Goal: Task Accomplishment & Management: Manage account settings

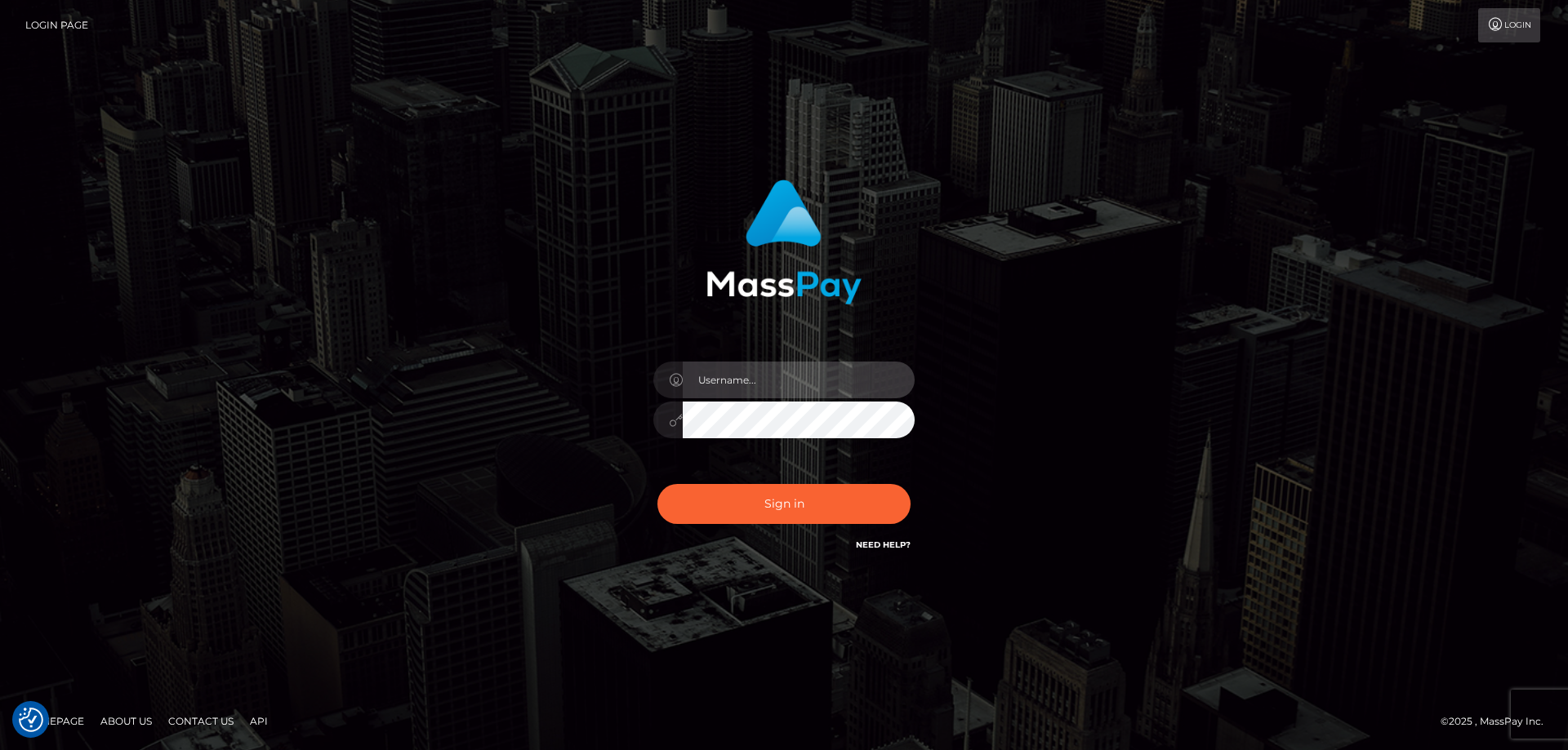
type input "Dan.Cirnat"
click at [905, 479] on div at bounding box center [763, 531] width 335 height 186
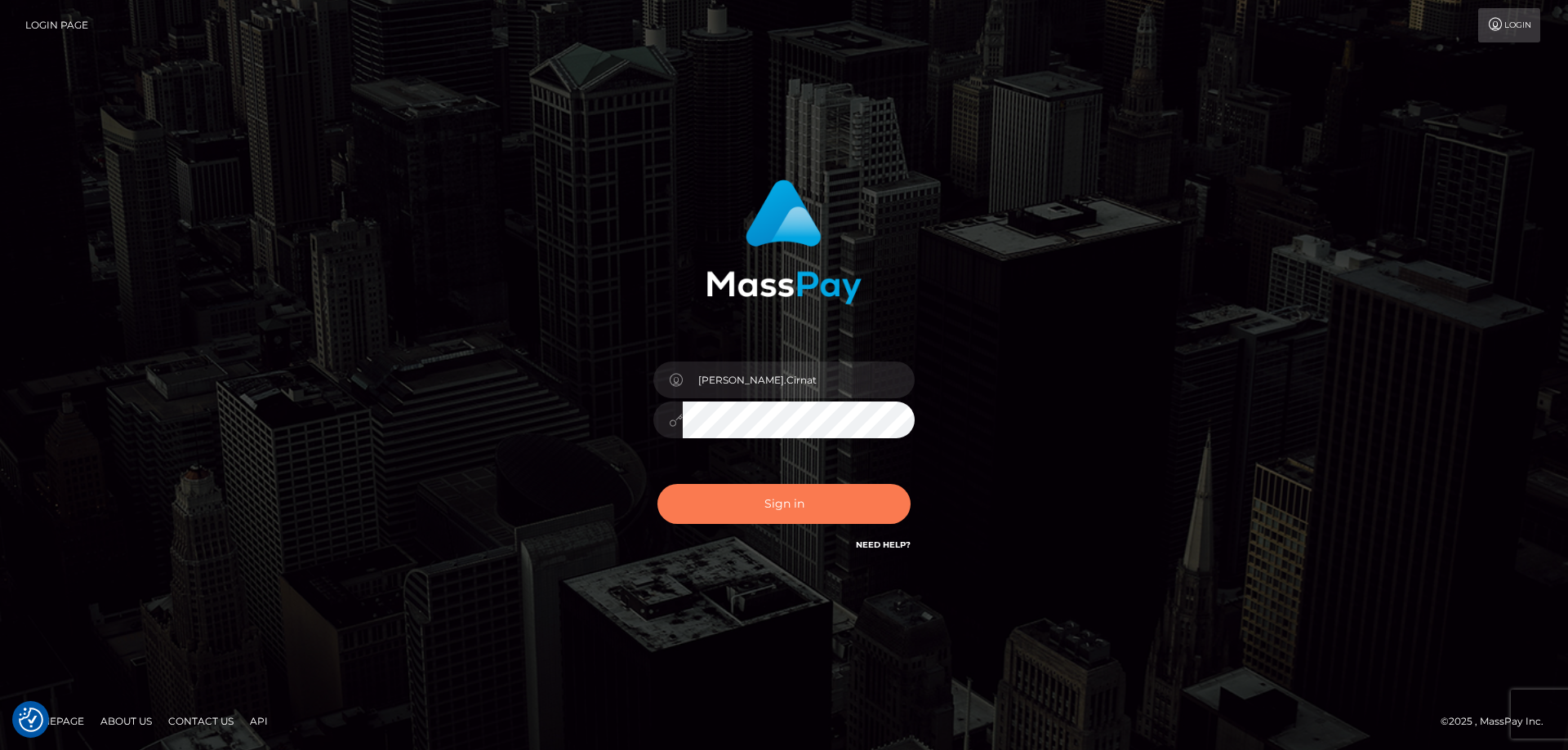
click at [834, 505] on button "Sign in" at bounding box center [784, 504] width 253 height 40
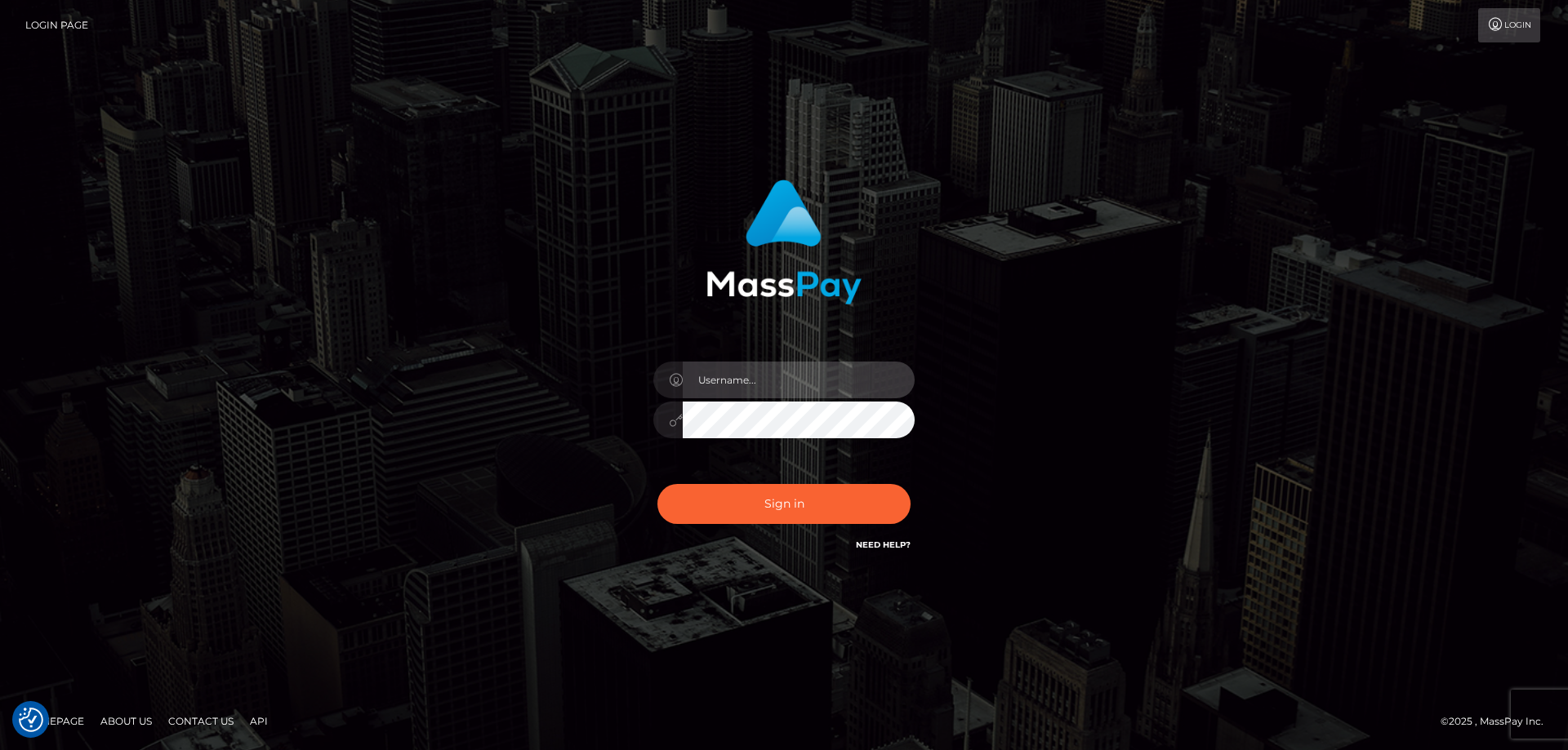
type input "Dan.Cirnat"
click at [895, 474] on div at bounding box center [763, 531] width 335 height 186
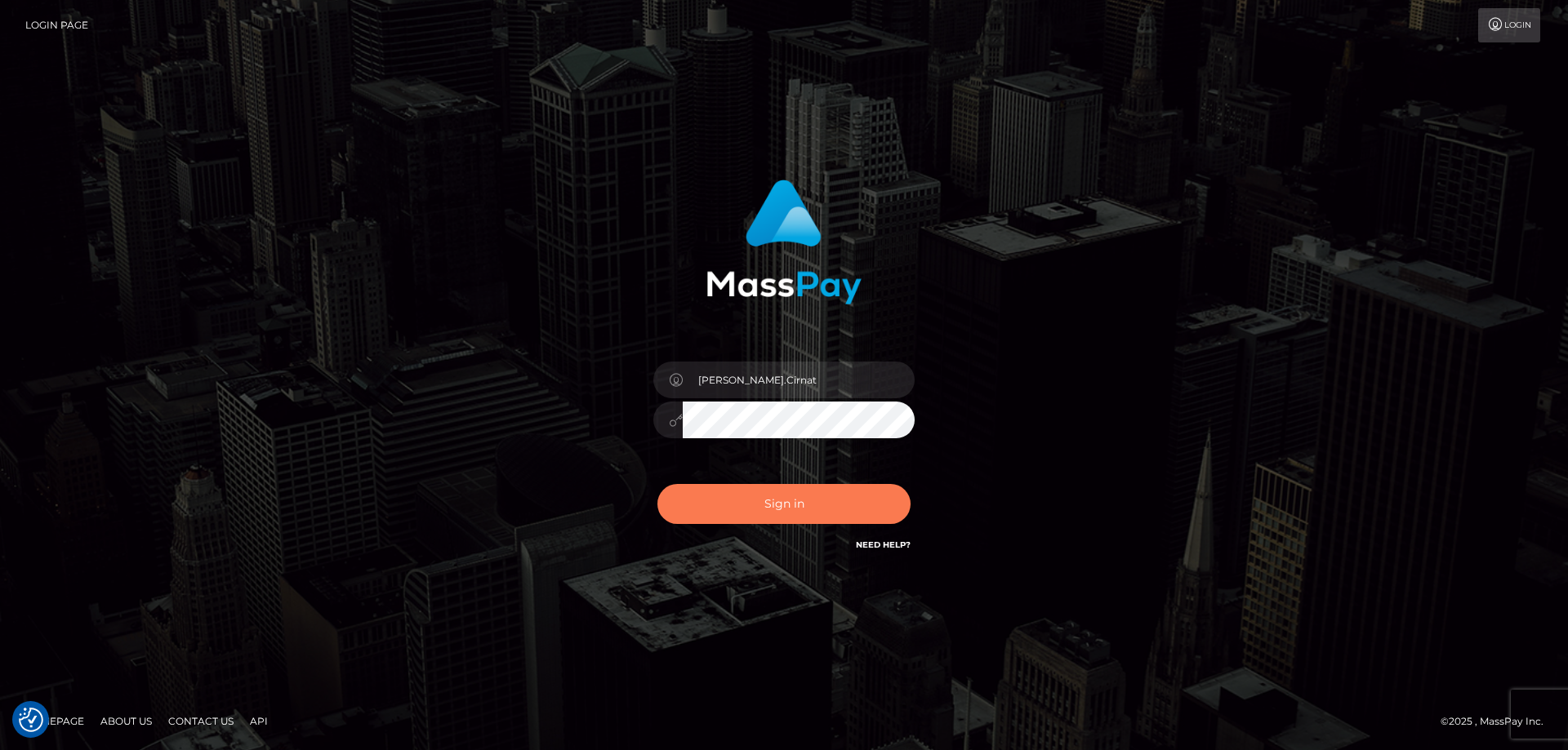
click at [786, 493] on button "Sign in" at bounding box center [784, 504] width 253 height 40
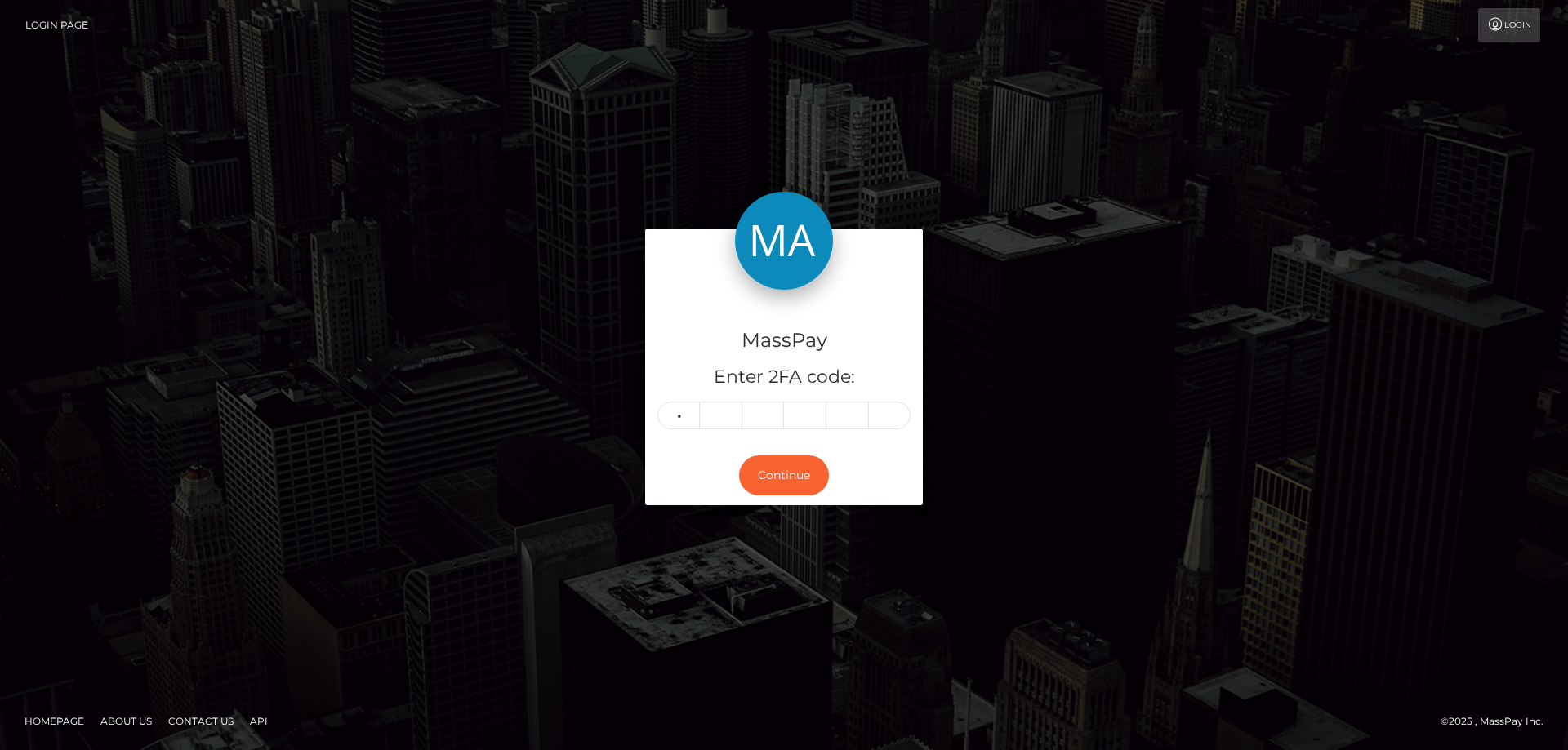
type input "4"
type input "7"
type input "2"
type input "5"
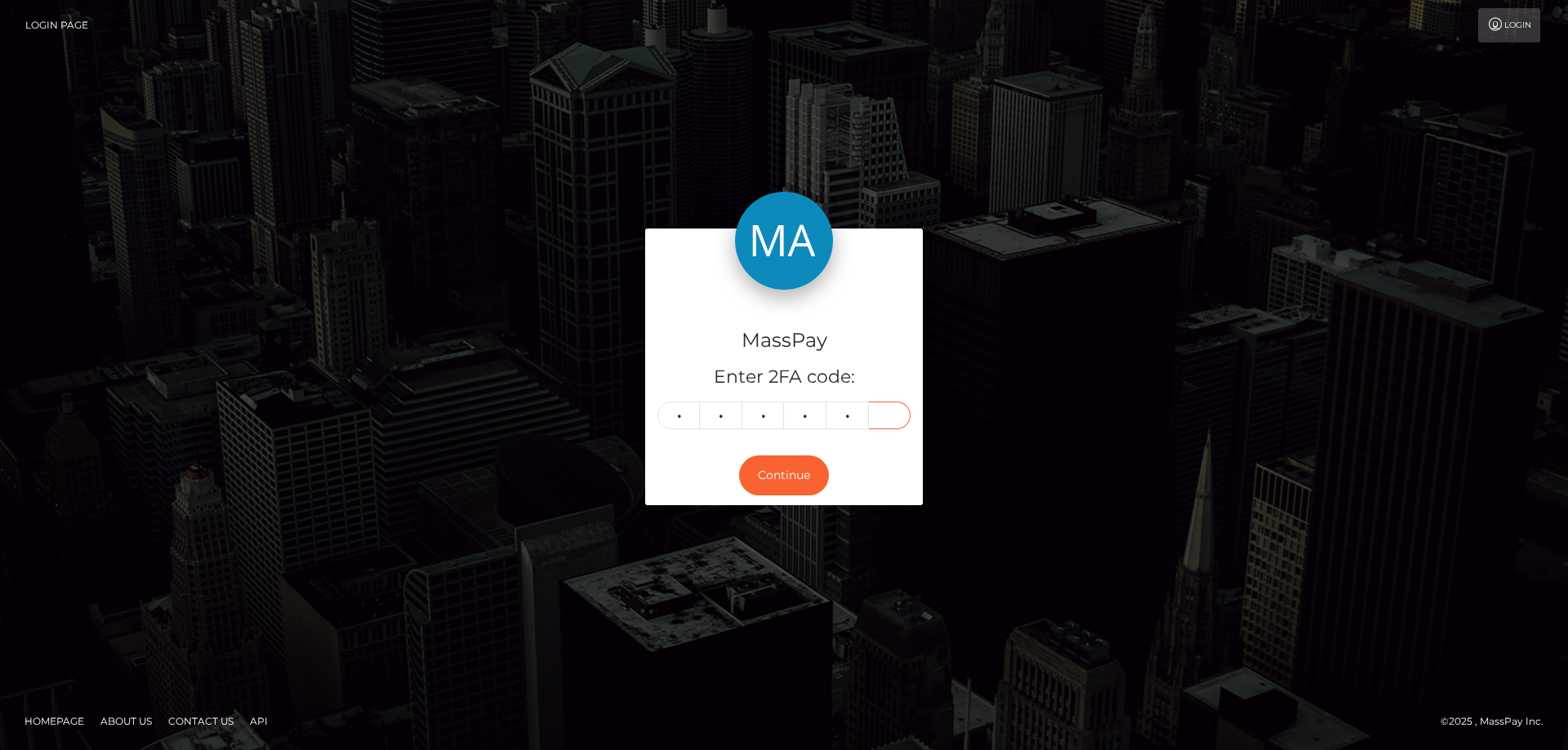
type input "2"
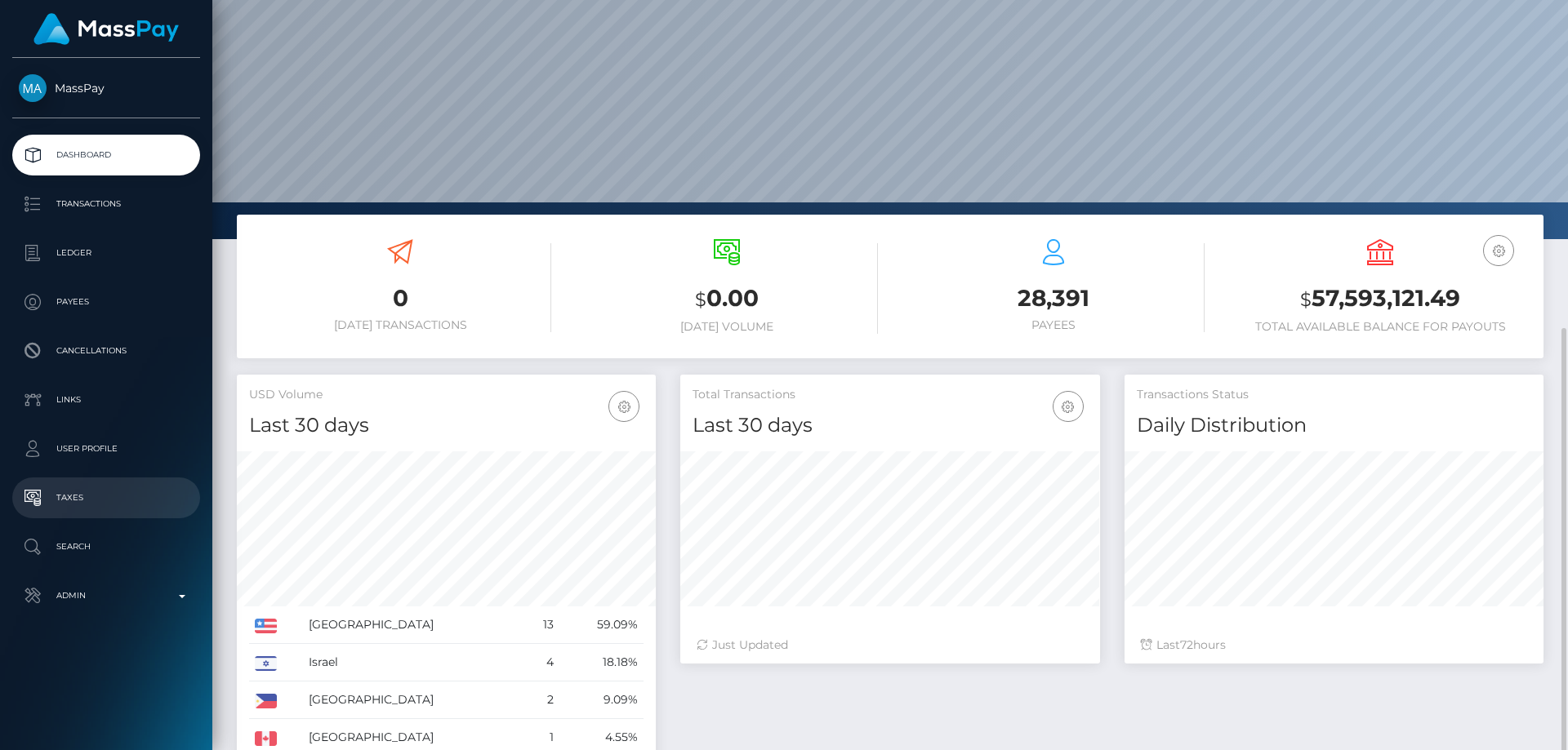
scroll to position [234, 0]
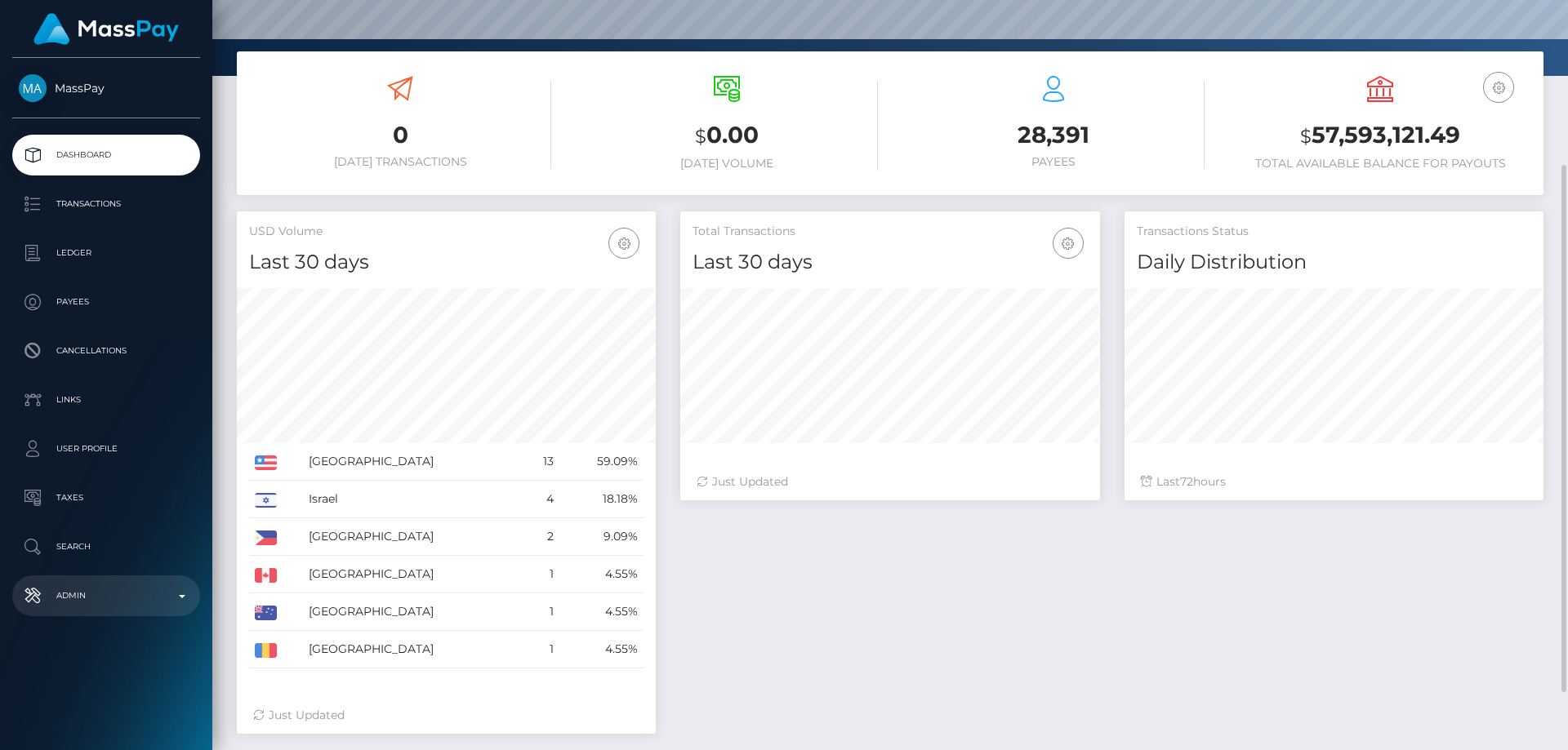
click at [115, 595] on p "Admin" at bounding box center [106, 596] width 175 height 24
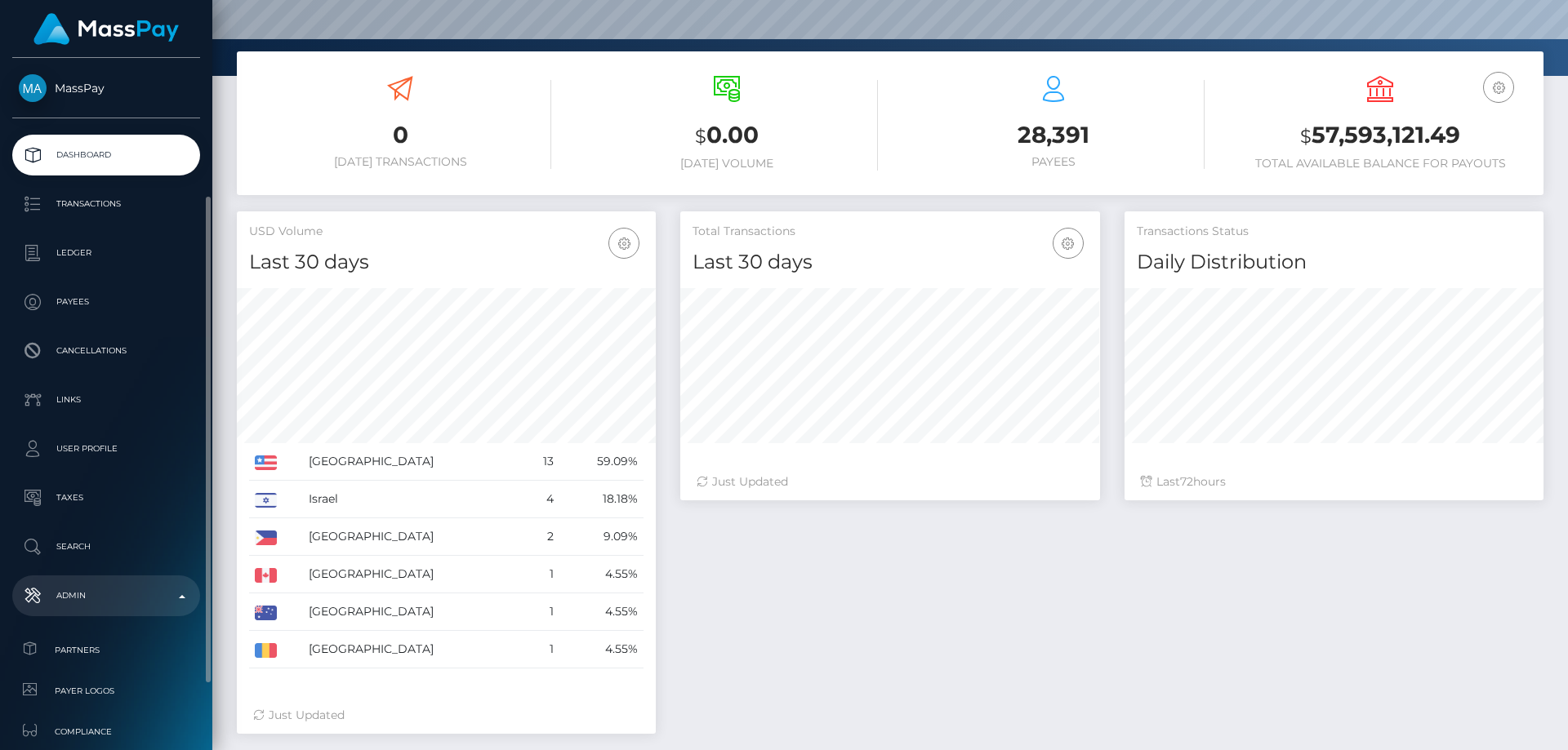
scroll to position [288, 0]
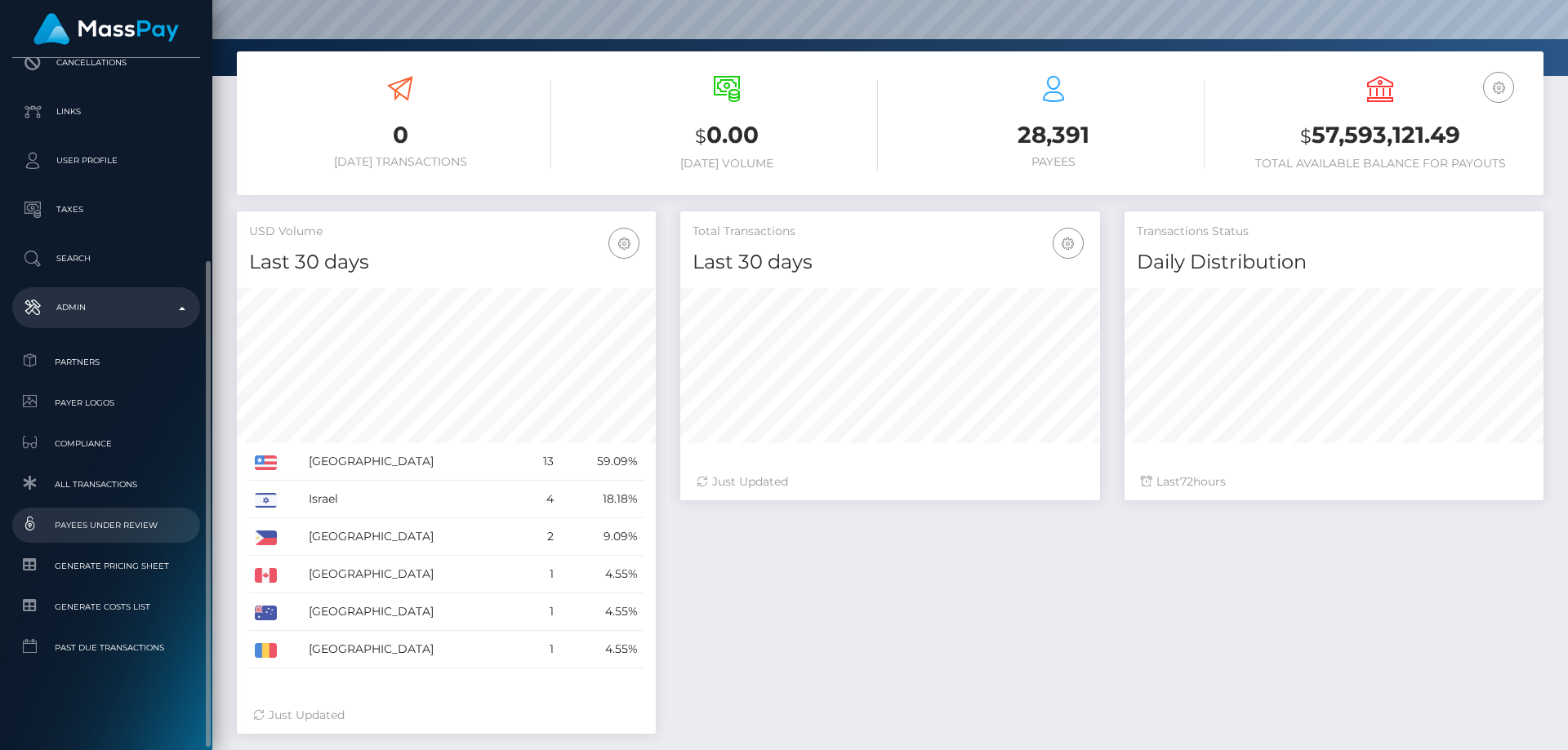
click at [136, 524] on span "Payees under Review" at bounding box center [106, 525] width 175 height 19
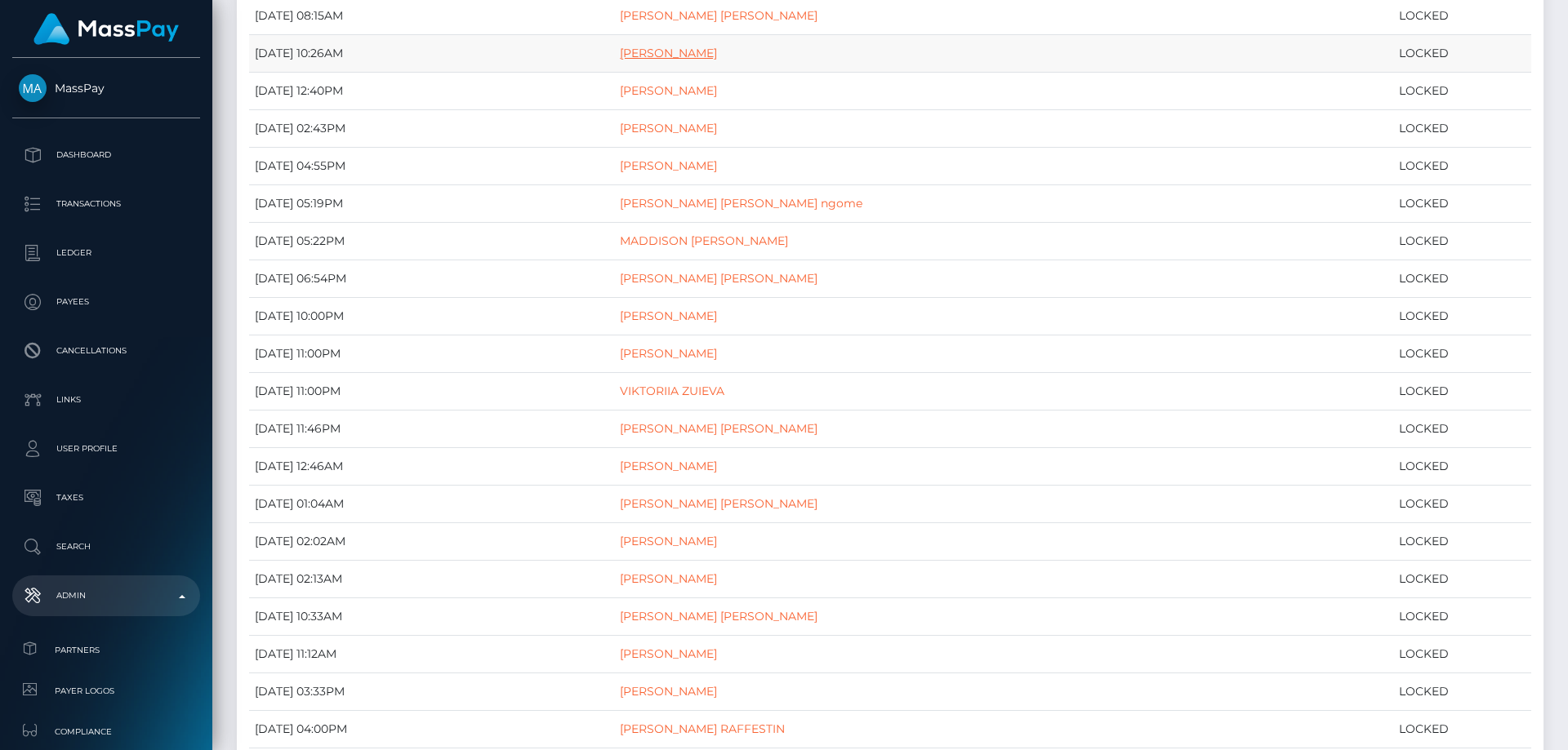
scroll to position [245, 0]
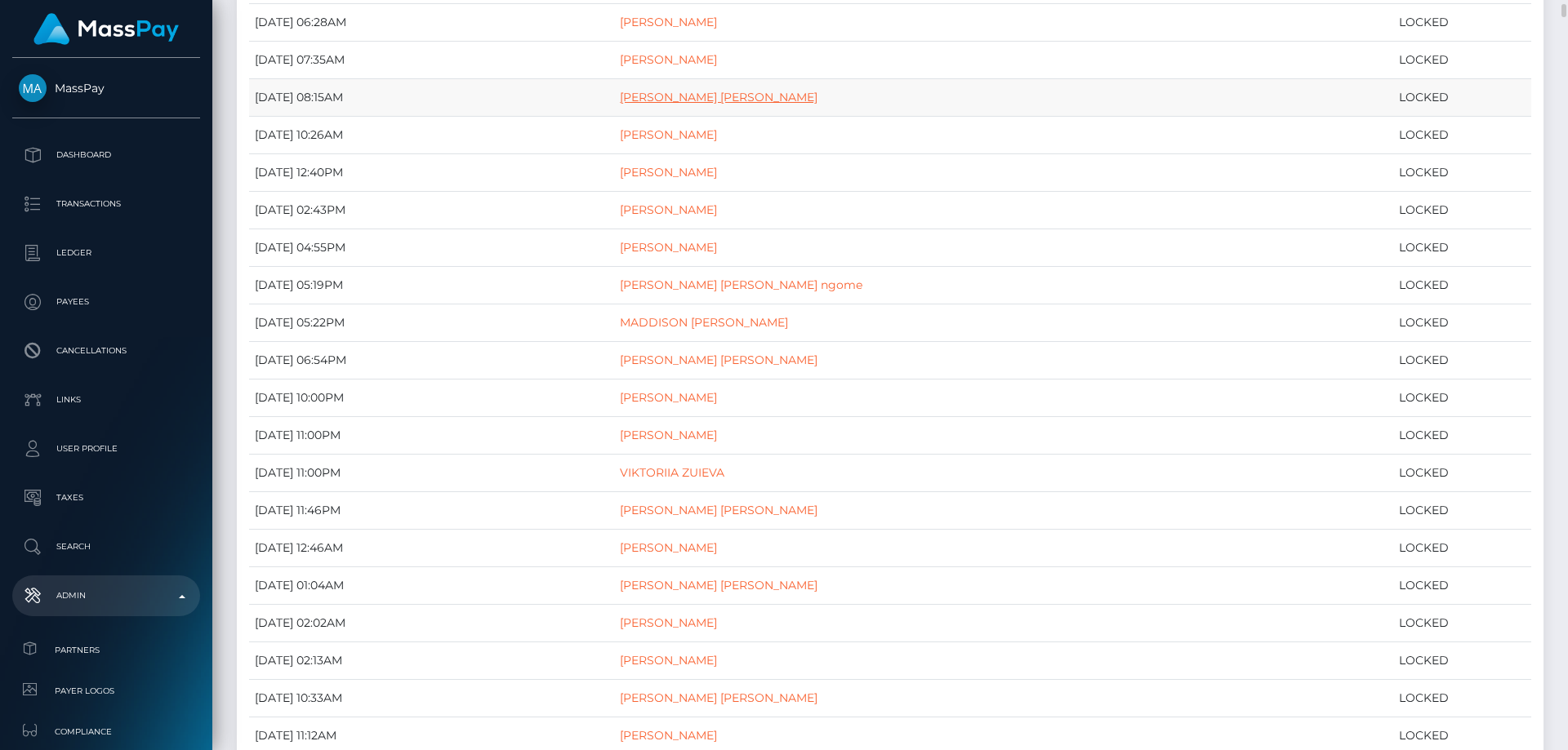
drag, startPoint x: 746, startPoint y: 105, endPoint x: 739, endPoint y: 96, distance: 11.4
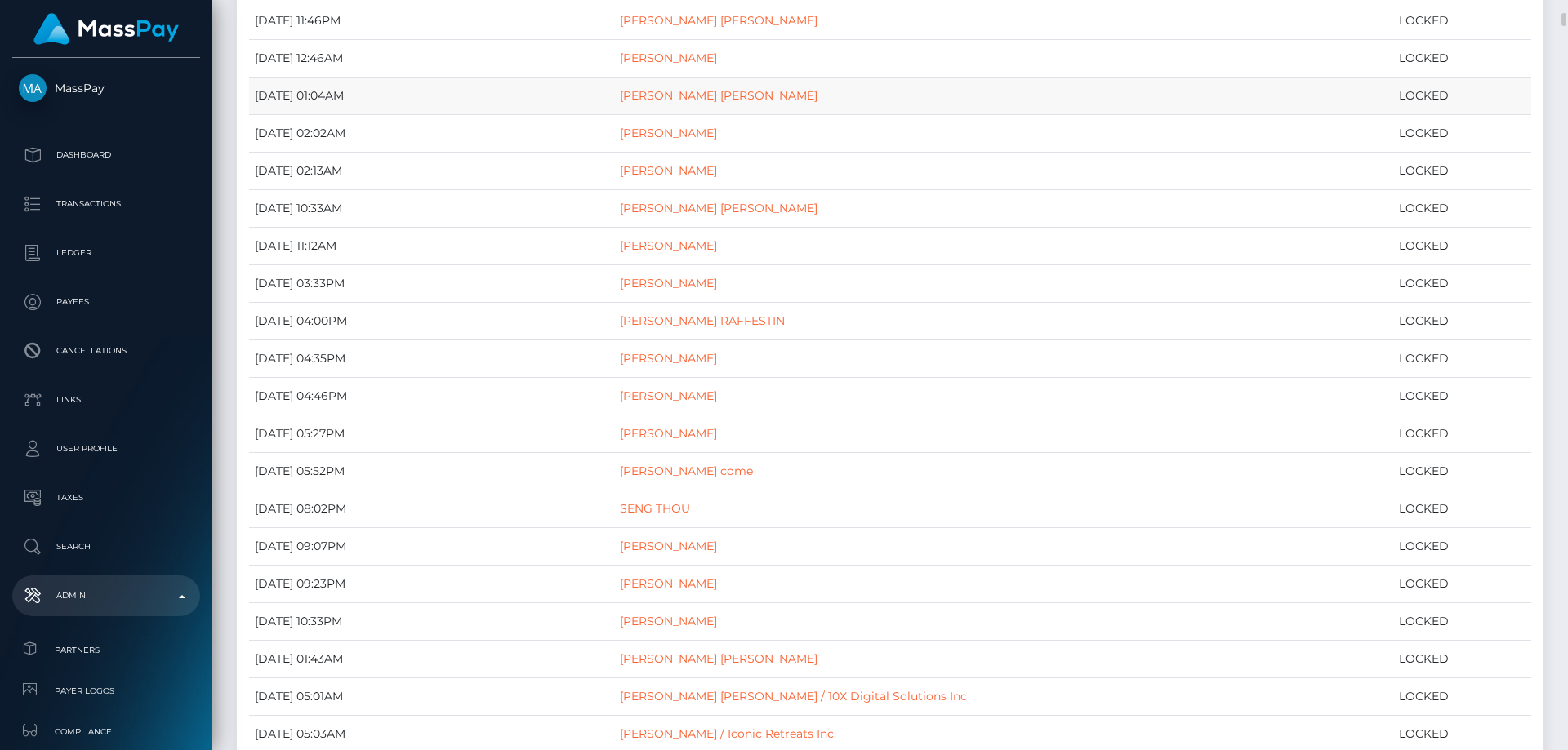
scroll to position [816, 0]
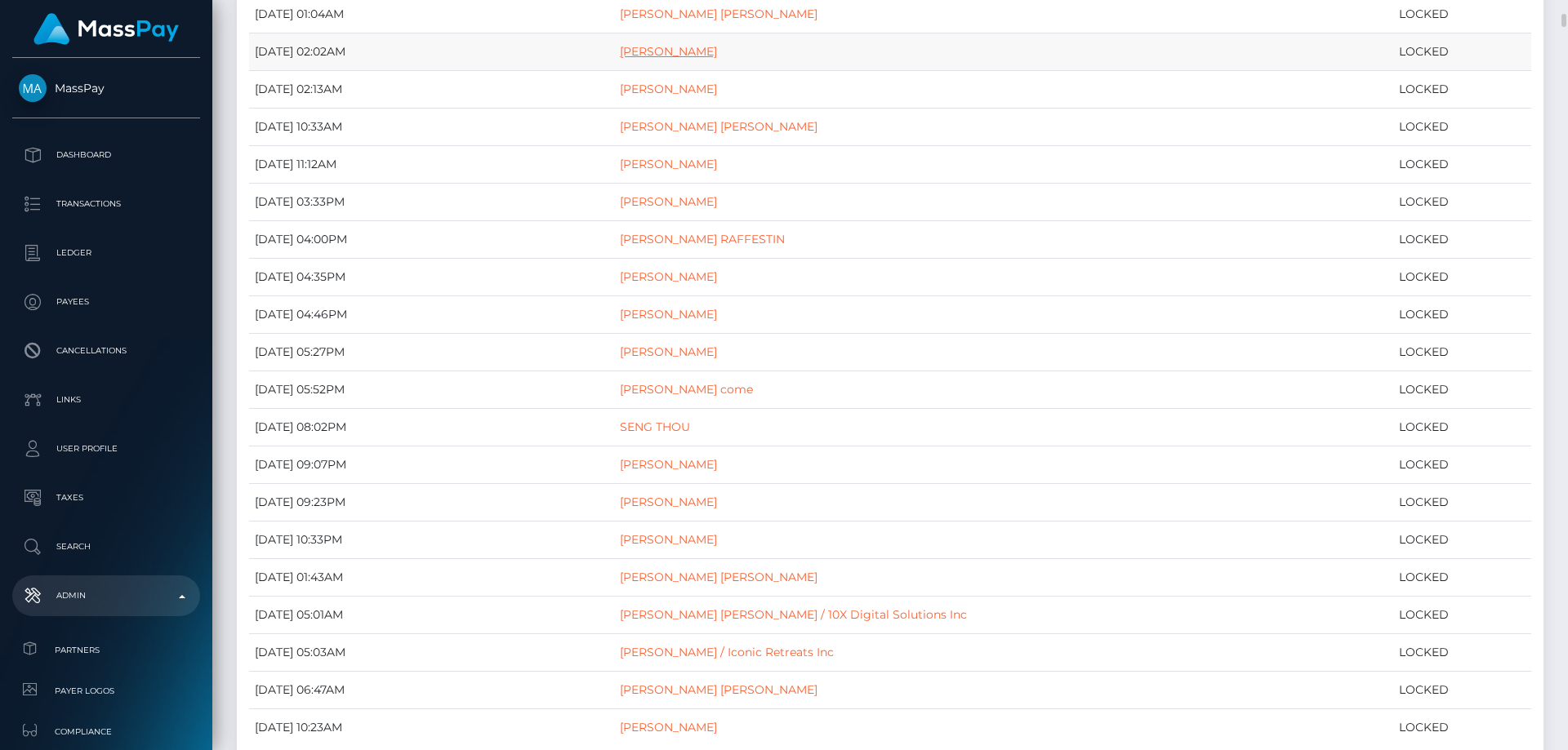
drag, startPoint x: 806, startPoint y: 55, endPoint x: 765, endPoint y: 51, distance: 41.2
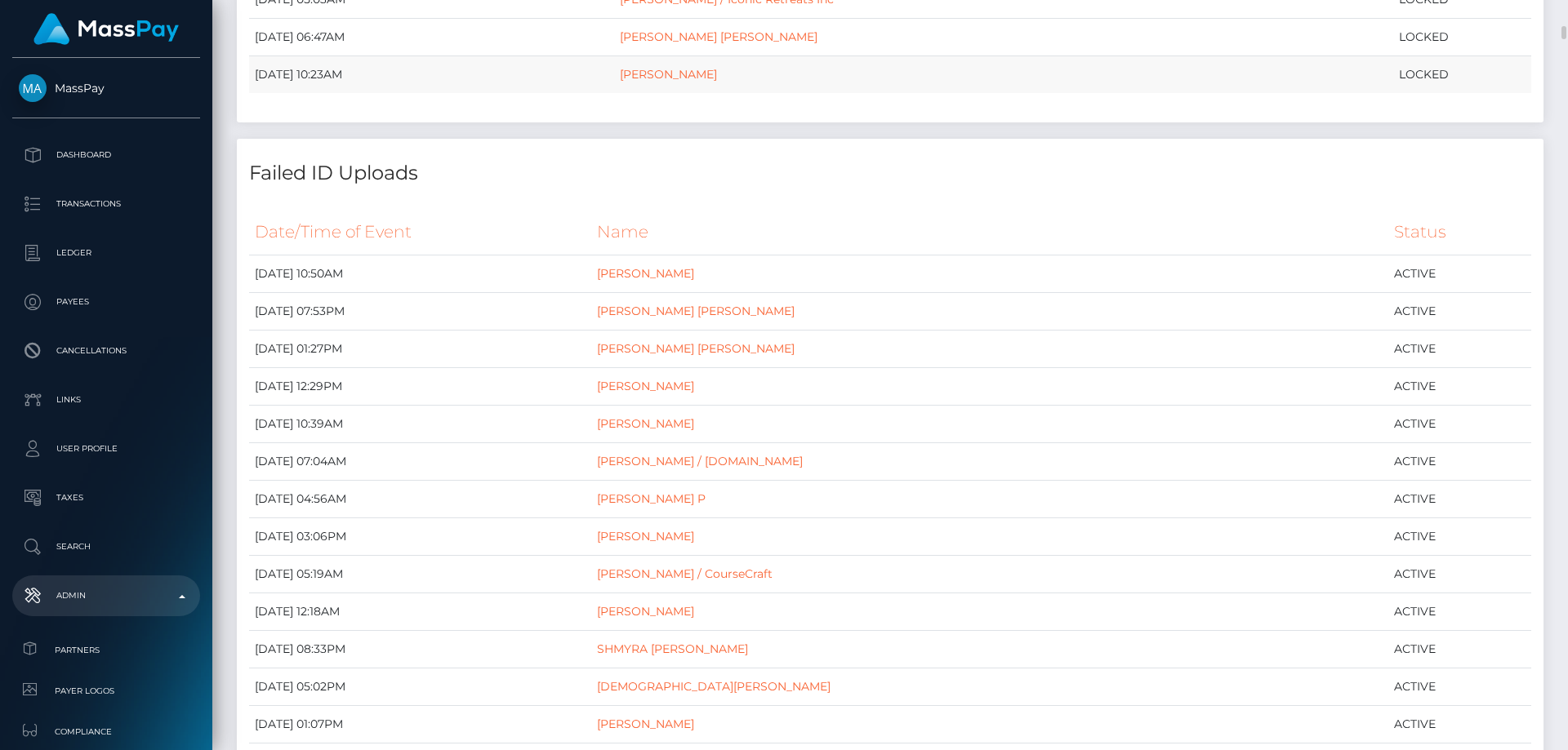
scroll to position [1551, 0]
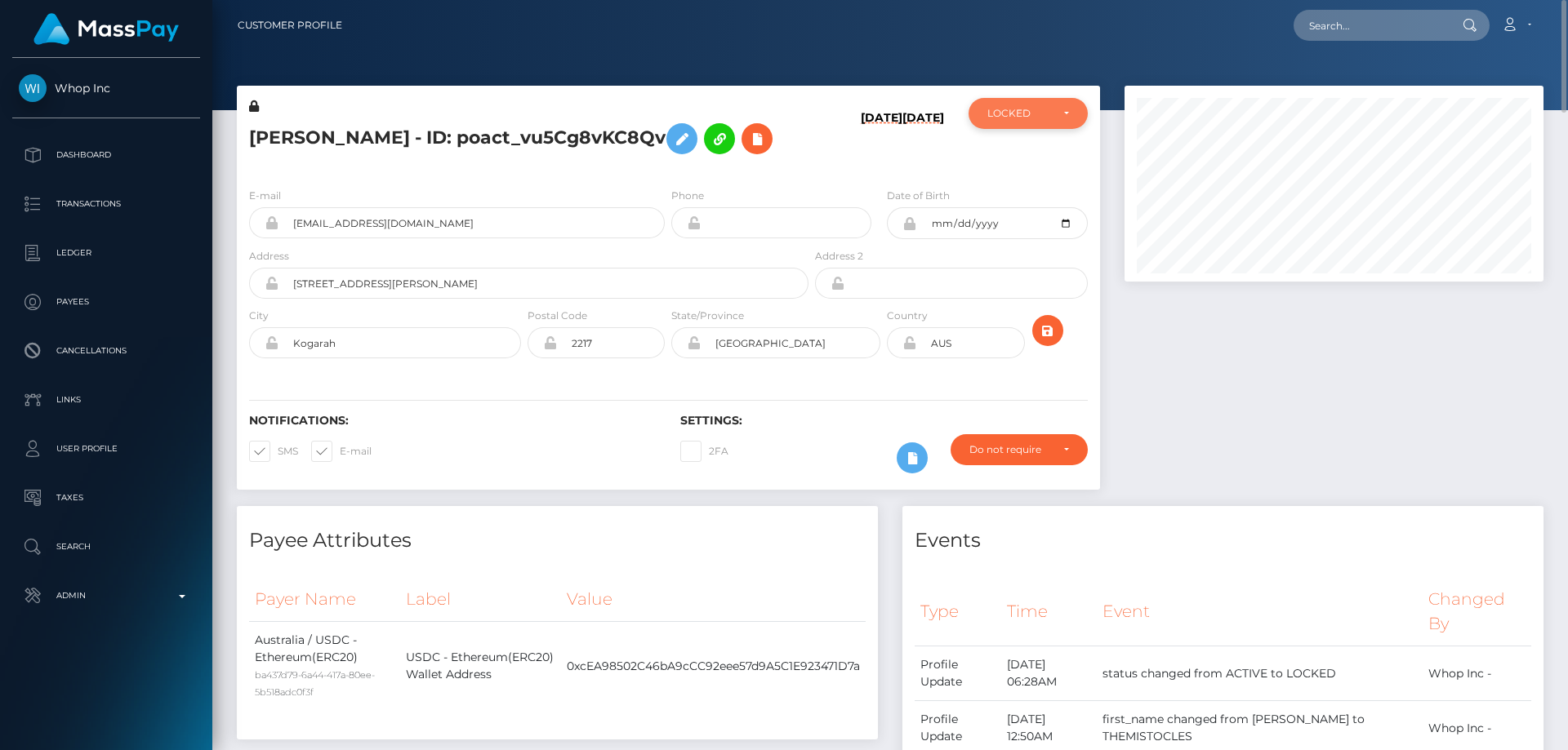
click at [1024, 114] on div "LOCKED" at bounding box center [1018, 113] width 63 height 13
click at [1005, 162] on span "ACTIVE" at bounding box center [1006, 157] width 37 height 15
select select "ACTIVE"
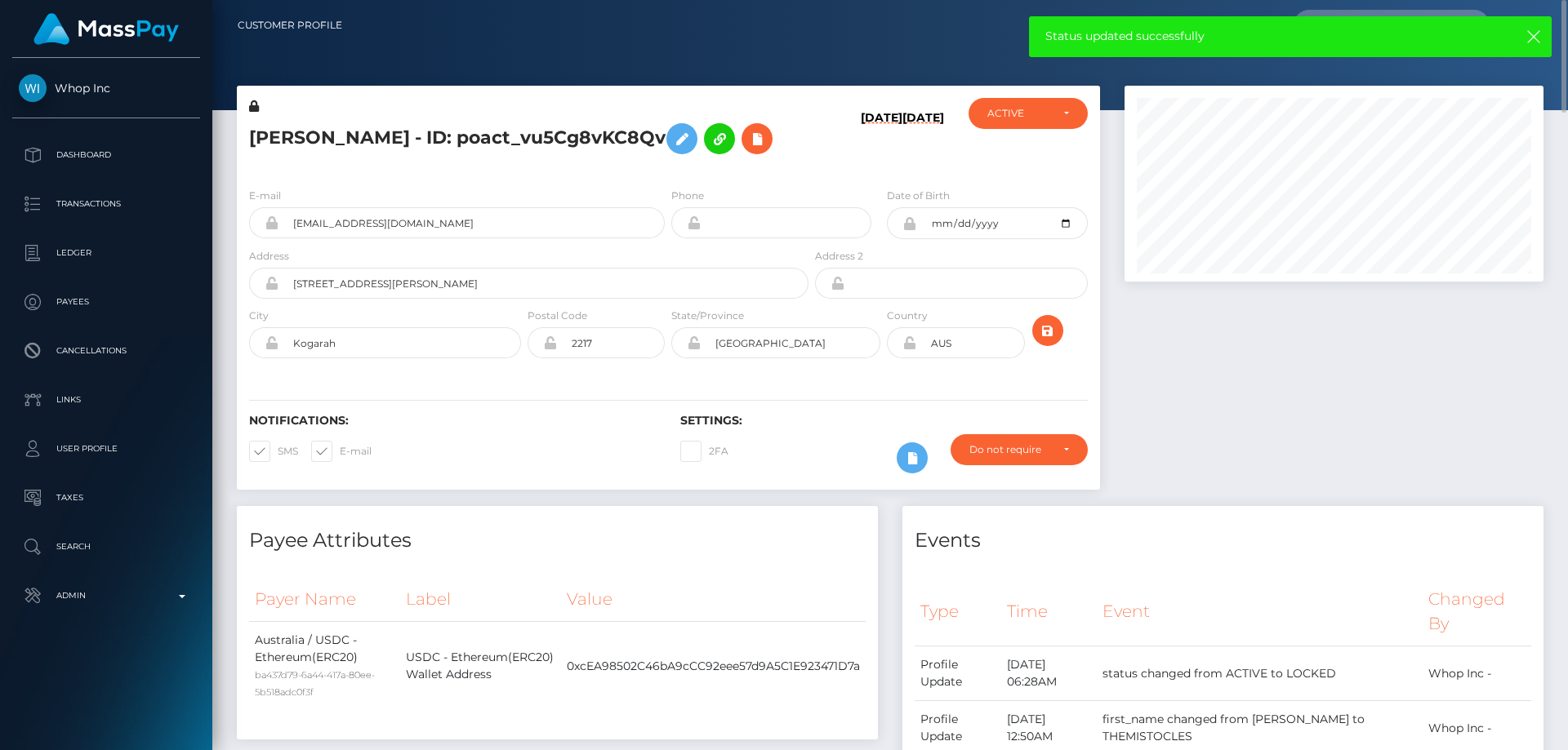
click at [524, 146] on h5 "THEMISTOCLES KOUKOS - ID: poact_vu5Cg8vKC8Qv" at bounding box center [524, 139] width 551 height 47
copy h5 "THEMISTOCLES KOUKOS - ID: poact_vu5Cg8vKC8Qv"
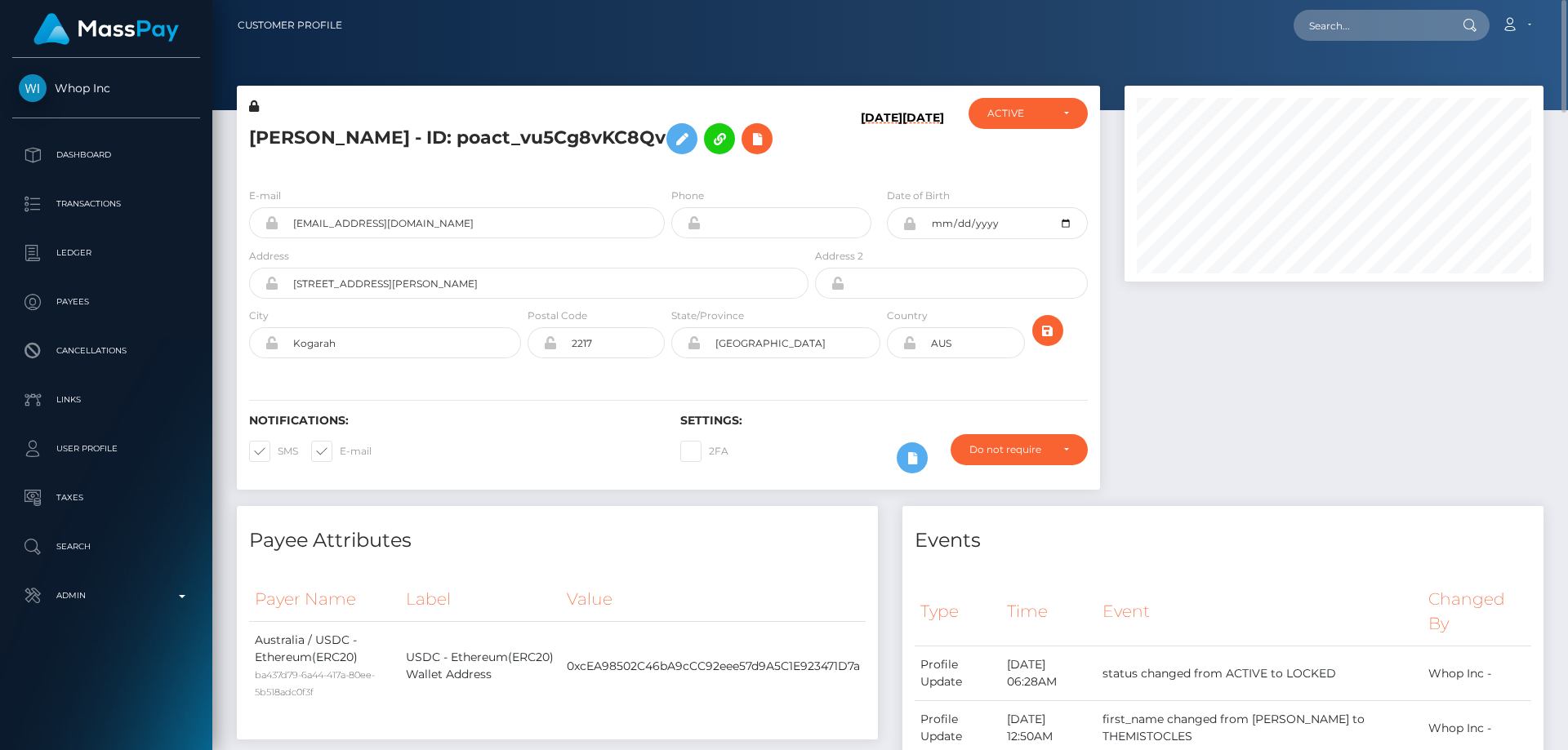
click at [1309, 555] on div "Events" at bounding box center [1223, 530] width 641 height 49
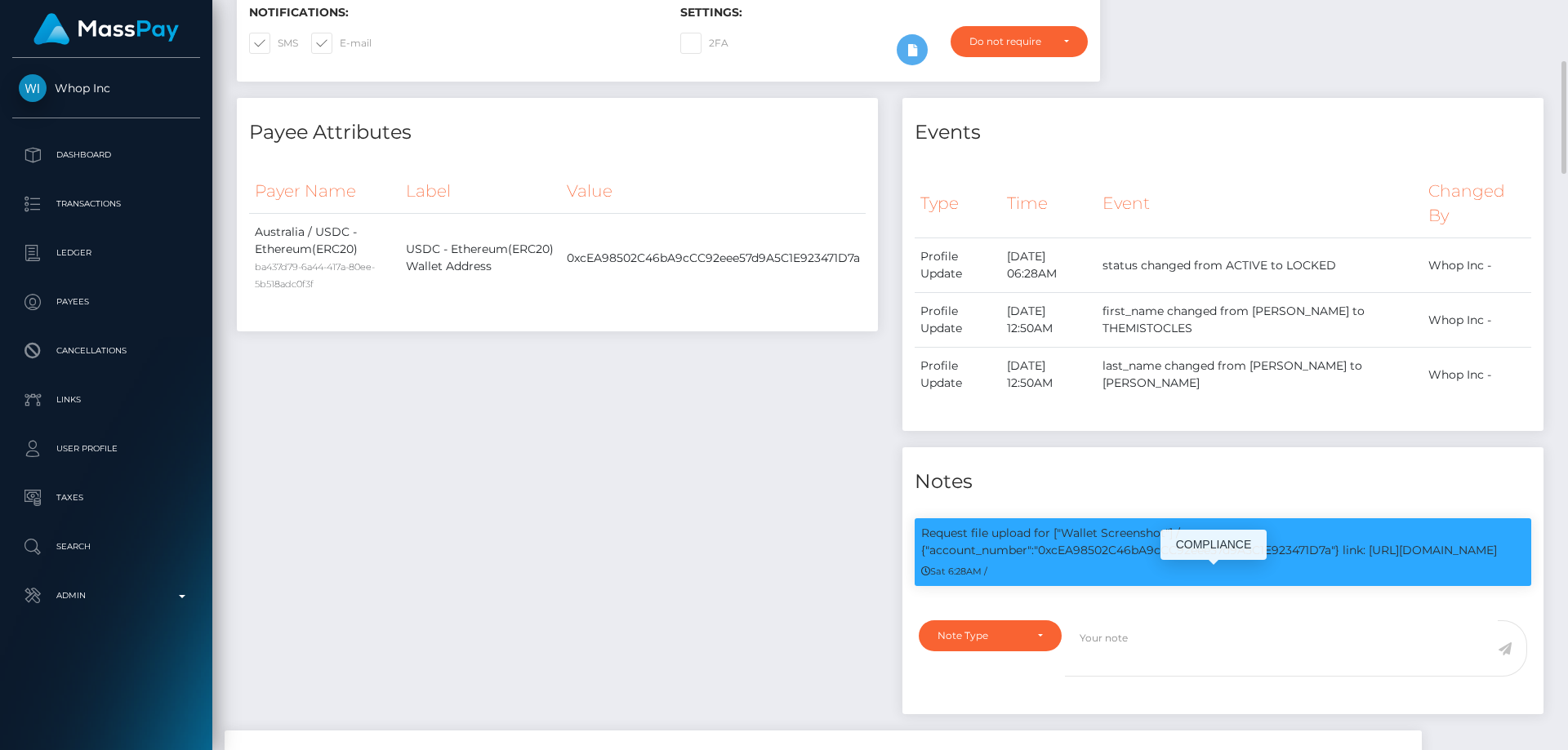
click at [1187, 559] on p "Request file upload for ["Wallet Screenshot"] / {"account_number":"0xcEA98502C4…" at bounding box center [1223, 542] width 603 height 34
copy p "0xcEA98502C46bA9cCC92eee57d9A5C1E923471D7a"
click at [595, 73] on div "Notifications: SMS E-mail" at bounding box center [452, 40] width 431 height 68
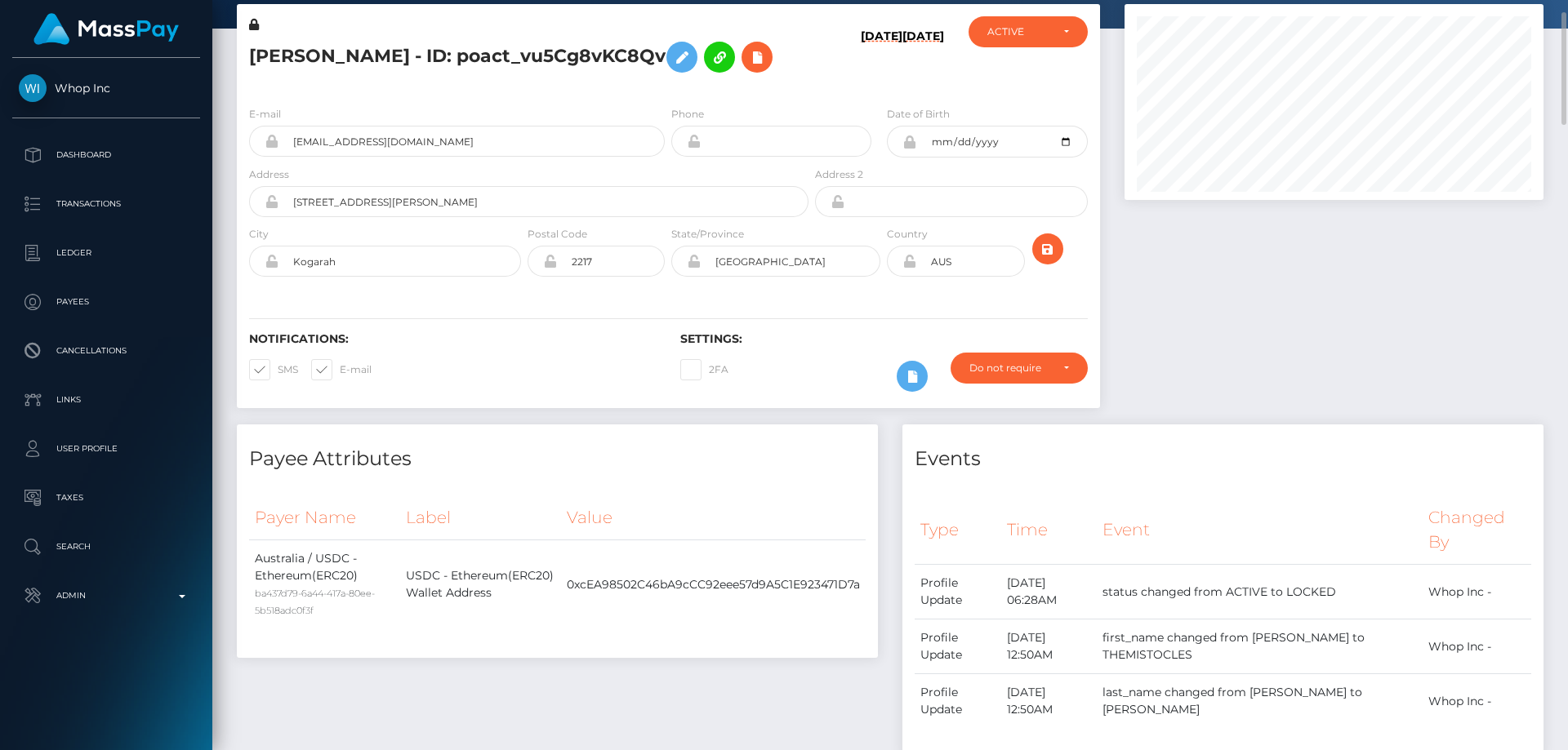
scroll to position [0, 0]
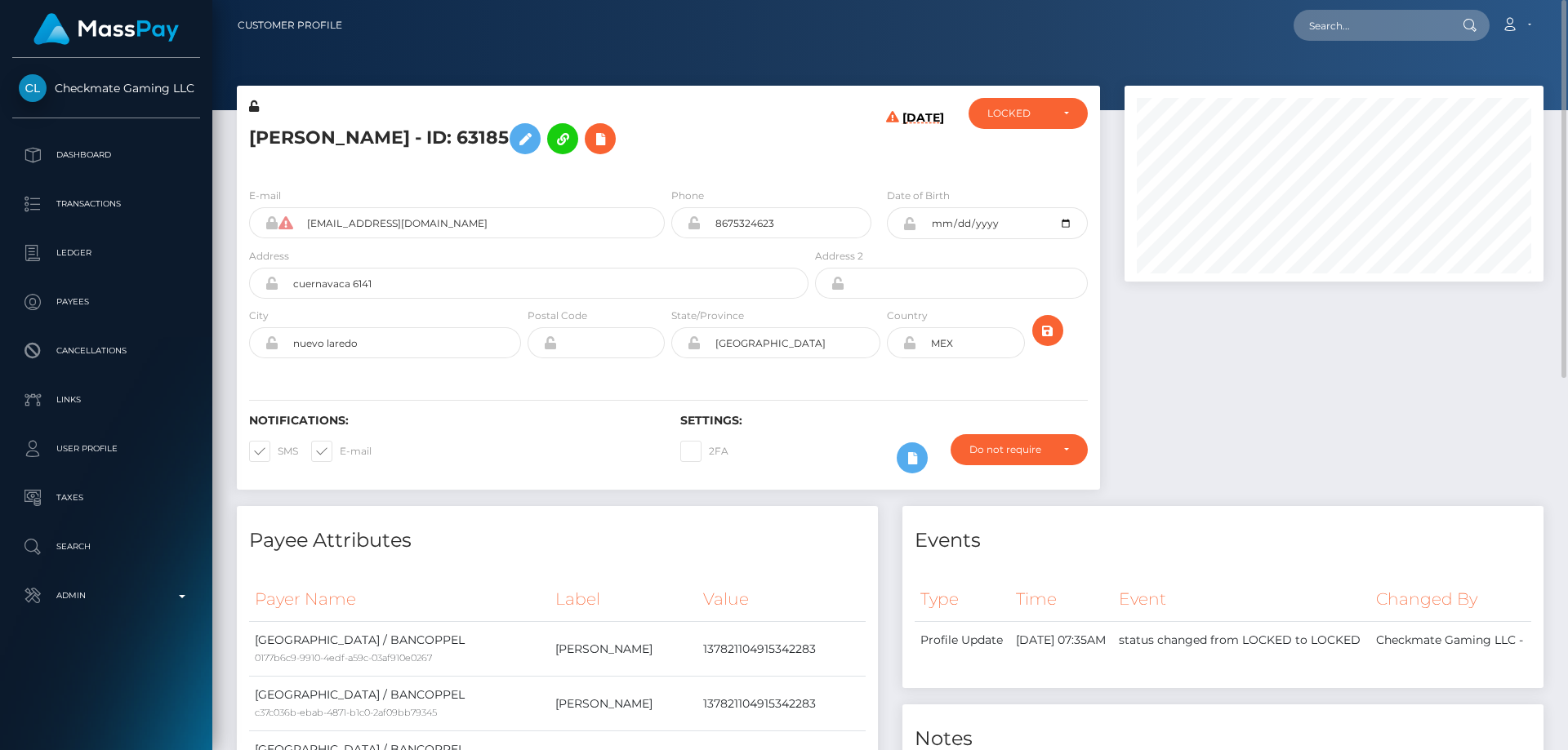
click at [394, 127] on h5 "[PERSON_NAME] - ID: 63185" at bounding box center [524, 139] width 551 height 47
click at [393, 127] on h5 "[PERSON_NAME] - ID: 63185" at bounding box center [524, 139] width 551 height 47
copy h5 "[PERSON_NAME] - ID: 63185"
click at [1029, 111] on div "LOCKED" at bounding box center [1018, 113] width 63 height 13
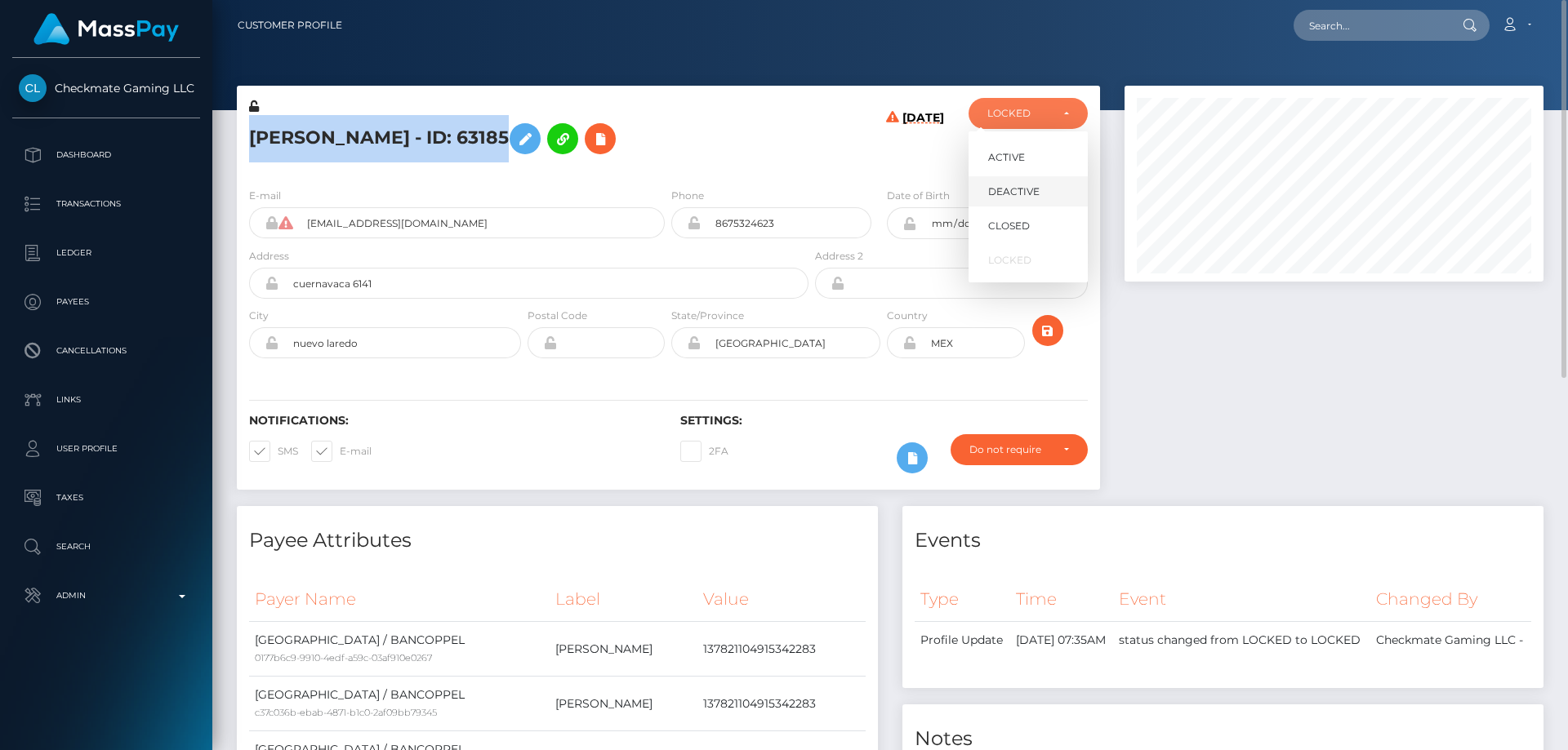
scroll to position [195, 420]
click at [1032, 196] on span "DEACTIVE" at bounding box center [1014, 191] width 52 height 15
select select "DEACTIVE"
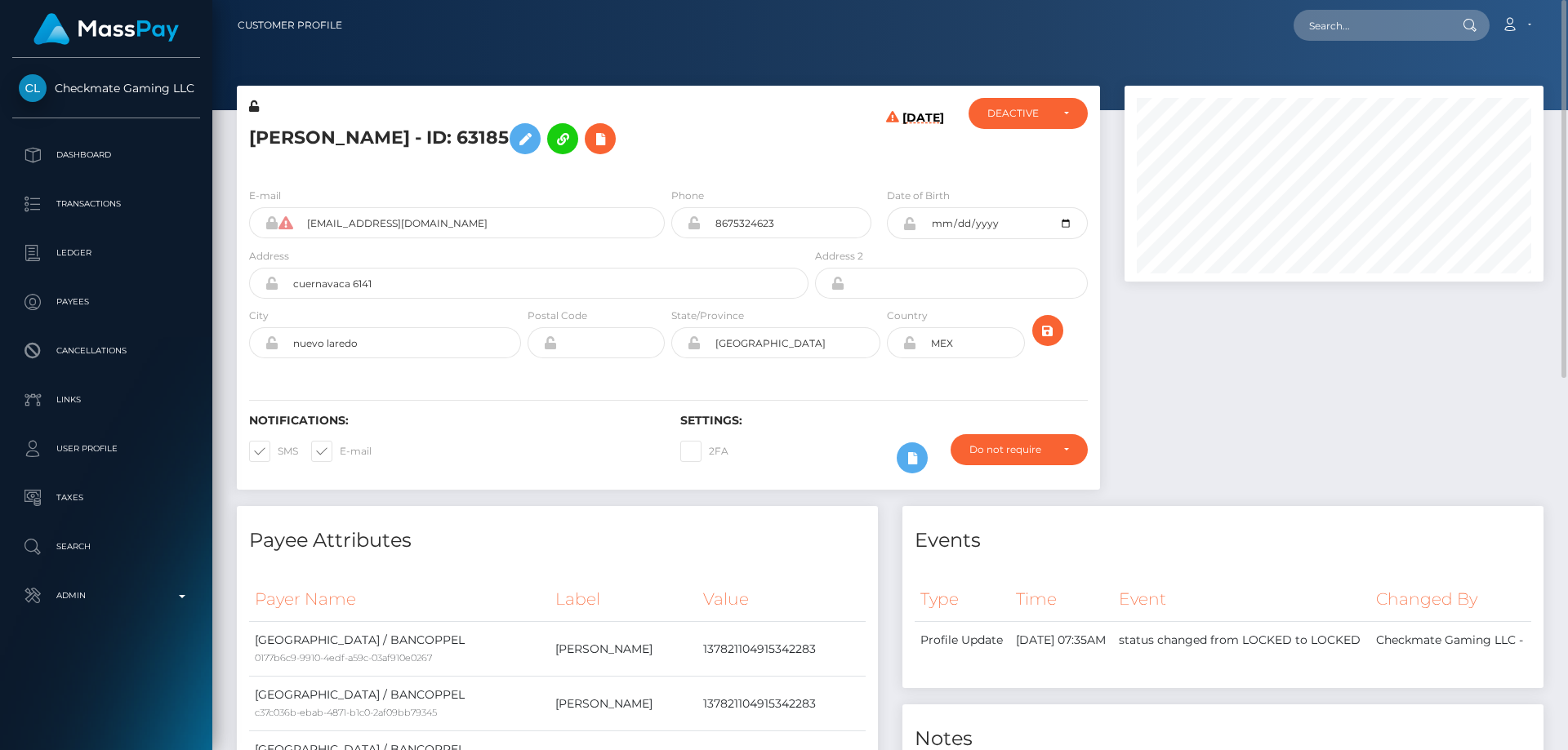
click at [1229, 514] on div "Events" at bounding box center [1223, 530] width 641 height 49
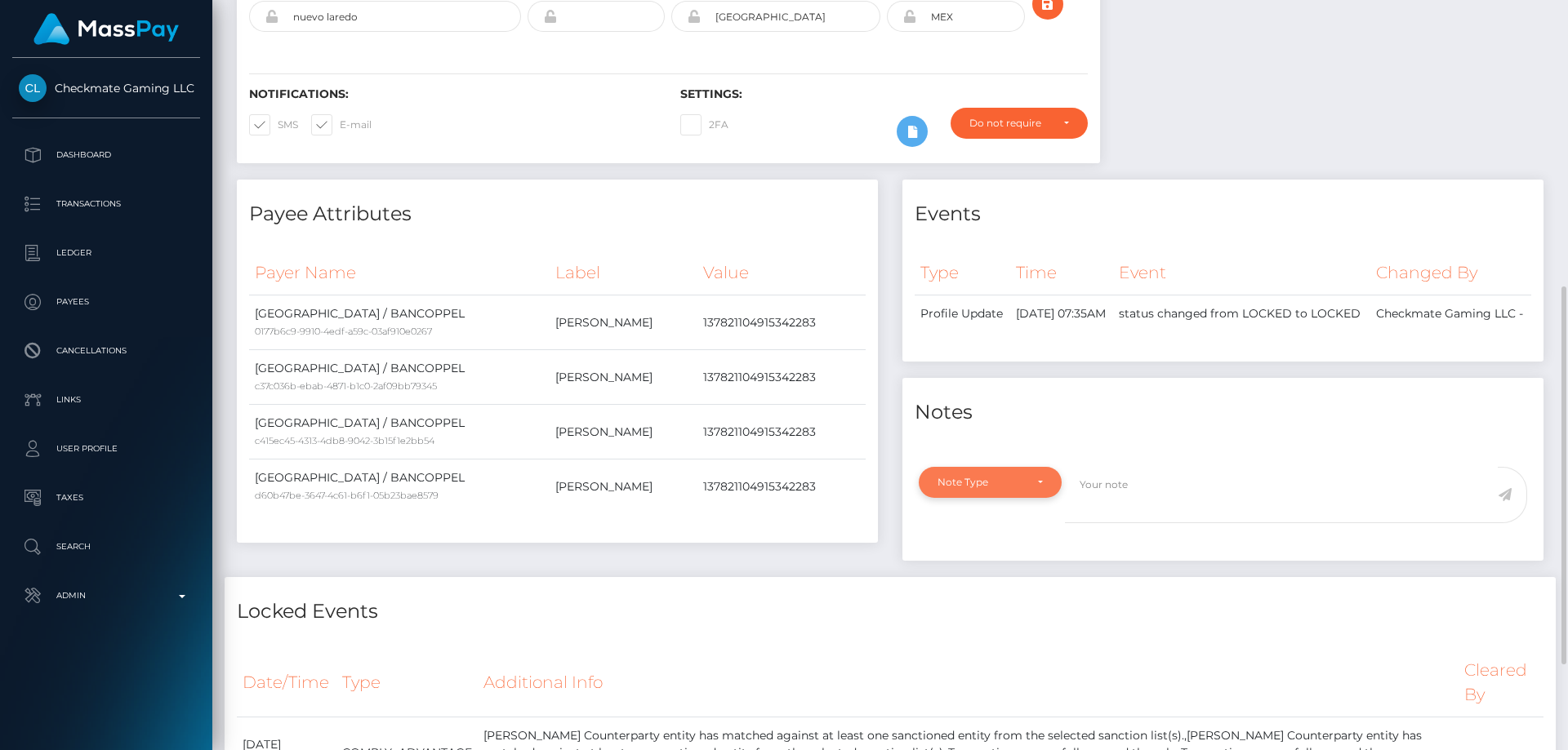
scroll to position [408, 0]
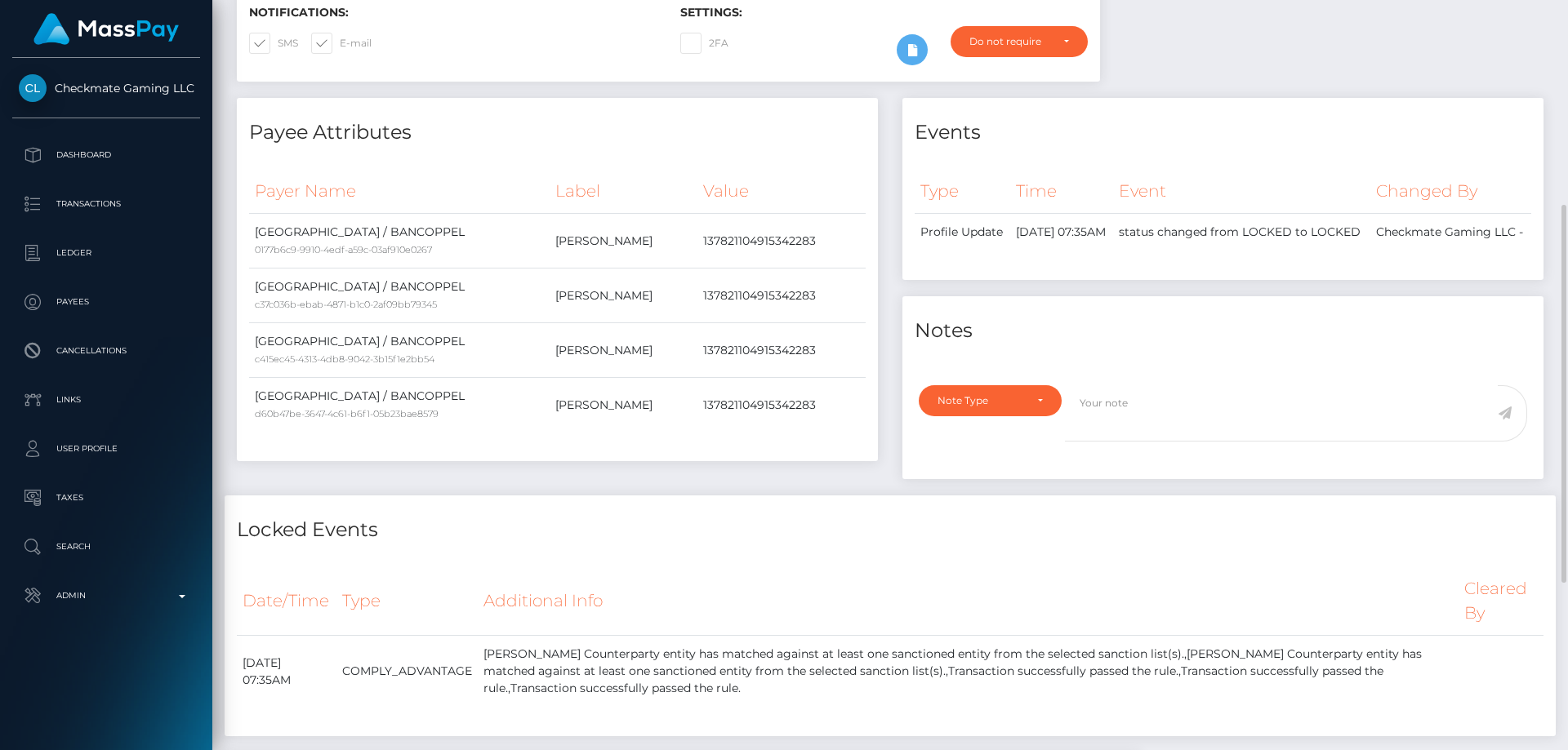
drag, startPoint x: 1012, startPoint y: 400, endPoint x: 999, endPoint y: 471, distance: 72.2
click at [1011, 408] on div "Note Type Compliance Clear Compliance General Note Type" at bounding box center [1223, 427] width 641 height 103
click at [994, 443] on div "Note Type Compliance Clear Compliance General Note Type" at bounding box center [986, 423] width 159 height 76
click at [992, 416] on div "Note Type" at bounding box center [990, 400] width 143 height 31
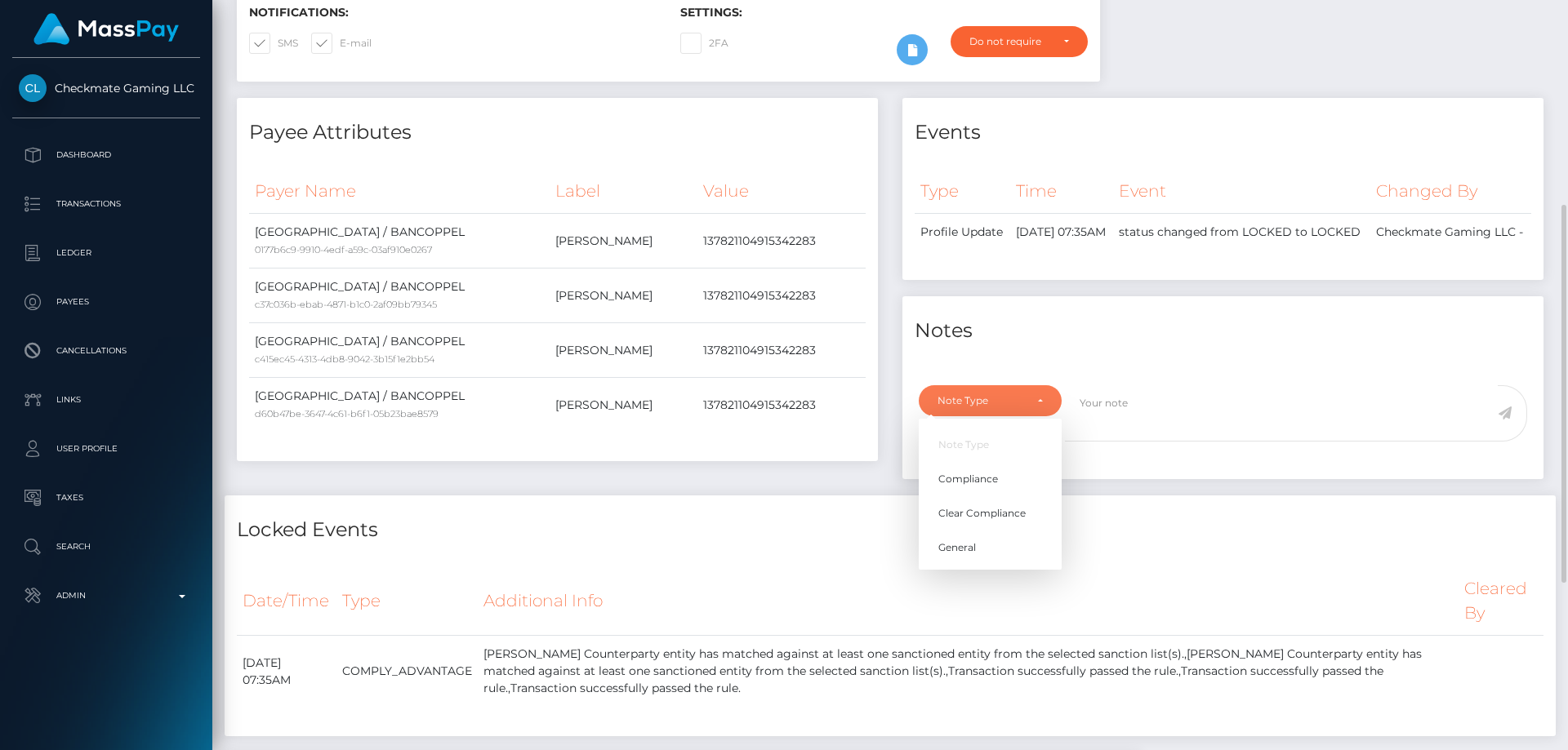
scroll to position [195, 420]
click at [987, 487] on span "Compliance" at bounding box center [968, 479] width 59 height 15
select select "COMPLIANCE"
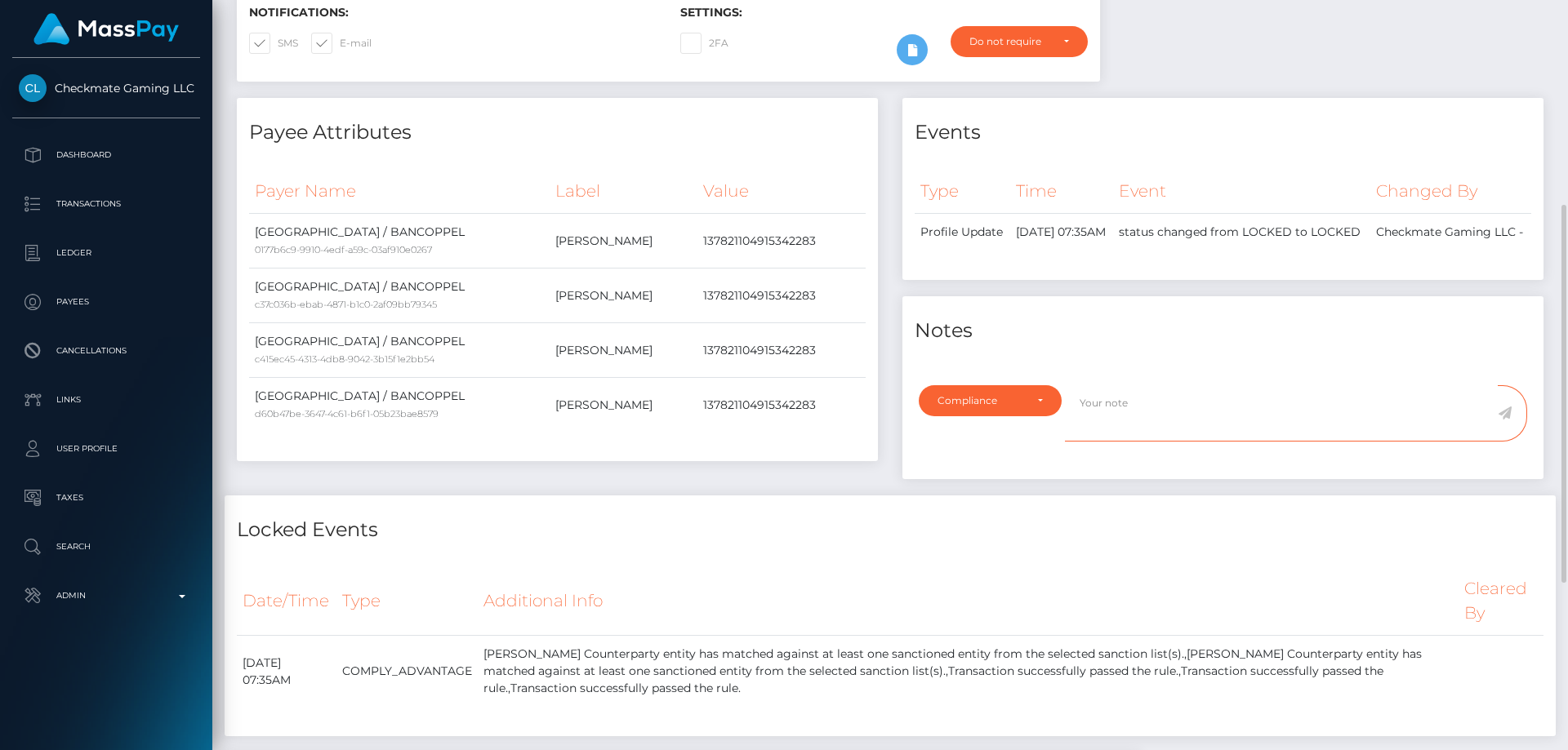
click at [1119, 415] on textarea at bounding box center [1281, 412] width 432 height 56
type textarea "ID required."
click at [1507, 419] on icon at bounding box center [1504, 412] width 14 height 13
click at [1337, 495] on div "Events Type Time Event Changed By" at bounding box center [1223, 297] width 665 height 398
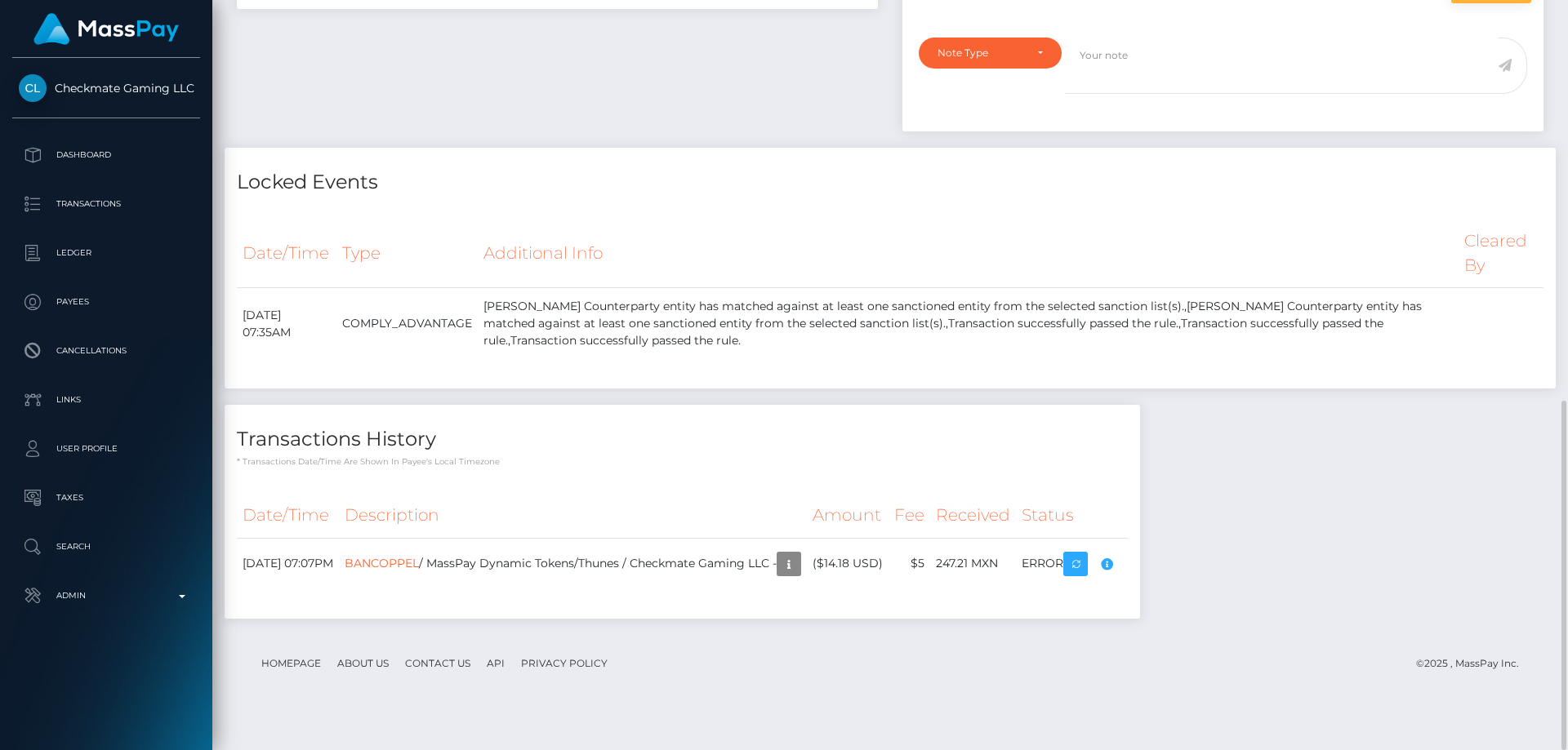
scroll to position [697, 0]
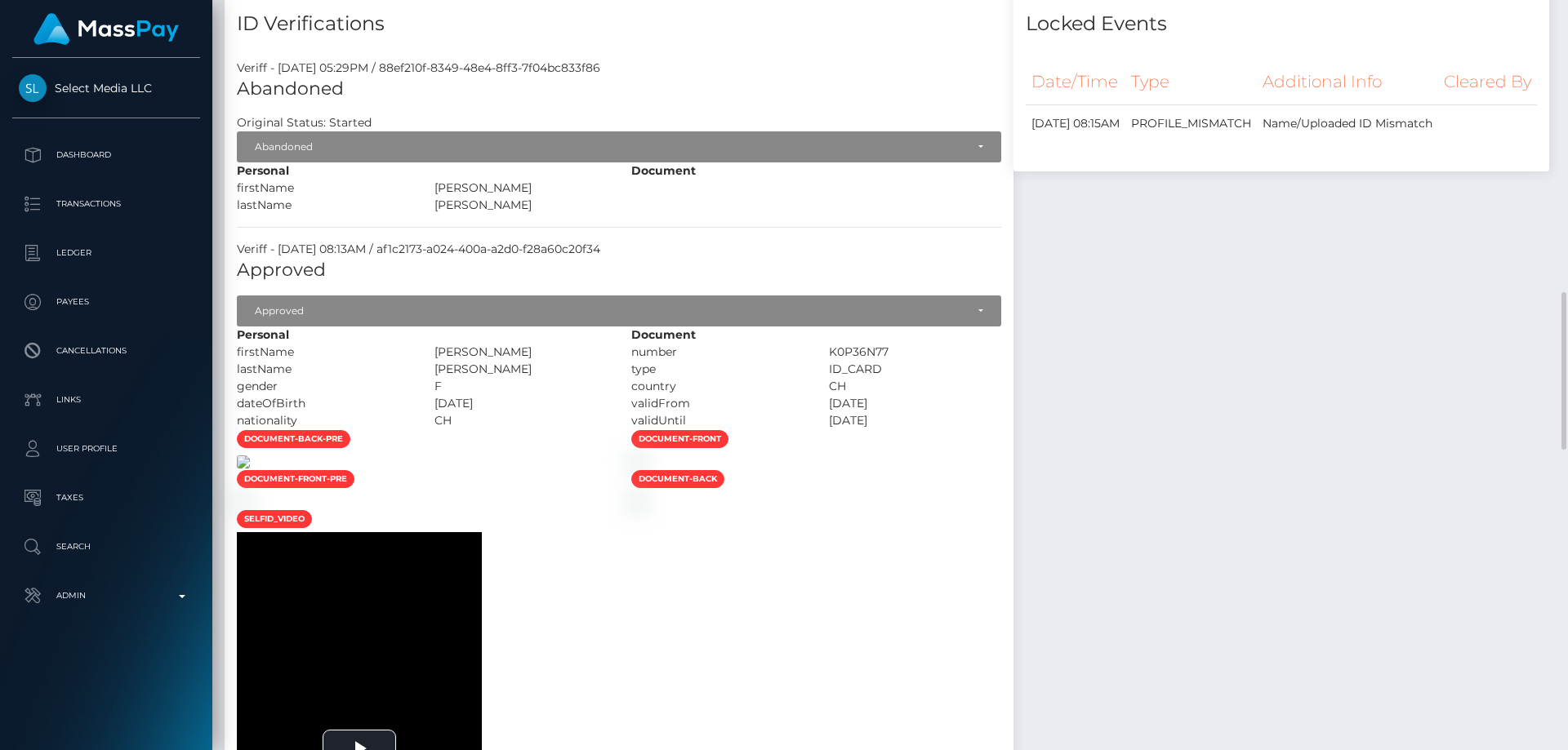
scroll to position [1469, 0]
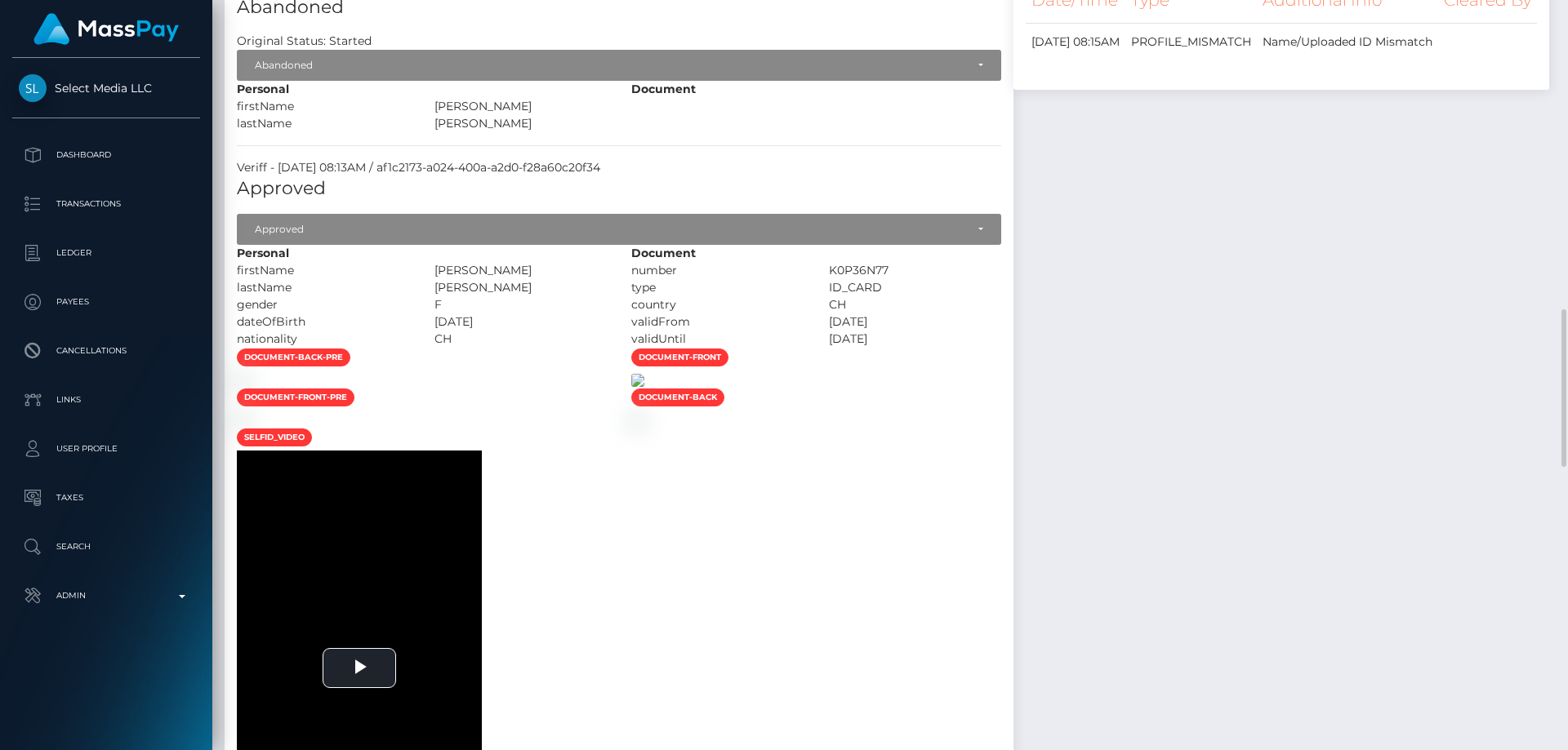
click at [644, 387] on img at bounding box center [638, 380] width 13 height 13
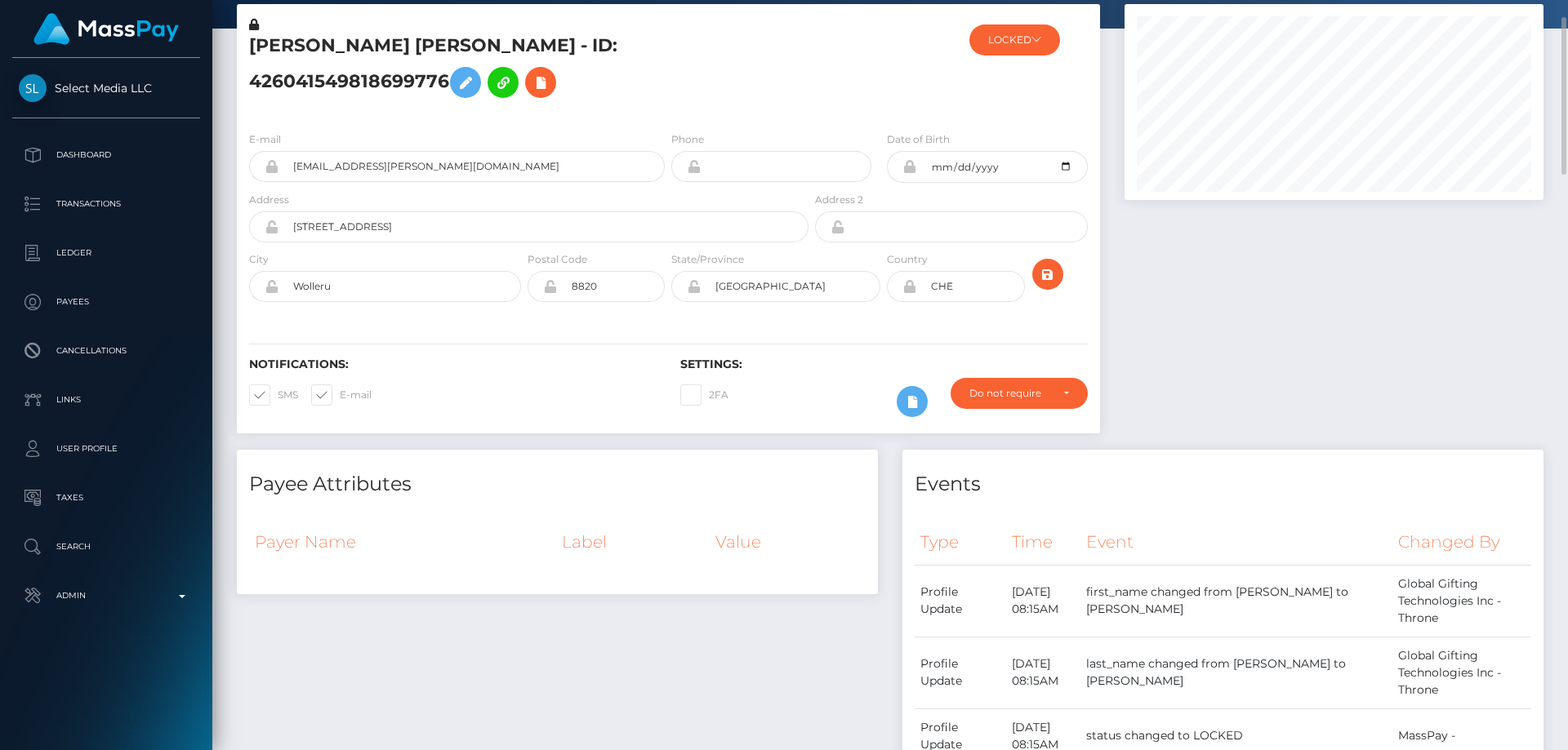
scroll to position [0, 0]
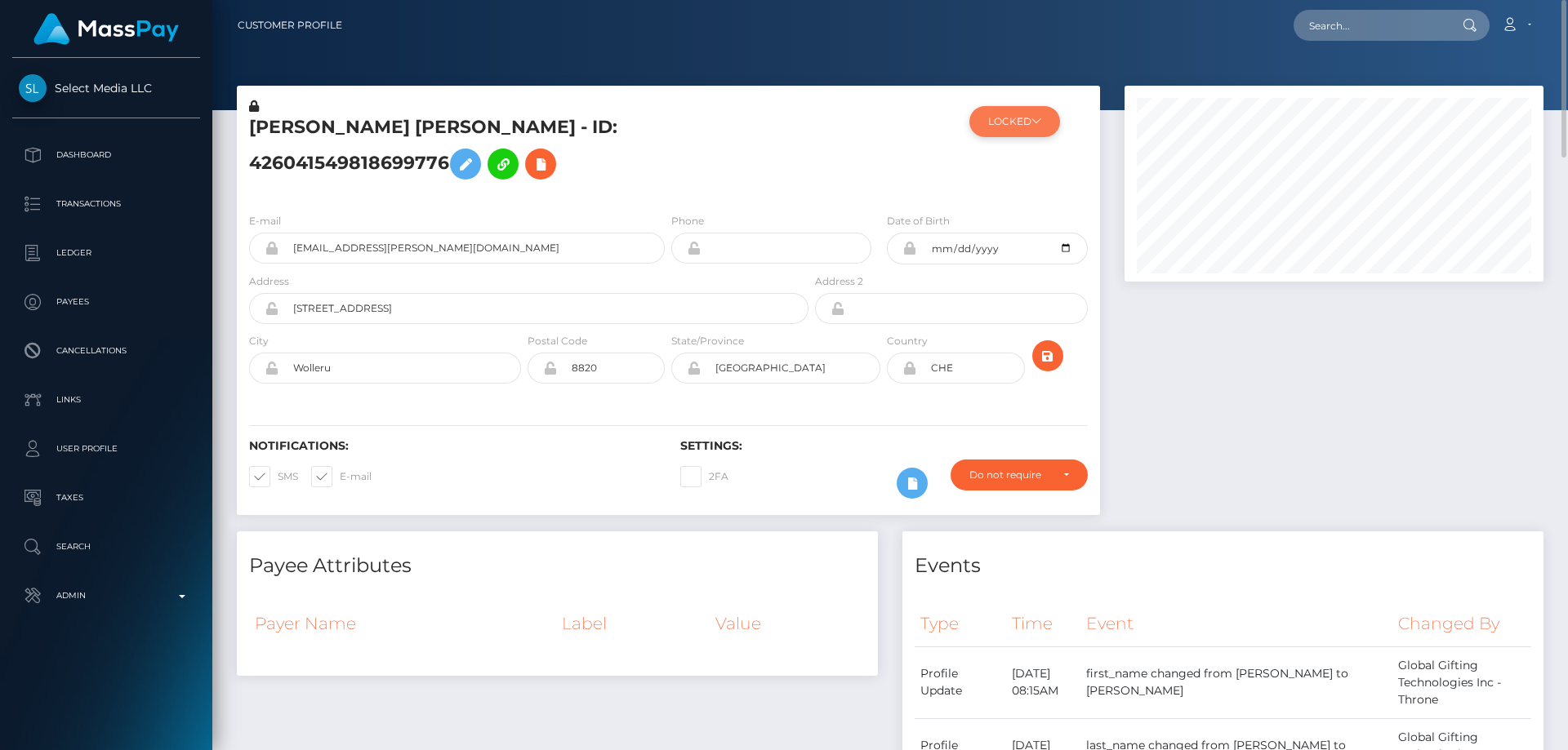
click at [1010, 117] on button "LOCKED" at bounding box center [1014, 121] width 90 height 31
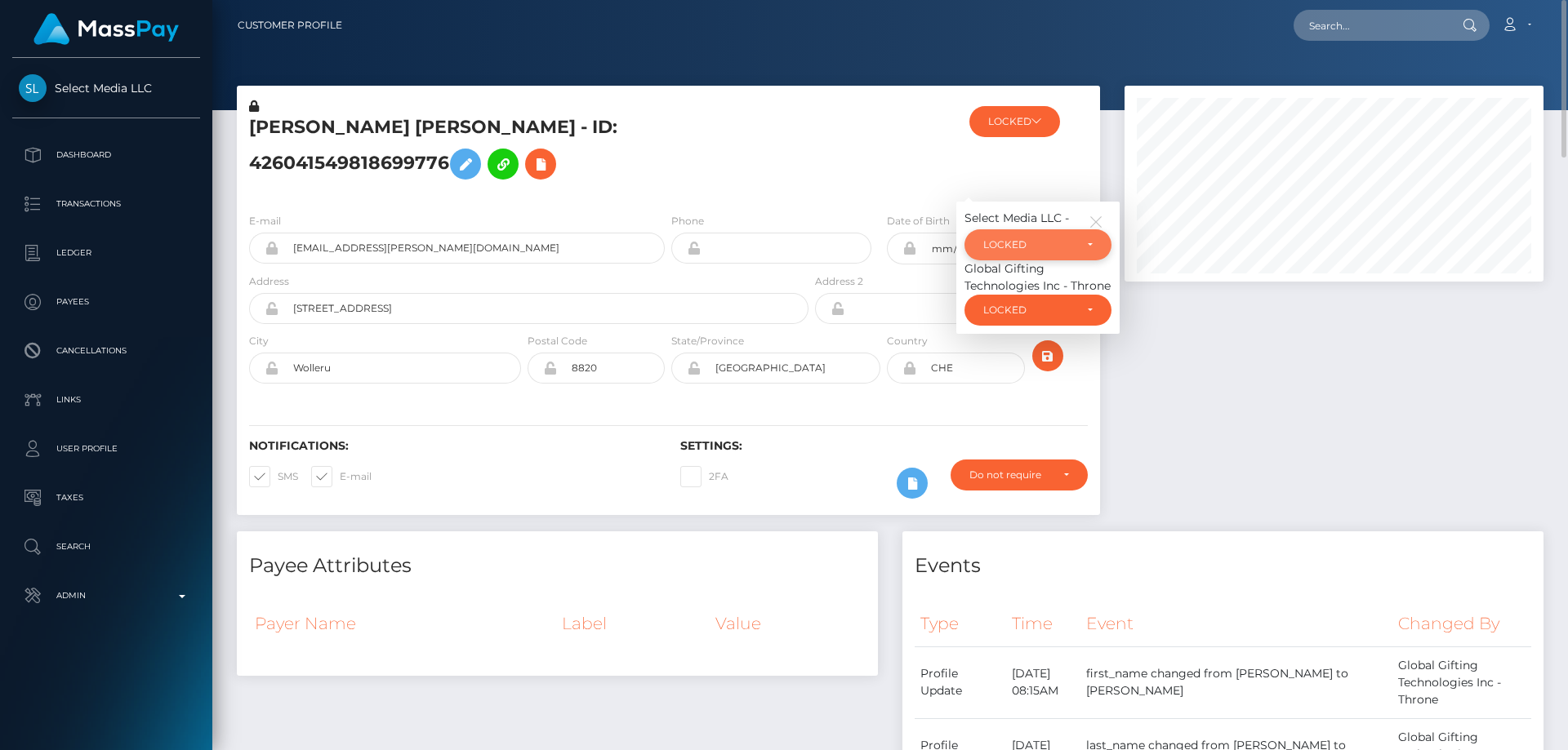
click at [1034, 251] on div "LOCKED" at bounding box center [1028, 245] width 90 height 13
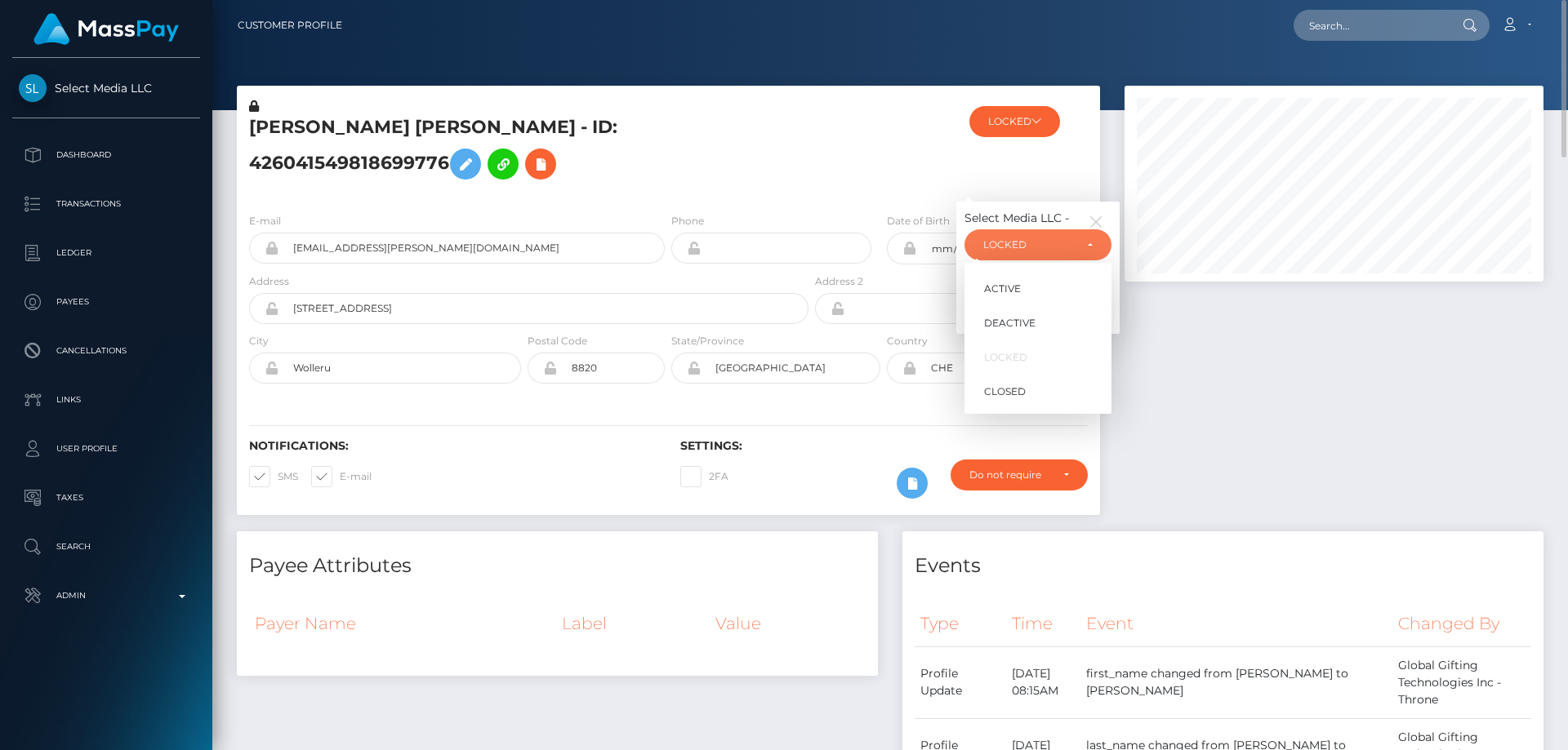
scroll to position [195, 420]
click at [1015, 296] on span "ACTIVE" at bounding box center [1002, 288] width 37 height 15
select select "ACTIVE"
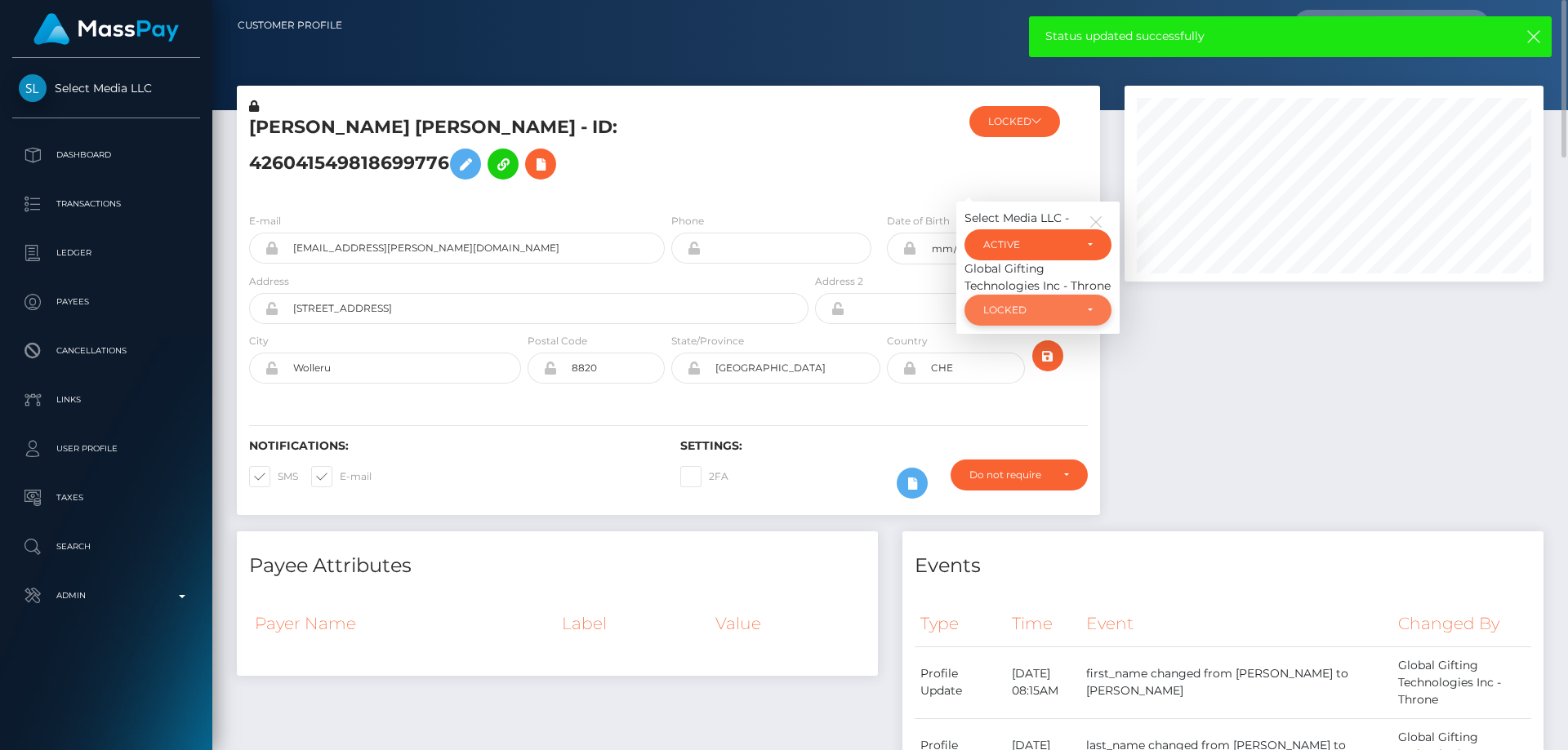
click at [1025, 317] on div "LOCKED" at bounding box center [1028, 310] width 90 height 13
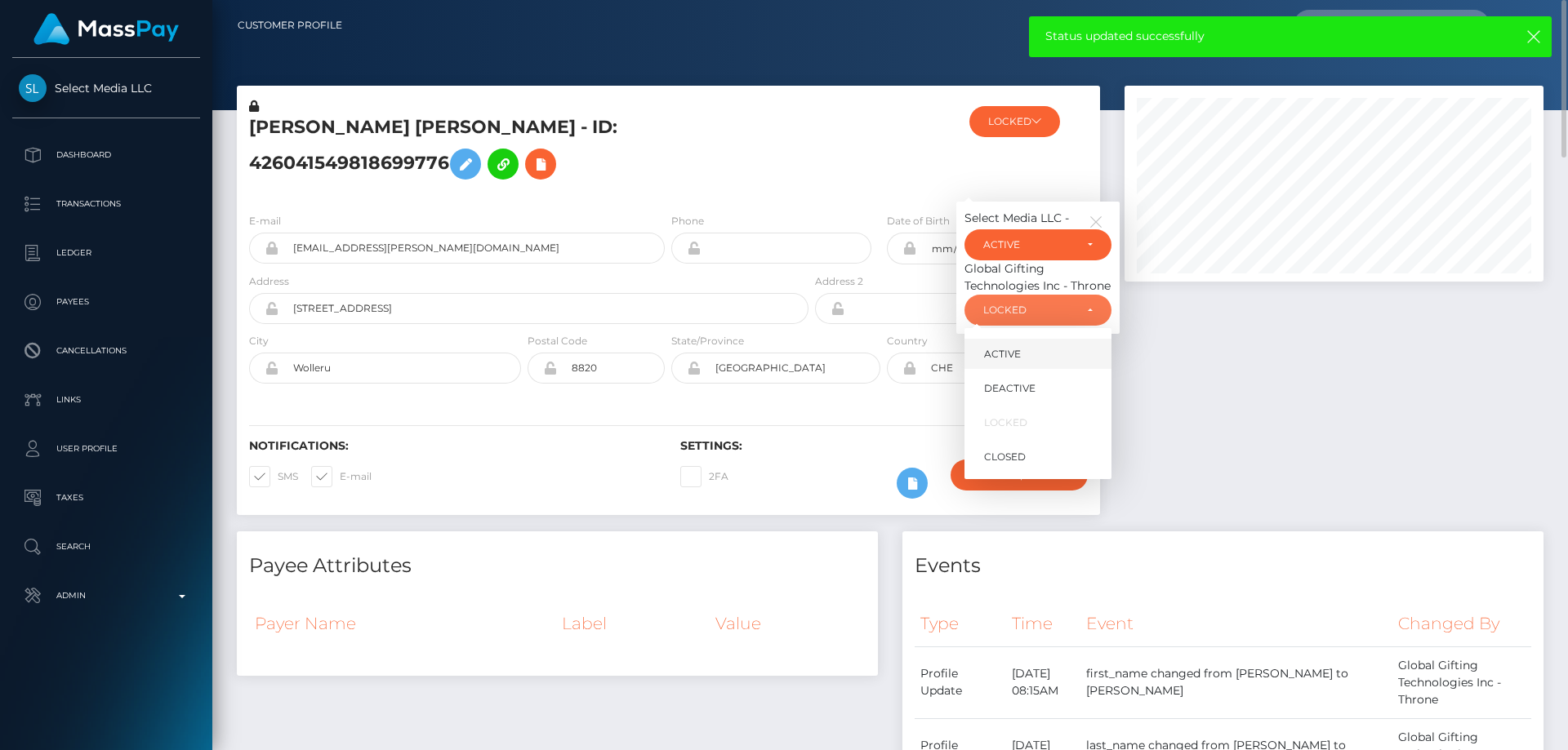
click at [1003, 362] on span "ACTIVE" at bounding box center [1002, 354] width 37 height 15
select select "ACTIVE"
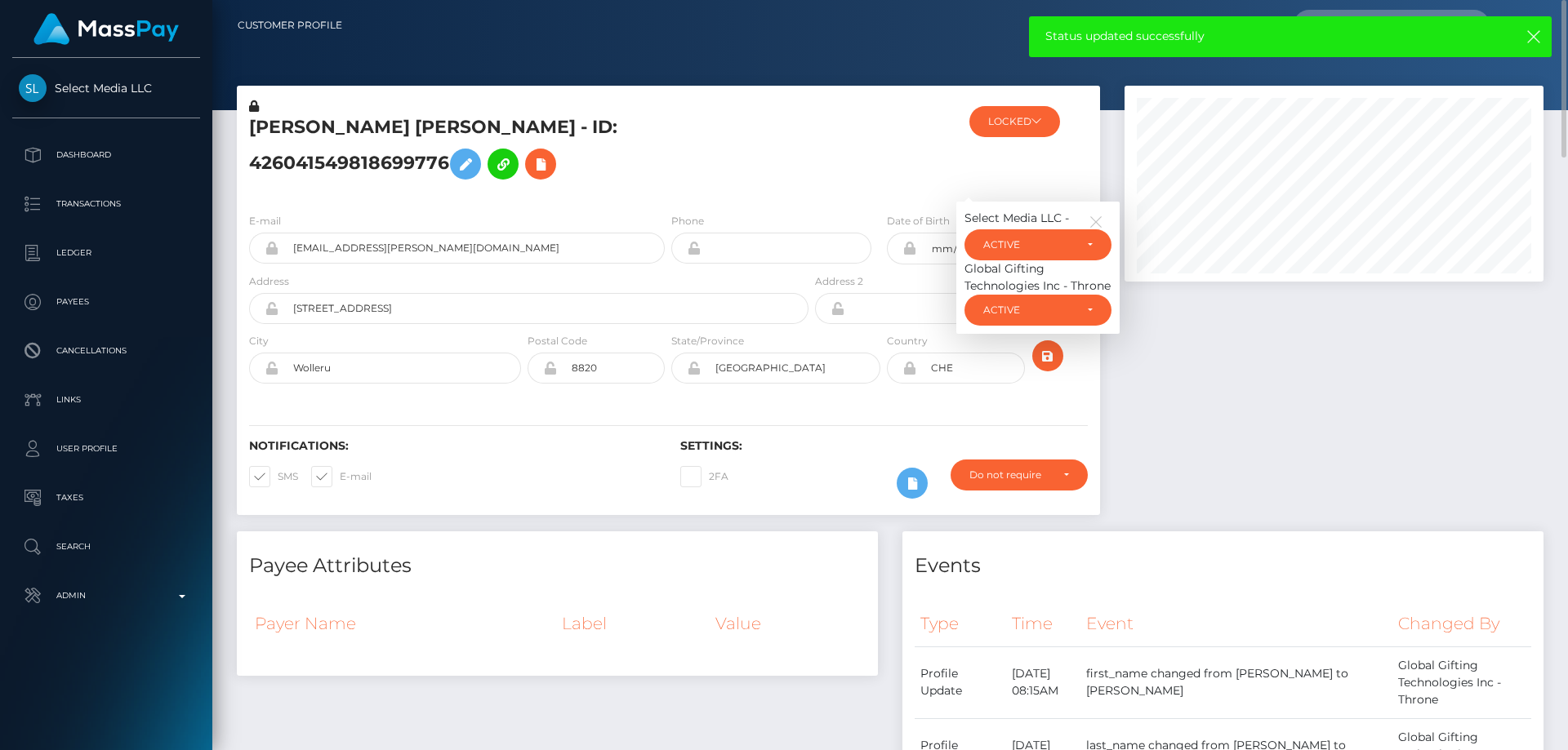
drag, startPoint x: 525, startPoint y: 195, endPoint x: 461, endPoint y: 219, distance: 68.4
click at [525, 188] on h5 "OLIVIA ZORA REISNER - ID: 426041549818699776" at bounding box center [524, 152] width 551 height 72
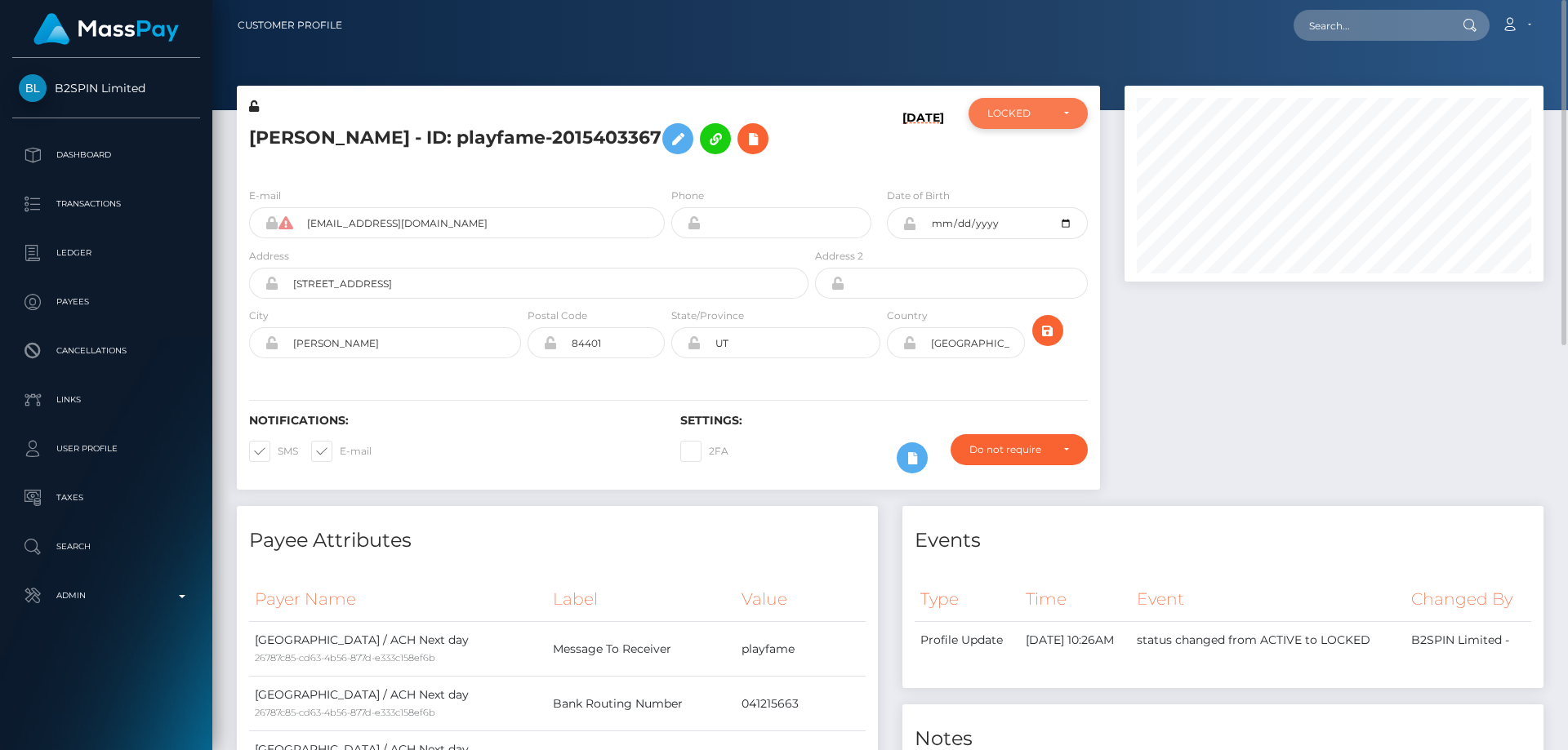
click at [1027, 111] on div "LOCKED" at bounding box center [1018, 113] width 63 height 13
click at [1010, 163] on span "ACTIVE" at bounding box center [1006, 157] width 37 height 15
select select "ACTIVE"
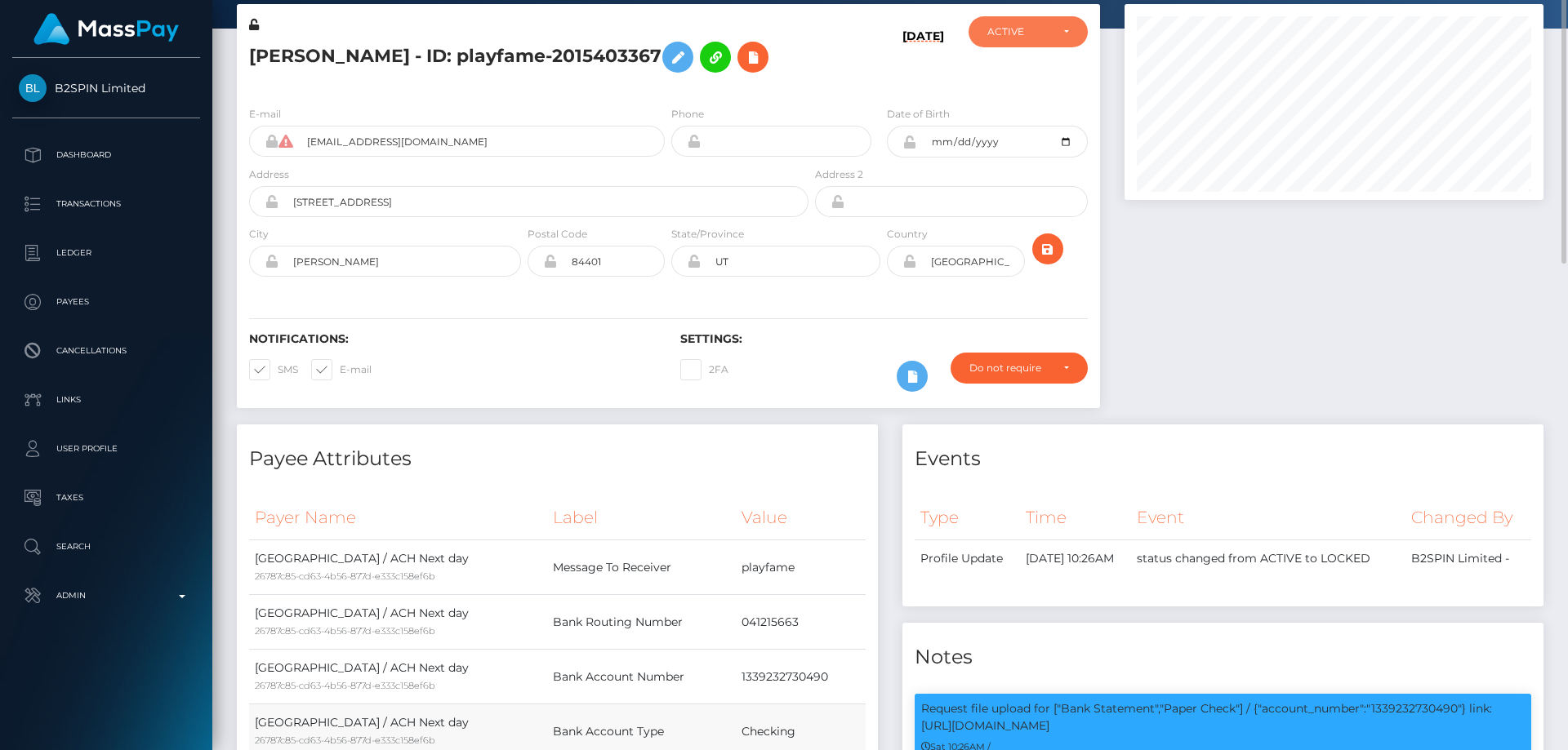
scroll to position [0, 0]
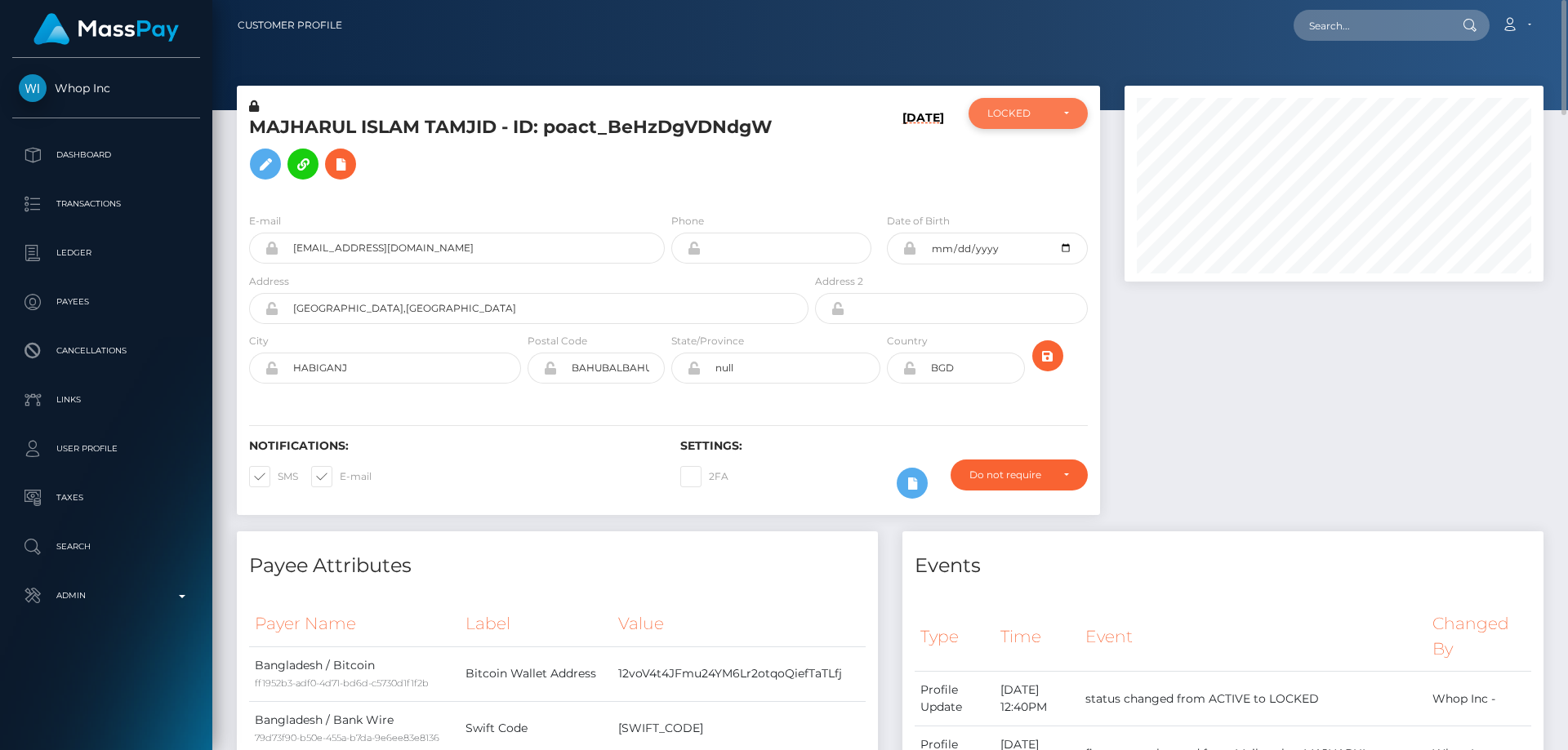
click at [1012, 119] on div "LOCKED" at bounding box center [1018, 113] width 63 height 13
click at [1011, 161] on span "ACTIVE" at bounding box center [1006, 157] width 37 height 15
select select "ACTIVE"
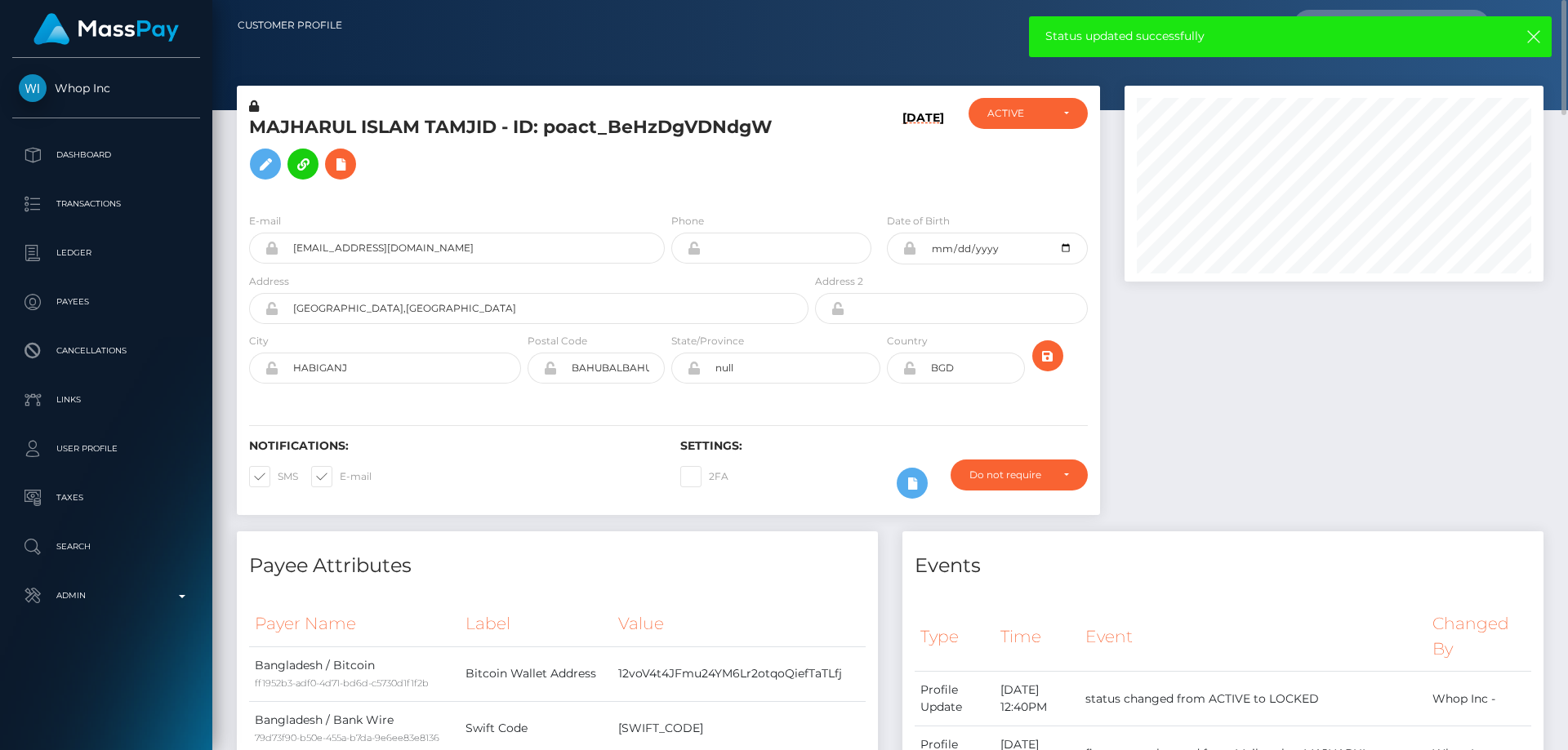
click at [611, 132] on h5 "MAJHARUL ISLAM TAMJID - ID: poact_BeHzDgVDNdgW" at bounding box center [524, 152] width 551 height 72
copy h5 "MAJHARUL ISLAM TAMJID - ID: poact_BeHzDgVDNdgW"
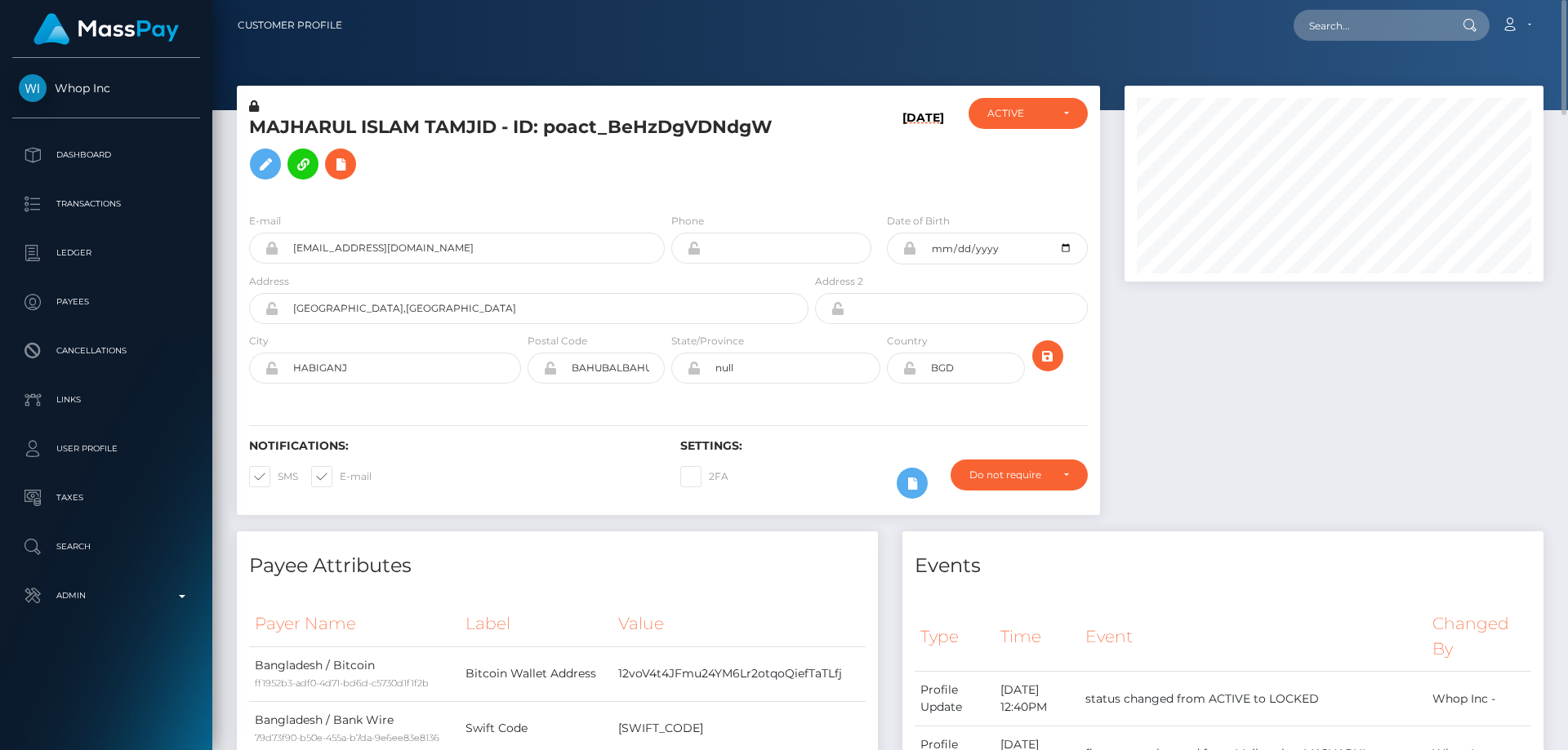
click at [1293, 595] on div "Type Time Event Changed By Profile Update" at bounding box center [1223, 726] width 641 height 275
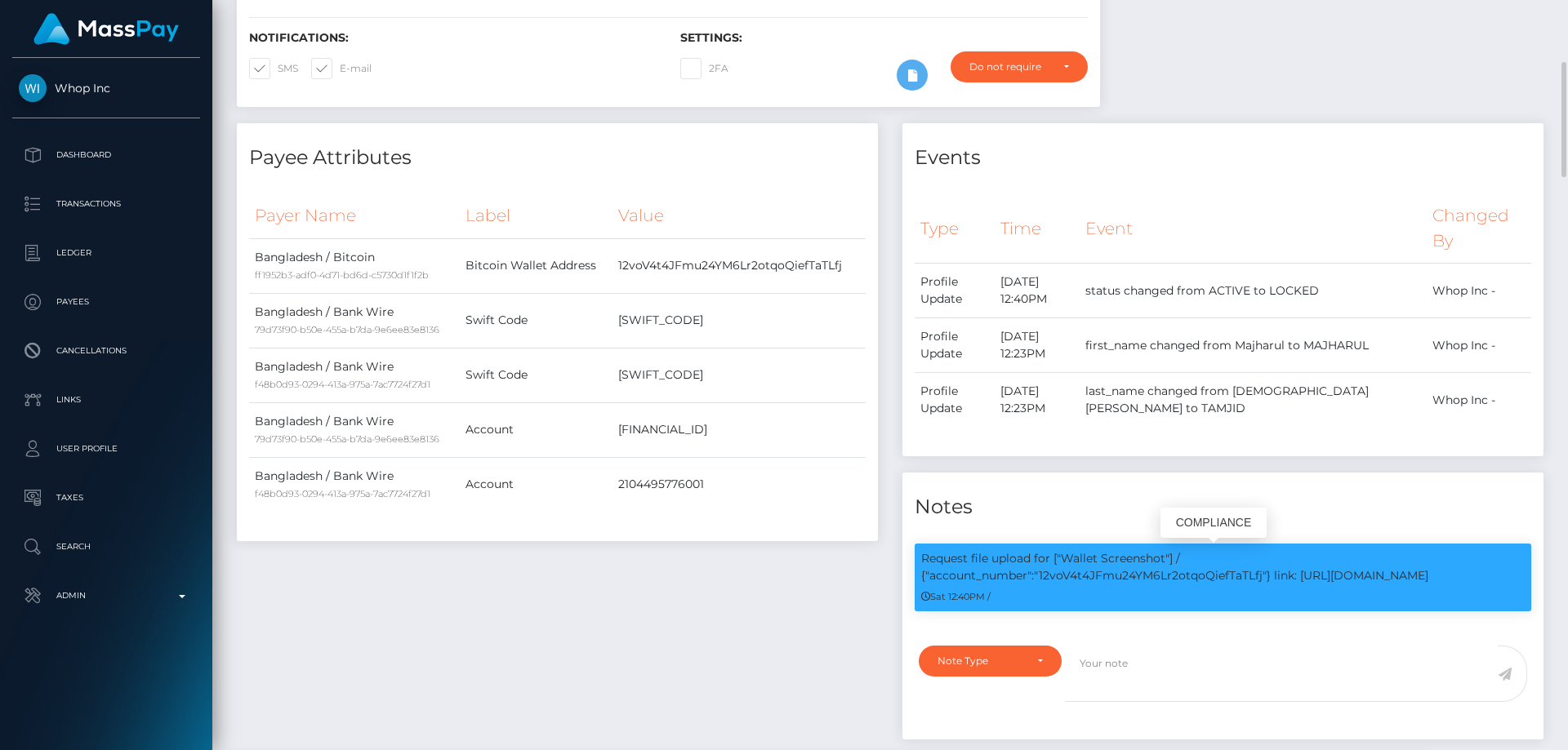
click at [1151, 577] on p "Request file upload for ["Wallet Screenshot"] / {"account_number":"12voV4t4JFmu…" at bounding box center [1223, 567] width 603 height 34
copy p "12voV4t4JFmu24YM6Lr2otqoQiefTaTLfj"
click at [713, 650] on div "Payee Attributes Payer Name Label Value Bangladesh / Bitcoin ff1952b3-adf0-4d71…" at bounding box center [557, 439] width 665 height 633
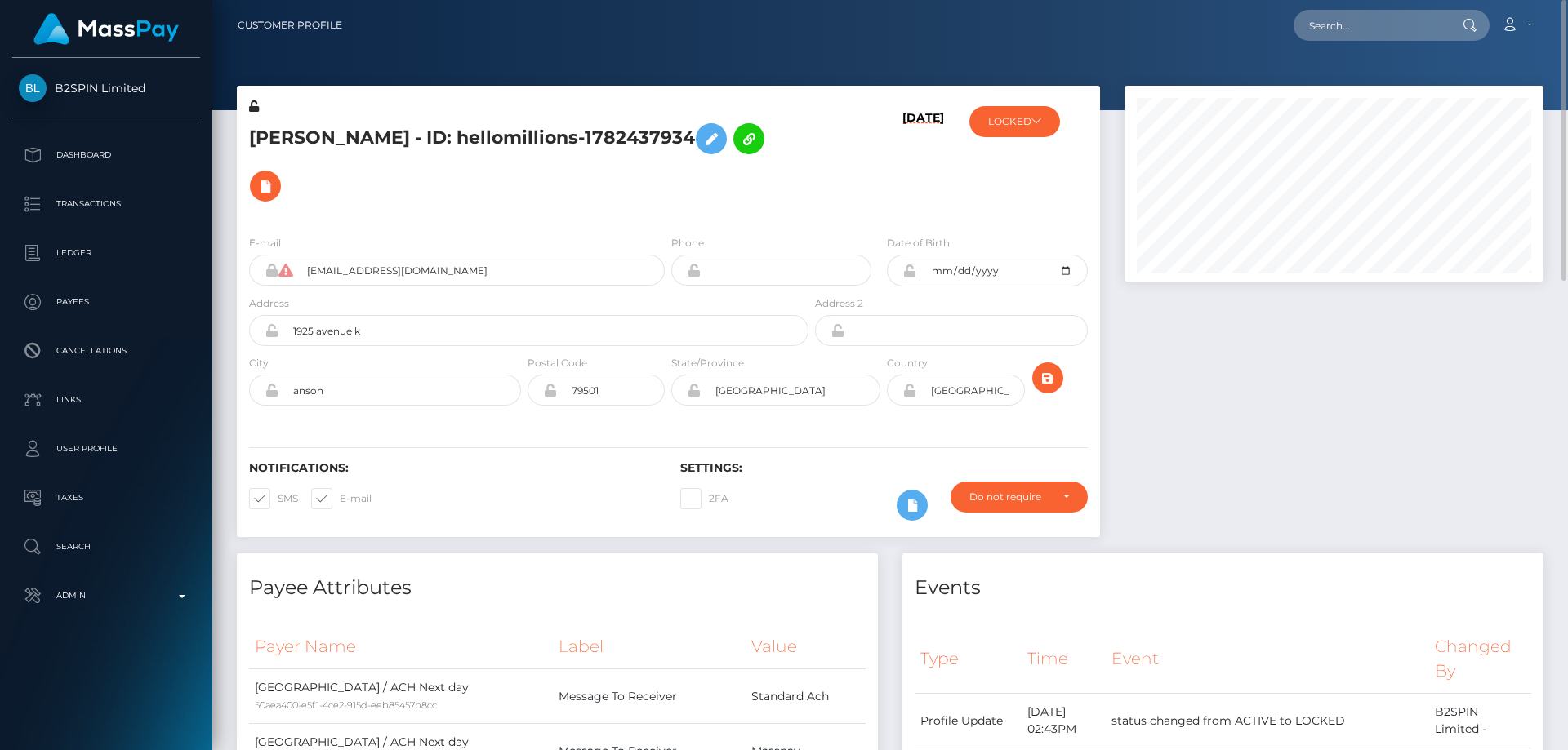
click at [1010, 138] on div "LOCKED B2SPIN Limited - ACTIVE DEACTIVE LOCKED CLOSED LOCKED Spinblitz -" at bounding box center [1028, 160] width 144 height 124
click at [994, 124] on button "LOCKED" at bounding box center [1014, 121] width 90 height 31
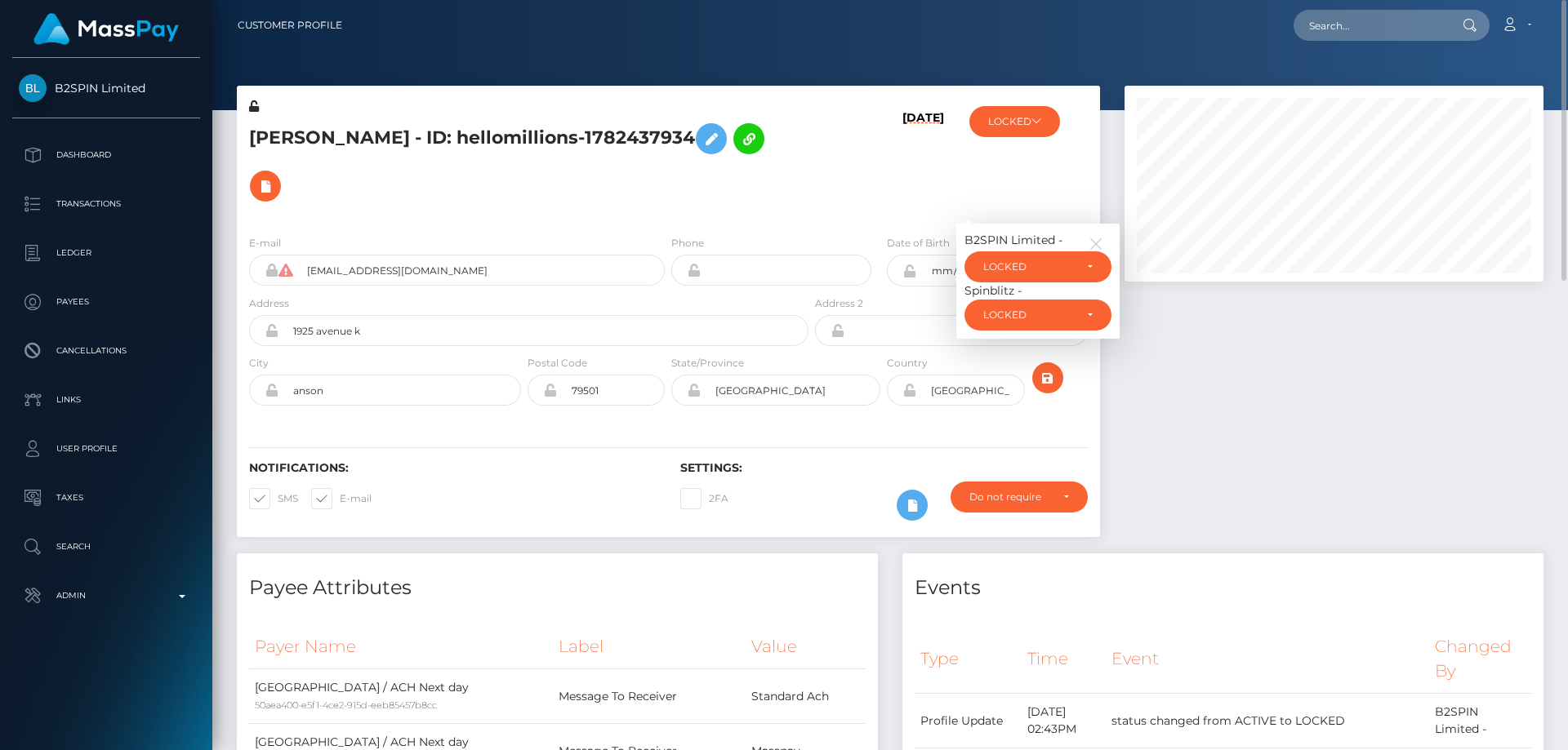
click at [1028, 285] on div "Spinblitz -" at bounding box center [1037, 291] width 147 height 17
click at [1030, 258] on div "LOCKED" at bounding box center [1037, 267] width 147 height 31
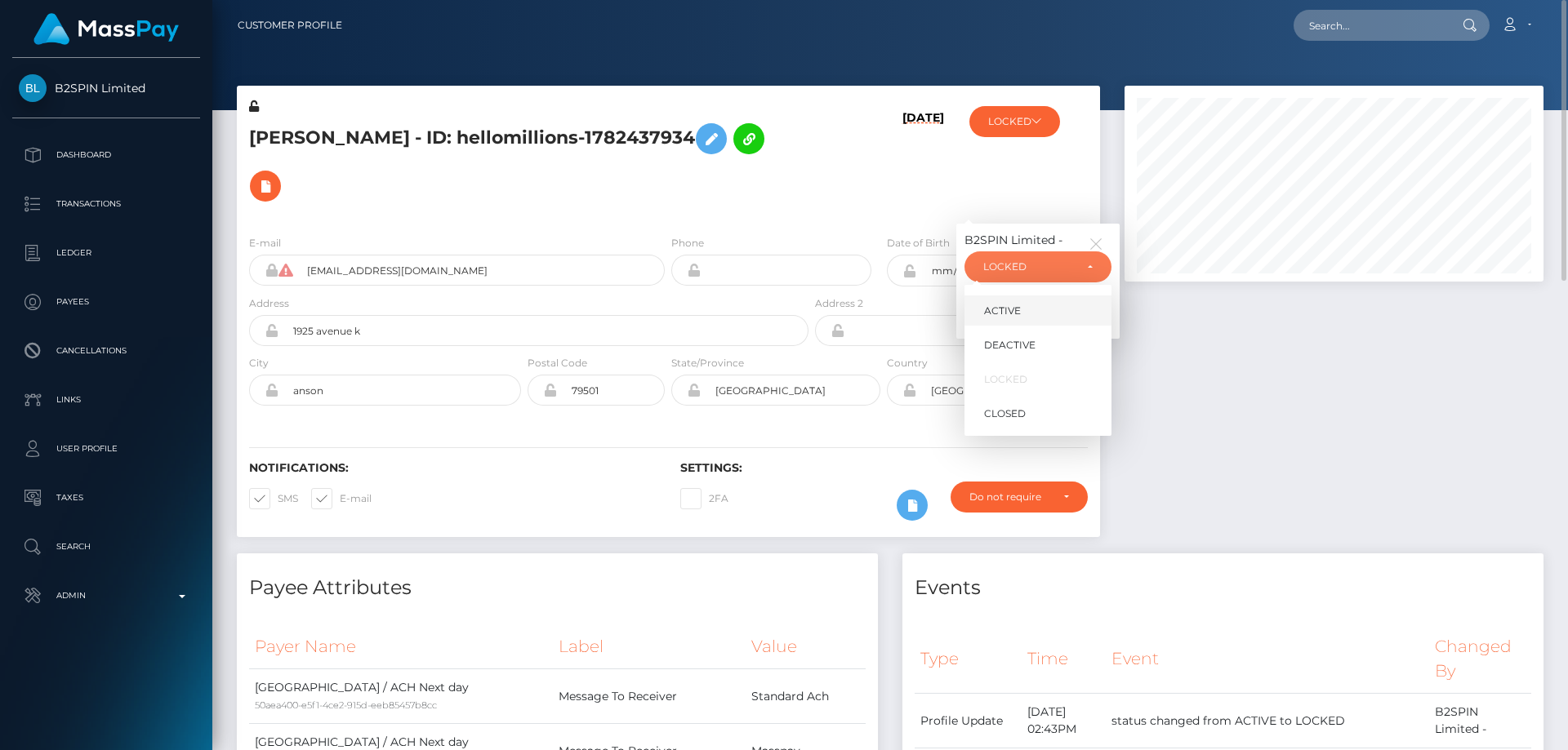
click at [1024, 314] on link "ACTIVE" at bounding box center [1037, 310] width 147 height 30
select select "ACTIVE"
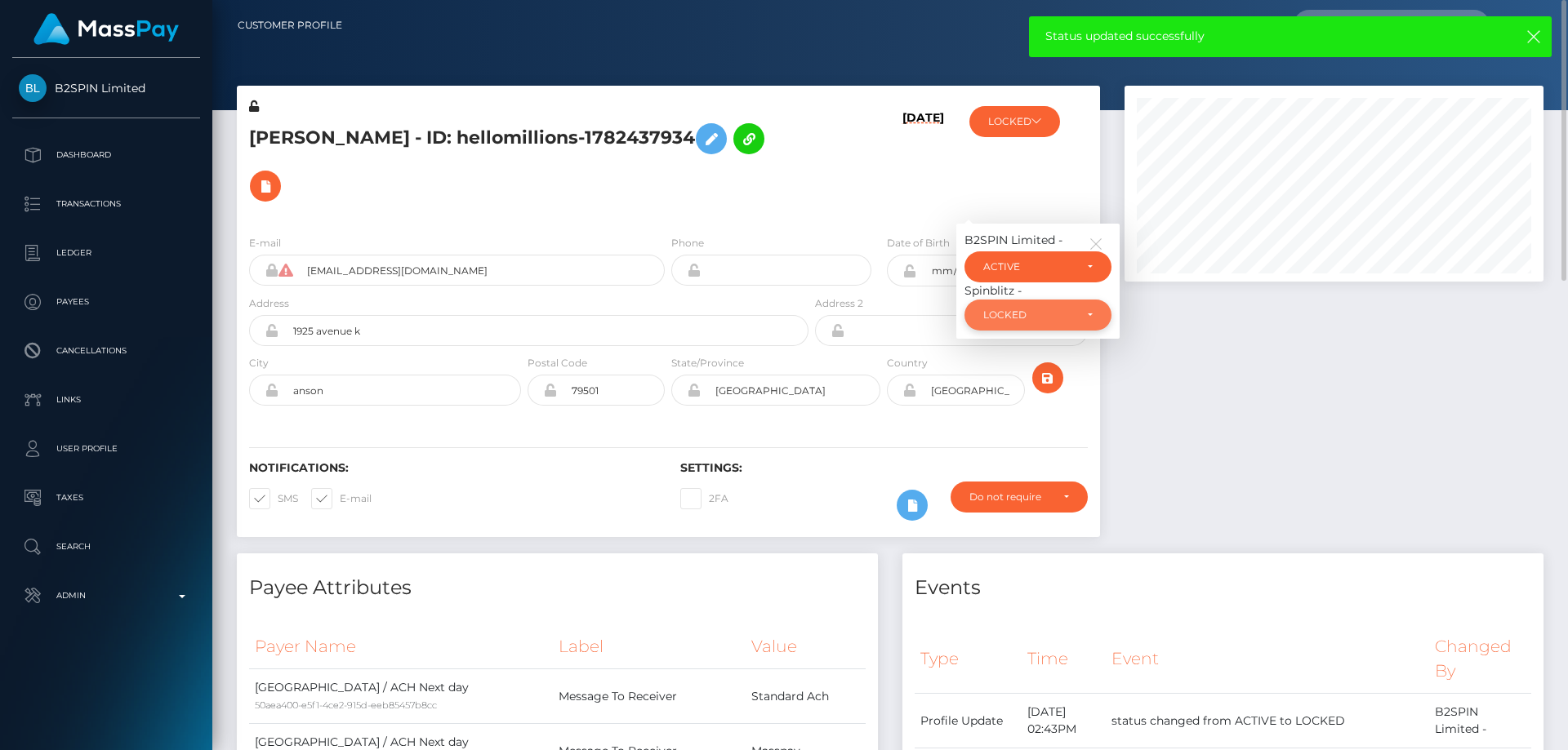
click at [1001, 314] on div "LOCKED" at bounding box center [1028, 314] width 90 height 13
click at [1008, 366] on span "ACTIVE" at bounding box center [1002, 359] width 37 height 15
select select "ACTIVE"
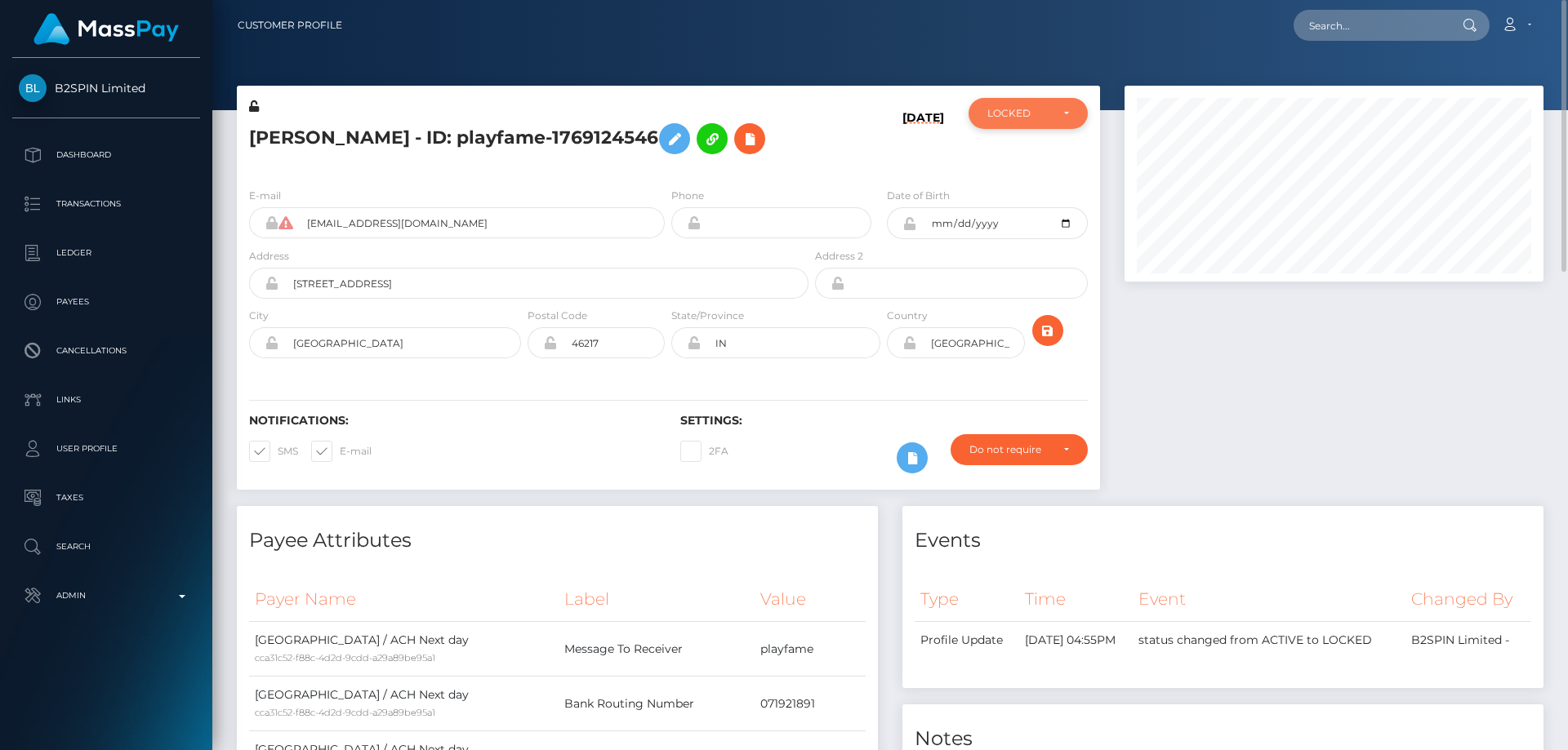
click at [1013, 115] on div "LOCKED" at bounding box center [1018, 113] width 63 height 13
click at [1011, 150] on span "ACTIVE" at bounding box center [1006, 157] width 37 height 15
select select "ACTIVE"
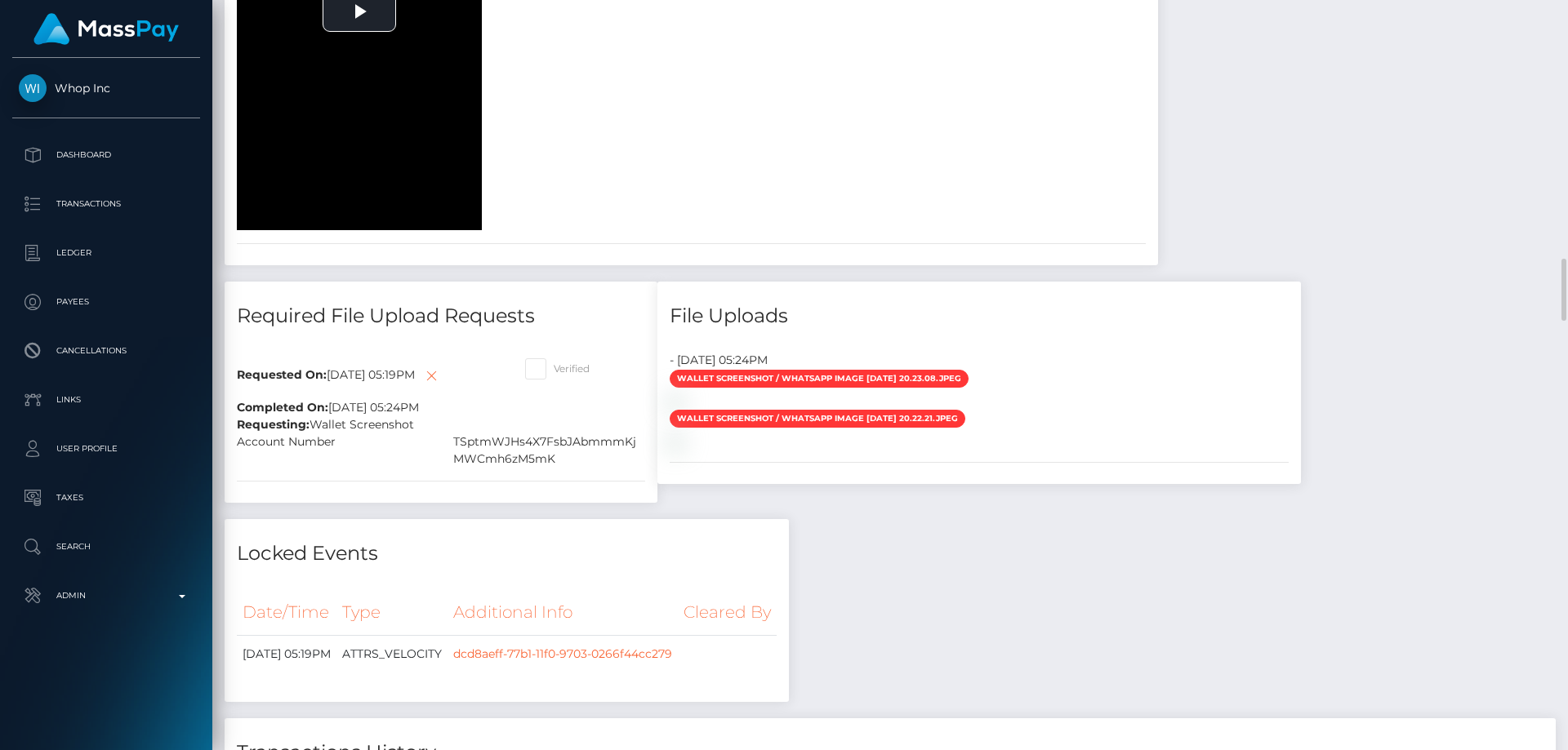
scroll to position [3428, 0]
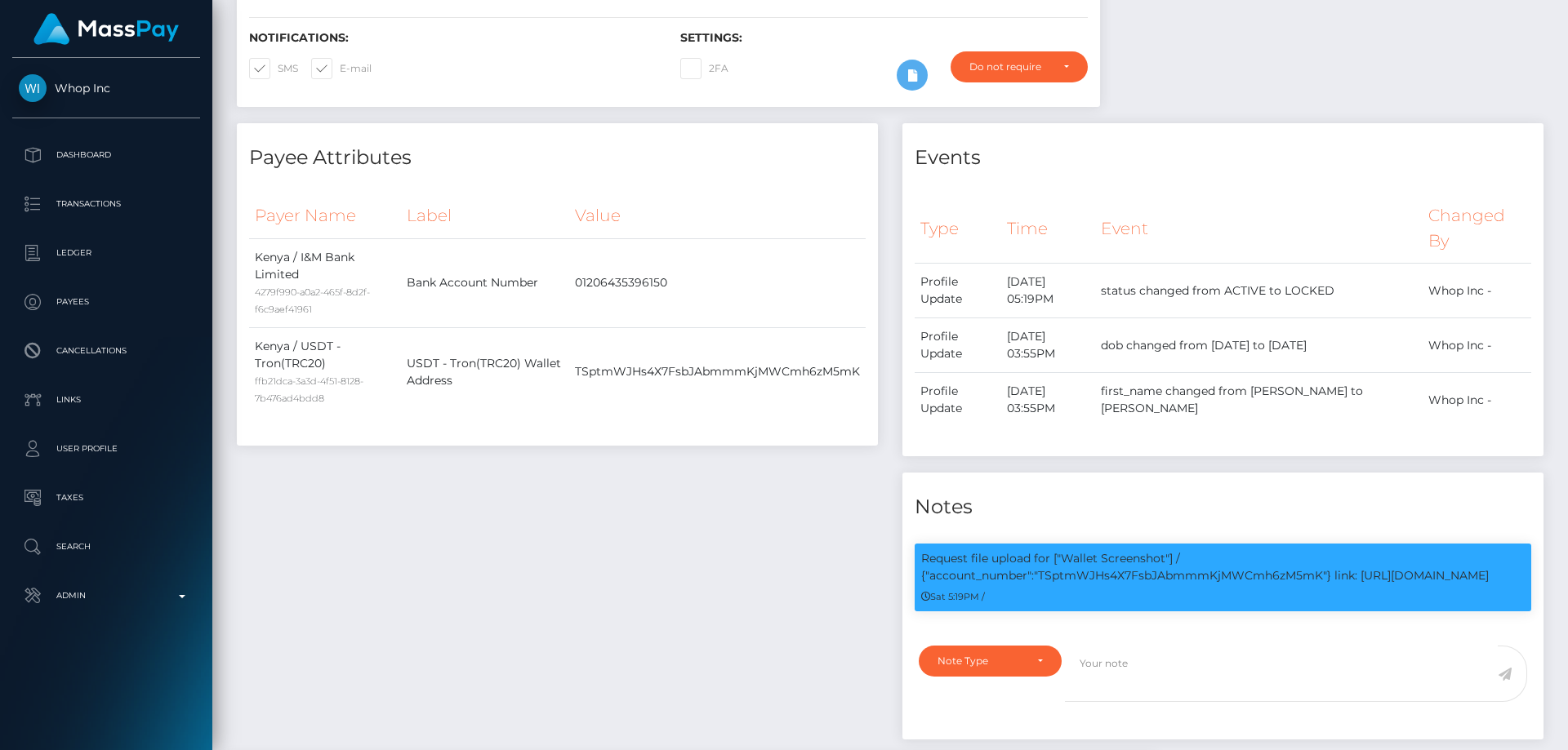
scroll to position [0, 0]
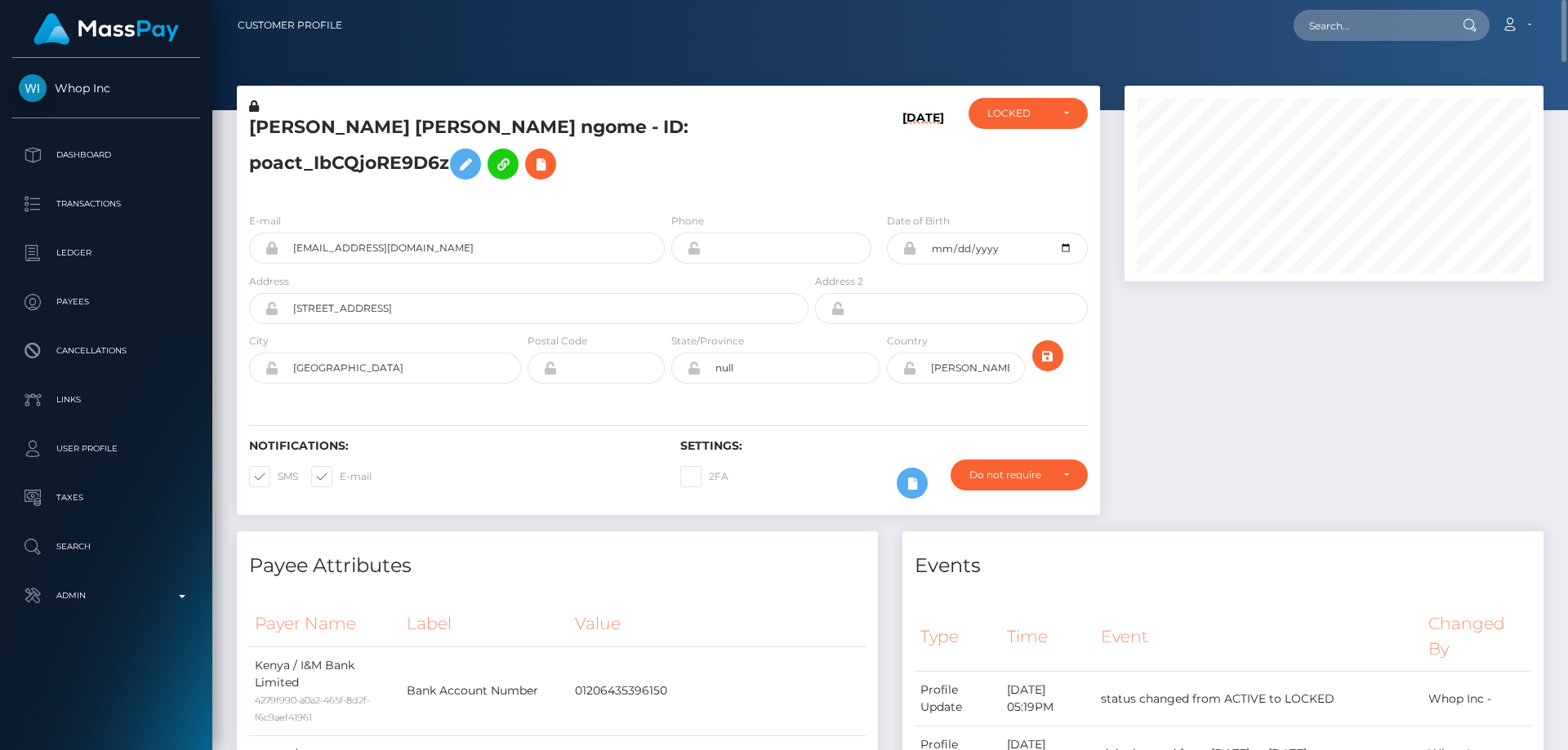
click at [674, 181] on h5 "MAUREEN WANJIKU MUROKI ngome - ID: poact_IbCQjoRE9D6z" at bounding box center [524, 152] width 551 height 72
click at [683, 193] on div "MAUREEN WANJIKU MUROKI ngome - ID: poact_IbCQjoRE9D6z" at bounding box center [524, 149] width 575 height 102
click at [252, 101] on icon at bounding box center [253, 106] width 9 height 11
click at [653, 171] on h5 "MAUREEN WANJIKU MUROKI ngome - ID: poact_IbCQjoRE9D6z" at bounding box center [524, 152] width 551 height 72
click at [470, 167] on icon at bounding box center [465, 164] width 20 height 21
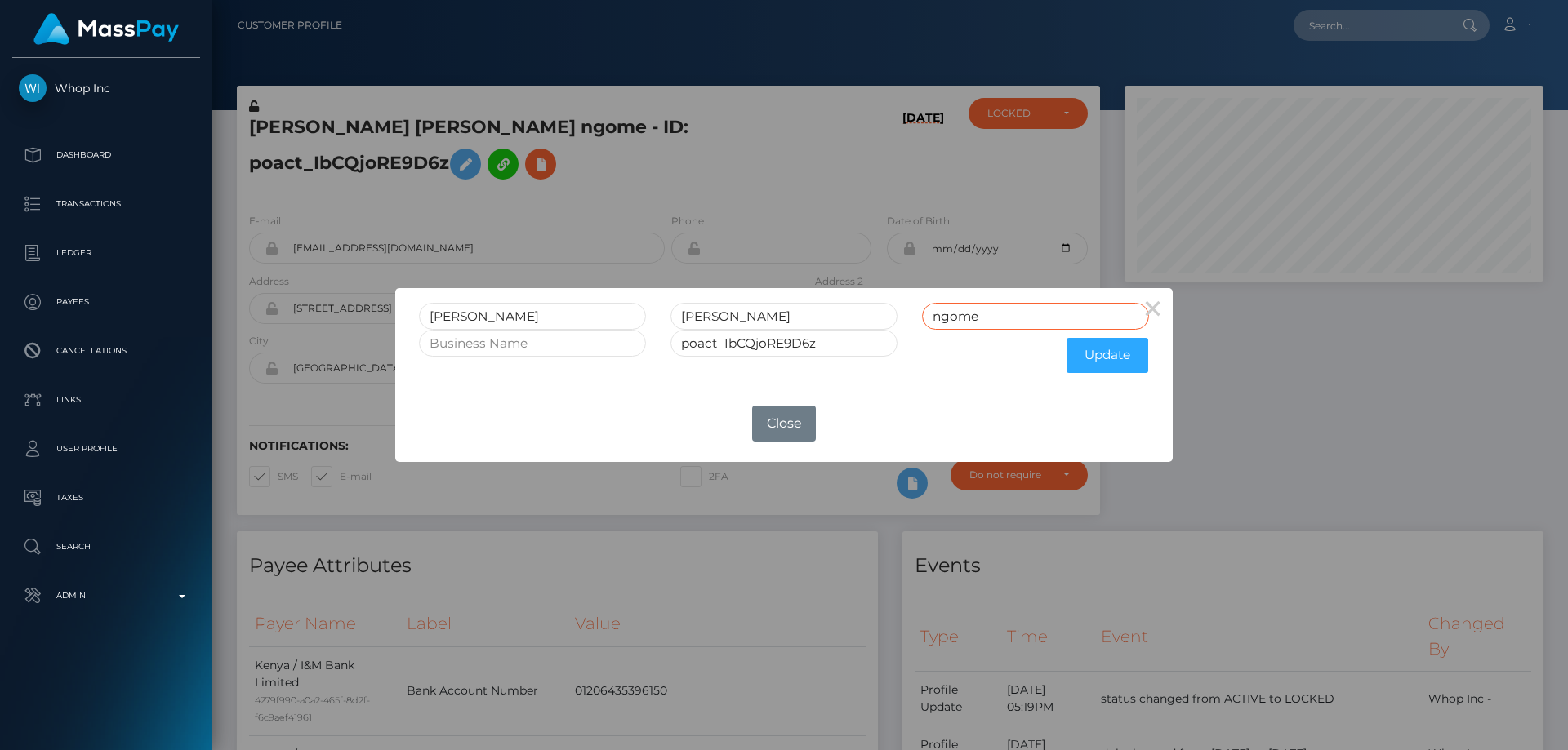
drag, startPoint x: 1004, startPoint y: 319, endPoint x: 779, endPoint y: 361, distance: 228.9
click at [787, 345] on form "MAUREEN WANJIKU MUROKI ngome poact_IbCQjoRE9D6z Update" at bounding box center [783, 342] width 730 height 78
drag, startPoint x: 779, startPoint y: 320, endPoint x: 751, endPoint y: 313, distance: 28.9
click at [751, 313] on input "WANJIKU MUROKI" at bounding box center [783, 316] width 227 height 27
type input "WANJIKU"
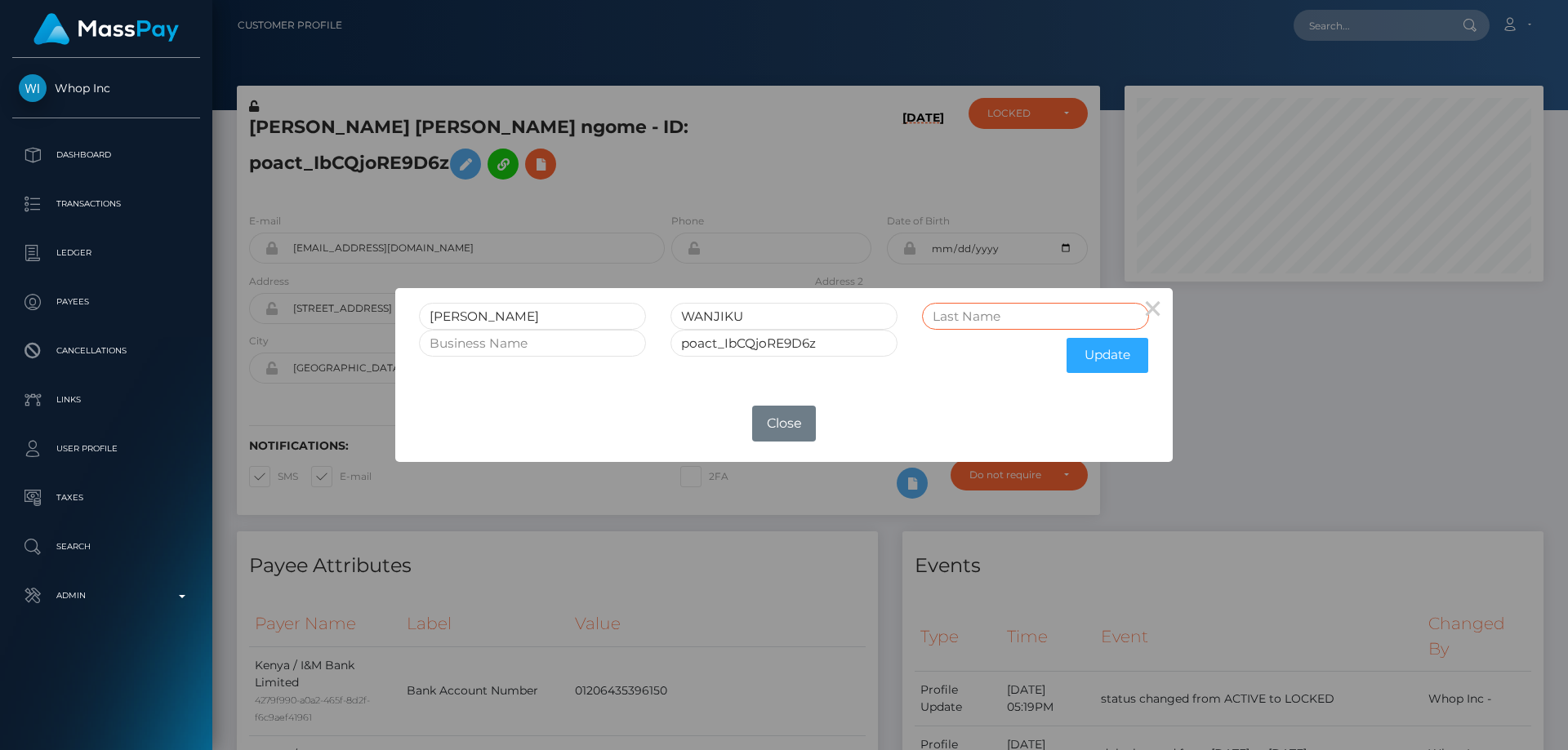
paste input "MUROKI"
type input "MUROKI"
click at [1112, 352] on button "Update" at bounding box center [1107, 355] width 82 height 35
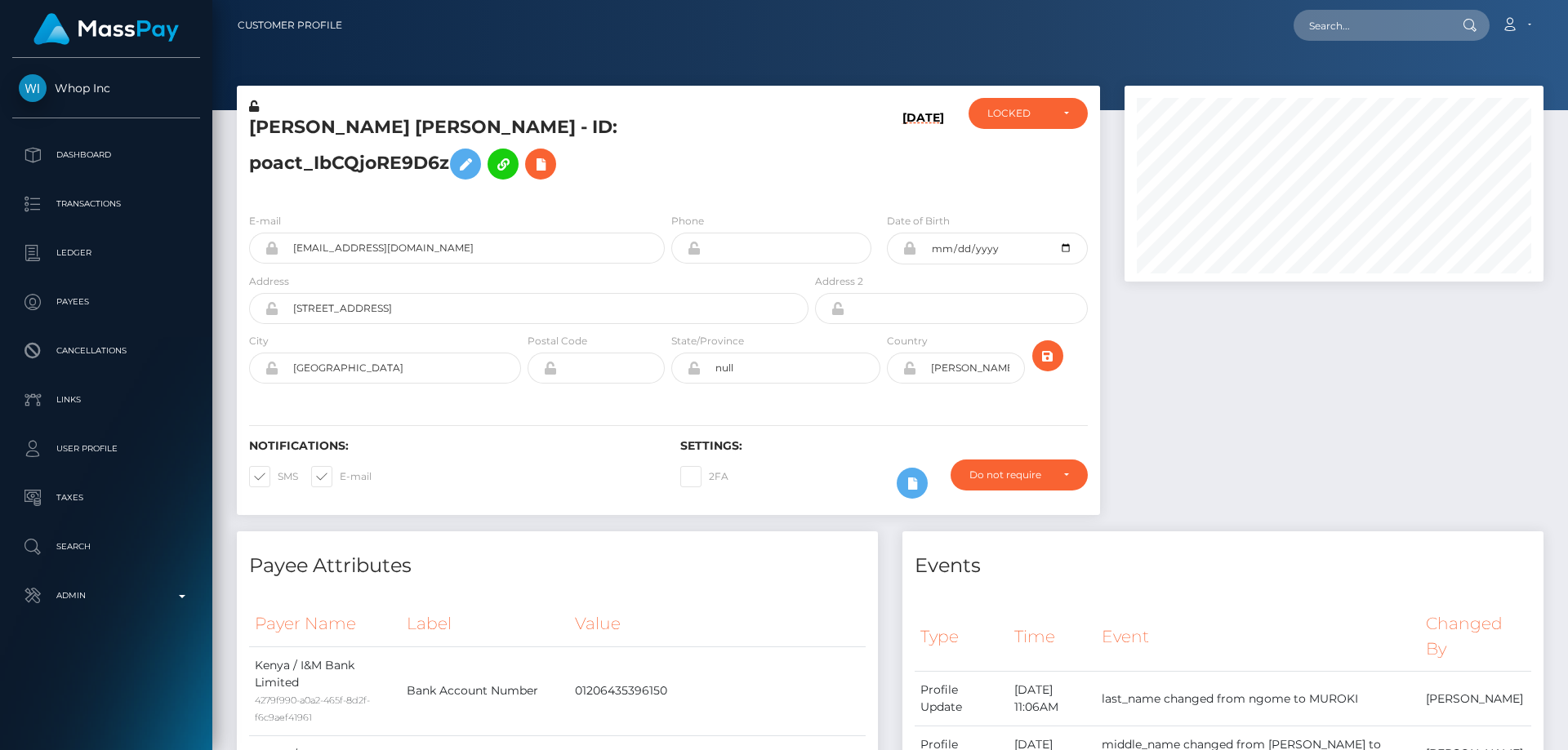
scroll to position [195, 420]
click at [254, 103] on icon at bounding box center [253, 106] width 9 height 11
click at [1030, 115] on div "LOCKED" at bounding box center [1018, 113] width 63 height 13
click at [1025, 161] on link "ACTIVE" at bounding box center [1028, 157] width 119 height 30
select select "ACTIVE"
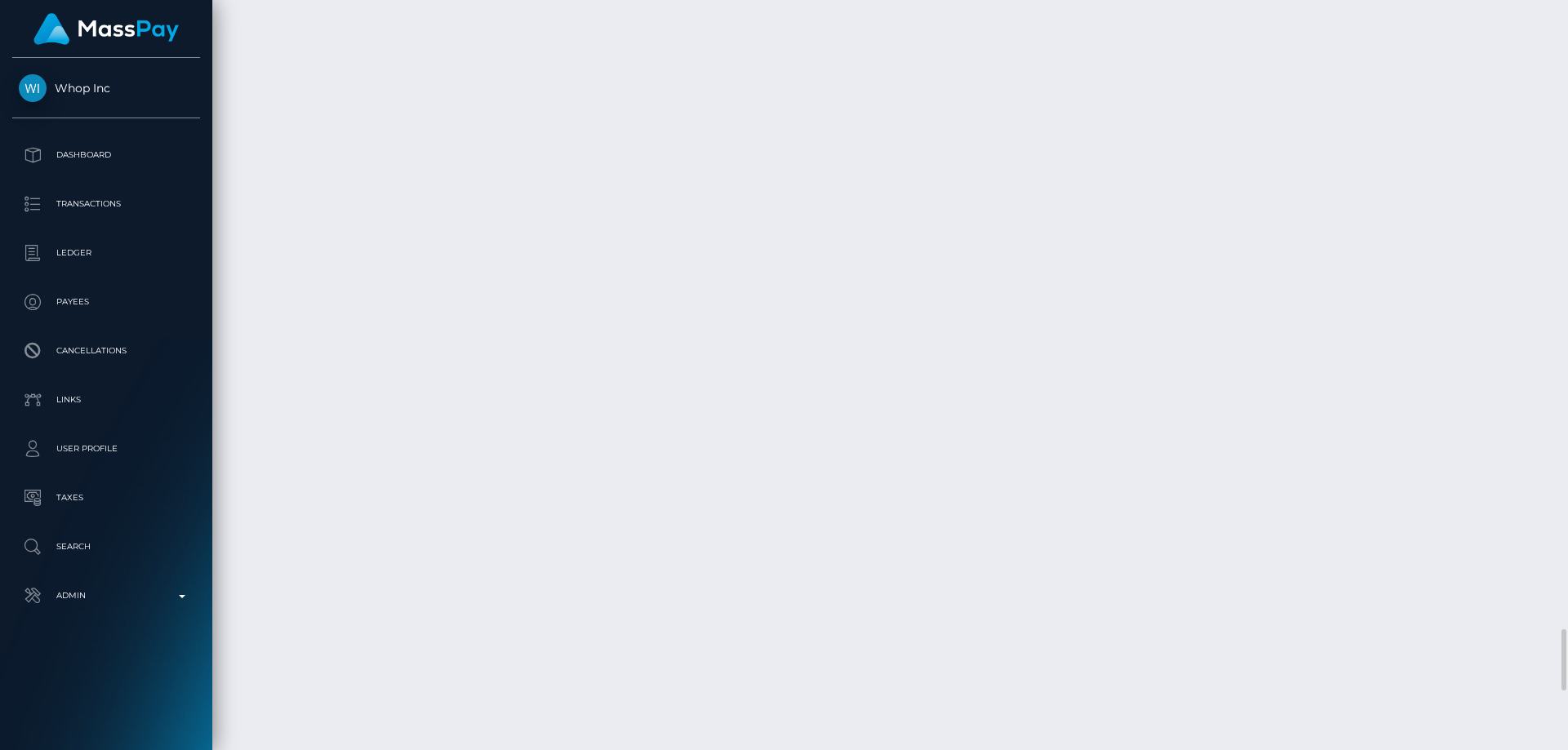
scroll to position [7346, 0]
checkbox input "true"
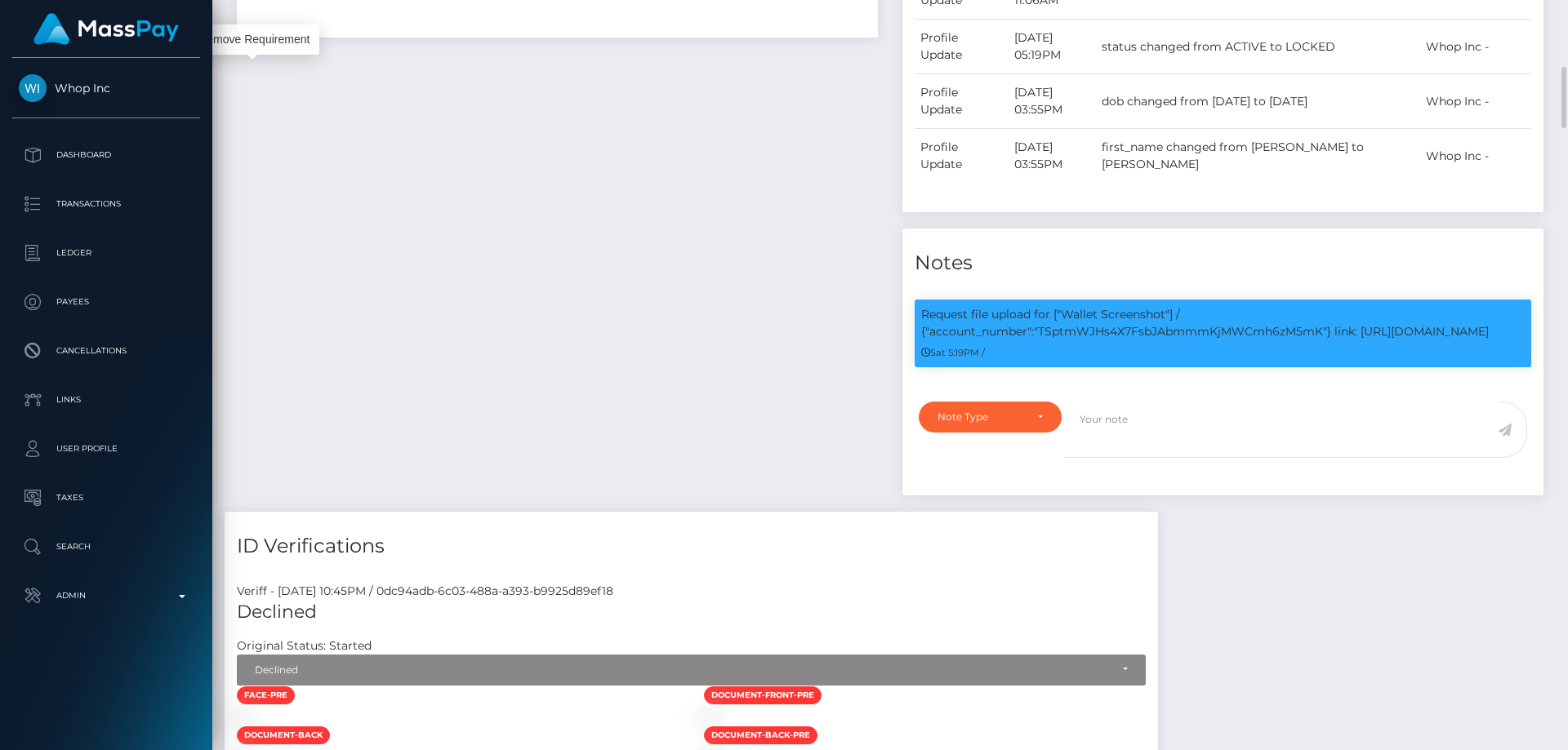
scroll to position [195, 420]
click at [1122, 325] on p "Request file upload for ["Wallet Screenshot"] / {"account_number":"TSptmWJHs4X7…" at bounding box center [1223, 323] width 603 height 34
copy p "TSptmWJHs4X7FsbJAbmmmKjMWCmh6zM5mK"
drag, startPoint x: 997, startPoint y: 412, endPoint x: 994, endPoint y: 421, distance: 9.5
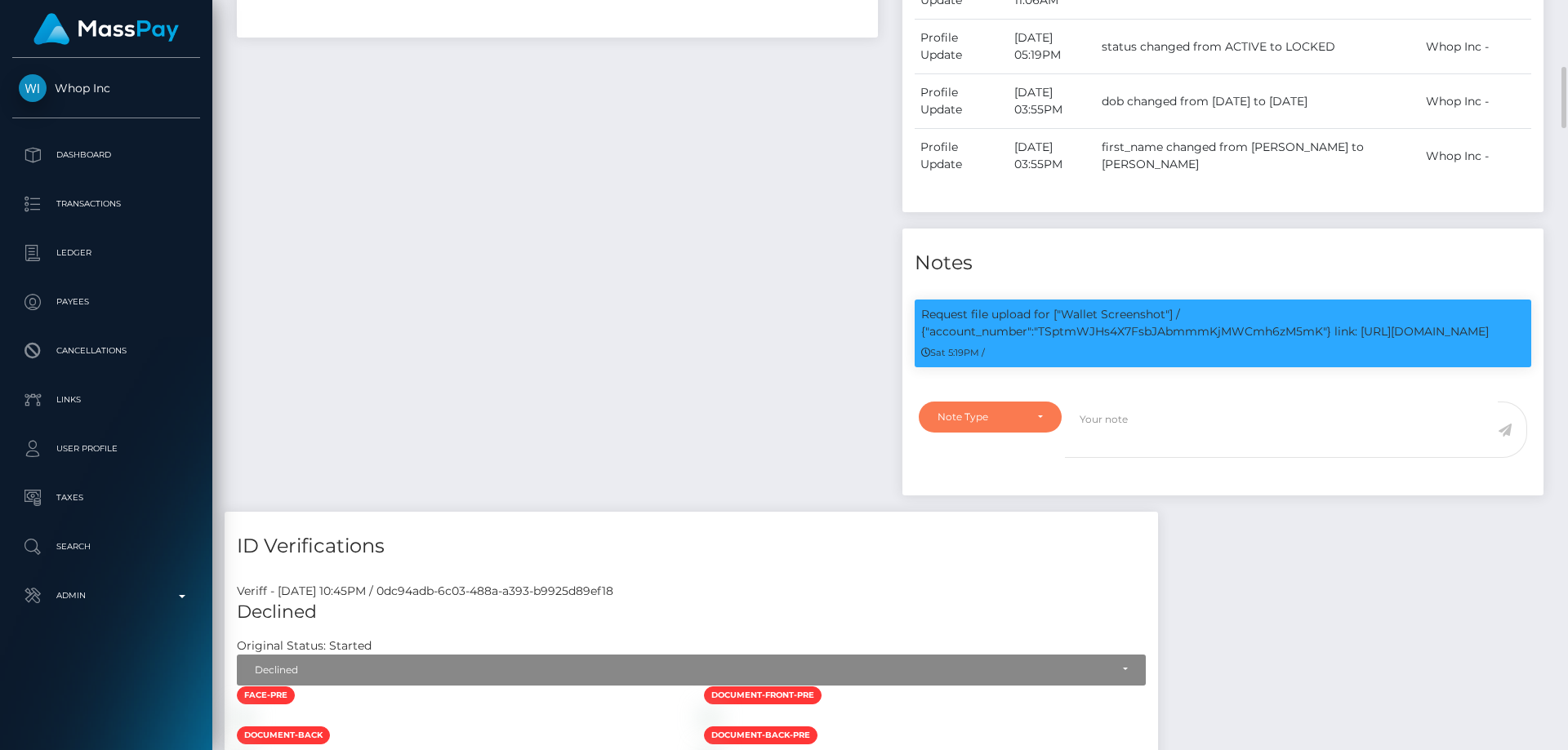
click at [997, 414] on div "Note Type" at bounding box center [980, 417] width 86 height 13
drag, startPoint x: 966, startPoint y: 504, endPoint x: 1132, endPoint y: 462, distance: 171.2
click at [967, 501] on link "Compliance" at bounding box center [990, 494] width 143 height 30
select select "COMPLIANCE"
click at [1150, 426] on textarea at bounding box center [1281, 429] width 432 height 56
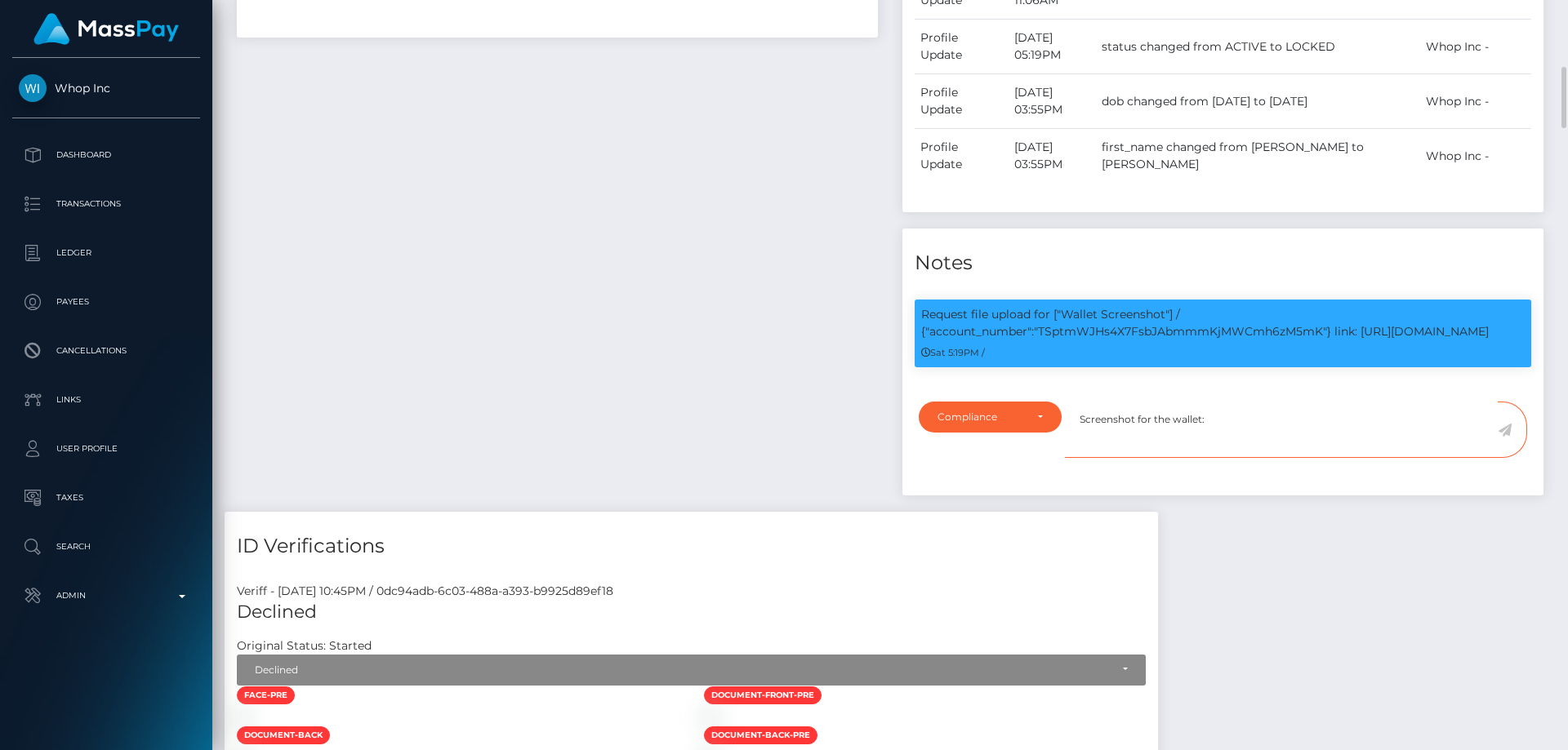
paste textarea "TSptmWJHs4X7FsbJAbmmmKjMWCmh6zM5mK"
type textarea "Screenshot for the wallet: TSptmWJHs4X7FsbJAbmmmKjMWCmh6zM5mK provided."
click at [1505, 425] on icon at bounding box center [1504, 430] width 14 height 13
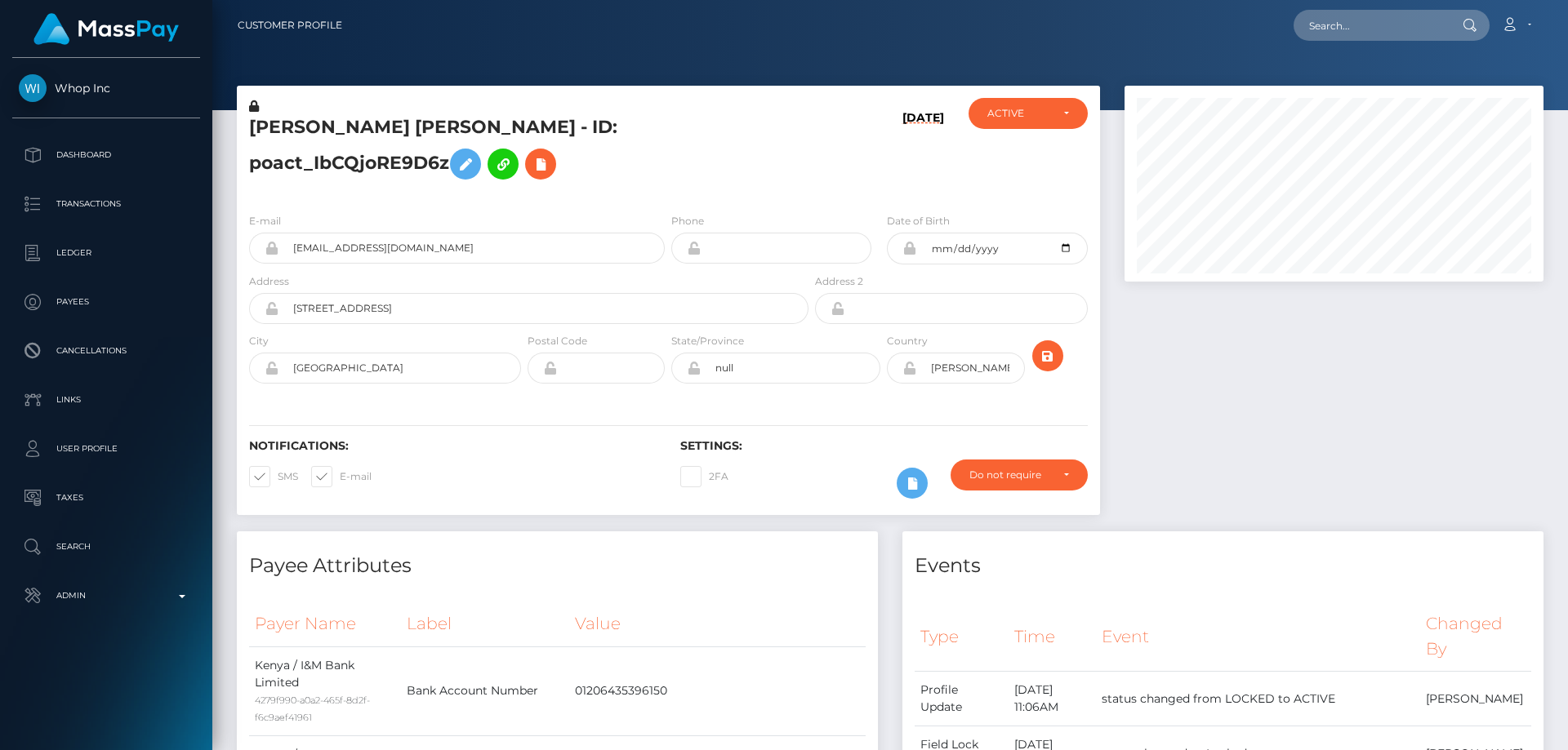
scroll to position [195, 420]
click at [1210, 411] on div at bounding box center [1334, 309] width 444 height 446
click at [487, 178] on h5 "[PERSON_NAME] [PERSON_NAME] - ID: poact_IbCQjoRE9D6z" at bounding box center [524, 152] width 551 height 72
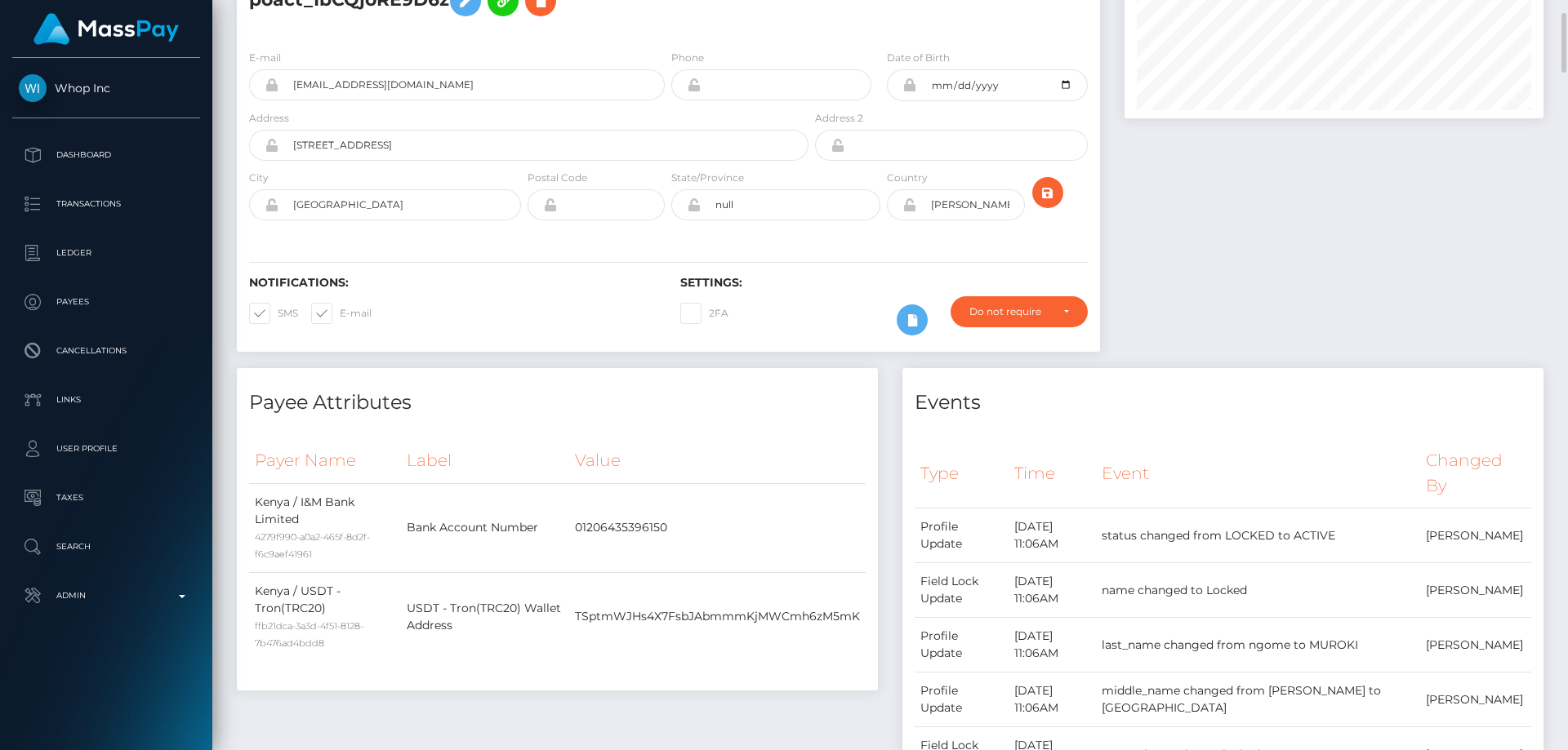
scroll to position [0, 0]
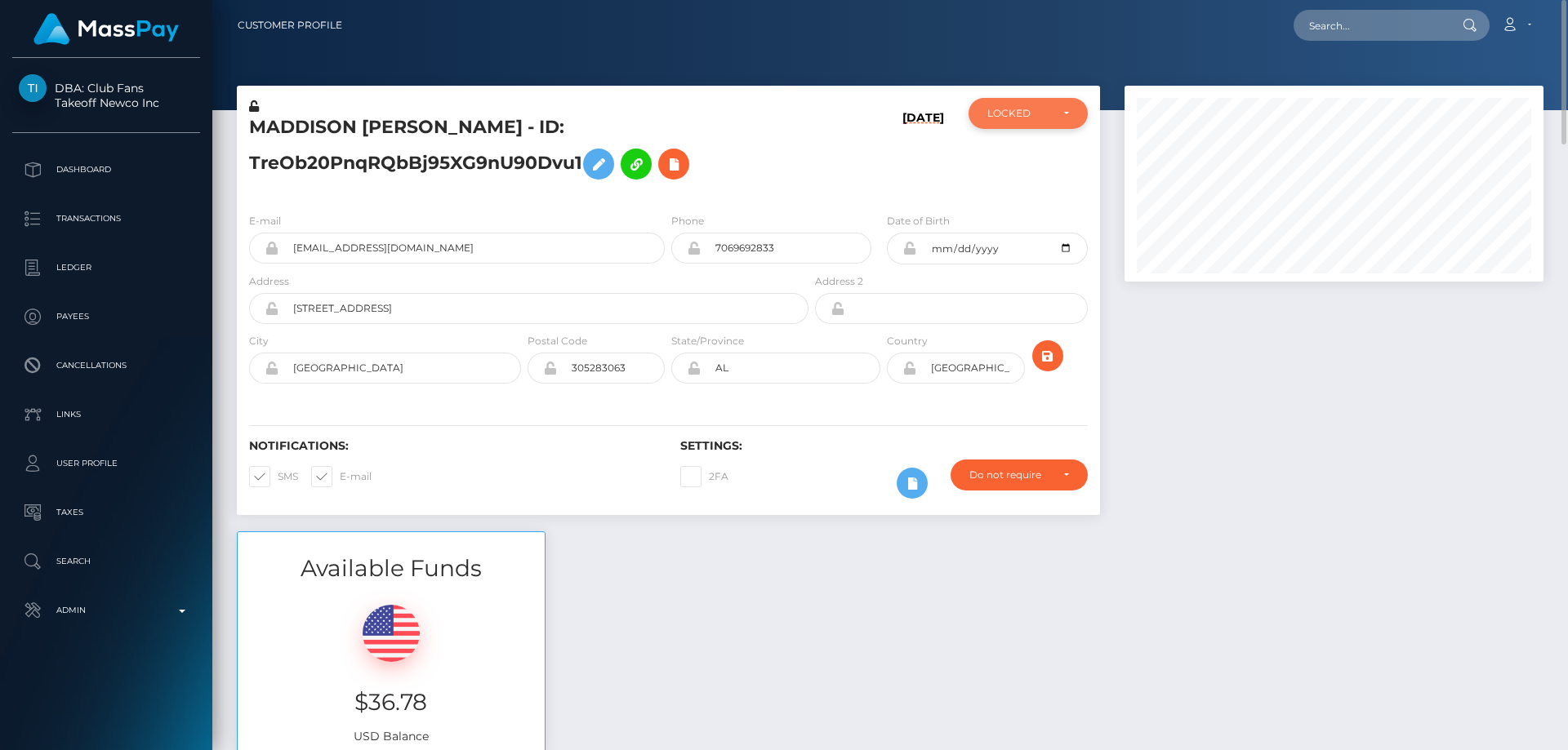
click at [1034, 115] on div "LOCKED" at bounding box center [1018, 113] width 63 height 13
click at [1037, 163] on link "ACTIVE" at bounding box center [1028, 157] width 119 height 30
select select "ACTIVE"
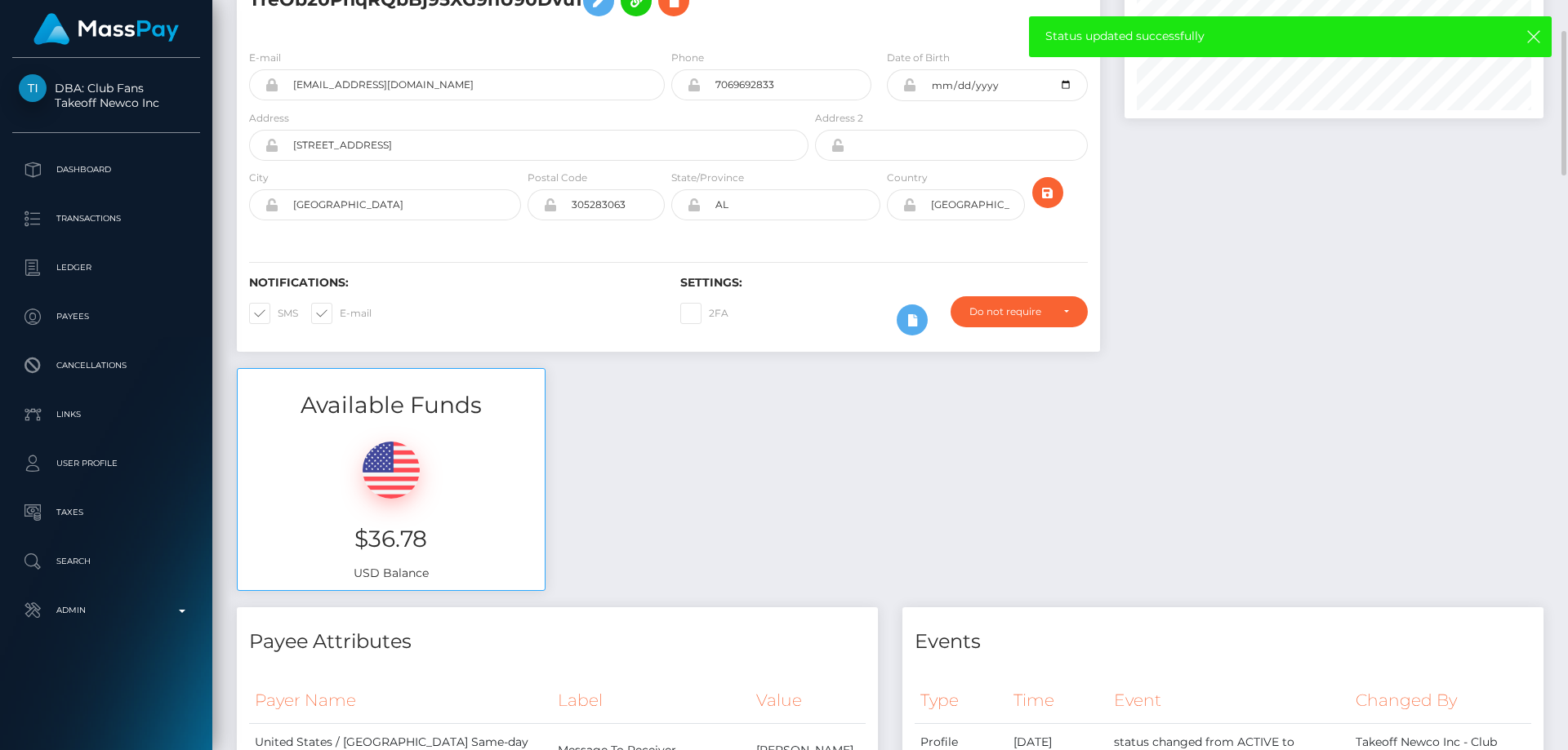
scroll to position [0, 0]
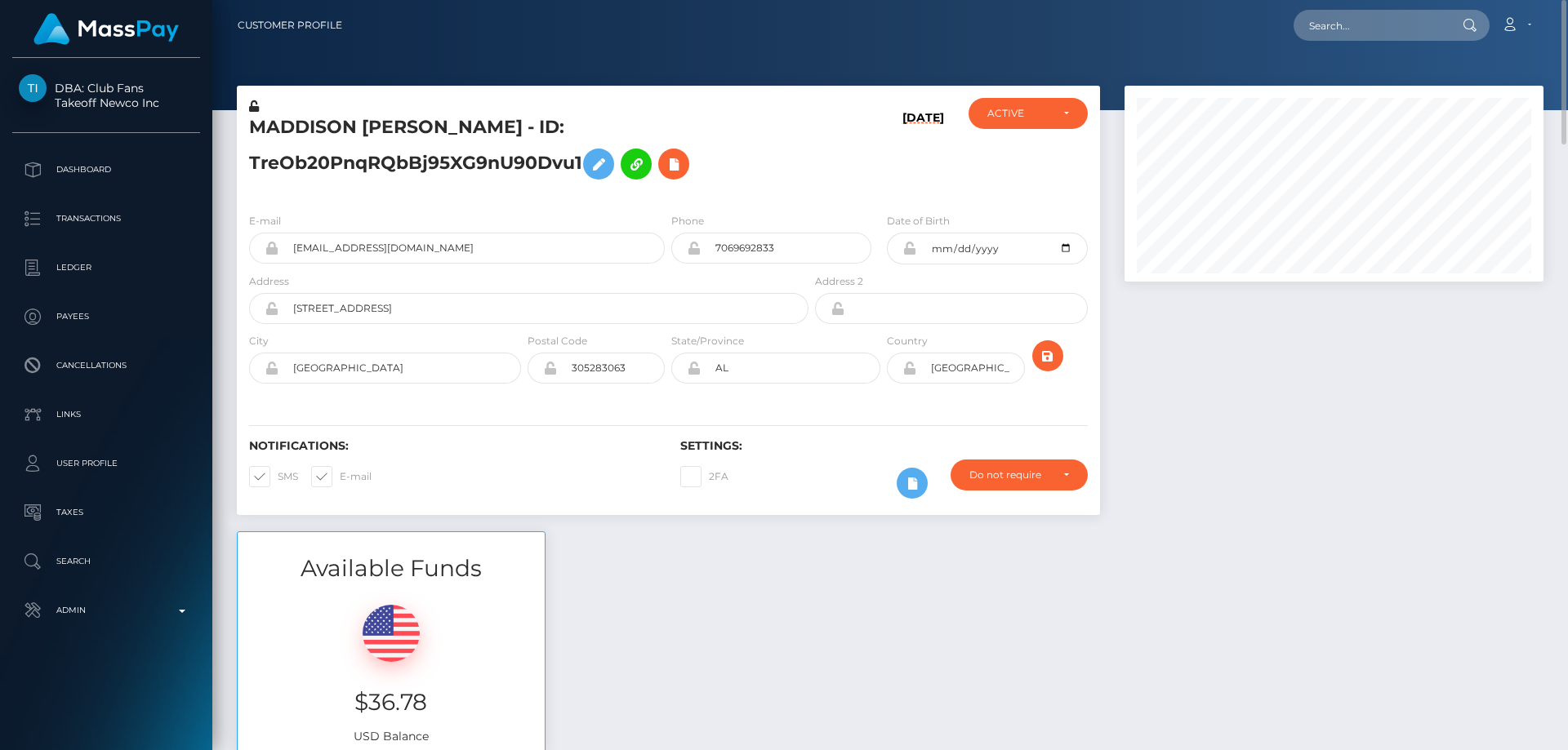
click at [255, 104] on icon at bounding box center [253, 106] width 9 height 11
click at [908, 246] on icon at bounding box center [909, 248] width 14 height 13
drag, startPoint x: 1334, startPoint y: 455, endPoint x: 1316, endPoint y: 449, distance: 19.0
click at [1327, 453] on div at bounding box center [1334, 309] width 444 height 446
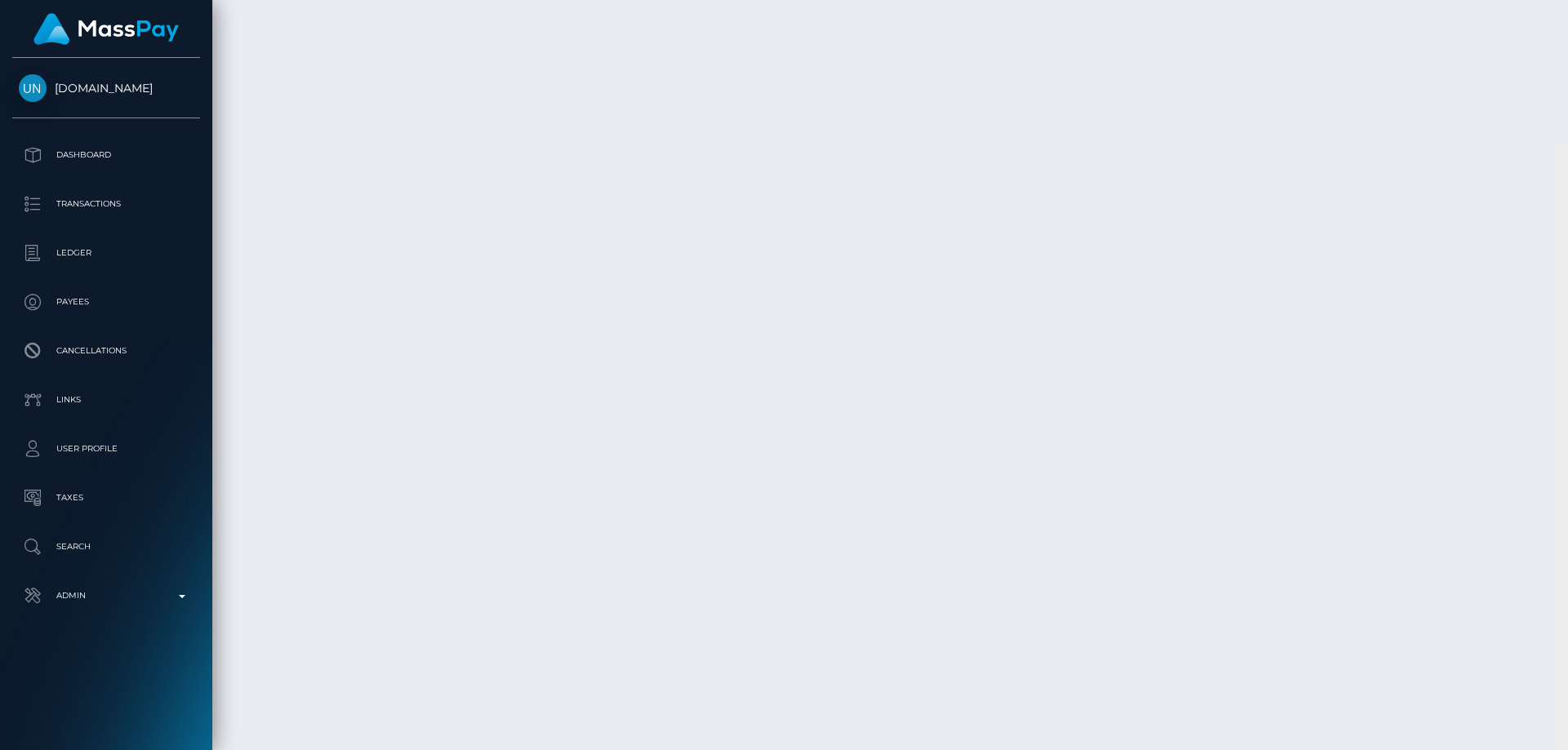
scroll to position [6404, 0]
drag, startPoint x: 1560, startPoint y: 536, endPoint x: 1567, endPoint y: 718, distance: 182.1
click at [1567, 718] on div at bounding box center [1562, 375] width 12 height 750
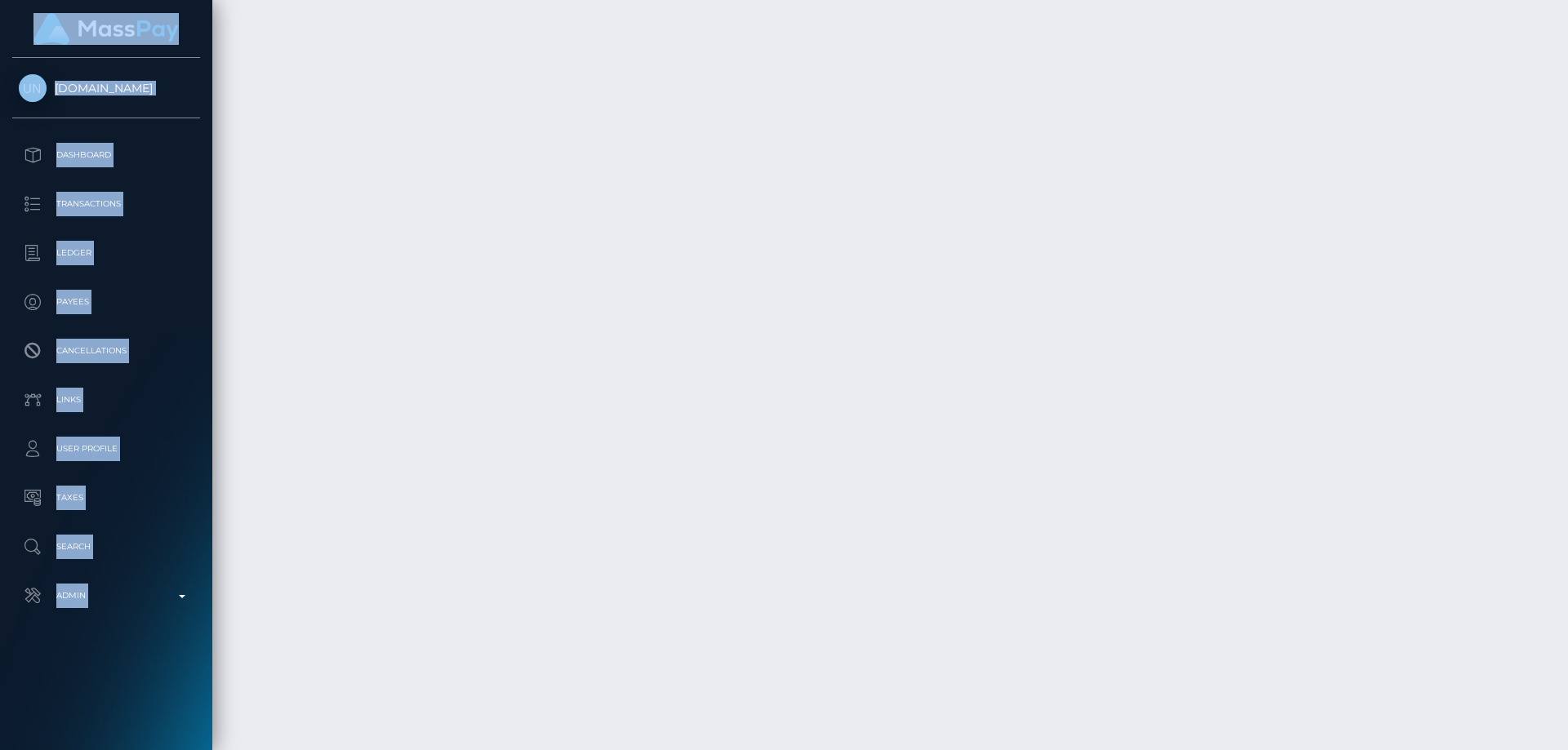
drag, startPoint x: 1557, startPoint y: 704, endPoint x: 1565, endPoint y: -16, distance: 720.0
click at [1565, 0] on html "Unlockt.me Dashboard Transactions Ledger Payees Cancellations" at bounding box center [784, 375] width 1568 height 750
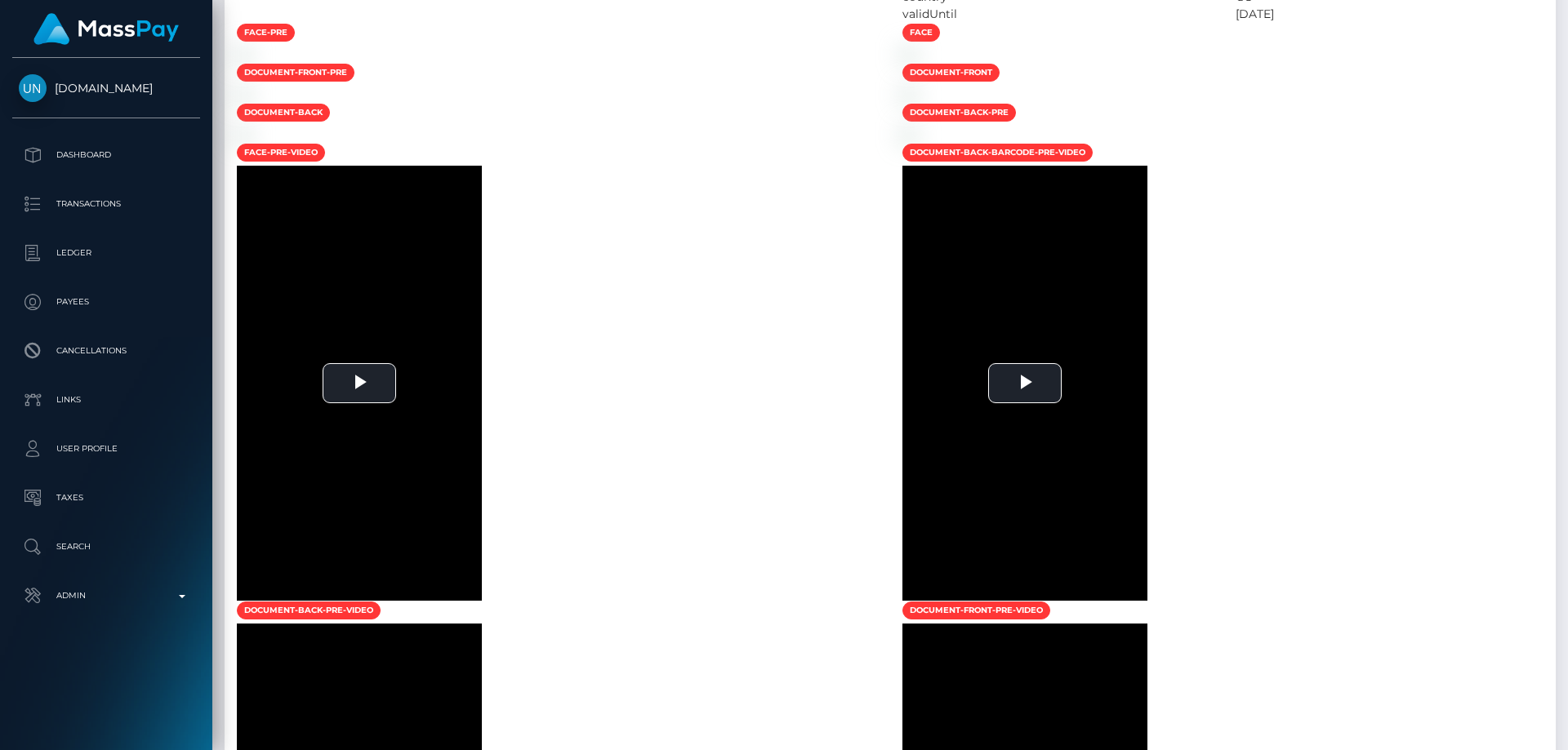
scroll to position [0, 0]
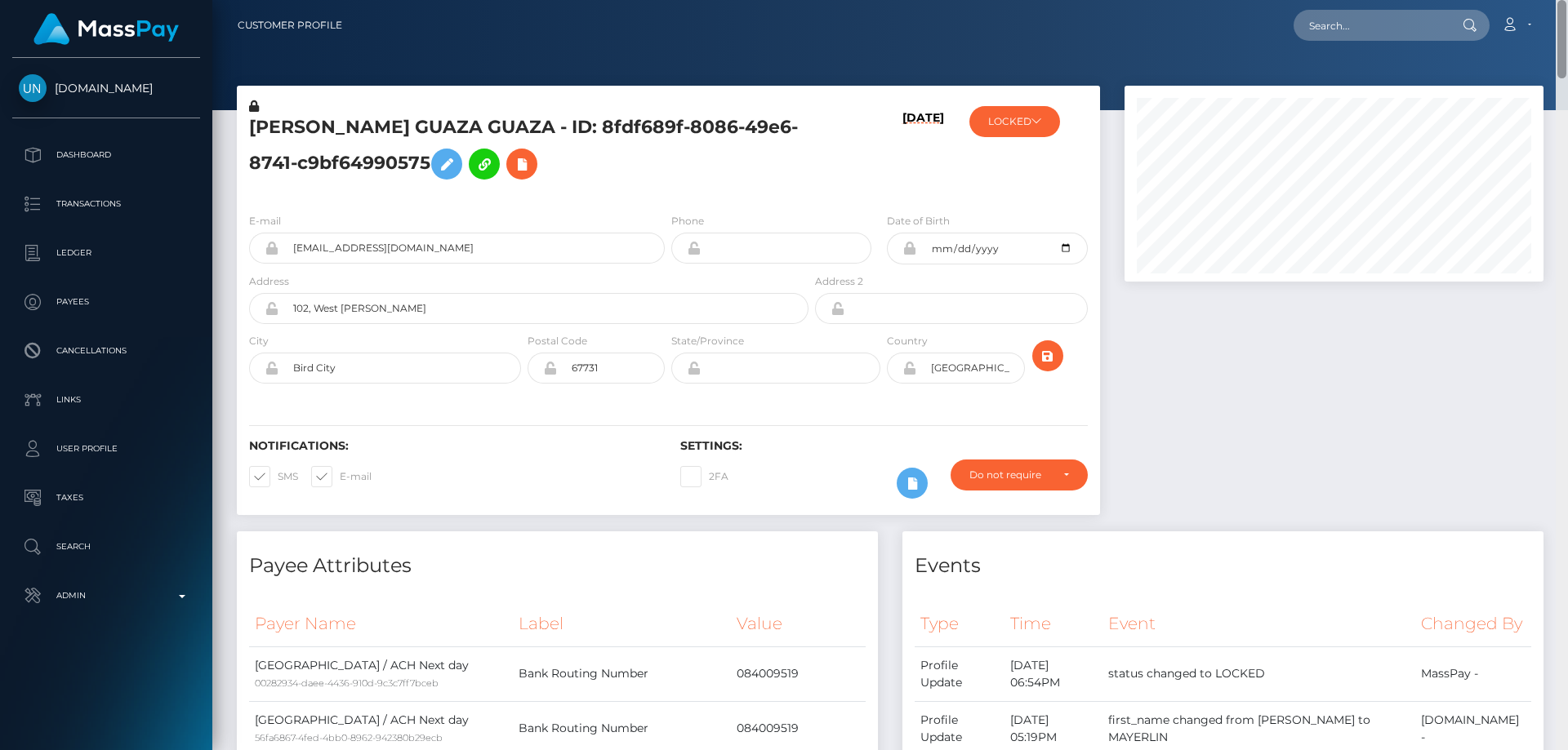
drag, startPoint x: 1559, startPoint y: 694, endPoint x: 1567, endPoint y: -99, distance: 793.0
click at [1567, 0] on html "Unlockt.me Dashboard Transactions Ledger Payees Cancellations" at bounding box center [784, 375] width 1568 height 750
click at [694, 152] on h5 "MAYERLIN BECERRA GUAZA GUAZA - ID: 8fdf689f-8086-49e6-8741-c9bf64990575" at bounding box center [524, 152] width 551 height 72
click at [251, 104] on icon at bounding box center [253, 106] width 9 height 11
click at [737, 194] on div "MAYERLIN BECERRA GUAZA GUAZA - ID: 8fdf689f-8086-49e6-8741-c9bf64990575" at bounding box center [524, 149] width 575 height 102
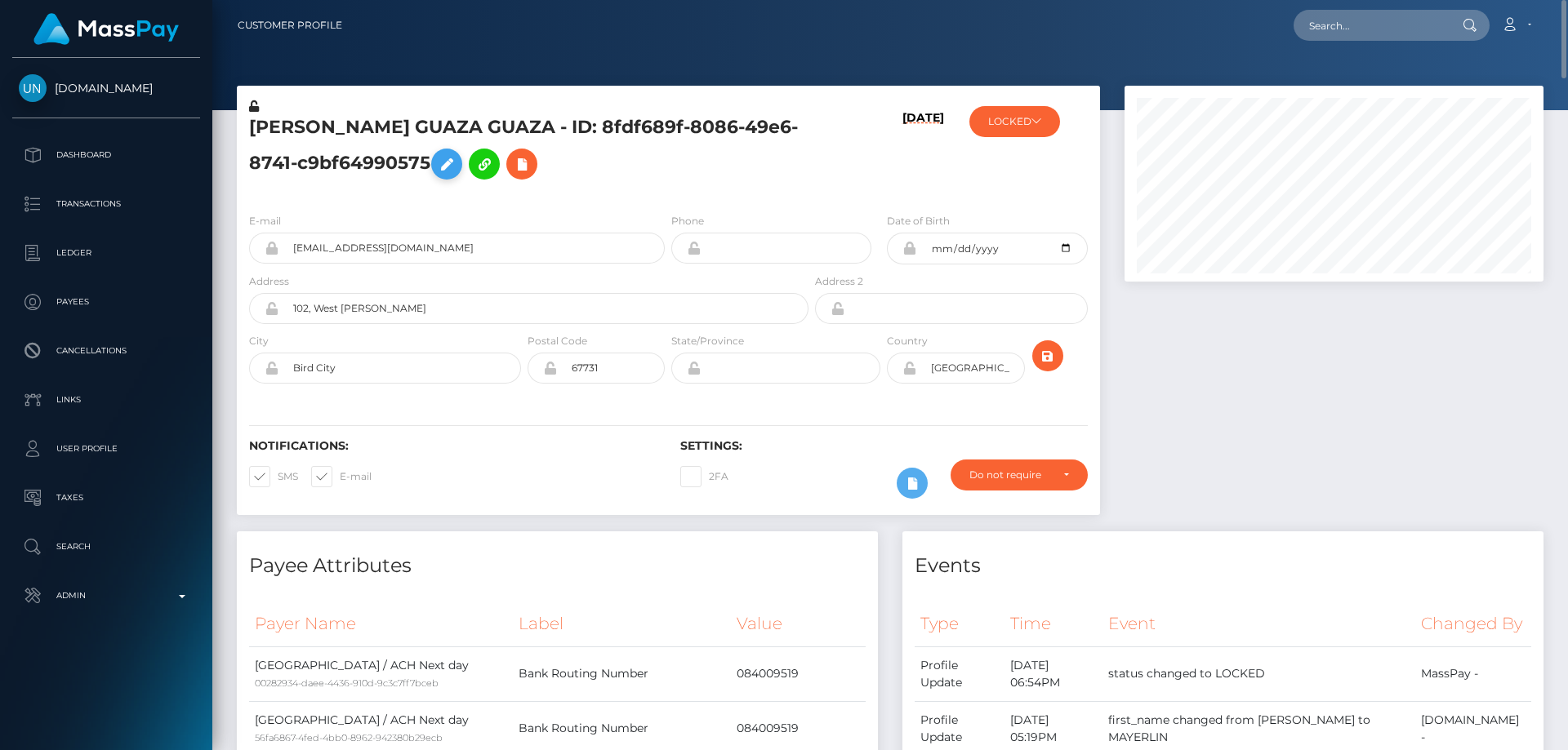
click at [457, 167] on icon at bounding box center [446, 164] width 20 height 21
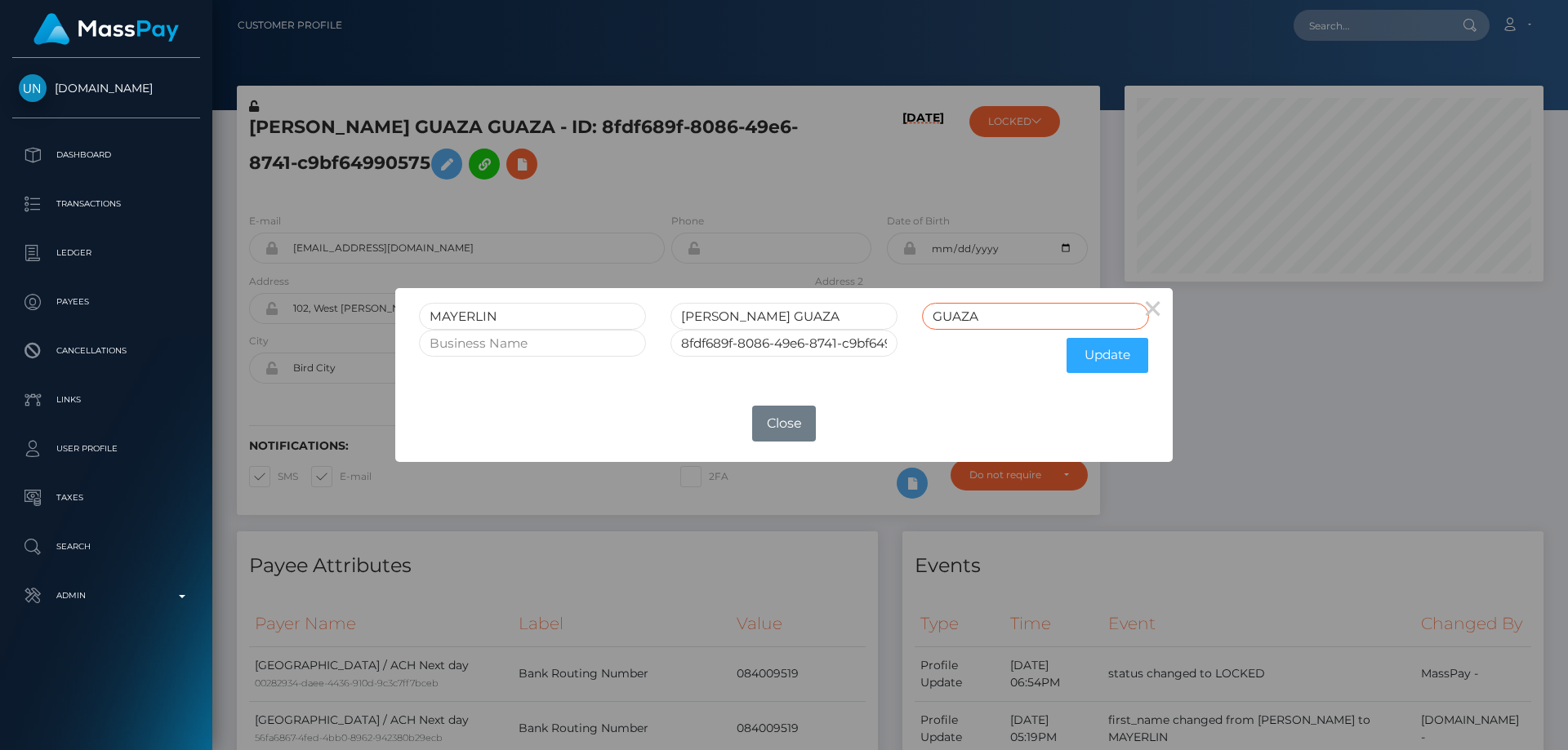
drag, startPoint x: 1018, startPoint y: 315, endPoint x: 872, endPoint y: 333, distance: 147.1
click at [872, 324] on div "MAYERLIN BECERRA GUAZA GUAZA" at bounding box center [784, 316] width 755 height 27
drag, startPoint x: 787, startPoint y: 317, endPoint x: 746, endPoint y: 314, distance: 41.1
click at [746, 314] on input "BECERRA GUAZA" at bounding box center [783, 316] width 227 height 27
type input "BECERRA"
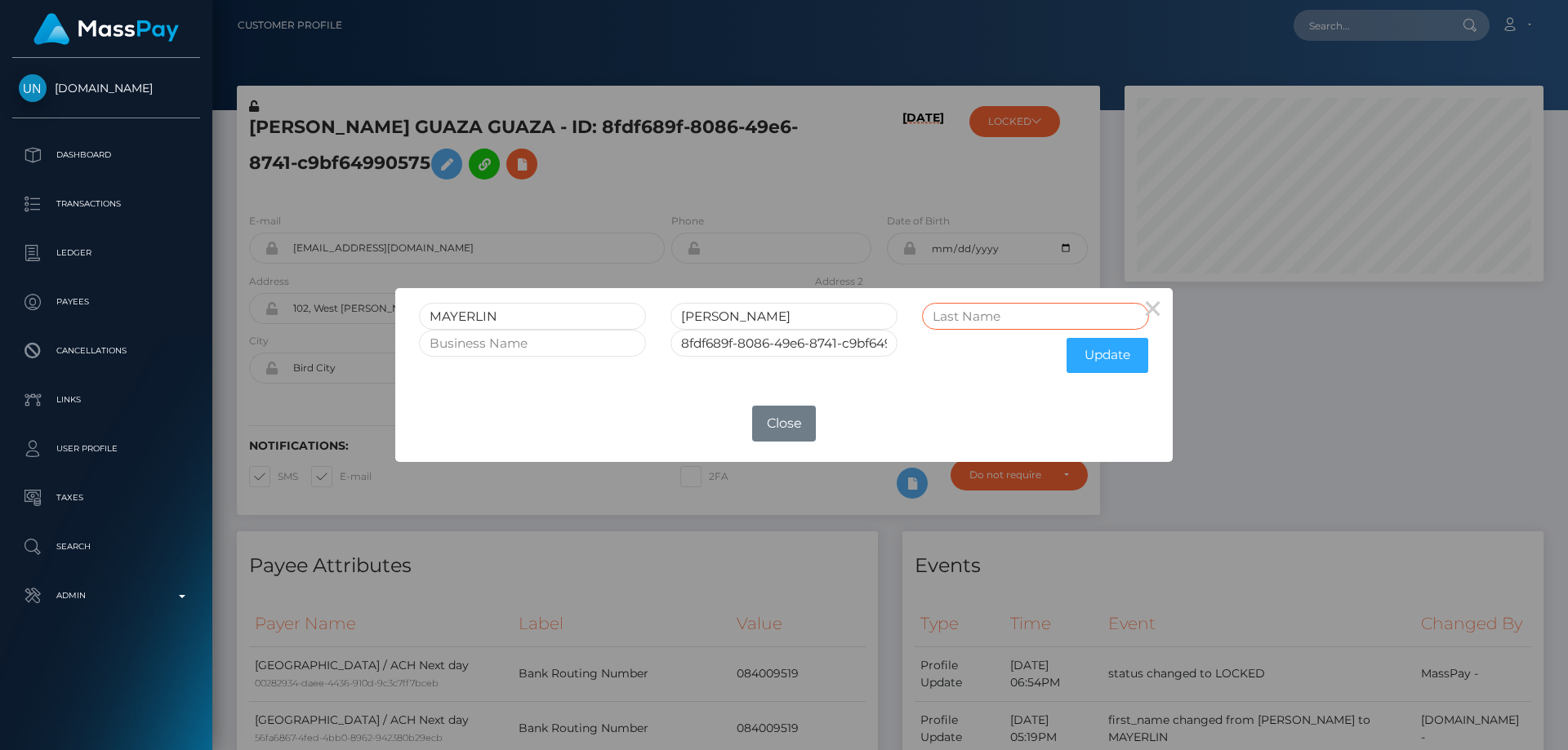
paste input "GUAZA"
type input "GUAZA"
click at [1108, 345] on button "Update" at bounding box center [1107, 355] width 82 height 35
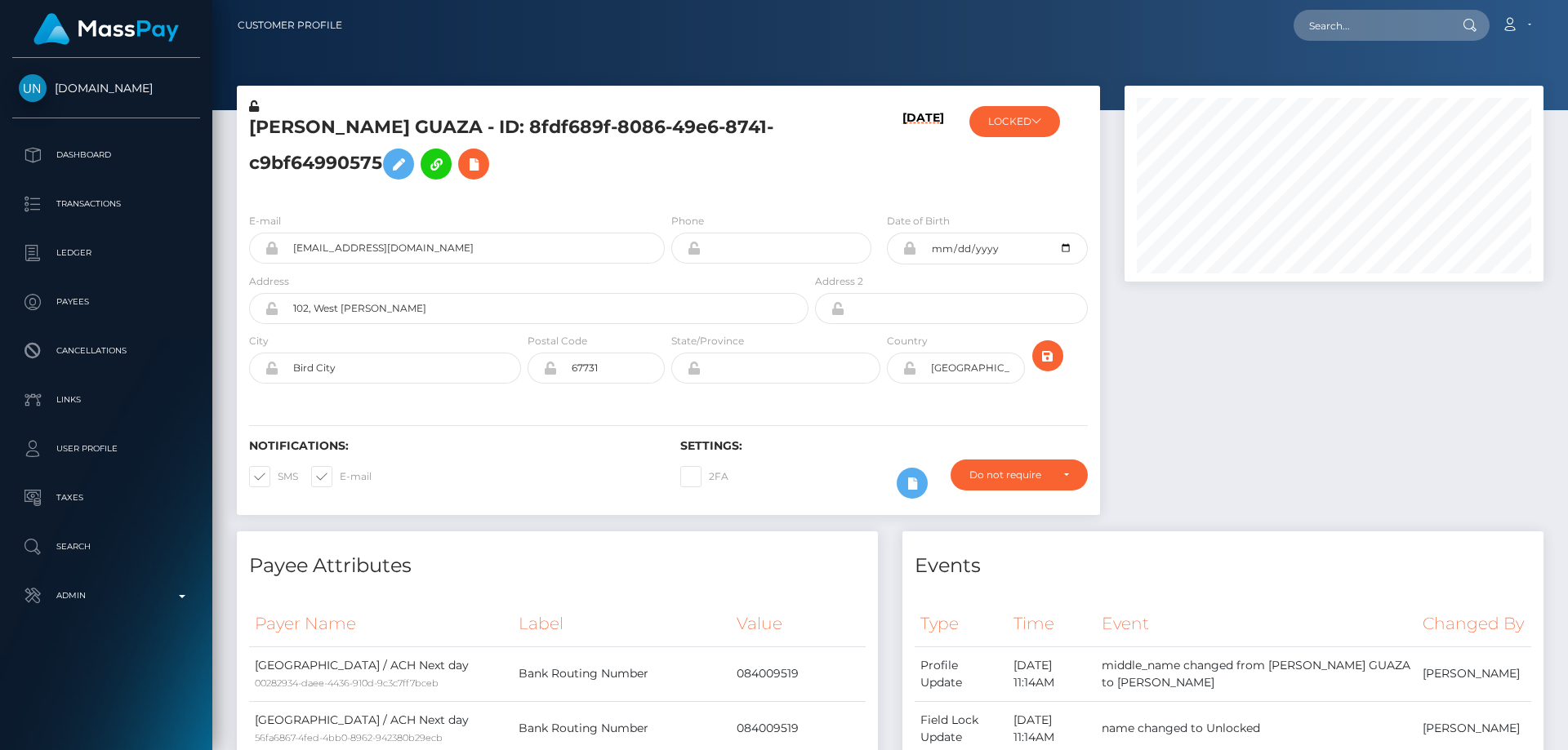
scroll to position [195, 420]
click at [1279, 419] on div at bounding box center [1334, 309] width 444 height 446
click at [252, 103] on icon at bounding box center [253, 106] width 9 height 11
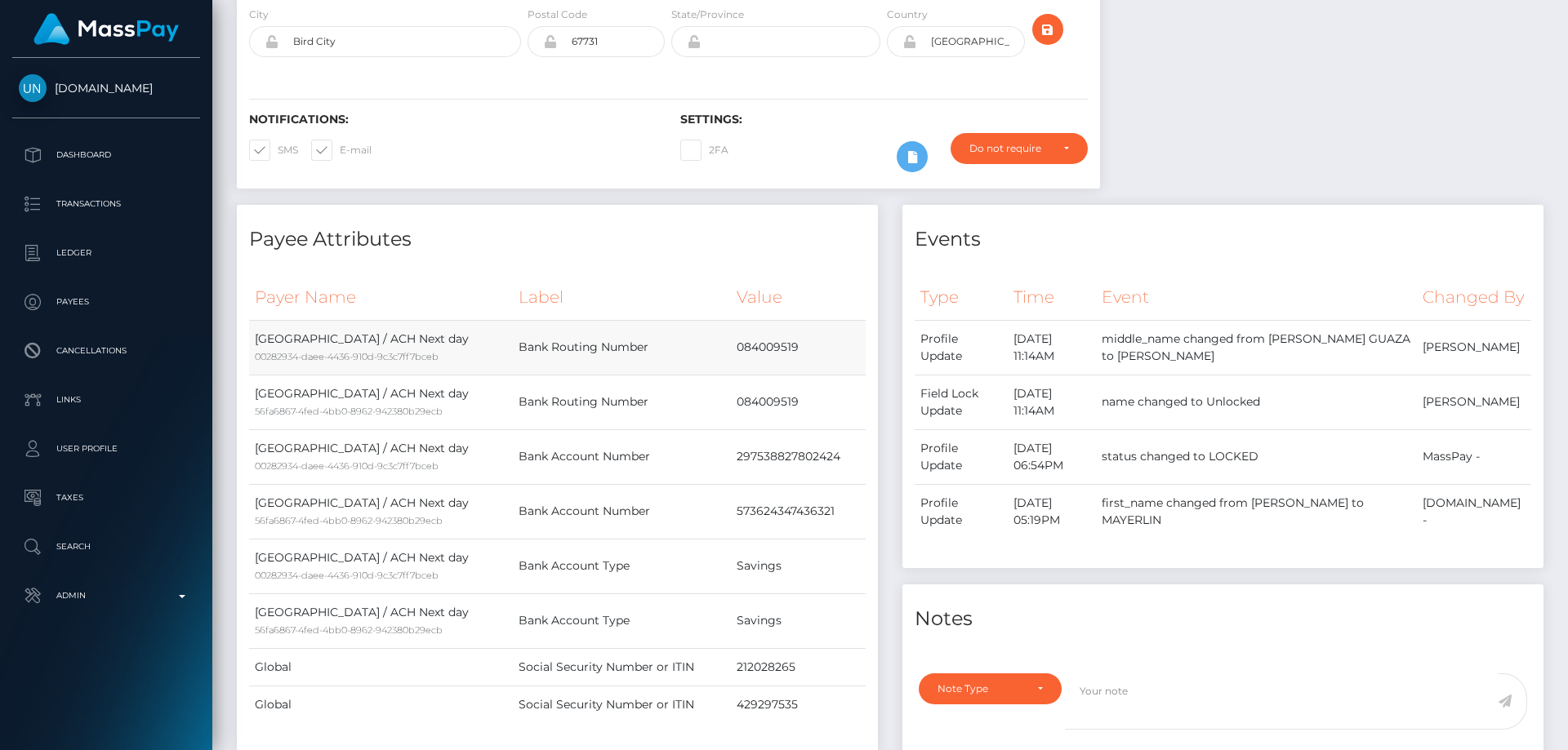
scroll to position [0, 0]
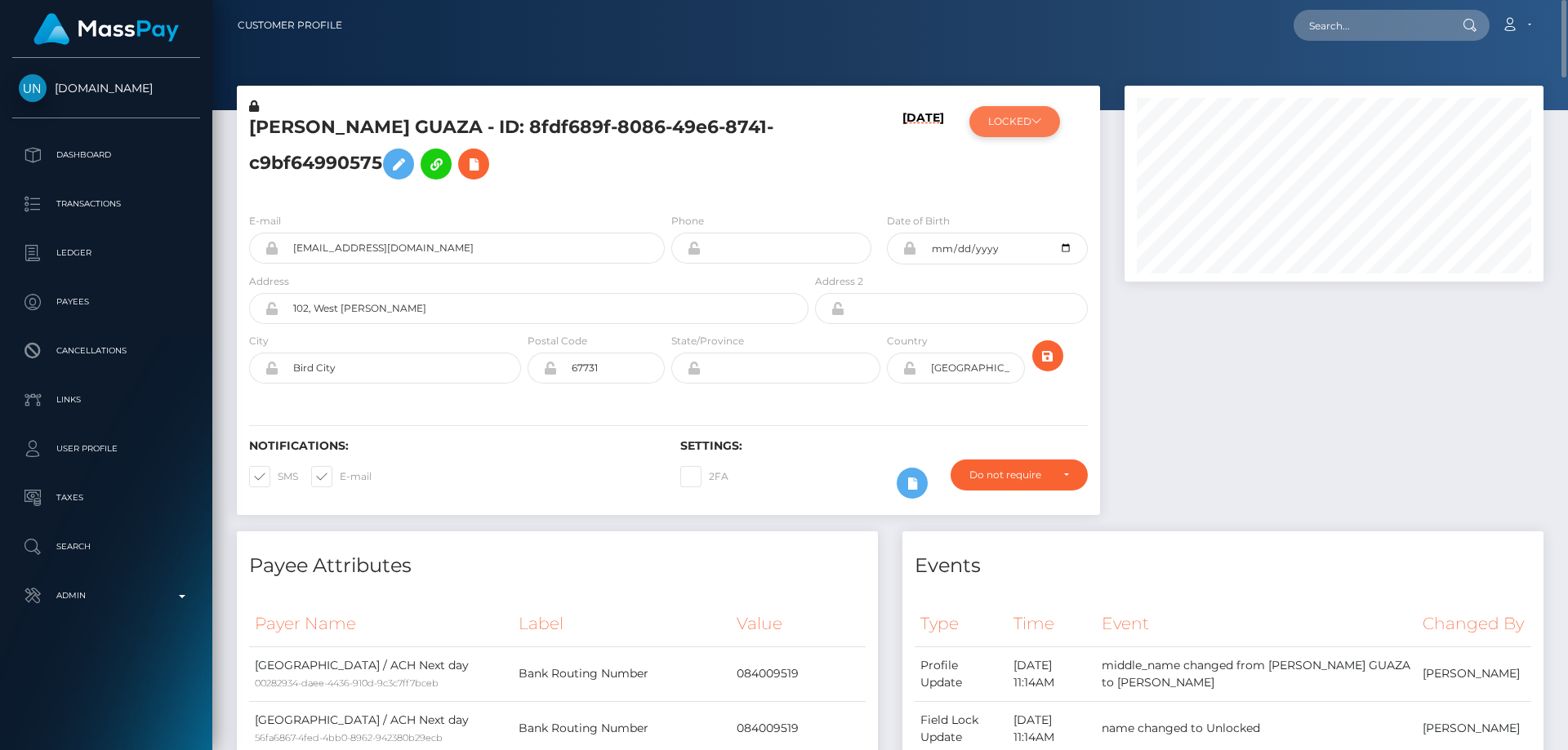
click at [995, 121] on button "LOCKED" at bounding box center [1014, 121] width 90 height 31
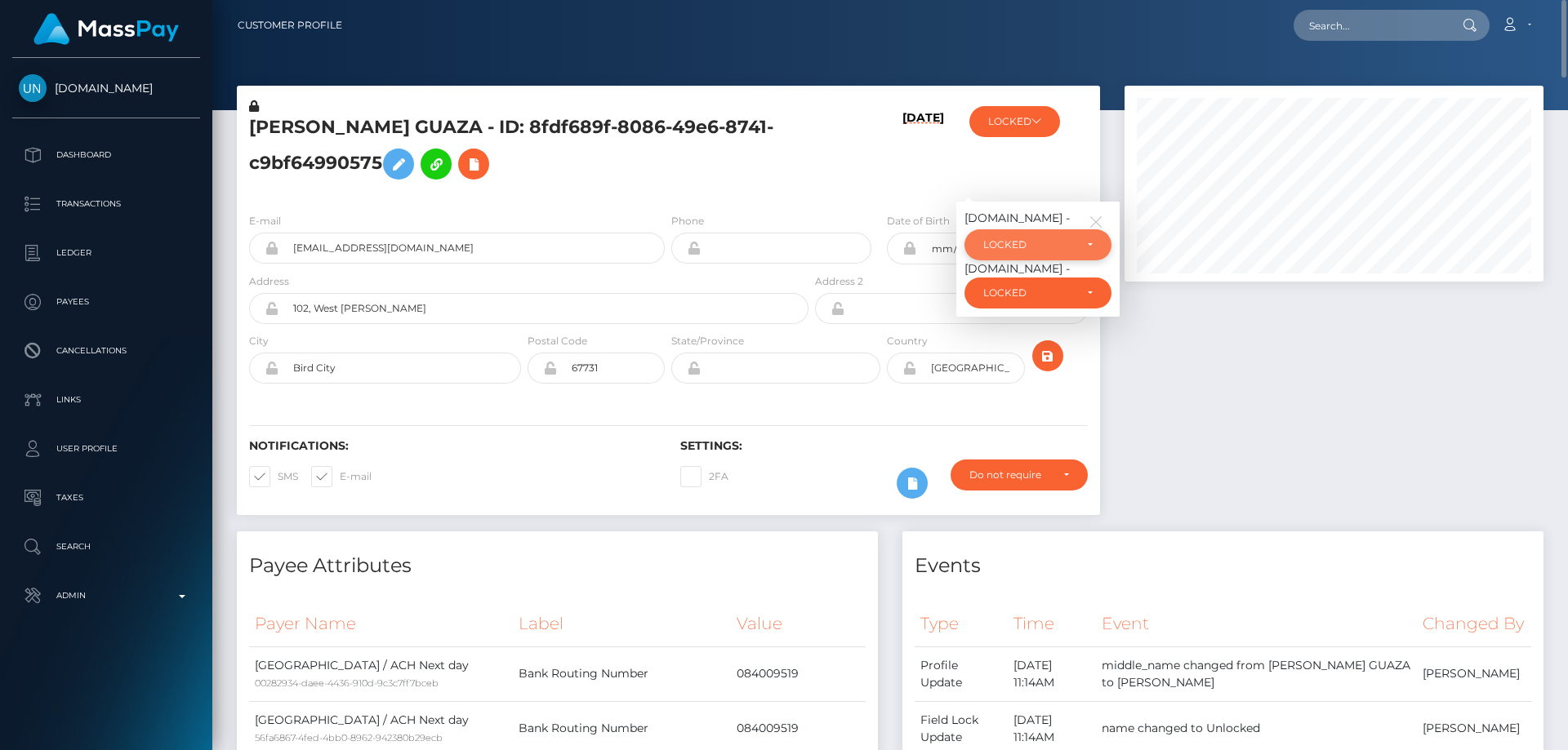
click at [1042, 240] on div "LOCKED" at bounding box center [1028, 245] width 90 height 13
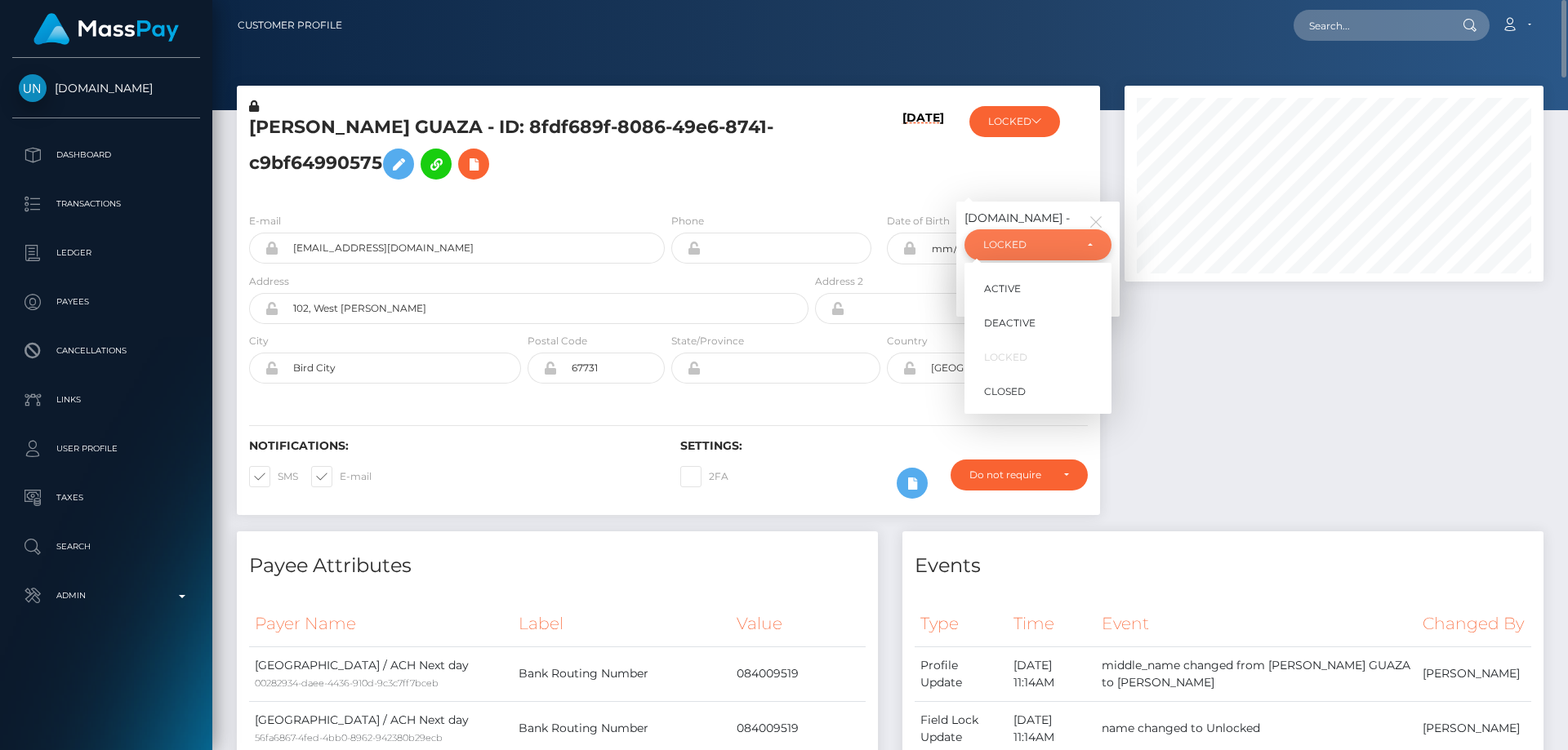
scroll to position [195, 420]
click at [1024, 292] on link "ACTIVE" at bounding box center [1037, 288] width 147 height 30
select select "ACTIVE"
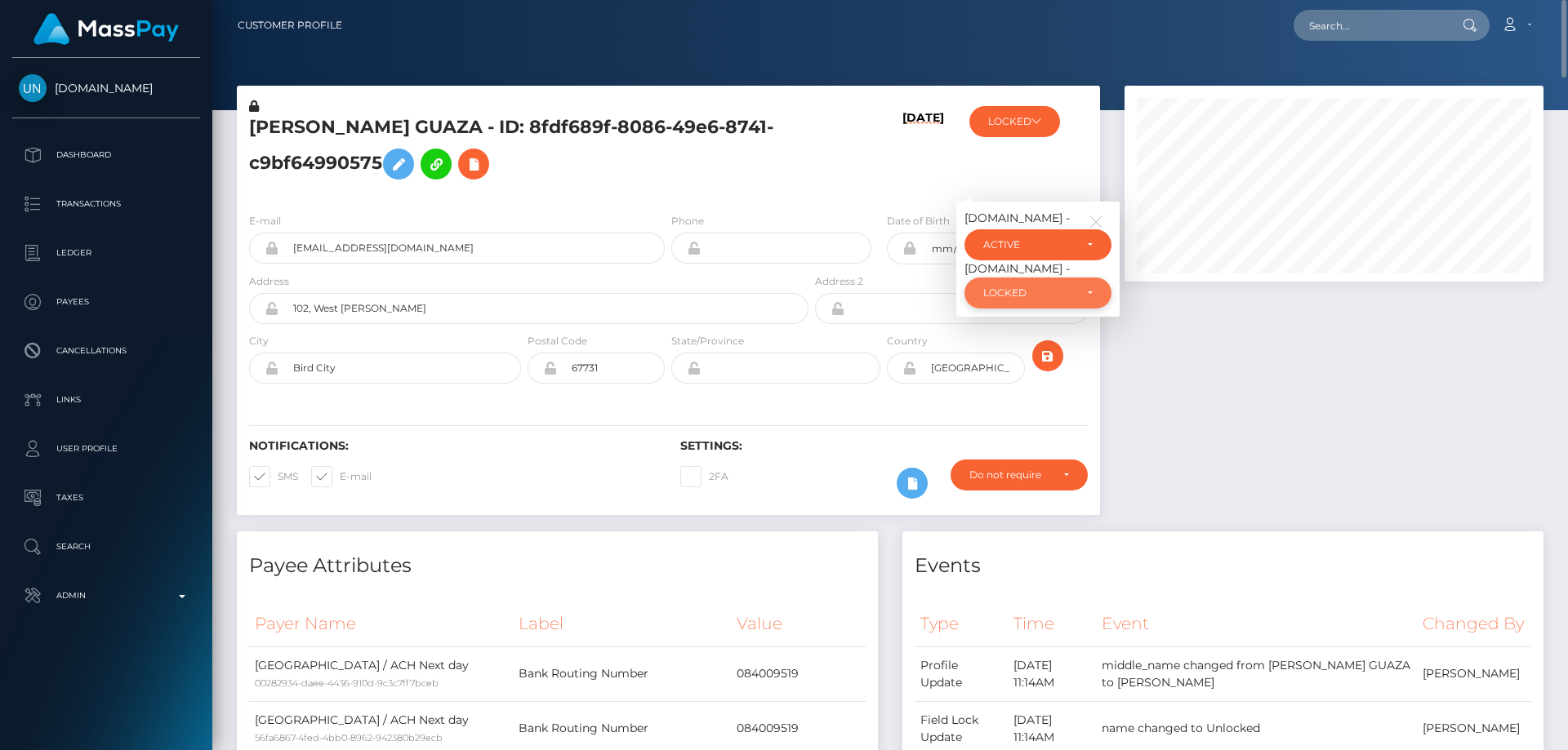
drag, startPoint x: 1103, startPoint y: 292, endPoint x: 1089, endPoint y: 291, distance: 14.0
click at [1096, 291] on div "LOCKED" at bounding box center [1037, 293] width 147 height 31
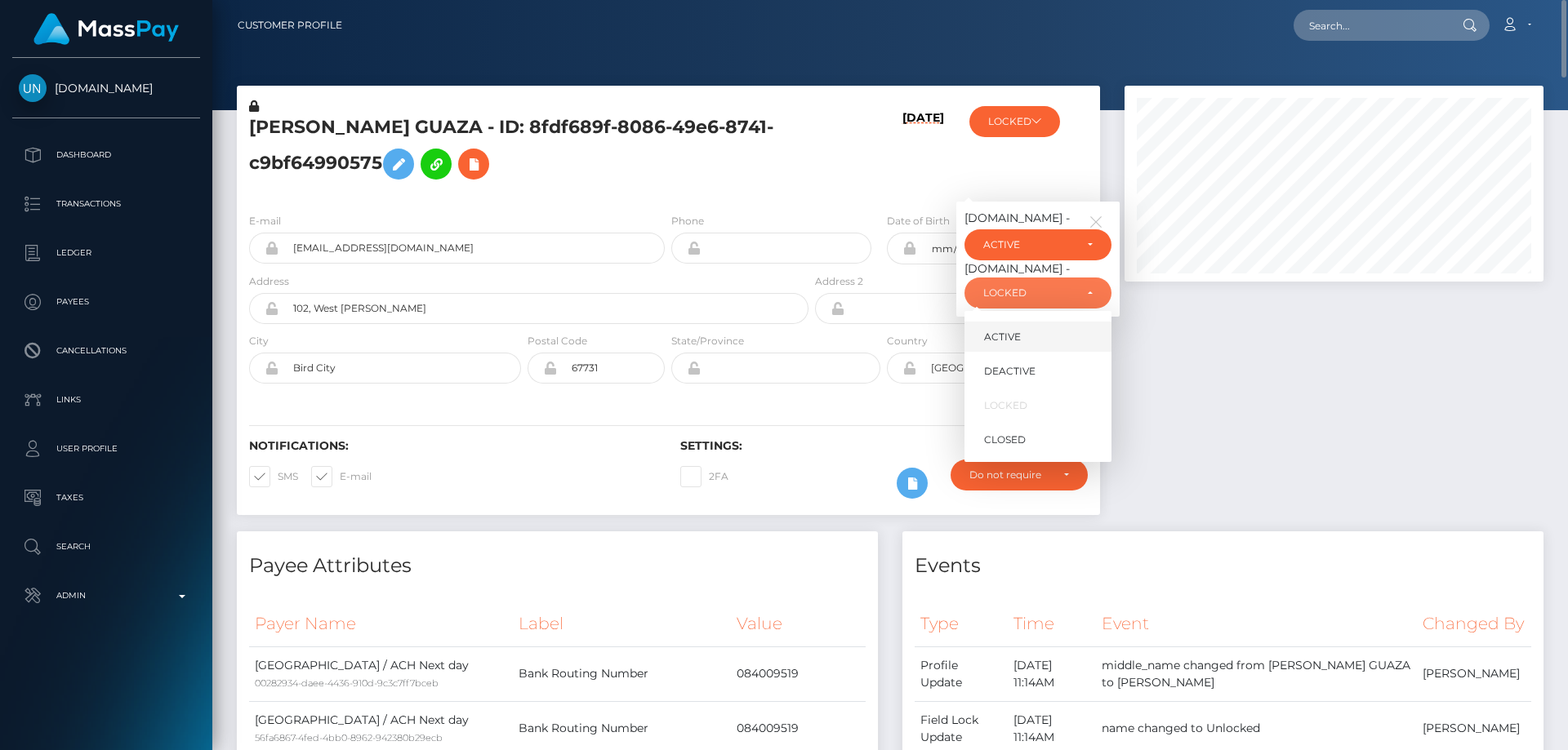
click at [1046, 345] on link "ACTIVE" at bounding box center [1037, 336] width 147 height 30
select select "ACTIVE"
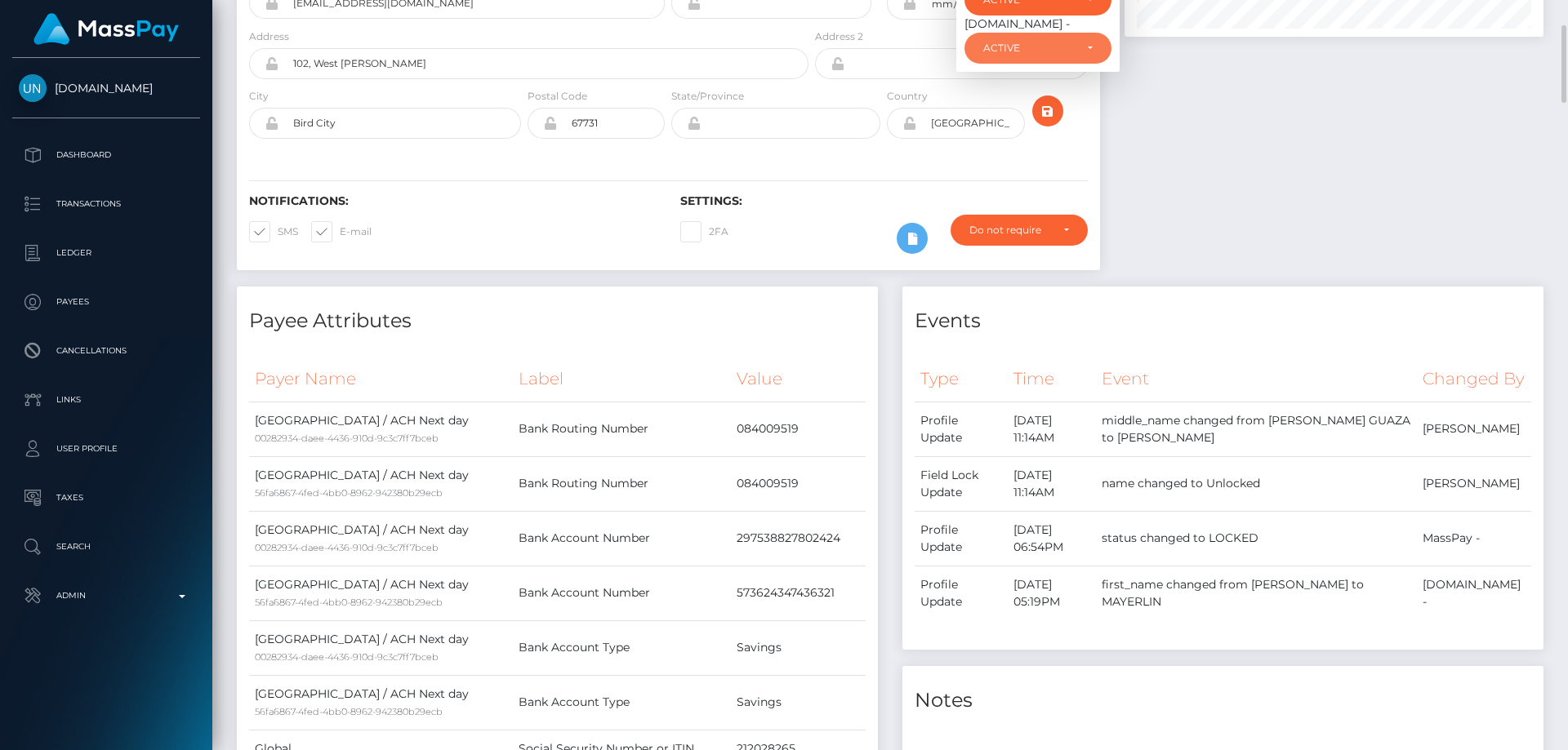
scroll to position [0, 0]
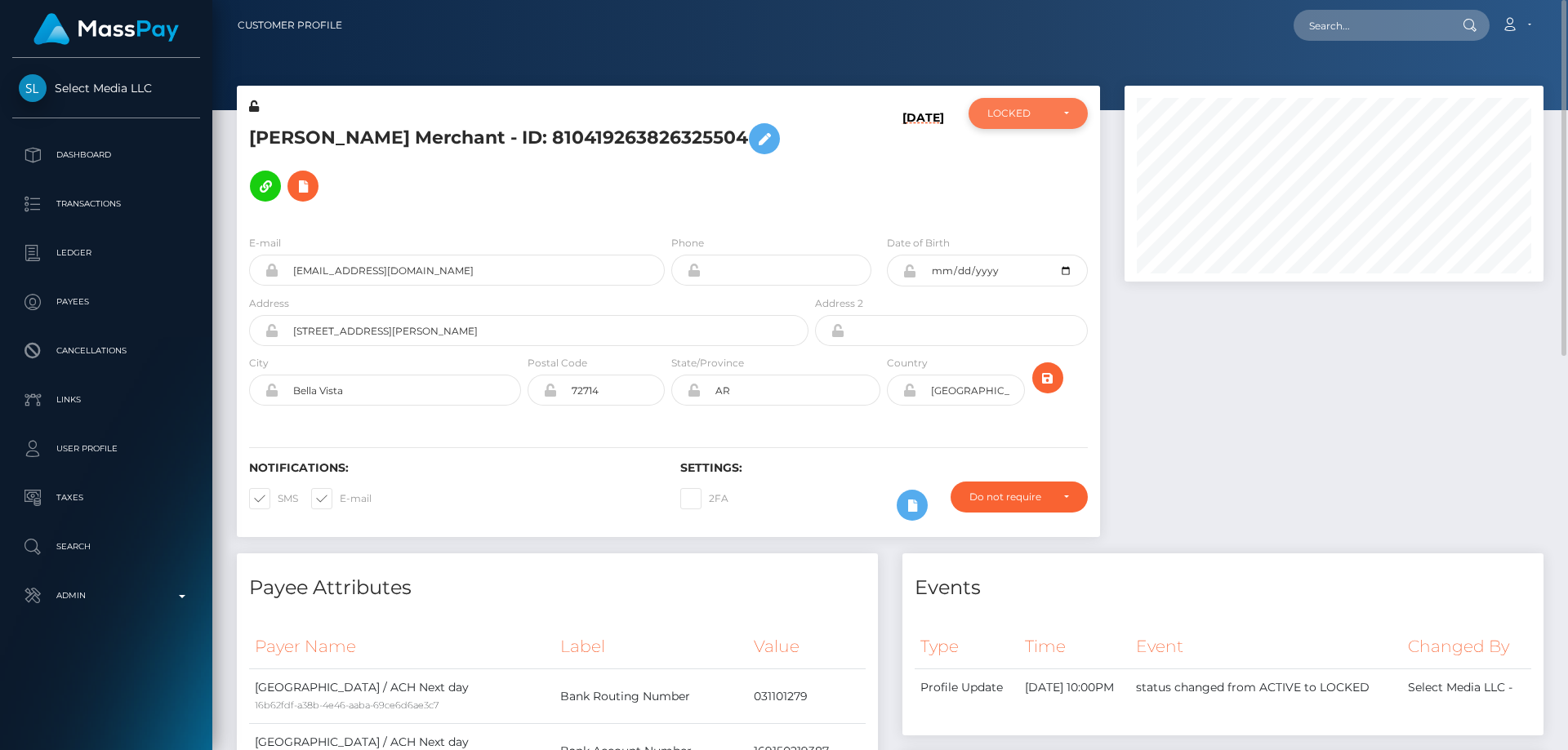
click at [1033, 124] on div "LOCKED" at bounding box center [1028, 114] width 119 height 31
click at [1012, 162] on span "ACTIVE" at bounding box center [1006, 157] width 37 height 15
select select "ACTIVE"
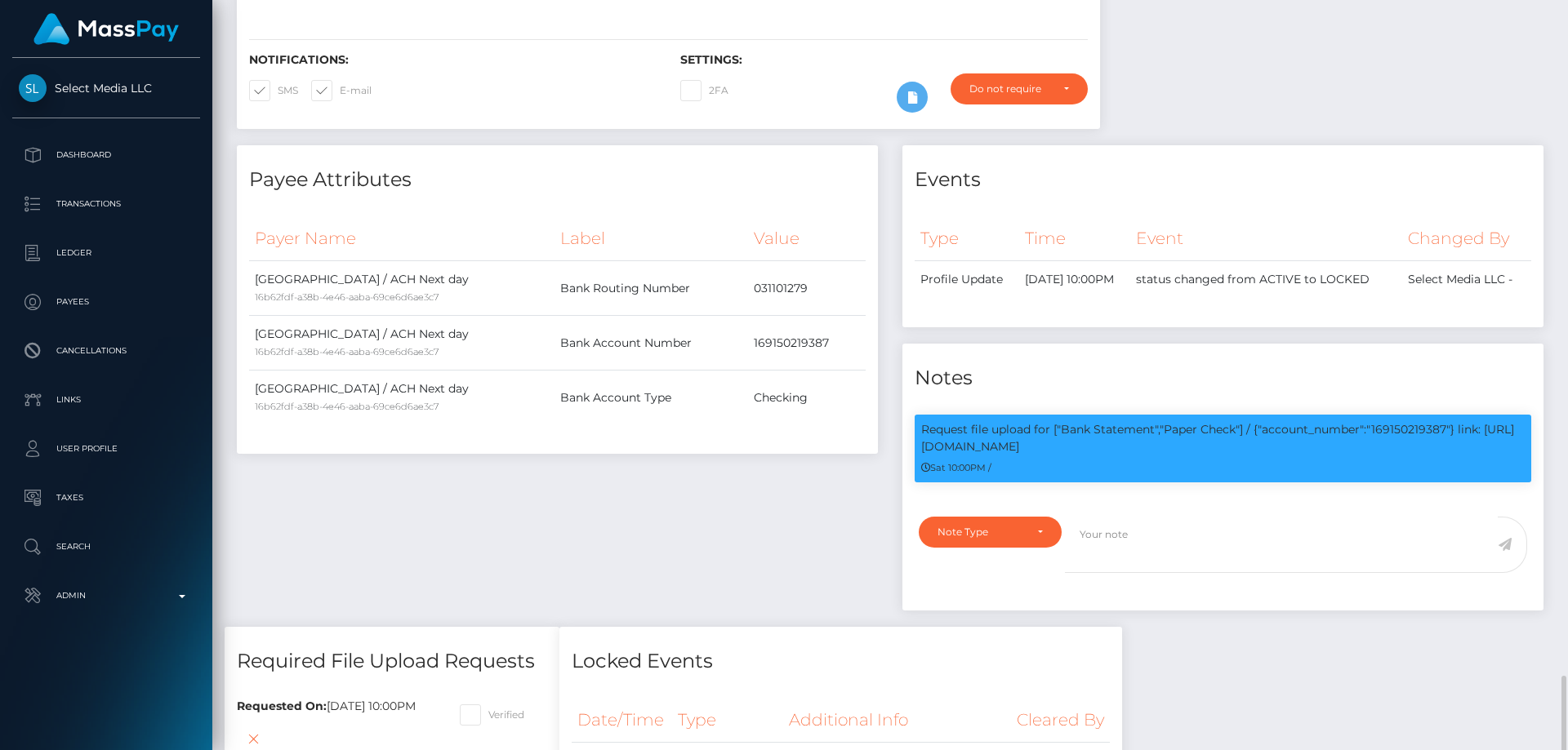
scroll to position [816, 0]
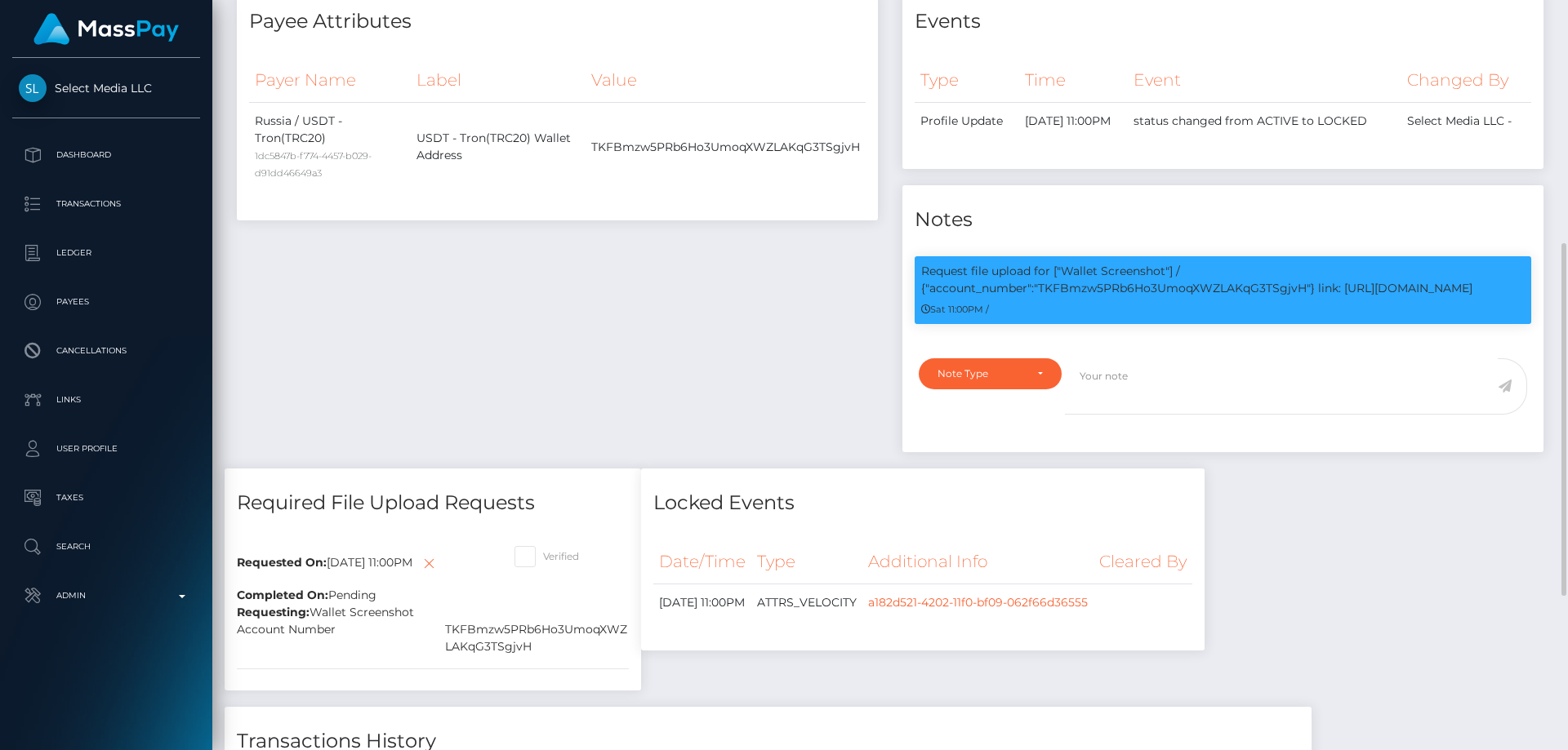
scroll to position [193, 0]
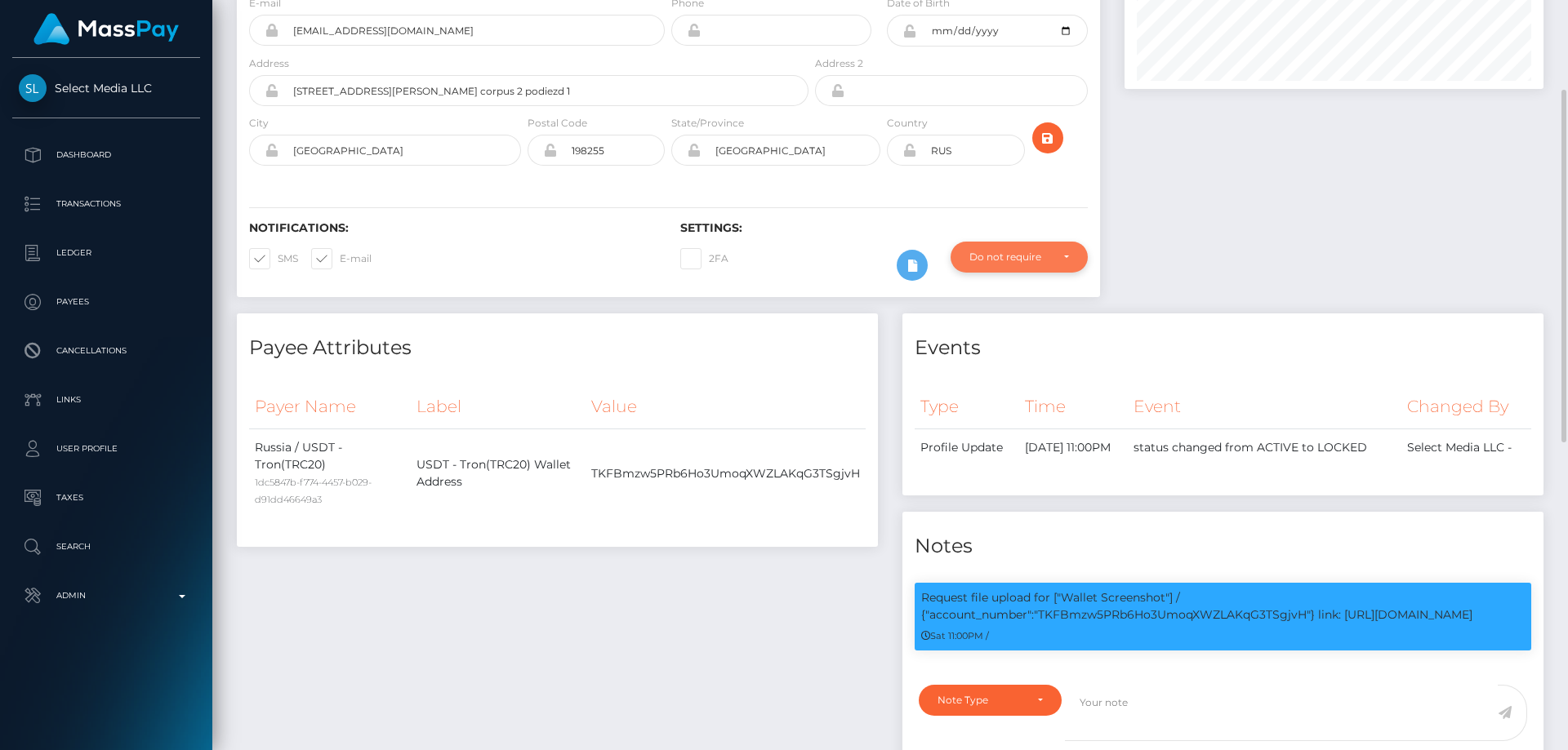
click at [988, 263] on div "Do not require" at bounding box center [1010, 257] width 81 height 13
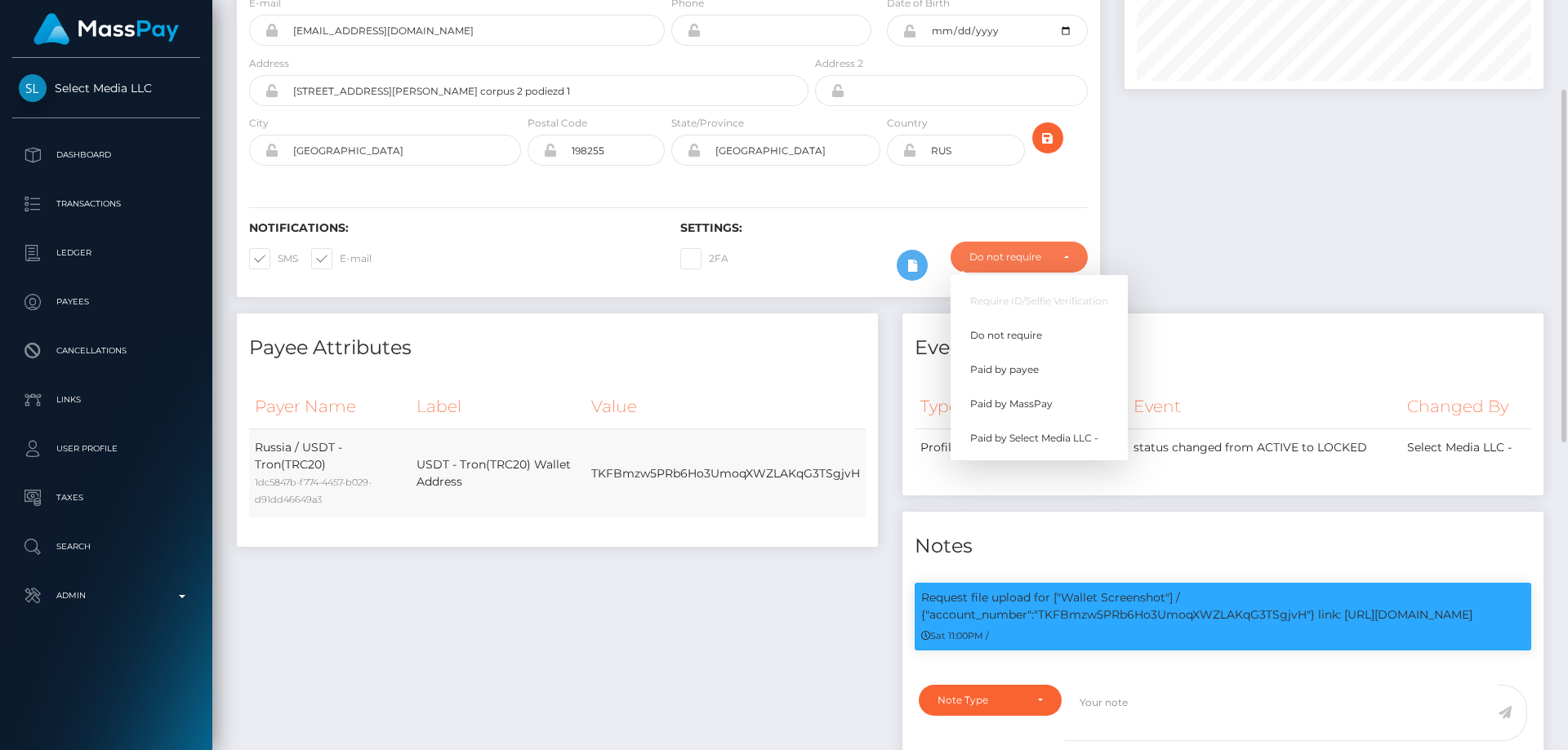
scroll to position [195, 420]
click at [1021, 412] on span "Paid by MassPay" at bounding box center [1011, 404] width 83 height 15
select select "2"
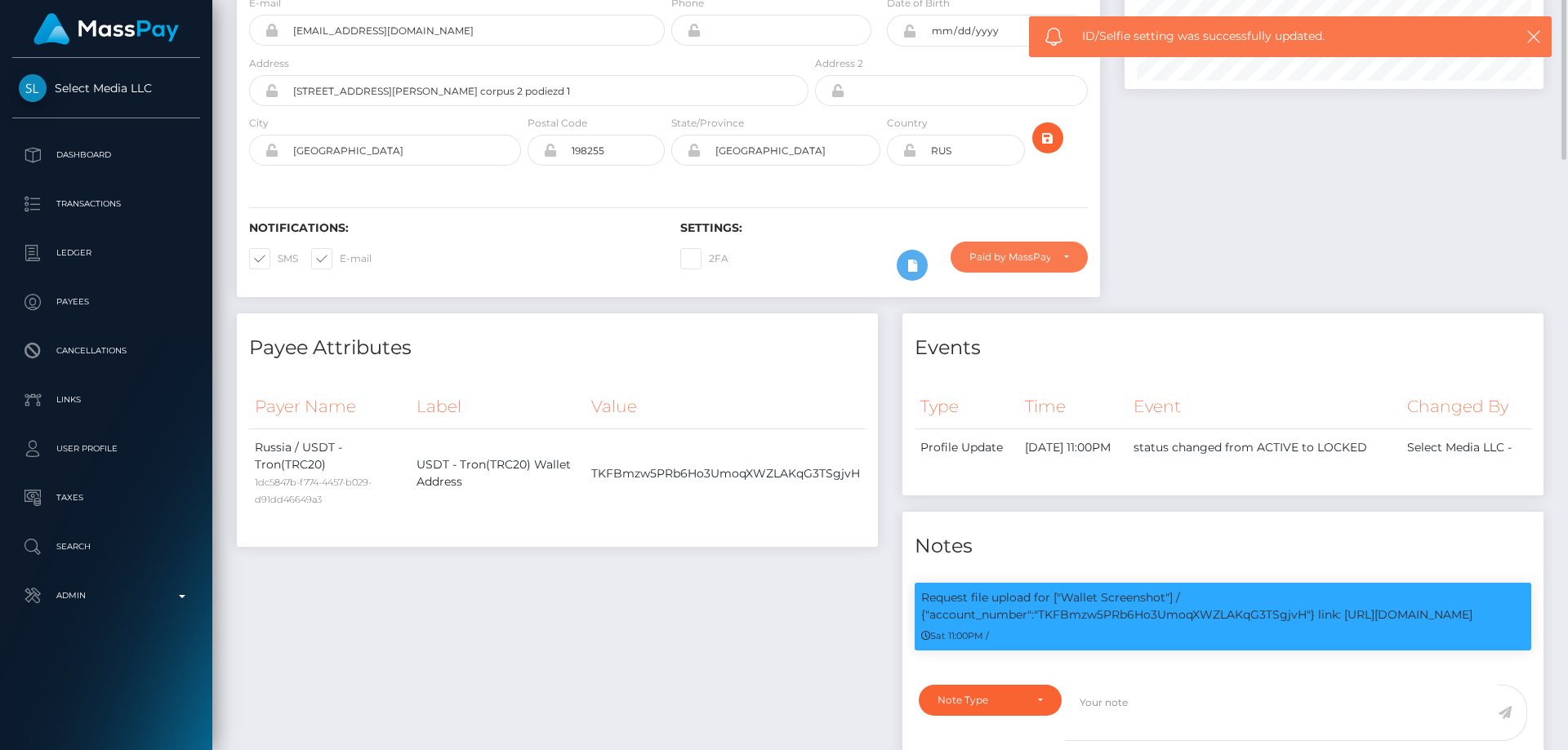
scroll to position [0, 0]
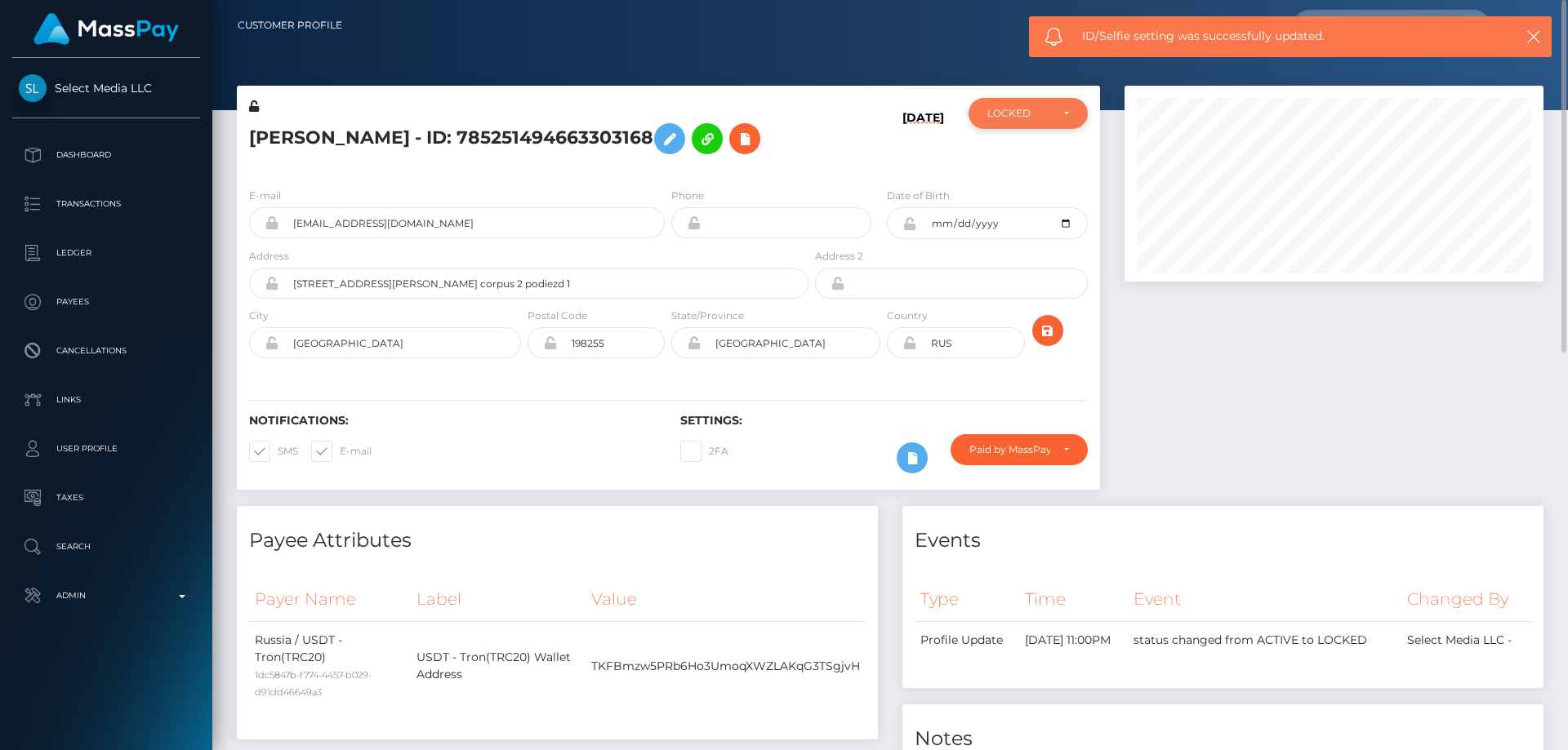
click at [1005, 118] on div "LOCKED" at bounding box center [1018, 113] width 63 height 13
click at [1022, 152] on span "ACTIVE" at bounding box center [1006, 157] width 37 height 15
select select "ACTIVE"
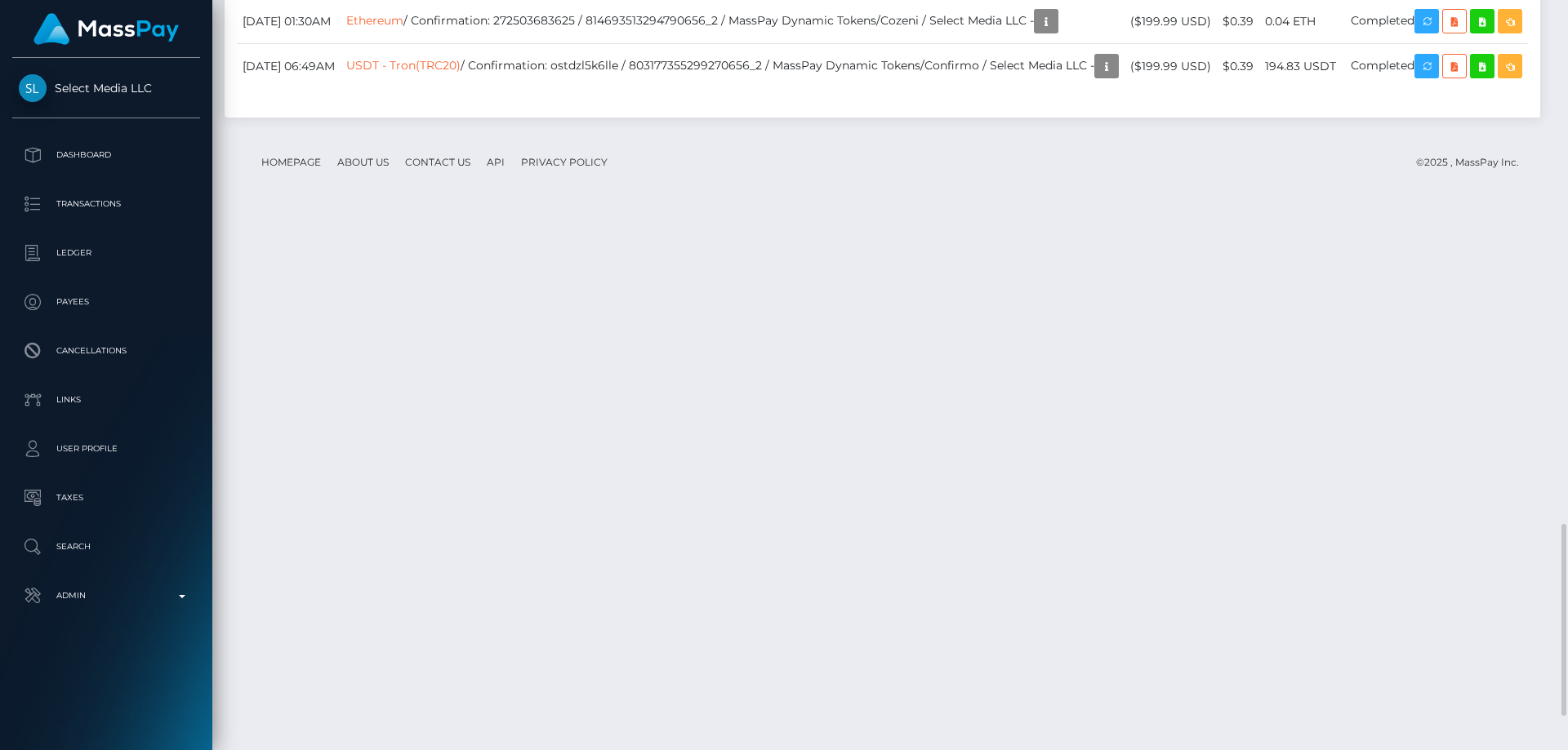
scroll to position [195, 420]
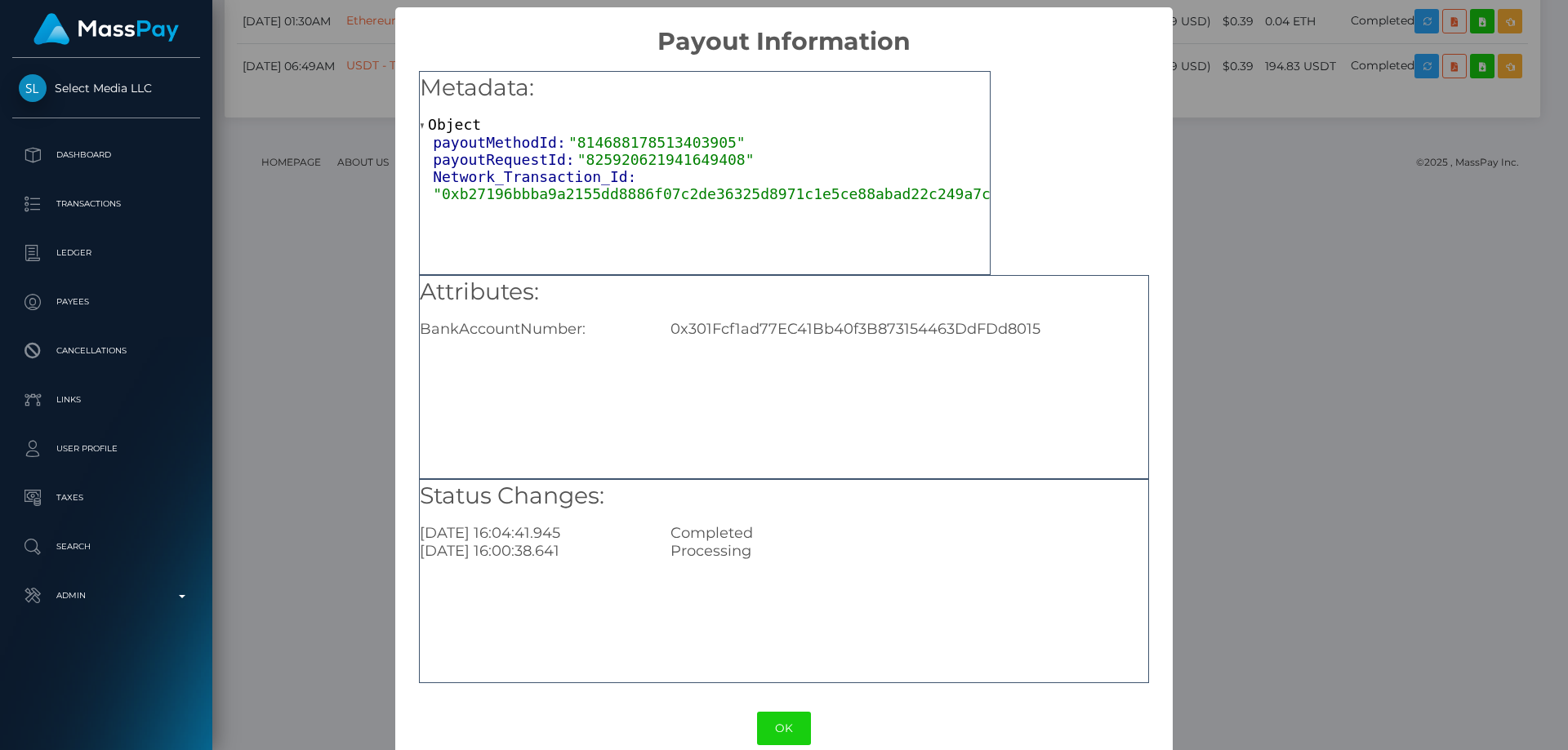
click at [705, 332] on div "0x301Fcf1ad77EC41Bb40f3B873154463DdFDd8015" at bounding box center [909, 329] width 501 height 18
copy div "0x301Fcf1ad77EC41Bb40f3B873154463DdFDd8015"
click at [1274, 410] on div "× Payout Information Metadata: Object payoutMethodId: "814688178513403905" payo…" at bounding box center [784, 375] width 1568 height 750
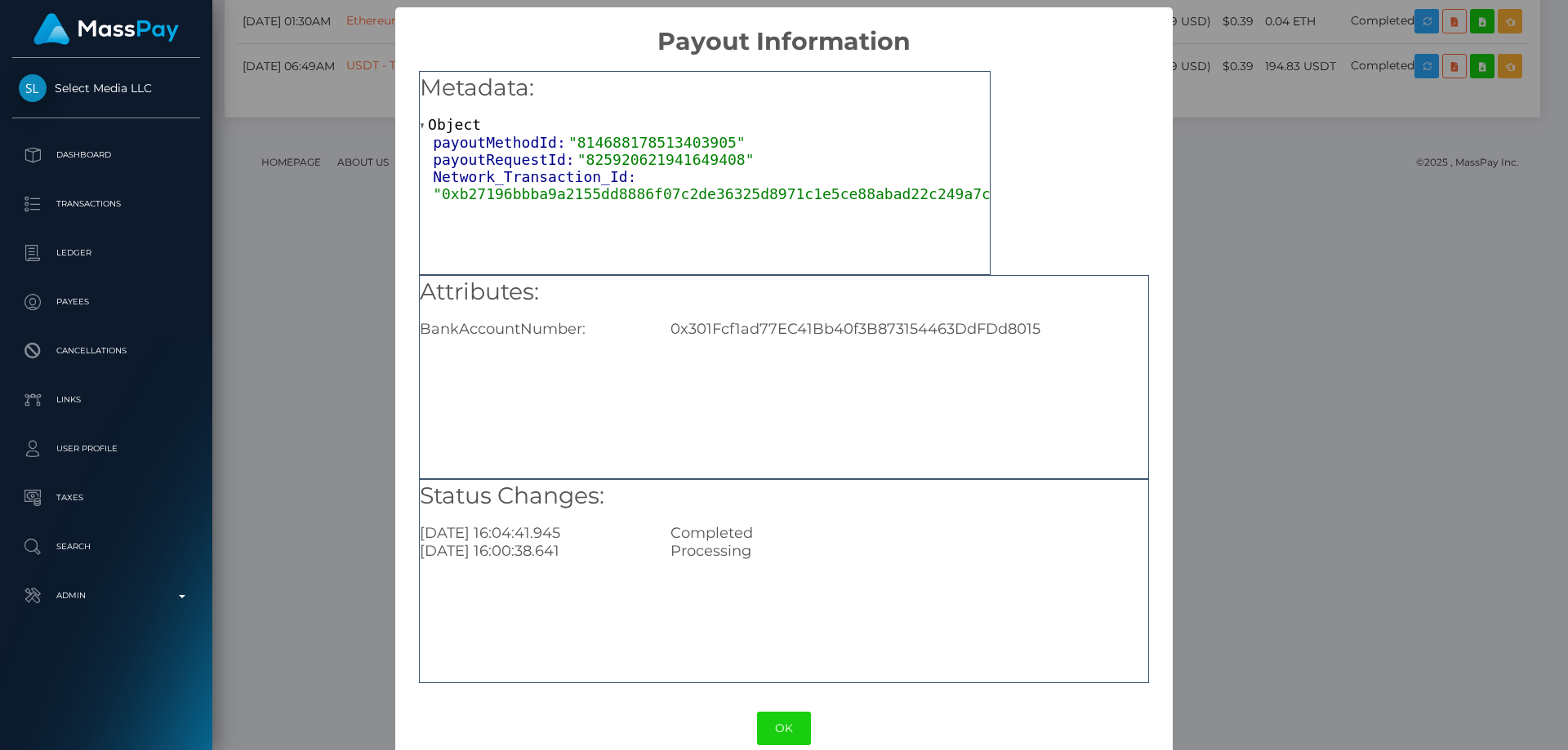
drag, startPoint x: 1354, startPoint y: 433, endPoint x: 1210, endPoint y: 426, distance: 144.2
click at [1347, 426] on div "× Payout Information Metadata: Object payoutMethodId: "814688178513403905" payo…" at bounding box center [784, 375] width 1568 height 750
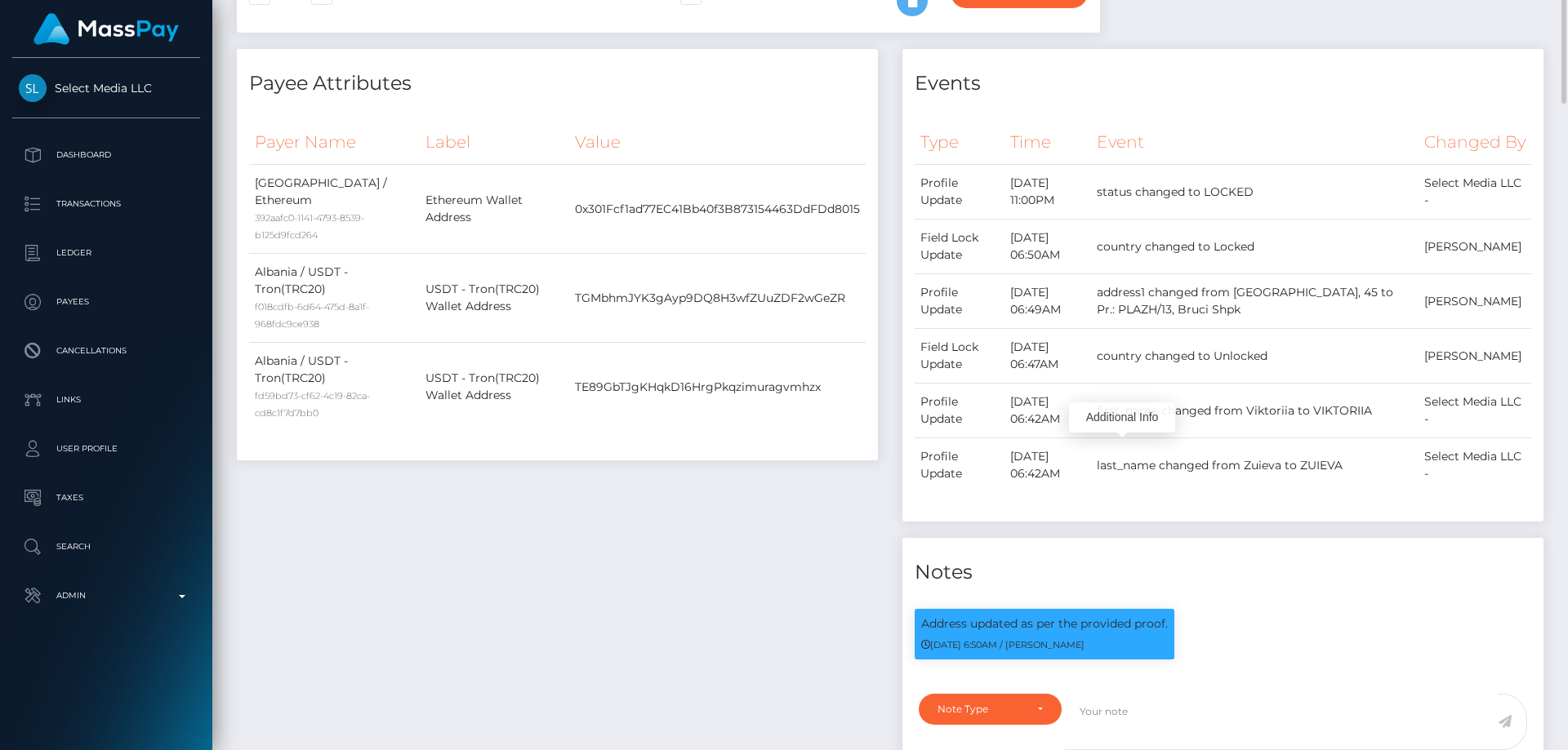
scroll to position [49, 0]
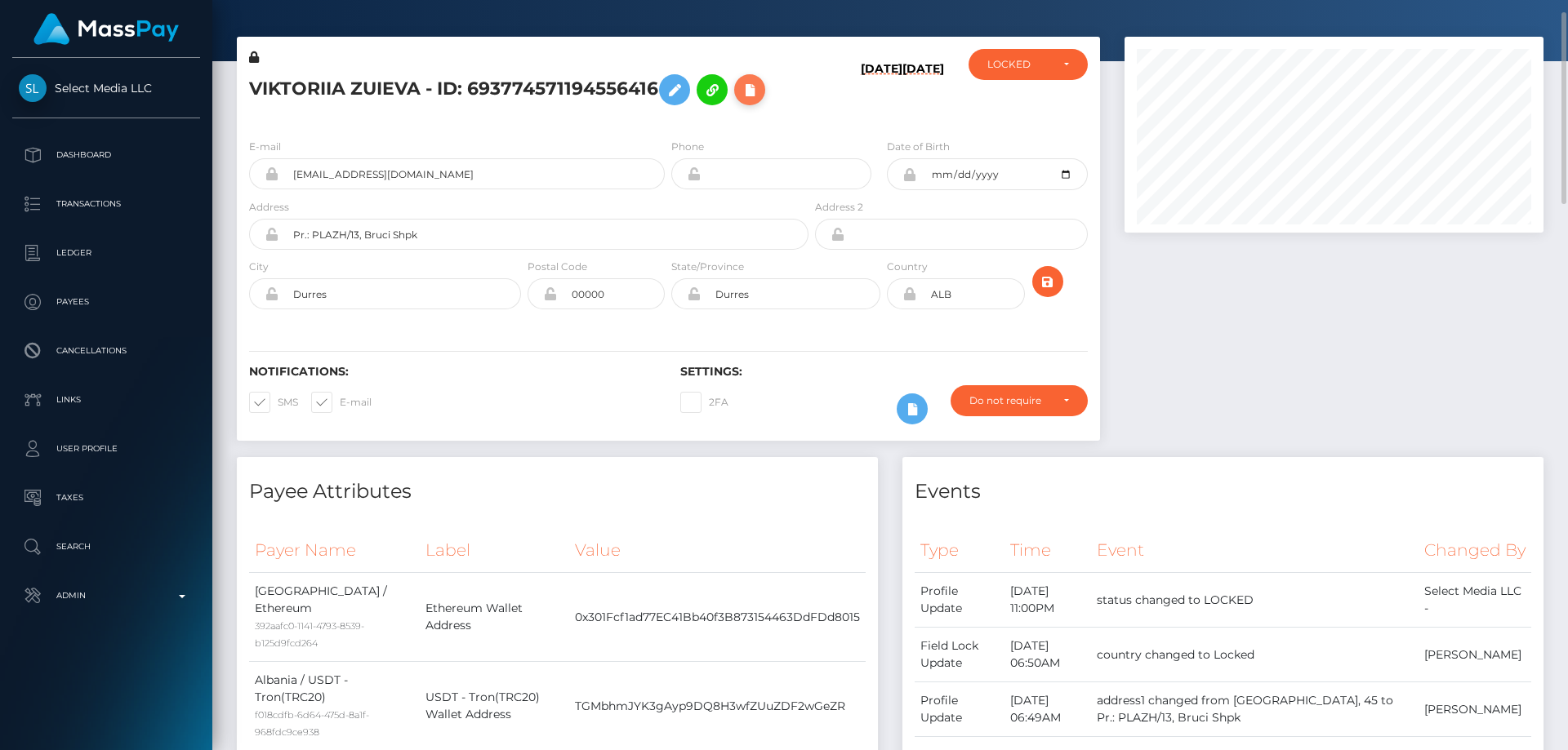
click at [756, 96] on icon at bounding box center [750, 90] width 20 height 21
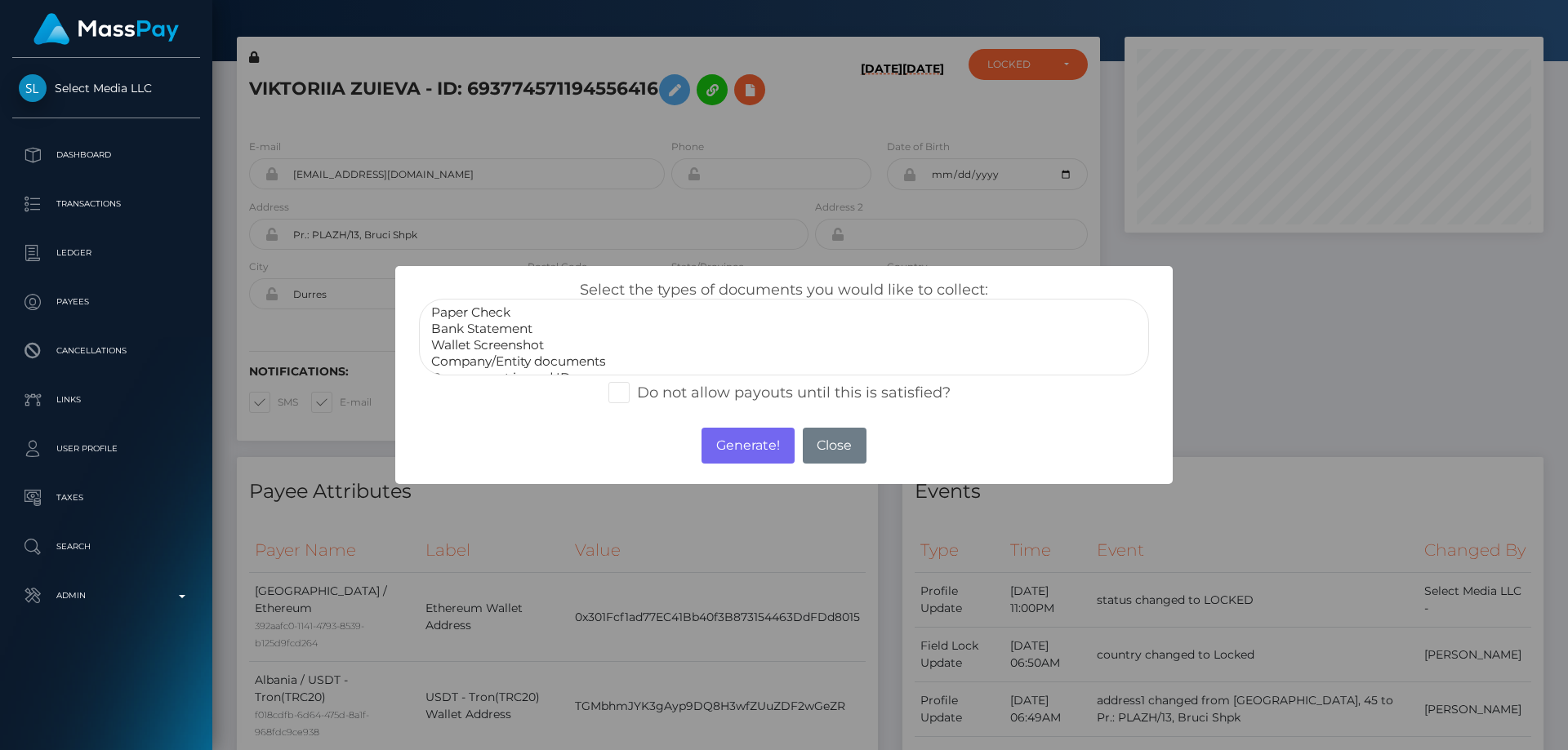
scroll to position [33, 0]
select select "Miscellaneous"
click at [501, 364] on option "Miscellaneous" at bounding box center [784, 361] width 709 height 16
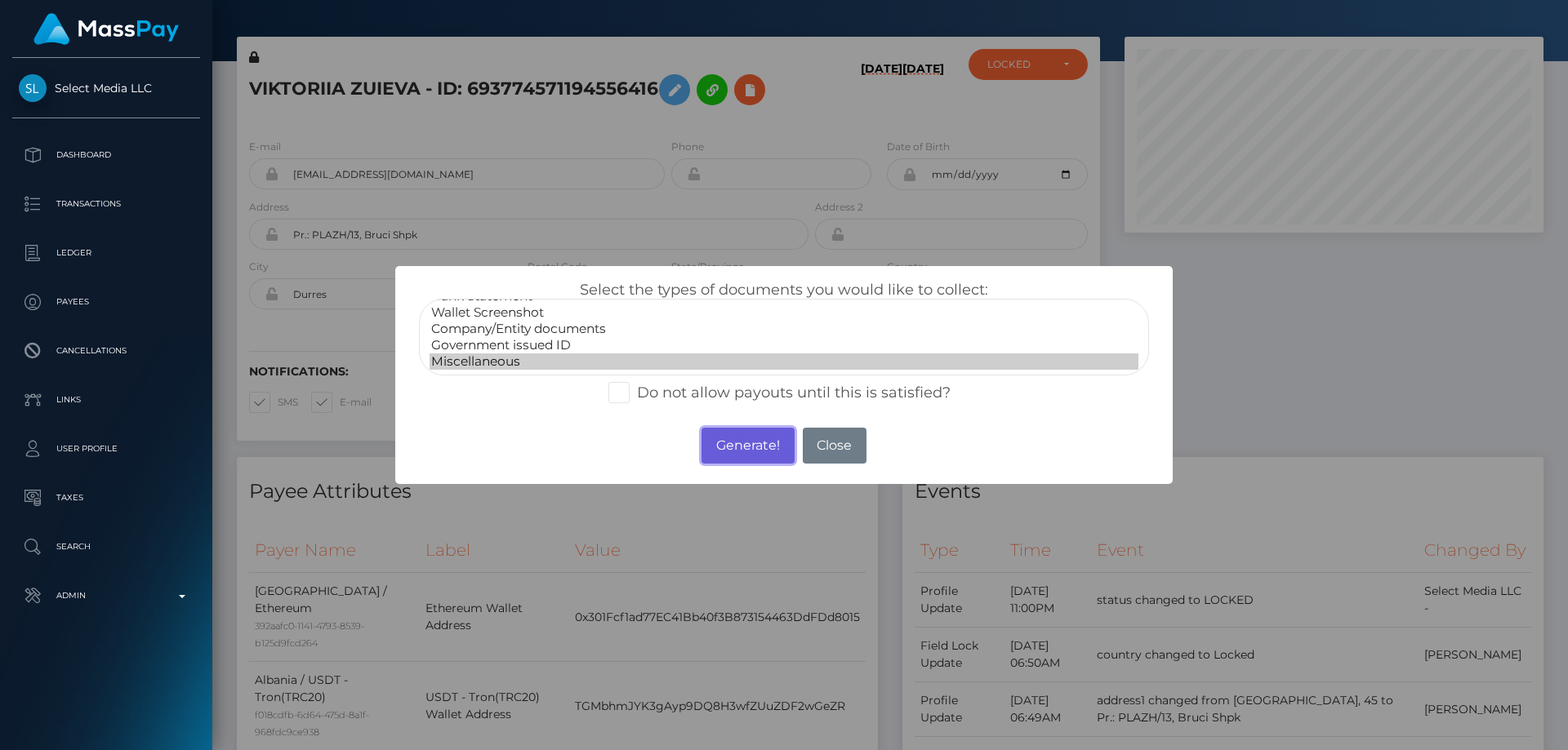
click at [764, 448] on button "Generate!" at bounding box center [747, 446] width 92 height 36
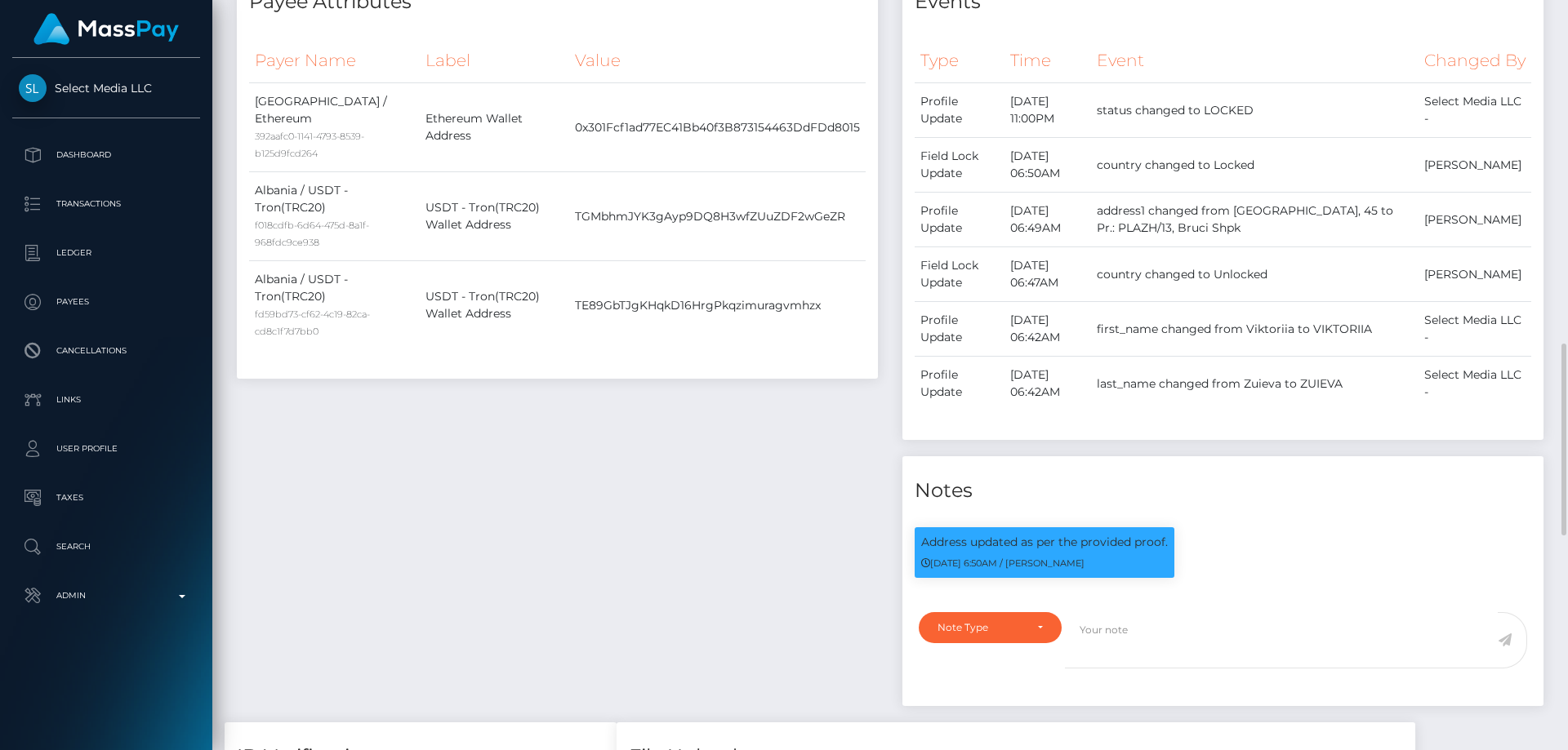
scroll to position [702, 0]
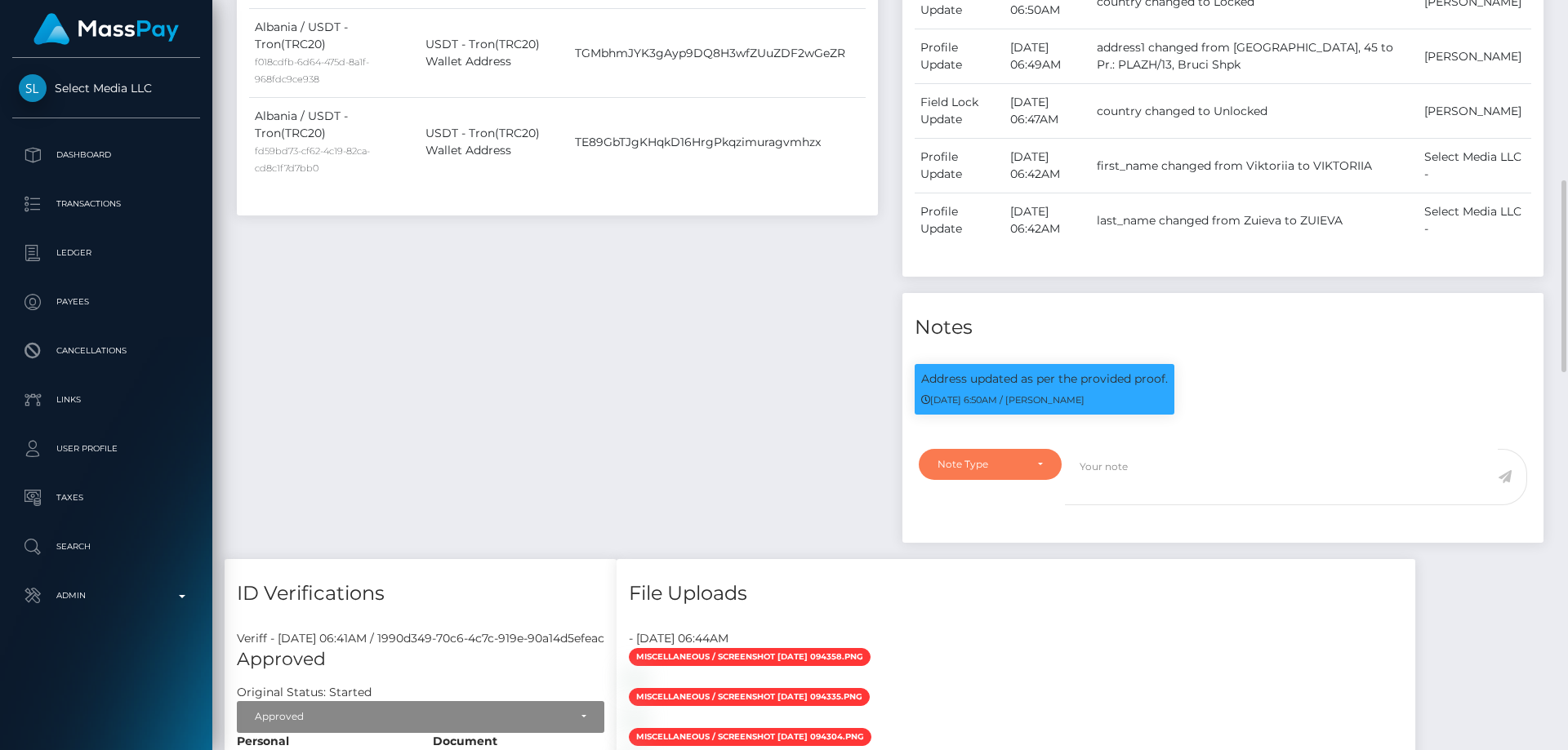
drag, startPoint x: 1020, startPoint y: 493, endPoint x: 1010, endPoint y: 493, distance: 10.0
click at [1019, 471] on div "Note Type" at bounding box center [980, 464] width 86 height 13
drag, startPoint x: 999, startPoint y: 574, endPoint x: 839, endPoint y: 542, distance: 163.2
click at [999, 557] on link "Compliance" at bounding box center [990, 542] width 143 height 30
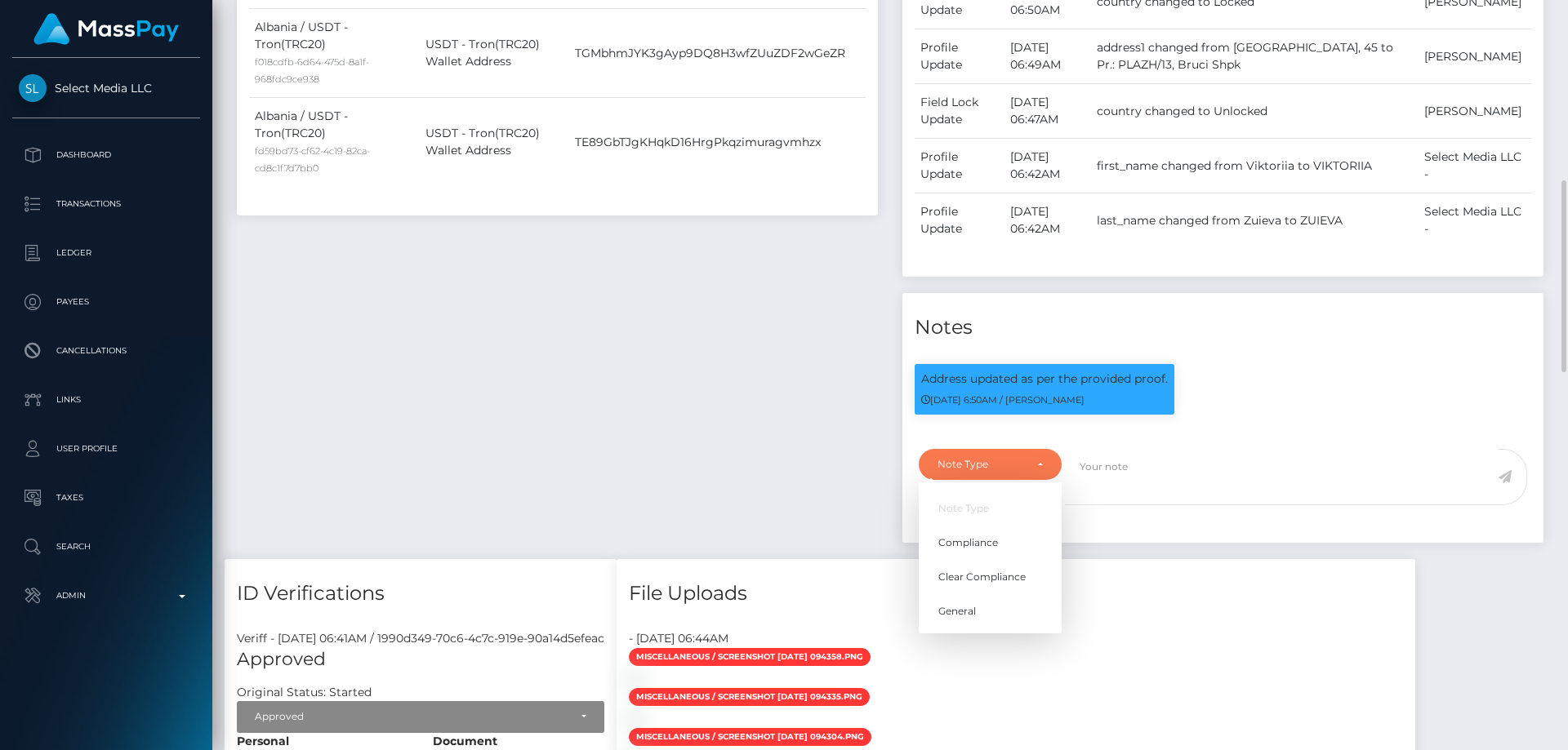
select select "COMPLIANCE"
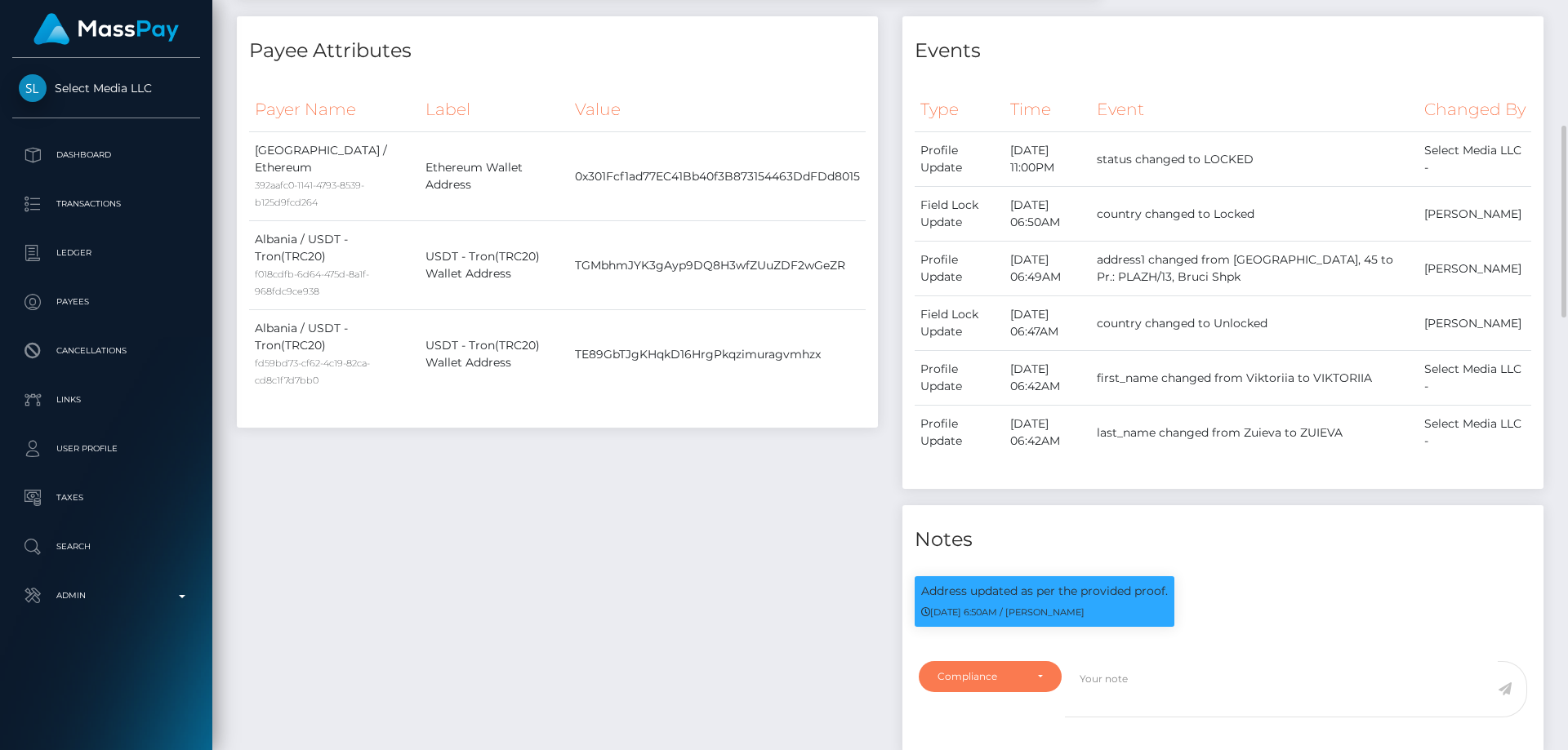
scroll to position [735, 0]
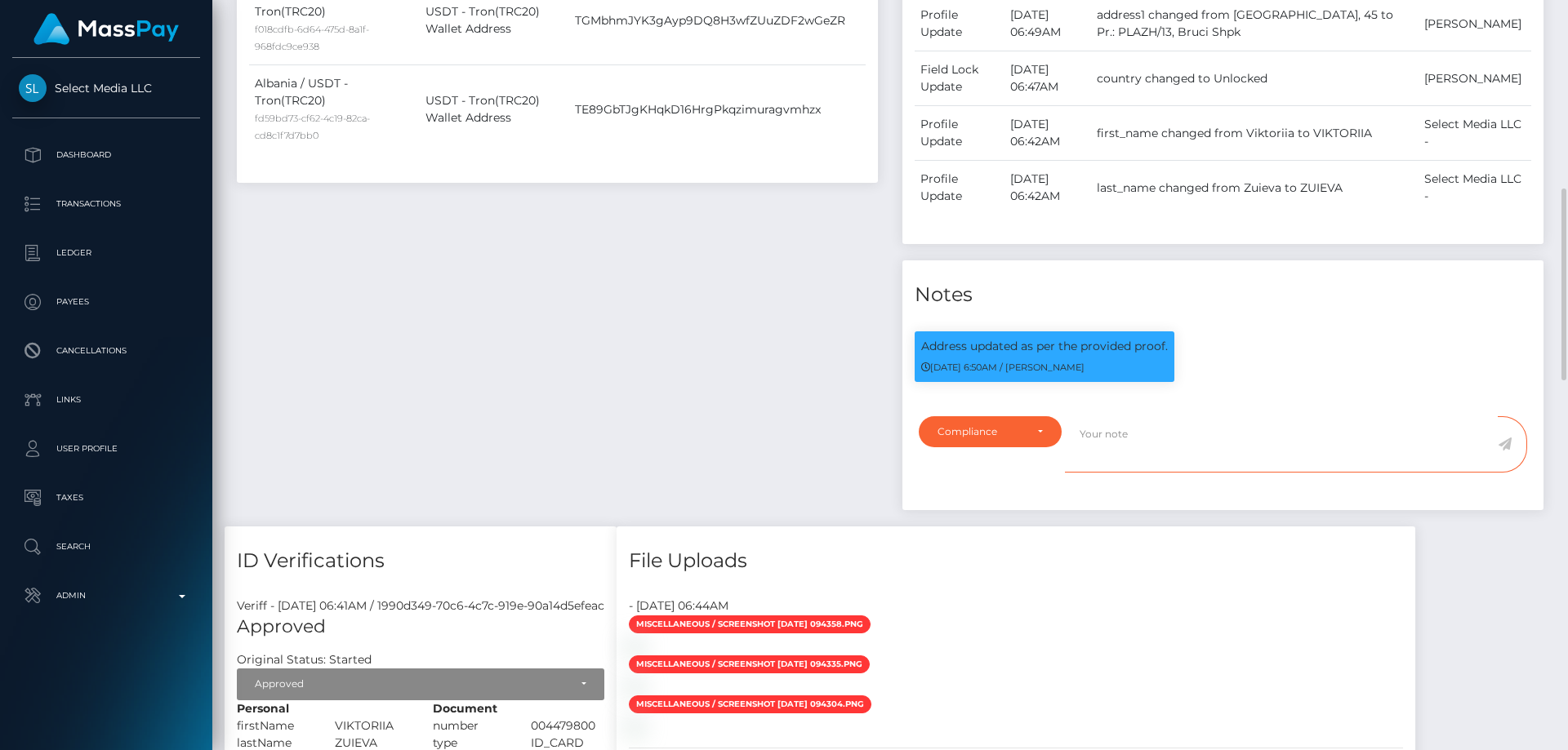
click at [1182, 464] on textarea at bounding box center [1281, 443] width 432 height 56
paste textarea "N.exchange"
type textarea "The user is not allowed to sent funds to: N.exchange. Confirmation required."
click at [1505, 450] on icon at bounding box center [1504, 443] width 14 height 13
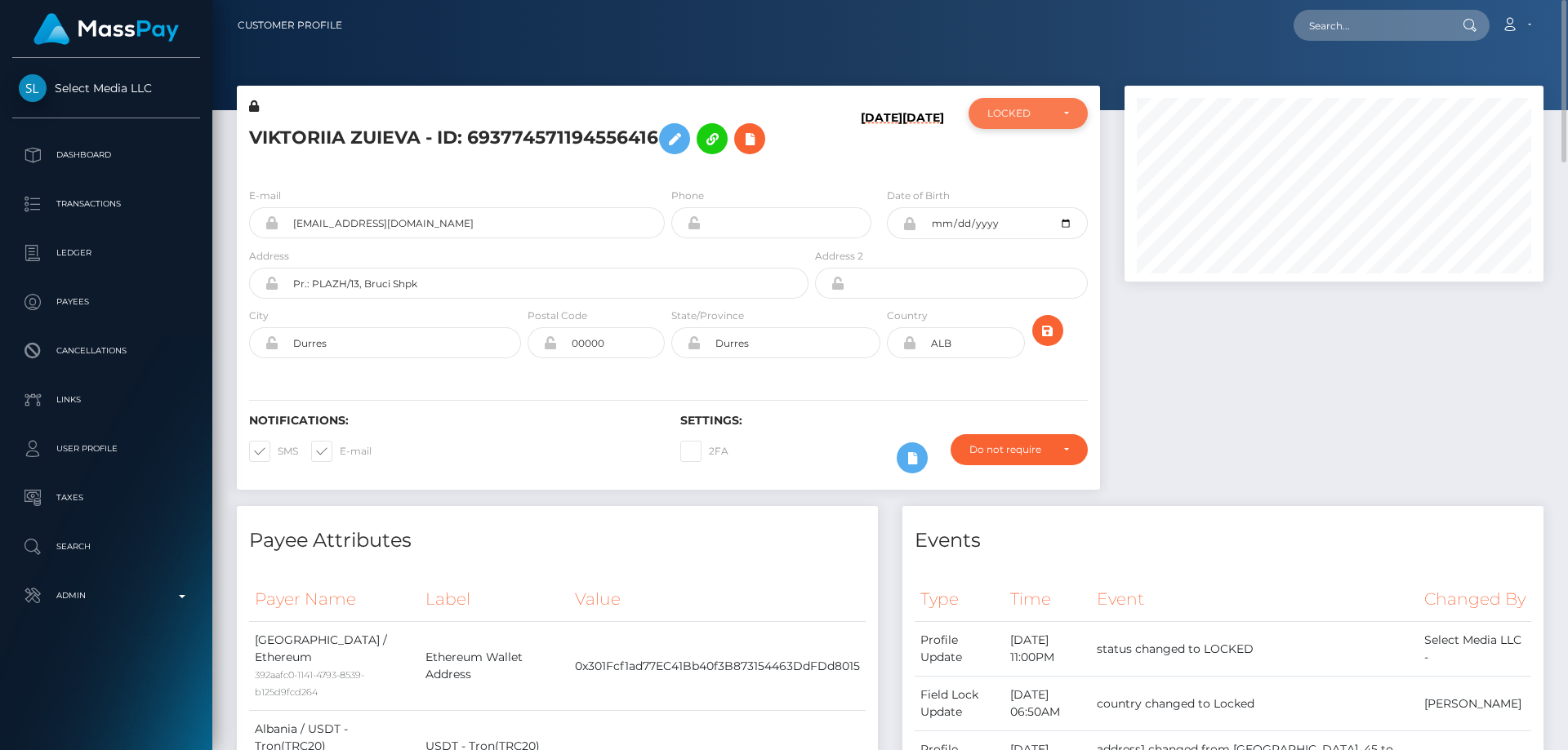
click at [1048, 99] on div "LOCKED" at bounding box center [1028, 114] width 119 height 31
click at [1035, 184] on span "DEACTIVE" at bounding box center [1014, 191] width 52 height 15
select select "DEACTIVE"
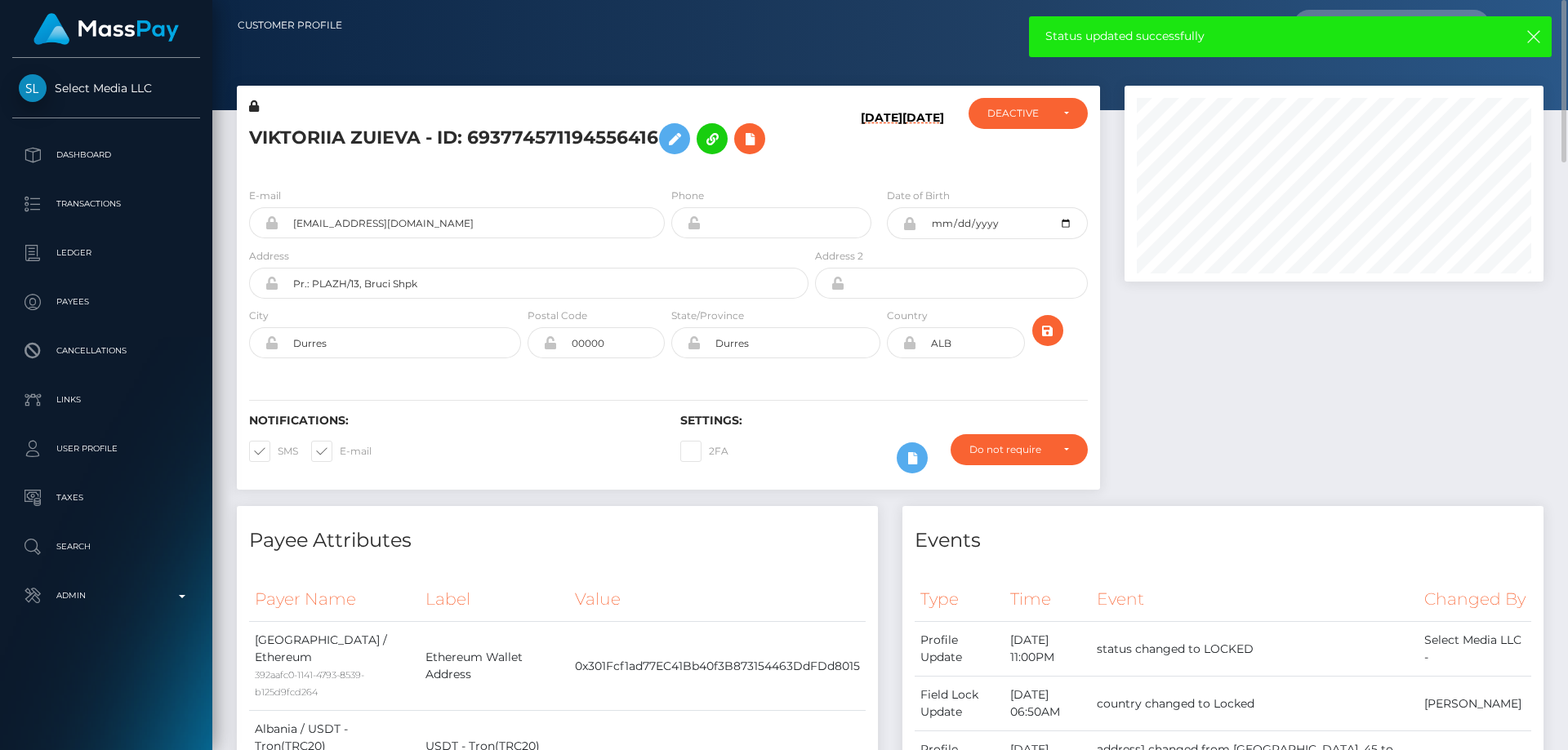
click at [386, 135] on h5 "VIKTORIIA ZUIEVA - ID: 693774571194556416" at bounding box center [524, 139] width 551 height 47
copy h5 "VIKTORIIA ZUIEVA - ID: 693774571194556416"
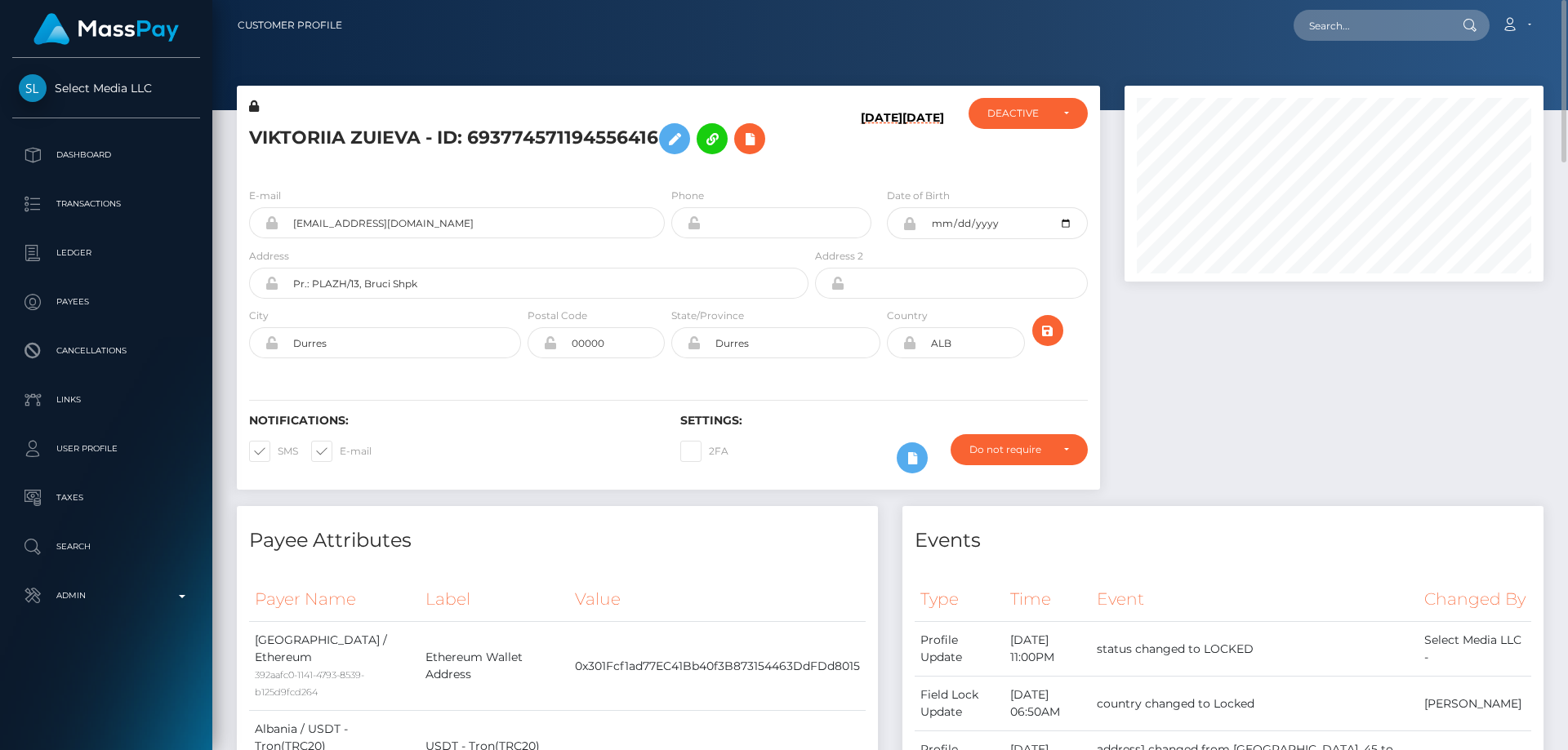
click at [1380, 542] on h4 "Events" at bounding box center [1223, 540] width 617 height 28
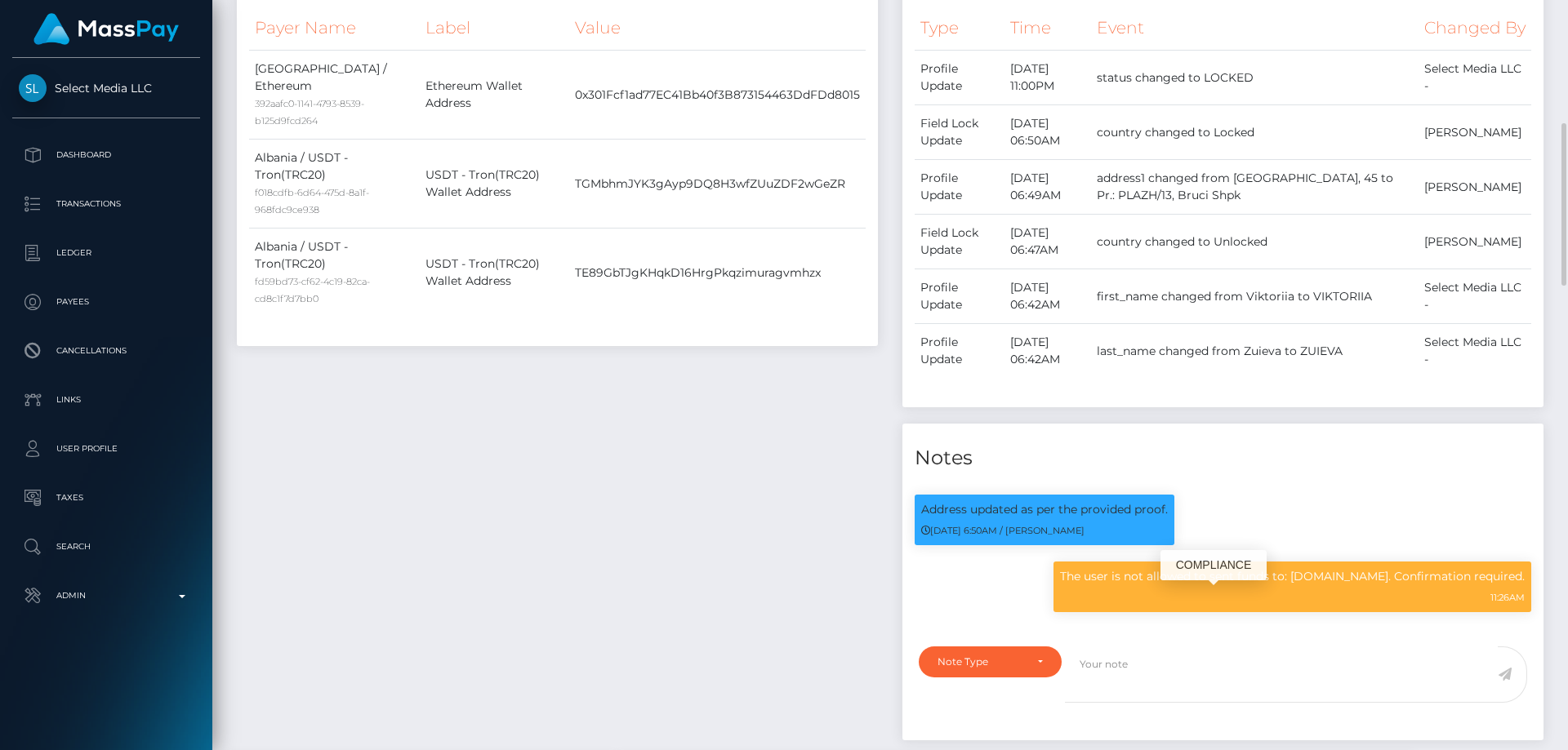
click at [1186, 586] on p "The user is not allowed to sent funds to: N.exchange. Confirmation required." at bounding box center [1291, 577] width 464 height 17
copy div "The user is not allowed to sent funds to: N.exchange. Confirmation required."
click at [586, 524] on div "Payee Attributes Payer Name Label Value Albania / Ethereum 392aafc0-1141-4793-8…" at bounding box center [557, 345] width 665 height 821
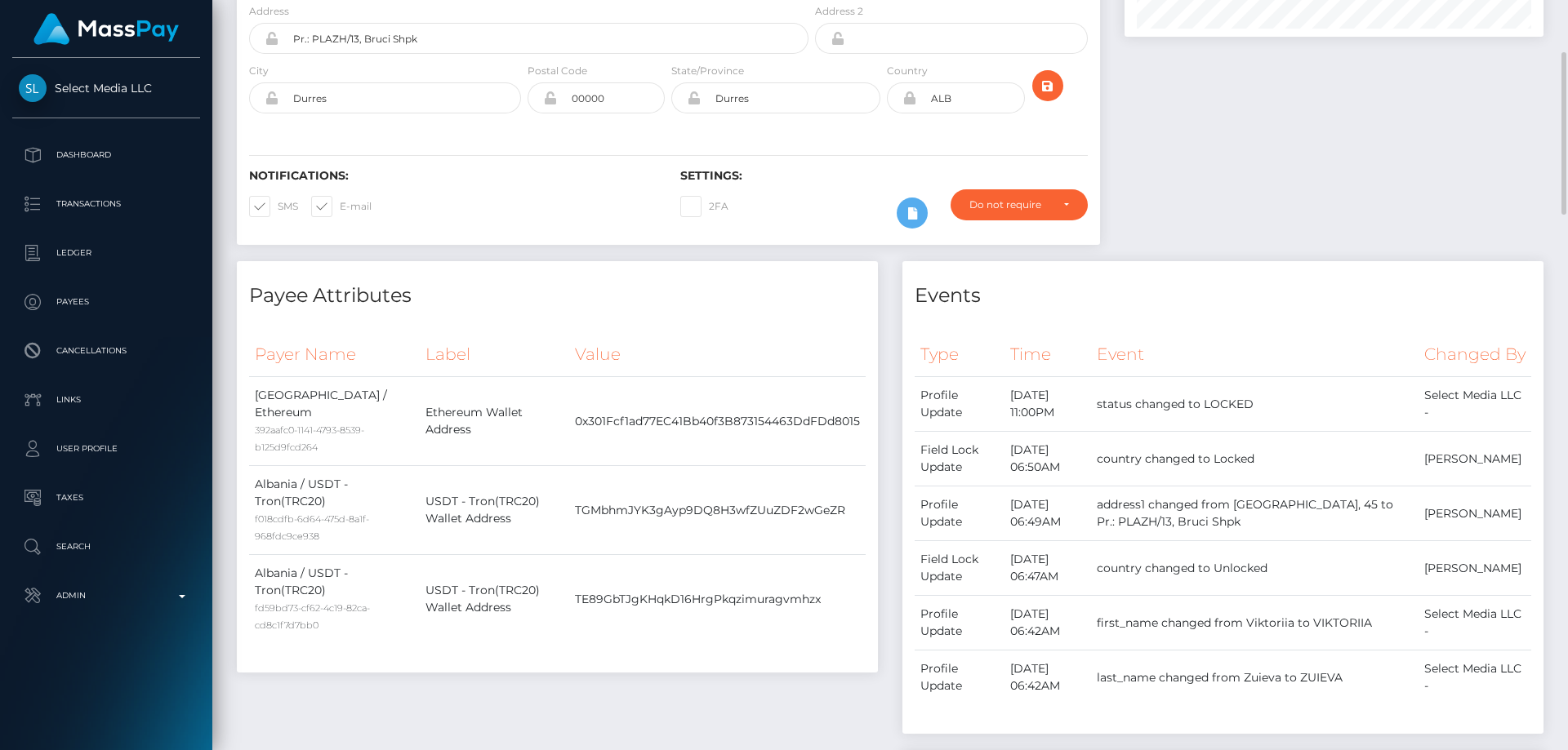
scroll to position [0, 0]
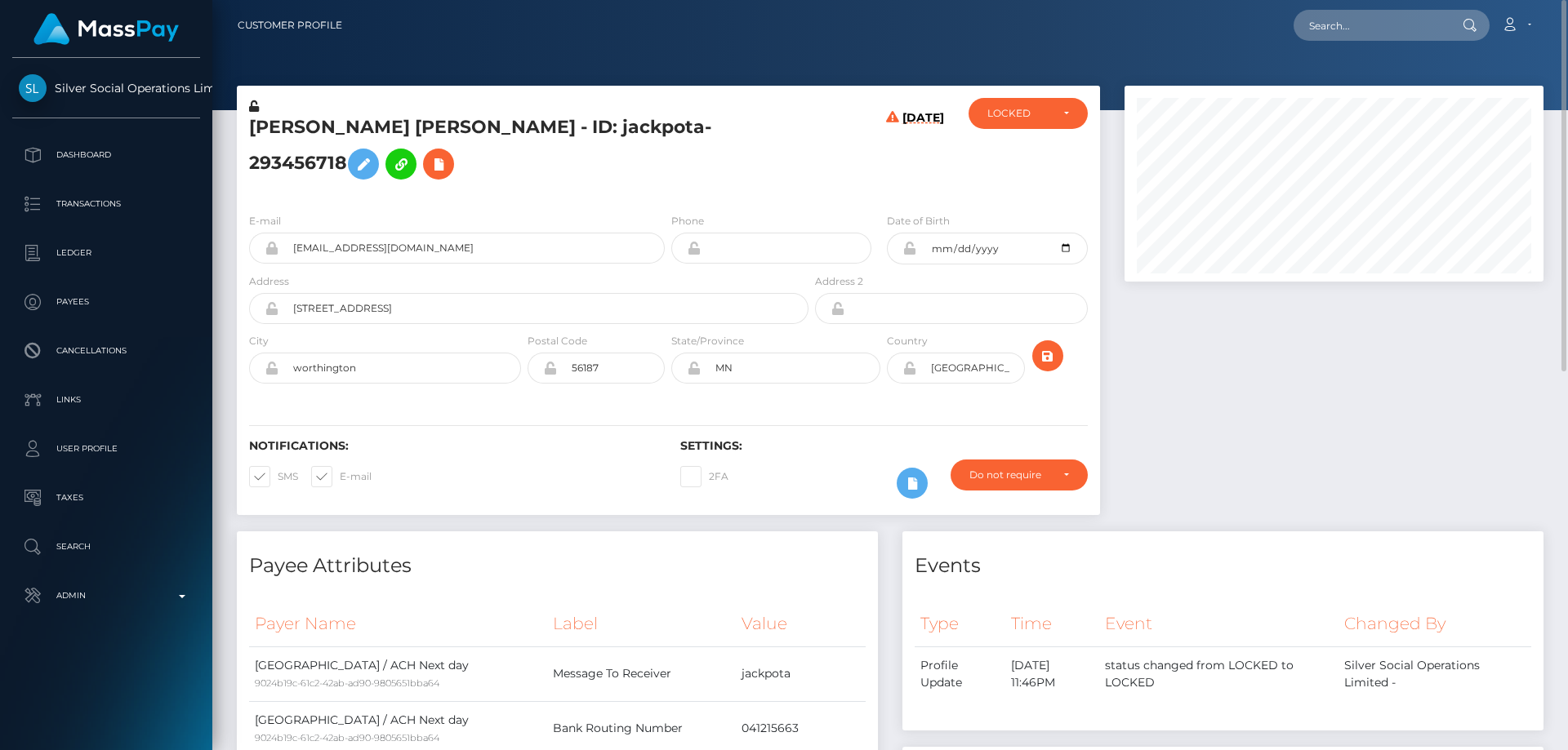
click at [416, 143] on h5 "JUAN JOSE GOMEZ - ID: jackpota-293456718" at bounding box center [524, 152] width 551 height 72
drag, startPoint x: 415, startPoint y: 146, endPoint x: 391, endPoint y: 142, distance: 24.3
click at [391, 142] on h5 "JUAN JOSE GOMEZ - ID: jackpota-293456718" at bounding box center [524, 152] width 551 height 72
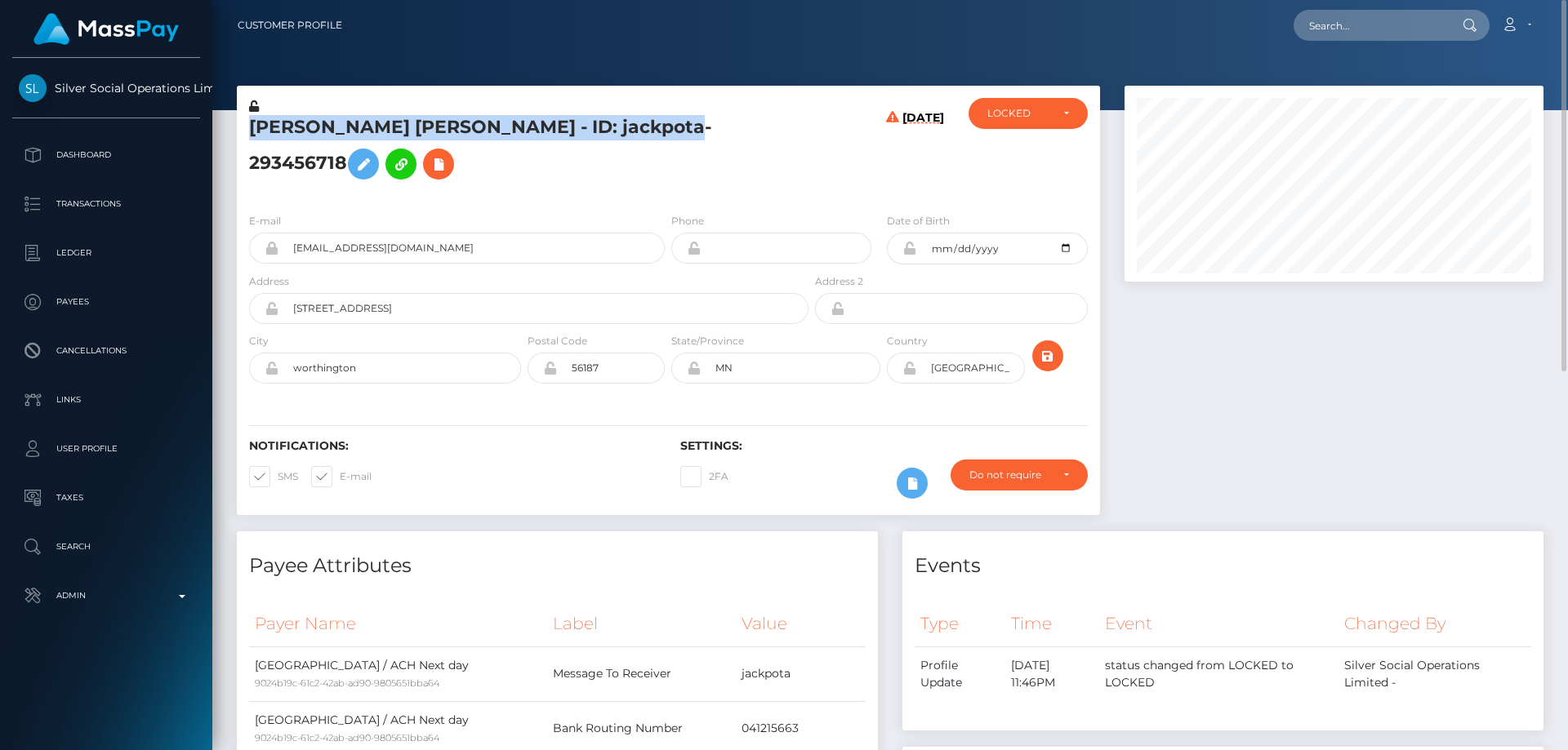
click at [391, 142] on h5 "JUAN JOSE GOMEZ - ID: jackpota-293456718" at bounding box center [524, 152] width 551 height 72
click at [1020, 113] on div "LOCKED" at bounding box center [1018, 113] width 63 height 13
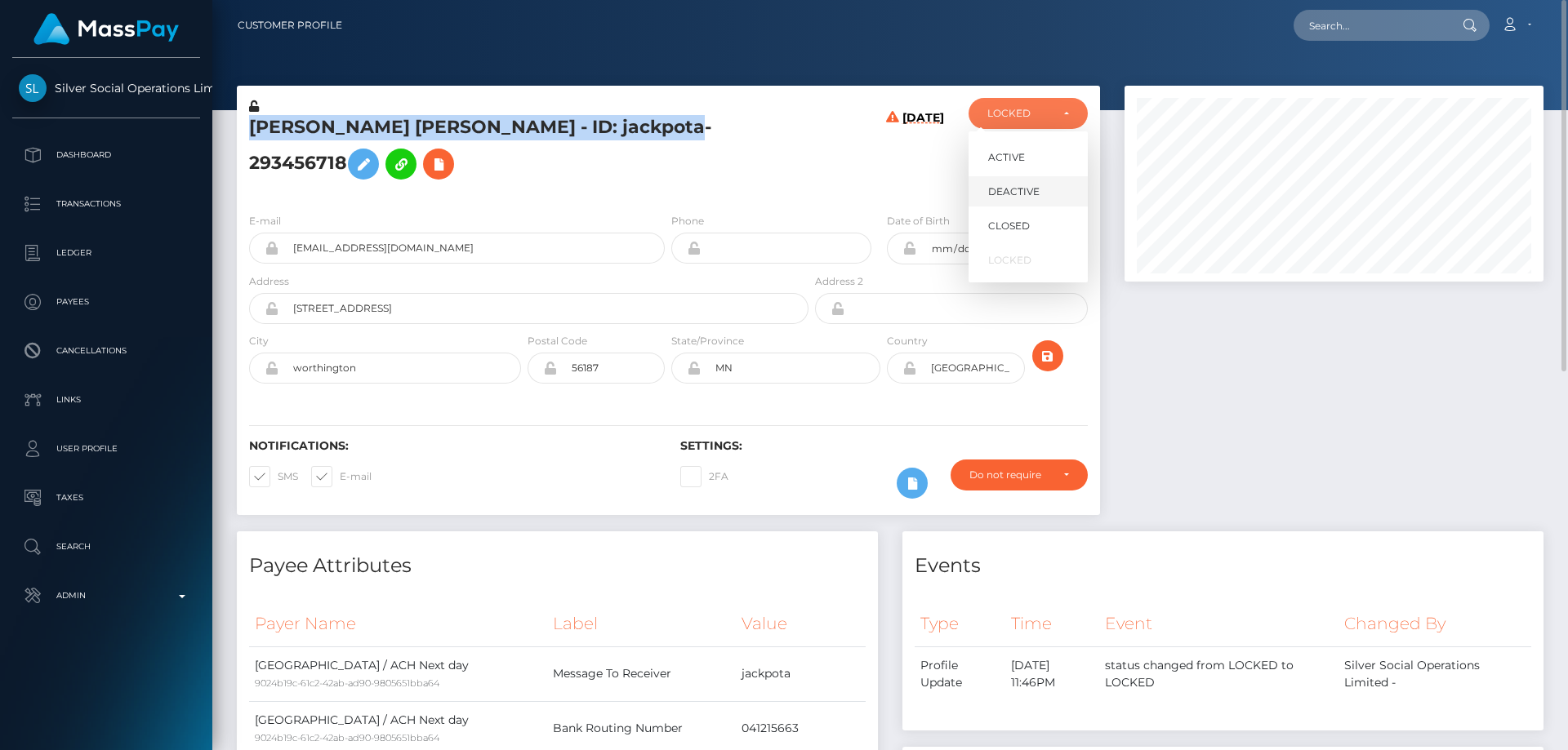
click at [1021, 180] on link "DEACTIVE" at bounding box center [1028, 191] width 119 height 30
select select "DEACTIVE"
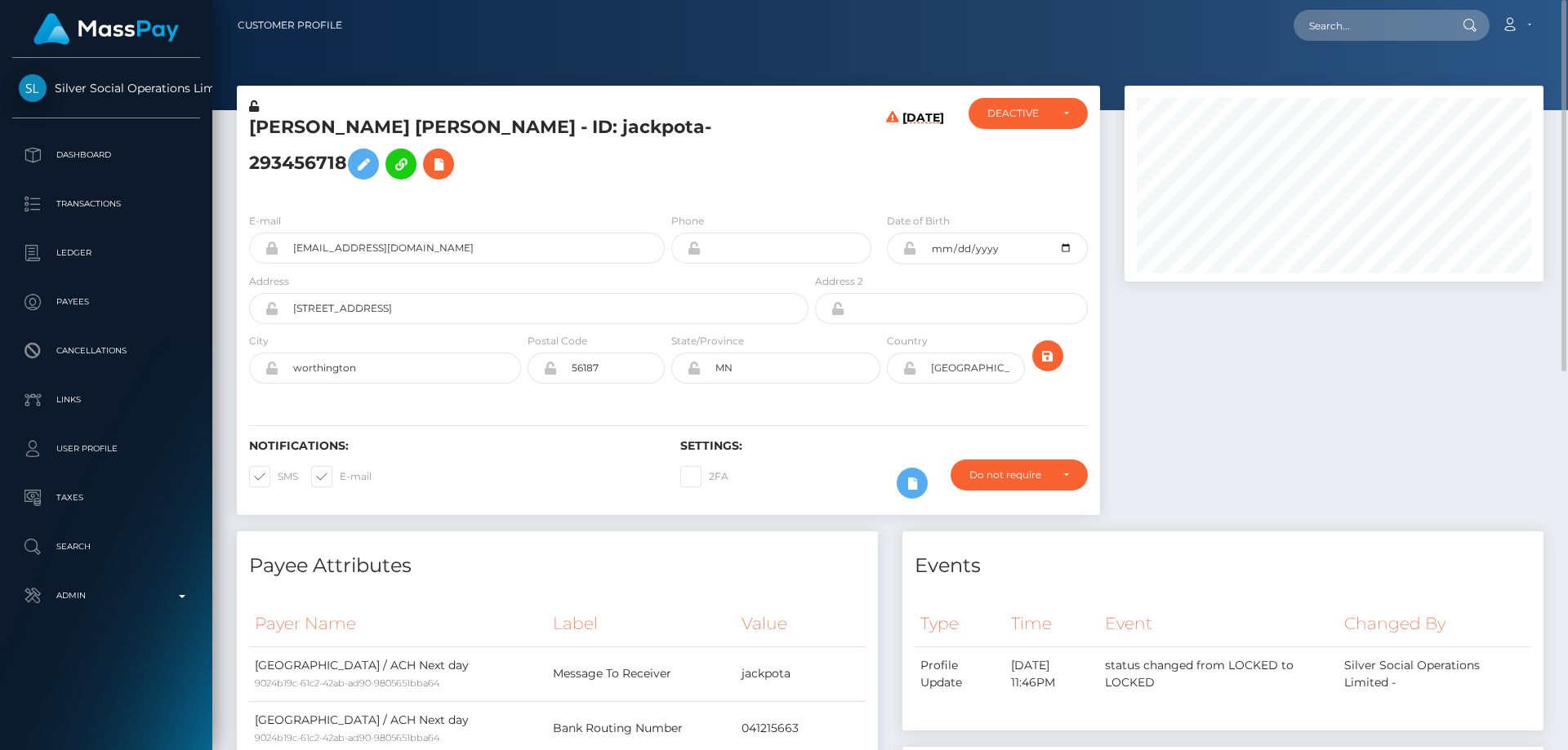
drag, startPoint x: 500, startPoint y: 180, endPoint x: 500, endPoint y: 195, distance: 15.0
click at [500, 200] on div "E-mail iiowagomez@gmail.com Phone Date of Birth" at bounding box center [669, 300] width 863 height 200
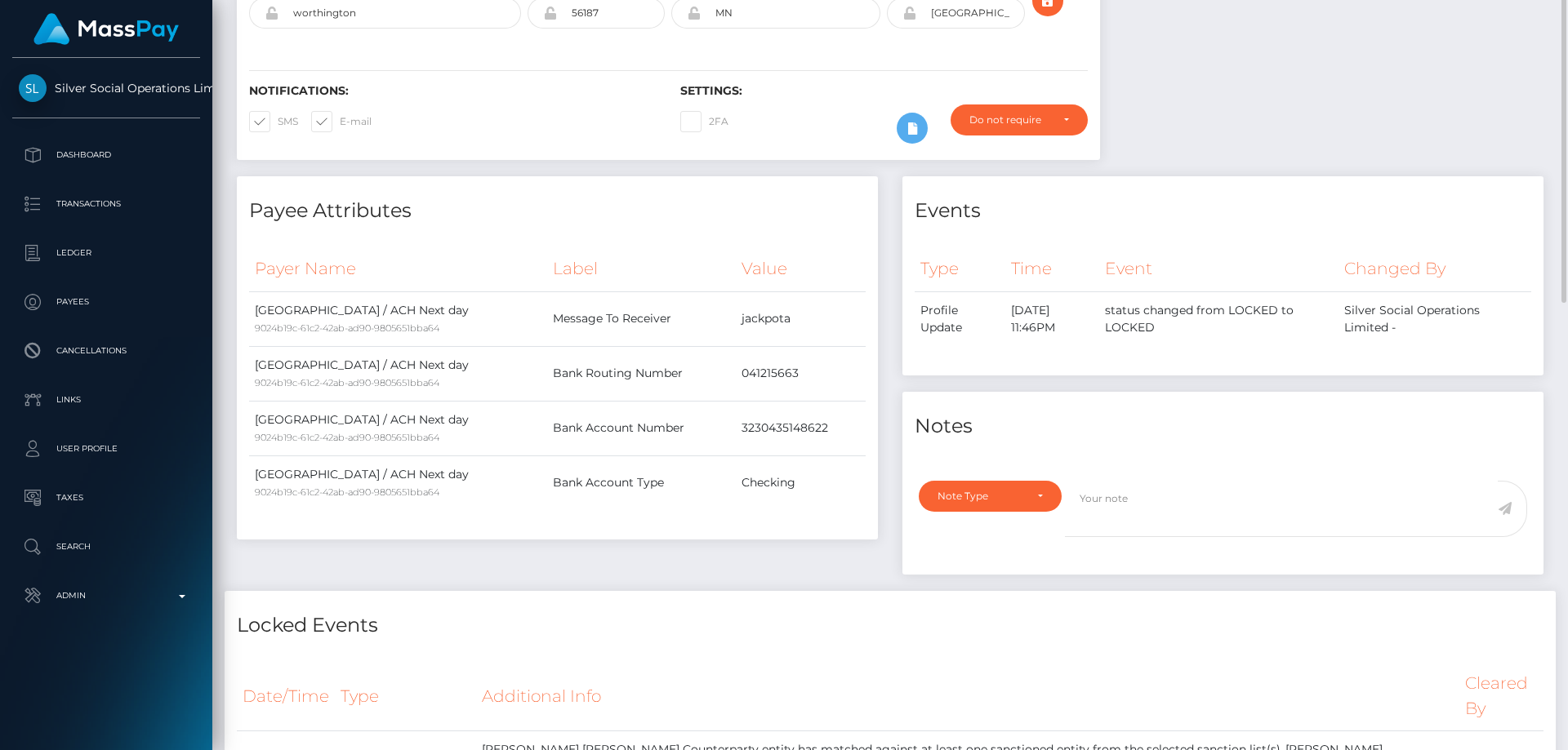
scroll to position [110, 0]
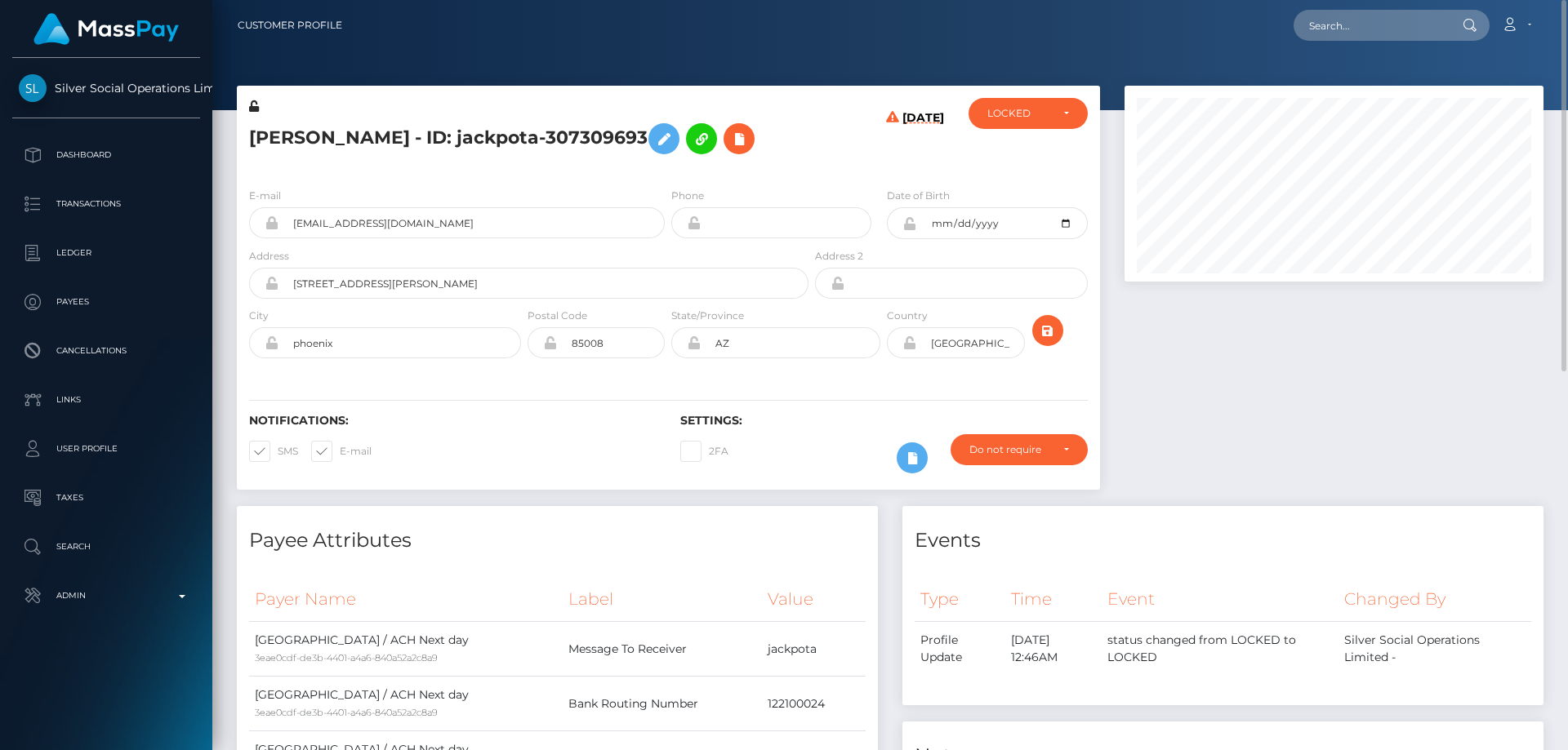
click at [459, 115] on h5 "[PERSON_NAME] - ID: jackpota-307309693" at bounding box center [524, 139] width 551 height 47
click at [458, 117] on h5 "[PERSON_NAME] - ID: jackpota-307309693" at bounding box center [524, 139] width 551 height 47
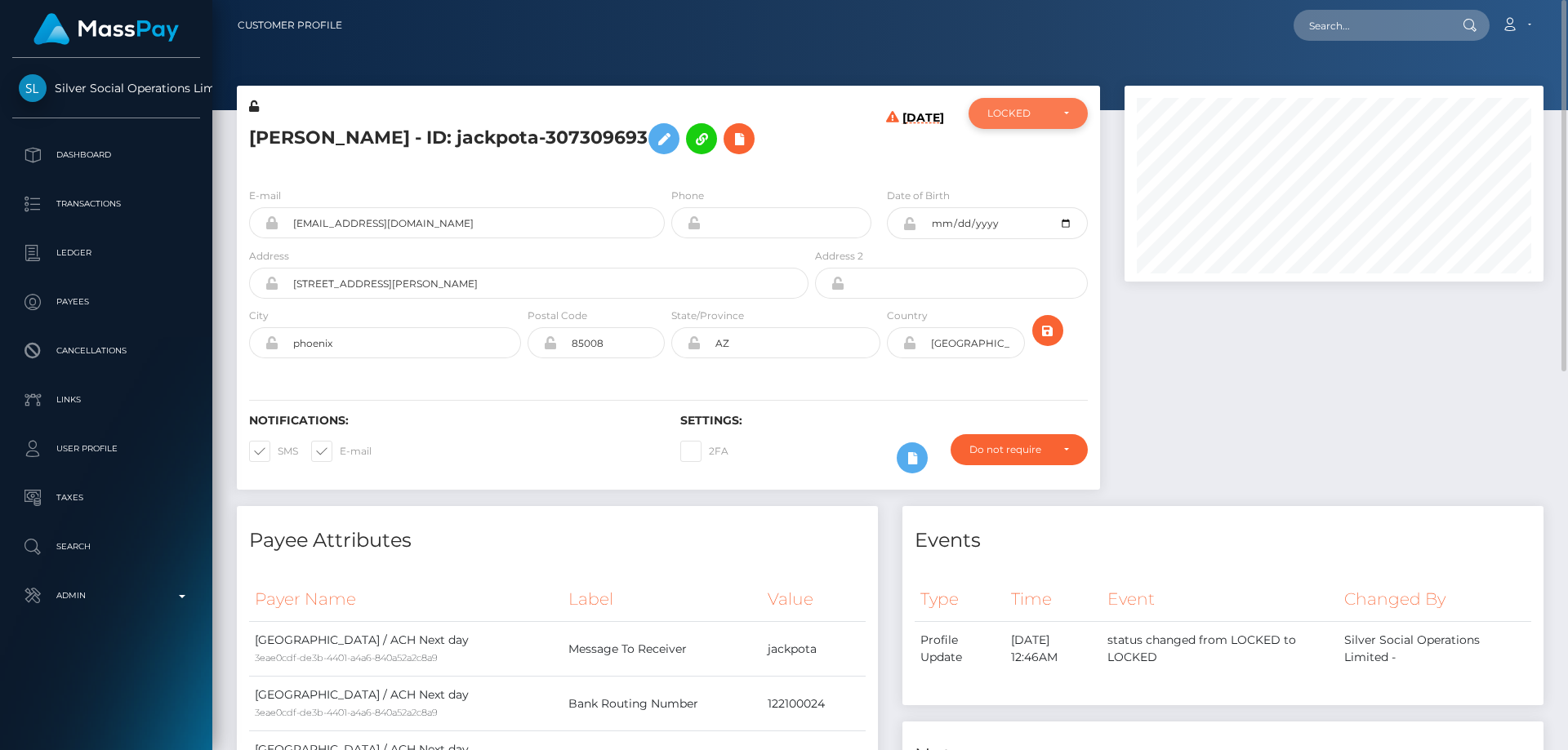
click at [1011, 112] on div "LOCKED" at bounding box center [1018, 113] width 63 height 13
click at [1032, 190] on span "DEACTIVE" at bounding box center [1014, 191] width 52 height 15
select select "DEACTIVE"
click at [569, 163] on h5 "[PERSON_NAME] - ID: jackpota-307309693" at bounding box center [524, 139] width 551 height 47
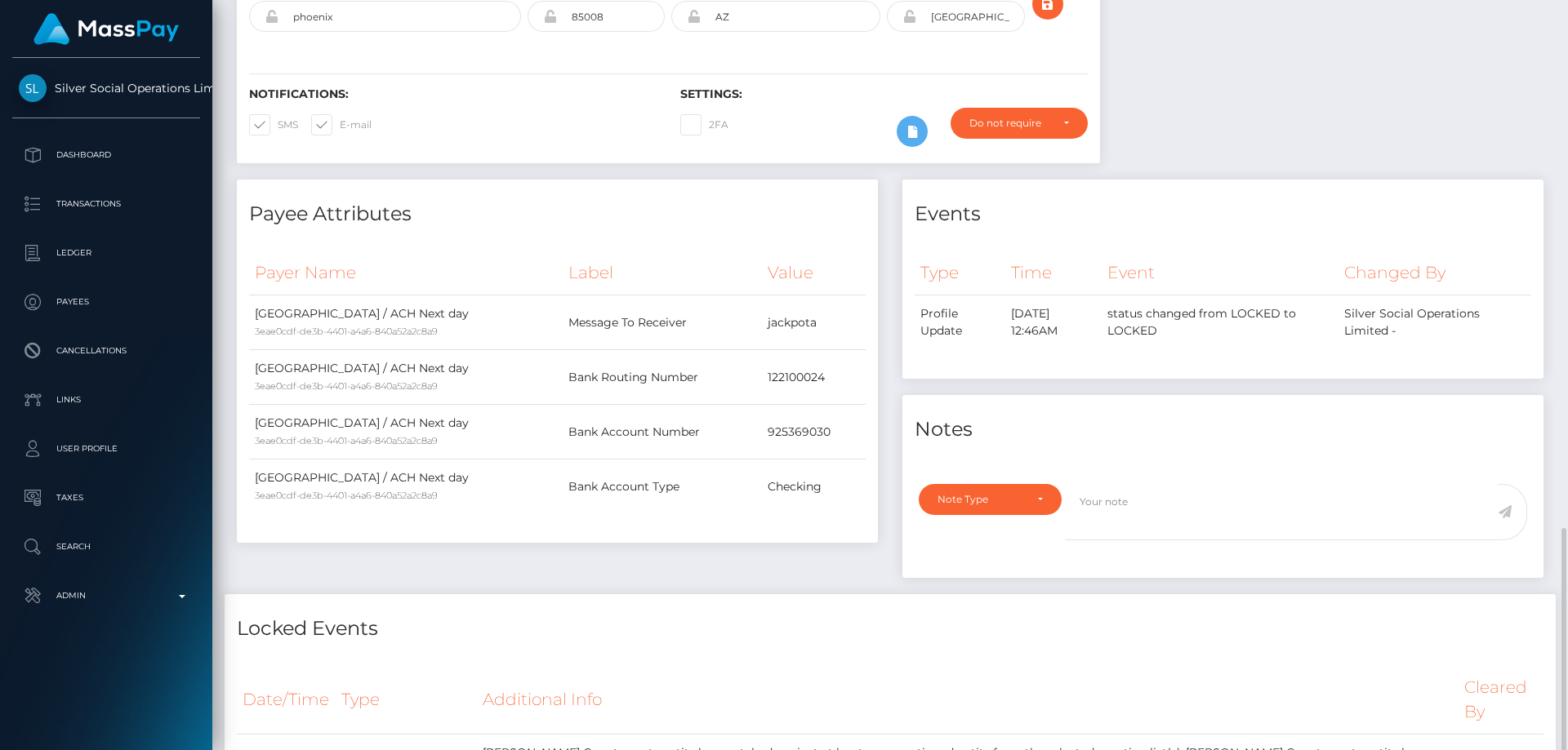
scroll to position [653, 0]
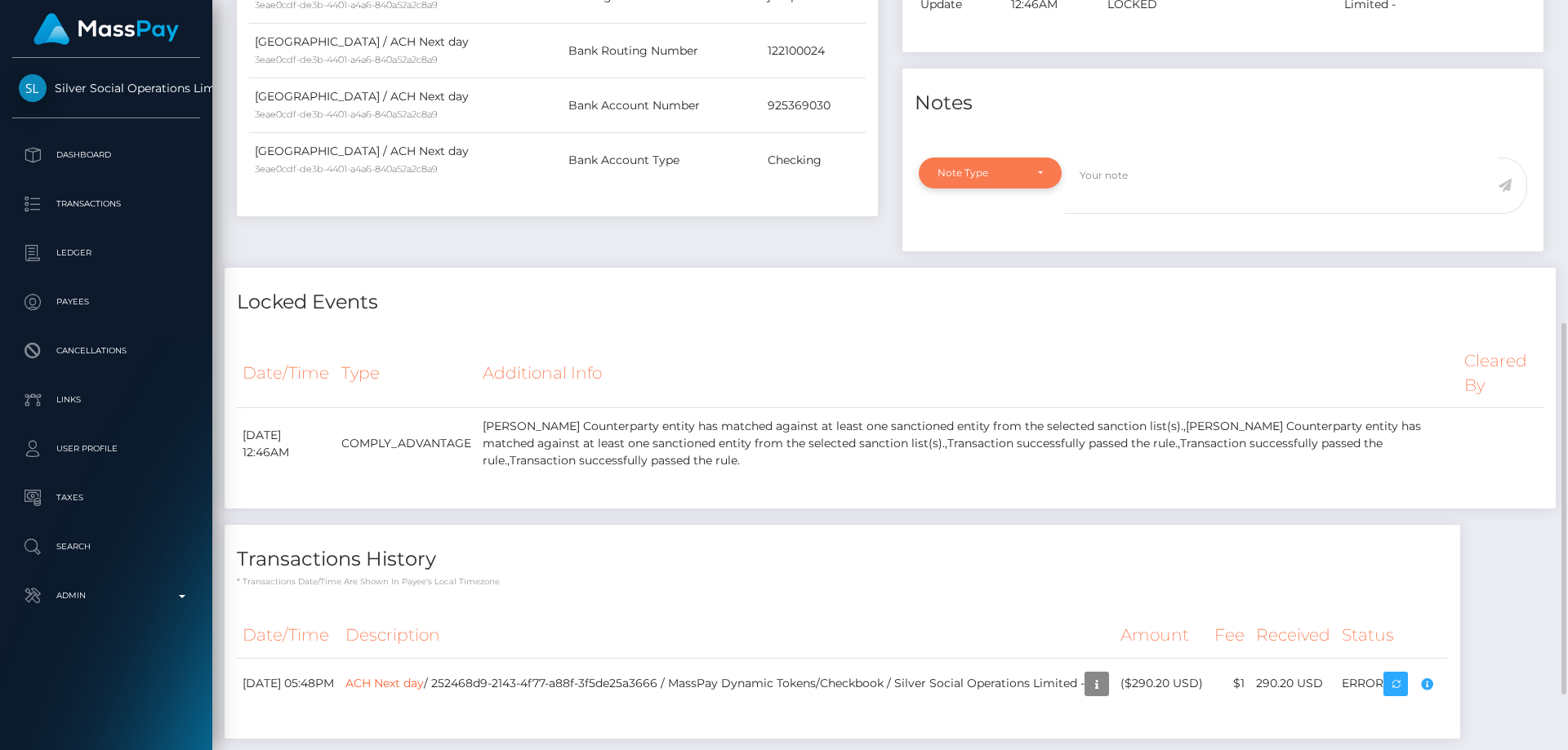
click at [1009, 180] on div "Note Type" at bounding box center [980, 172] width 86 height 13
click at [1000, 266] on link "Compliance" at bounding box center [990, 251] width 143 height 30
select select "COMPLIANCE"
click at [1104, 214] on textarea at bounding box center [1281, 185] width 432 height 56
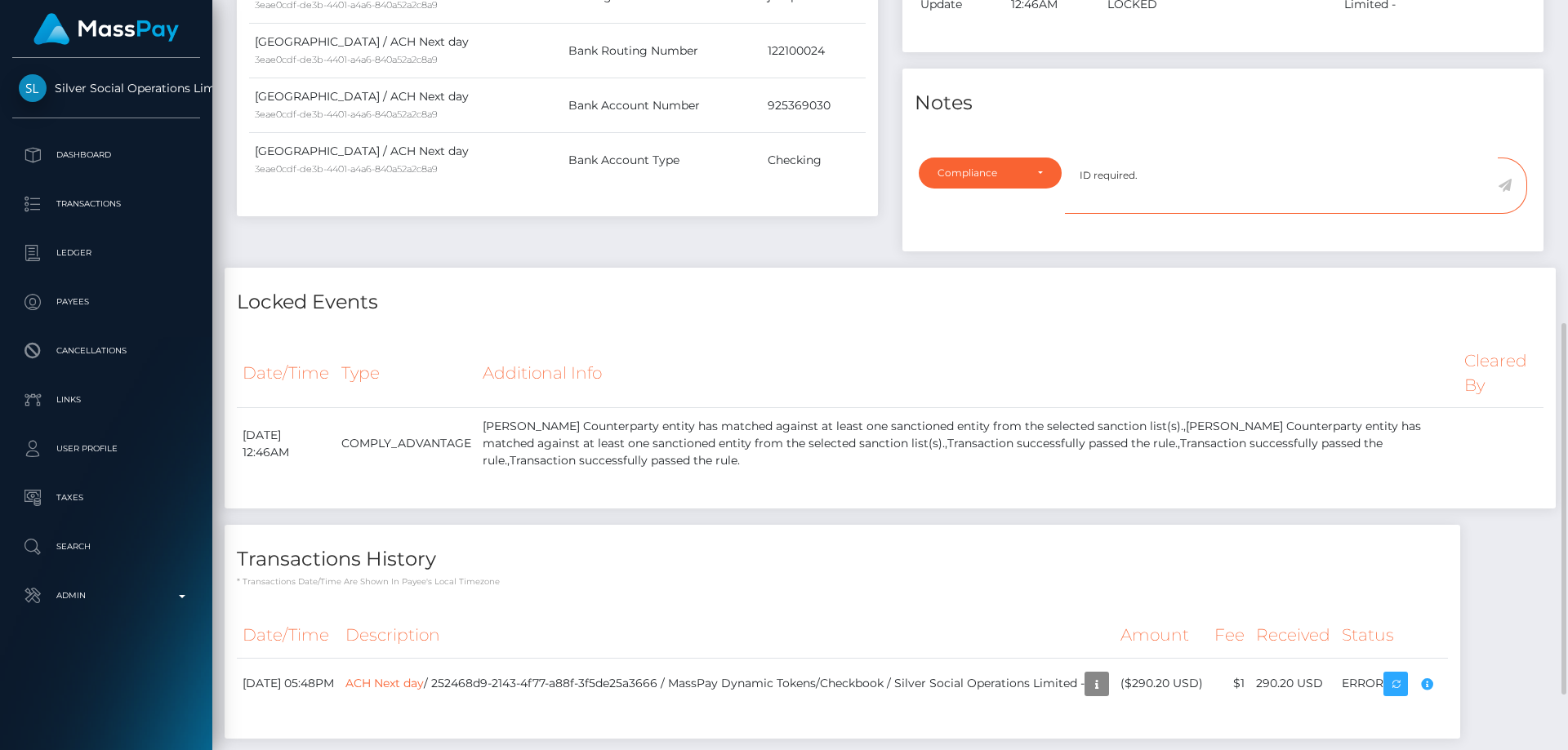
type textarea "ID required."
click at [1503, 192] on icon at bounding box center [1504, 185] width 14 height 13
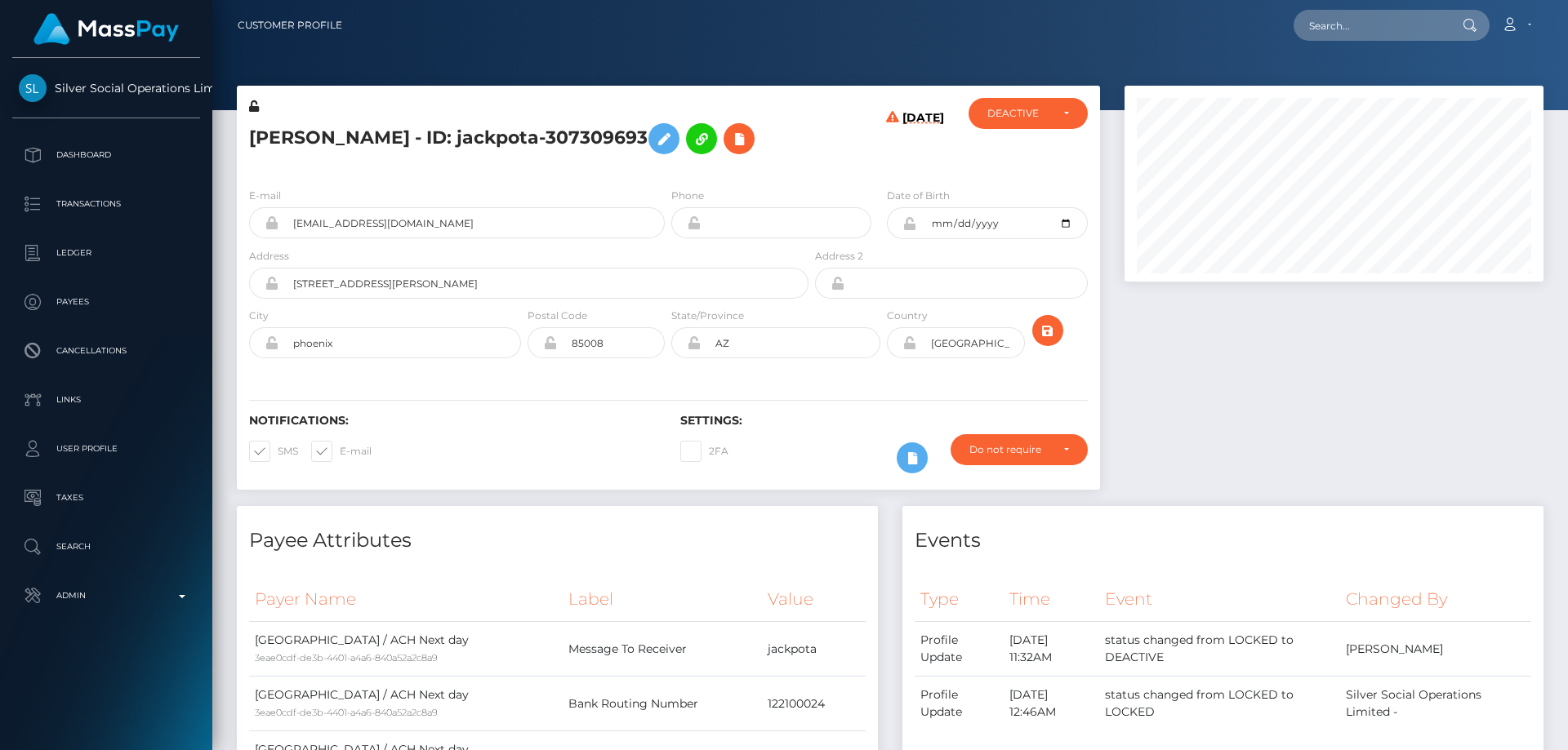
scroll to position [195, 420]
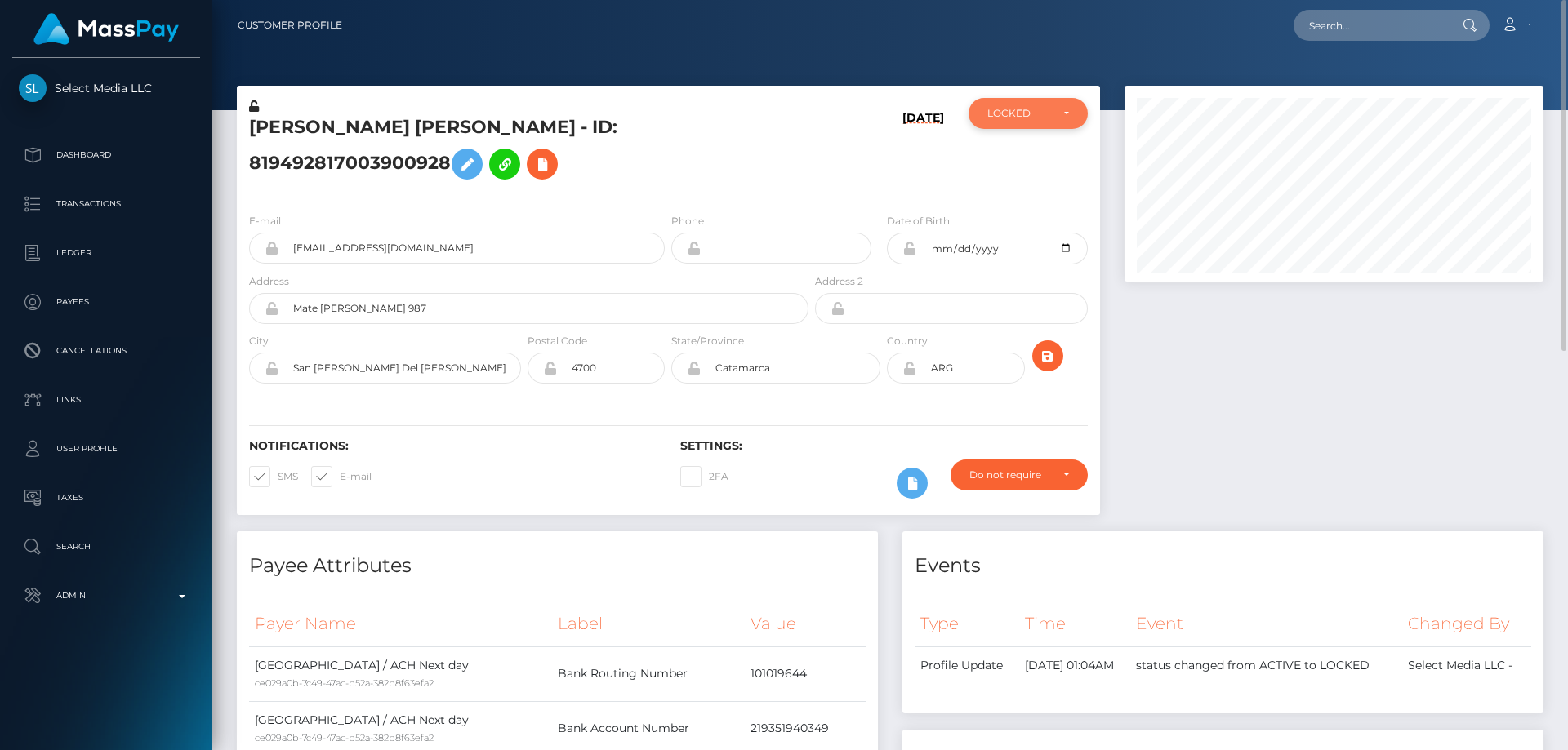
click at [1032, 118] on div "LOCKED" at bounding box center [1018, 113] width 63 height 13
click at [1021, 162] on span "ACTIVE" at bounding box center [1006, 157] width 37 height 15
select select "ACTIVE"
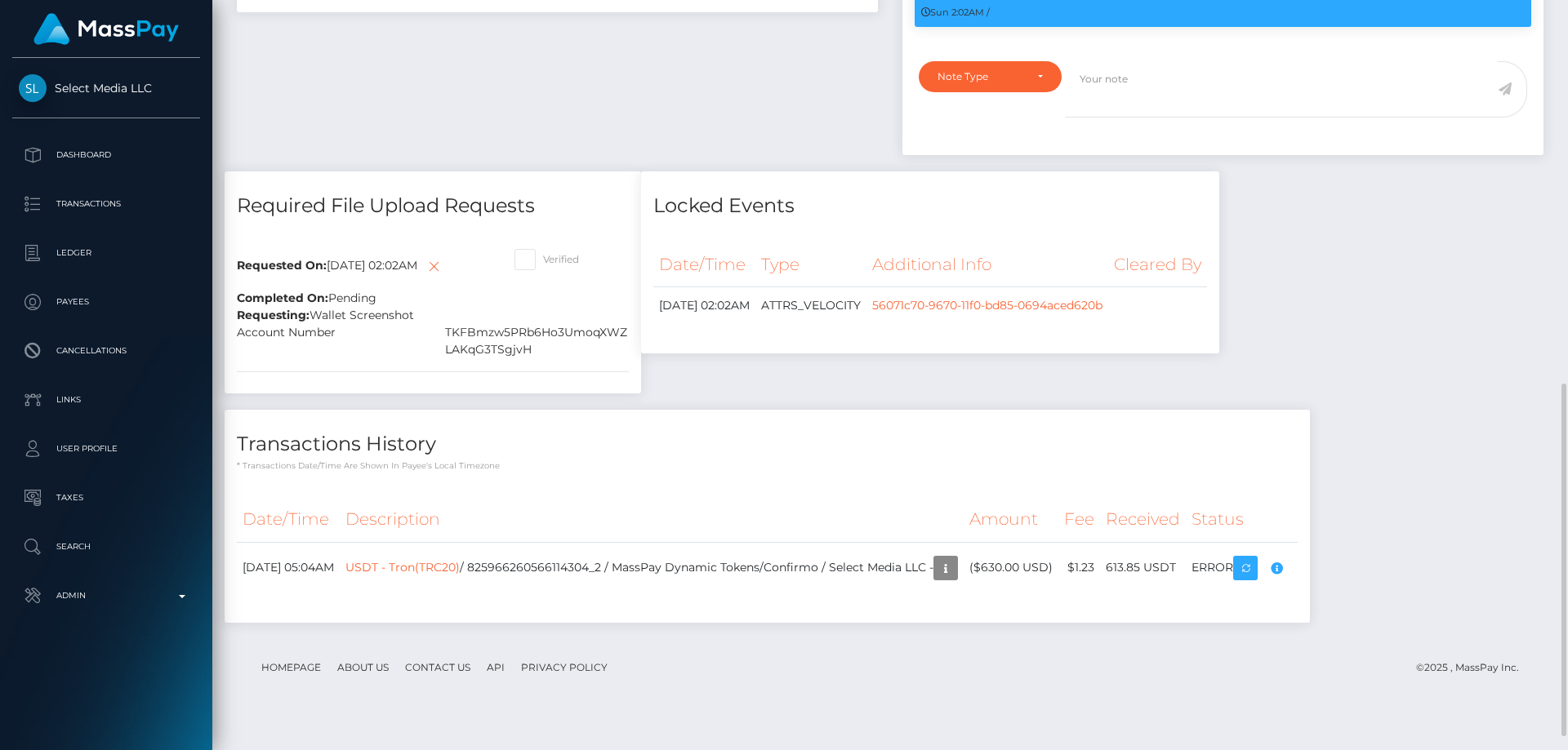
scroll to position [846, 0]
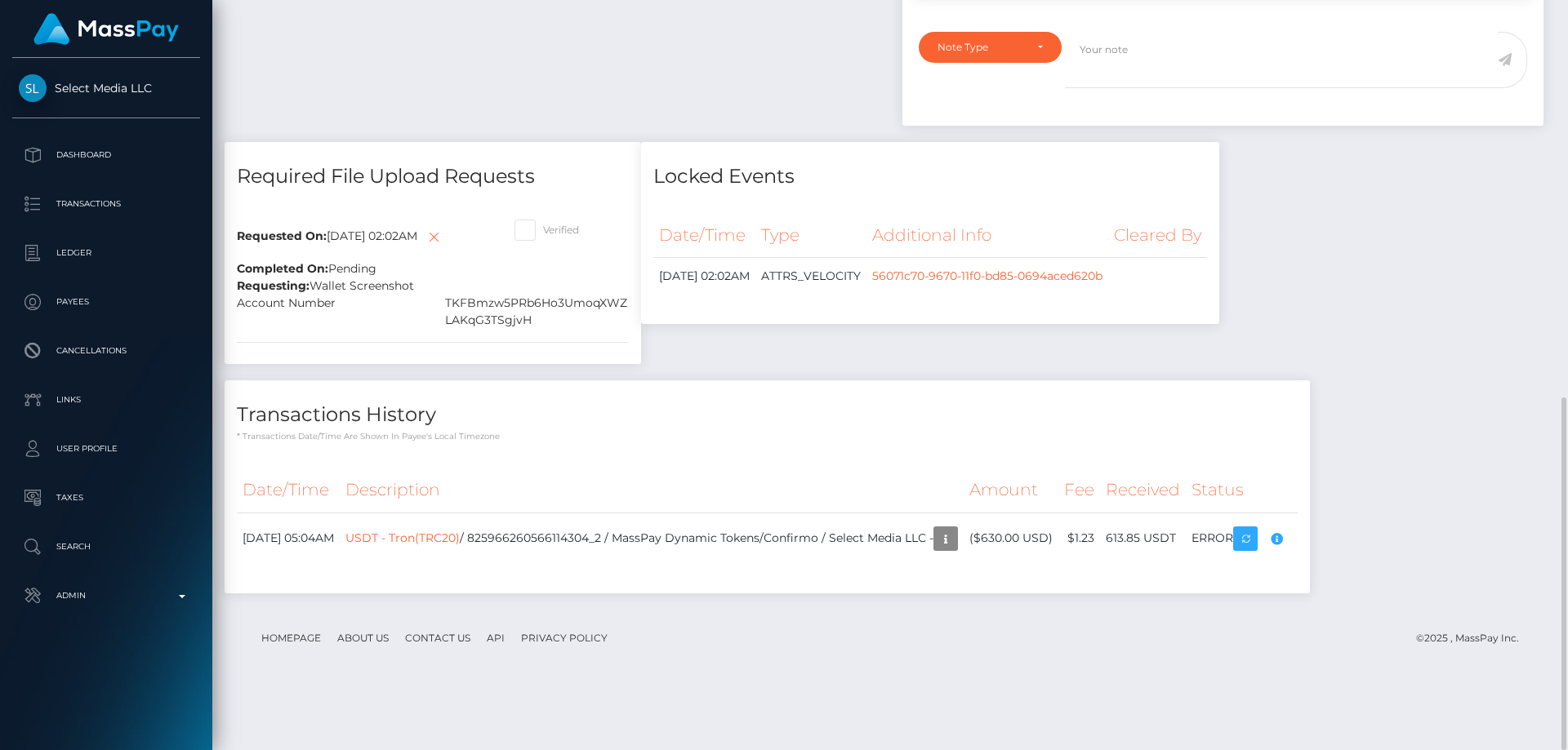
drag, startPoint x: 961, startPoint y: 703, endPoint x: 977, endPoint y: 698, distance: 16.8
click at [961, 666] on footer "Homepage About Us Contact Us API Privacy Policy © 2025 , MassPay Inc." at bounding box center [890, 638] width 1307 height 57
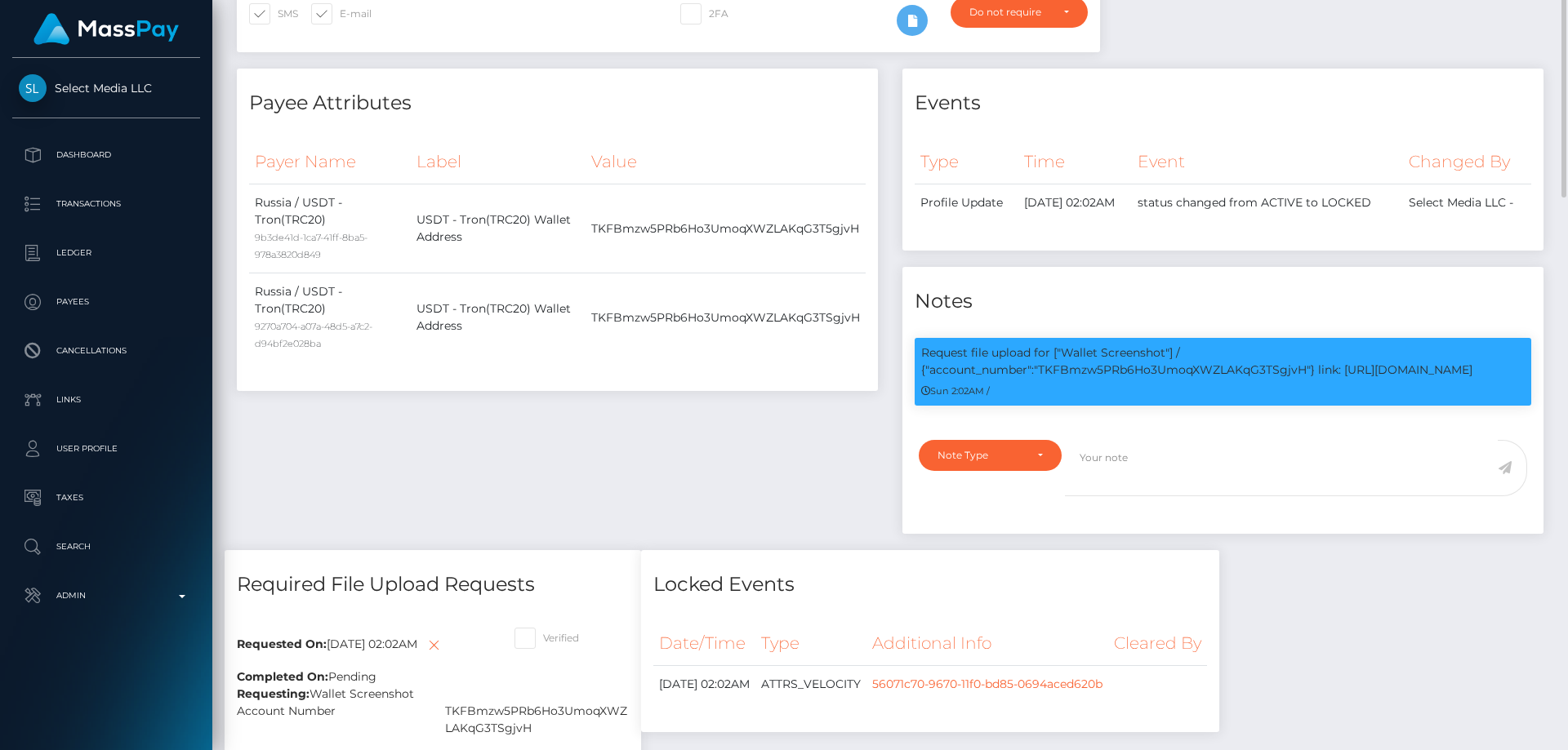
scroll to position [193, 0]
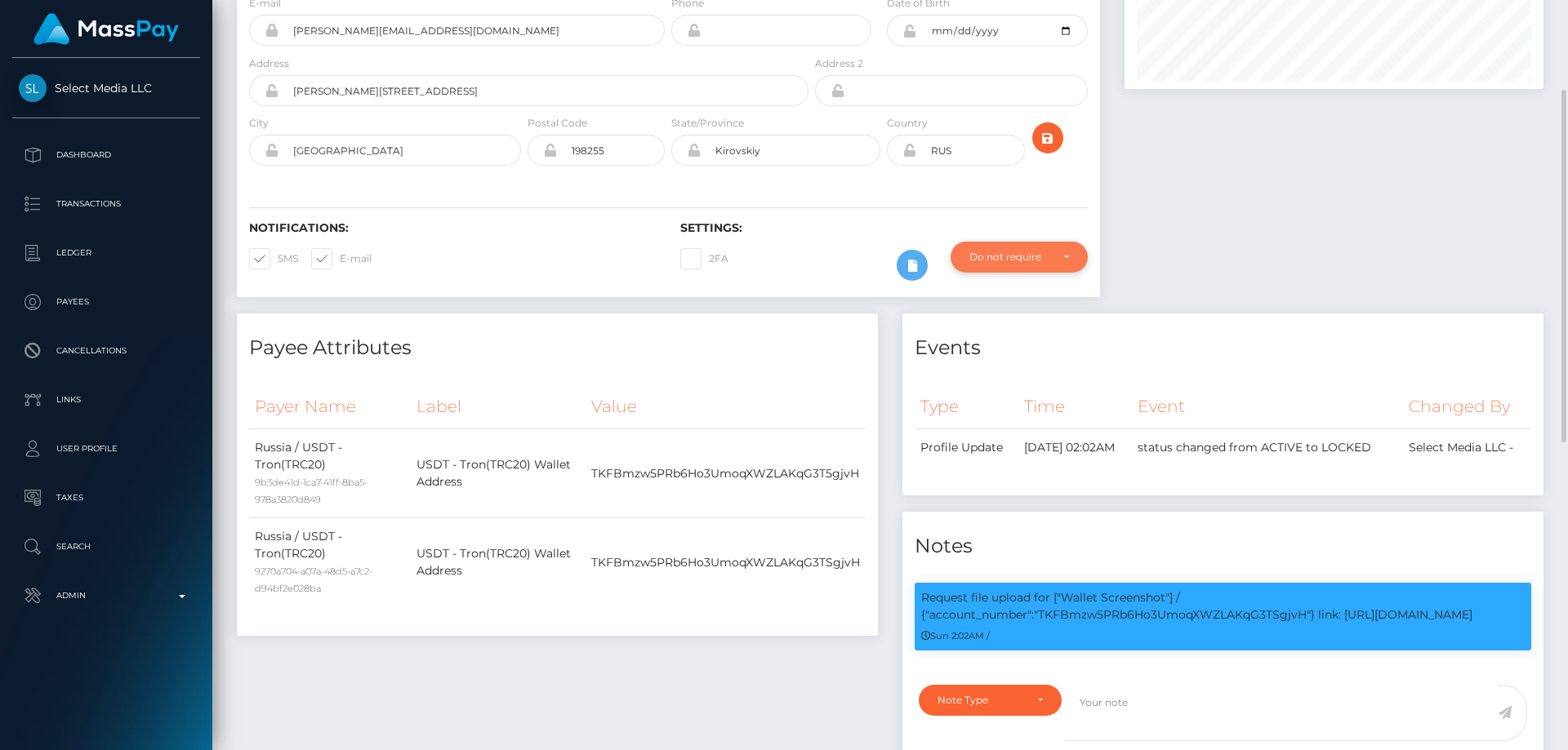
click at [972, 263] on div "Do not require" at bounding box center [1010, 257] width 81 height 13
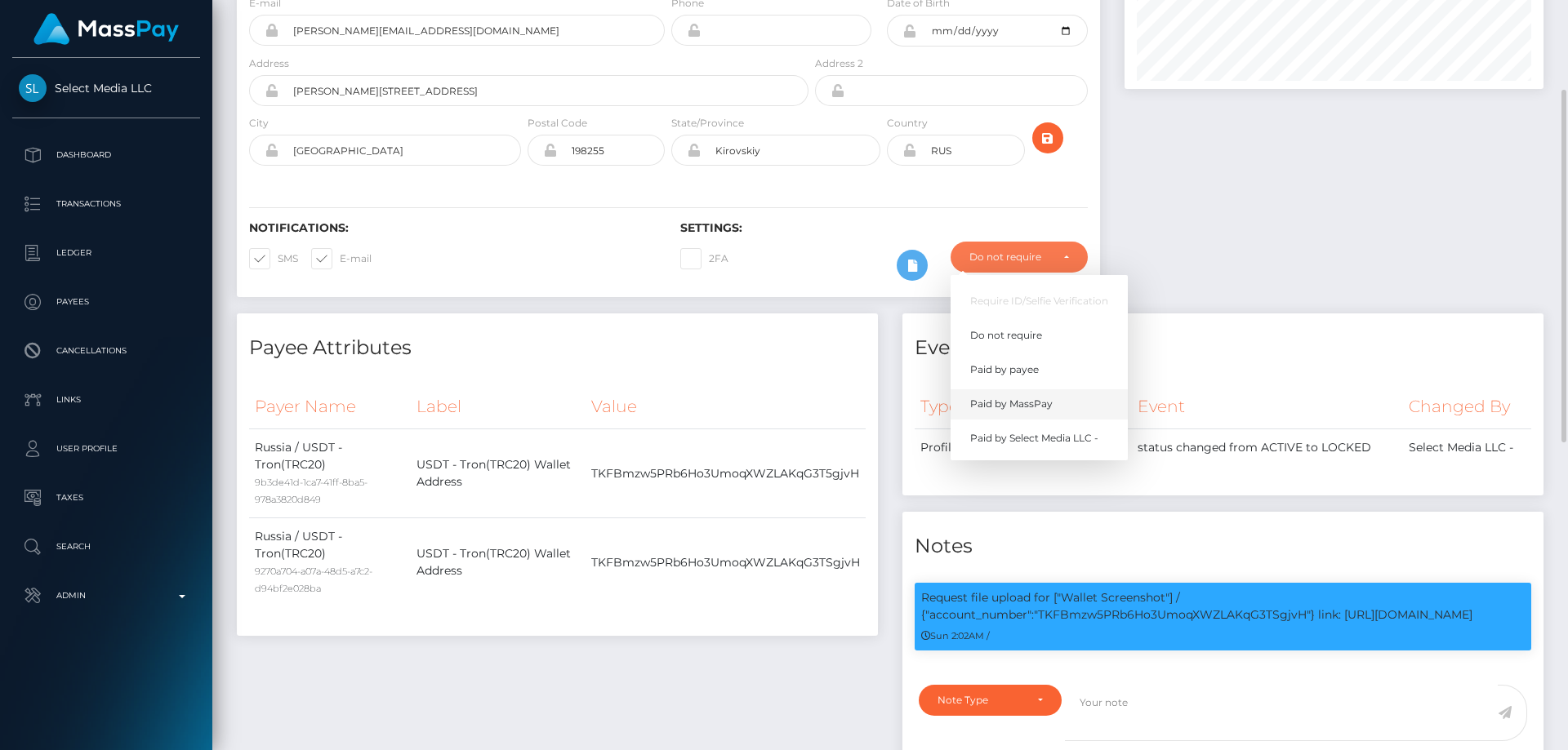
click at [1039, 412] on span "Paid by MassPay" at bounding box center [1011, 404] width 83 height 15
select select "2"
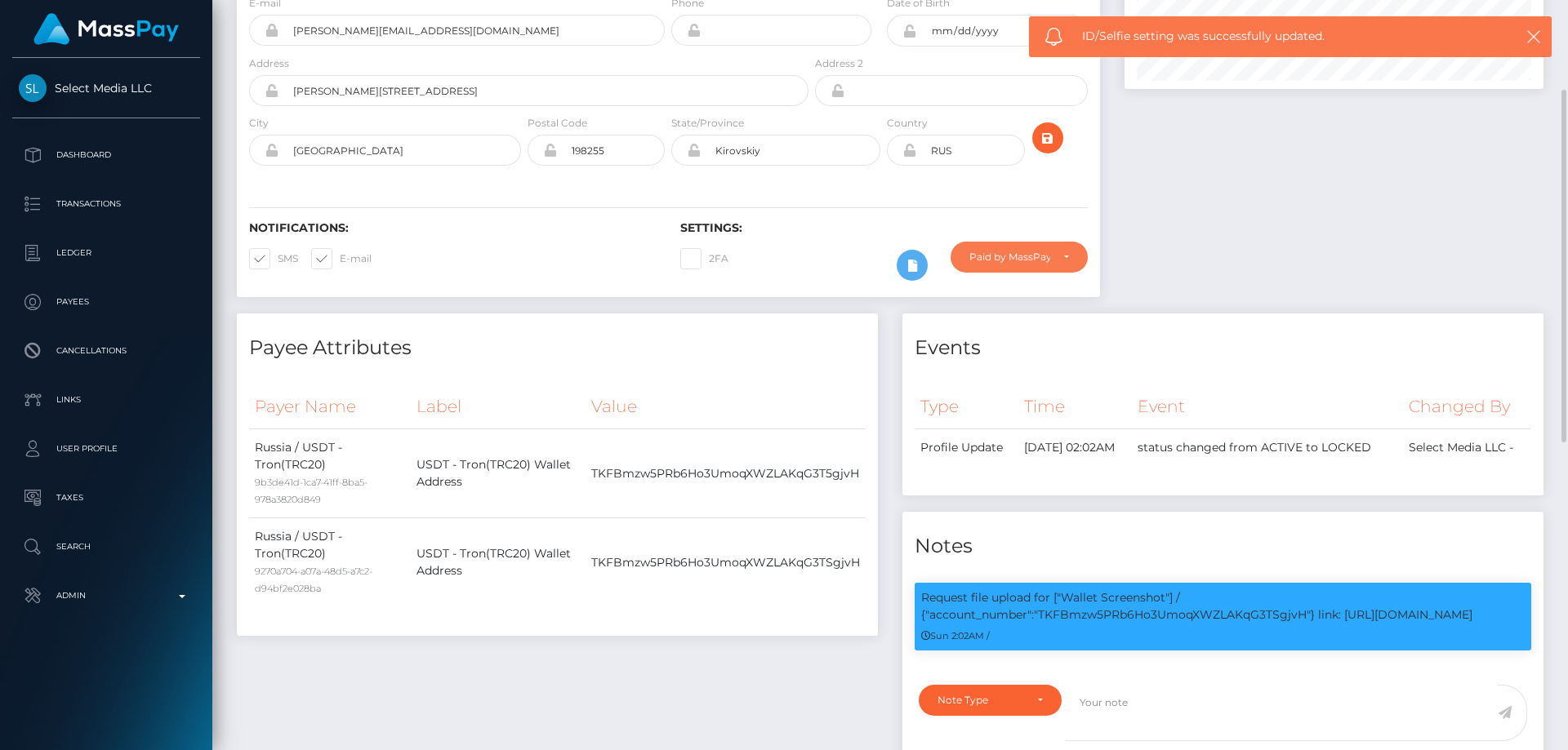
scroll to position [0, 0]
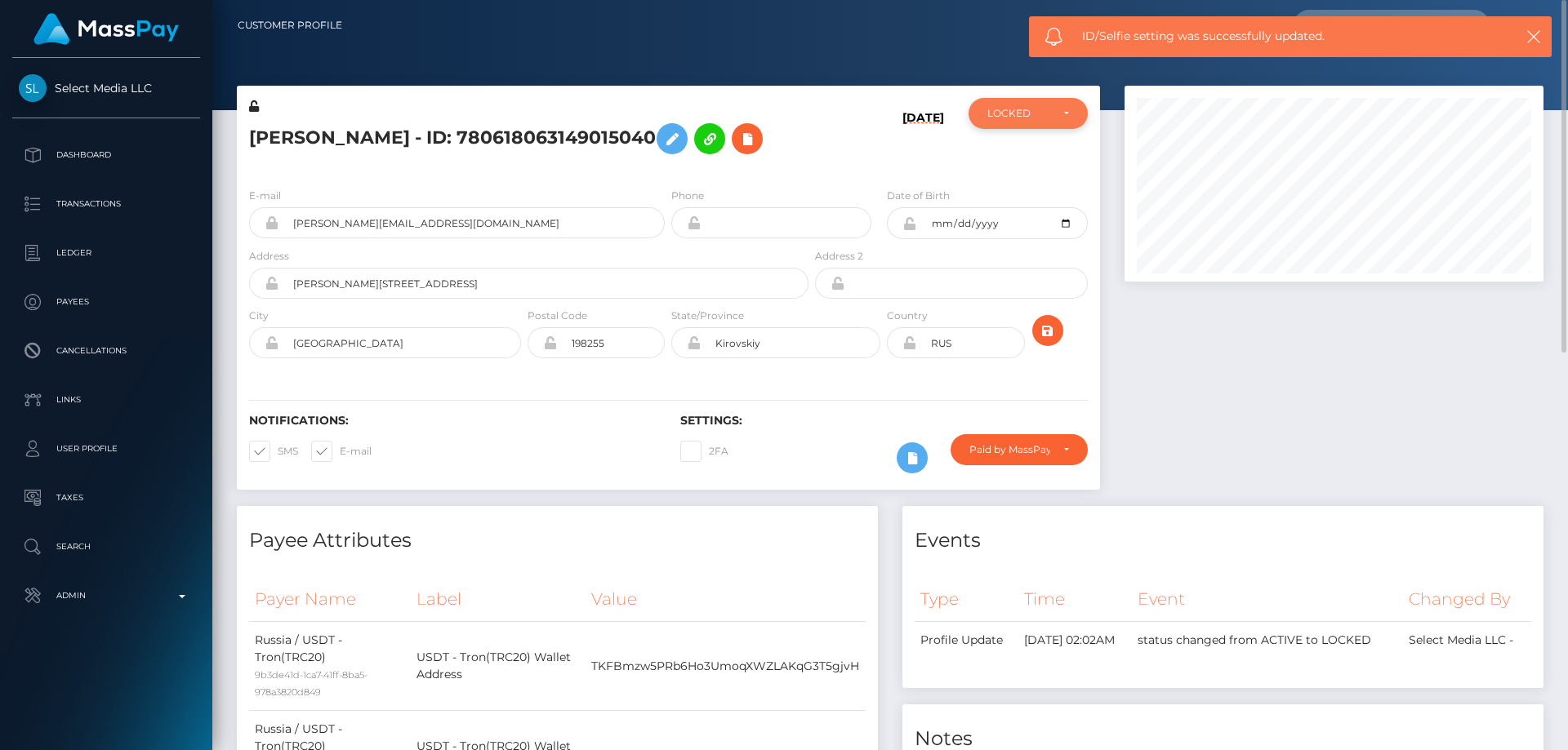
click at [1018, 122] on div "LOCKED" at bounding box center [1028, 114] width 119 height 31
click at [1002, 167] on link "ACTIVE" at bounding box center [1028, 157] width 119 height 30
select select "ACTIVE"
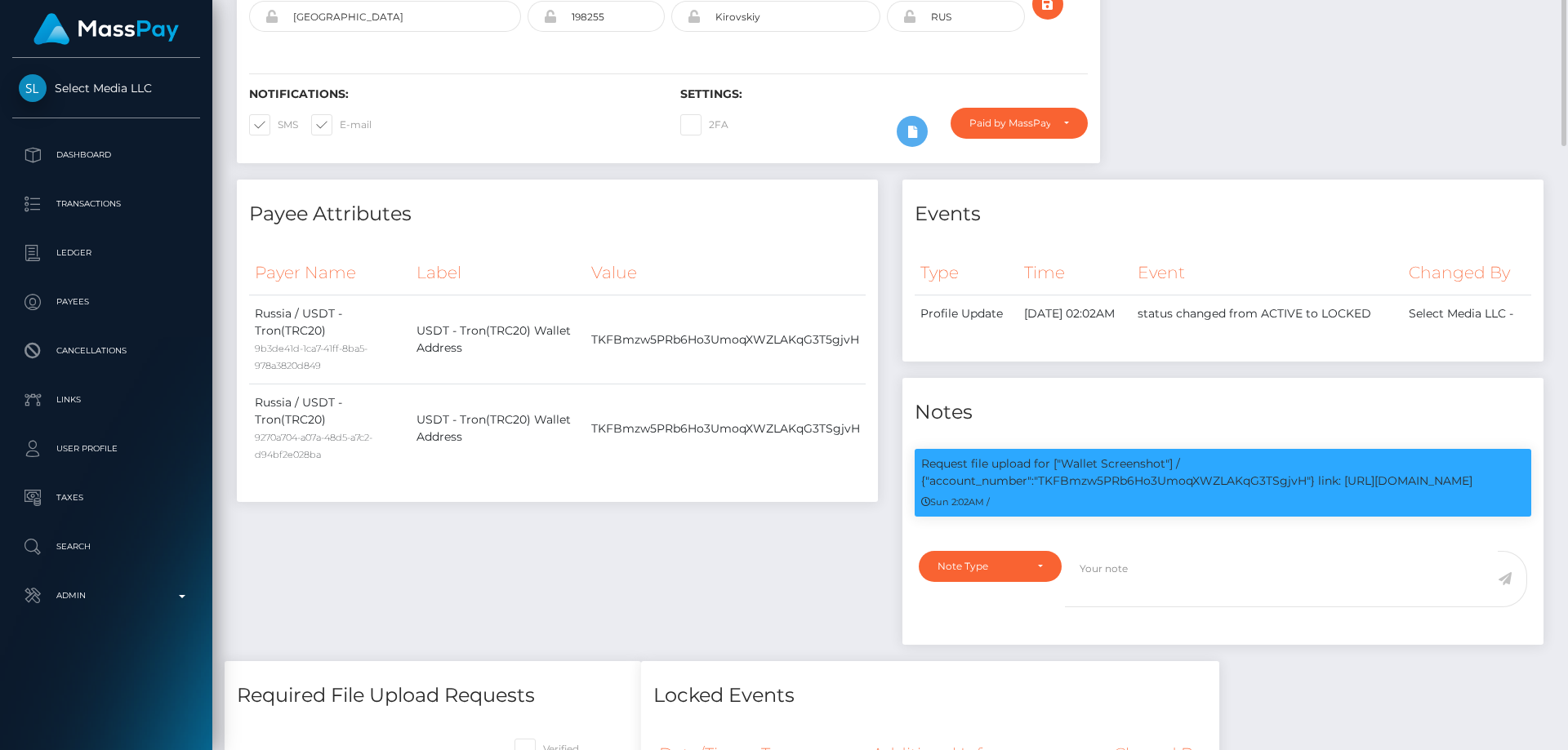
scroll to position [82, 0]
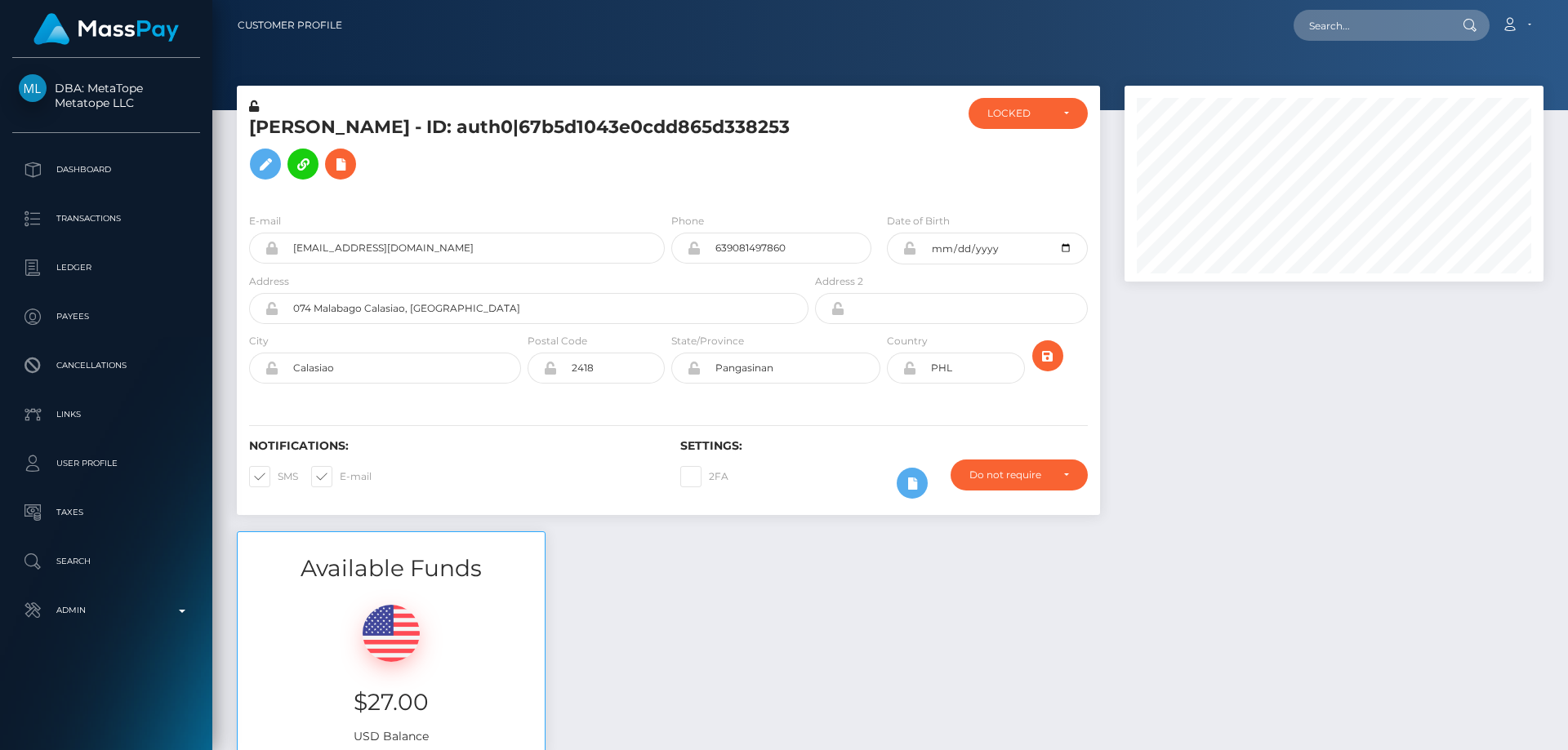
scroll to position [195, 420]
drag, startPoint x: 988, startPoint y: 681, endPoint x: 961, endPoint y: 672, distance: 28.5
click at [988, 681] on div "Available Funds $27.00 USD Balance" at bounding box center [890, 651] width 1331 height 240
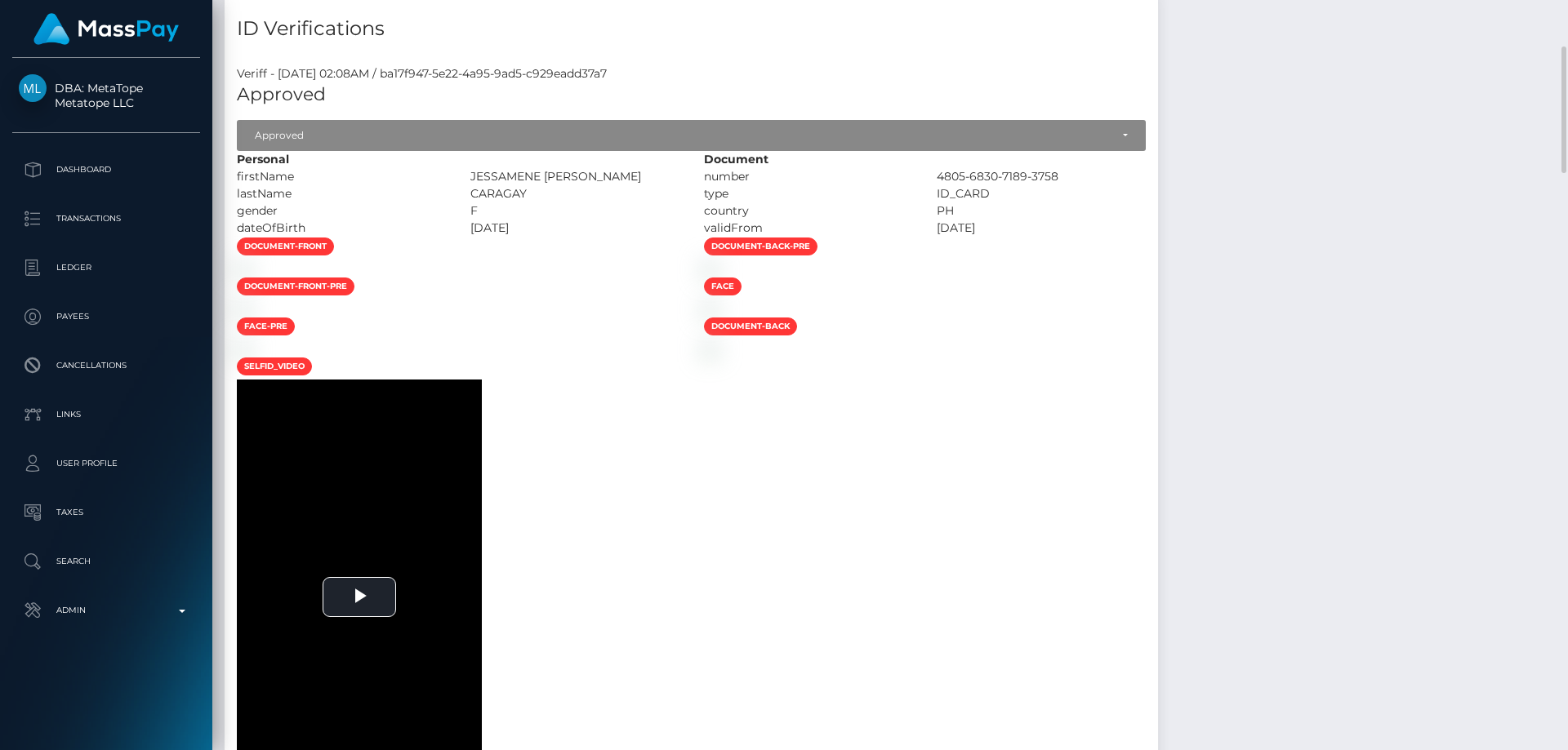
scroll to position [1083, 0]
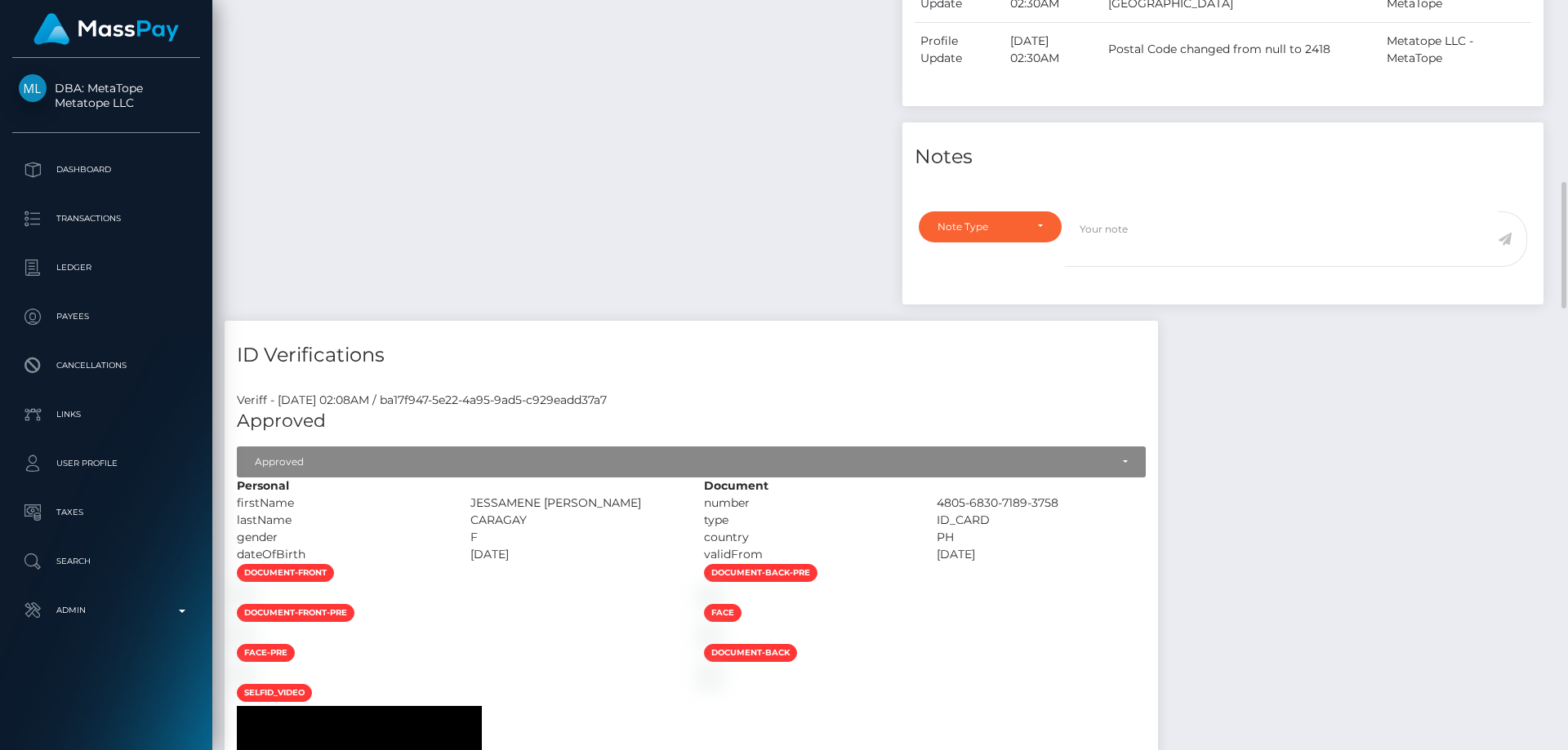
drag, startPoint x: 630, startPoint y: 497, endPoint x: 718, endPoint y: 502, distance: 88.1
click at [557, 495] on div "JESSAMENE [PERSON_NAME]" at bounding box center [575, 503] width 233 height 17
click at [692, 499] on div "JESSAMENE [PERSON_NAME]" at bounding box center [575, 503] width 233 height 17
drag, startPoint x: 697, startPoint y: 501, endPoint x: 570, endPoint y: 507, distance: 127.1
click at [570, 507] on div "JESSAMENE [PERSON_NAME]" at bounding box center [575, 503] width 233 height 17
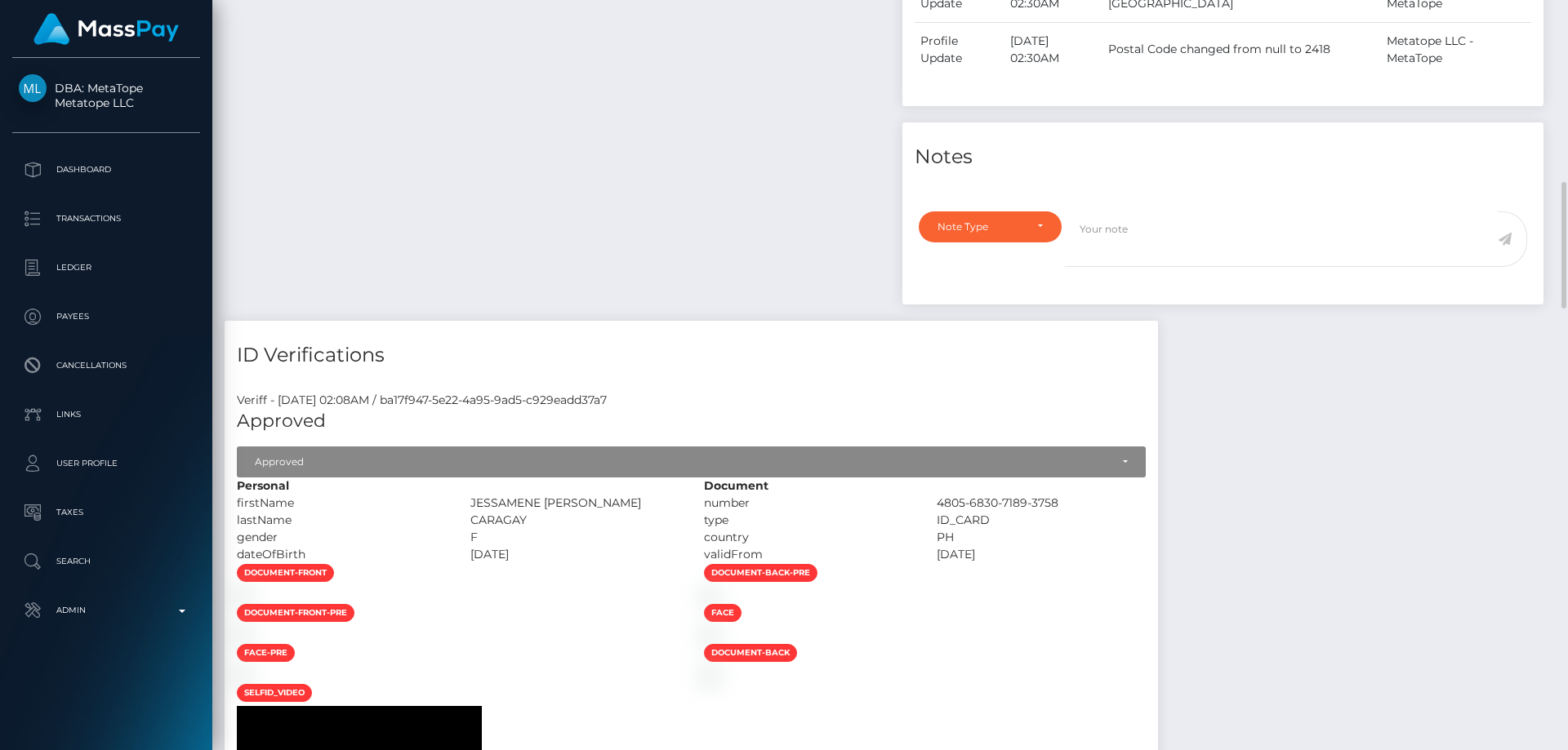
copy div "JESSAMENE [PERSON_NAME]"
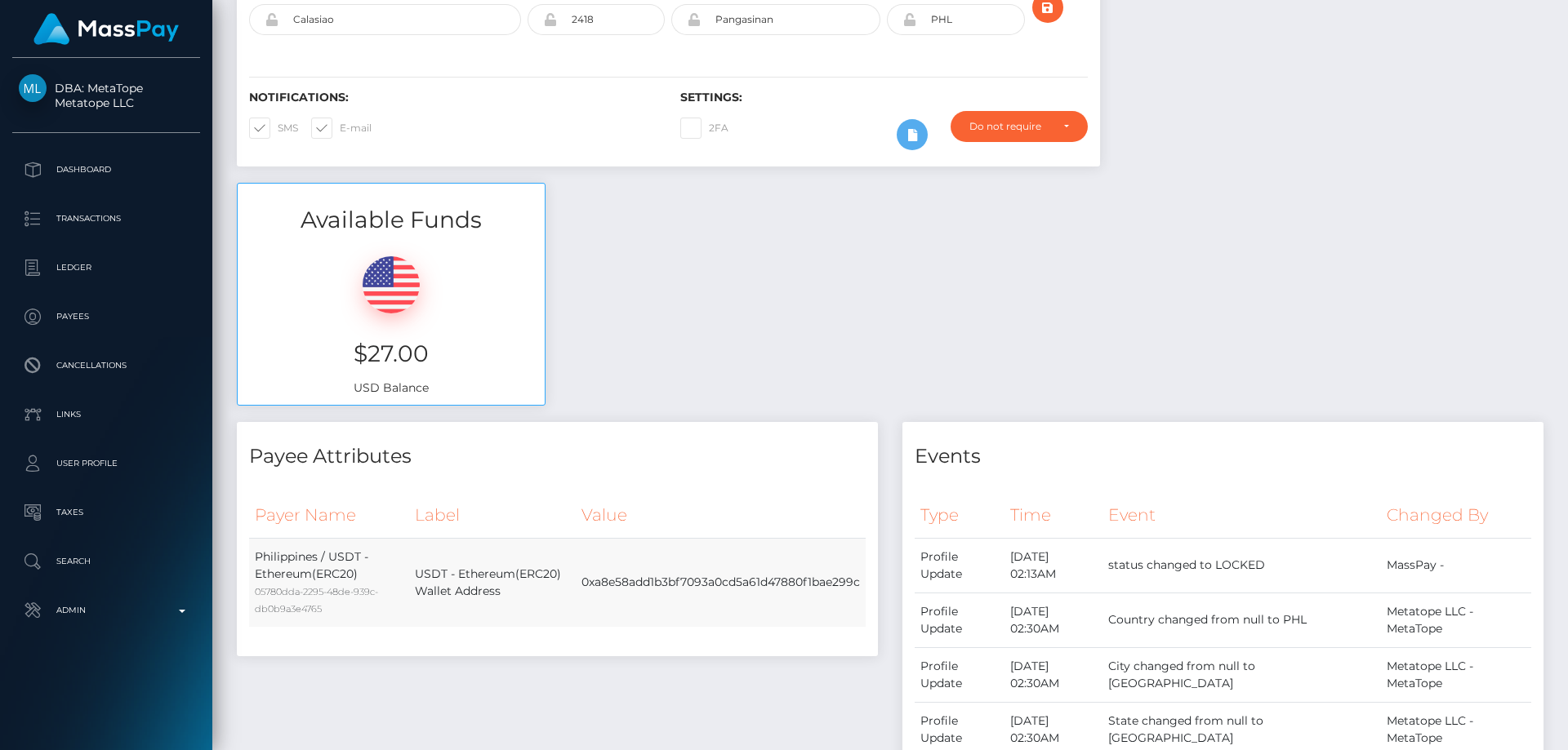
scroll to position [22, 0]
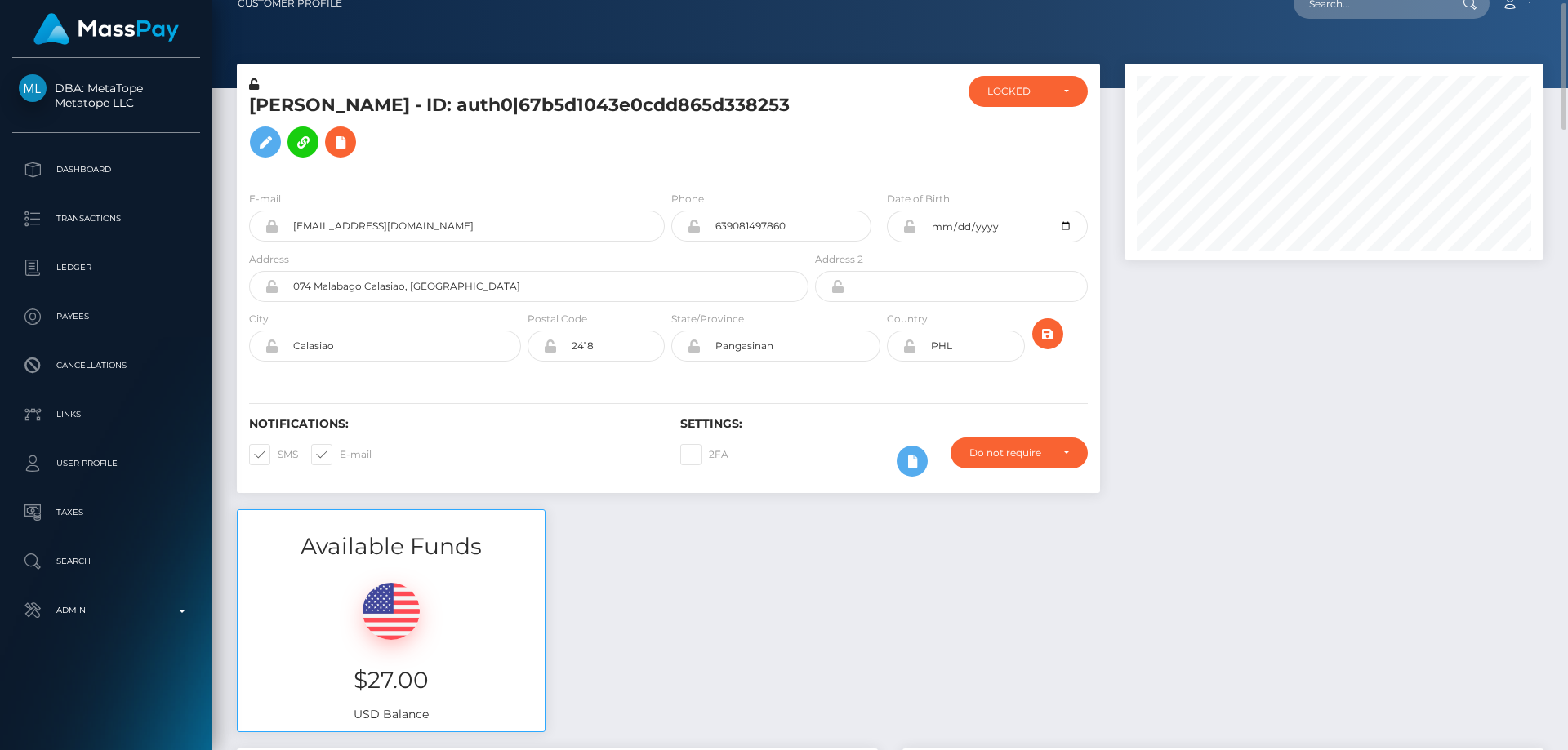
click at [465, 161] on h5 "[PERSON_NAME] - ID: auth0|67b5d1043e0cdd865d338253" at bounding box center [524, 129] width 551 height 72
click at [259, 139] on icon at bounding box center [265, 143] width 20 height 21
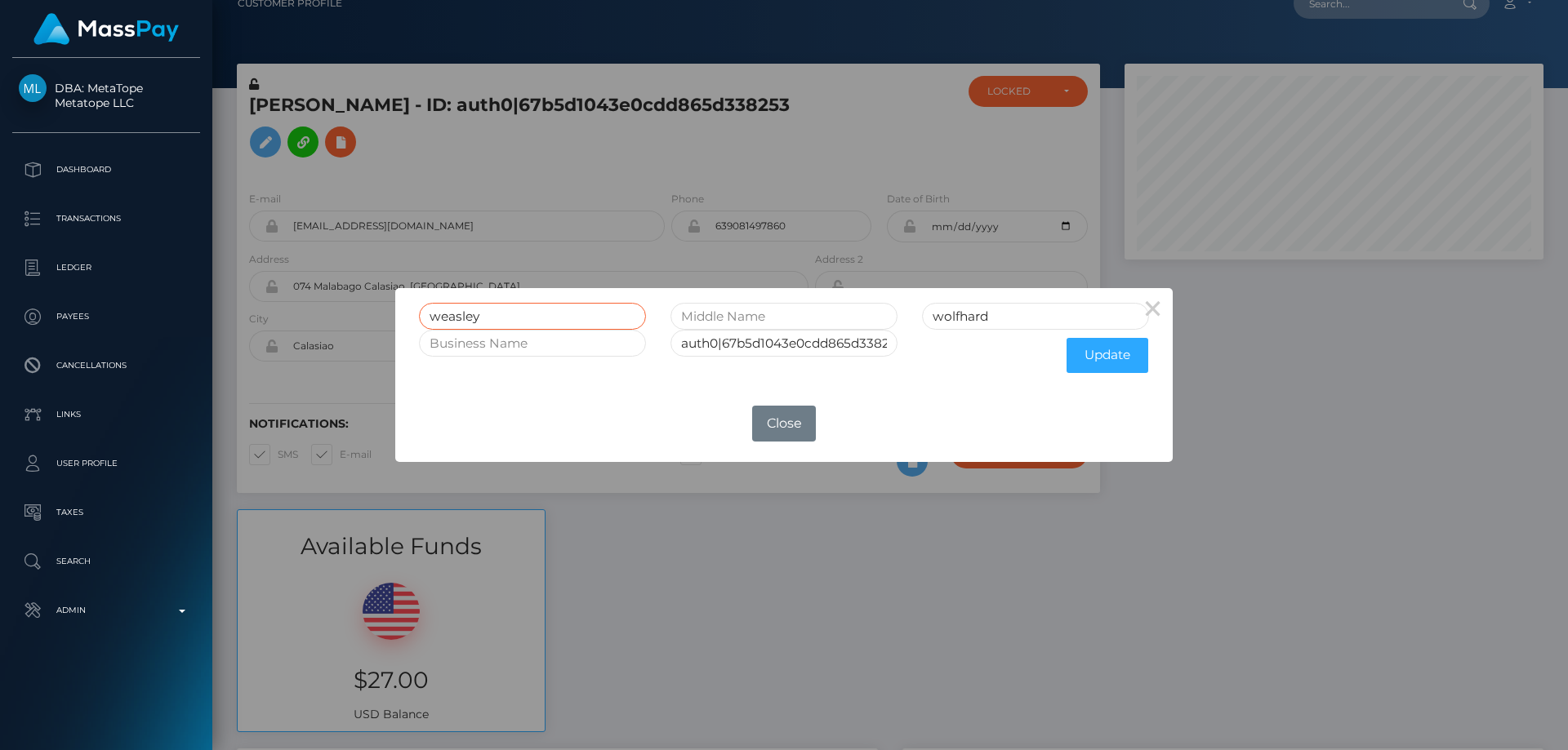
drag, startPoint x: 445, startPoint y: 320, endPoint x: 389, endPoint y: 322, distance: 56.0
click at [384, 321] on div "× [PERSON_NAME] auth0|67b5d1043e0cdd865d338253 Update OK No Close" at bounding box center [784, 375] width 1568 height 750
paste input "JESSAMENE [PERSON_NAME]"
type input "JESSAMENE [PERSON_NAME]"
click at [1073, 360] on button "Update" at bounding box center [1107, 355] width 82 height 35
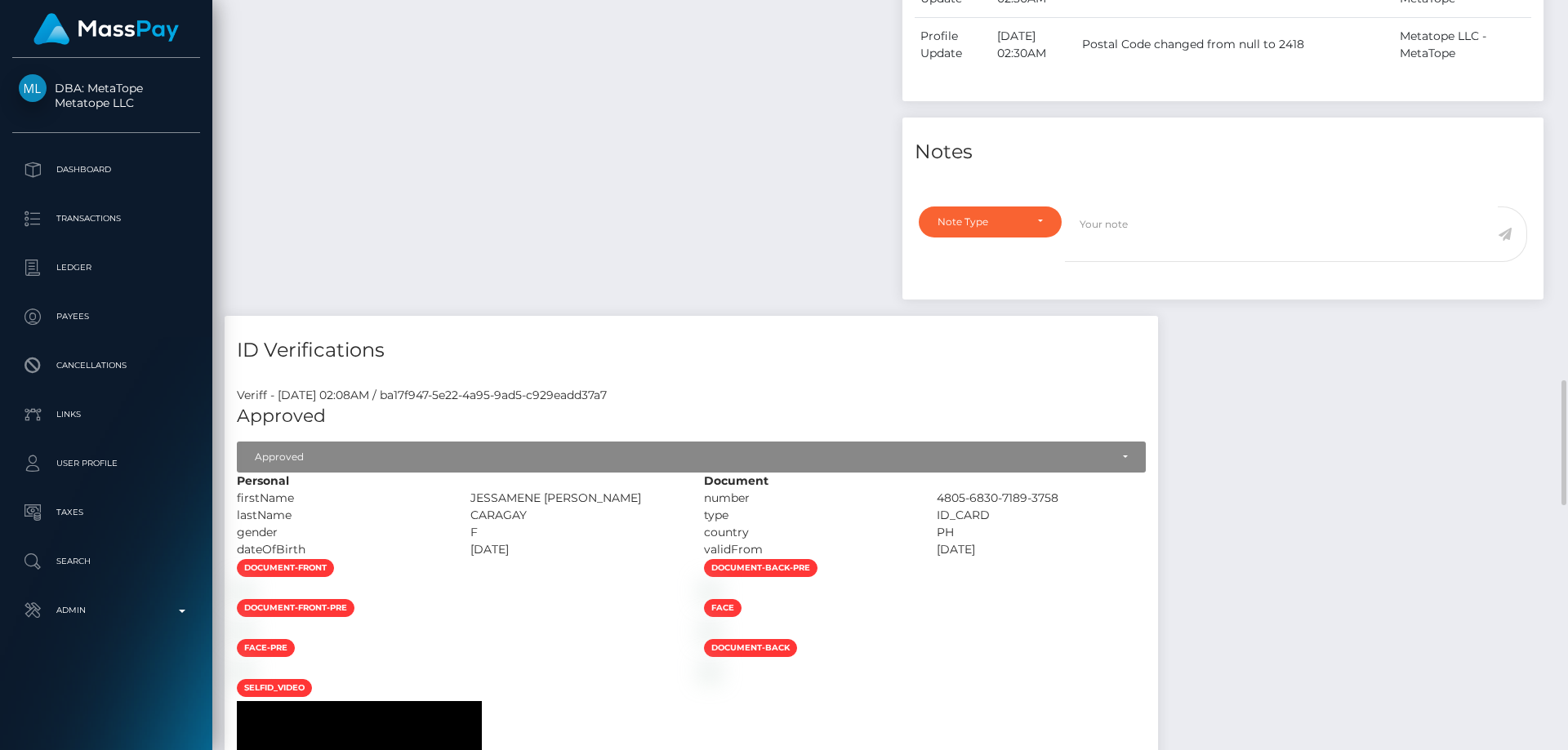
scroll to position [1387, 0]
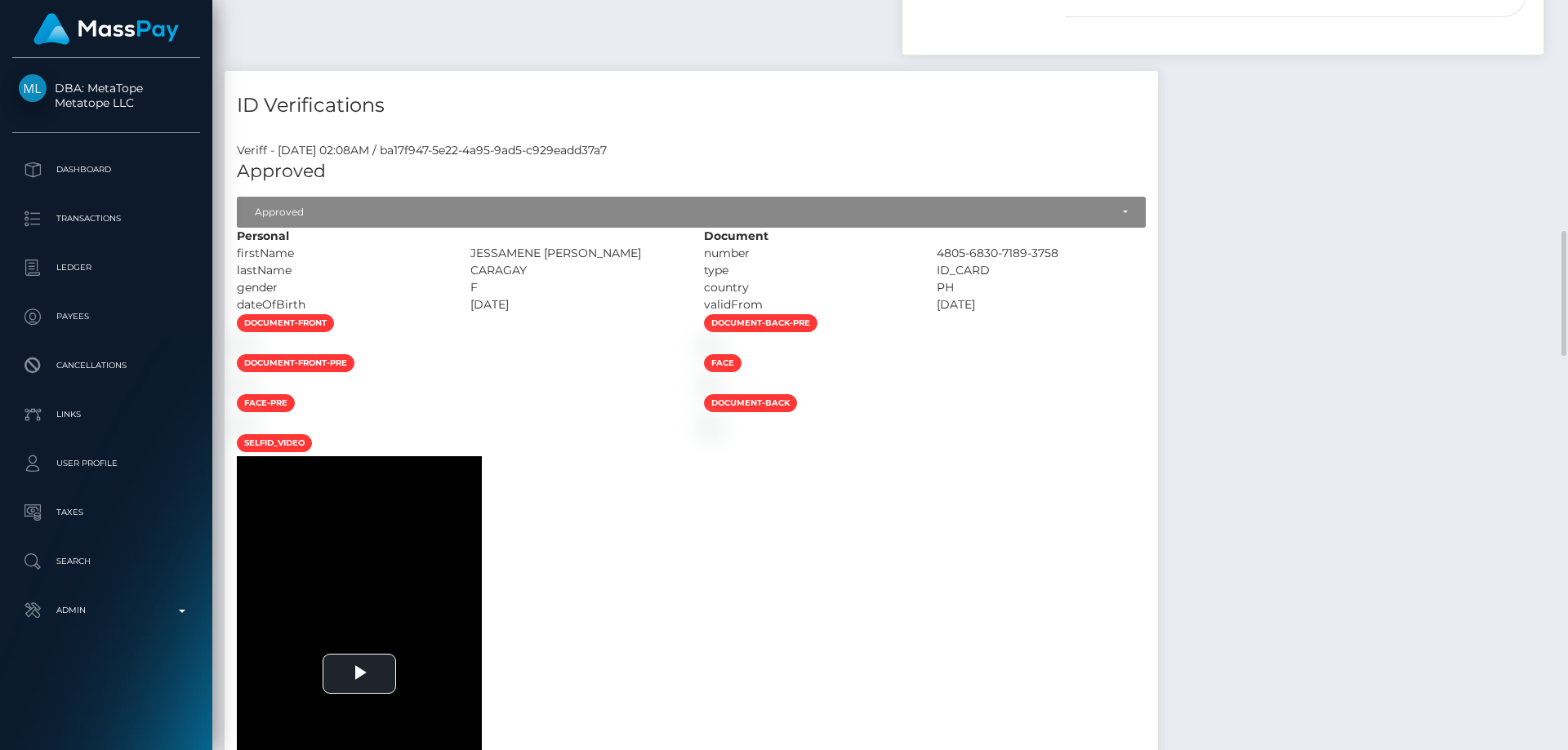
drag, startPoint x: 602, startPoint y: 268, endPoint x: 567, endPoint y: 270, distance: 35.1
click at [567, 270] on div "CARAGAY" at bounding box center [575, 270] width 233 height 17
copy div "CARAGAY"
click at [684, 353] on div at bounding box center [458, 345] width 467 height 17
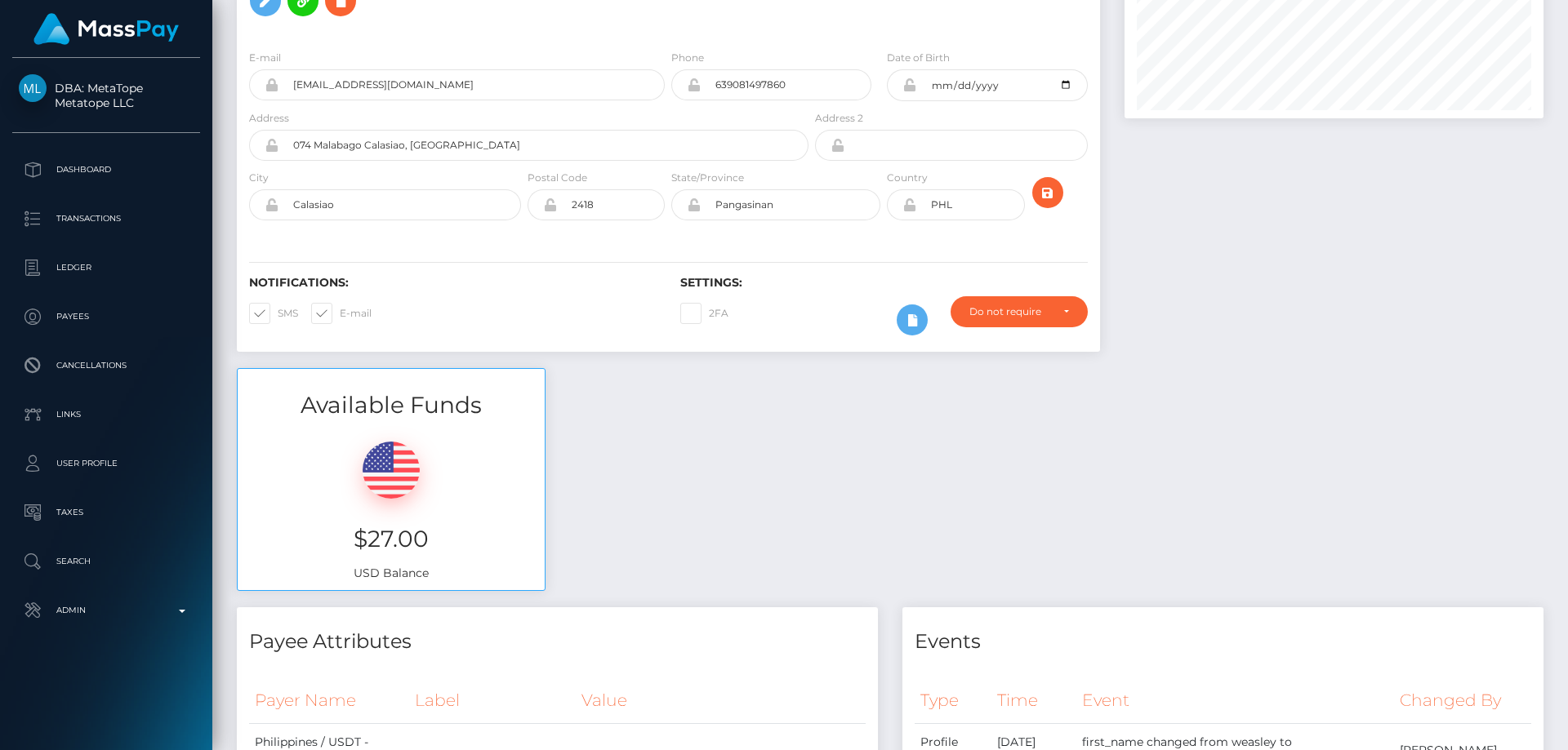
scroll to position [0, 0]
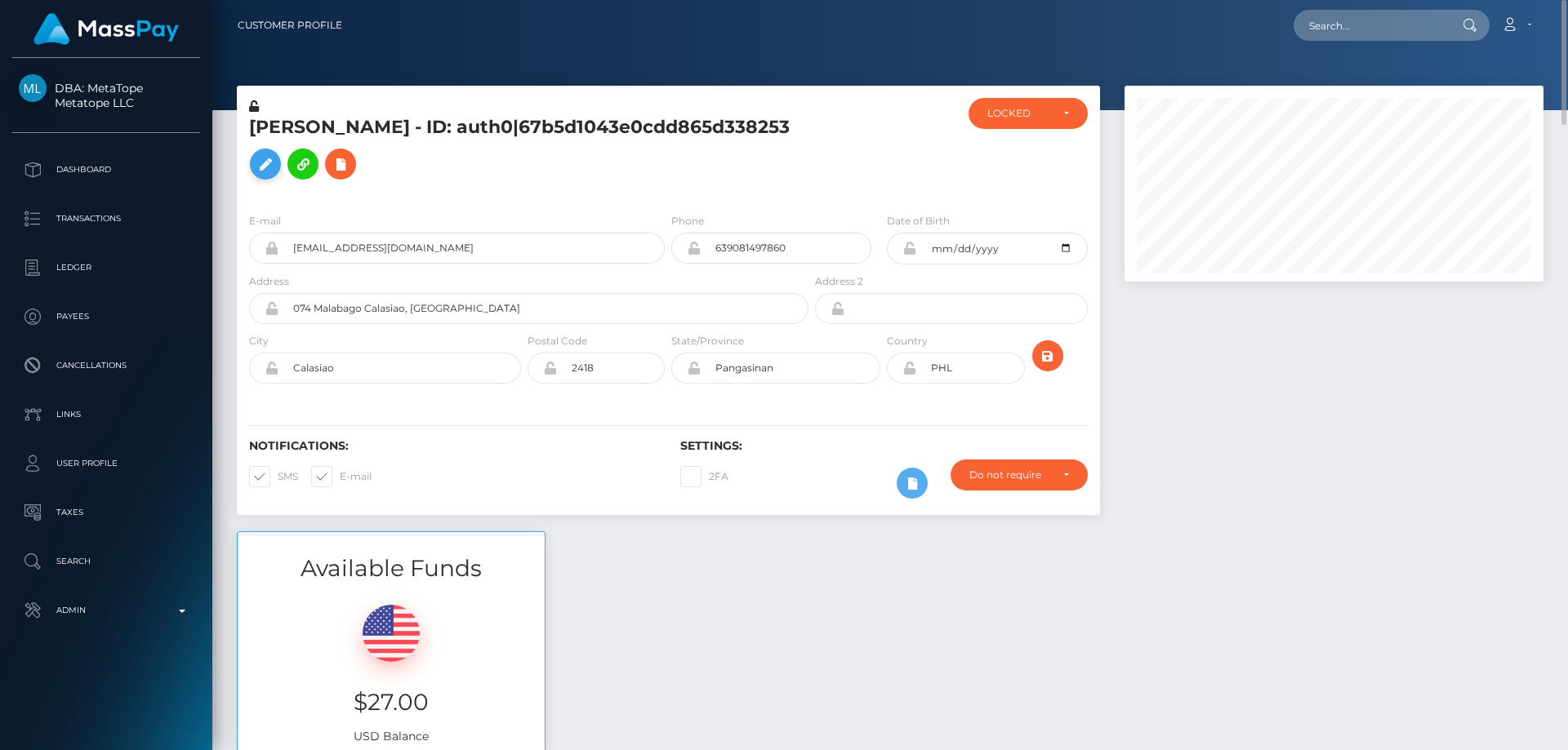
click at [275, 159] on icon at bounding box center [265, 164] width 20 height 21
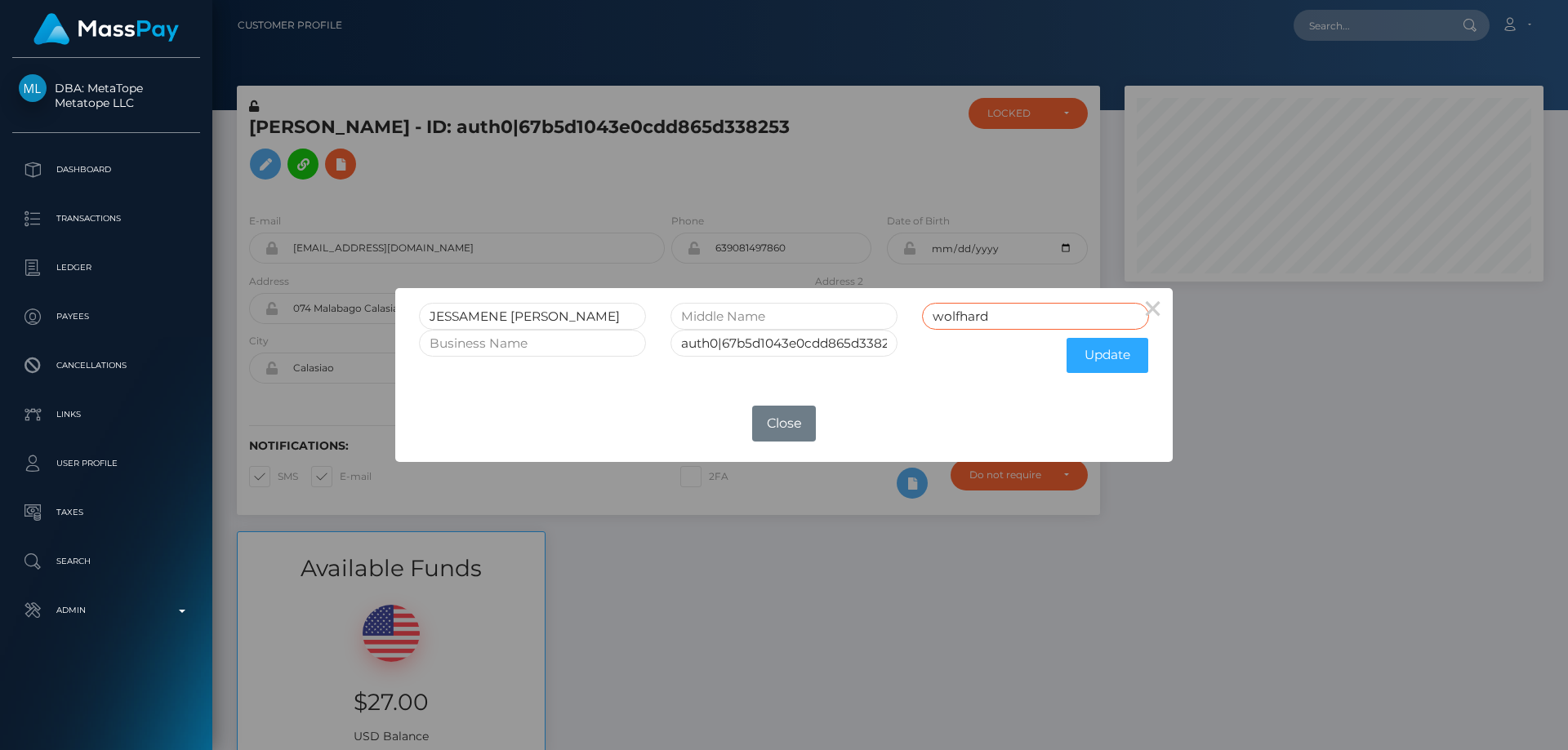
drag, startPoint x: 1001, startPoint y: 319, endPoint x: 890, endPoint y: 307, distance: 111.6
click at [890, 307] on div "[PERSON_NAME]" at bounding box center [784, 316] width 755 height 27
paste input "CARAGAY"
type input "CARAGAY"
click at [1092, 357] on button "Update" at bounding box center [1107, 355] width 82 height 35
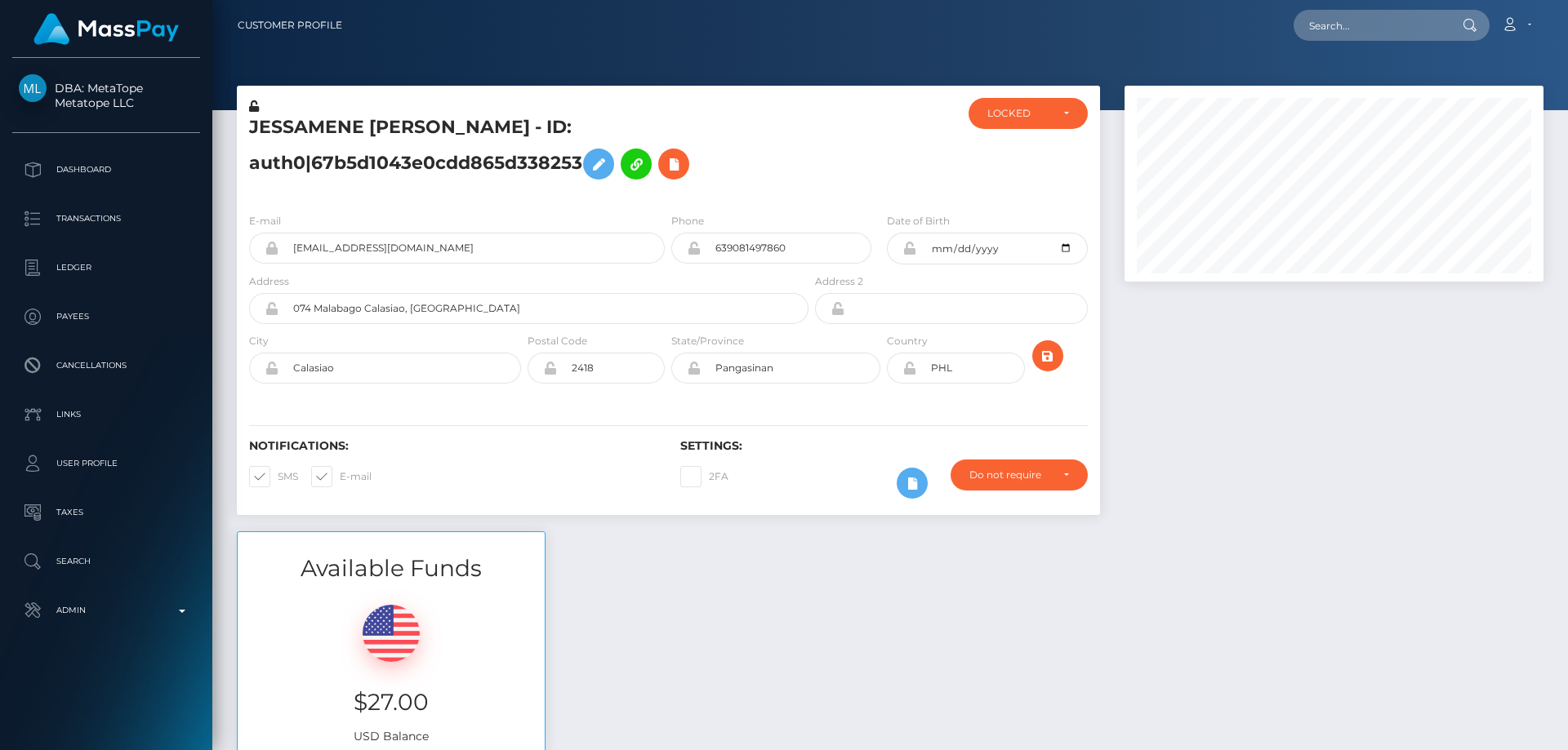
scroll to position [195, 420]
click at [254, 104] on icon at bounding box center [253, 106] width 9 height 11
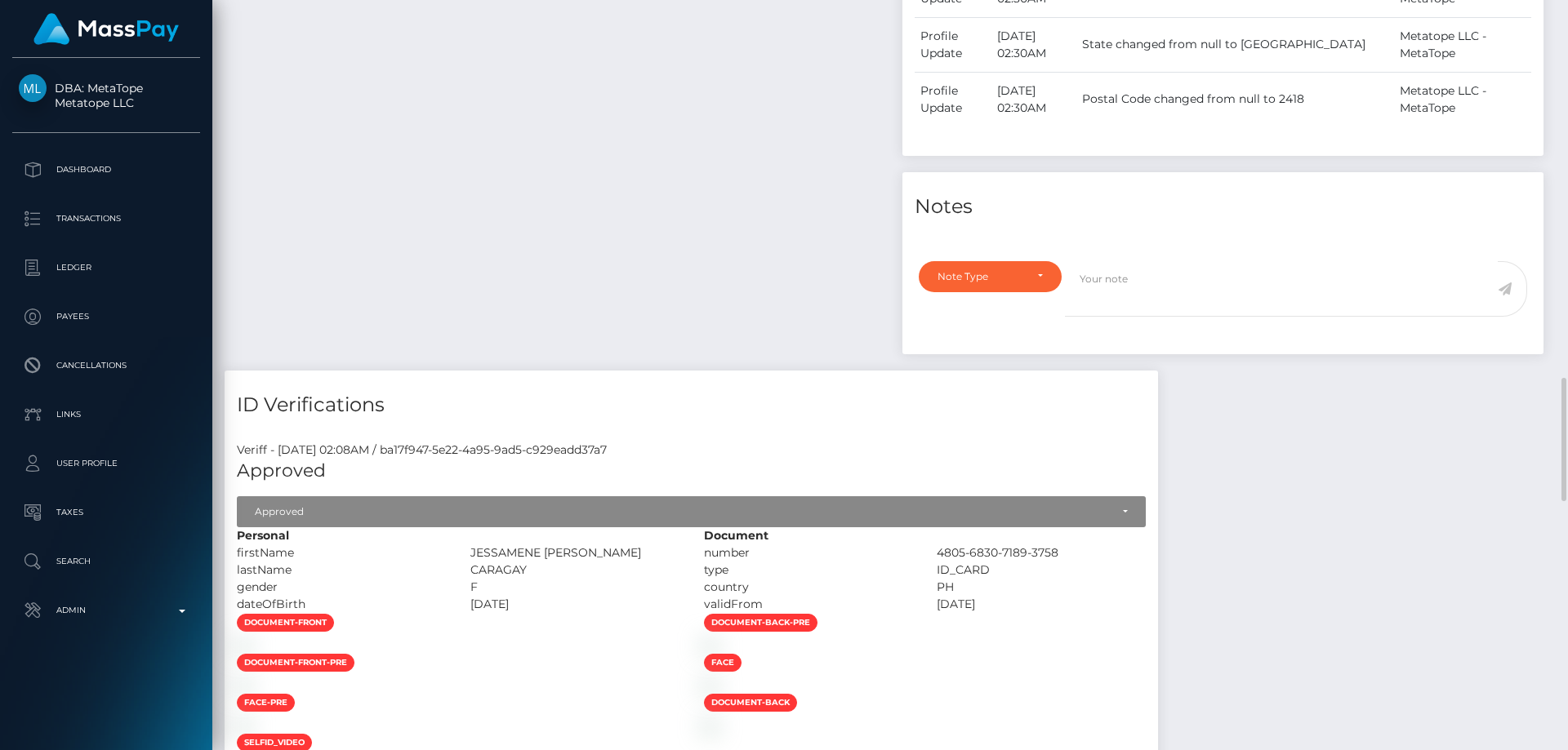
scroll to position [1306, 0]
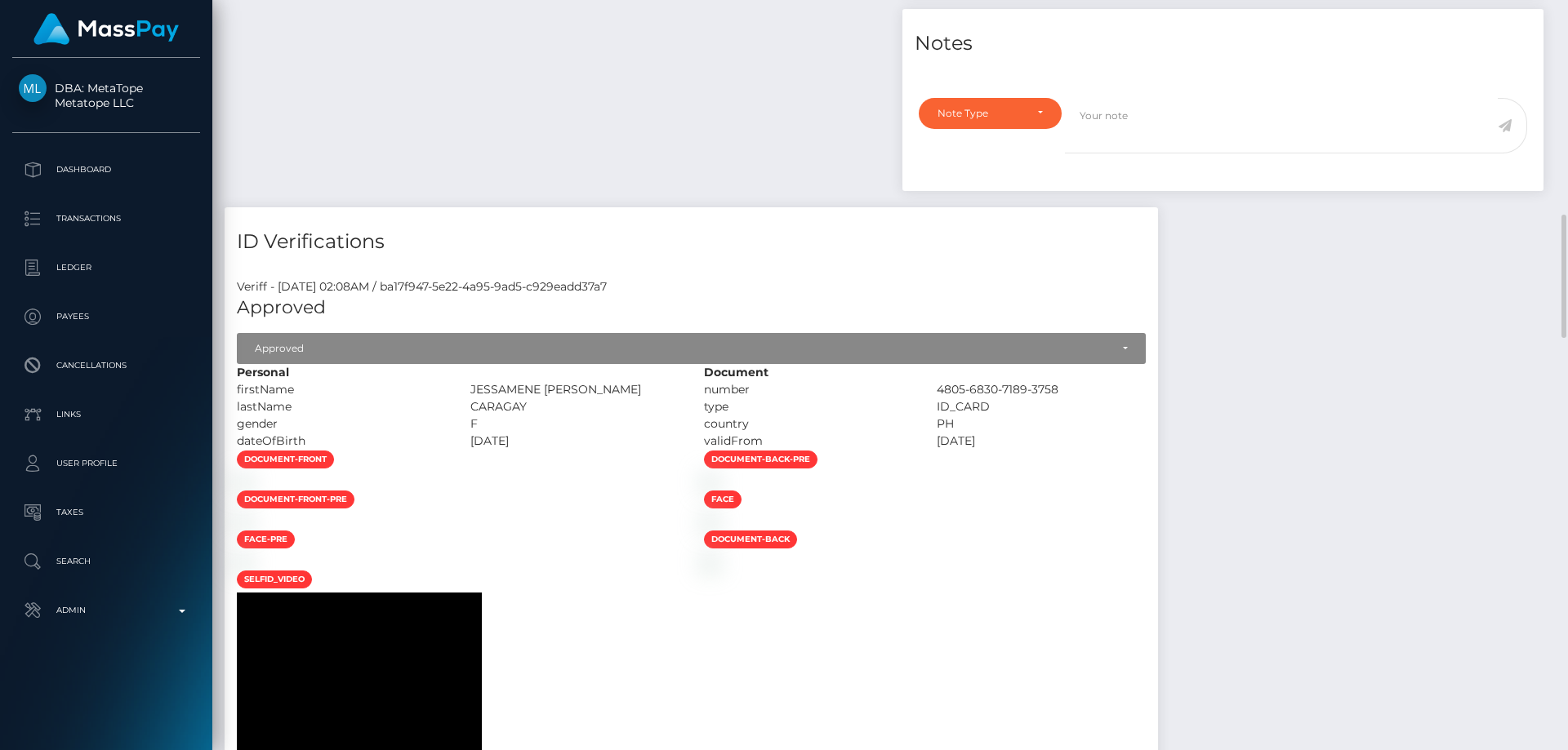
drag, startPoint x: 635, startPoint y: 427, endPoint x: 442, endPoint y: 448, distance: 194.1
click at [442, 448] on div "Personal firstName [GEOGRAPHIC_DATA][PERSON_NAME] lastName" at bounding box center [458, 407] width 467 height 86
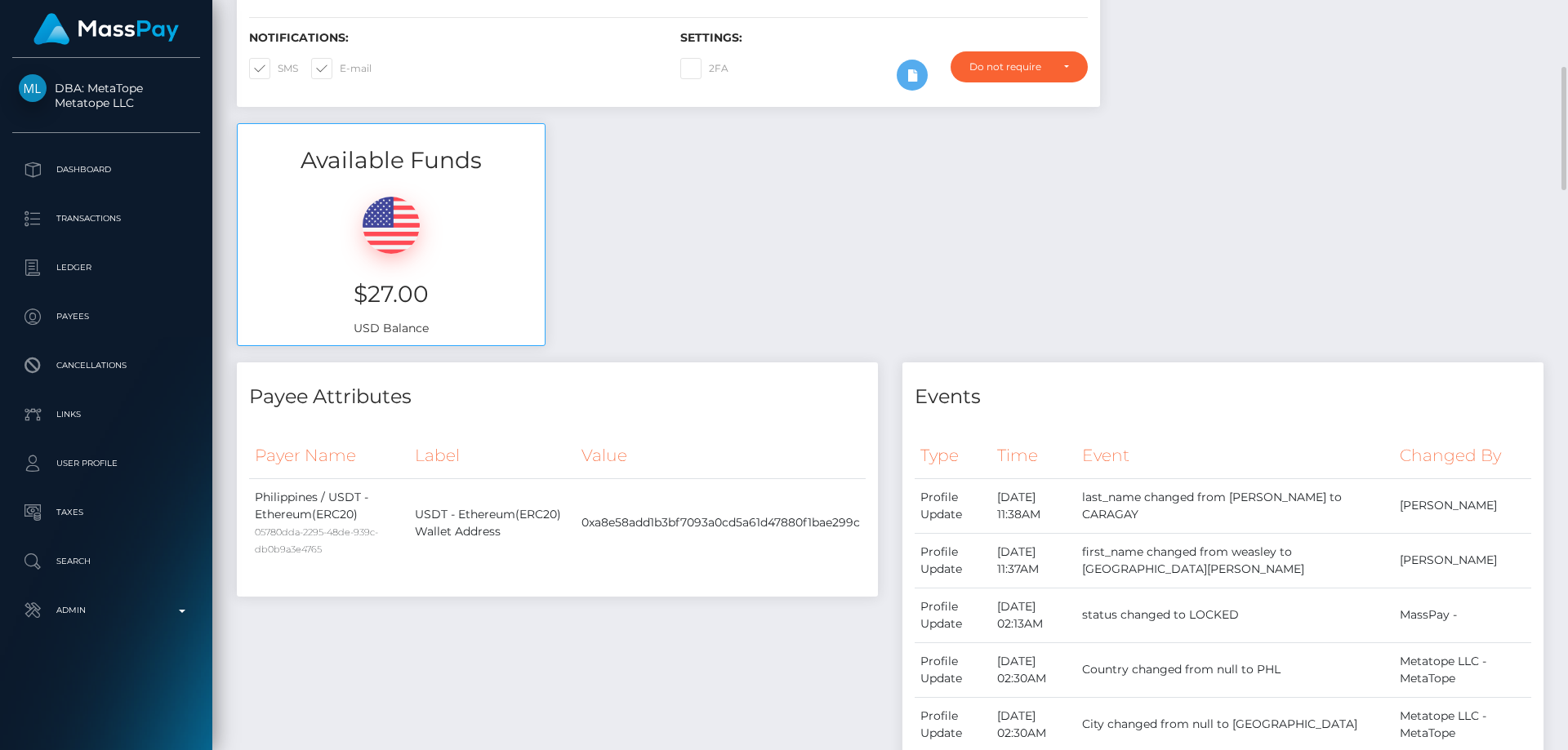
scroll to position [82, 0]
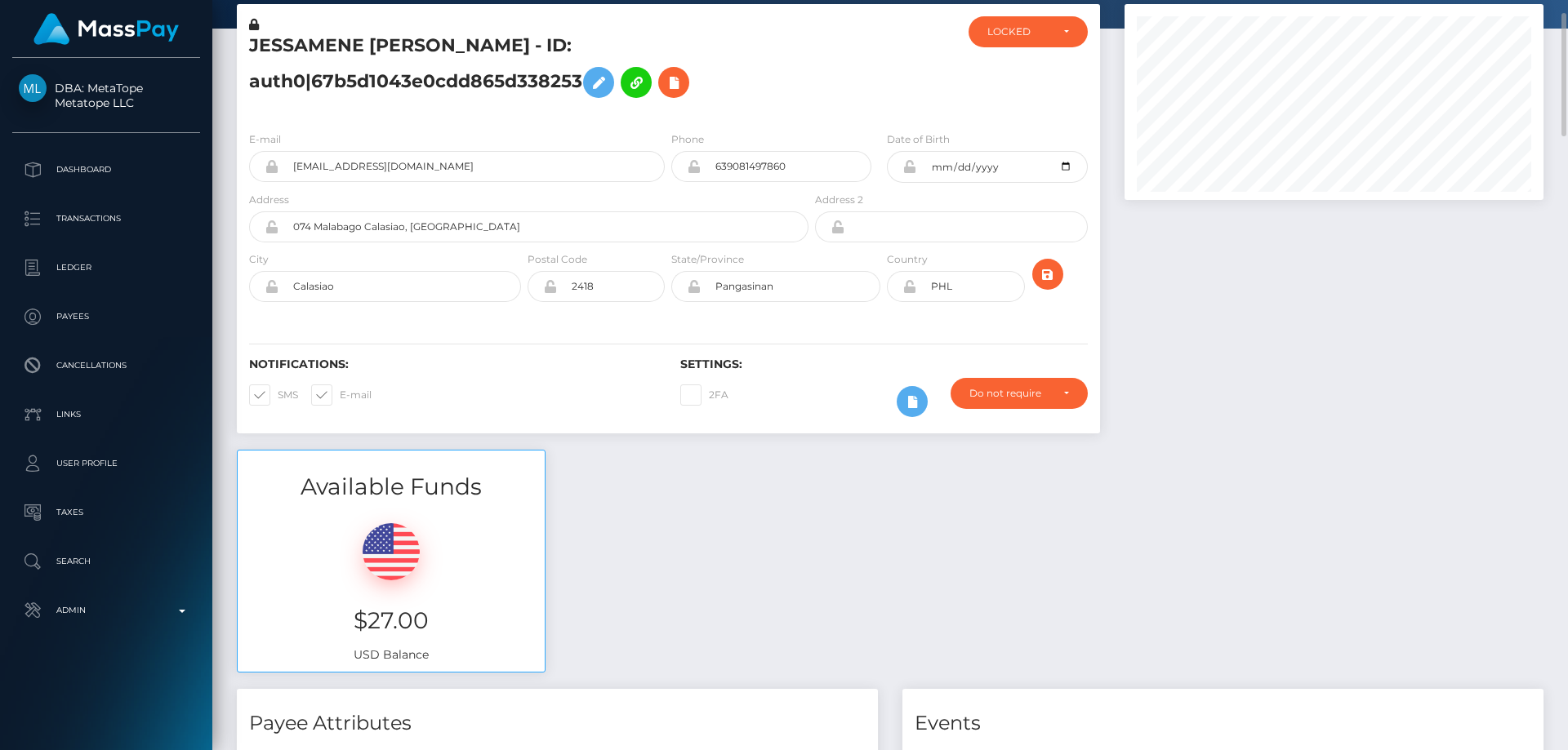
click at [980, 57] on div "ACTIVE DEACTIVE CLOSED LOCKED LOCKED" at bounding box center [1028, 67] width 144 height 102
click at [910, 165] on icon at bounding box center [909, 166] width 14 height 13
click at [907, 284] on icon at bounding box center [909, 286] width 14 height 13
click at [1181, 518] on div "Available Funds $27.00 USD Balance" at bounding box center [890, 569] width 1331 height 240
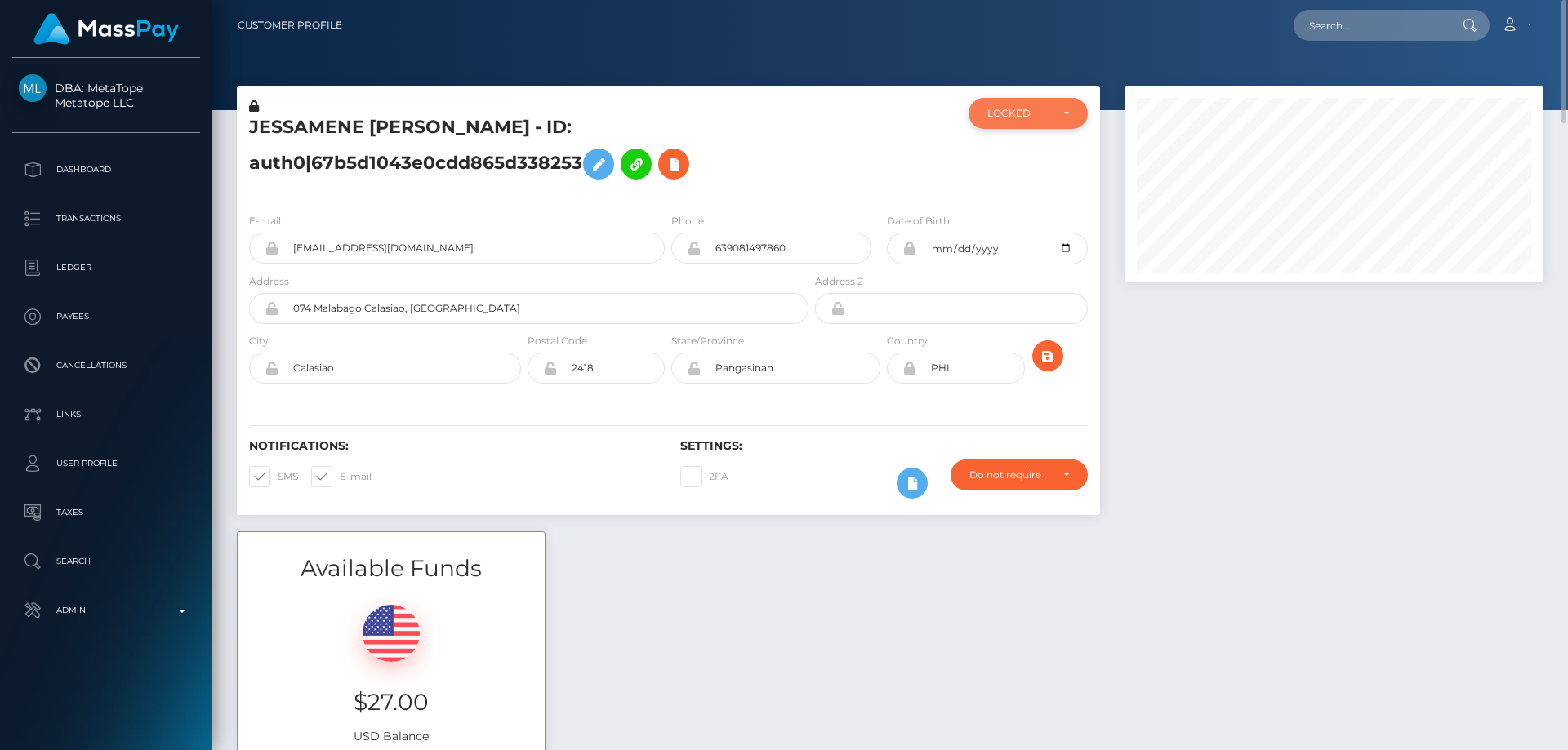
click at [1024, 121] on div "LOCKED" at bounding box center [1028, 114] width 119 height 31
click at [1006, 158] on span "ACTIVE" at bounding box center [1006, 157] width 37 height 15
select select "ACTIVE"
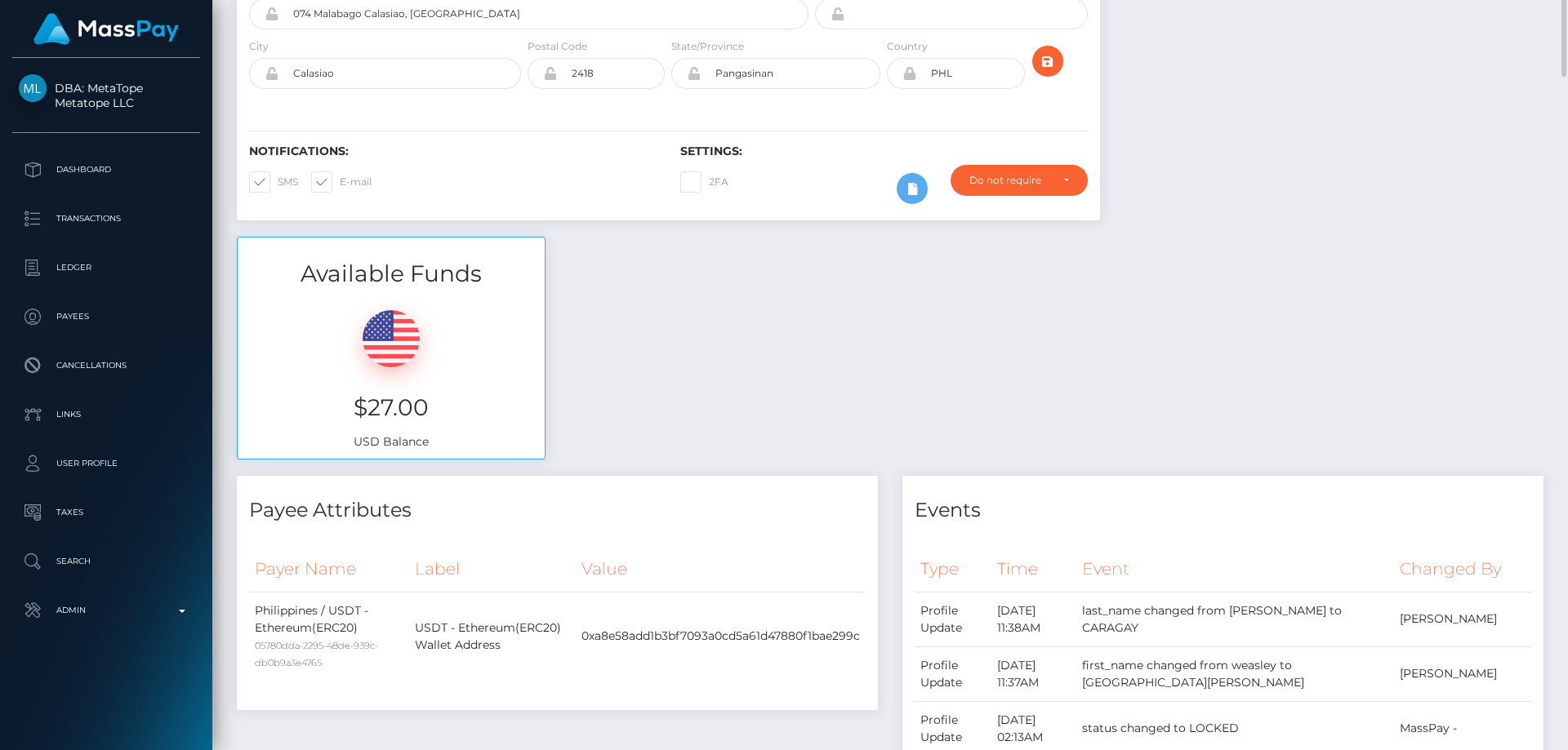
scroll to position [0, 0]
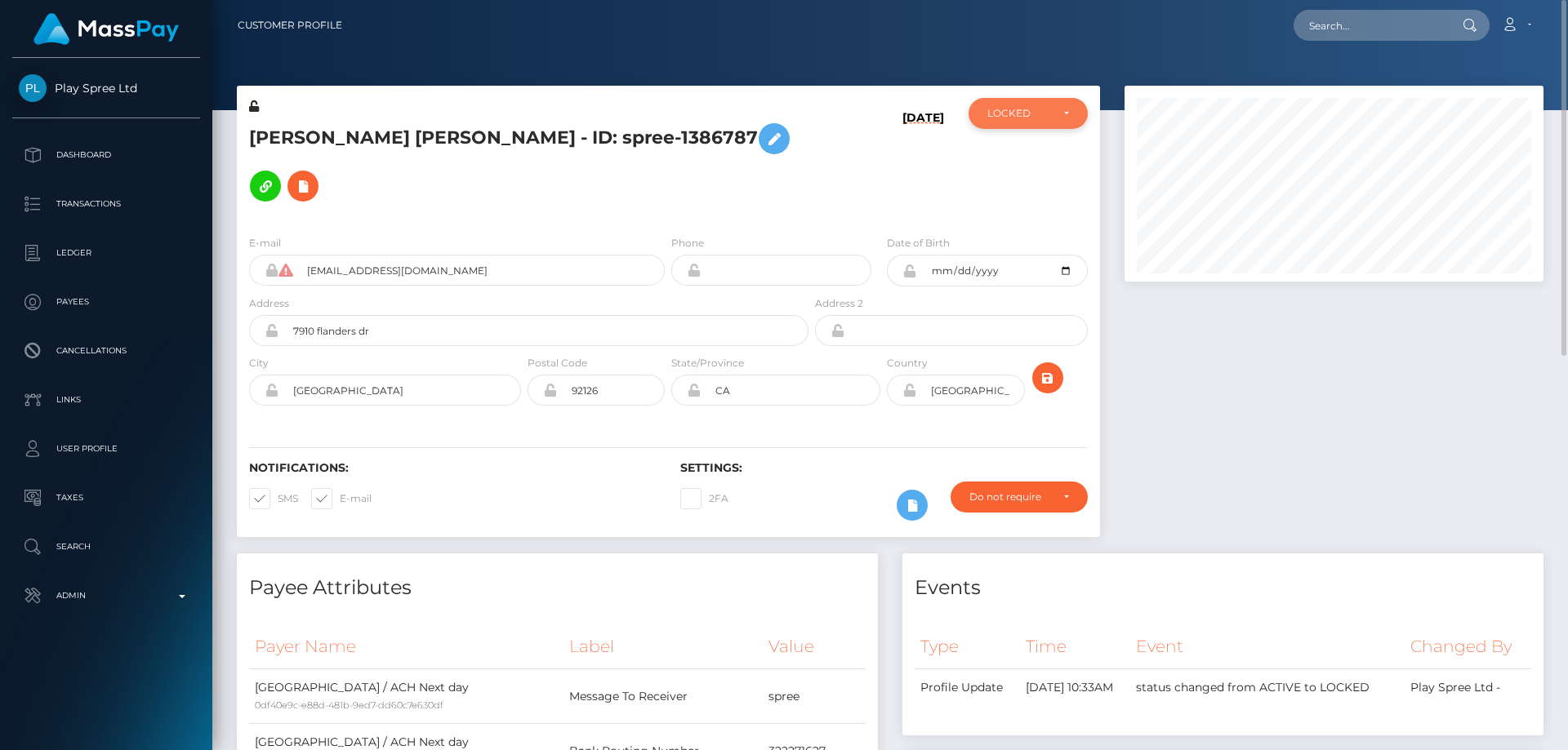
click at [997, 115] on div "LOCKED" at bounding box center [1018, 113] width 63 height 13
click at [1009, 160] on span "ACTIVE" at bounding box center [1006, 157] width 37 height 15
select select "ACTIVE"
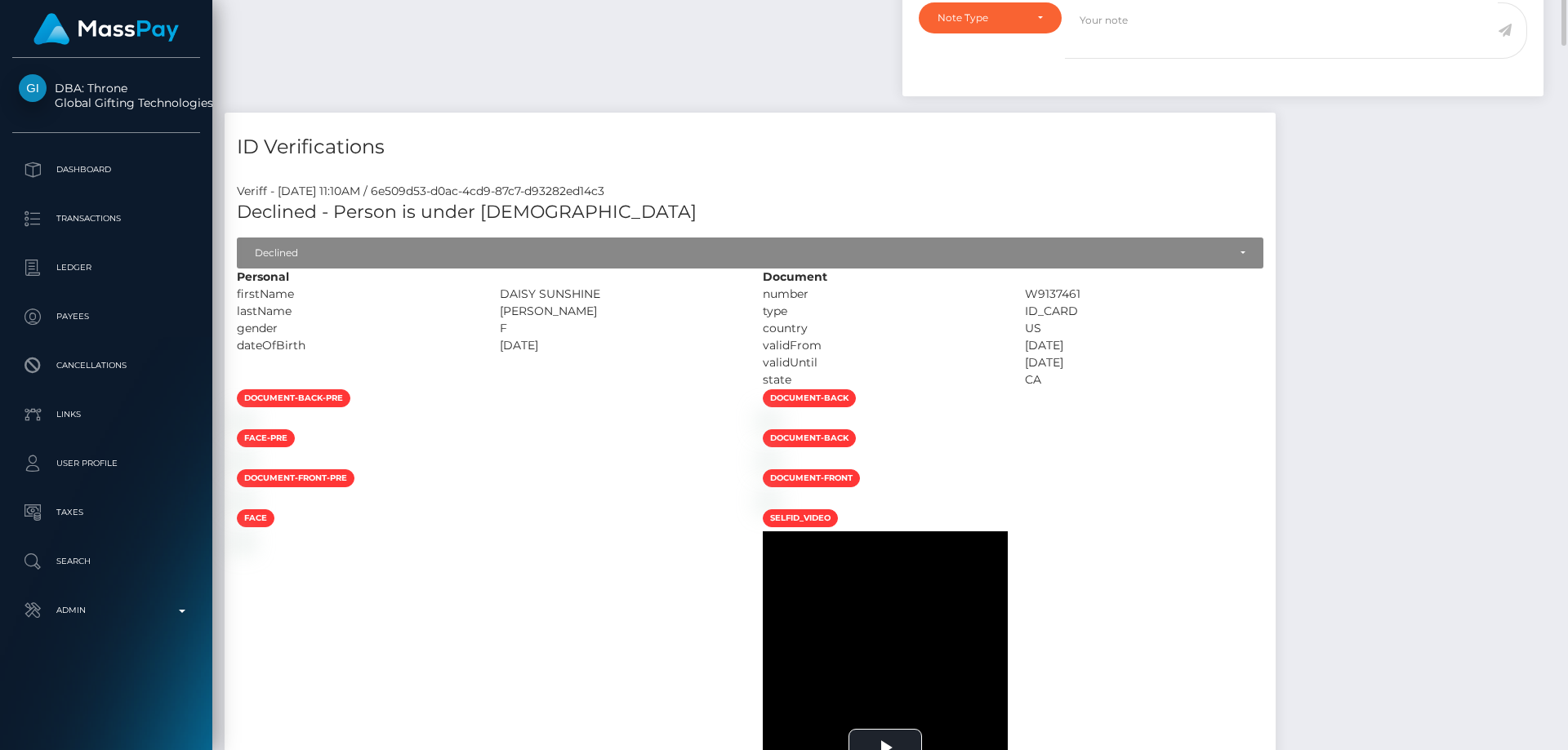
scroll to position [571, 0]
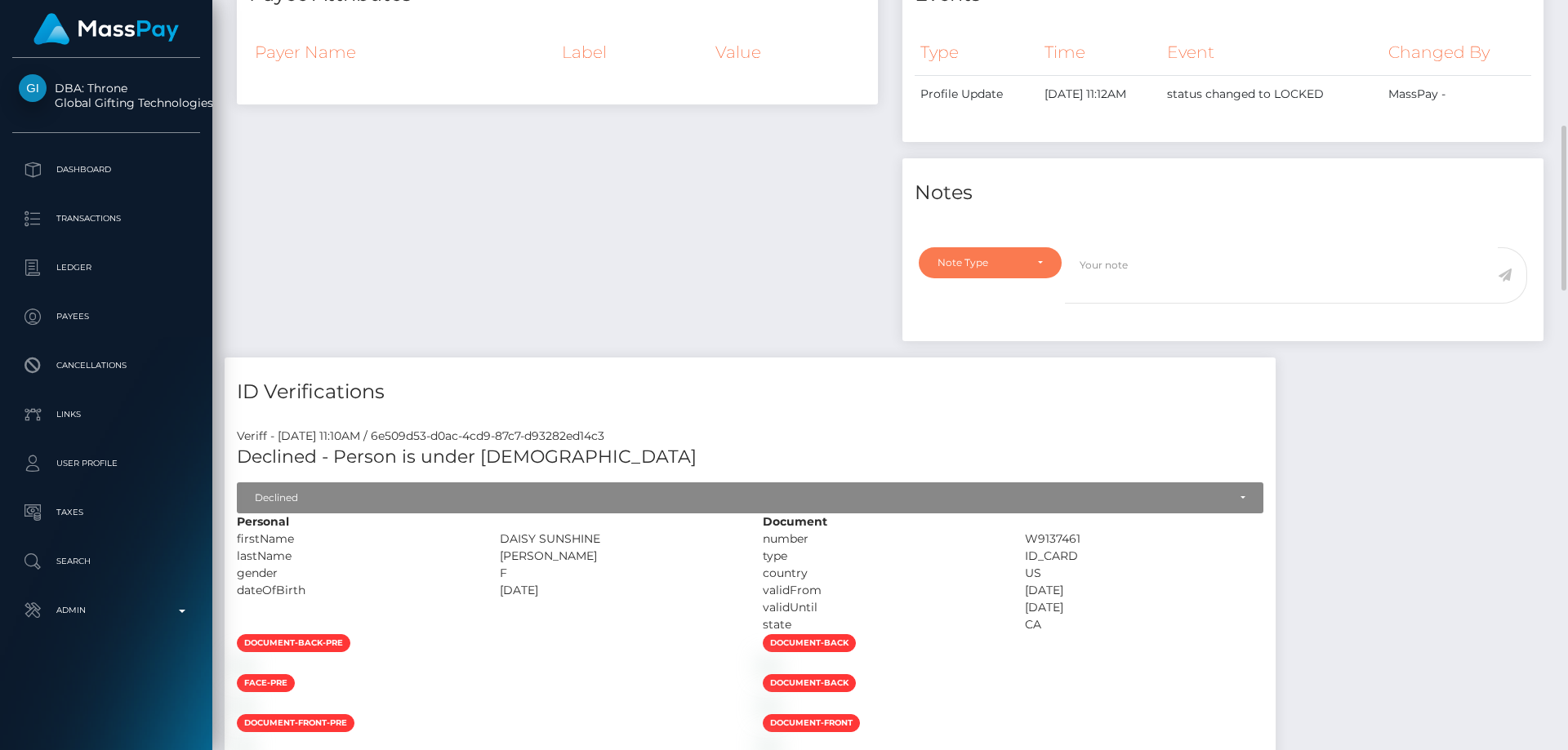
drag, startPoint x: 1008, startPoint y: 272, endPoint x: 988, endPoint y: 288, distance: 25.6
click at [1008, 271] on div "Note Type" at bounding box center [990, 263] width 143 height 31
click at [983, 349] on span "Compliance" at bounding box center [968, 341] width 59 height 15
select select "COMPLIANCE"
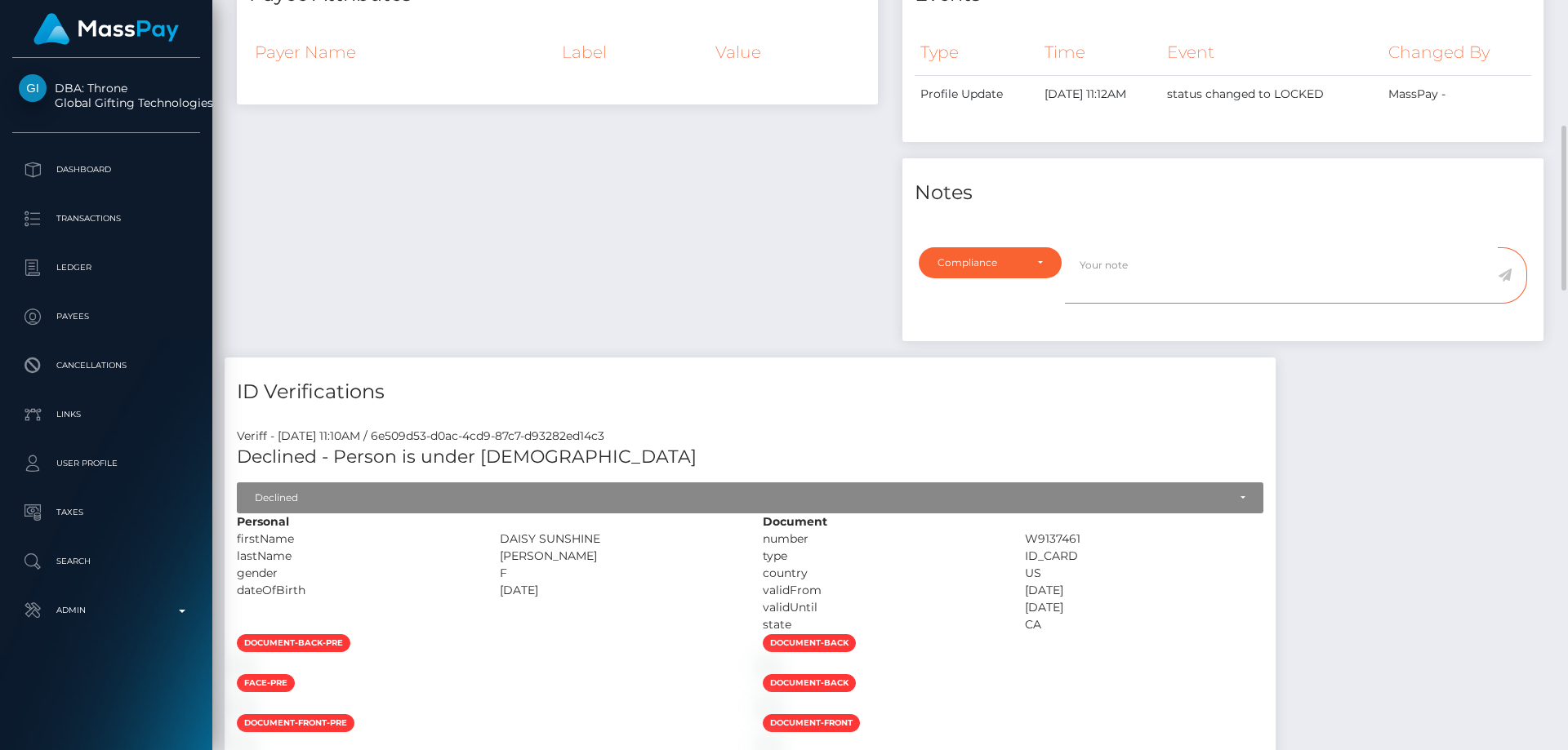
click at [1123, 293] on textarea at bounding box center [1281, 275] width 432 height 56
type textarea "R"
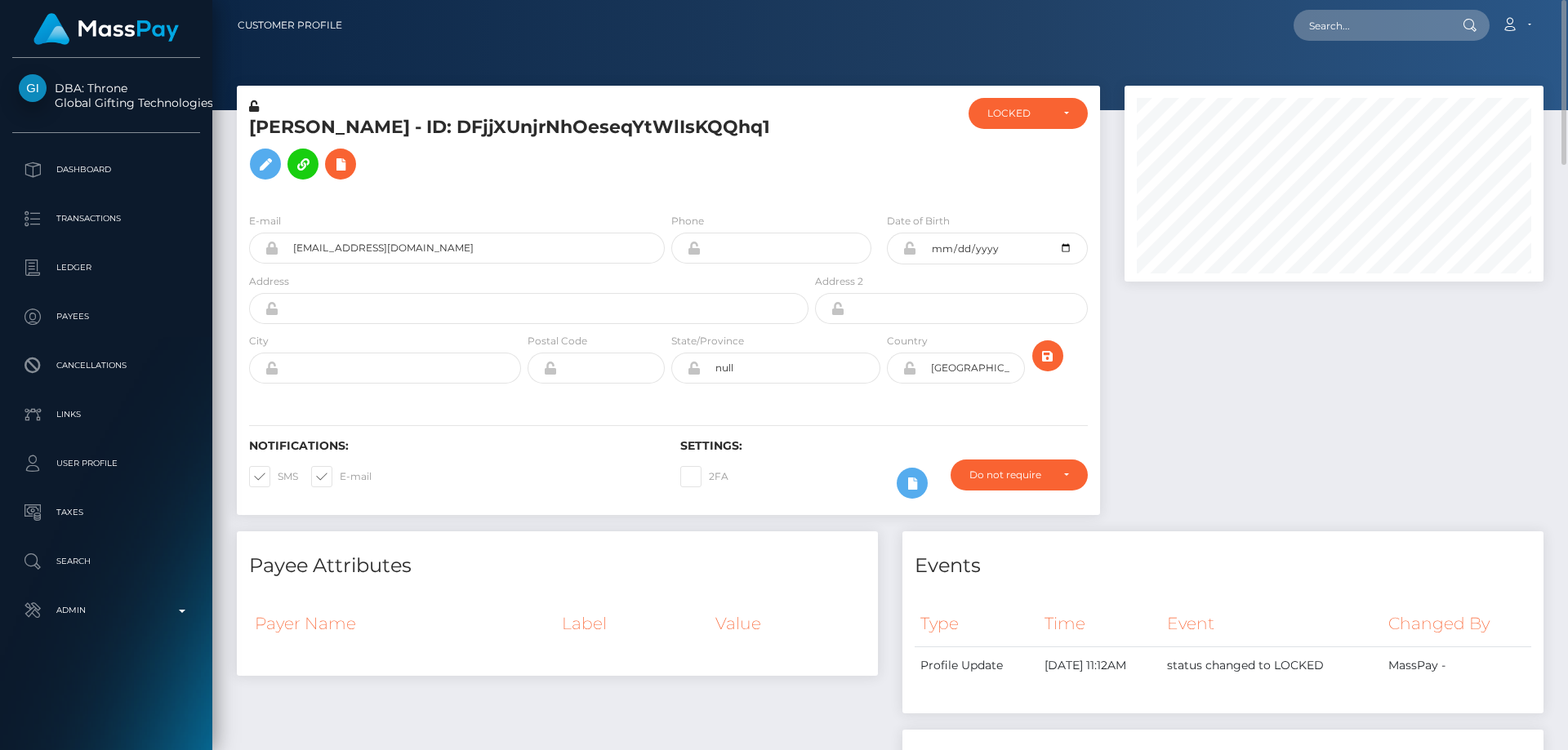
scroll to position [326, 0]
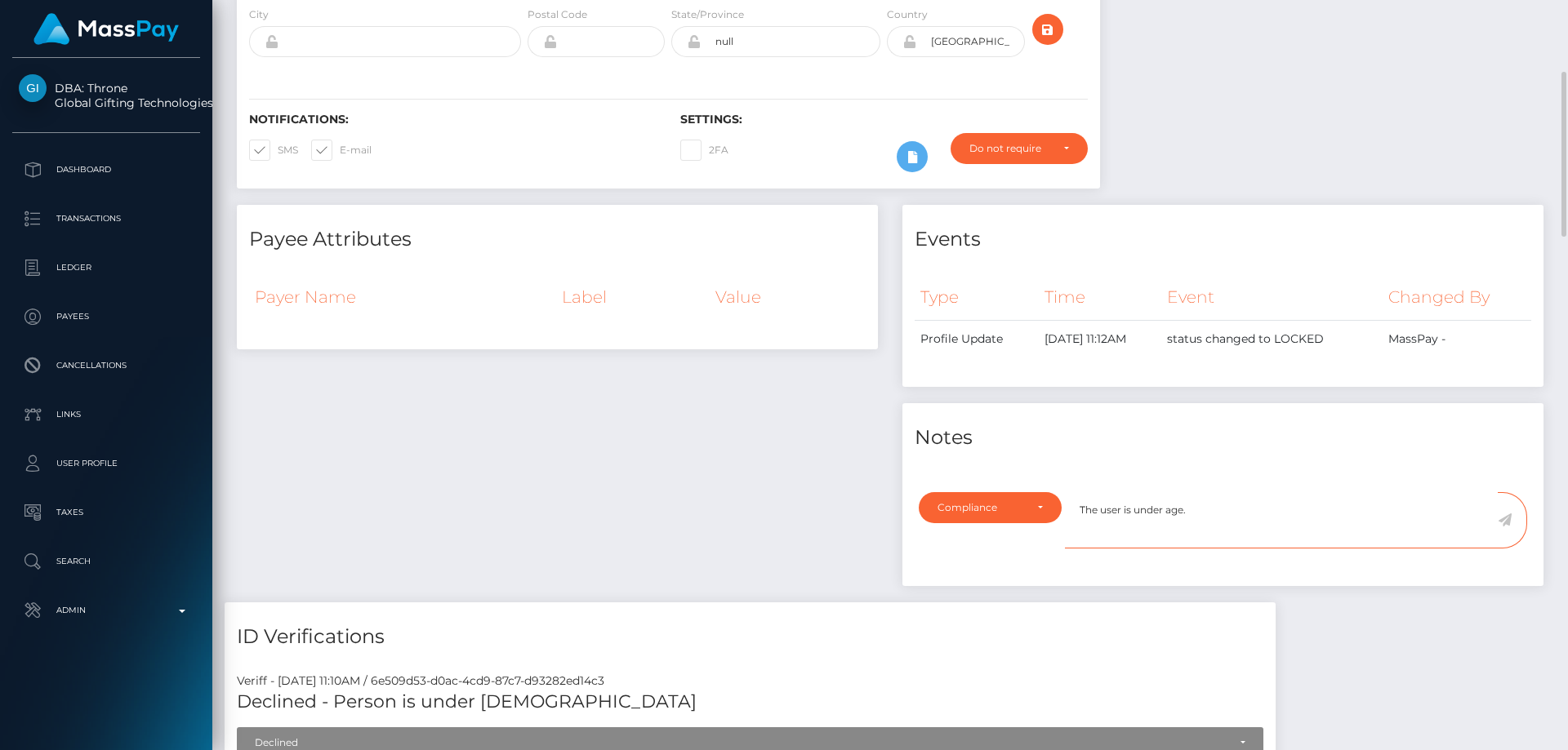
type textarea "The user is under age."
click at [1505, 526] on icon at bounding box center [1504, 519] width 14 height 13
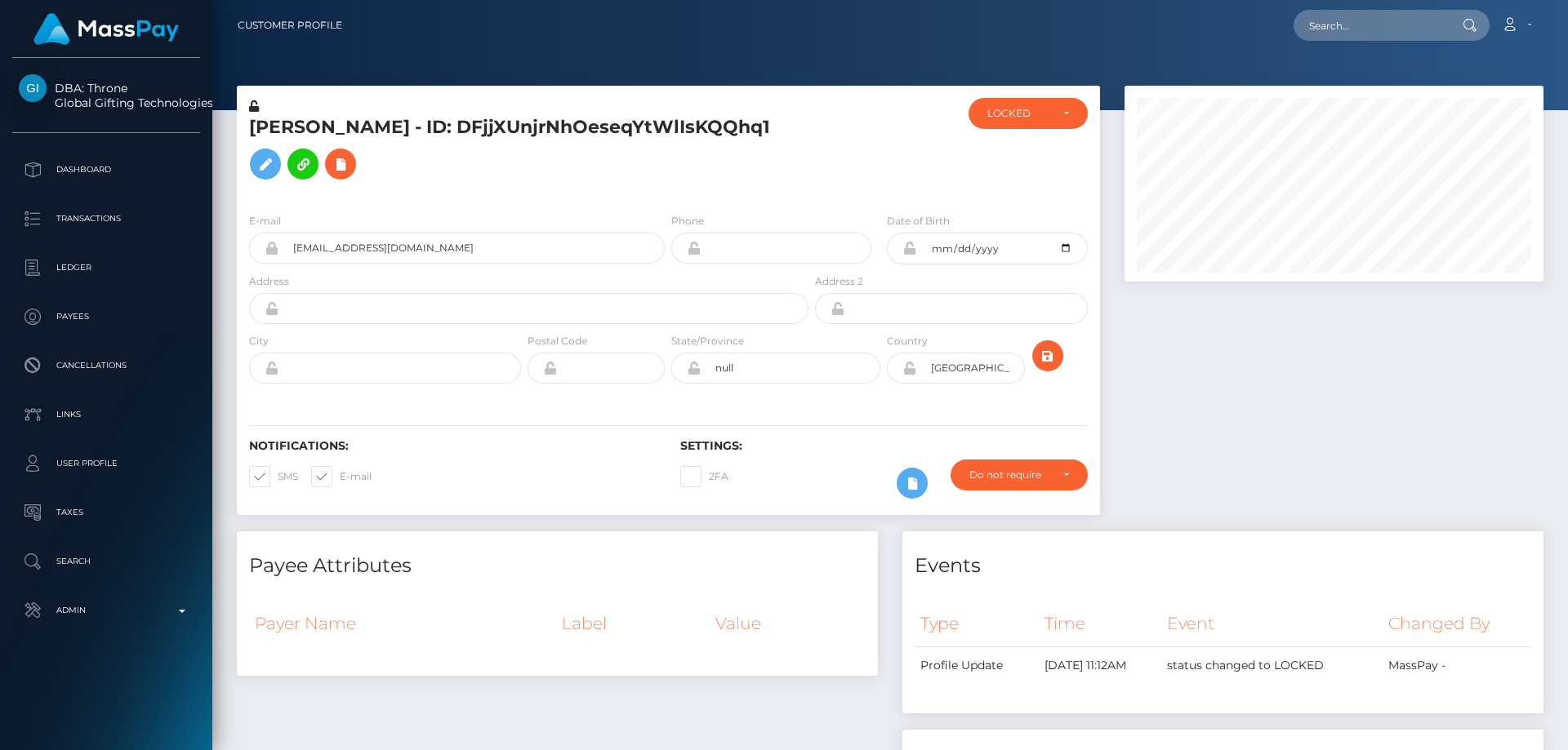
scroll to position [195, 420]
click at [1057, 95] on div "[PERSON_NAME] - ID: DFjjXUnjrNhOeseqYtWlIsKQQhq1 ACTIVE CLOSED" at bounding box center [669, 143] width 863 height 115
click at [1052, 113] on div "LOCKED" at bounding box center [1028, 113] width 82 height 13
click at [1023, 228] on span "CLOSED" at bounding box center [1009, 226] width 41 height 15
select select "CLOSED"
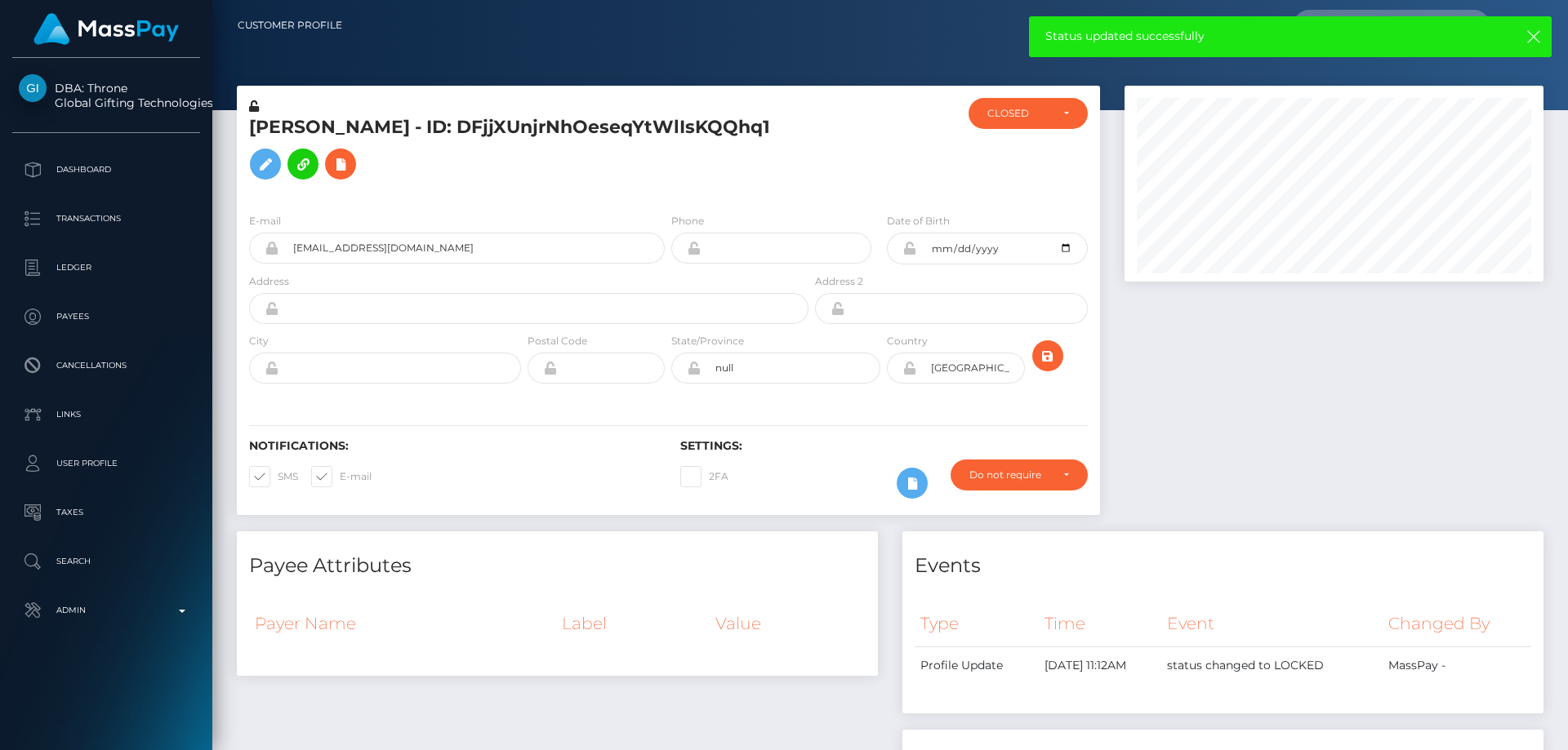
click at [462, 132] on h5 "[PERSON_NAME] - ID: DFjjXUnjrNhOeseqYtWlIsKQQhq1" at bounding box center [524, 152] width 551 height 72
click at [462, 132] on h5 "Daisy Logan - ID: DFjjXUnjrNhOeseqYtWlIsKQQhq1" at bounding box center [524, 152] width 551 height 72
click at [462, 133] on h5 "Daisy Logan - ID: DFjjXUnjrNhOeseqYtWlIsKQQhq1" at bounding box center [524, 152] width 551 height 72
copy h5 "Daisy Logan - ID: DFjjXUnjrNhOeseqYtWlIsKQQhq1"
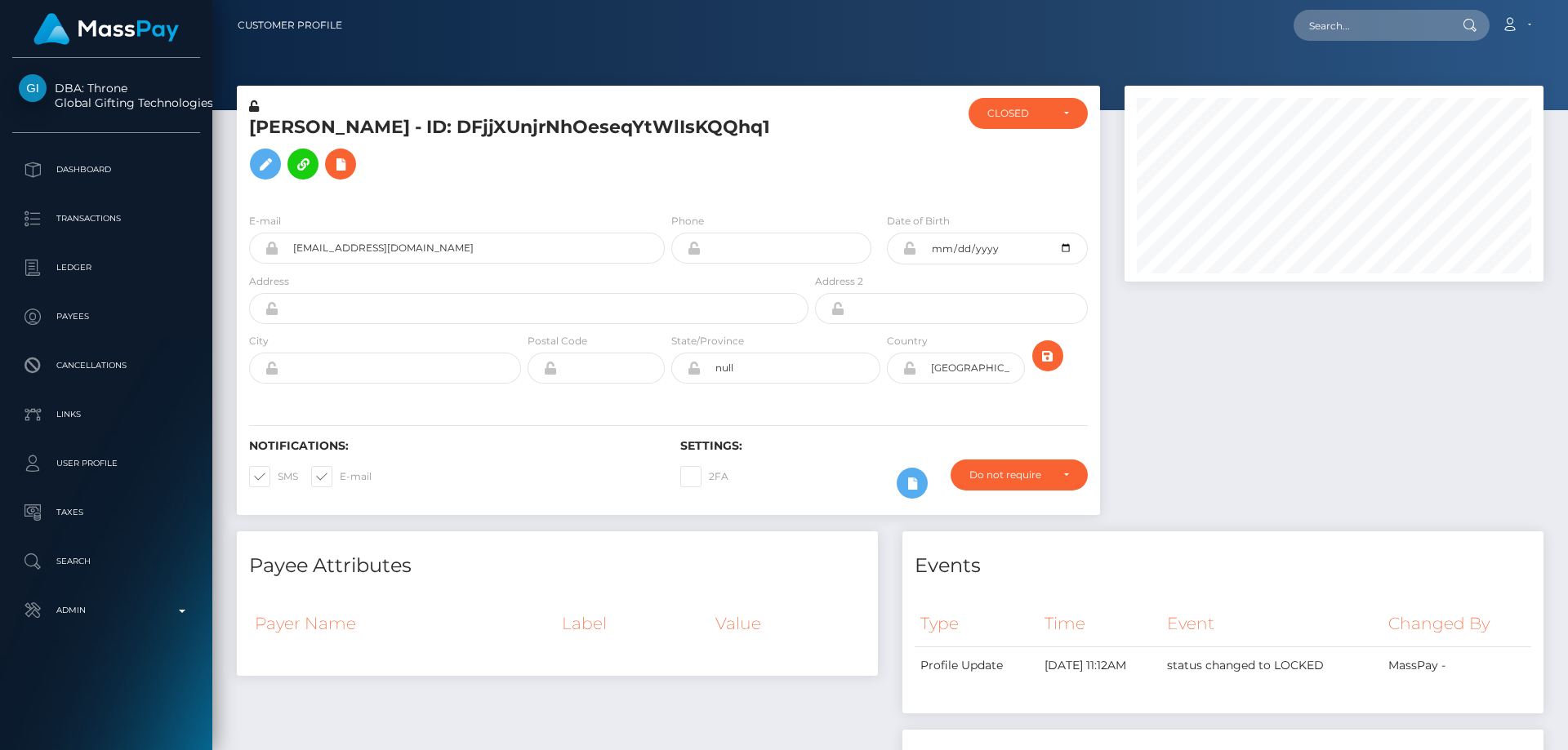
click at [539, 181] on h5 "Daisy Logan - ID: DFjjXUnjrNhOeseqYtWlIsKQQhq1" at bounding box center [524, 152] width 551 height 72
drag, startPoint x: 1289, startPoint y: 420, endPoint x: 1267, endPoint y: 418, distance: 22.1
click at [1272, 419] on div at bounding box center [1334, 309] width 444 height 446
click at [455, 188] on h5 "Daisy Logan - ID: DFjjXUnjrNhOeseqYtWlIsKQQhq1" at bounding box center [524, 152] width 551 height 72
click at [1233, 497] on div at bounding box center [1334, 309] width 444 height 446
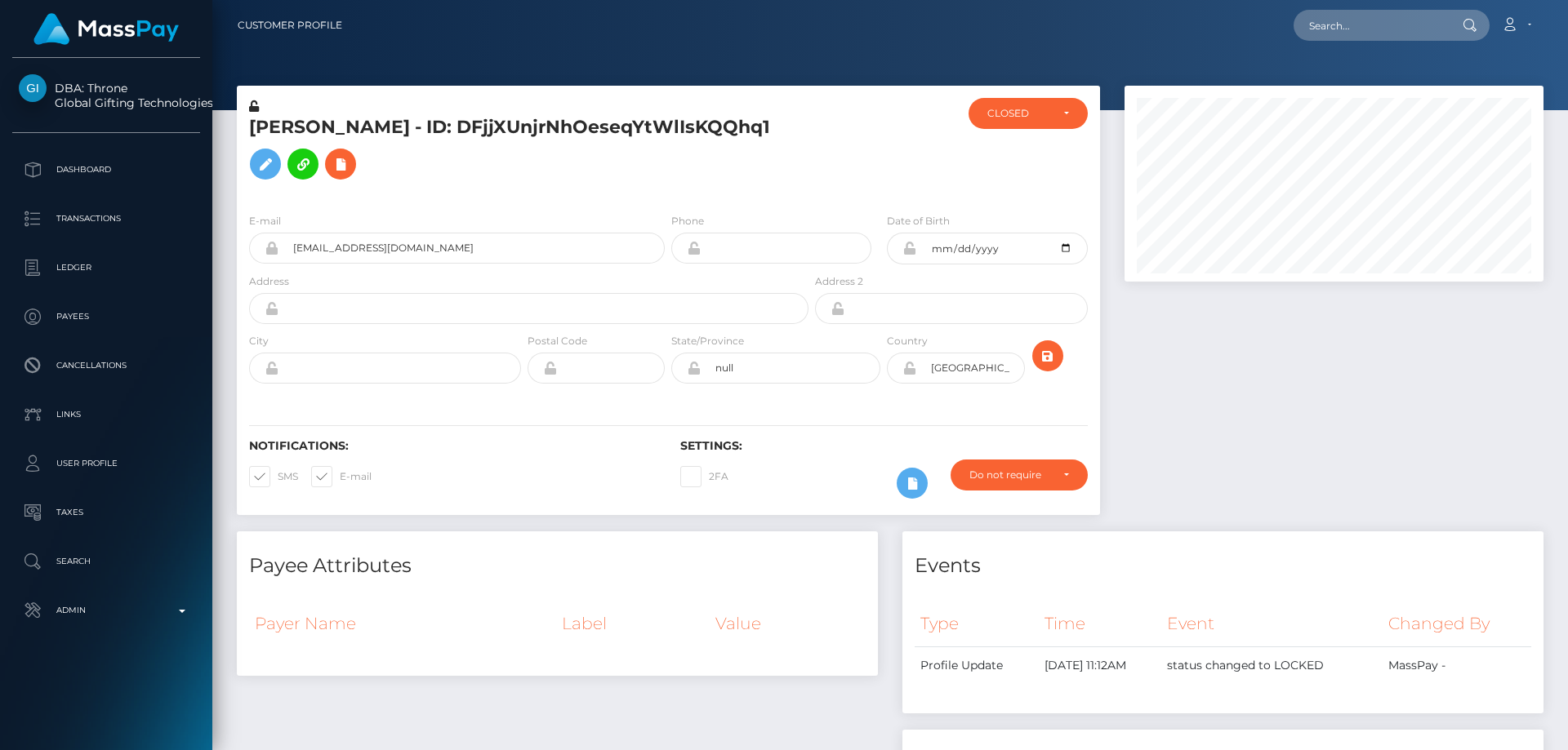
click at [516, 186] on h5 "Daisy Logan - ID: DFjjXUnjrNhOeseqYtWlIsKQQhq1" at bounding box center [524, 152] width 551 height 72
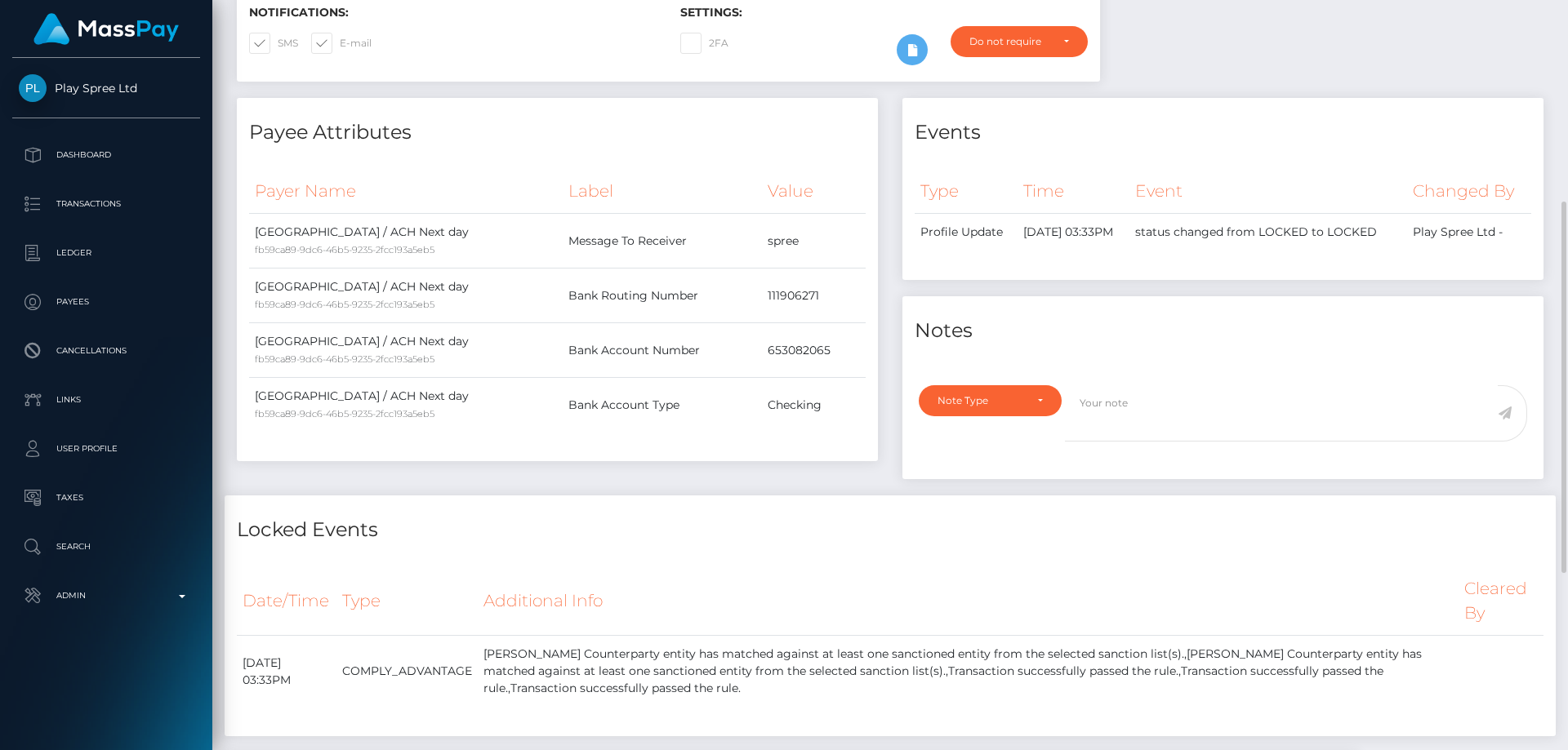
scroll to position [653, 0]
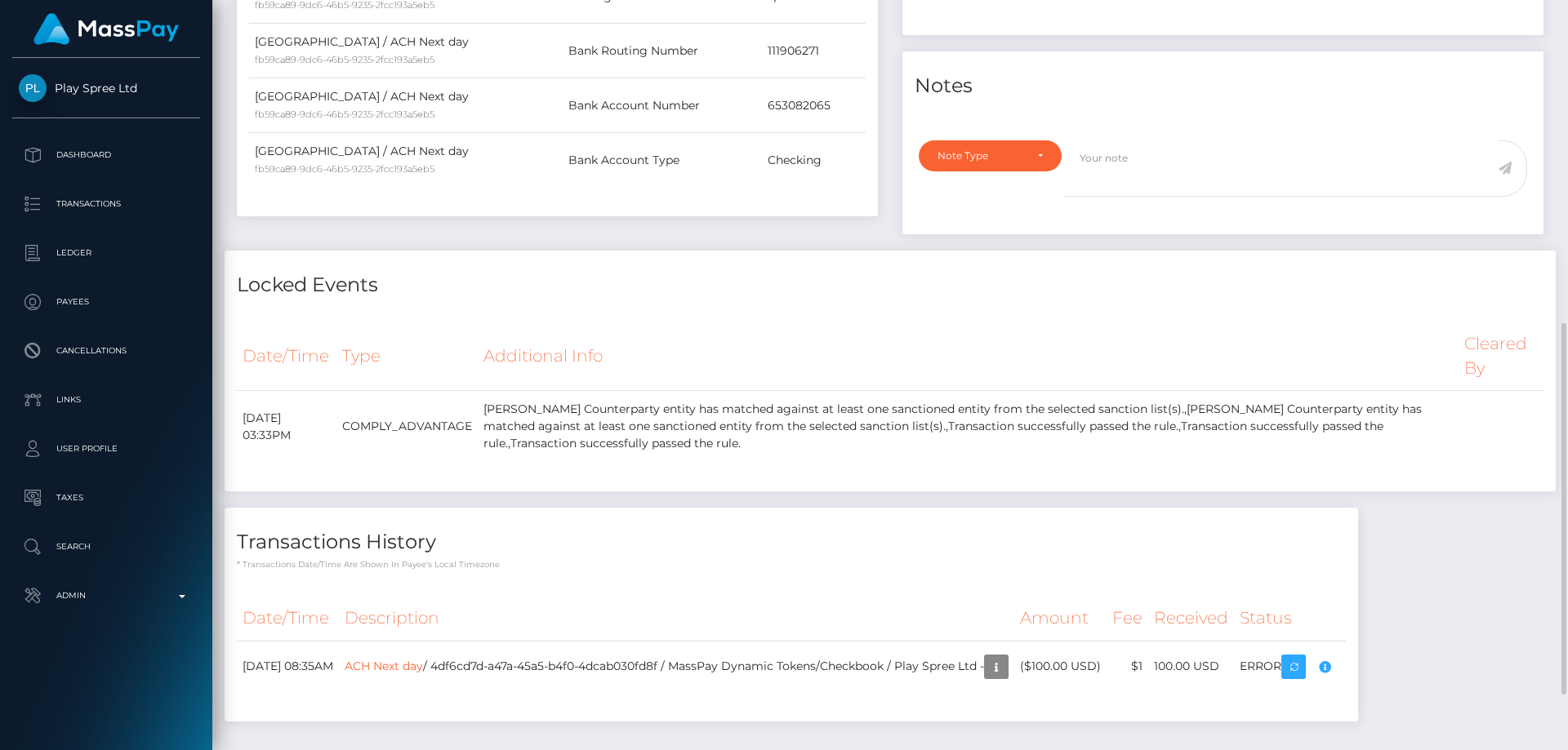
click at [1138, 484] on div "Date/Time Type Additional Info Cleared By [DATE] 03:33PM" at bounding box center [890, 402] width 1307 height 163
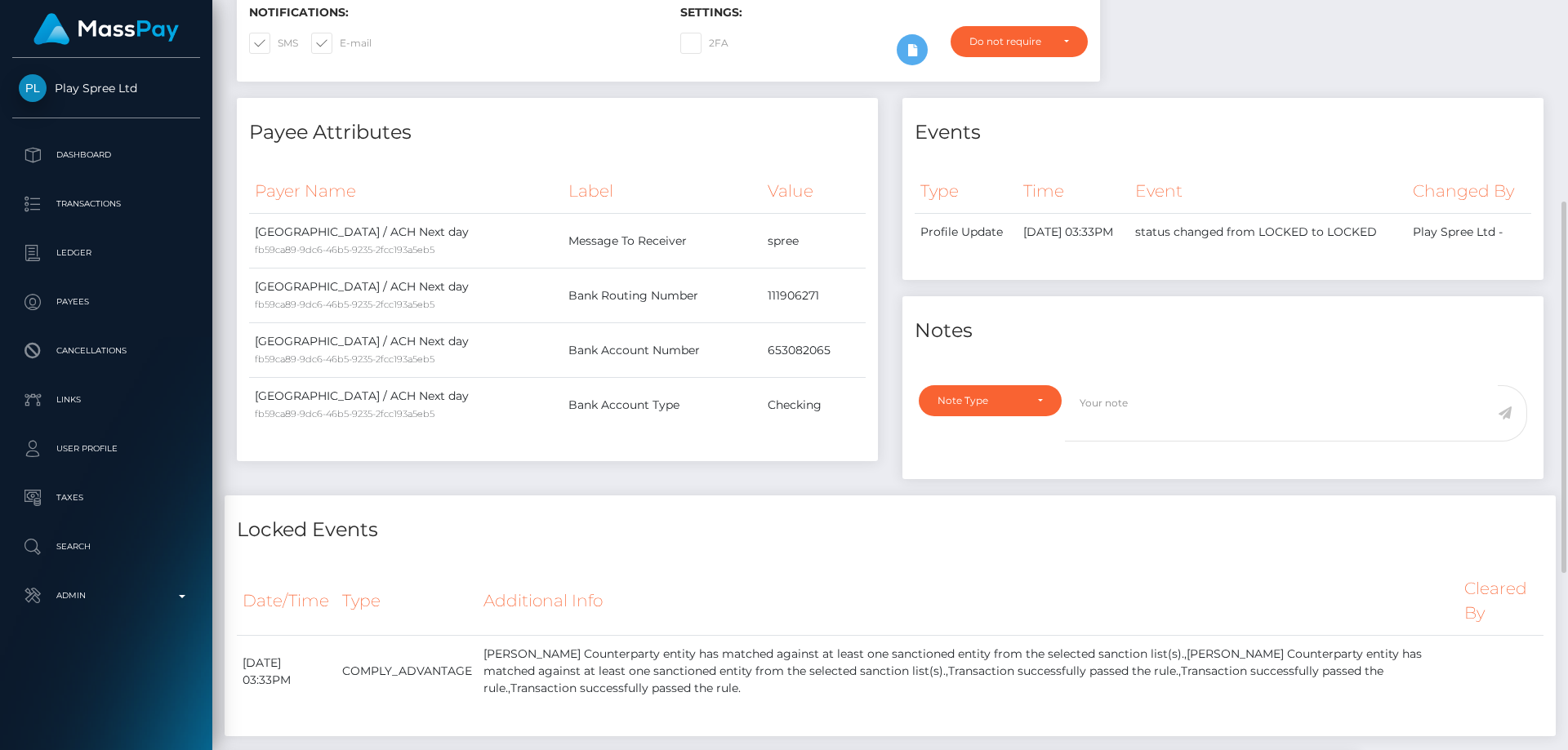
scroll to position [0, 0]
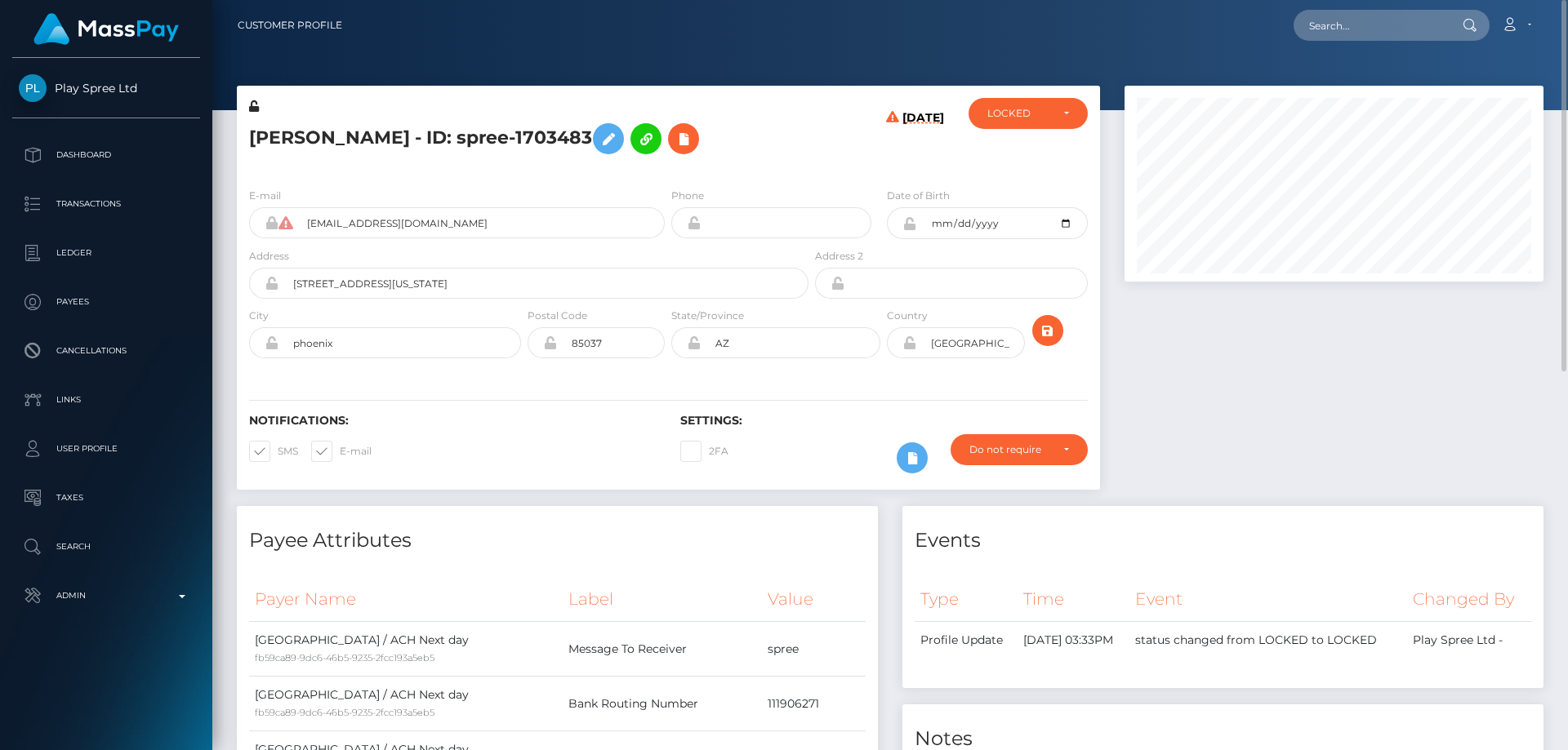
click at [417, 146] on h5 "[PERSON_NAME] - ID: spree-1703483" at bounding box center [524, 139] width 551 height 47
copy h5 "[PERSON_NAME] - ID: spree-1703483"
click at [1024, 108] on div "LOCKED" at bounding box center [1018, 113] width 63 height 13
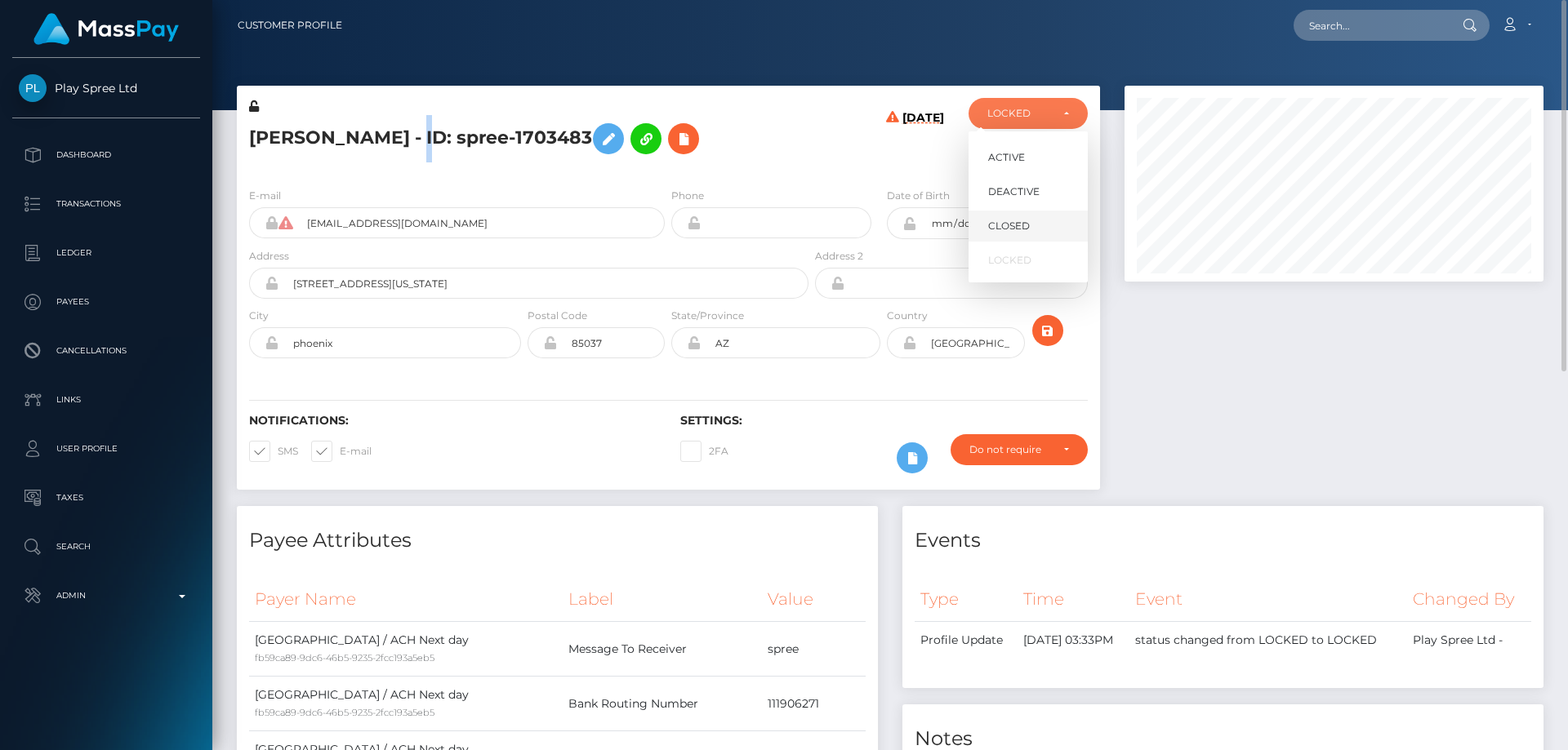
scroll to position [195, 420]
click at [1022, 195] on span "DEACTIVE" at bounding box center [1014, 191] width 52 height 15
select select "DEACTIVE"
drag, startPoint x: 1291, startPoint y: 511, endPoint x: 1234, endPoint y: 482, distance: 64.0
click at [1285, 511] on div "Events" at bounding box center [1223, 530] width 641 height 49
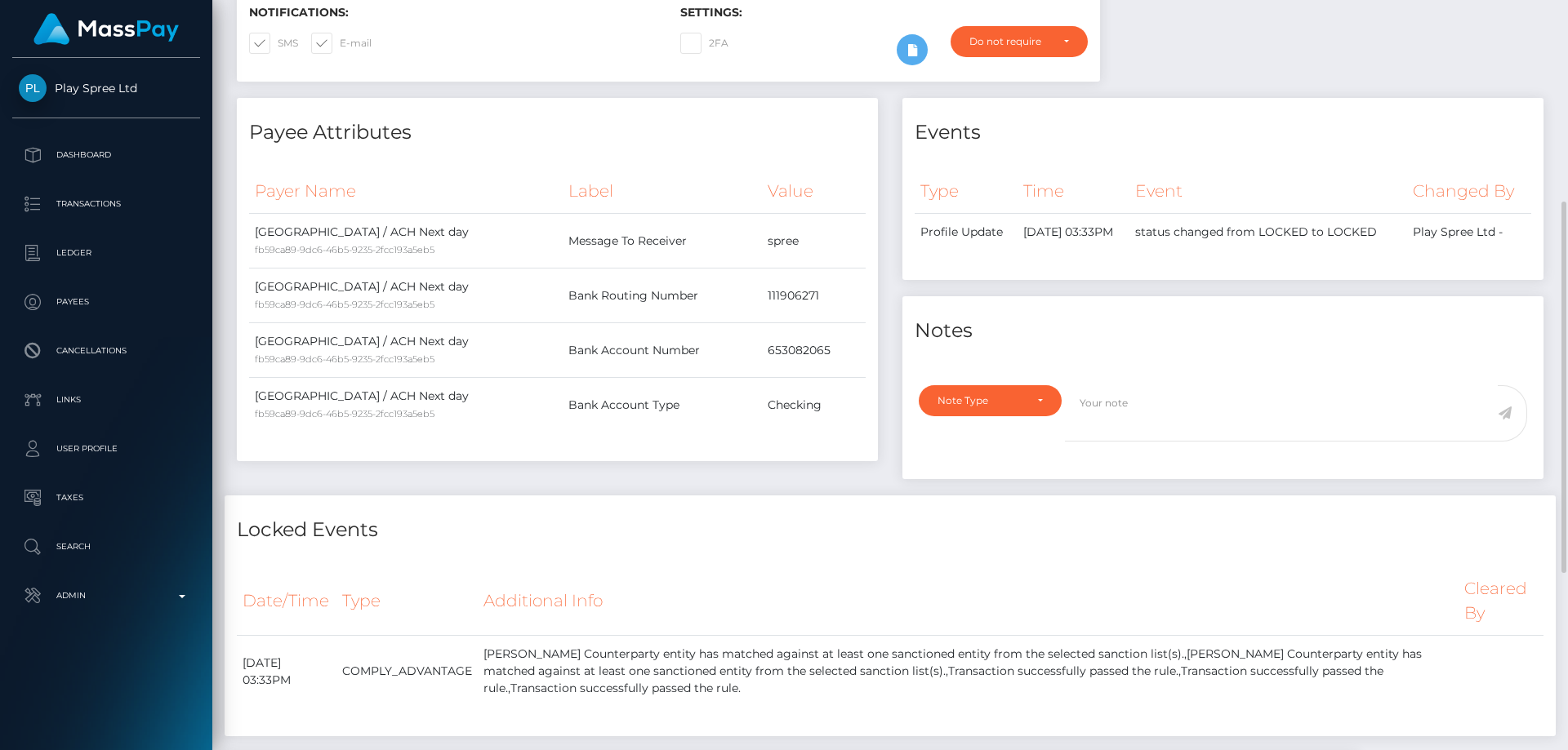
scroll to position [571, 0]
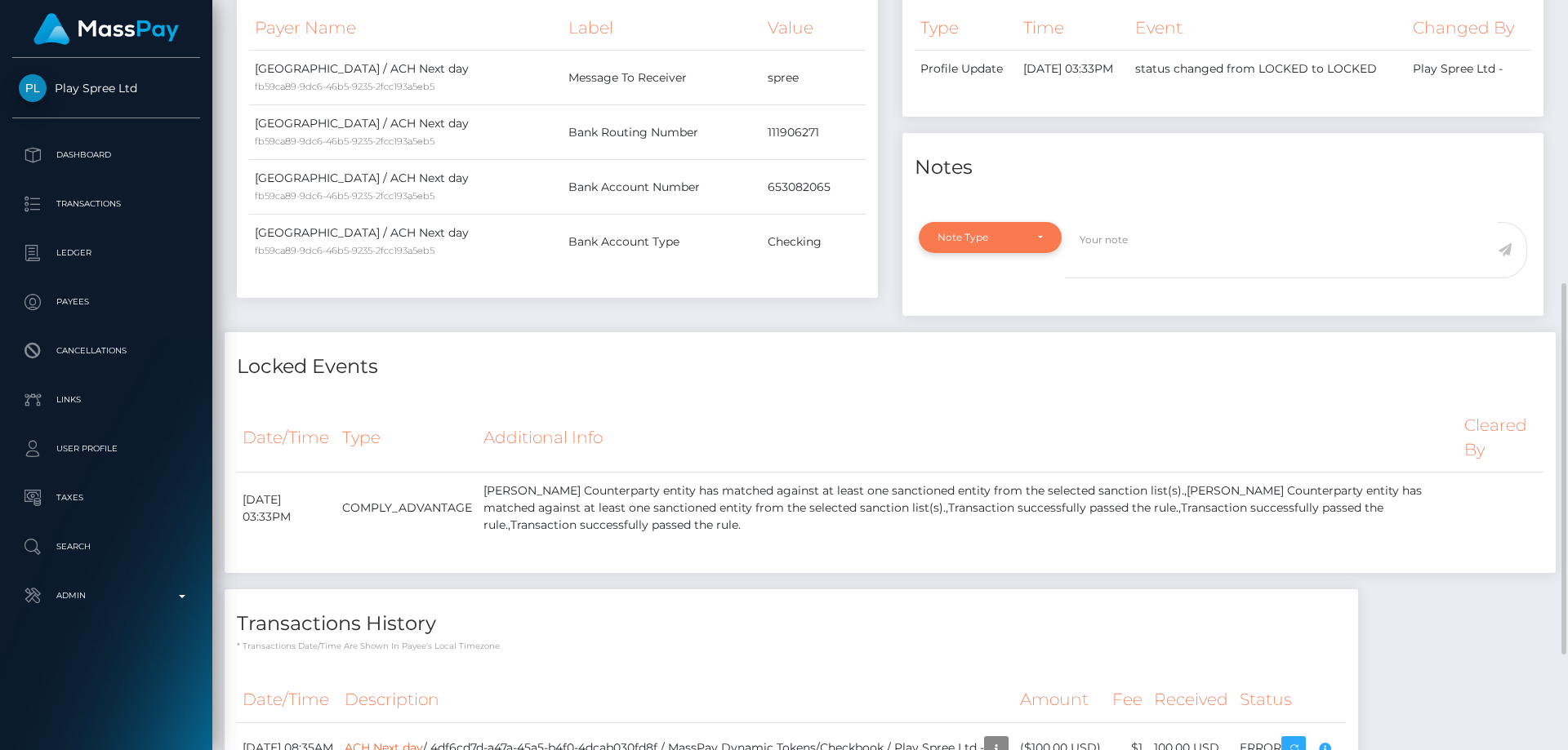
click at [991, 244] on div "Note Type" at bounding box center [980, 237] width 86 height 13
click at [981, 323] on span "Compliance" at bounding box center [968, 315] width 59 height 15
select select "COMPLIANCE"
click at [1111, 278] on textarea at bounding box center [1281, 250] width 432 height 56
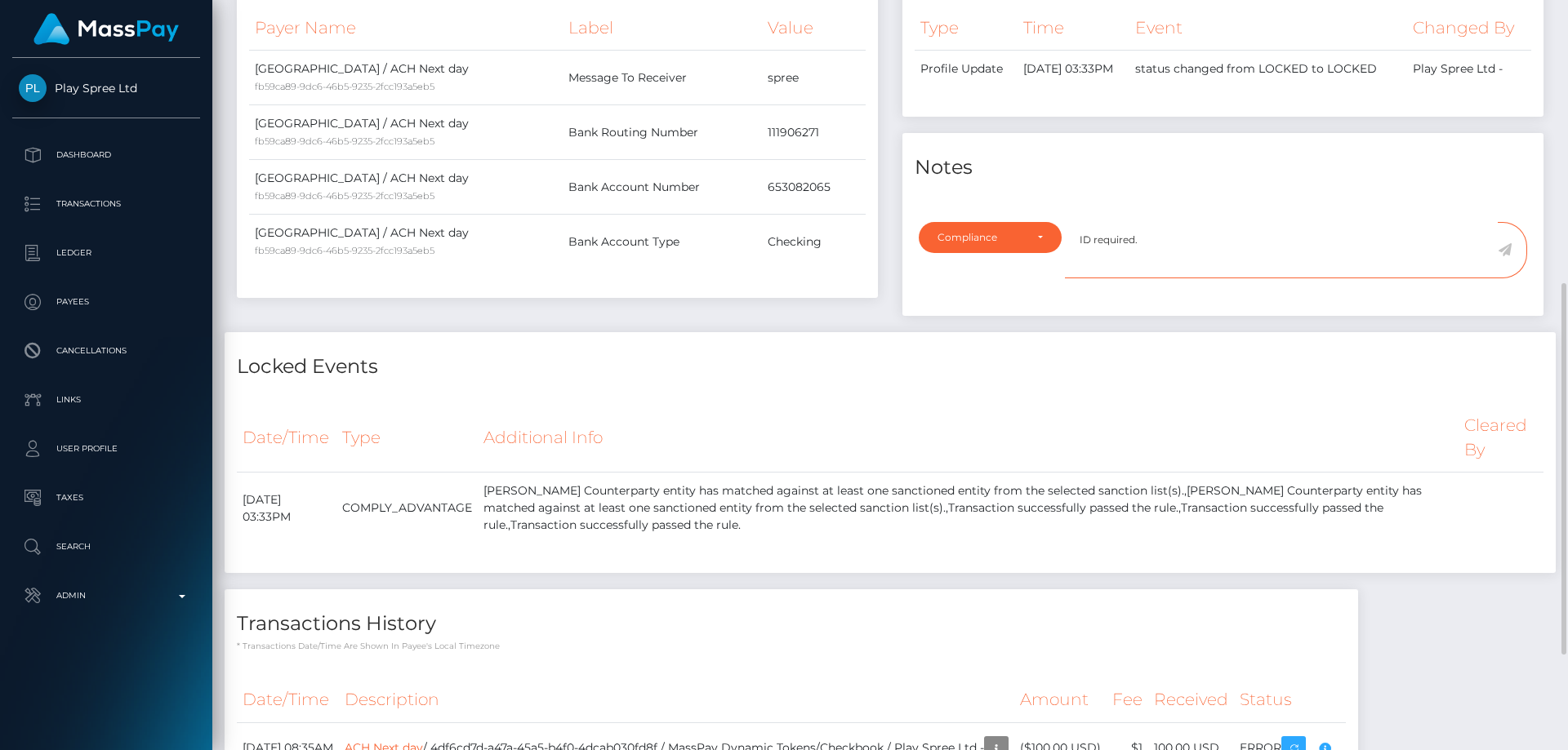
type textarea "ID required."
click at [1503, 257] on icon at bounding box center [1504, 249] width 14 height 13
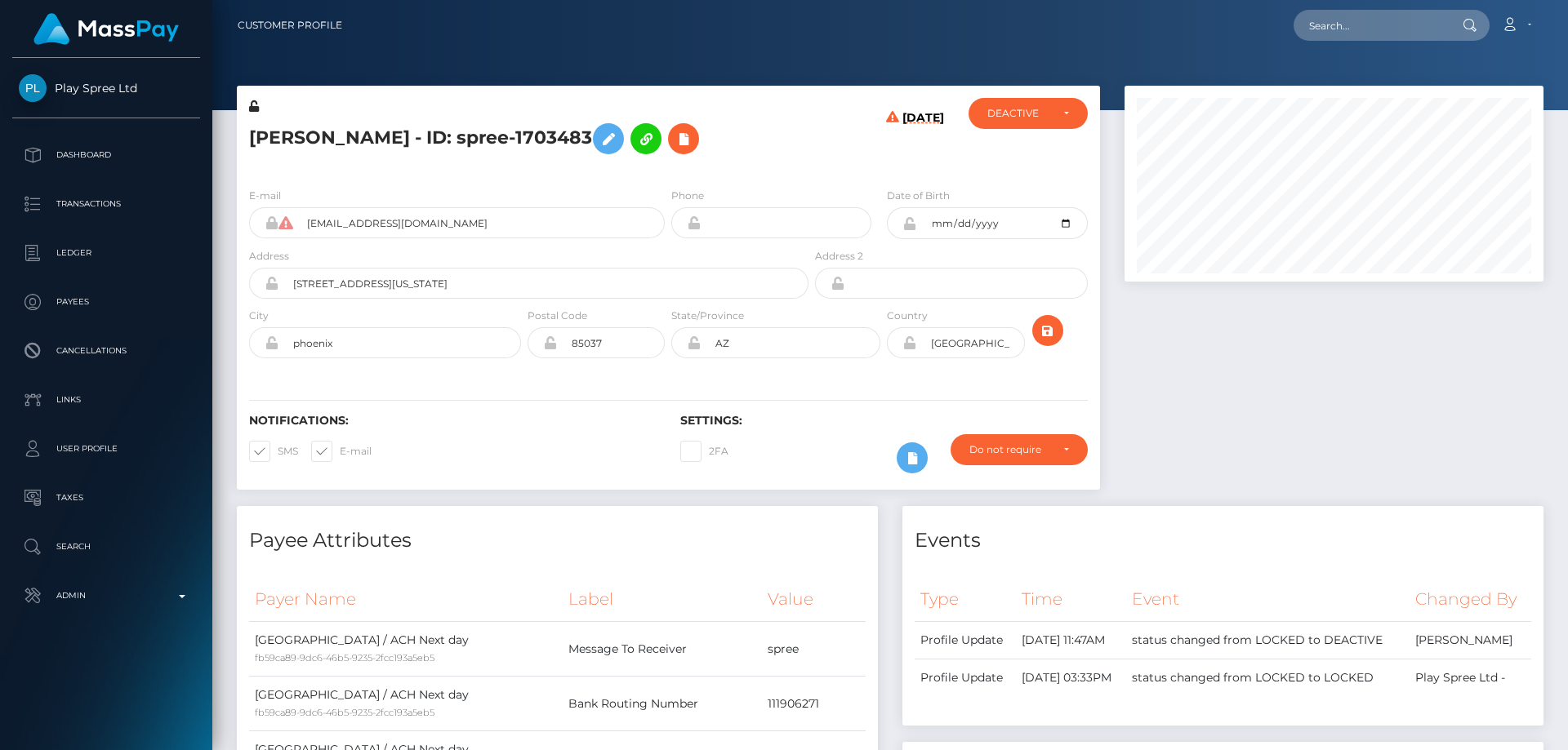
scroll to position [195, 420]
click at [1249, 497] on div at bounding box center [1334, 296] width 444 height 420
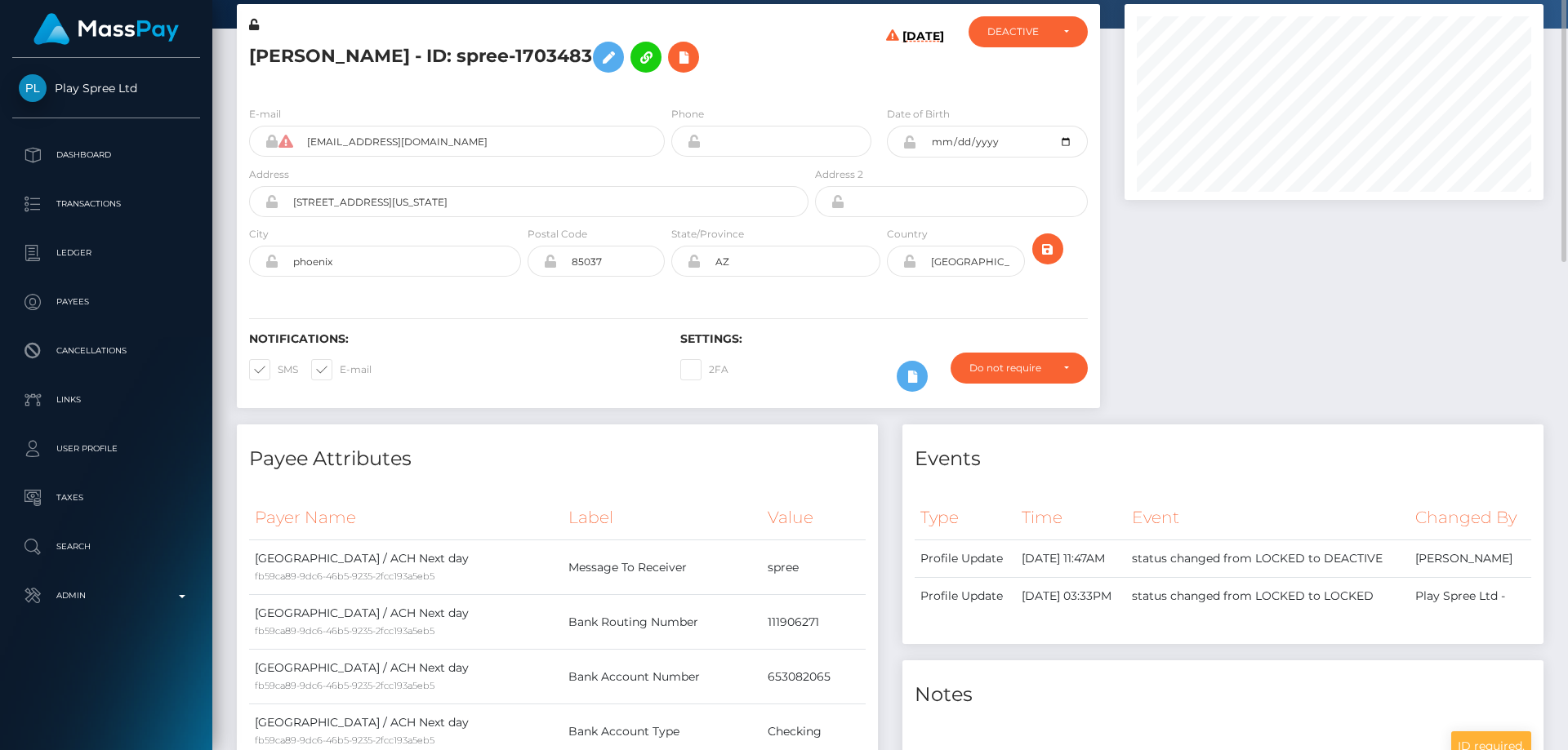
scroll to position [0, 0]
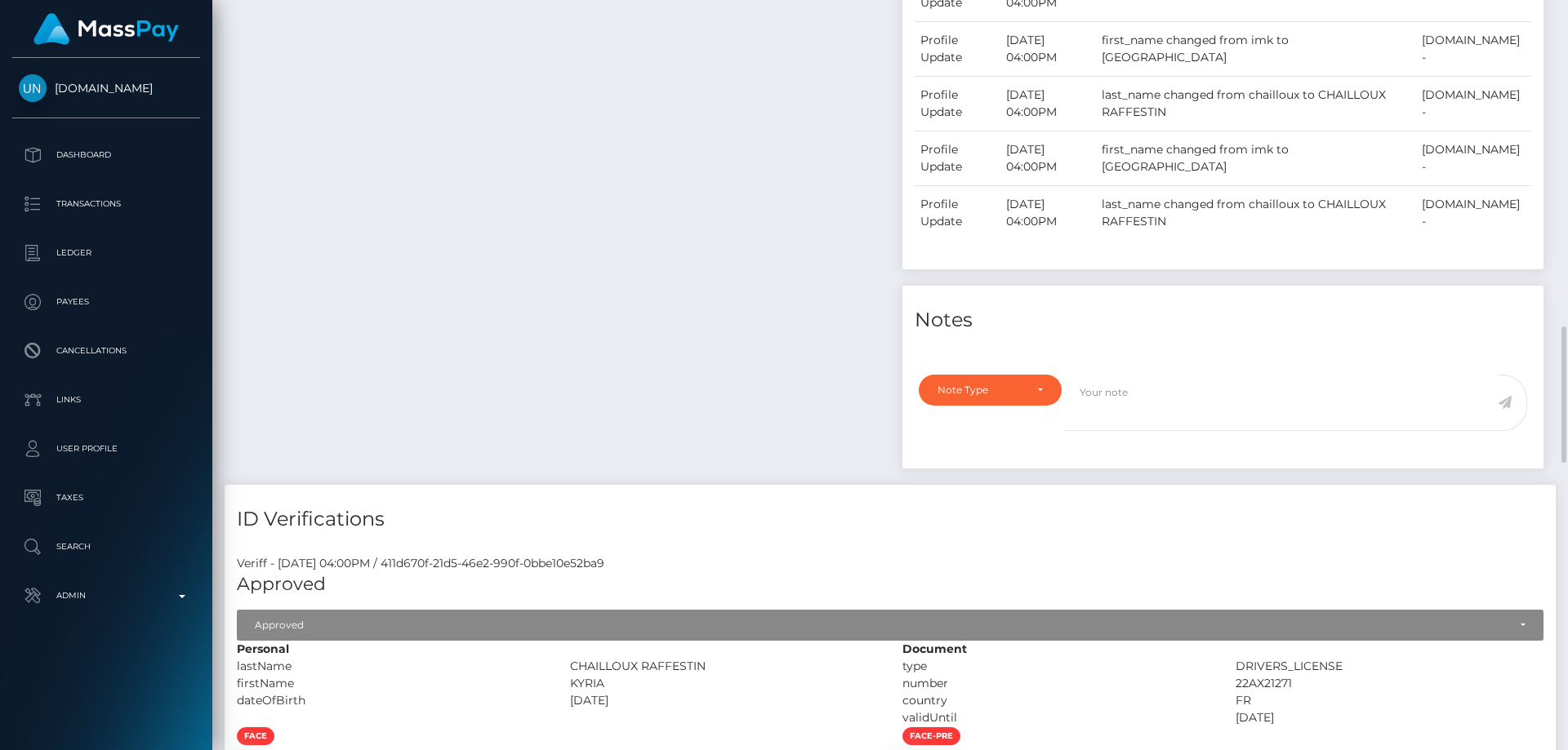
scroll to position [979, 0]
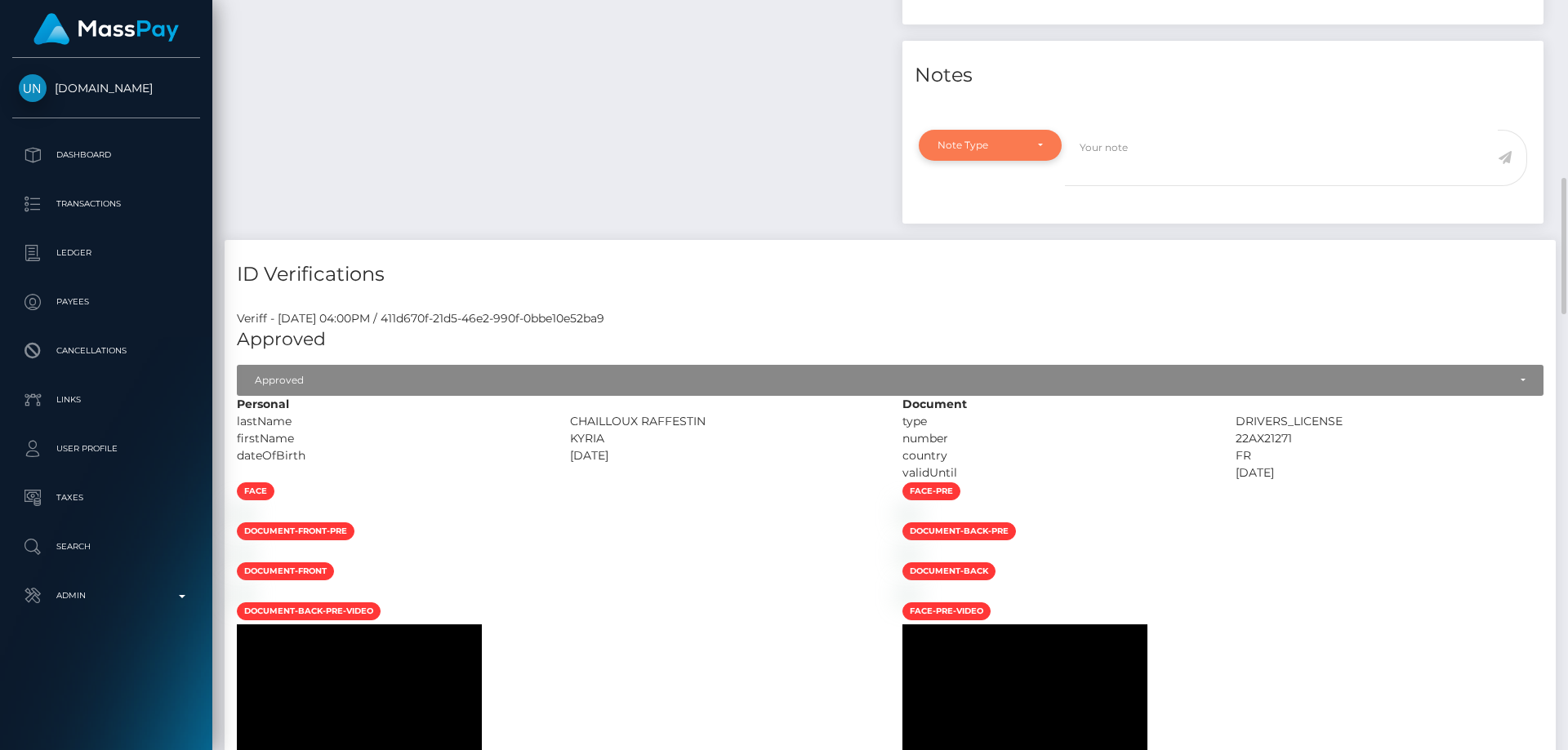
drag, startPoint x: 1002, startPoint y: 157, endPoint x: 992, endPoint y: 187, distance: 31.6
click at [1002, 158] on div "Note Type" at bounding box center [990, 146] width 143 height 31
click at [982, 231] on span "Compliance" at bounding box center [968, 223] width 59 height 15
select select "COMPLIANCE"
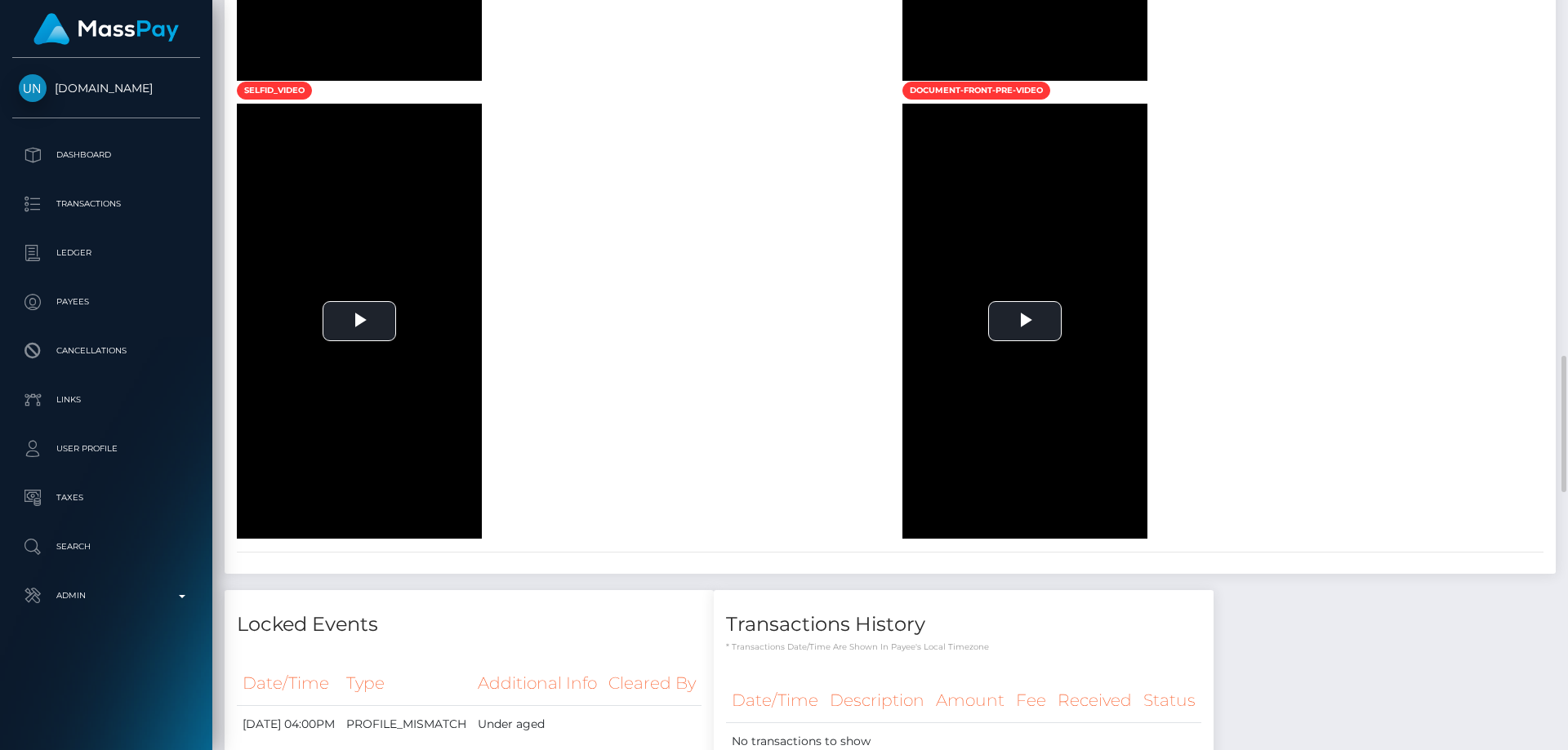
scroll to position [2122, 0]
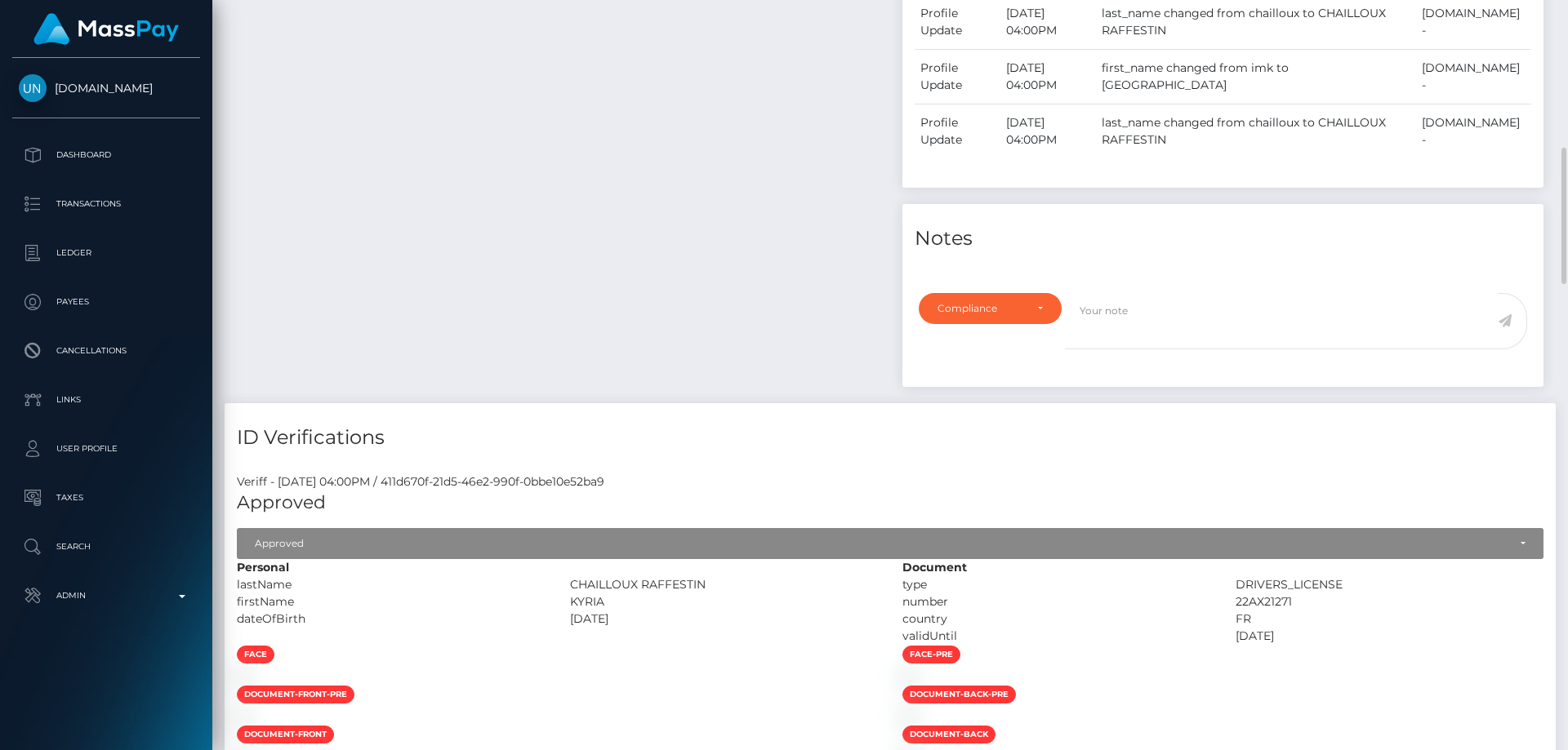
scroll to position [653, 0]
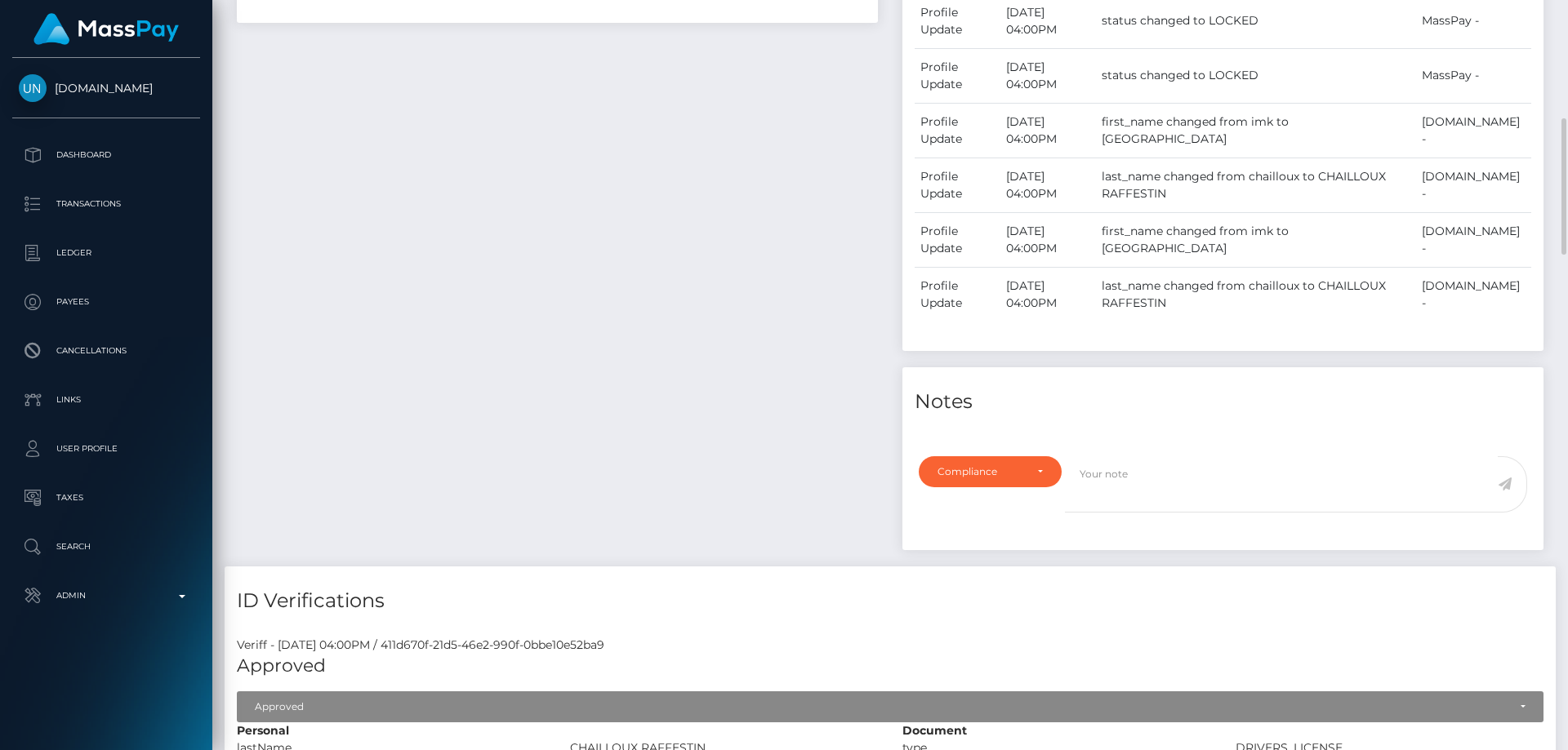
click at [994, 480] on div "Note Type Compliance Clear Compliance General Compliance Note Type Compliance C…" at bounding box center [1223, 498] width 641 height 103
click at [1167, 502] on textarea at bounding box center [1281, 484] width 432 height 56
type textarea "The user is under age."
click at [1507, 491] on icon at bounding box center [1504, 483] width 14 height 13
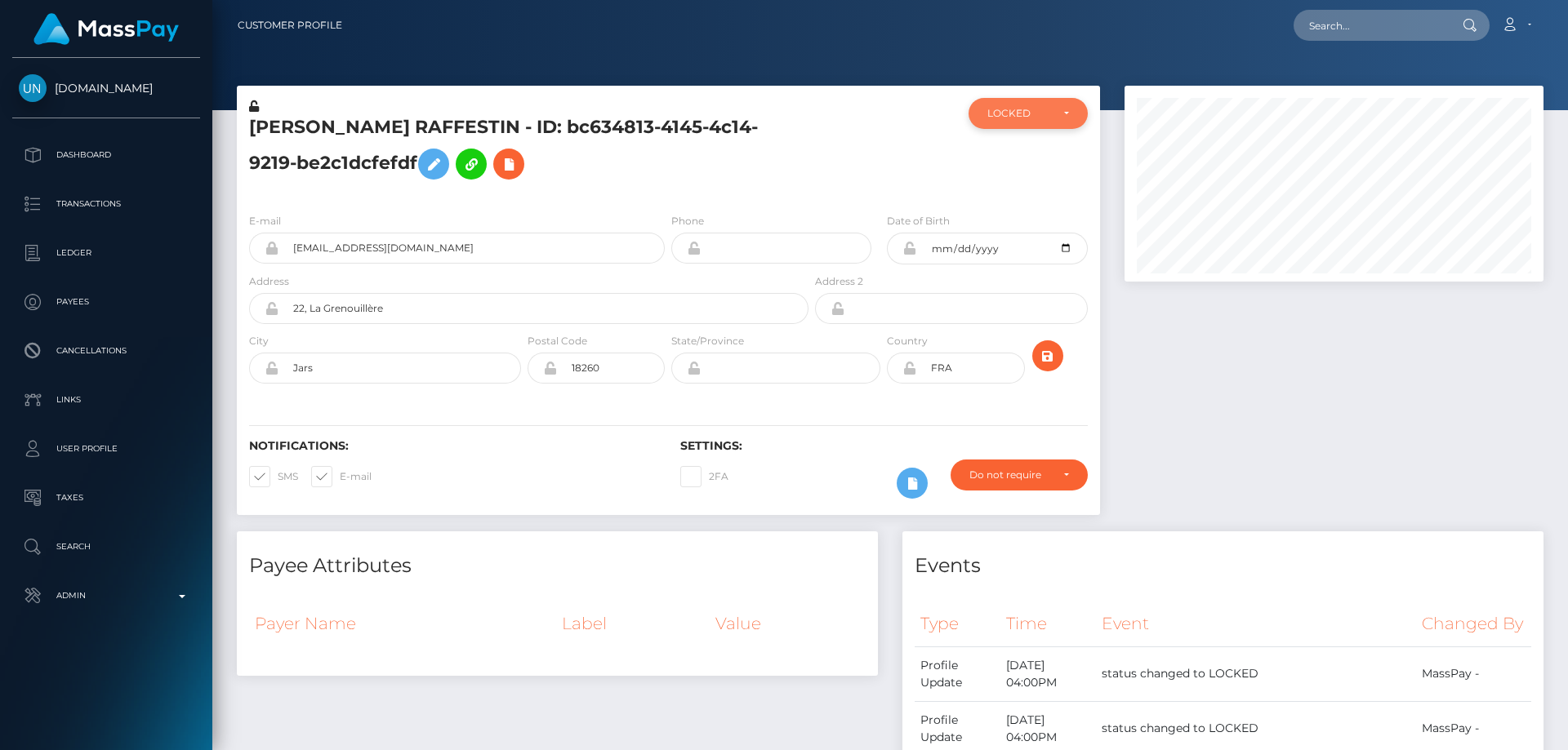
scroll to position [815968, 816180]
click at [1001, 117] on div "LOCKED" at bounding box center [1018, 113] width 63 height 13
click at [1001, 181] on link "DEACTIVE" at bounding box center [1028, 191] width 119 height 30
select select "DEACTIVE"
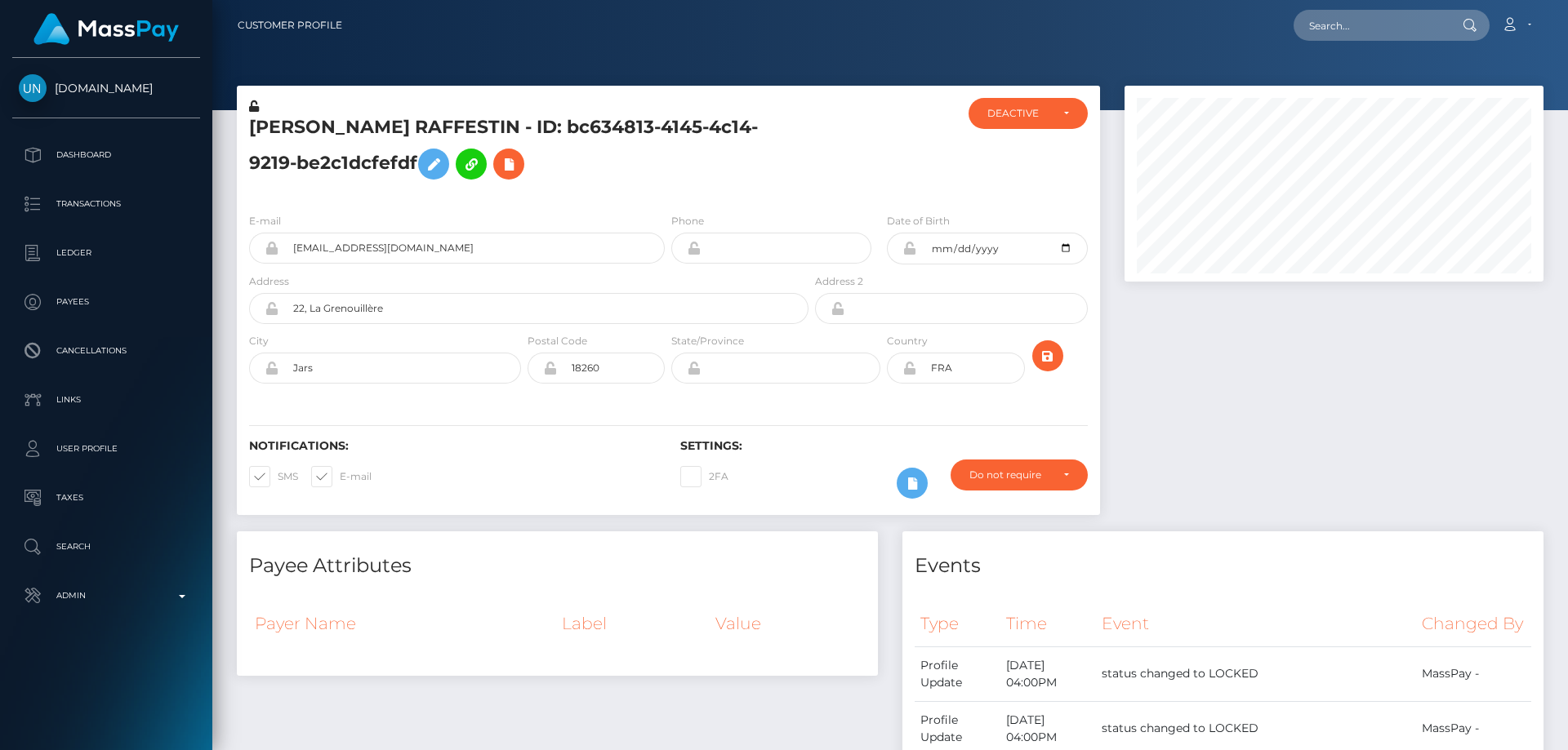
click at [697, 672] on div "Payer Name Label Value" at bounding box center [557, 632] width 641 height 86
click at [654, 173] on h5 "KYRIA CHAILLOUX RAFFESTIN - ID: bc634813-4145-4c14-9219-be2c1dcfefdf" at bounding box center [524, 152] width 551 height 72
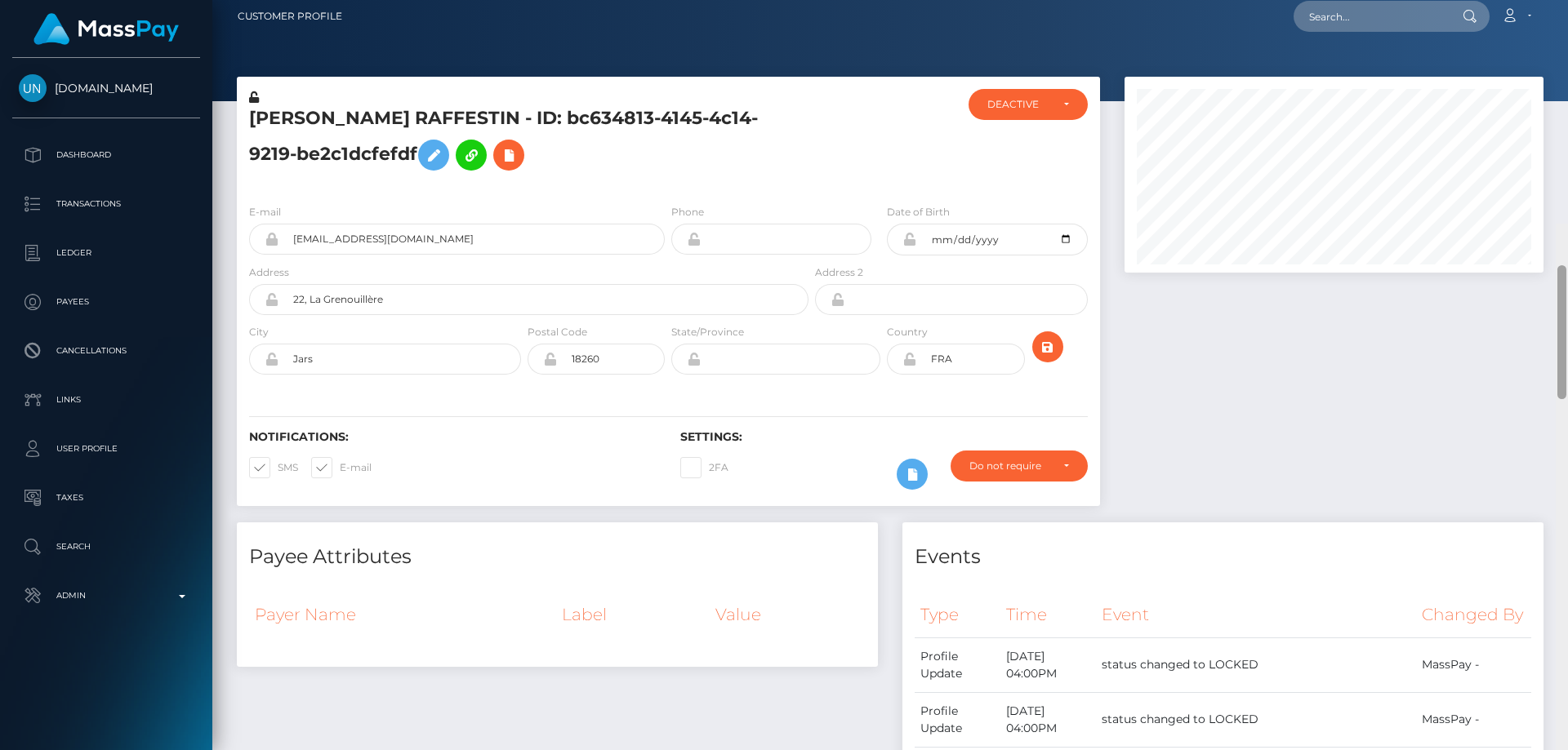
scroll to position [0, 0]
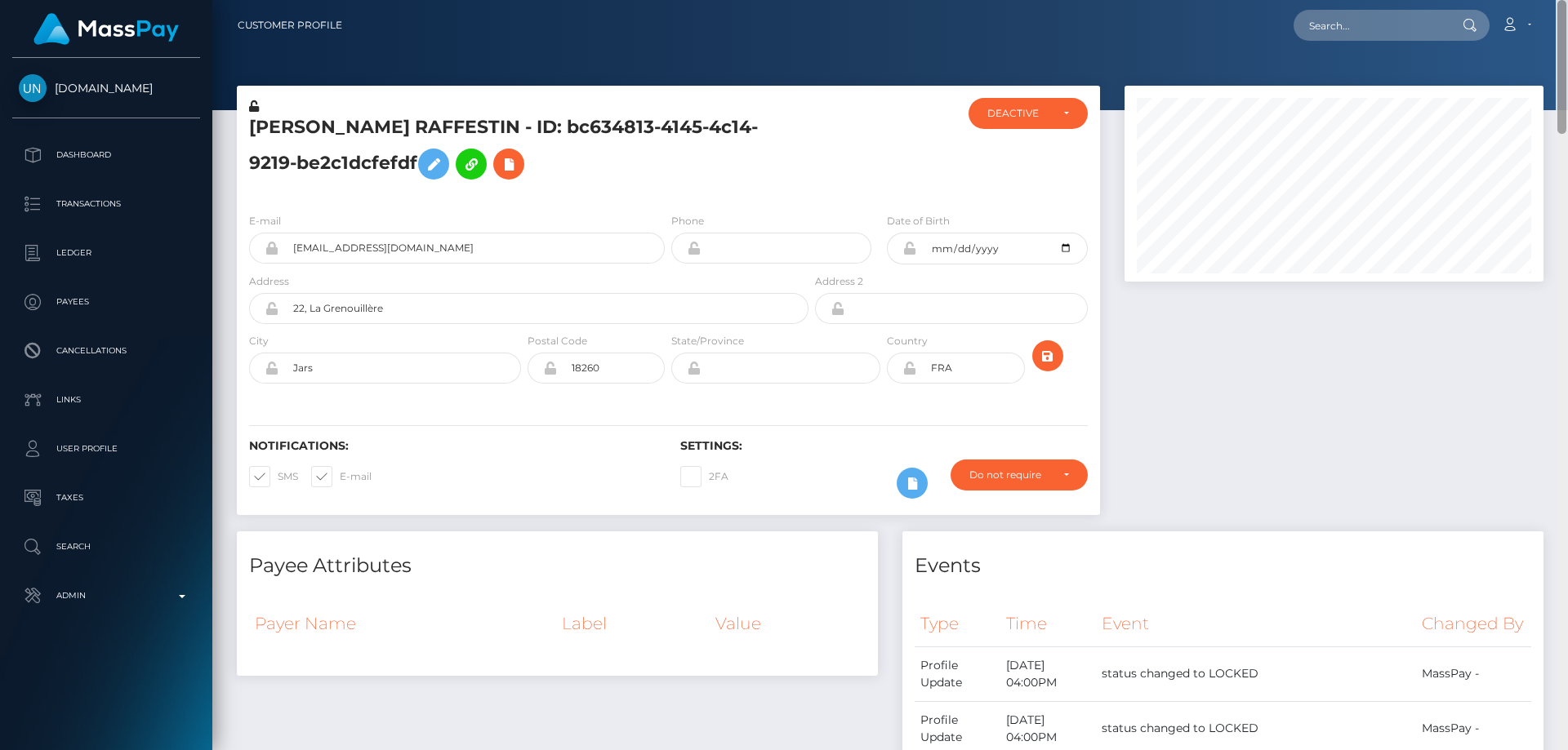
drag, startPoint x: 1563, startPoint y: 701, endPoint x: 1566, endPoint y: 83, distance: 618.0
click at [1566, 83] on div at bounding box center [1562, 375] width 12 height 750
click at [753, 162] on h5 "KYRIA CHAILLOUX RAFFESTIN - ID: bc634813-4145-4c14-9219-be2c1dcfefdf" at bounding box center [524, 152] width 551 height 72
drag, startPoint x: 449, startPoint y: 685, endPoint x: 437, endPoint y: 664, distance: 24.2
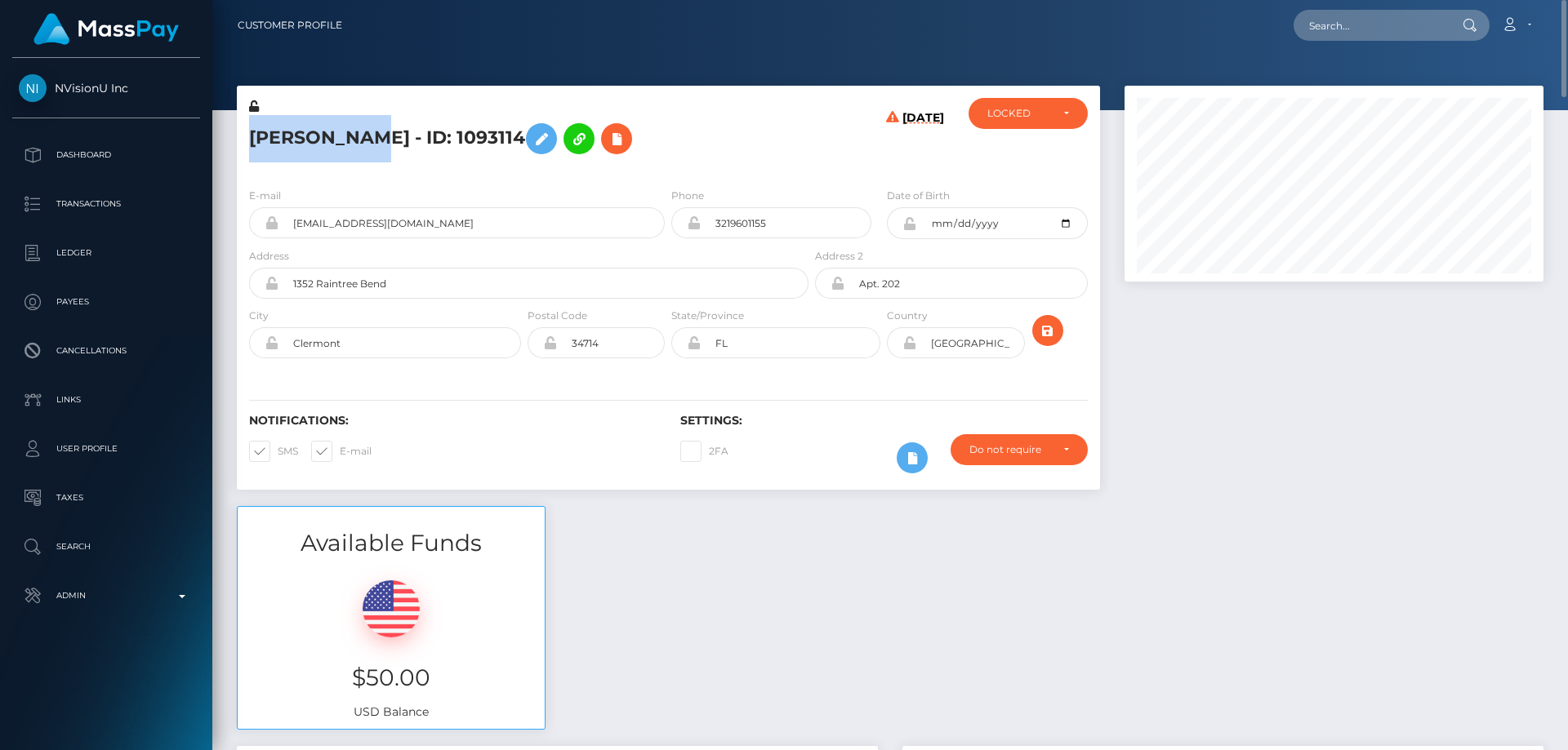
drag, startPoint x: 353, startPoint y: 137, endPoint x: 248, endPoint y: 134, distance: 105.0
click at [248, 134] on div "[PERSON_NAME] - ID: 1093114" at bounding box center [524, 136] width 575 height 77
click at [321, 134] on h5 "[PERSON_NAME] - ID: 1093114" at bounding box center [524, 139] width 551 height 47
drag, startPoint x: 358, startPoint y: 135, endPoint x: 233, endPoint y: 131, distance: 125.1
click at [233, 131] on div "[PERSON_NAME] - ID: 1093114 [DATE] ACTIVE CLOSED" at bounding box center [669, 296] width 887 height 420
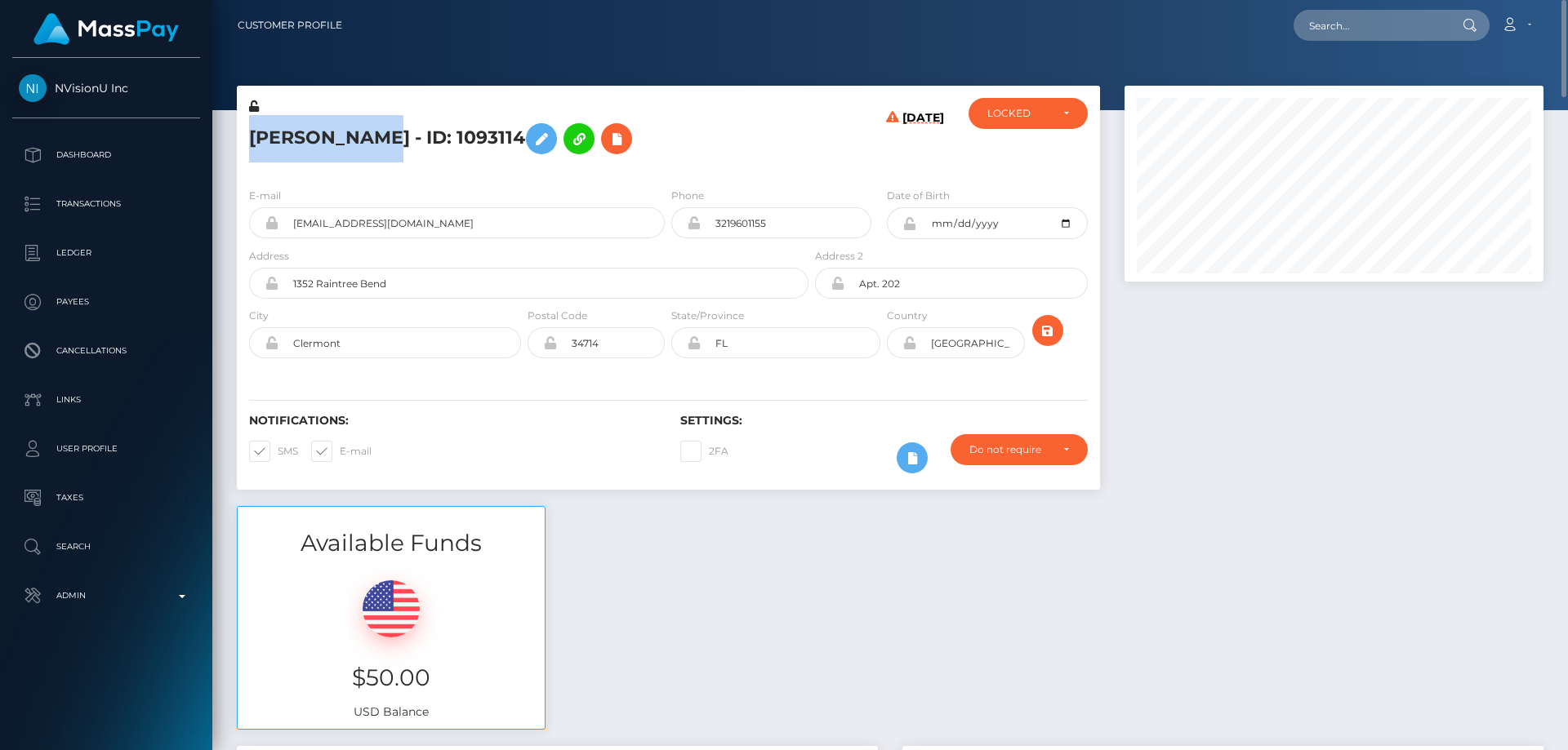
copy div "[PERSON_NAME]"
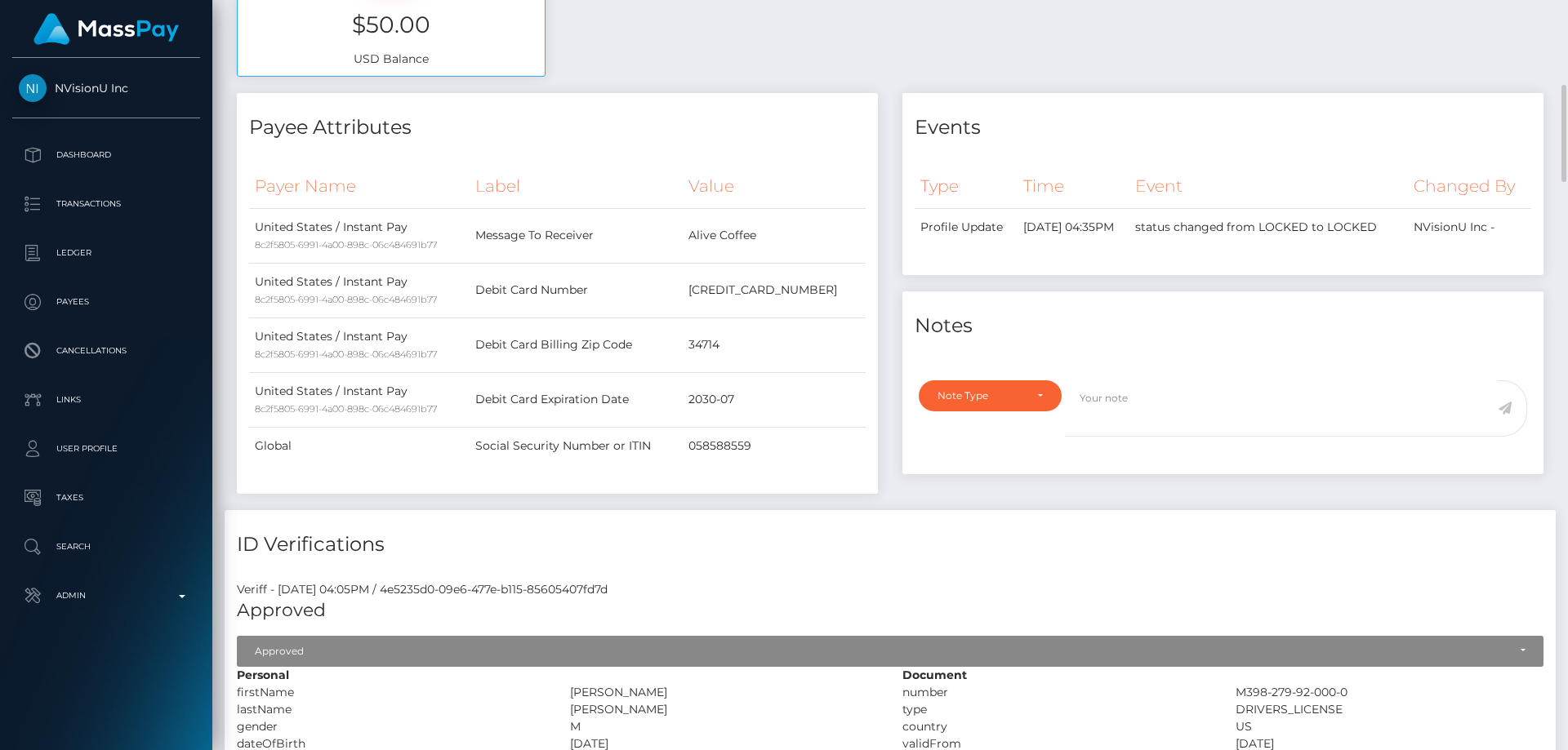
scroll to position [898, 0]
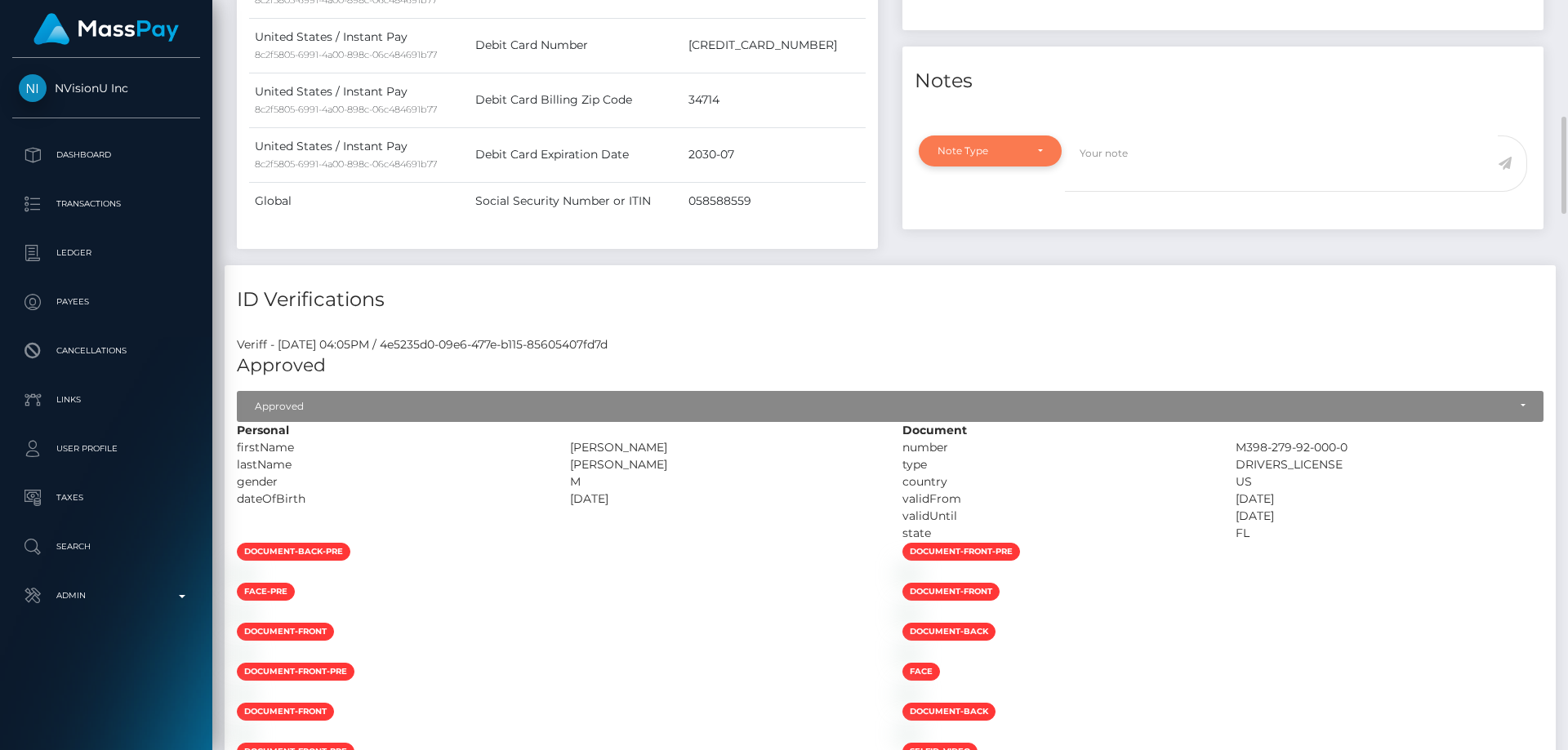
click at [951, 166] on div "Note Type" at bounding box center [990, 151] width 143 height 31
click at [979, 271] on span "Clear Compliance" at bounding box center [981, 263] width 87 height 15
select select "CLEAR_COMPLIANCE"
paste textarea "The hit refers to a person with a different First Name ( Edylebrto )."
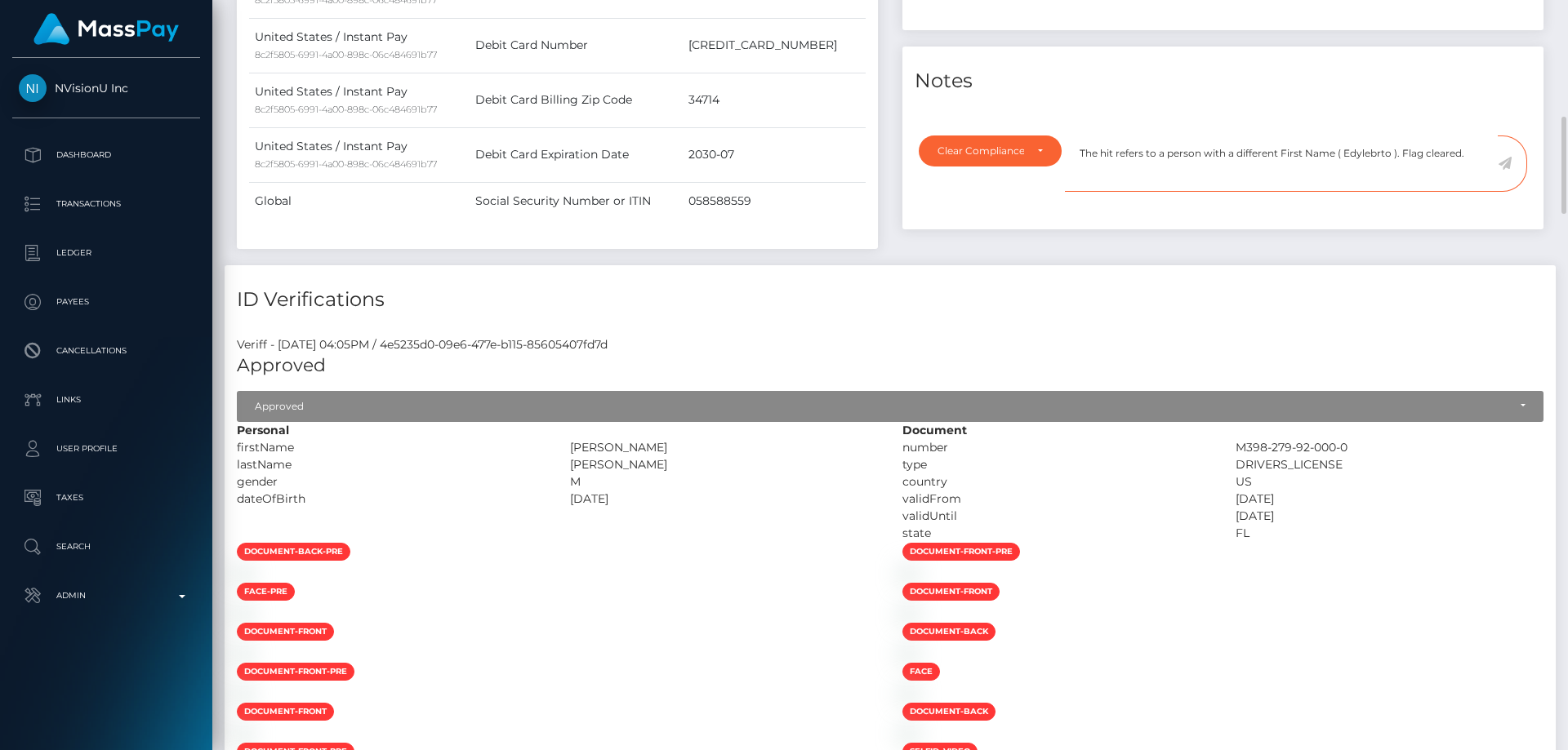
type textarea "The hit refers to a person with a different First Name ( Edylebrto ). Flag clea…"
click at [1503, 170] on icon at bounding box center [1504, 163] width 14 height 13
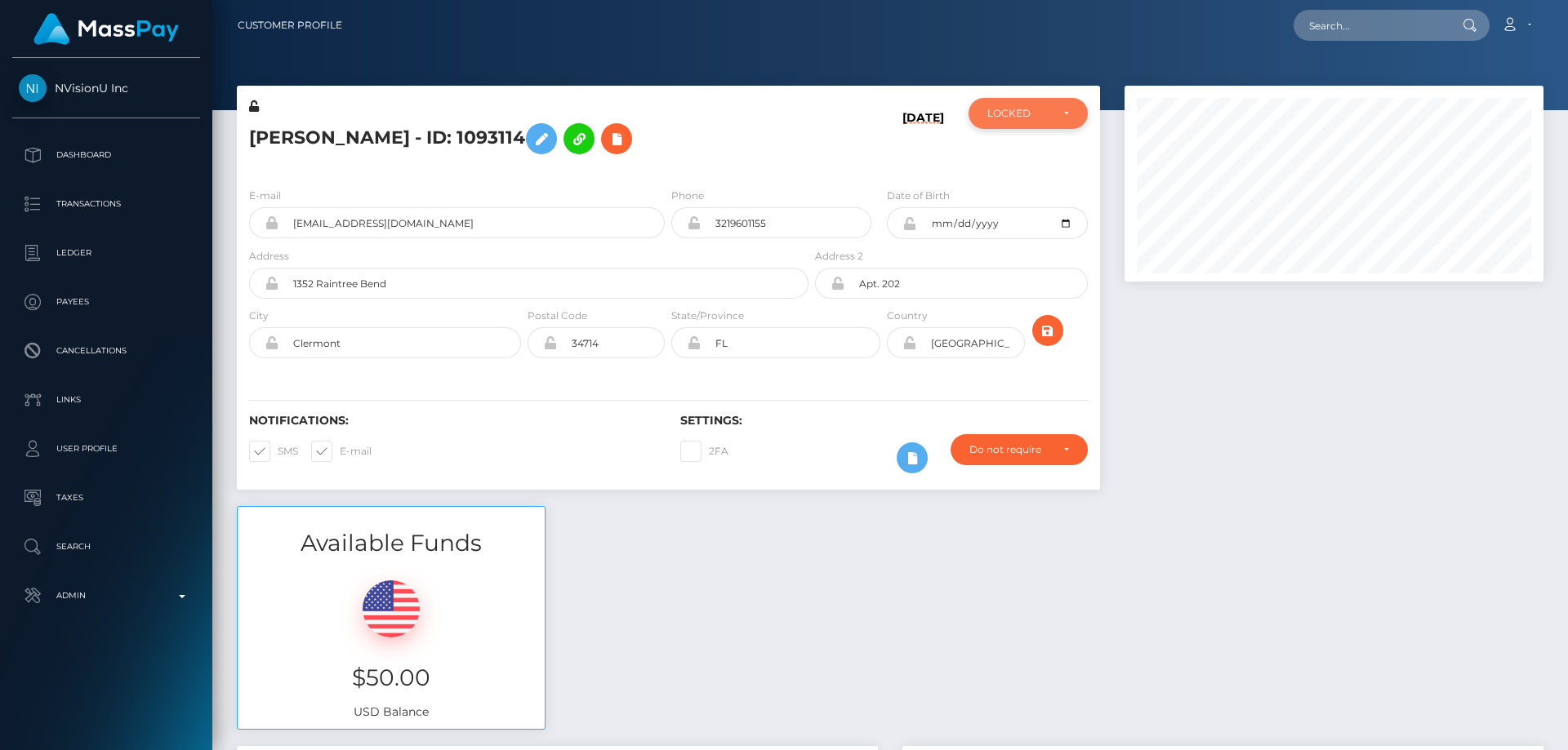
scroll to position [815968, 816180]
click at [1029, 117] on div "LOCKED" at bounding box center [1018, 113] width 63 height 13
click at [1022, 153] on span "ACTIVE" at bounding box center [1006, 157] width 37 height 15
select select "ACTIVE"
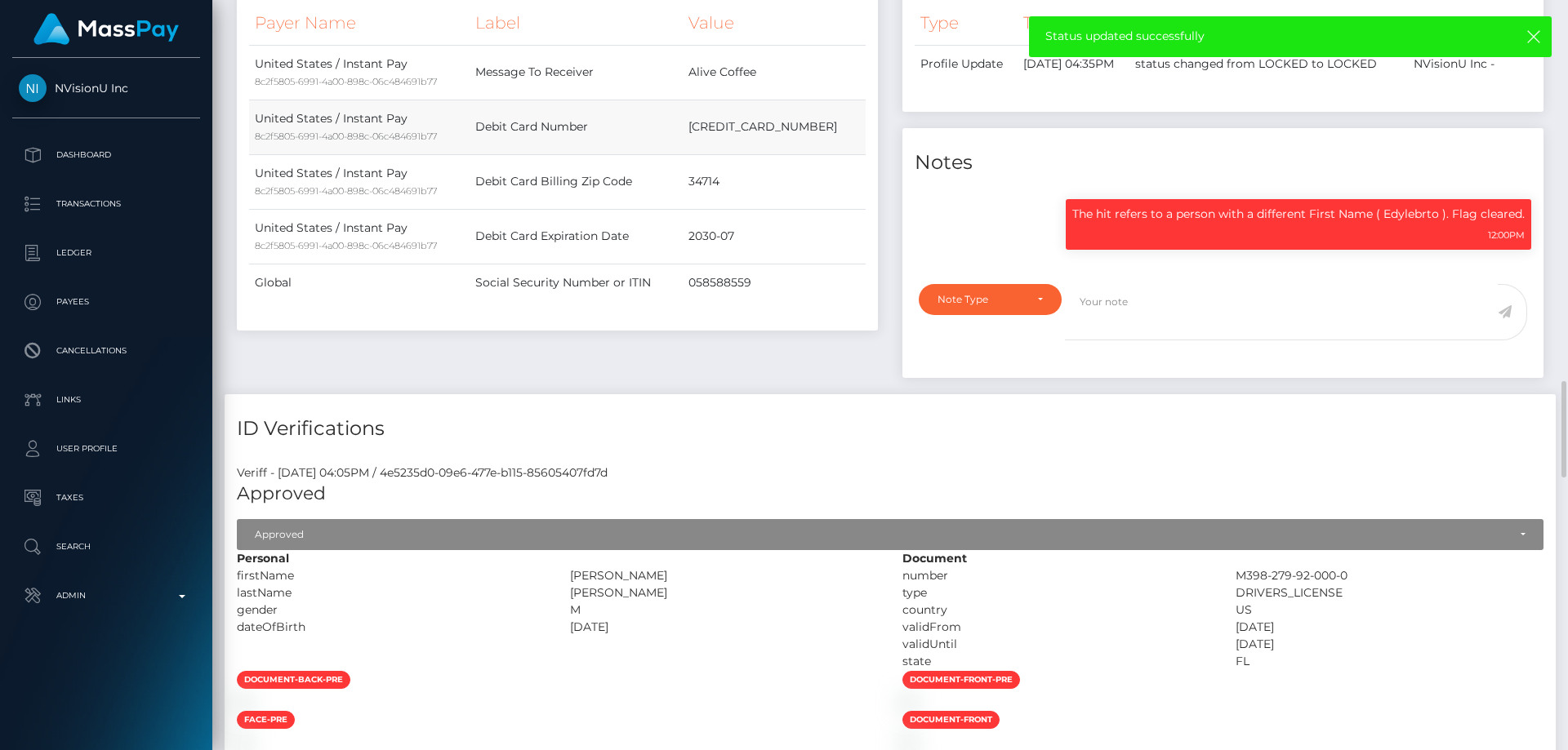
scroll to position [1061, 0]
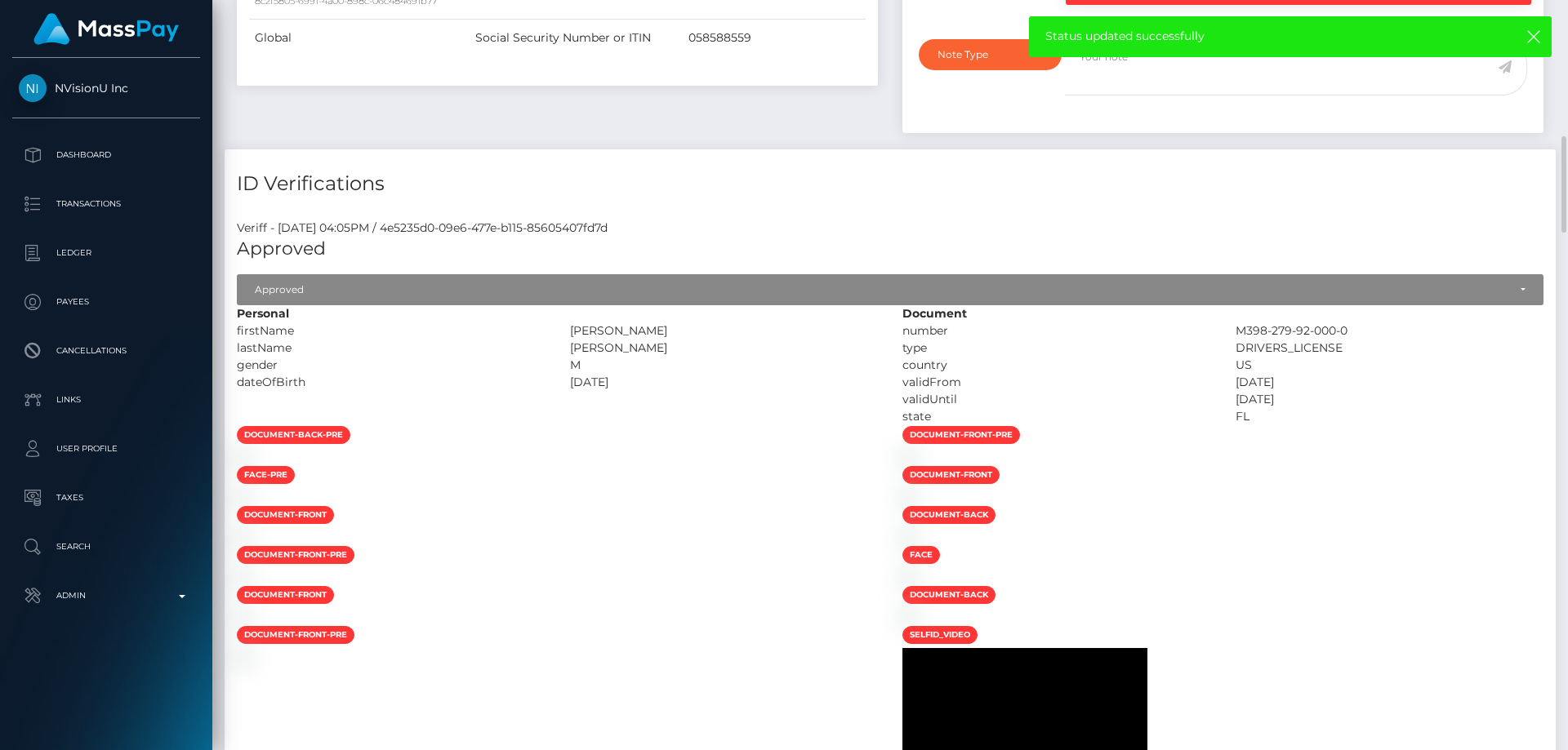
drag, startPoint x: 666, startPoint y: 370, endPoint x: 568, endPoint y: 369, distance: 98.0
click at [568, 339] on div "JOSE VICTOR JR" at bounding box center [724, 331] width 333 height 17
copy div "JOSE VICTOR JR"
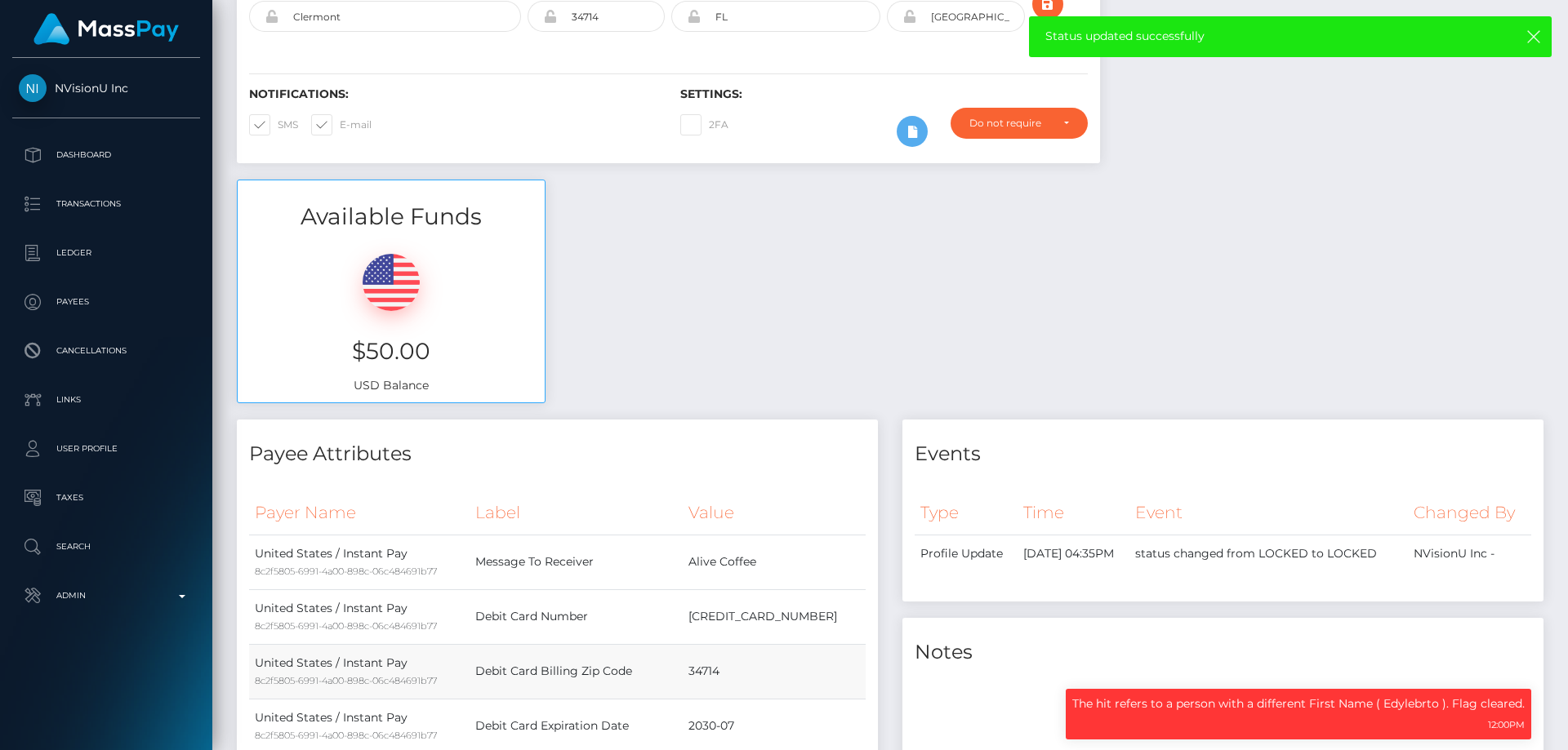
scroll to position [0, 0]
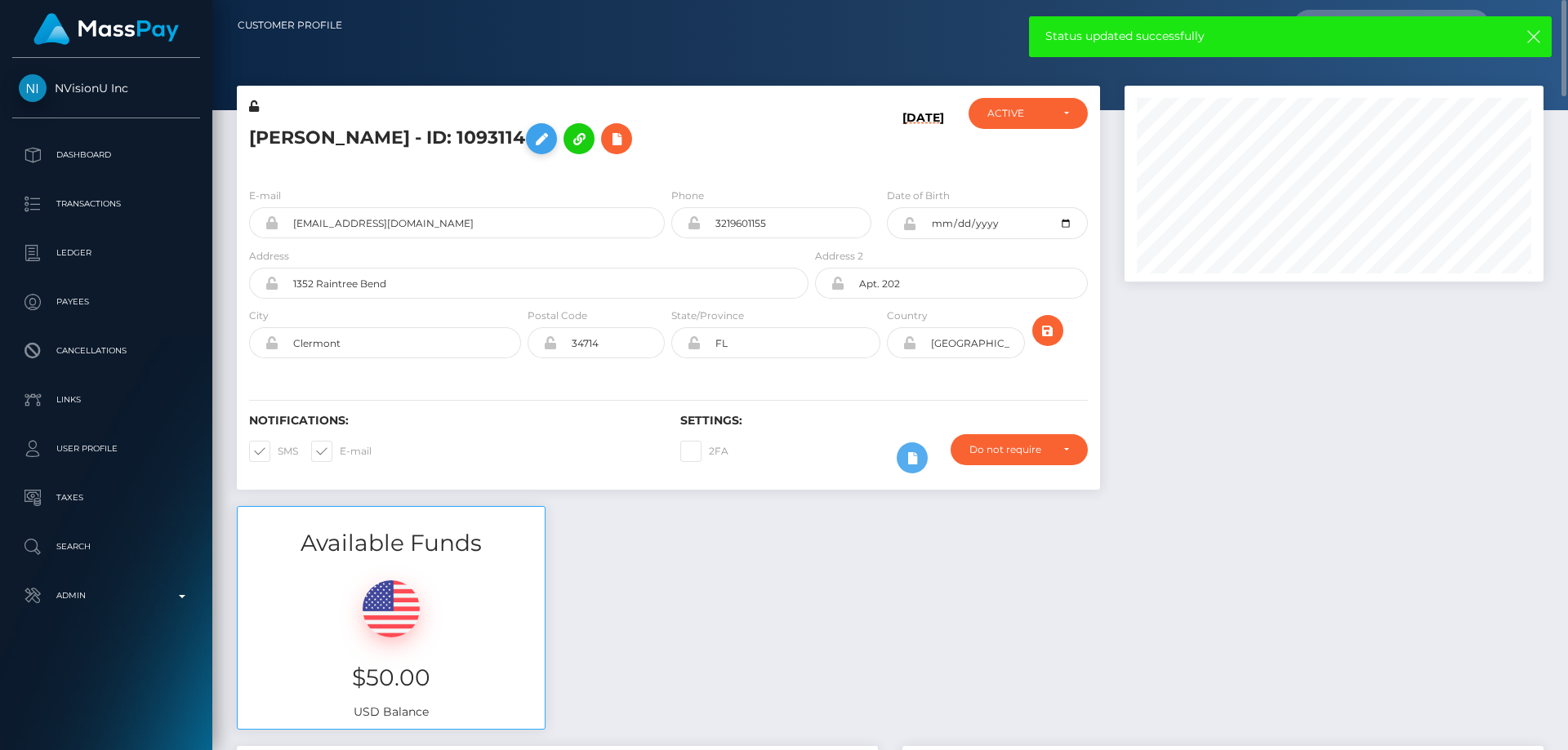
click at [532, 139] on icon at bounding box center [541, 139] width 20 height 21
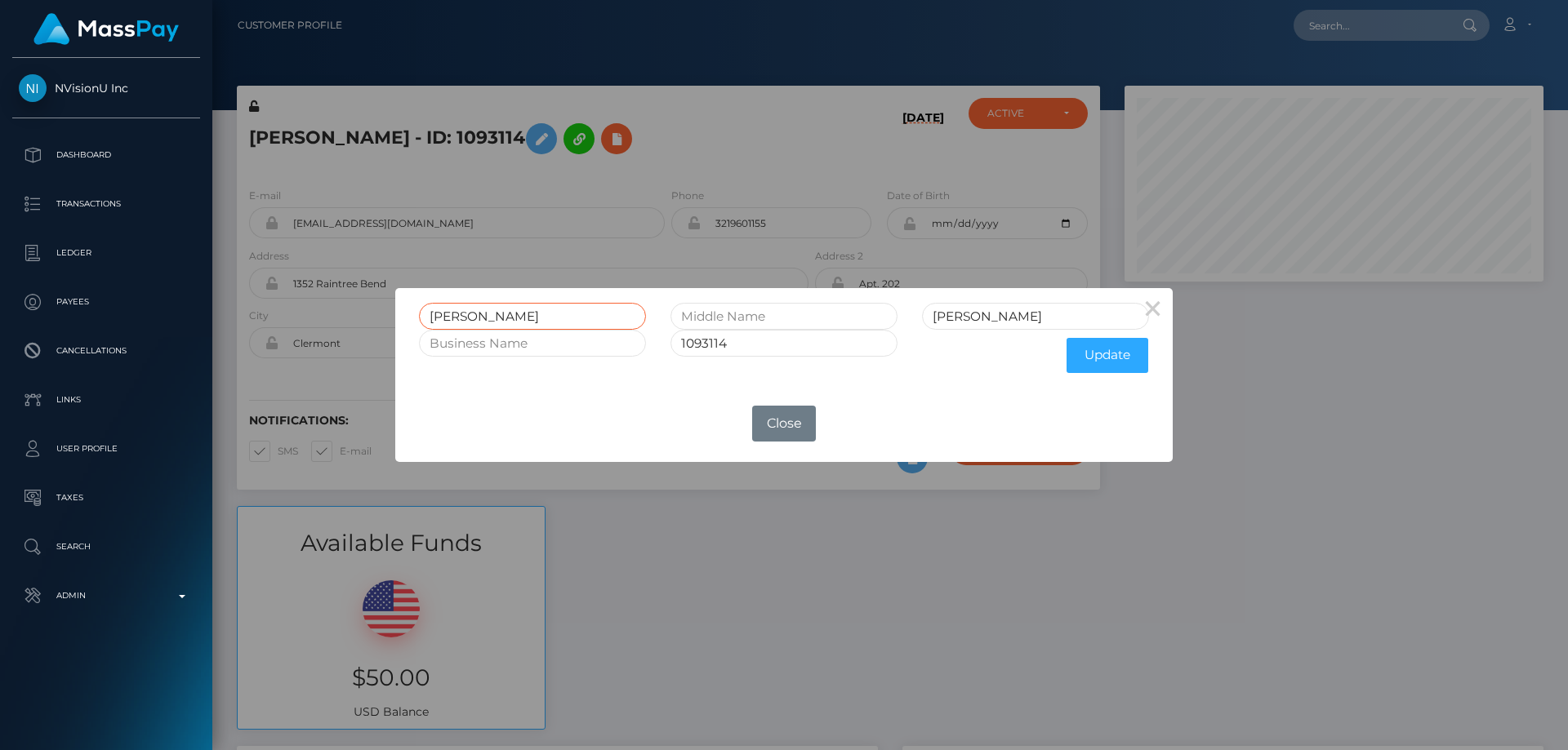
click at [396, 319] on div "Jose Molina 1093114 Update" at bounding box center [783, 337] width 776 height 97
paste input "OSE VICTOR JR"
type input "JOSE VICTOR JR"
click at [1094, 352] on button "Update" at bounding box center [1107, 355] width 82 height 35
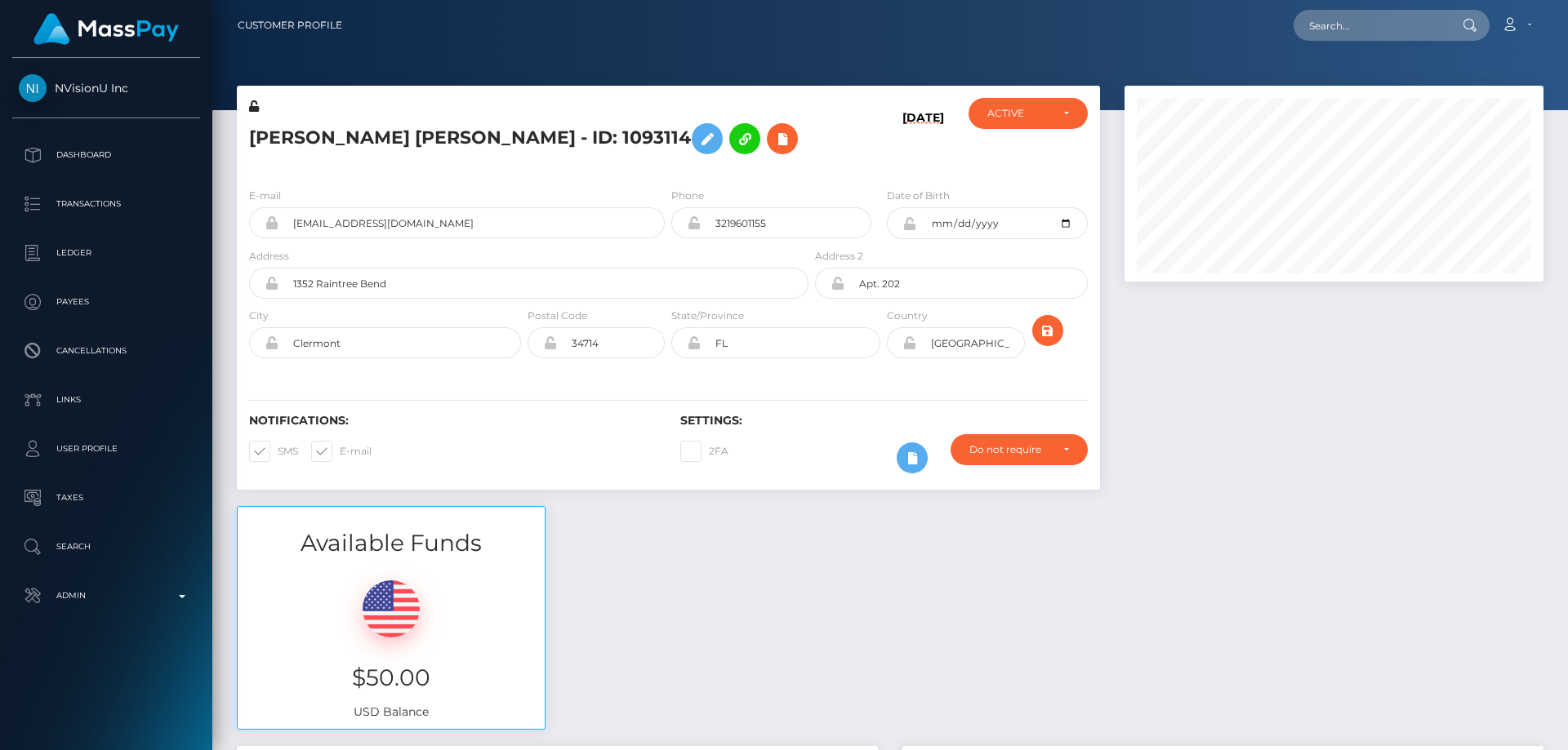
scroll to position [195, 420]
drag, startPoint x: 252, startPoint y: 102, endPoint x: 833, endPoint y: 428, distance: 666.2
click at [252, 102] on icon at bounding box center [253, 106] width 9 height 11
click at [909, 224] on icon at bounding box center [909, 223] width 14 height 13
click at [912, 343] on icon at bounding box center [909, 343] width 14 height 13
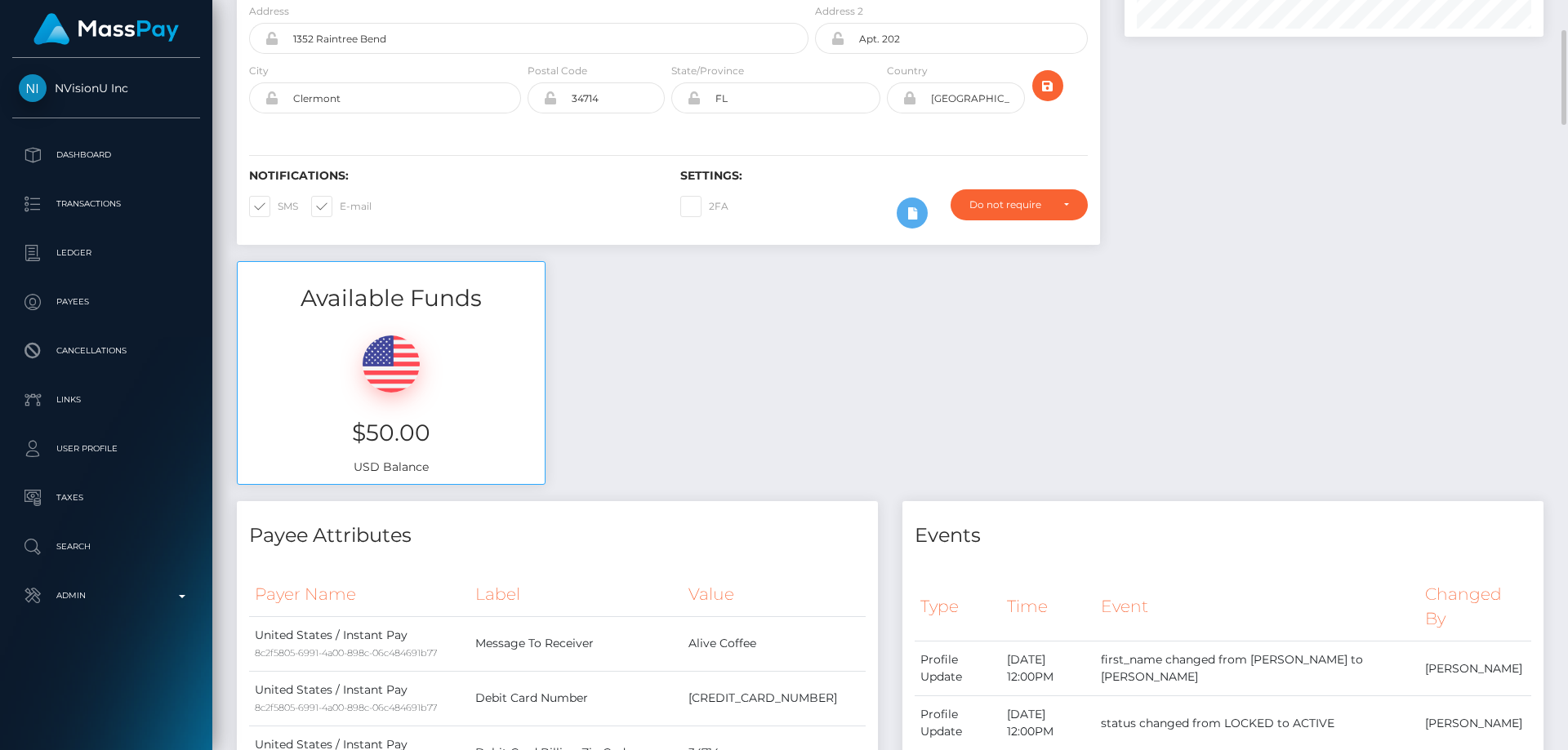
scroll to position [0, 0]
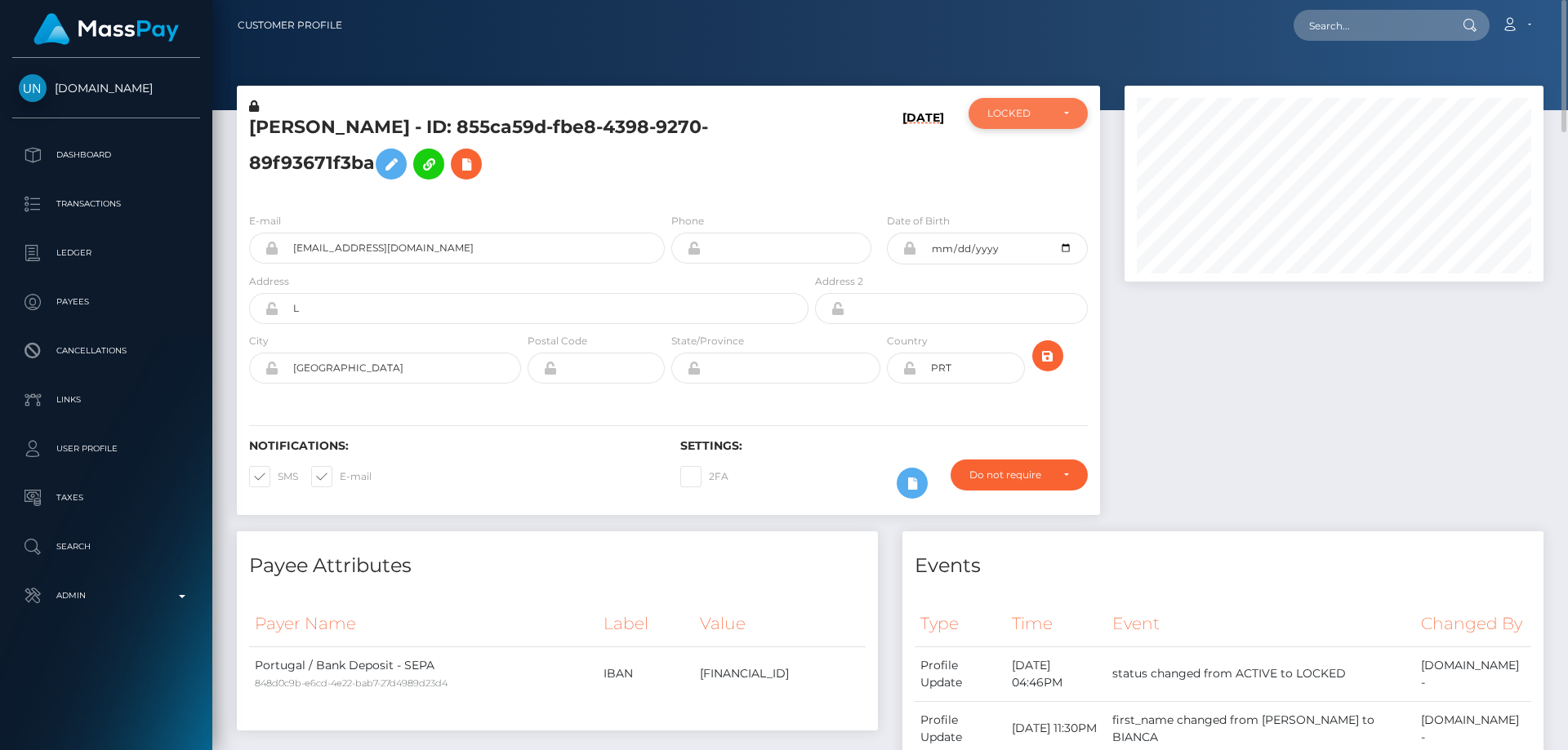
click at [1008, 123] on div "LOCKED" at bounding box center [1028, 114] width 119 height 31
click at [1017, 158] on span "ACTIVE" at bounding box center [1006, 157] width 37 height 15
select select "ACTIVE"
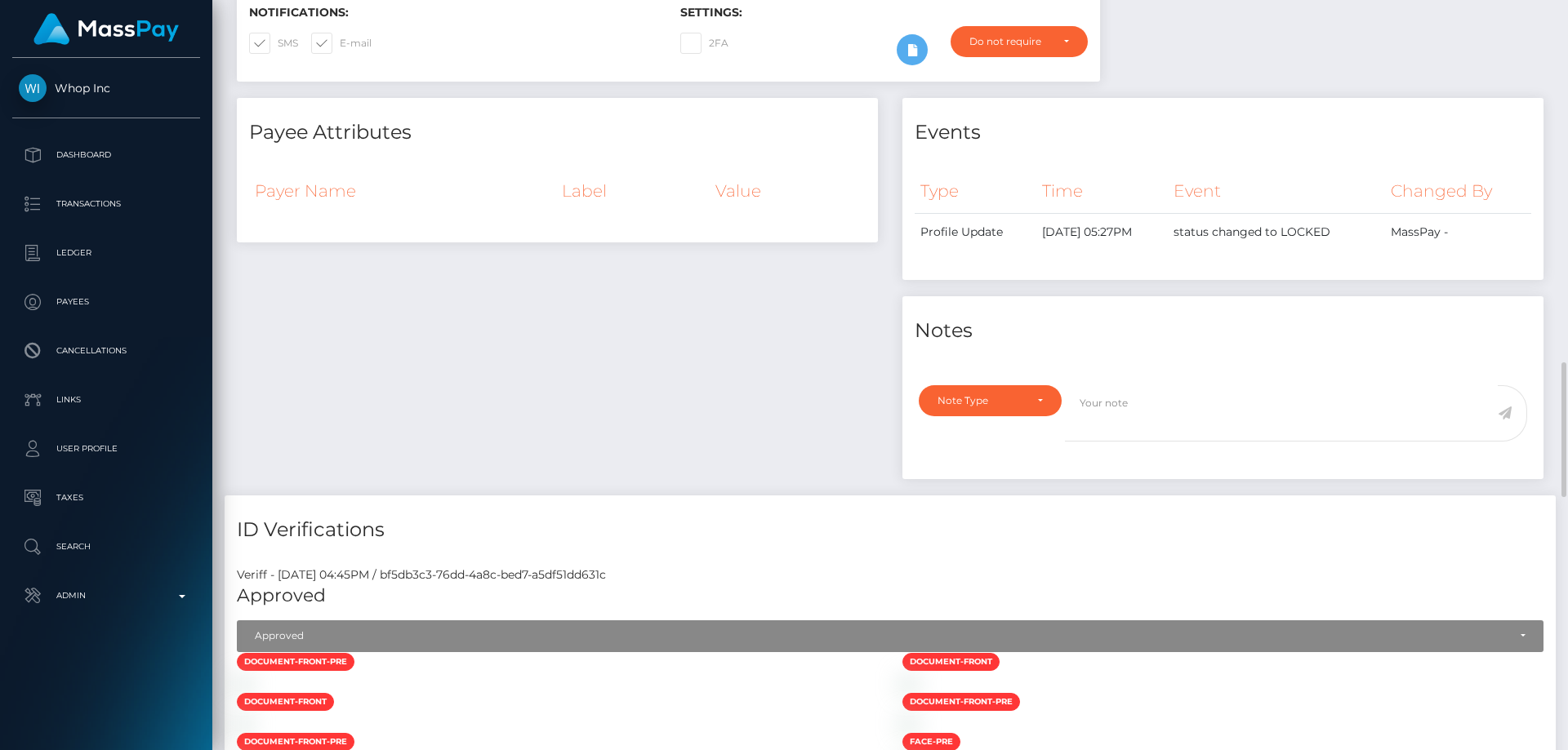
scroll to position [735, 0]
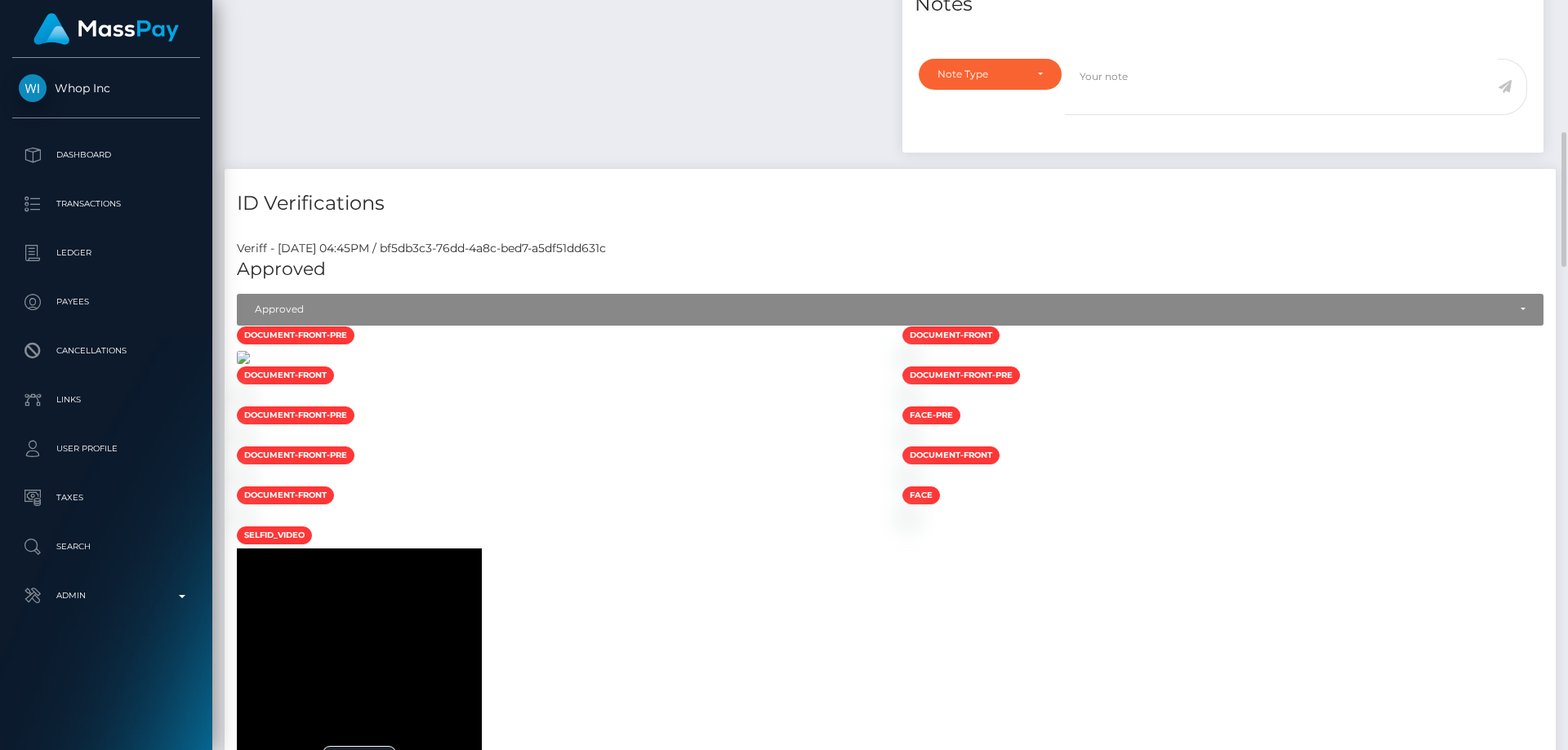
click at [250, 364] on img at bounding box center [243, 357] width 13 height 13
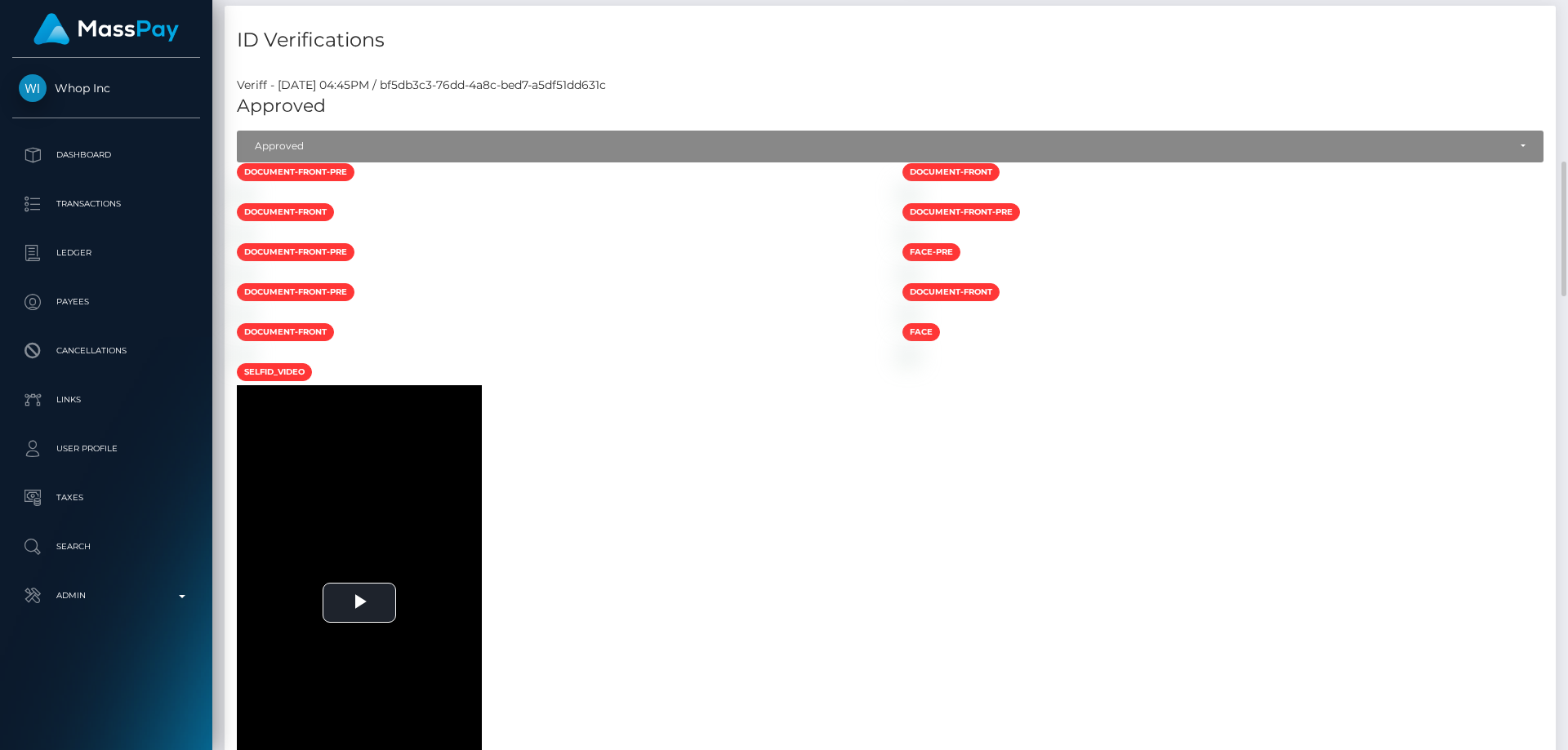
scroll to position [1224, 0]
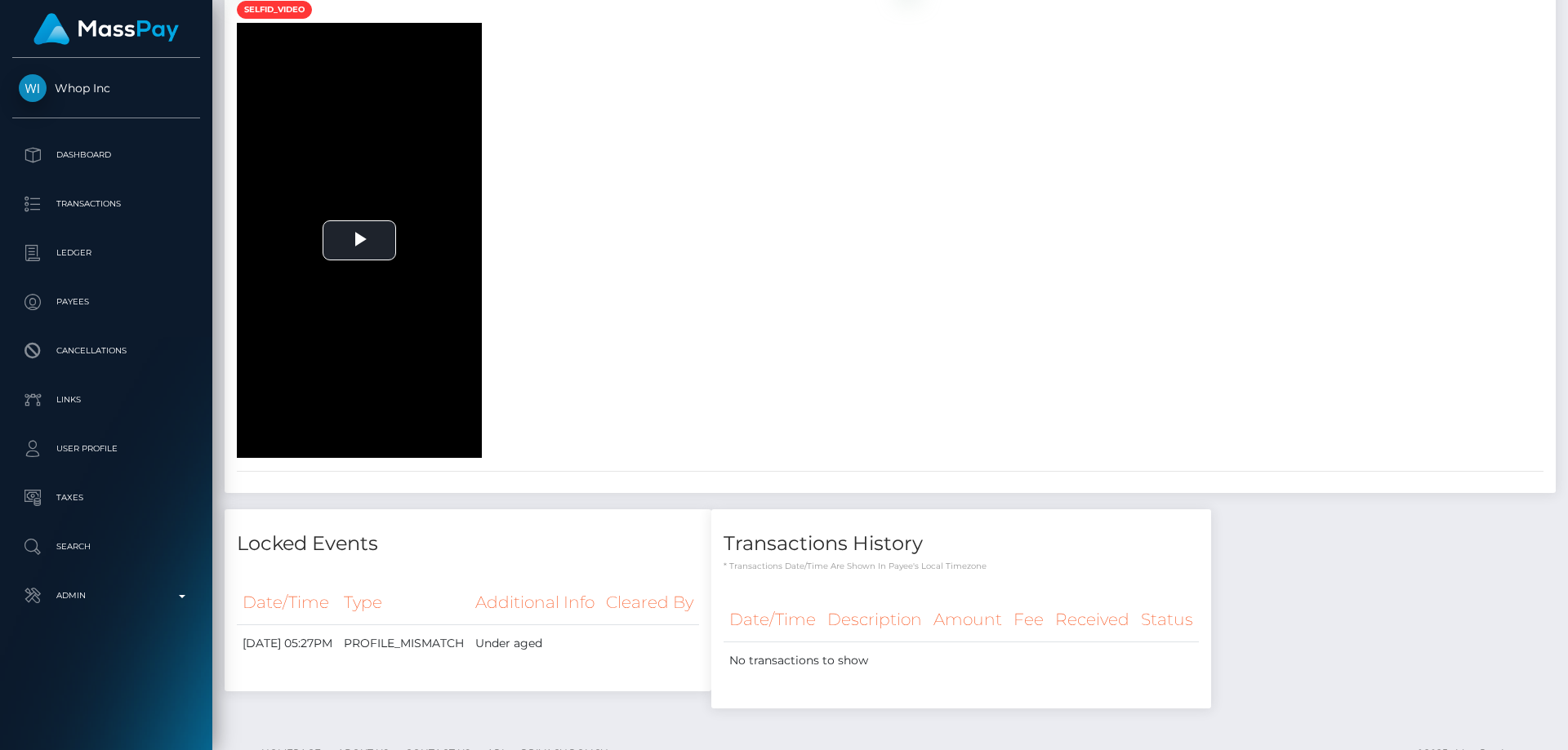
scroll to position [0, 0]
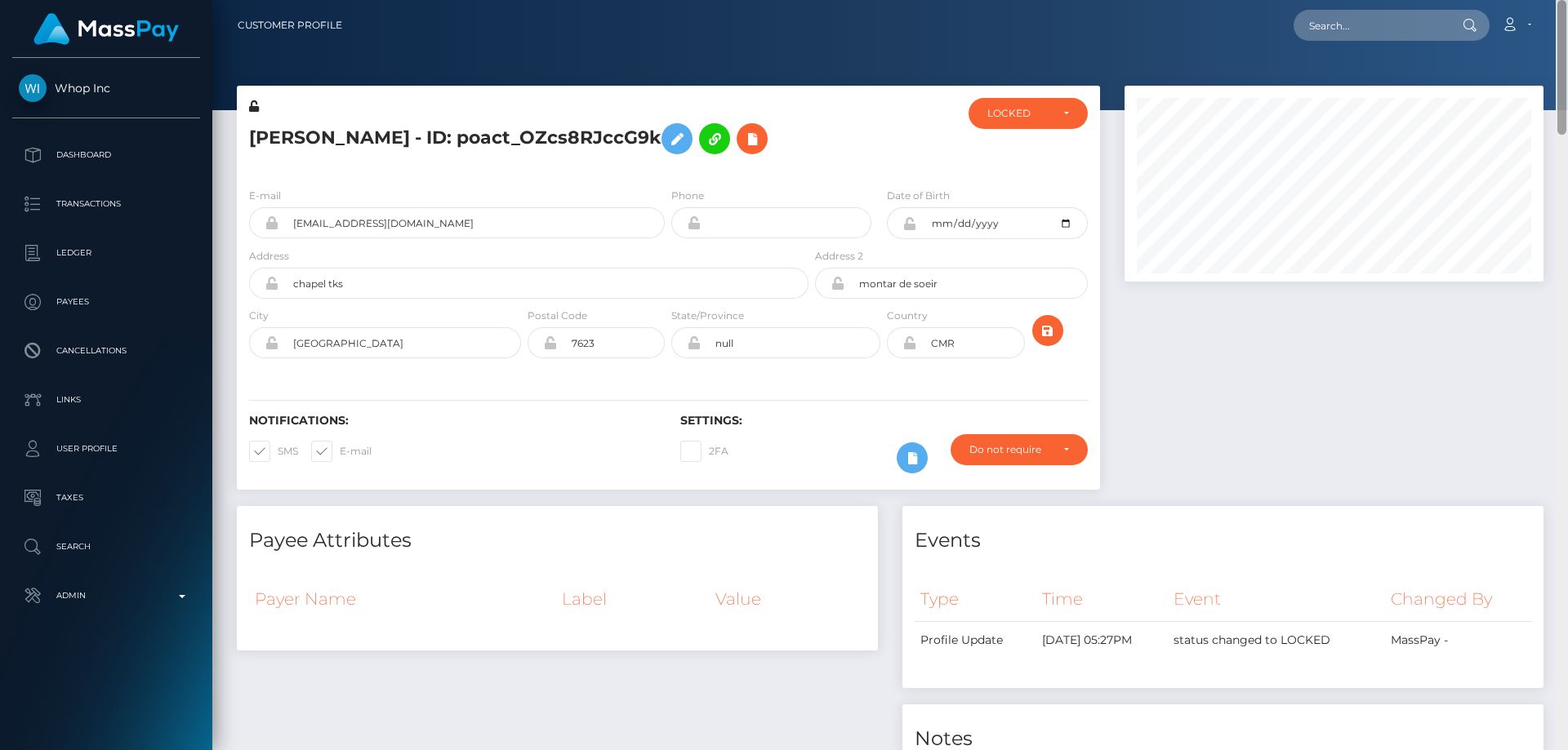
drag, startPoint x: 1559, startPoint y: 697, endPoint x: 1567, endPoint y: -57, distance: 754.0
click at [1567, 0] on html "Whop Inc Dashboard Transactions Ledger Payees Cancellations Links" at bounding box center [784, 375] width 1568 height 750
click at [1021, 114] on div "LOCKED" at bounding box center [1018, 113] width 63 height 13
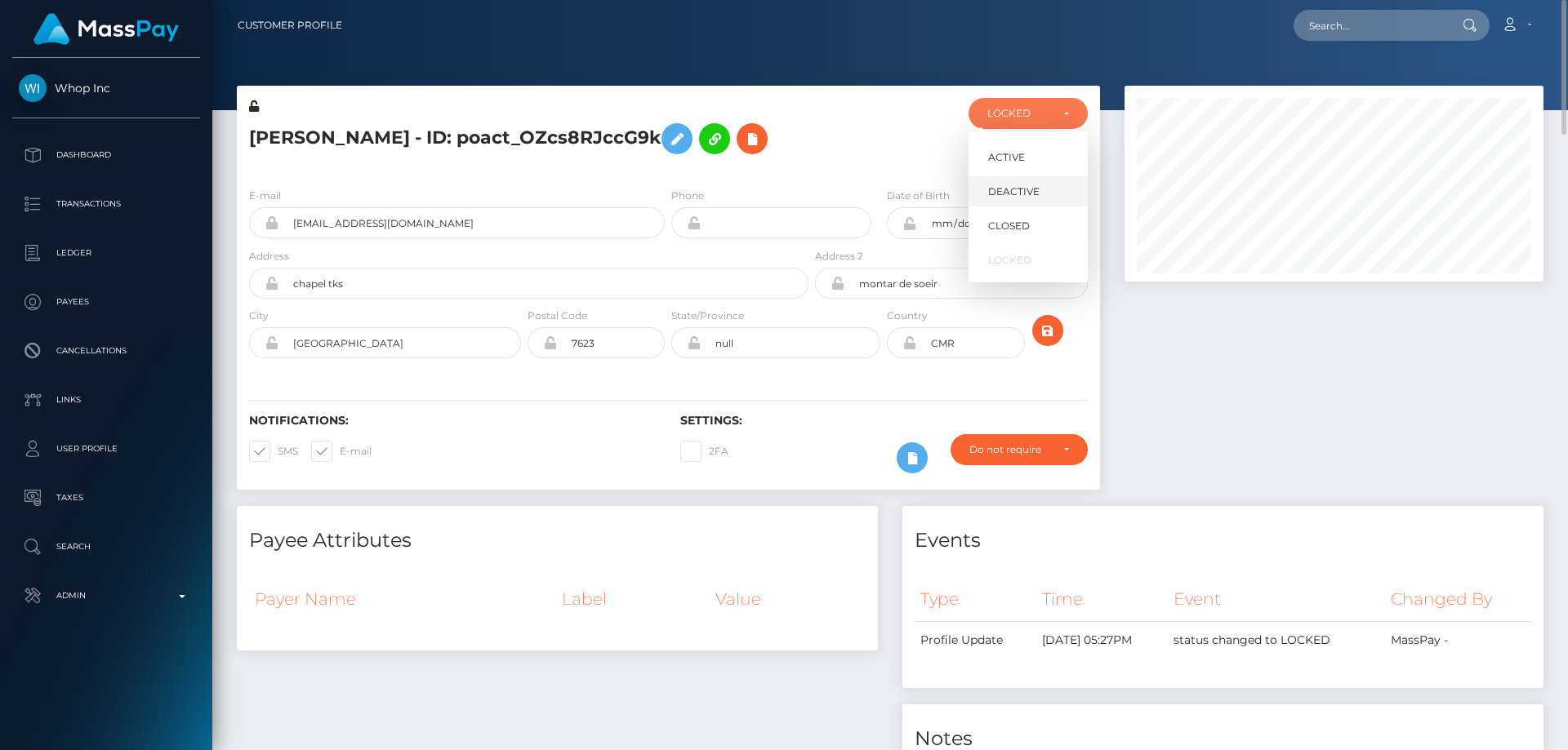
scroll to position [195, 420]
click at [1005, 191] on span "DEACTIVE" at bounding box center [1014, 191] width 52 height 15
select select "DEACTIVE"
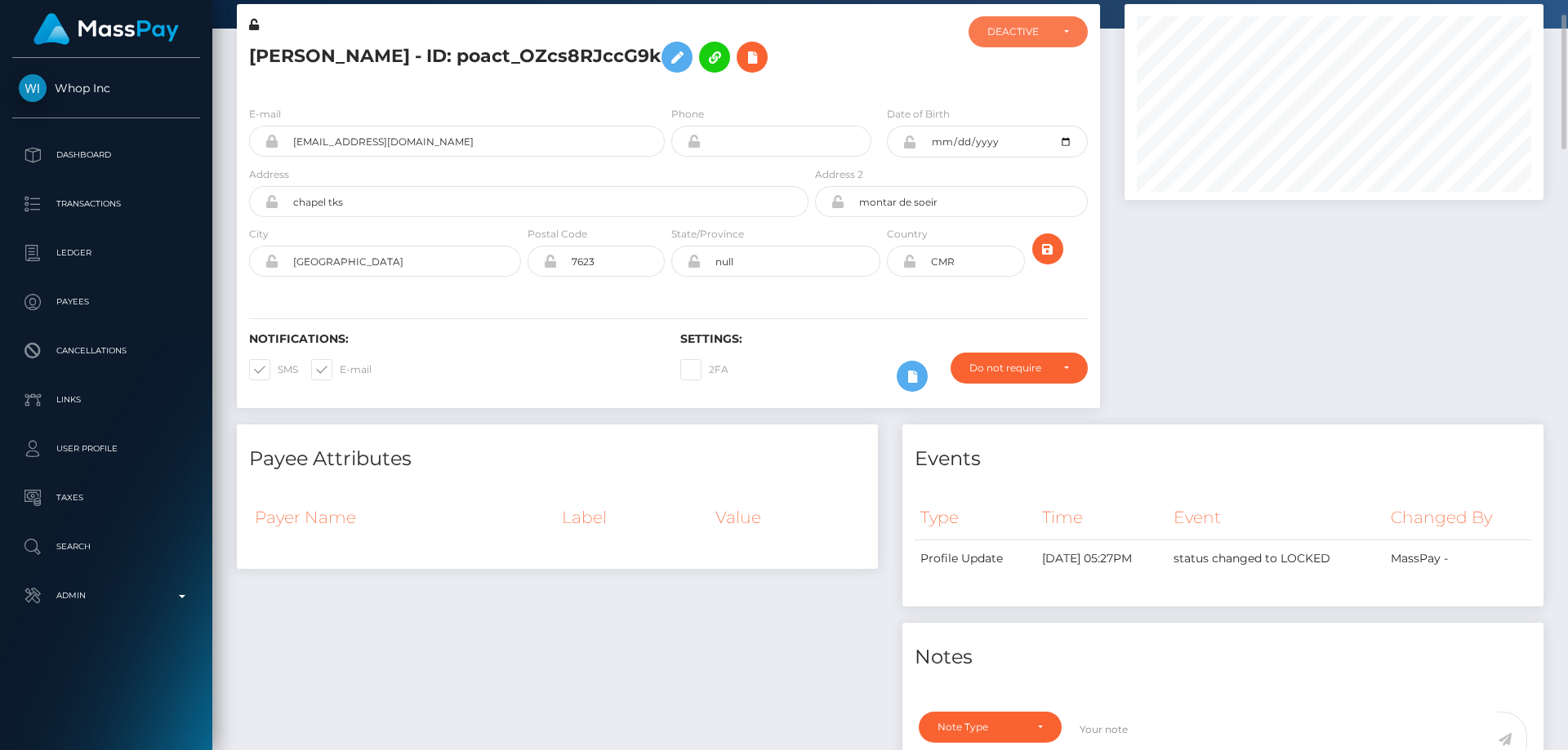
scroll to position [0, 0]
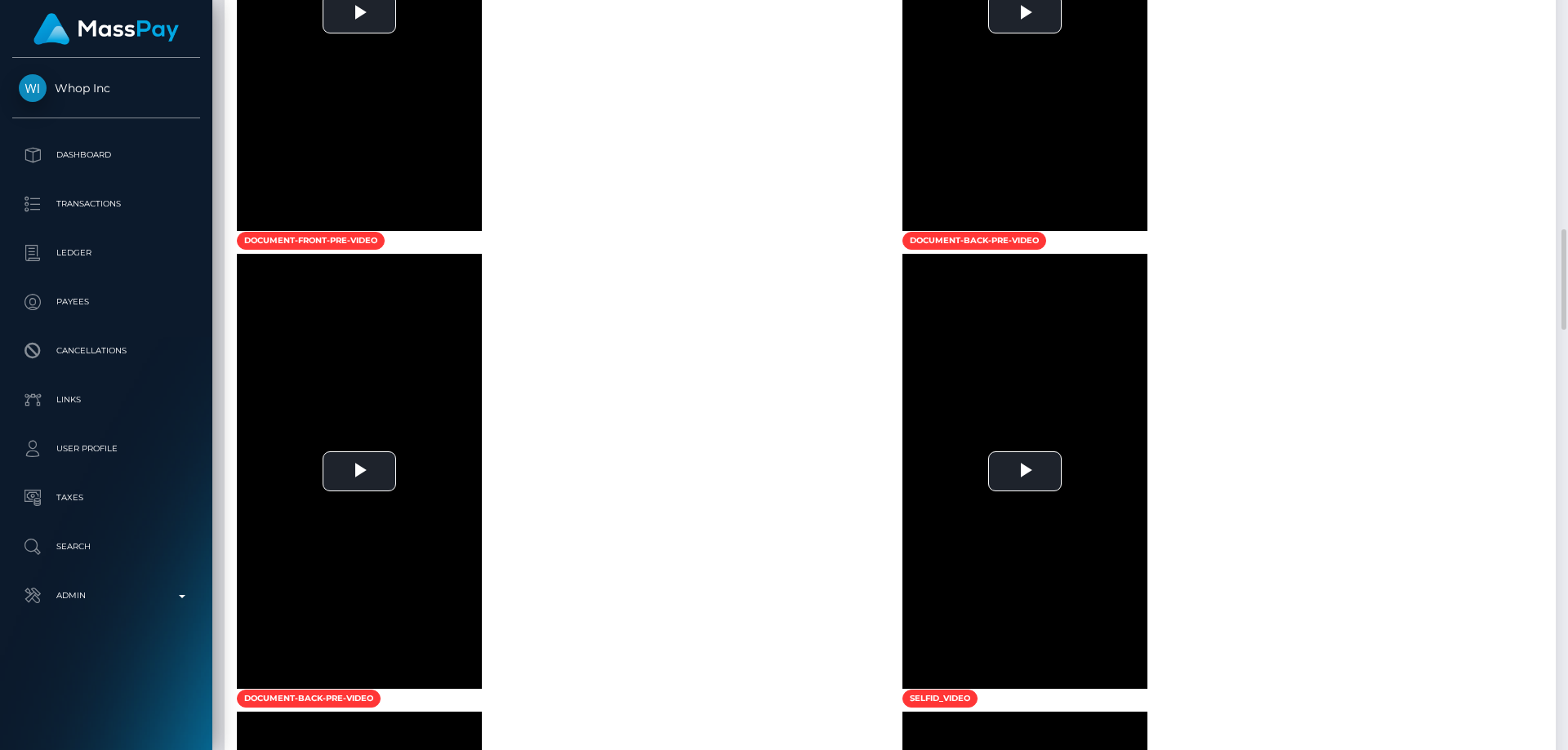
scroll to position [1387, 0]
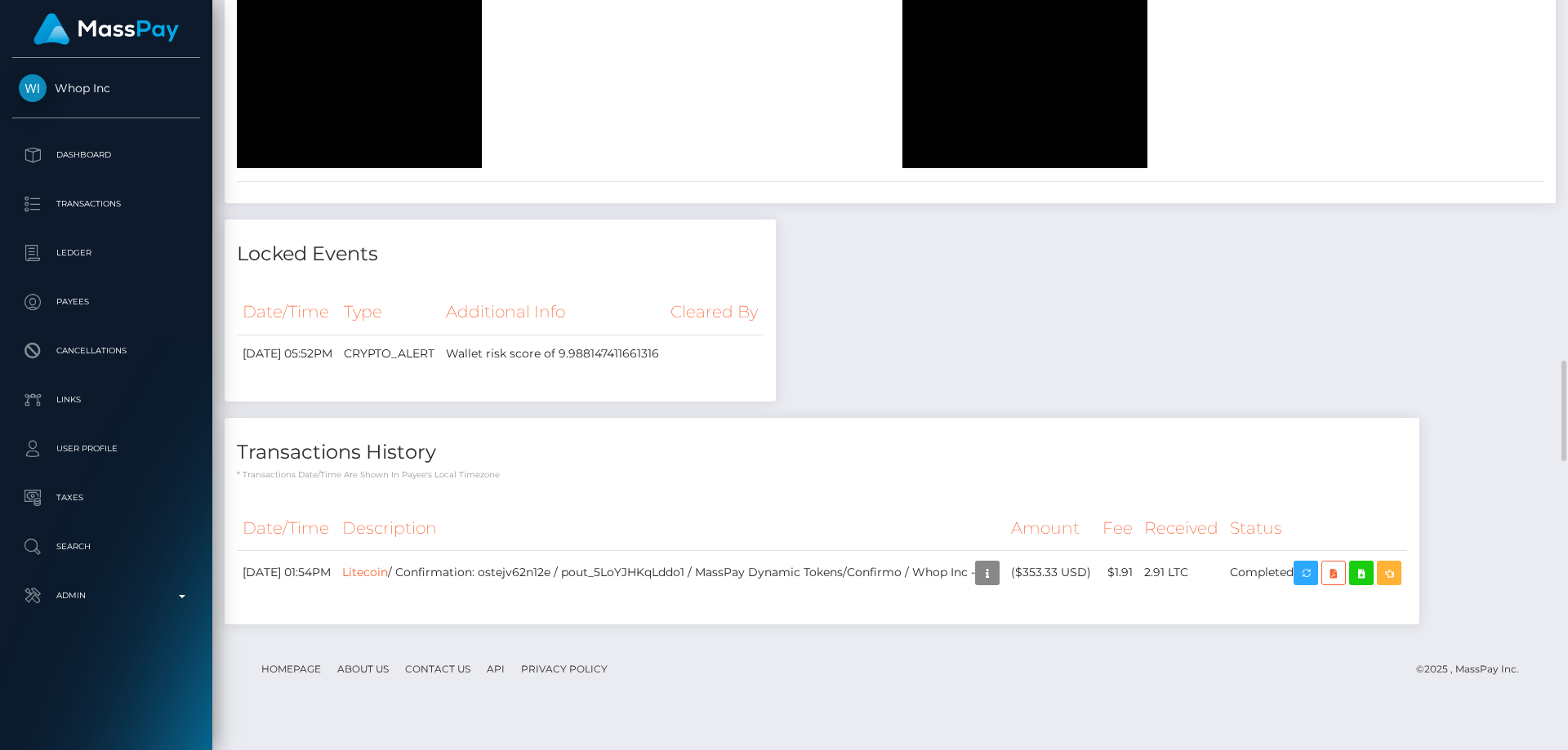
scroll to position [3102, 0]
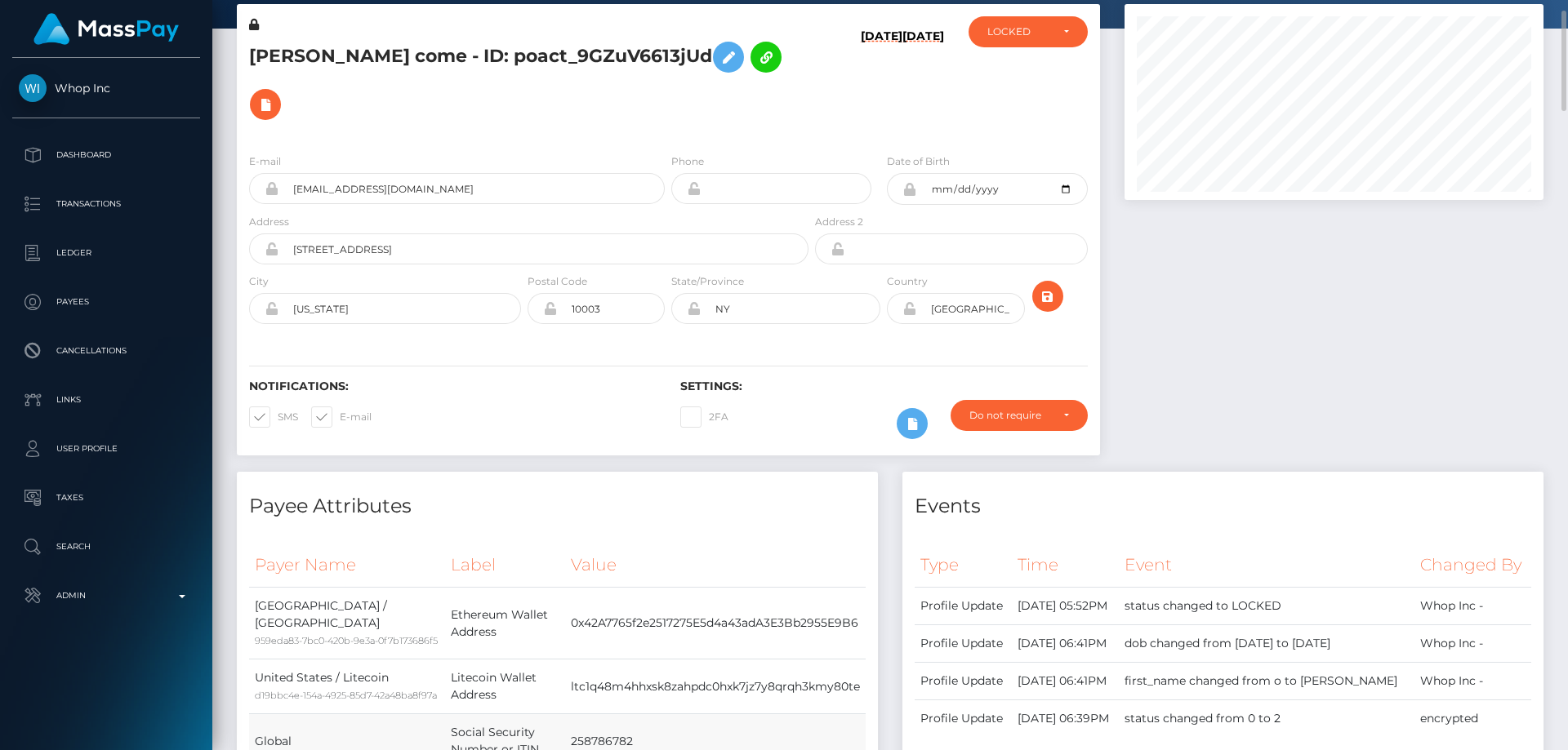
scroll to position [0, 0]
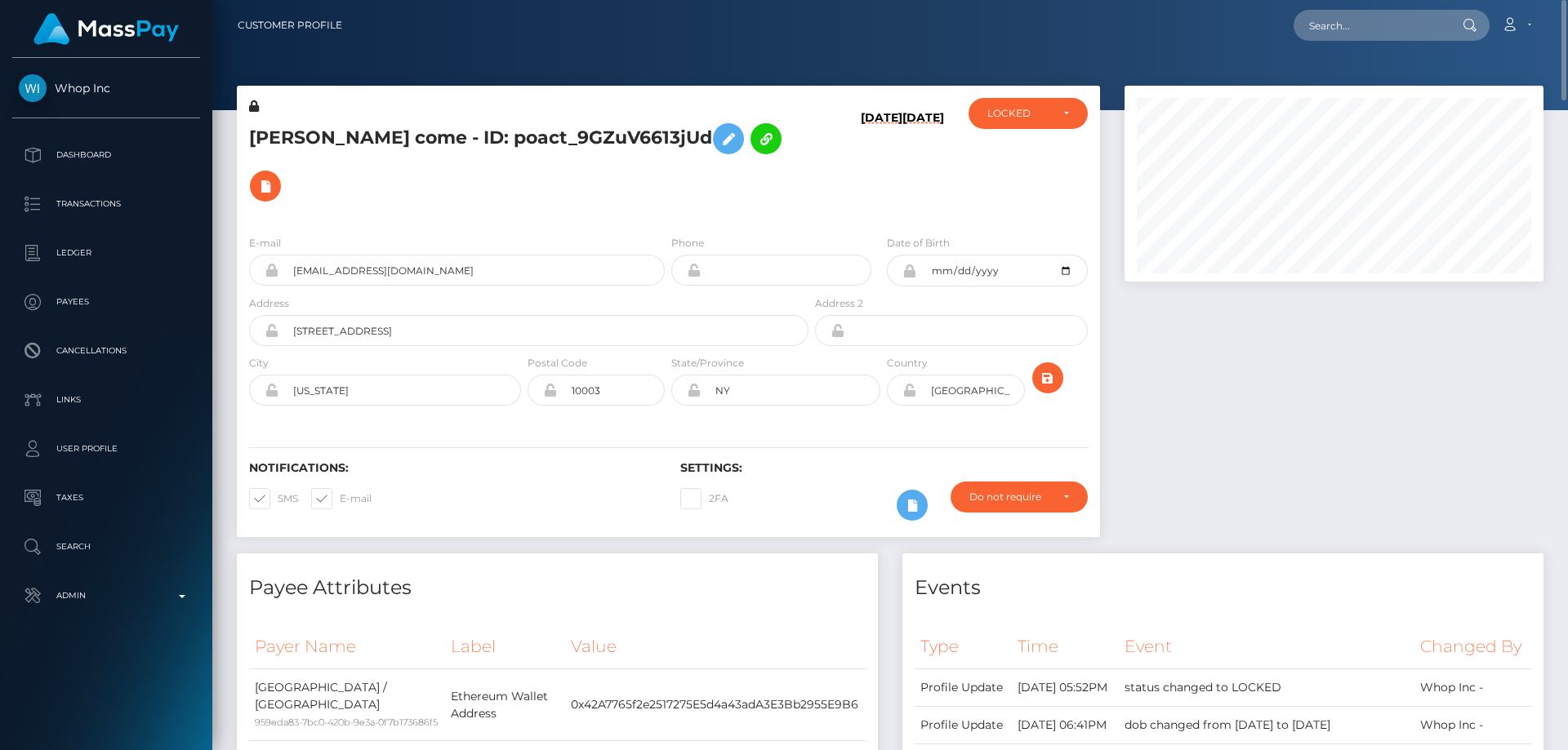
click at [472, 177] on h5 "[PERSON_NAME] come - ID: poact_9GZuV6613jUd" at bounding box center [524, 163] width 551 height 95
click at [712, 132] on button at bounding box center [728, 139] width 31 height 31
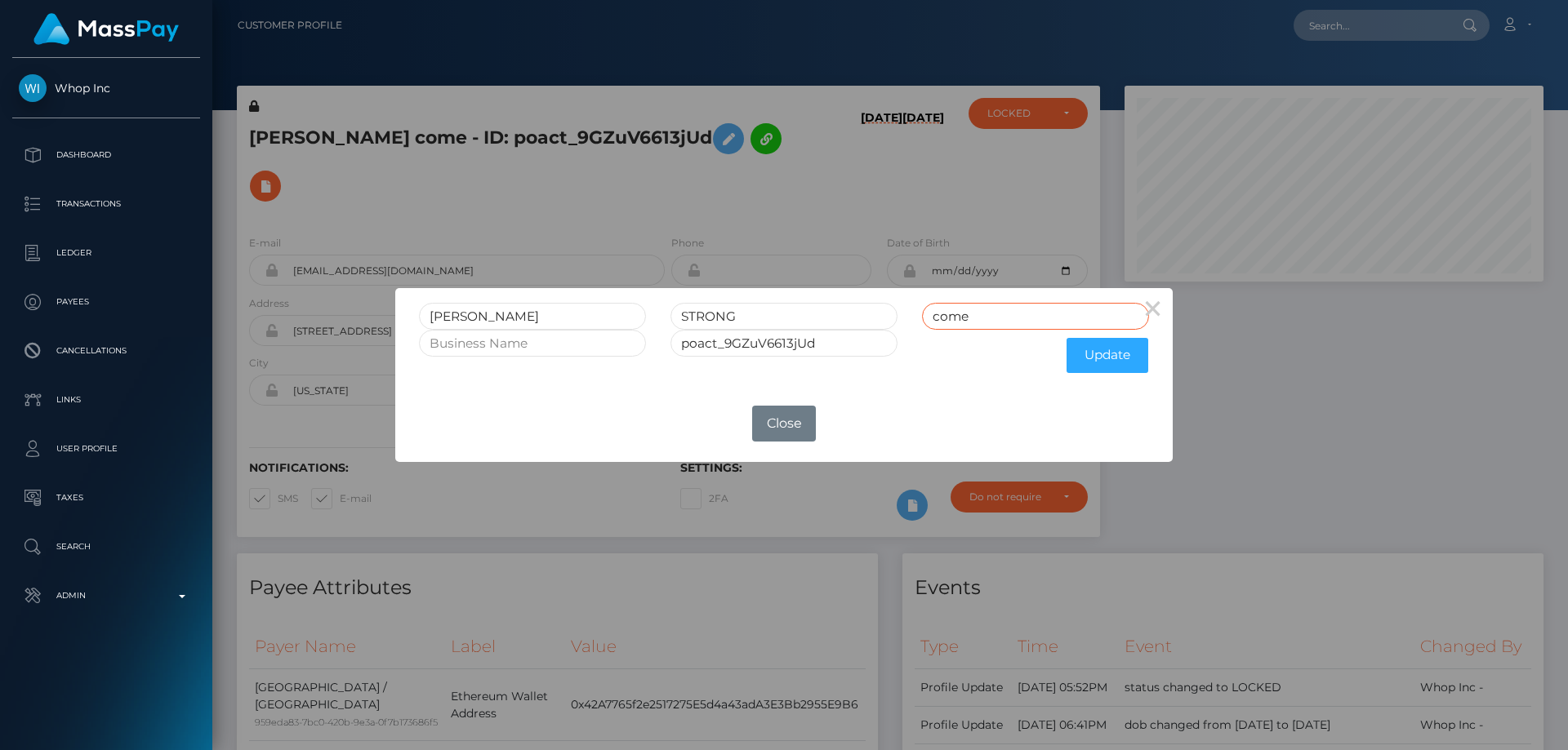
drag, startPoint x: 942, startPoint y: 312, endPoint x: 868, endPoint y: 325, distance: 75.1
click at [868, 325] on div "[PERSON_NAME] come" at bounding box center [784, 316] width 755 height 27
click at [1155, 307] on button "×" at bounding box center [1153, 307] width 39 height 39
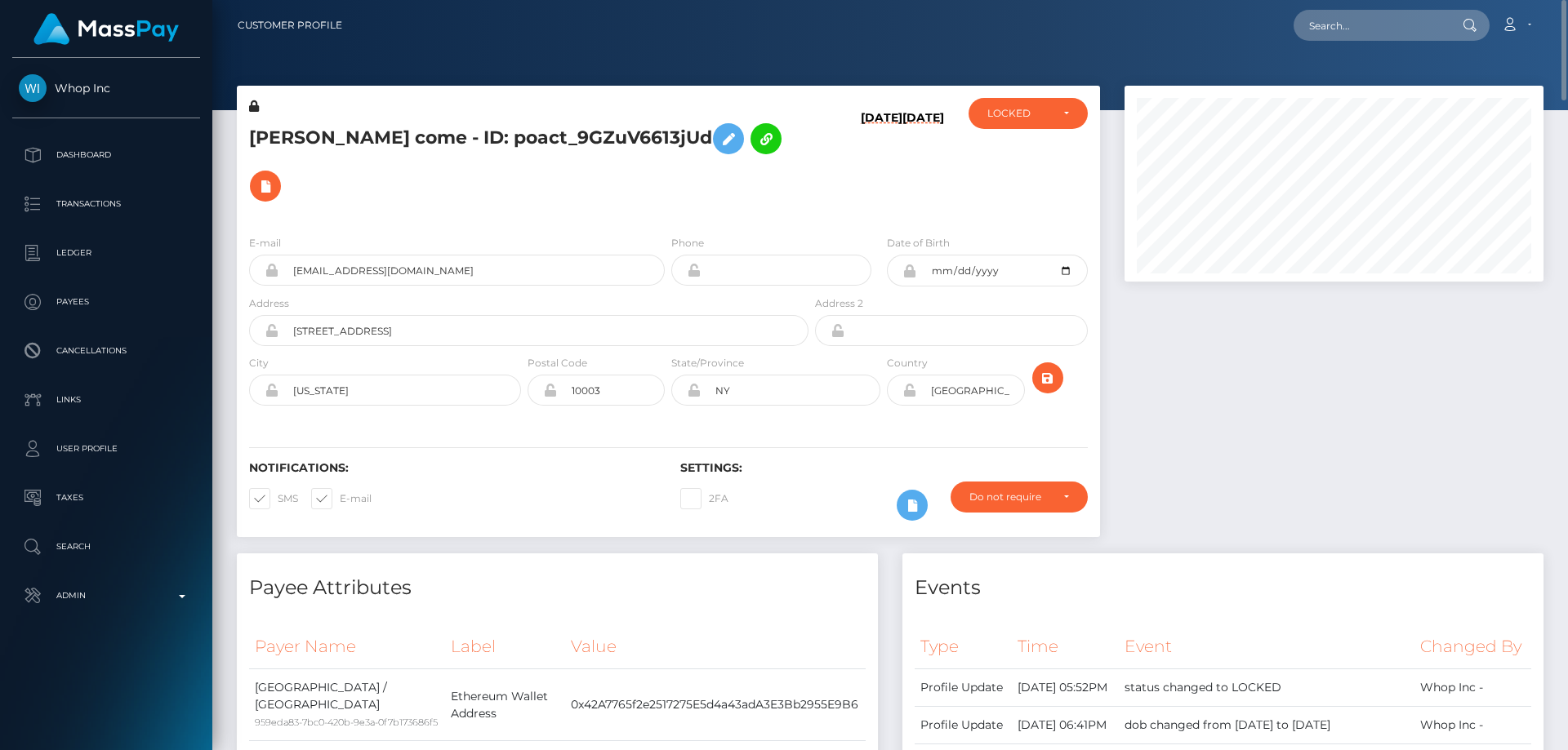
click at [257, 103] on icon at bounding box center [253, 106] width 9 height 11
click at [719, 133] on icon at bounding box center [728, 139] width 20 height 21
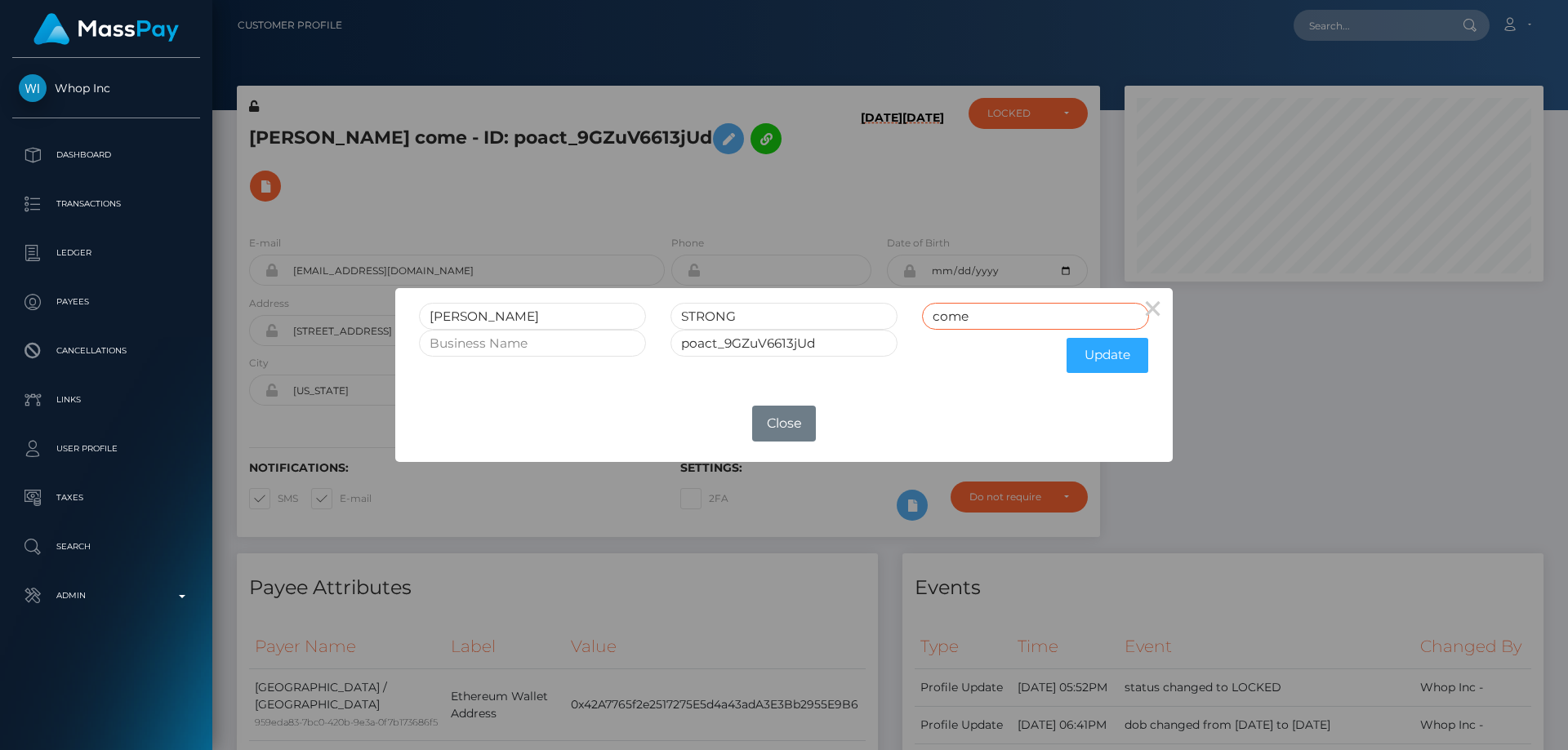
drag, startPoint x: 846, startPoint y: 346, endPoint x: 822, endPoint y: 373, distance: 36.1
click at [843, 351] on form "[PERSON_NAME] come poact_9GZuV6613jUd Update" at bounding box center [783, 342] width 730 height 78
drag, startPoint x: 732, startPoint y: 310, endPoint x: 706, endPoint y: 317, distance: 26.9
click at [670, 317] on input "STRONG" at bounding box center [783, 316] width 227 height 27
paste input "STRONG"
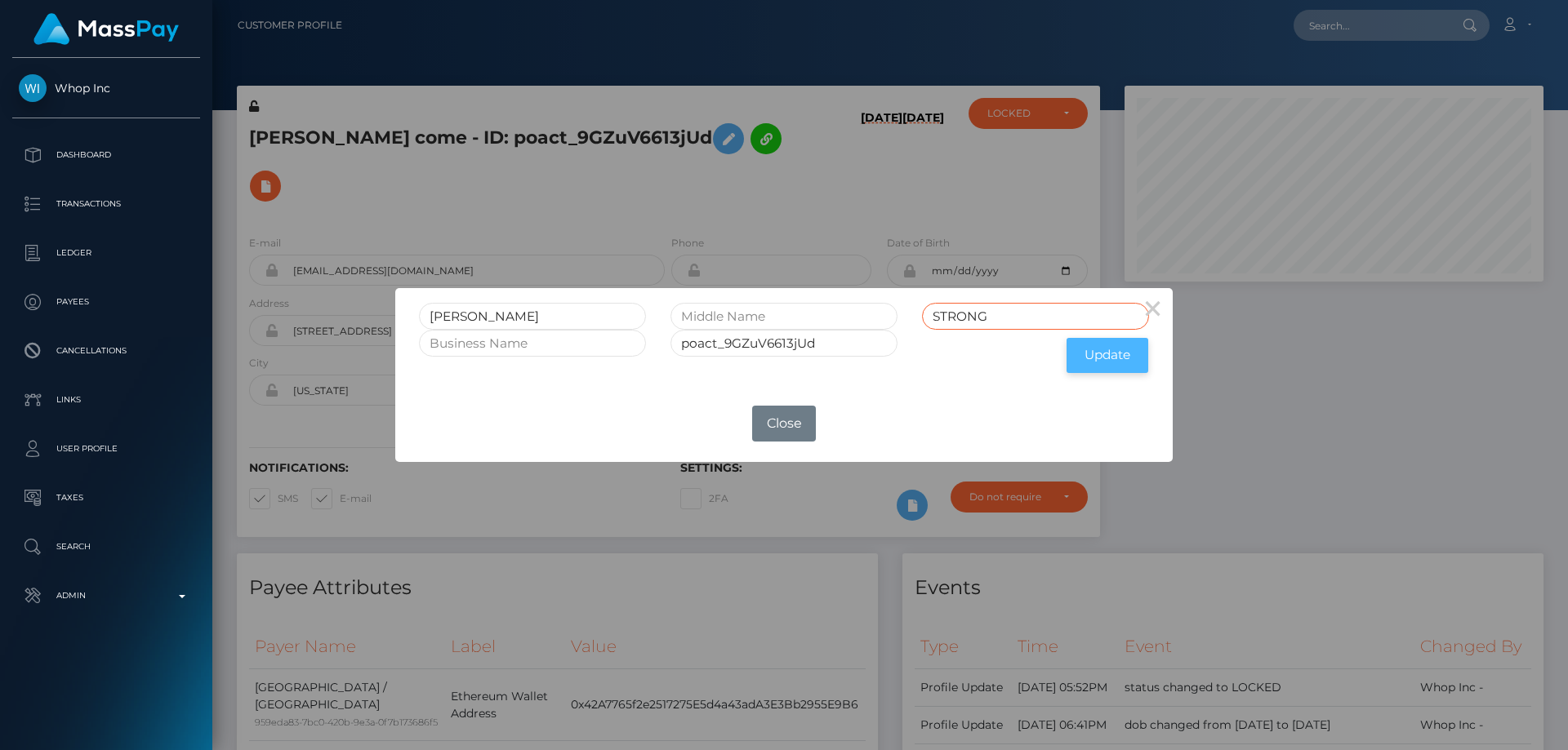
type input "STRONG"
click at [1107, 353] on button "Update" at bounding box center [1107, 355] width 82 height 35
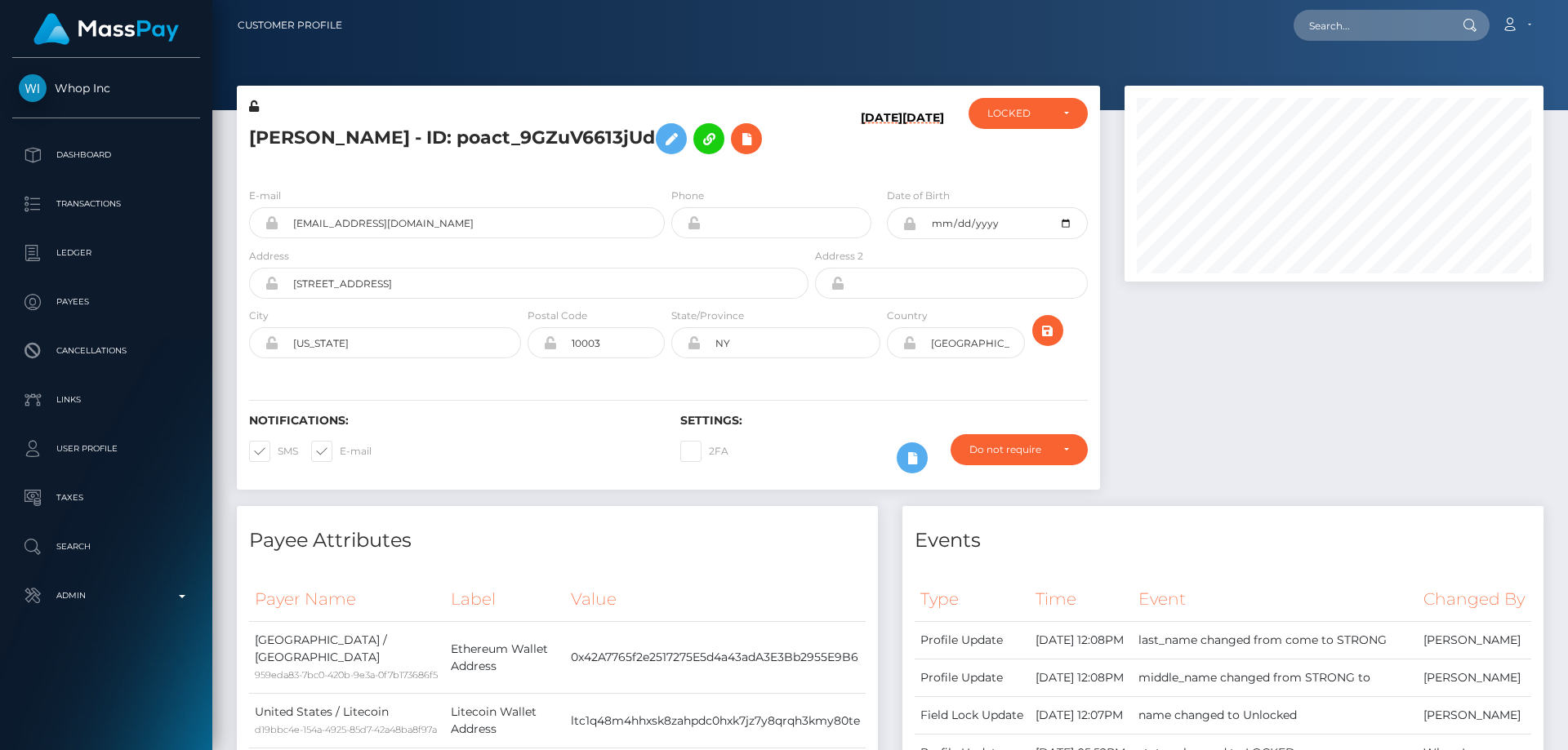
scroll to position [195, 420]
click at [253, 104] on icon at bounding box center [253, 106] width 9 height 11
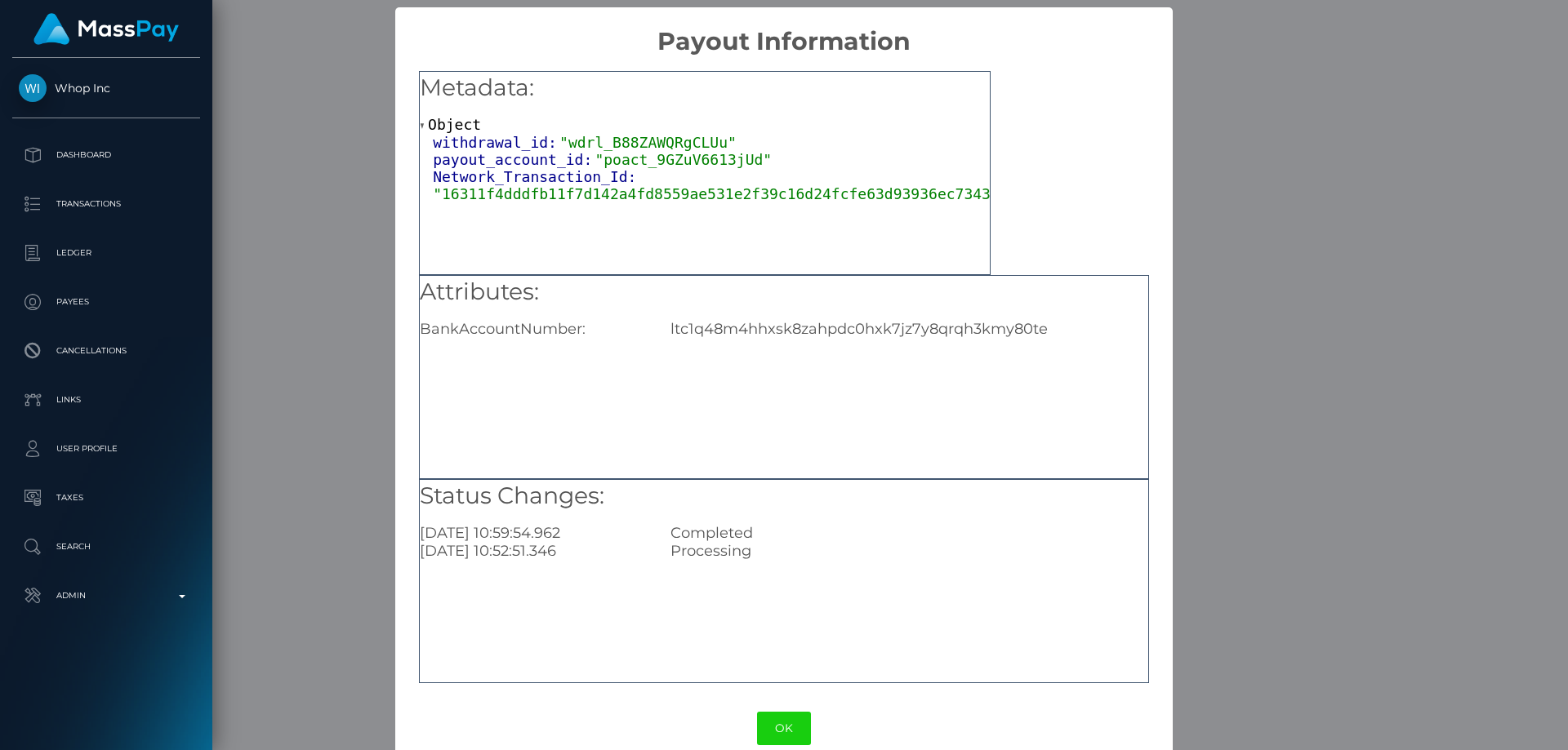
click at [773, 319] on div "Attributes: BankAccountNumber: ltc1q48m4hhxsk8zahpdc0hxk7jz7y8qrqh3kmy80te" at bounding box center [783, 307] width 728 height 63
copy div "ltc1q48m4hhxsk8zahpdc0hxk7jz7y8qrqh3kmy80te"
click at [1328, 535] on div "× Payout Information Metadata: Object withdrawal_id: "wdrl_B88ZAWQRgCLUu" payou…" at bounding box center [784, 375] width 1568 height 750
click at [1272, 527] on div "× Payout Information Metadata: Object withdrawal_id: "wdrl_B88ZAWQRgCLUu" payou…" at bounding box center [784, 375] width 1568 height 750
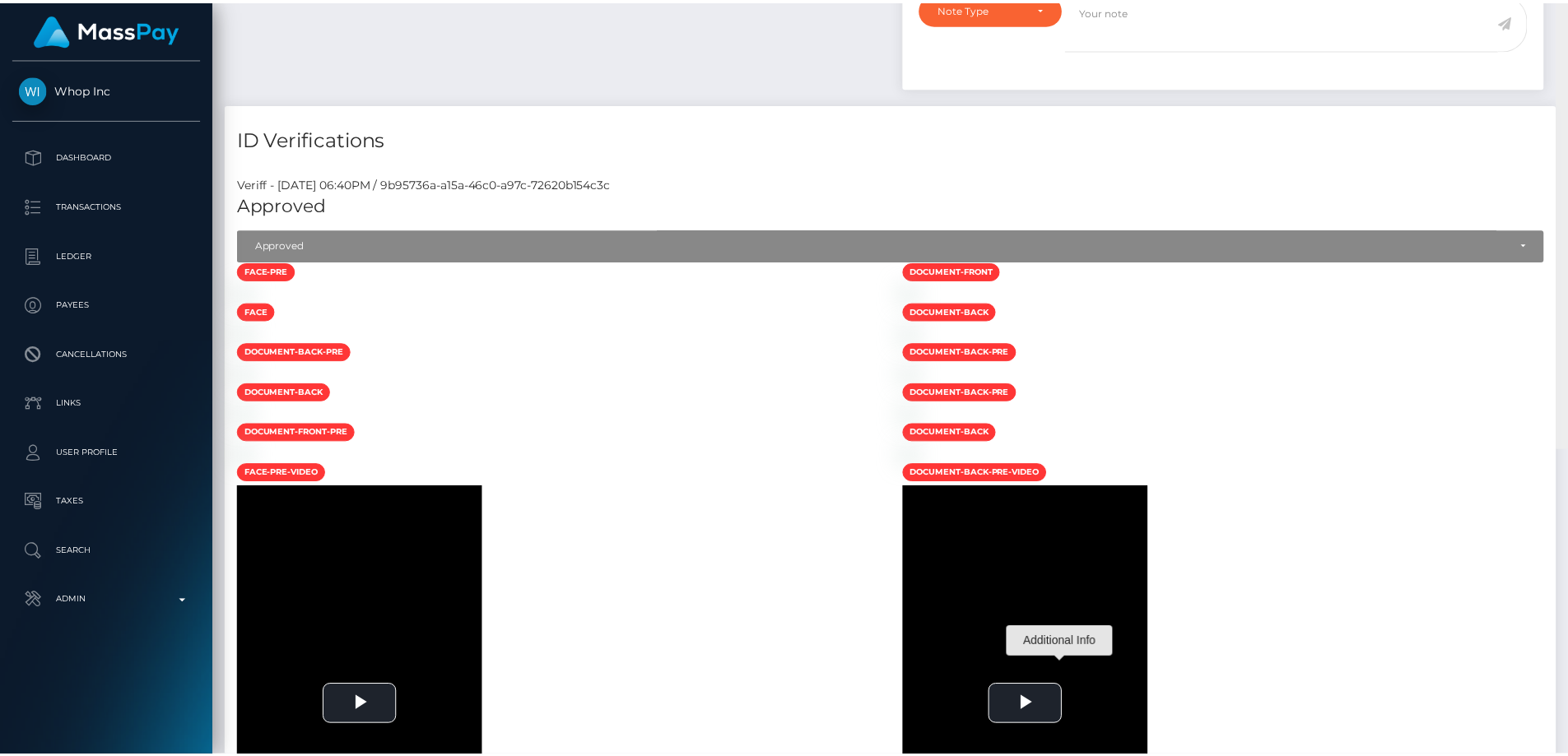
scroll to position [0, 0]
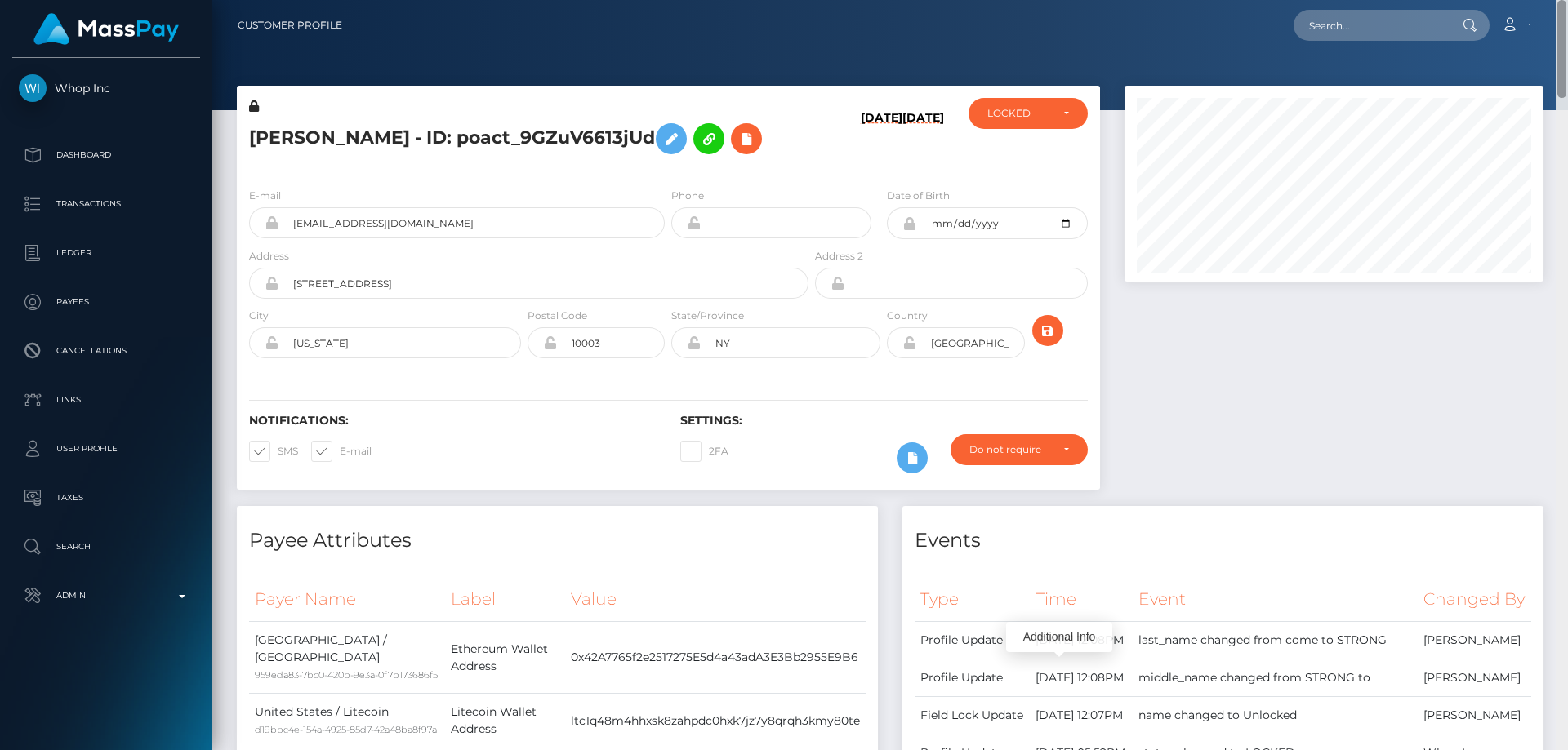
drag, startPoint x: 1561, startPoint y: 708, endPoint x: 1548, endPoint y: 21, distance: 687.1
click at [1548, 21] on div "Customer Profile Loading... Loading..." at bounding box center [889, 375] width 1355 height 750
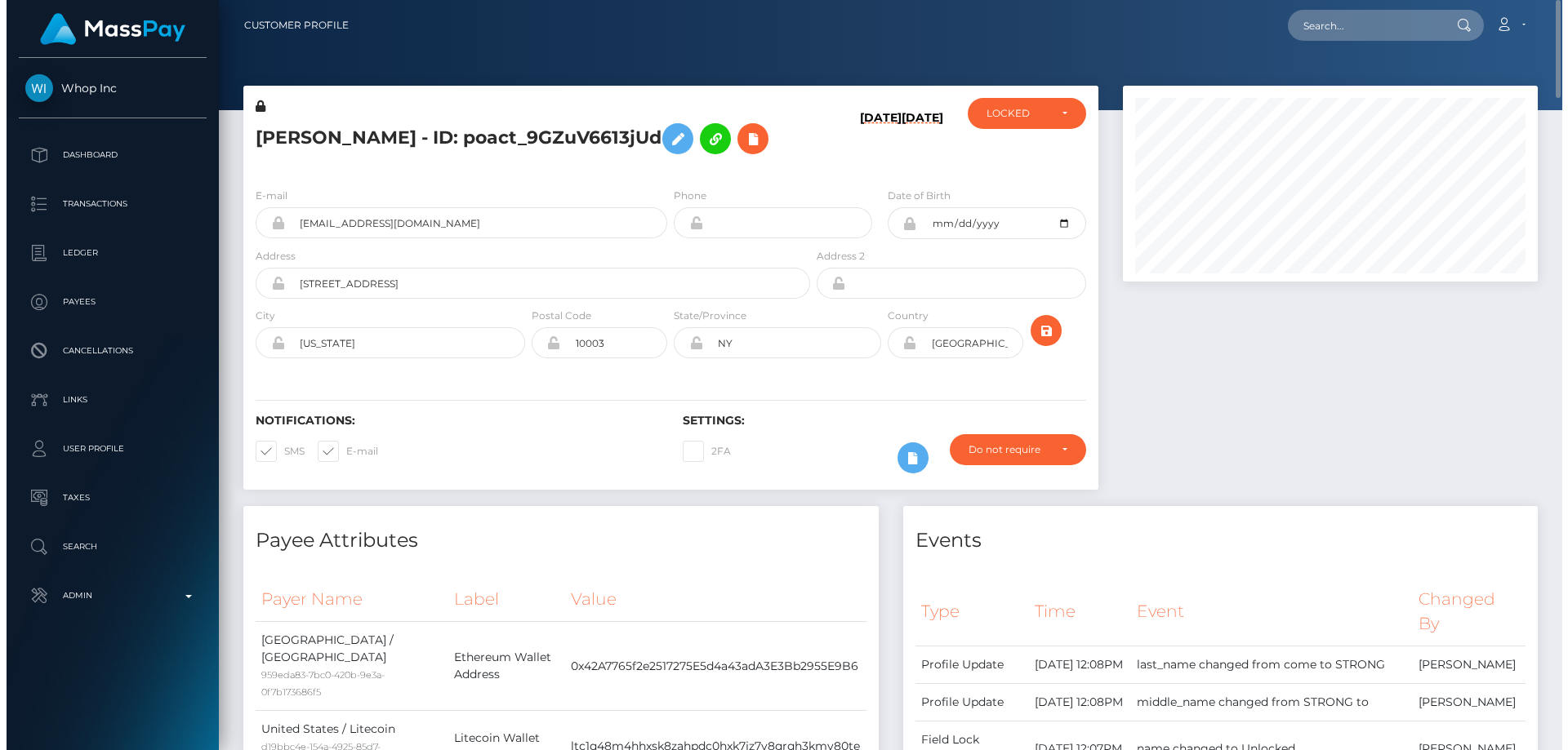
scroll to position [815968, 816184]
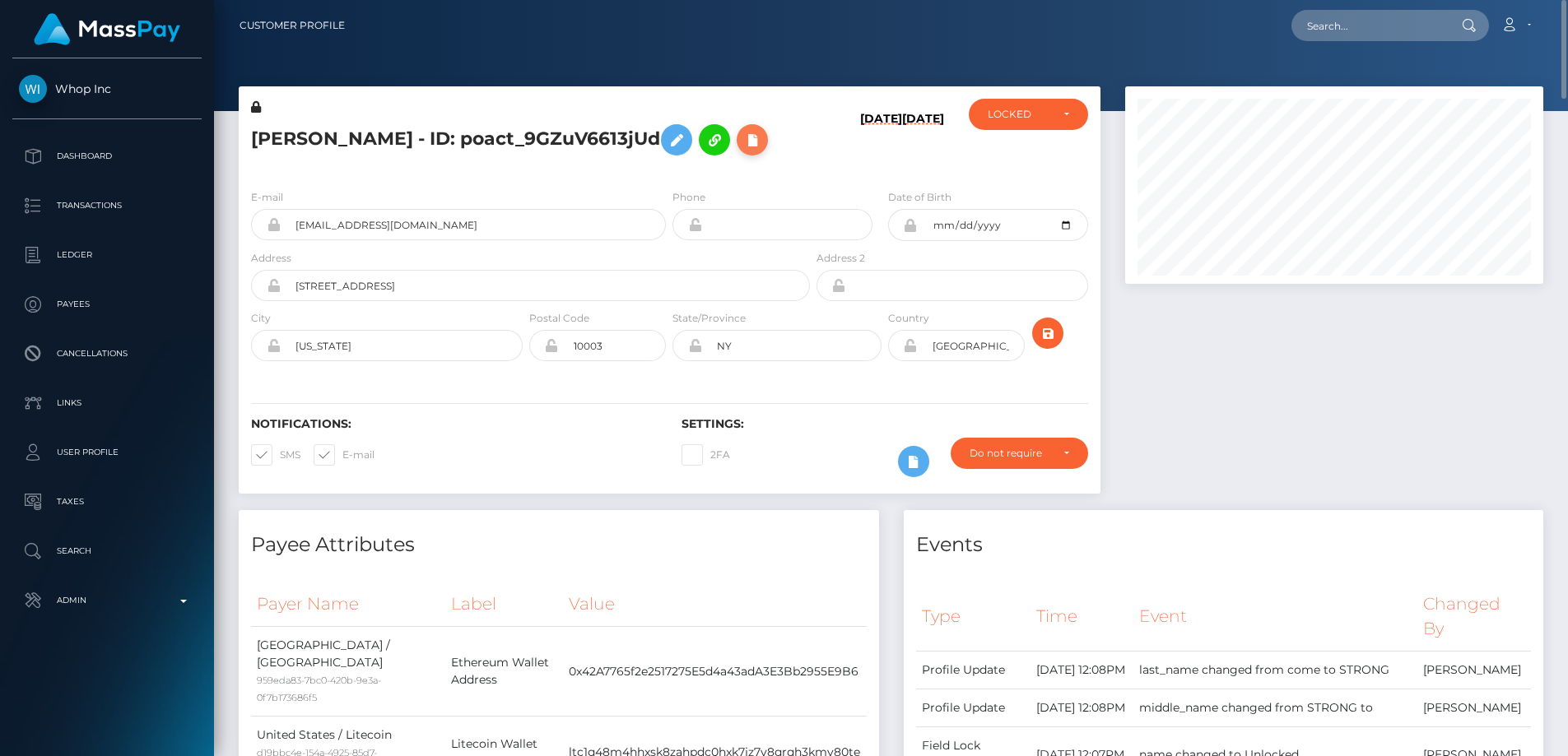
click at [748, 143] on icon at bounding box center [752, 141] width 20 height 21
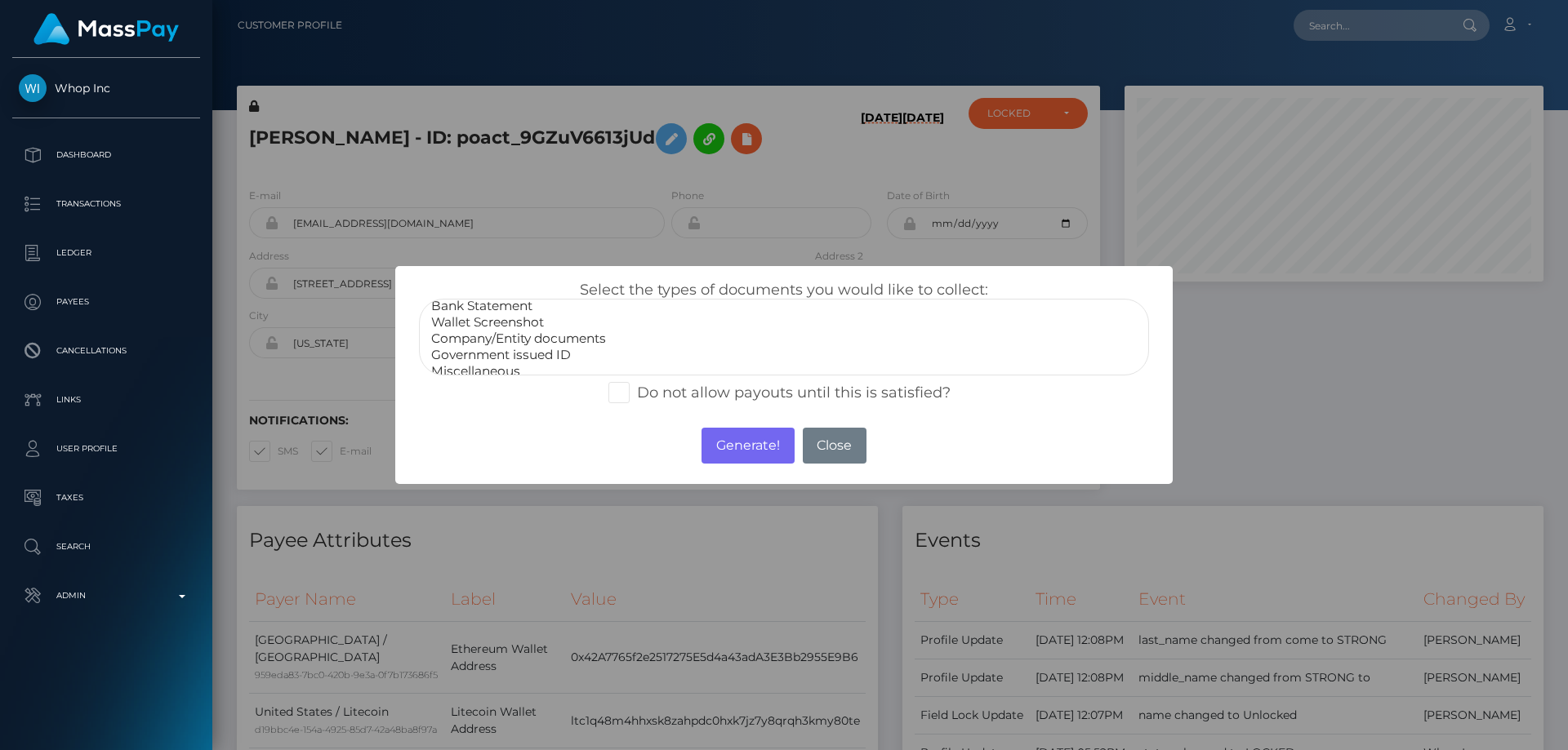
scroll to position [33, 0]
select select "Miscellaneous"
click at [499, 367] on option "Miscellaneous" at bounding box center [784, 361] width 709 height 16
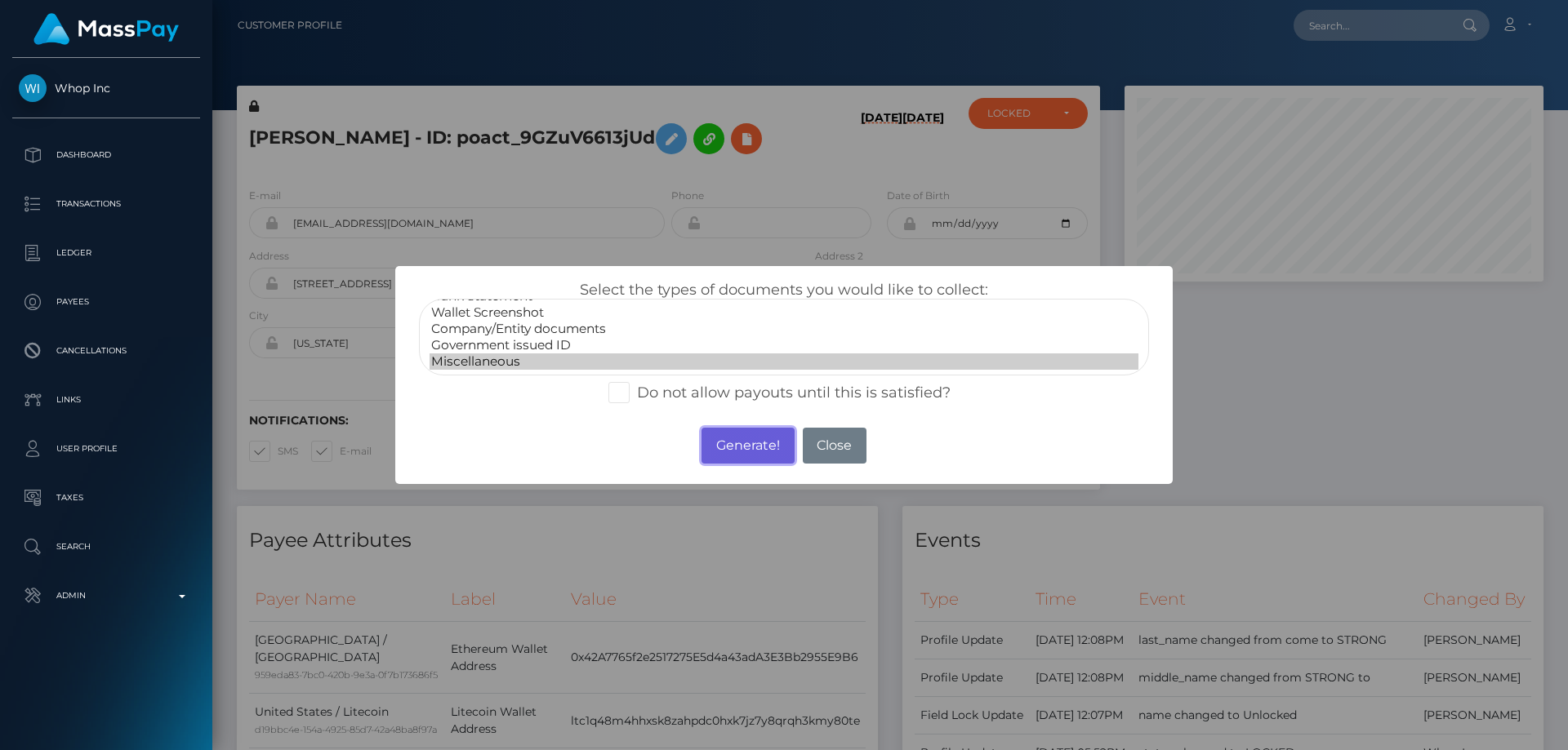
click at [735, 448] on button "Generate!" at bounding box center [747, 446] width 92 height 36
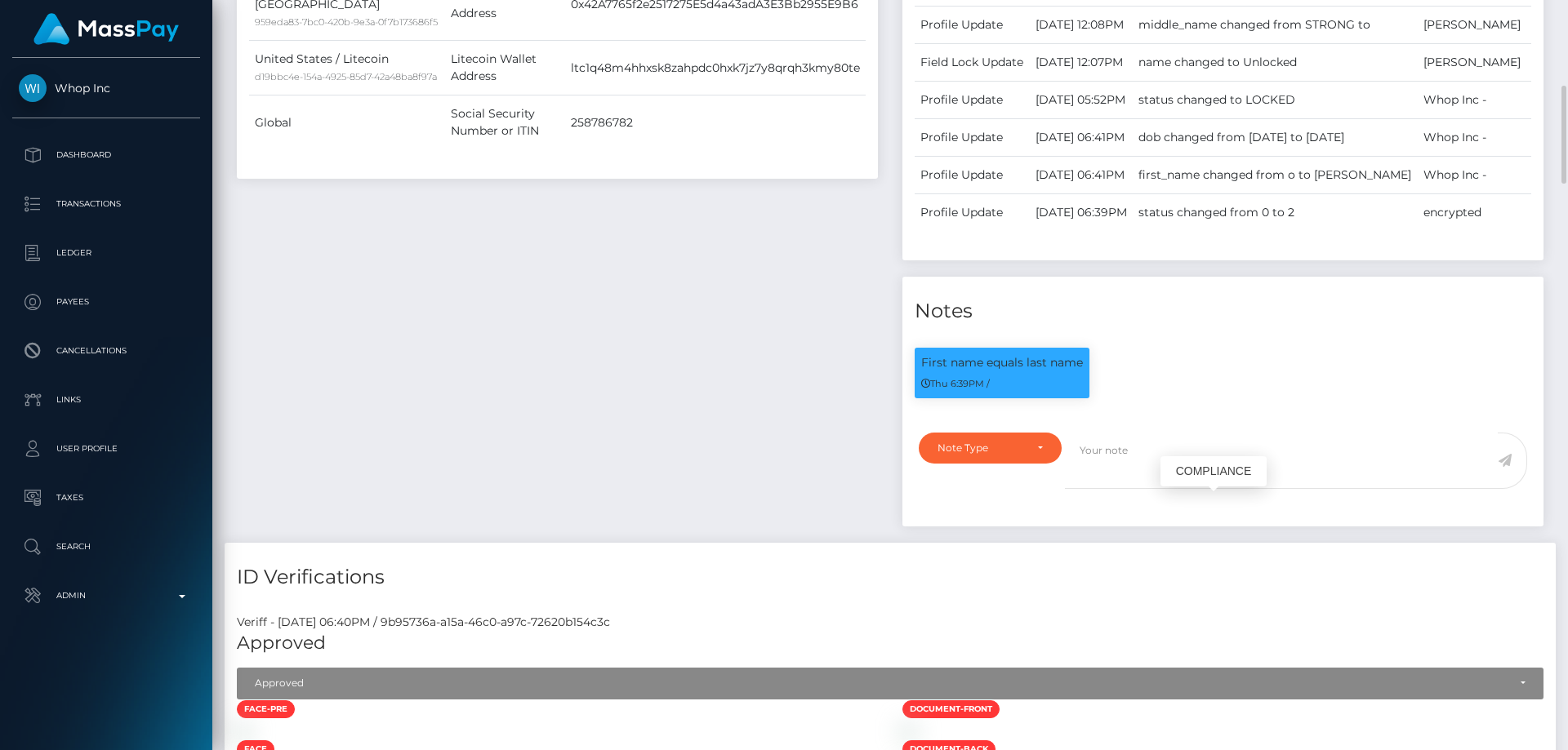
scroll to position [979, 0]
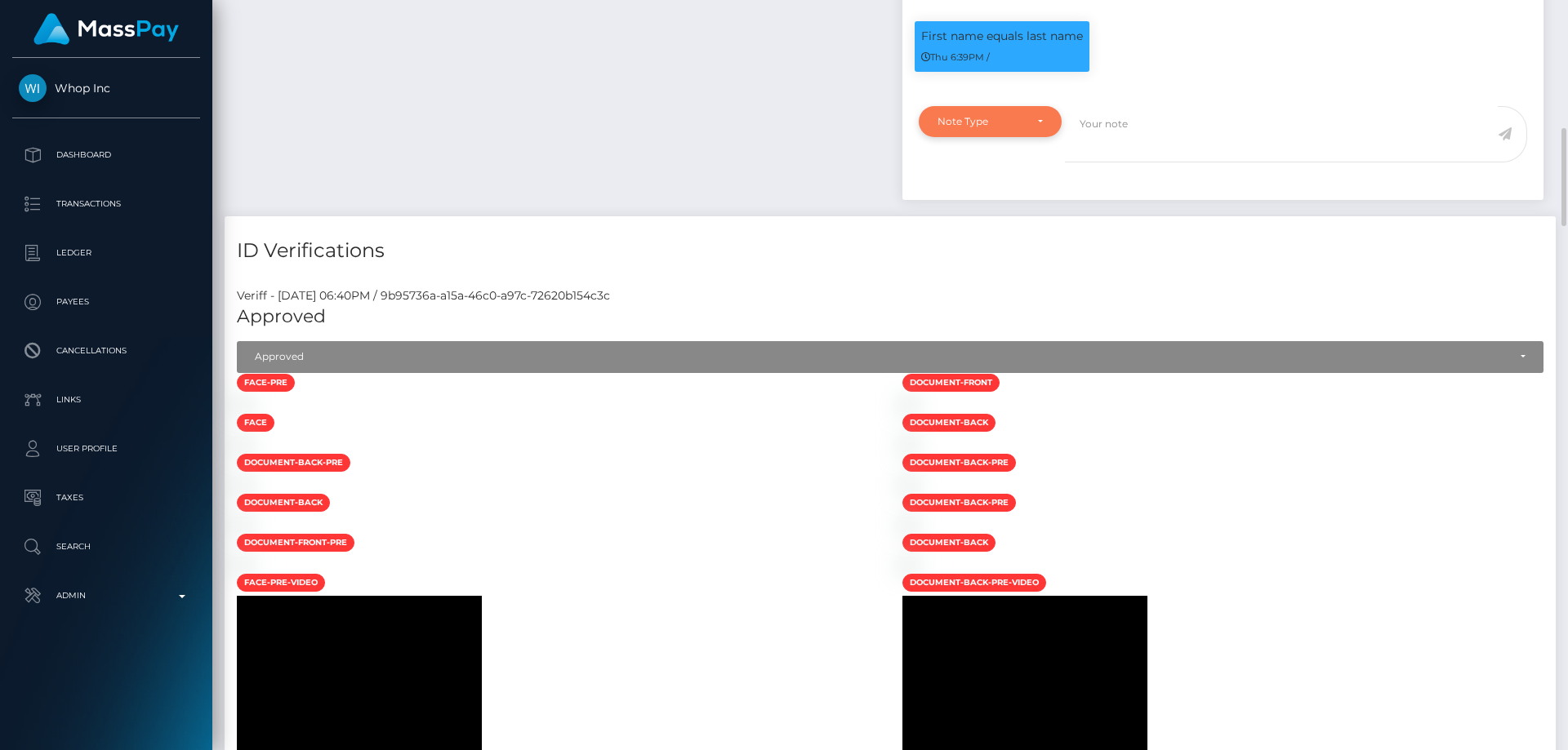
click at [997, 137] on div "Note Type" at bounding box center [990, 121] width 143 height 31
click at [1005, 214] on link "Compliance" at bounding box center [990, 199] width 143 height 30
select select "COMPLIANCE"
click at [1140, 163] on textarea at bounding box center [1281, 133] width 432 height 56
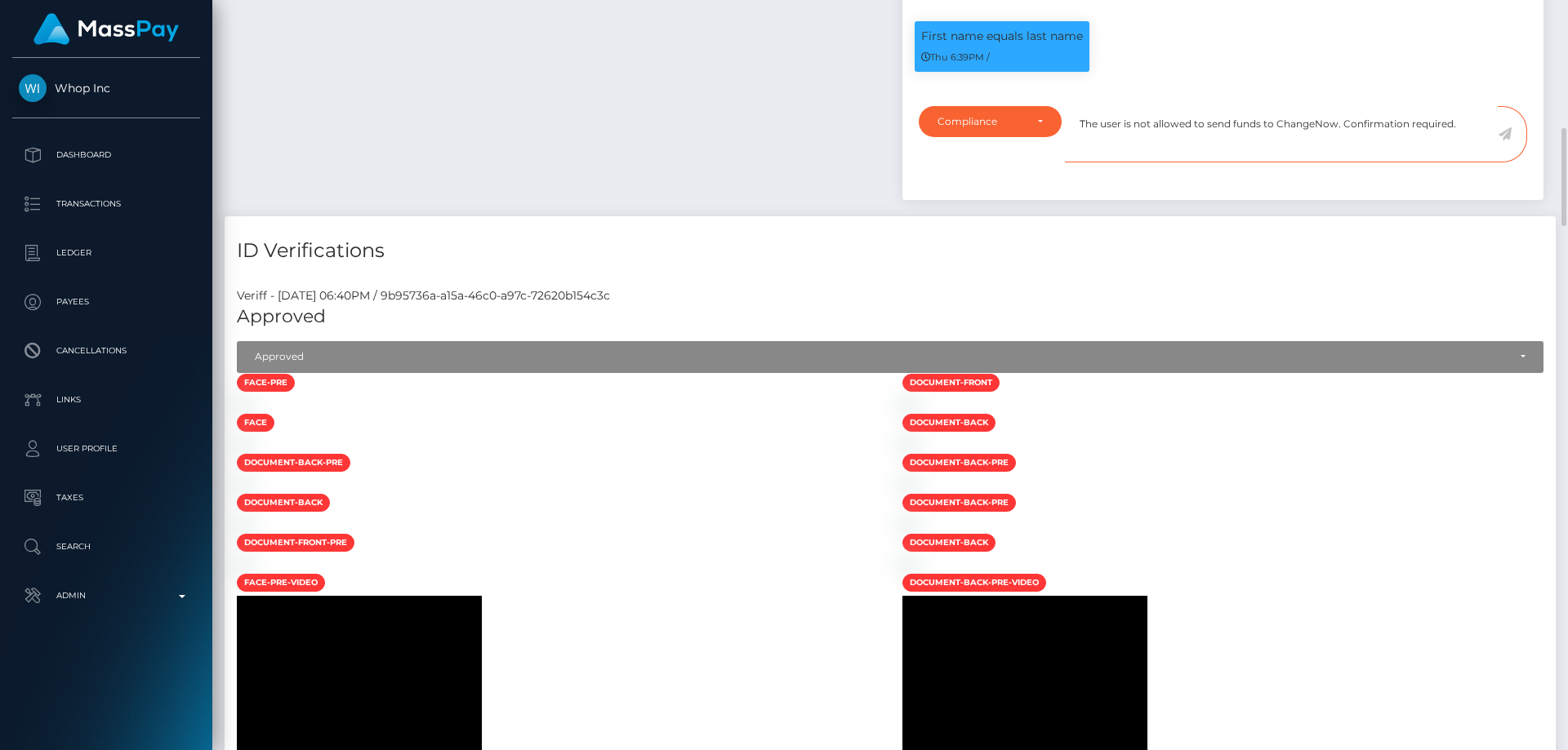
type textarea "The user is not allowed to send funds to ChangeNow. Confirmation required."
click at [1507, 140] on icon at bounding box center [1504, 133] width 14 height 13
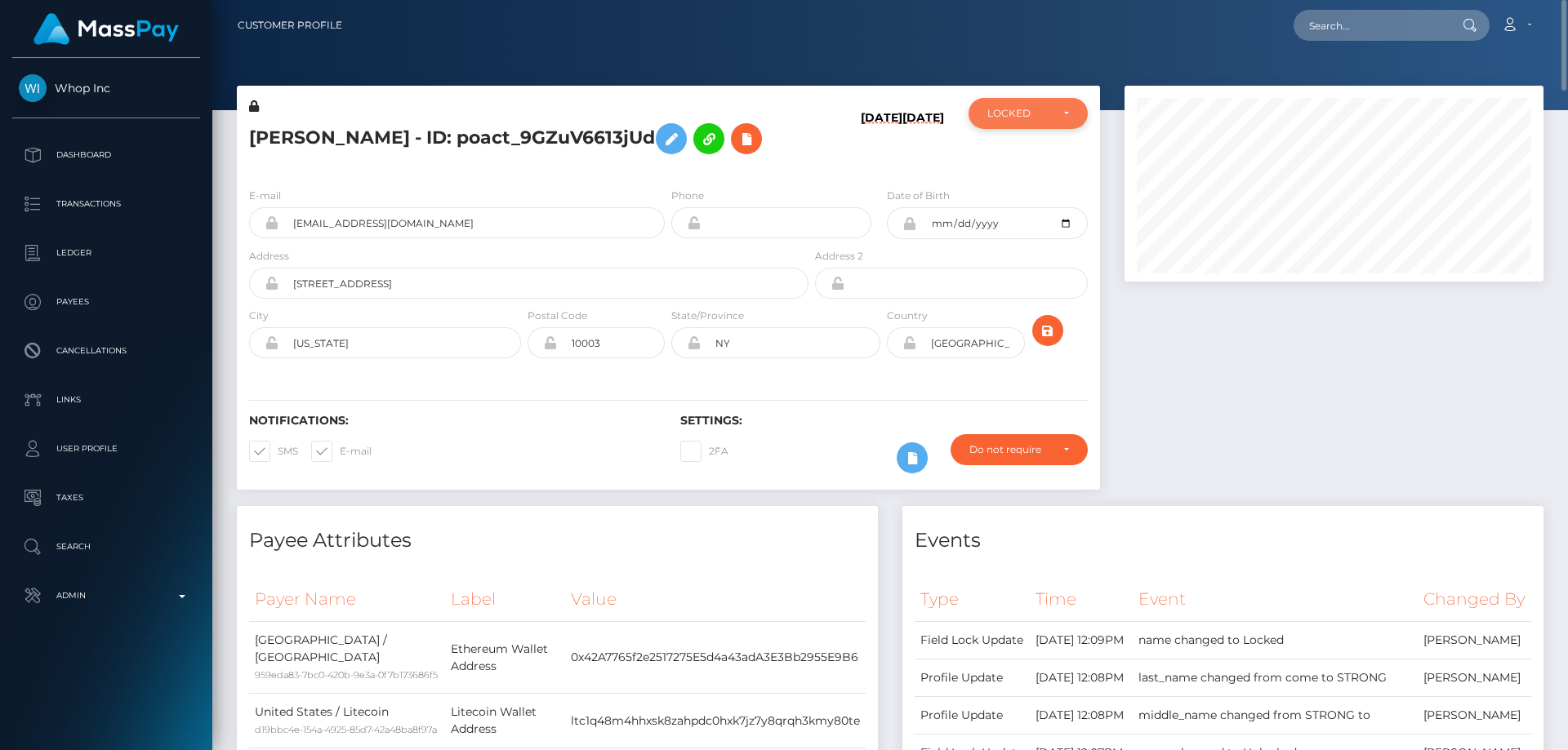
click at [1018, 114] on div "LOCKED" at bounding box center [1018, 113] width 63 height 13
click at [1017, 195] on span "DEACTIVE" at bounding box center [1014, 191] width 52 height 15
select select "DEACTIVE"
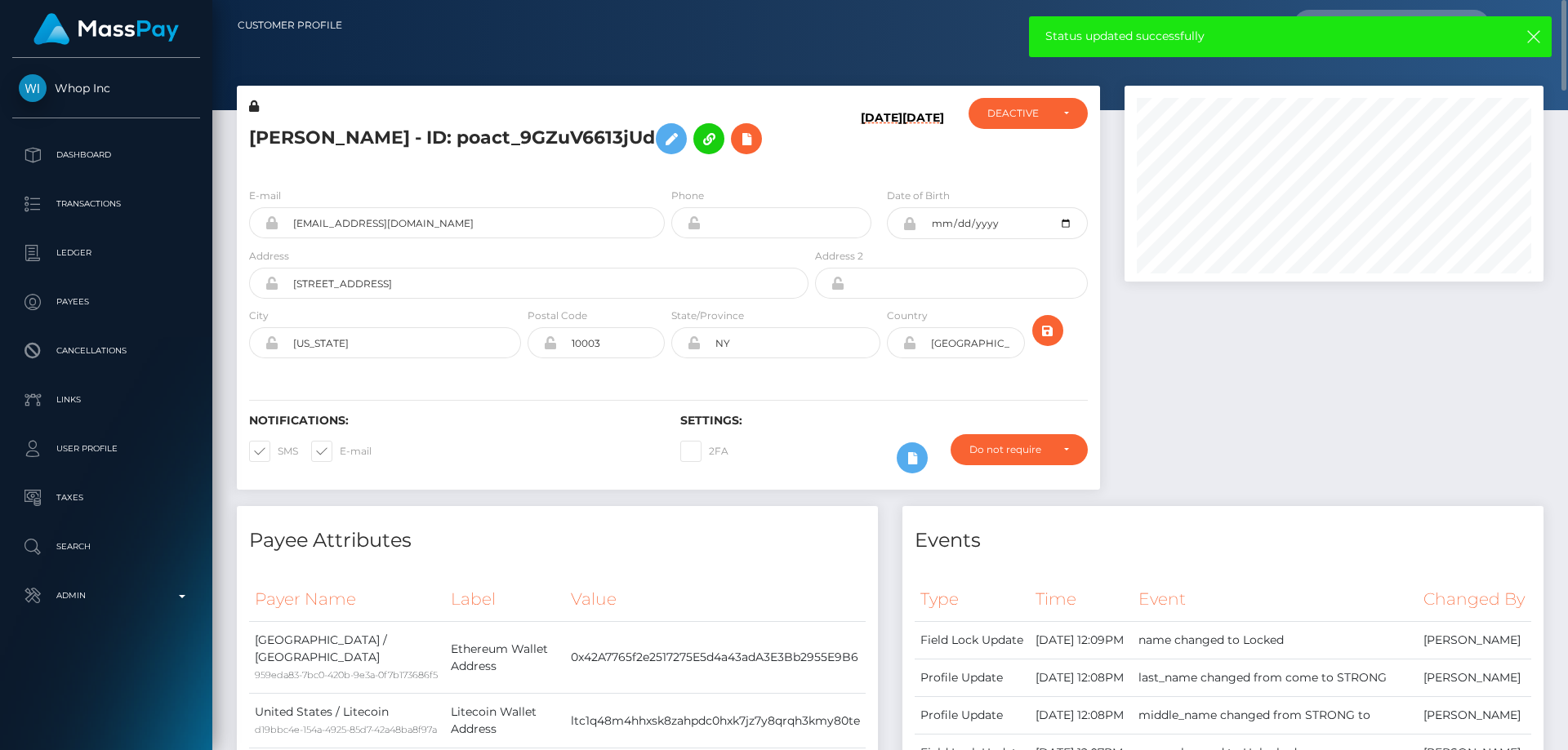
click at [373, 133] on h5 "[PERSON_NAME] - ID: poact_9GZuV6613jUd" at bounding box center [524, 139] width 551 height 47
copy h5 "[PERSON_NAME] - ID: poact_9GZuV6613jUd"
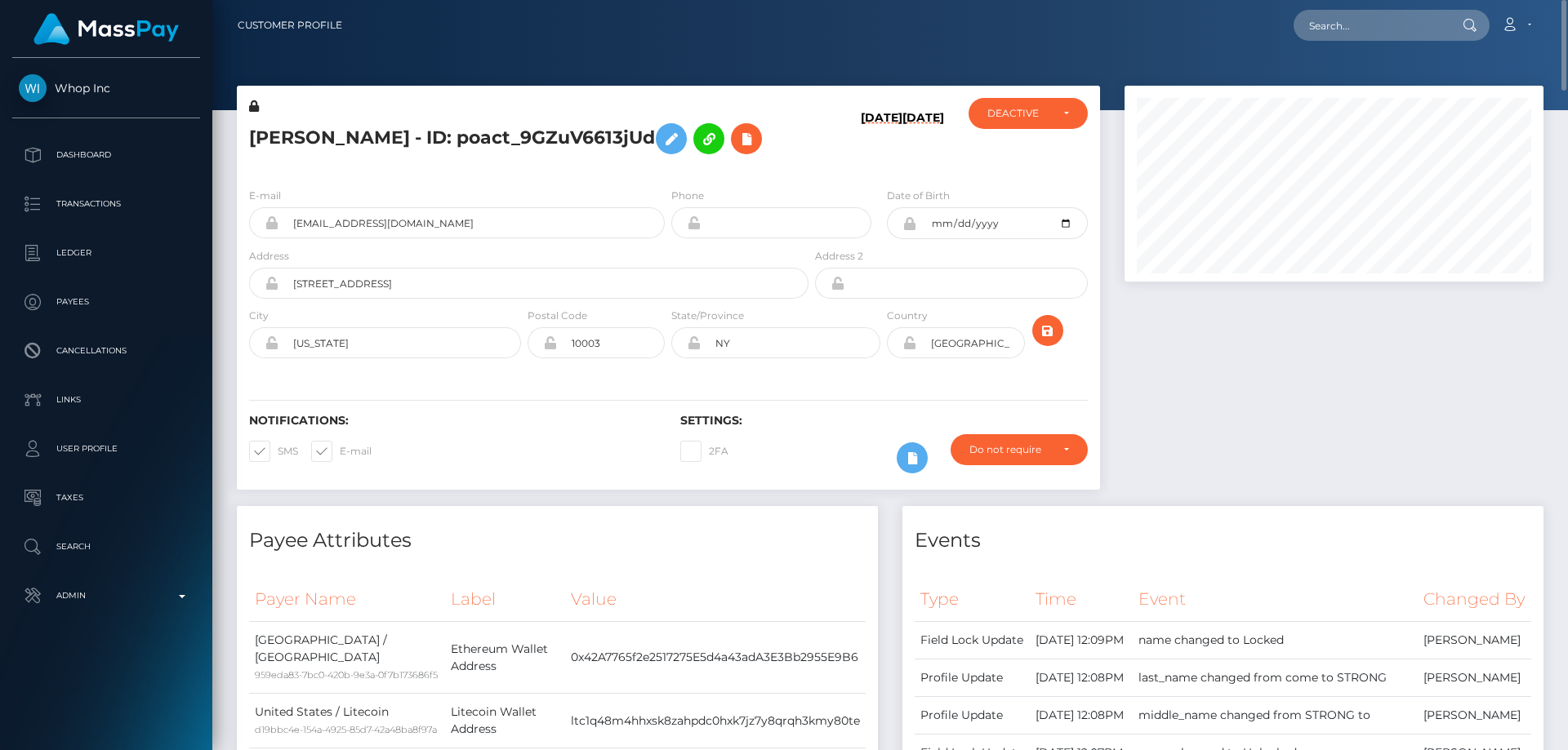
drag, startPoint x: 1321, startPoint y: 518, endPoint x: 1222, endPoint y: 516, distance: 99.0
click at [1320, 518] on div "Events" at bounding box center [1223, 530] width 641 height 49
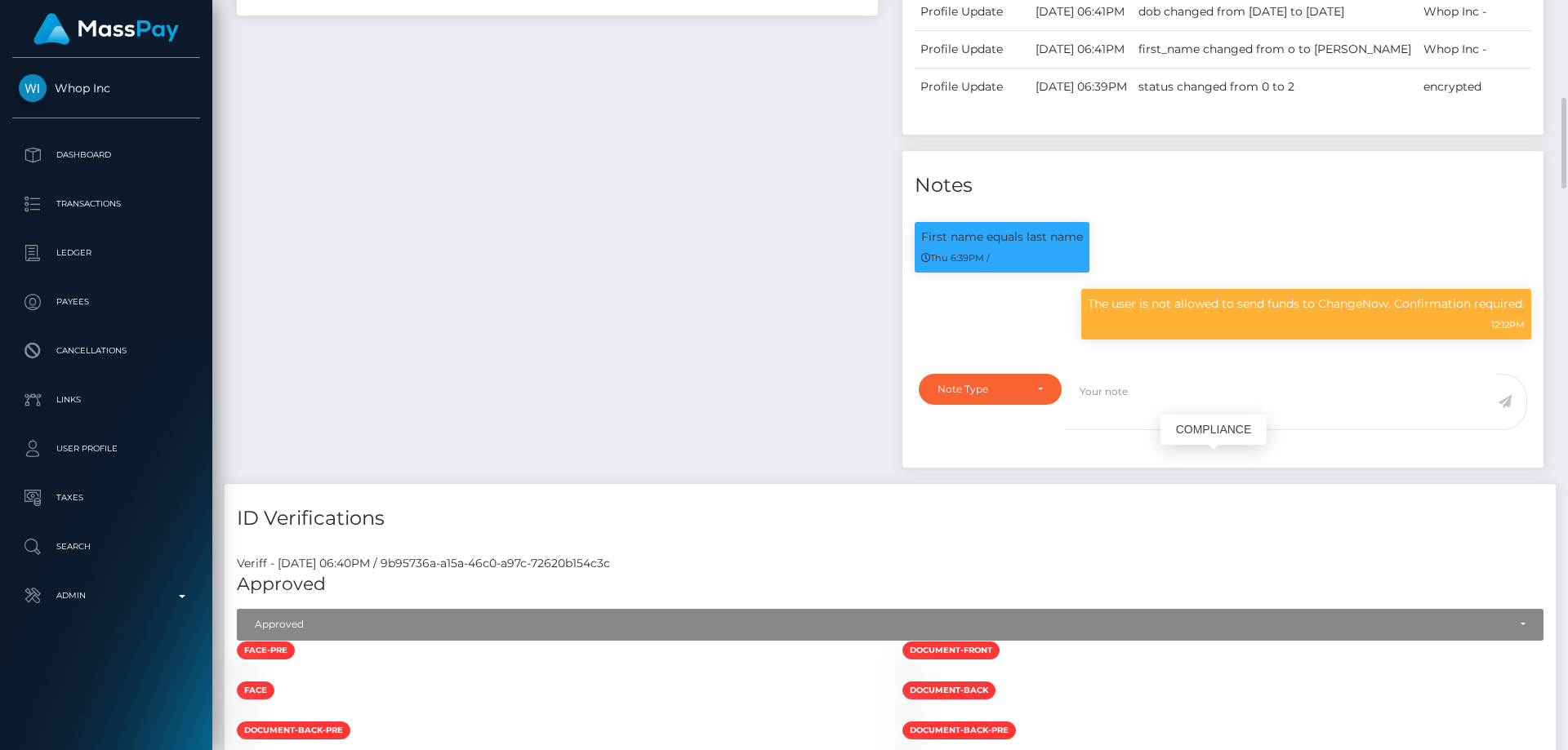
click at [1229, 313] on p "The user is not allowed to send funds to ChangeNow. Confirmation required." at bounding box center [1306, 304] width 437 height 17
copy div "The user is not allowed to send funds to ChangeNow. Confirmation required."
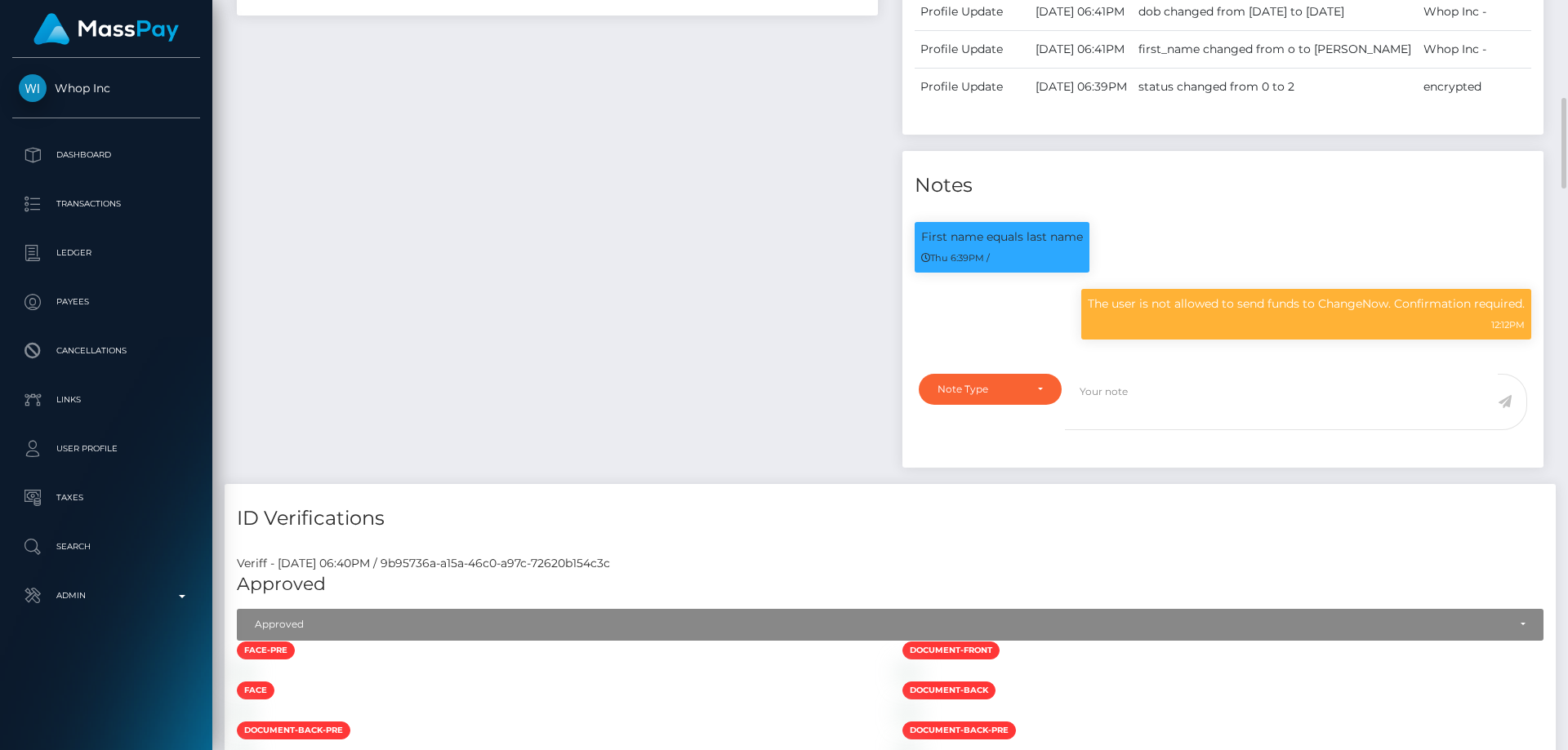
click at [479, 273] on div "Payee Attributes Payer Name Label Value [GEOGRAPHIC_DATA] / Ethereum 959eda83-7…" at bounding box center [557, 87] width 665 height 794
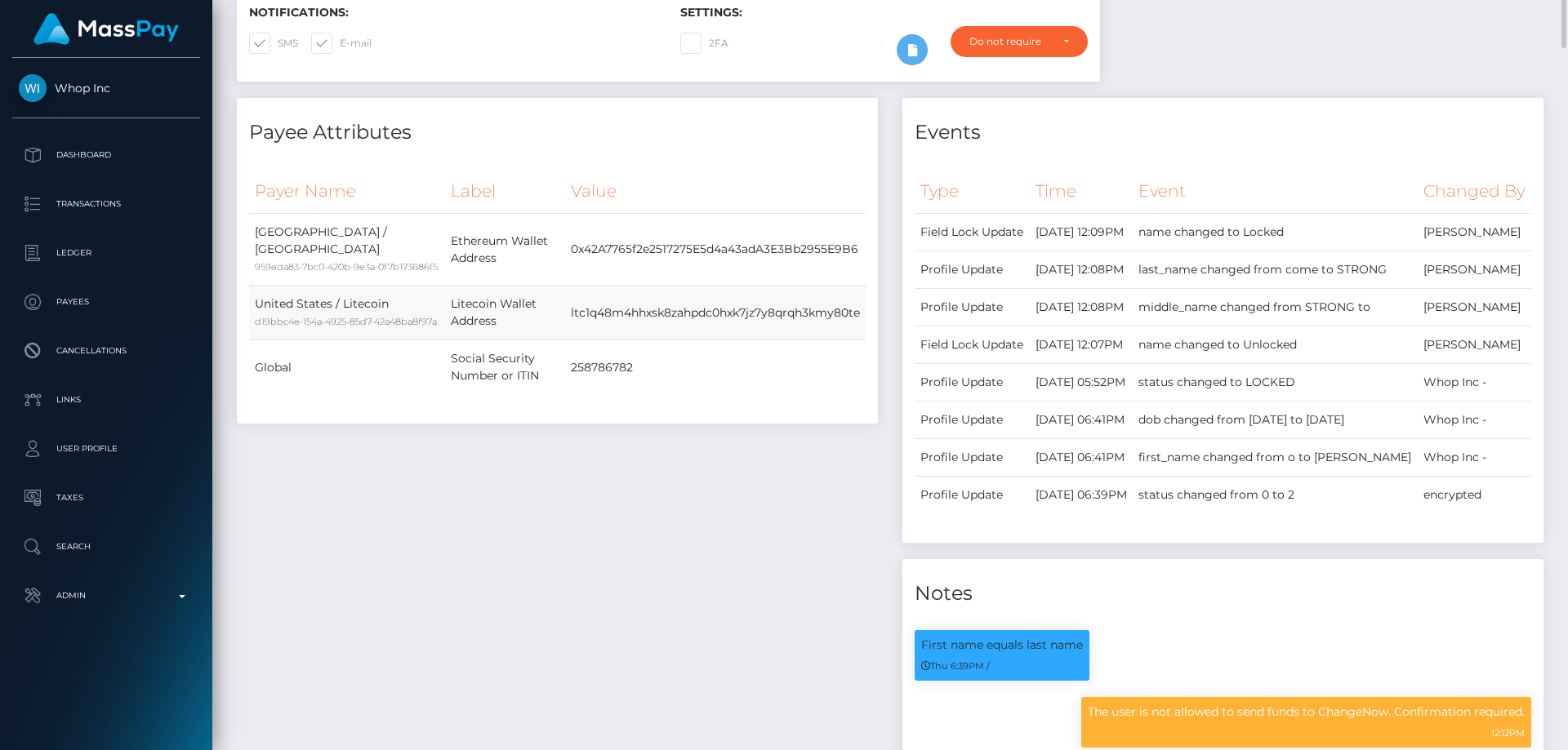
scroll to position [0, 0]
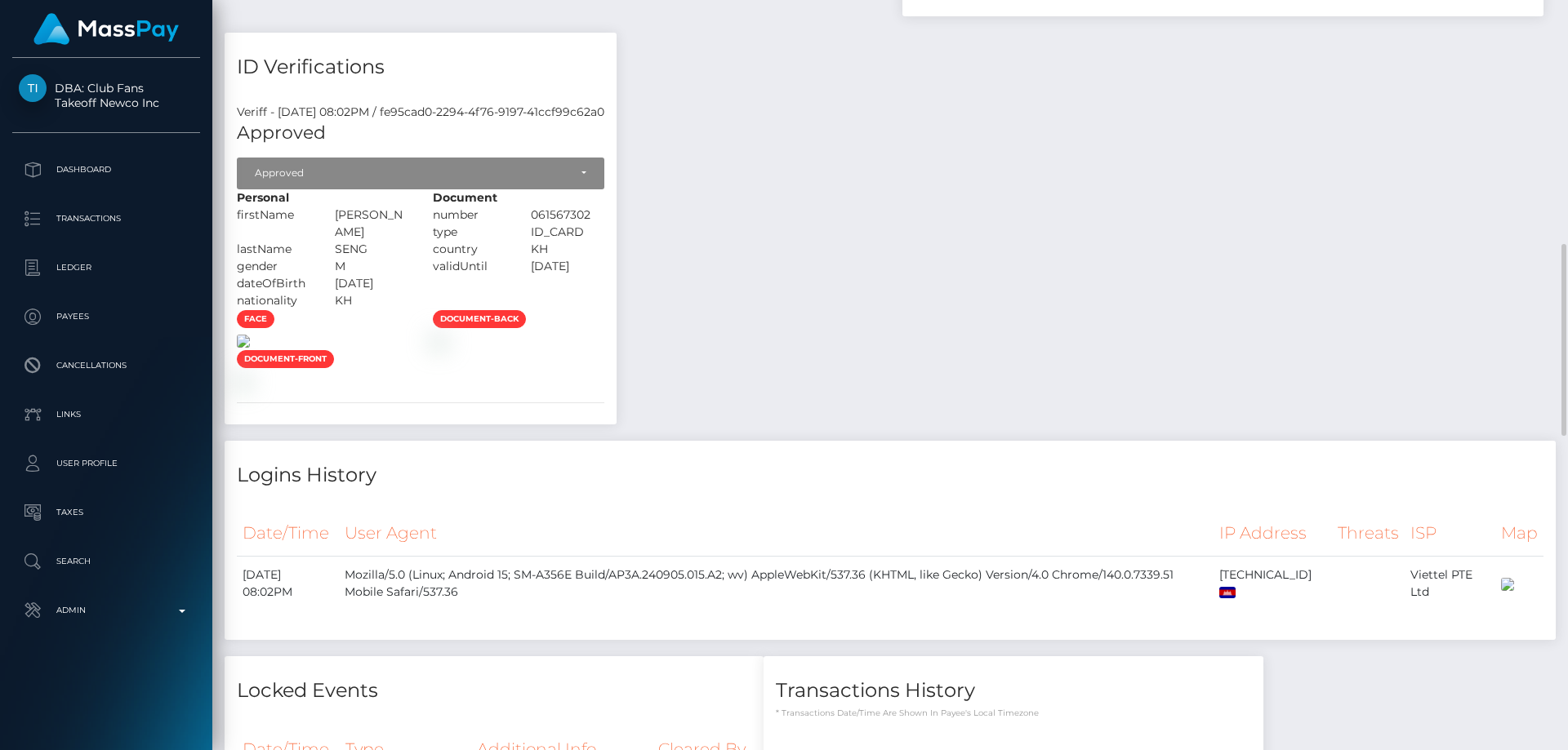
scroll to position [874, 0]
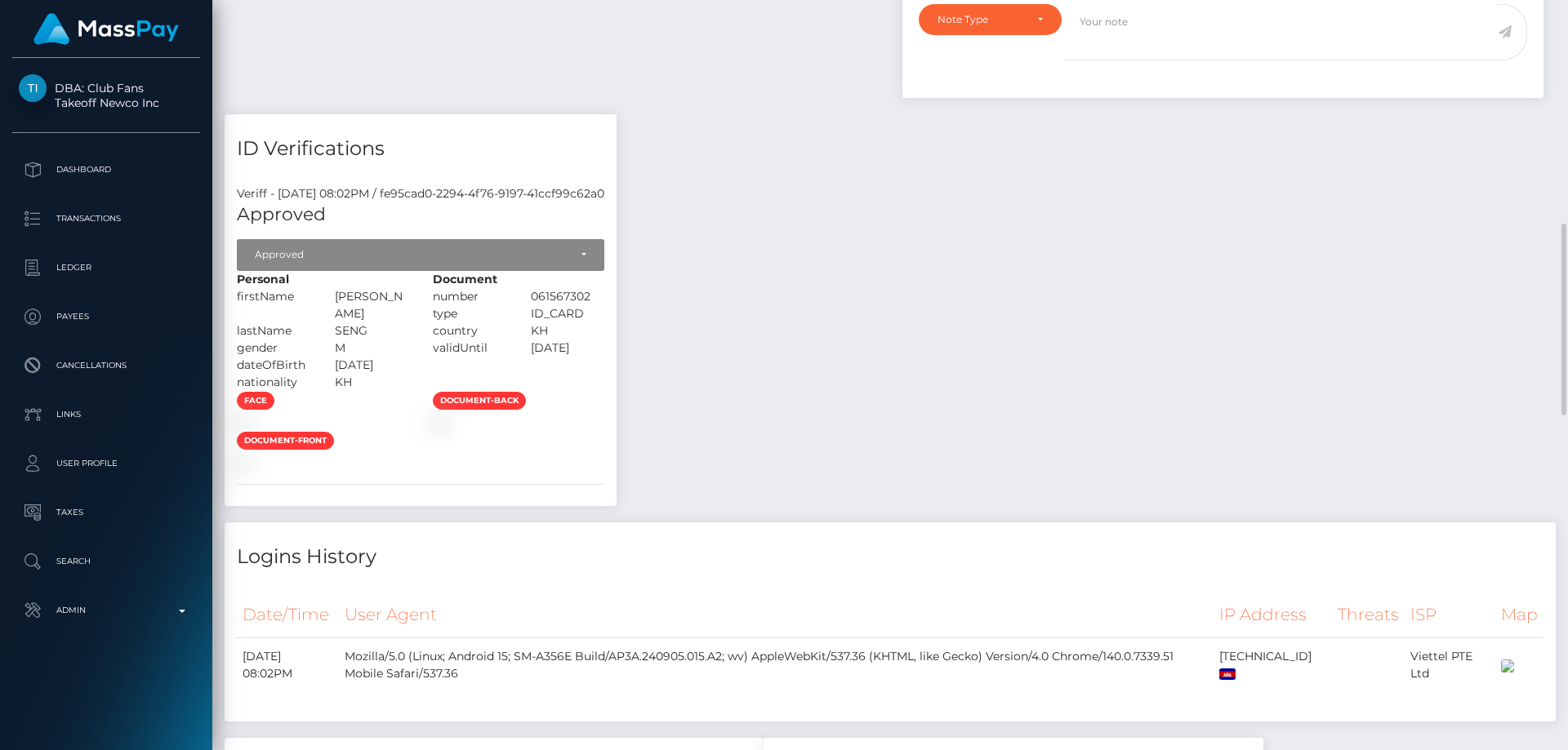
drag, startPoint x: 517, startPoint y: 297, endPoint x: 450, endPoint y: 294, distance: 67.1
click at [420, 297] on div "[PERSON_NAME]" at bounding box center [371, 306] width 98 height 34
copy div "[PERSON_NAME]"
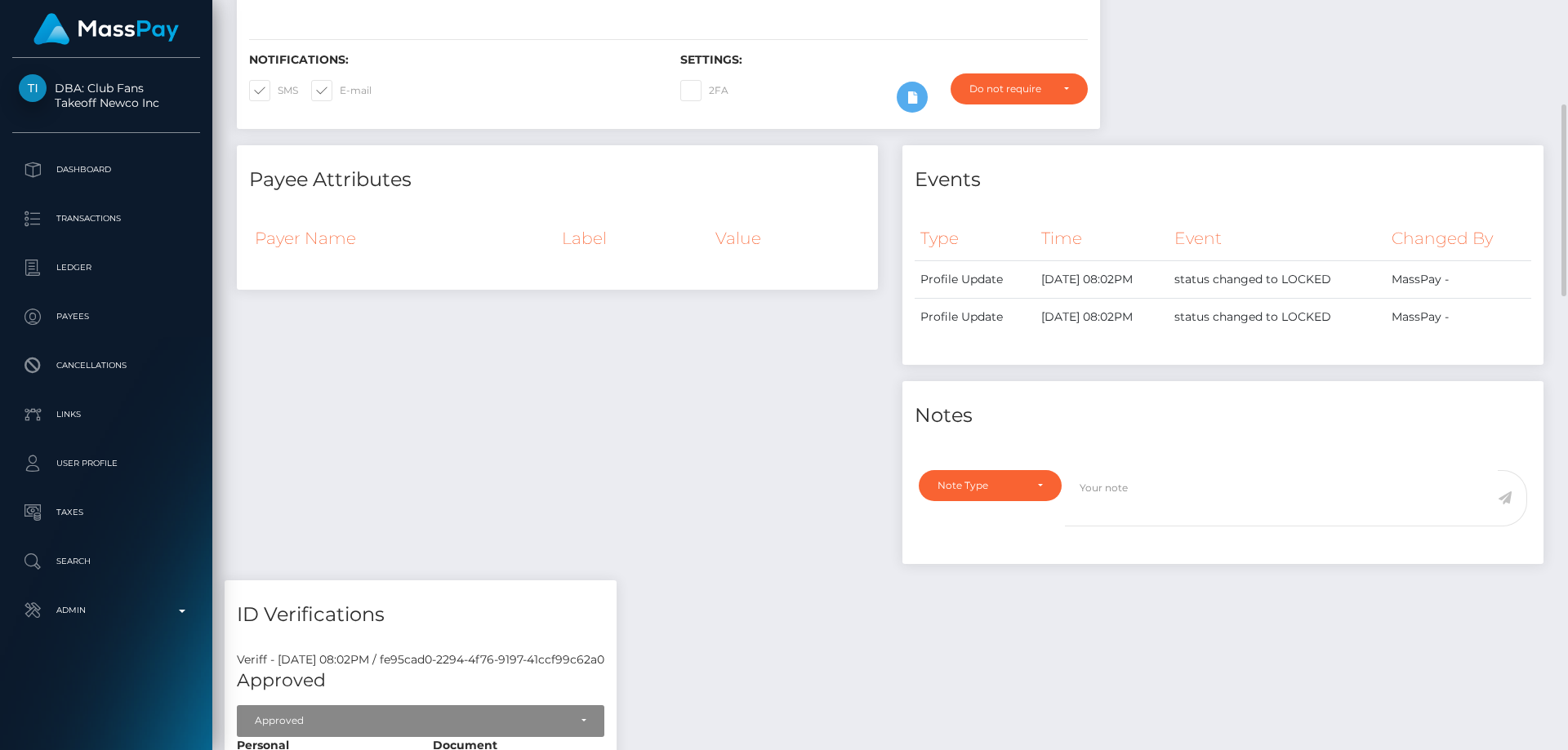
scroll to position [82, 0]
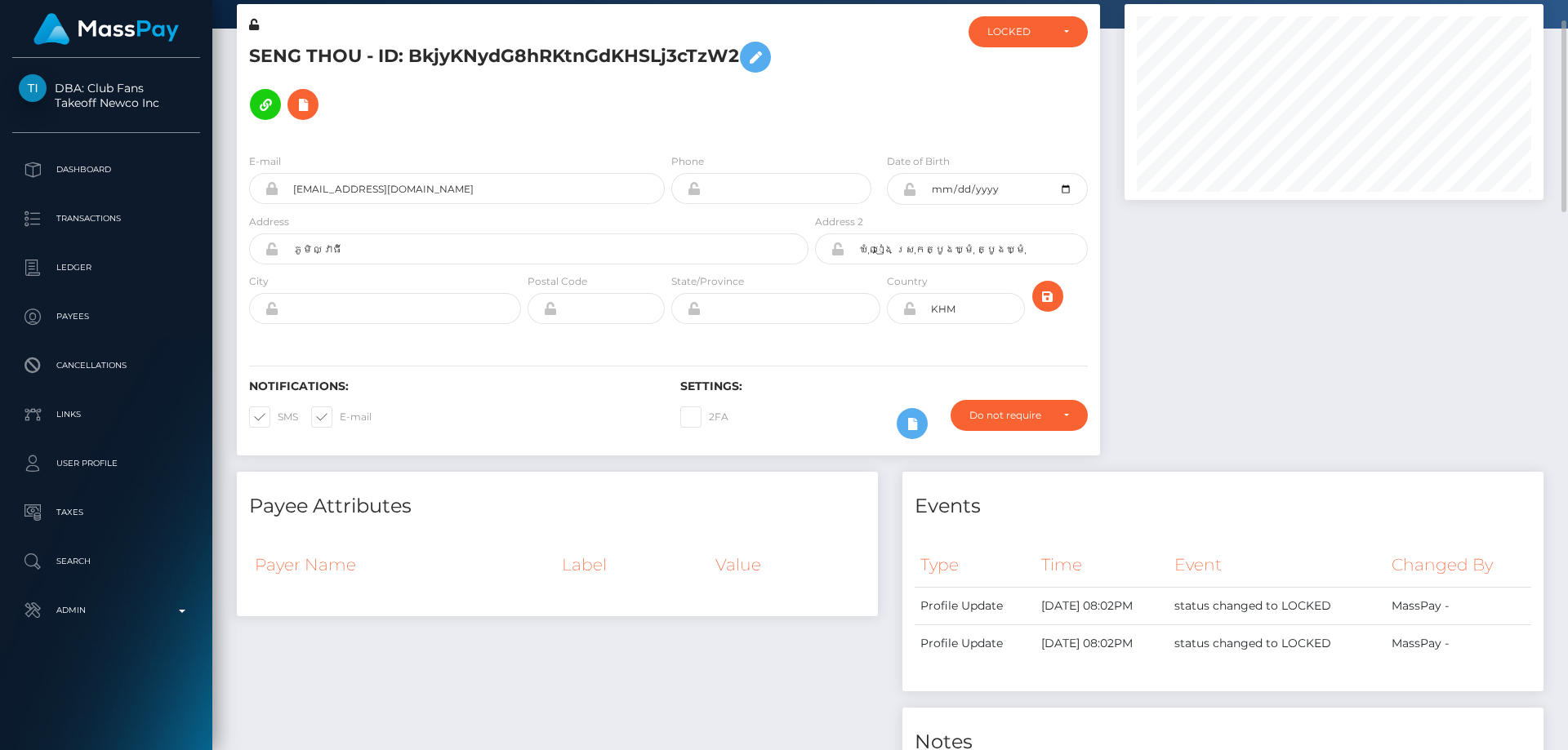
click at [550, 126] on h5 "SENG THOU - ID: BkjyKNydG8hRKtnGdKHSLj3cTzW2" at bounding box center [524, 81] width 551 height 95
click at [758, 51] on icon at bounding box center [755, 58] width 20 height 21
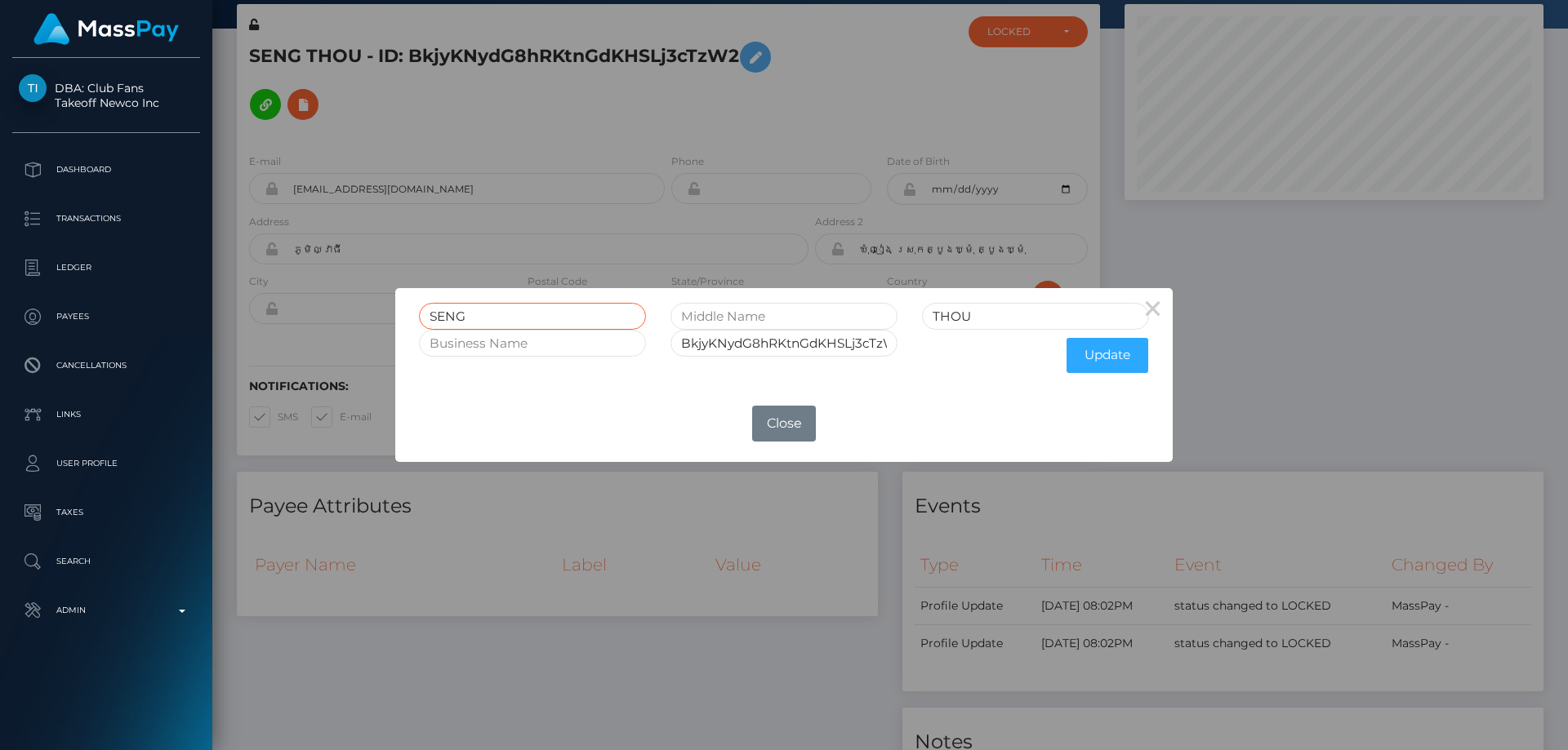
drag, startPoint x: 487, startPoint y: 307, endPoint x: 383, endPoint y: 319, distance: 104.7
click at [383, 319] on div "× SENG THOU BkjyKNydG8hRKtnGdKHSLj3cTzW2 Update OK No Close" at bounding box center [784, 375] width 1568 height 750
paste input "[PERSON_NAME]"
type input "[PERSON_NAME]"
drag, startPoint x: 981, startPoint y: 313, endPoint x: 871, endPoint y: 320, distance: 110.2
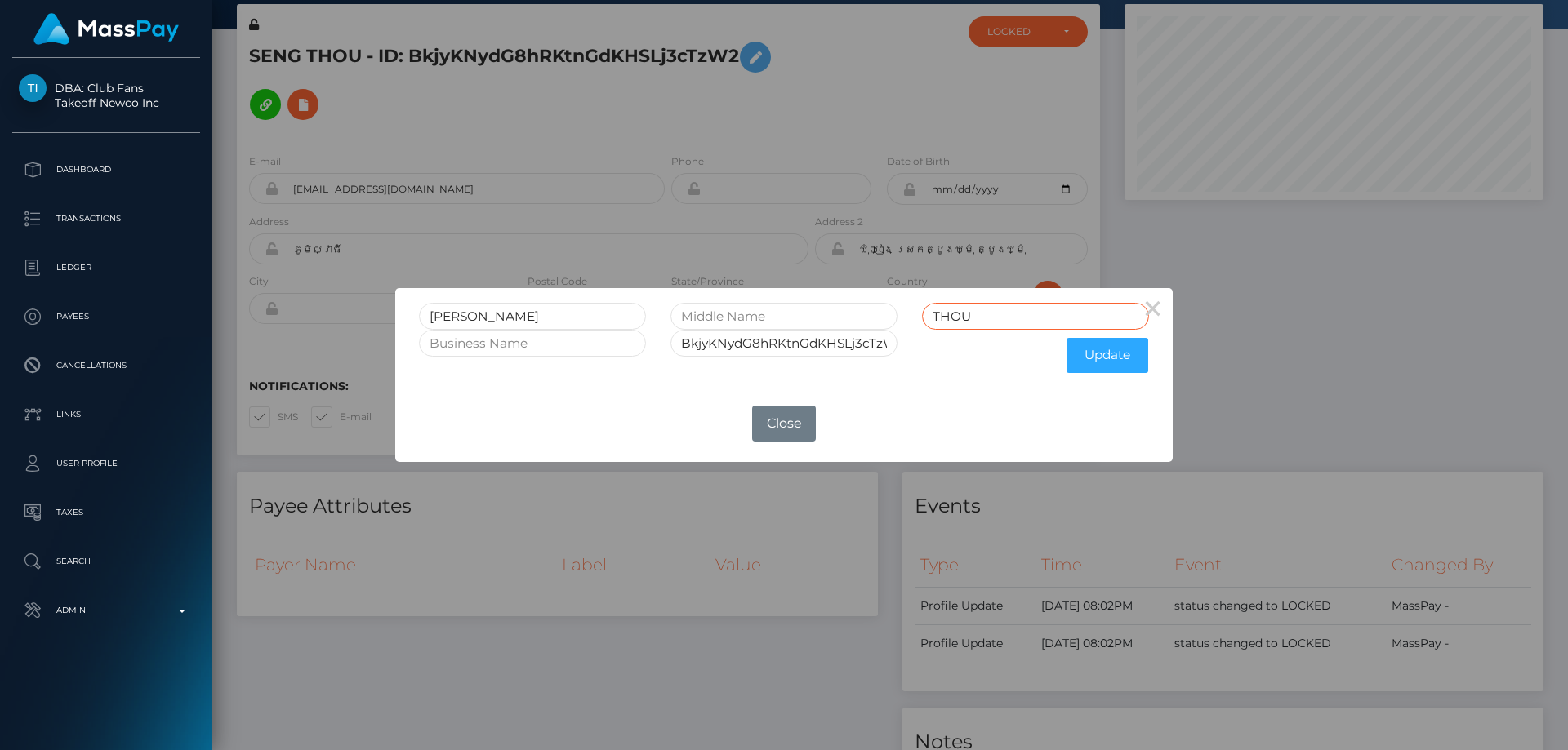
click at [871, 320] on div "CHAN THOU THOU" at bounding box center [784, 316] width 755 height 27
click at [1104, 355] on button "Update" at bounding box center [1107, 355] width 82 height 35
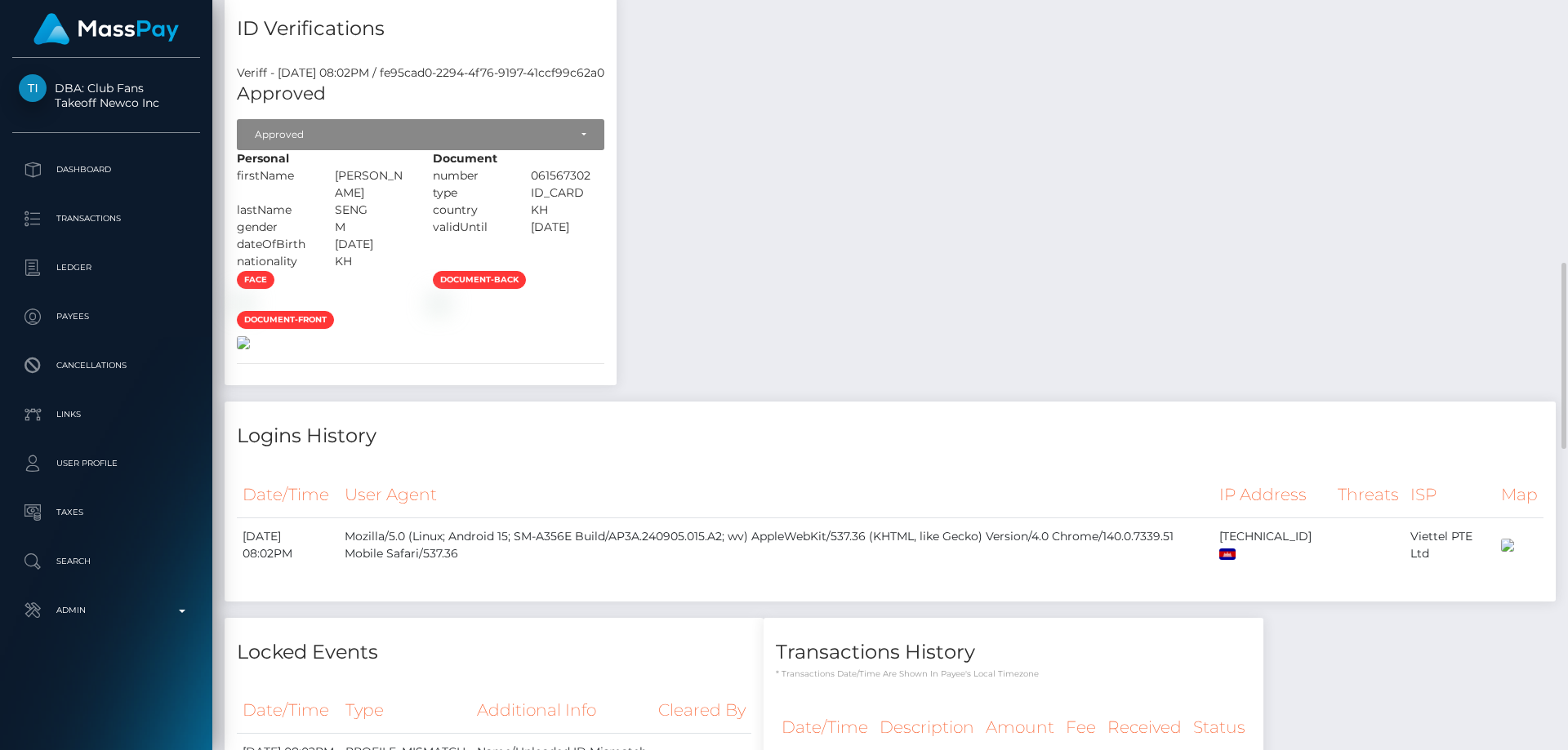
scroll to position [1387, 0]
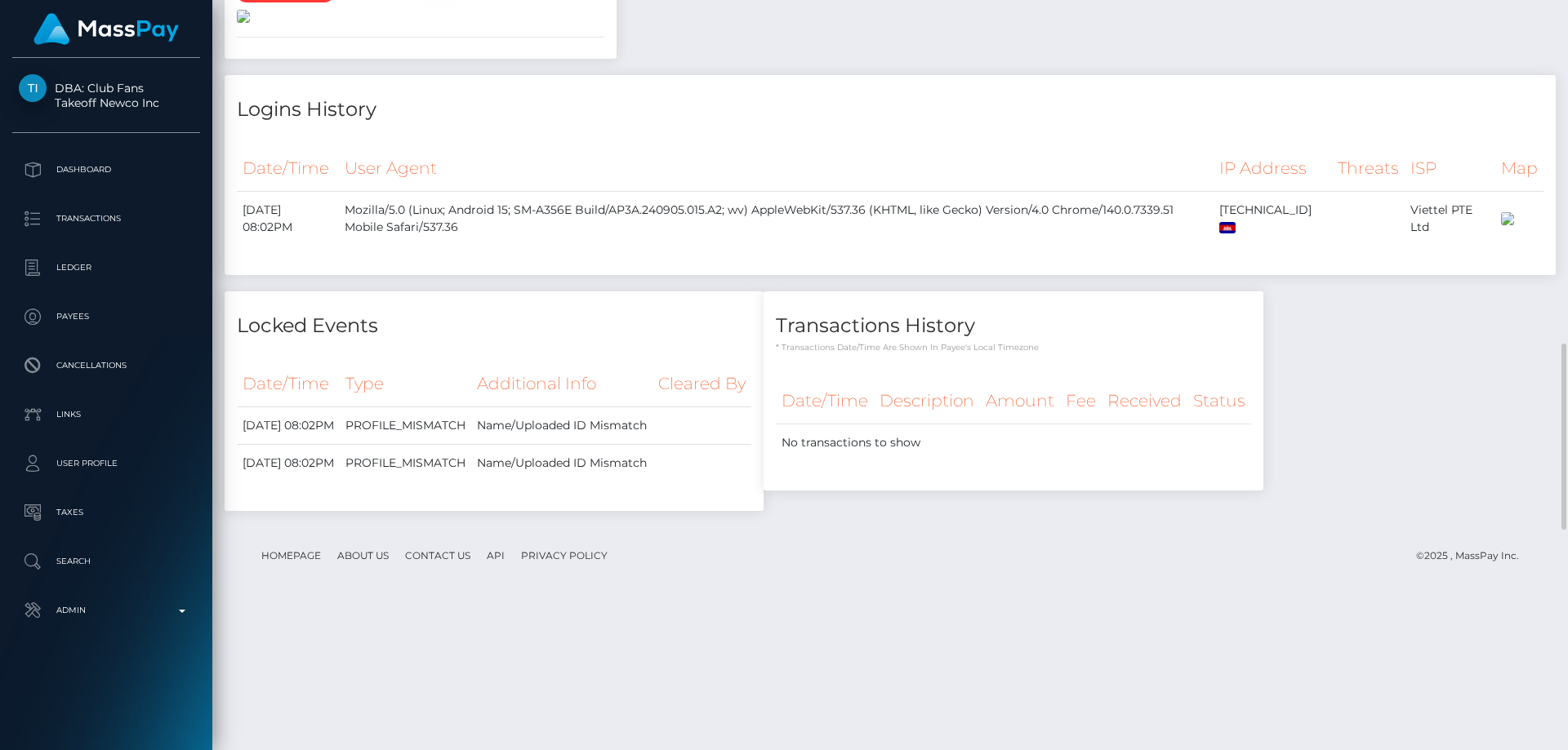
click at [250, 23] on img at bounding box center [243, 15] width 13 height 13
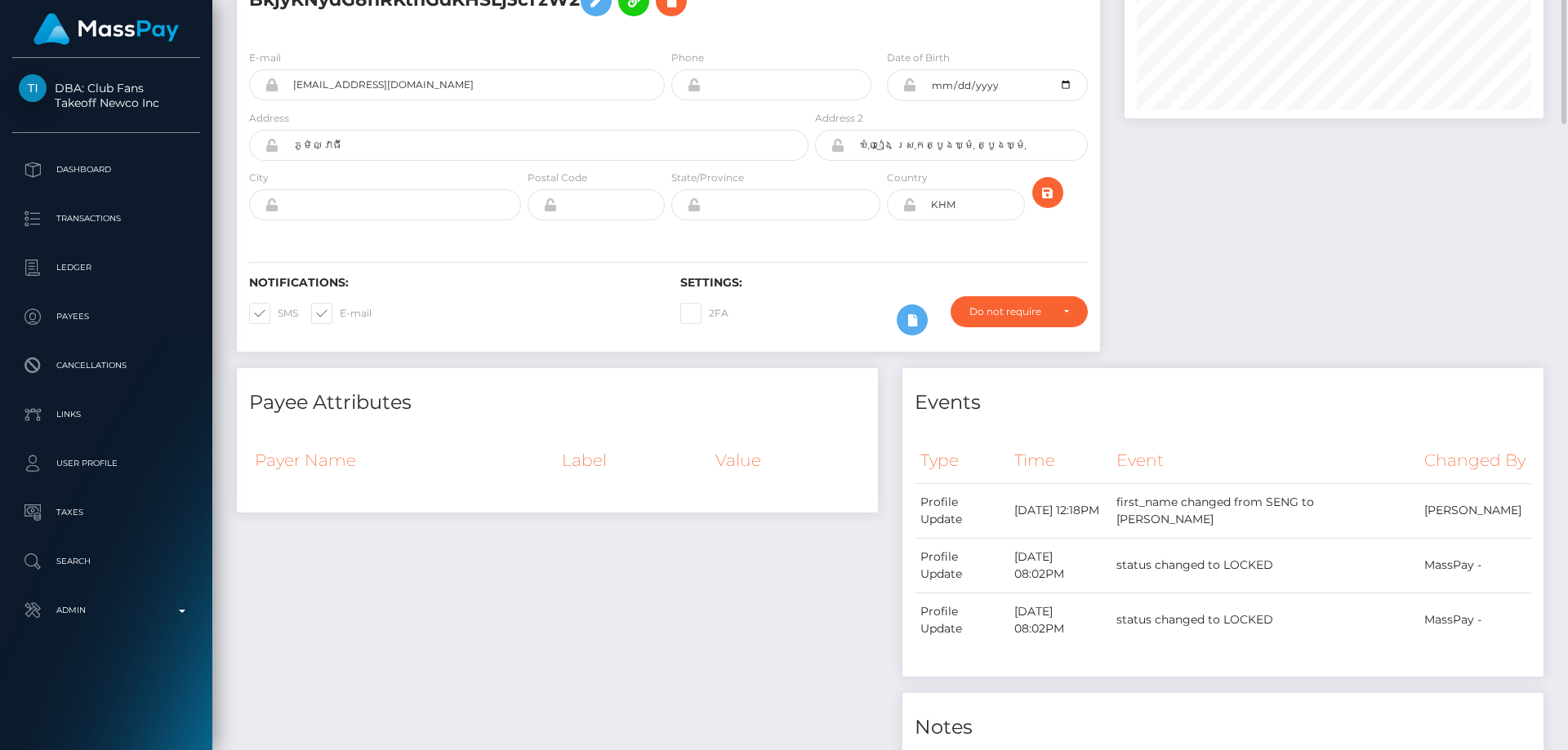
scroll to position [0, 0]
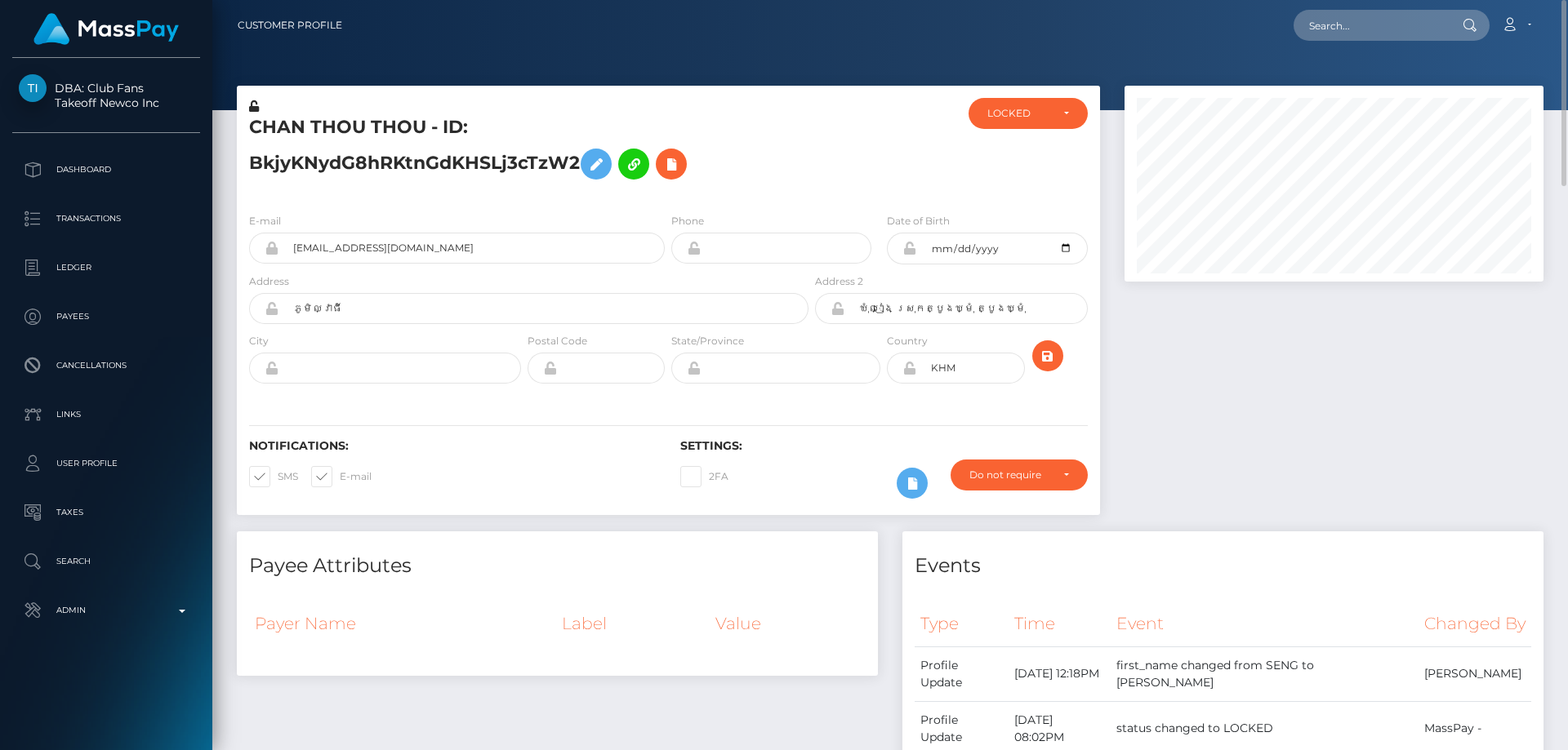
click at [911, 249] on icon at bounding box center [909, 248] width 14 height 13
click at [255, 106] on icon at bounding box center [253, 106] width 9 height 11
click at [1007, 116] on div "LOCKED" at bounding box center [1018, 113] width 63 height 13
click at [1010, 151] on span "ACTIVE" at bounding box center [1006, 157] width 37 height 15
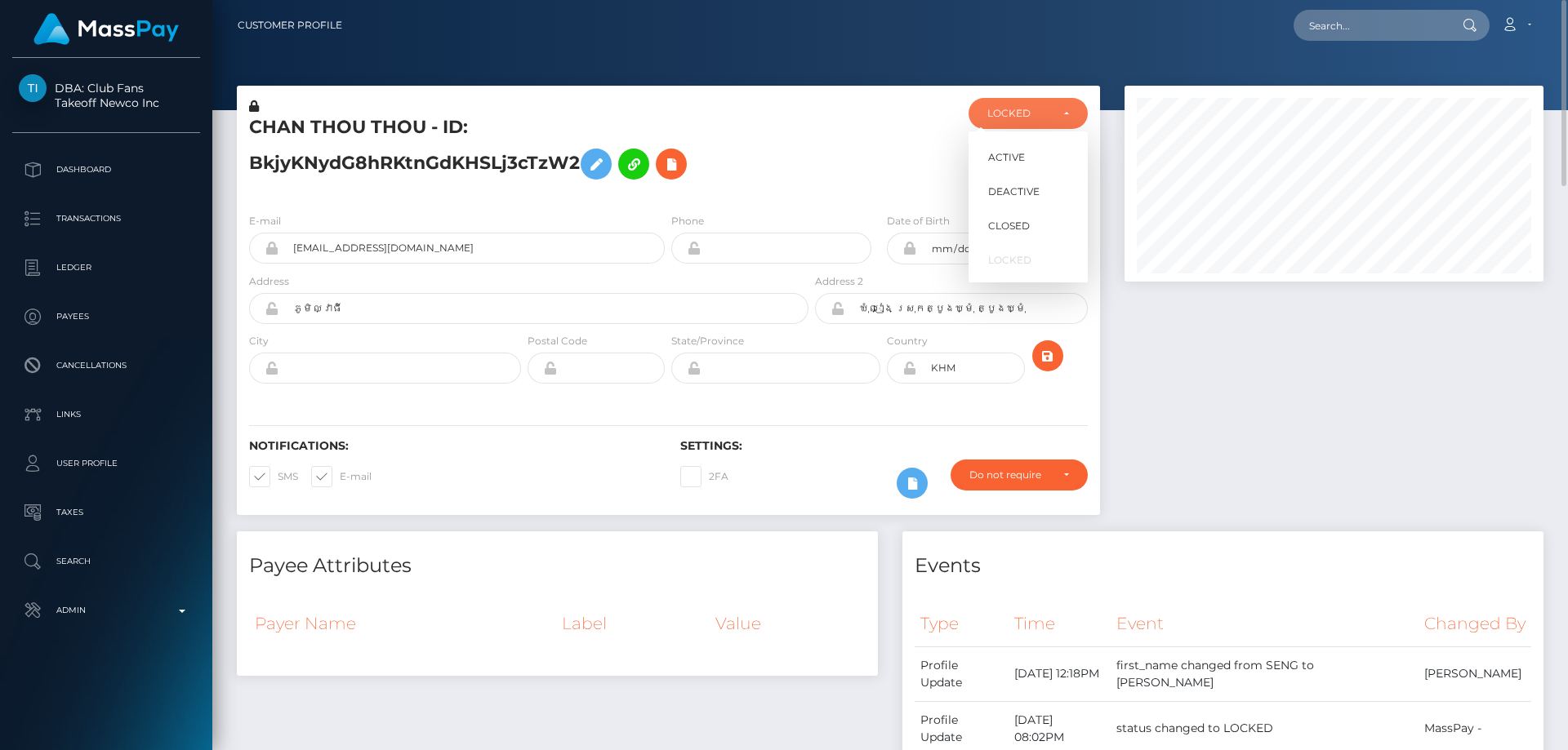
select select "ACTIVE"
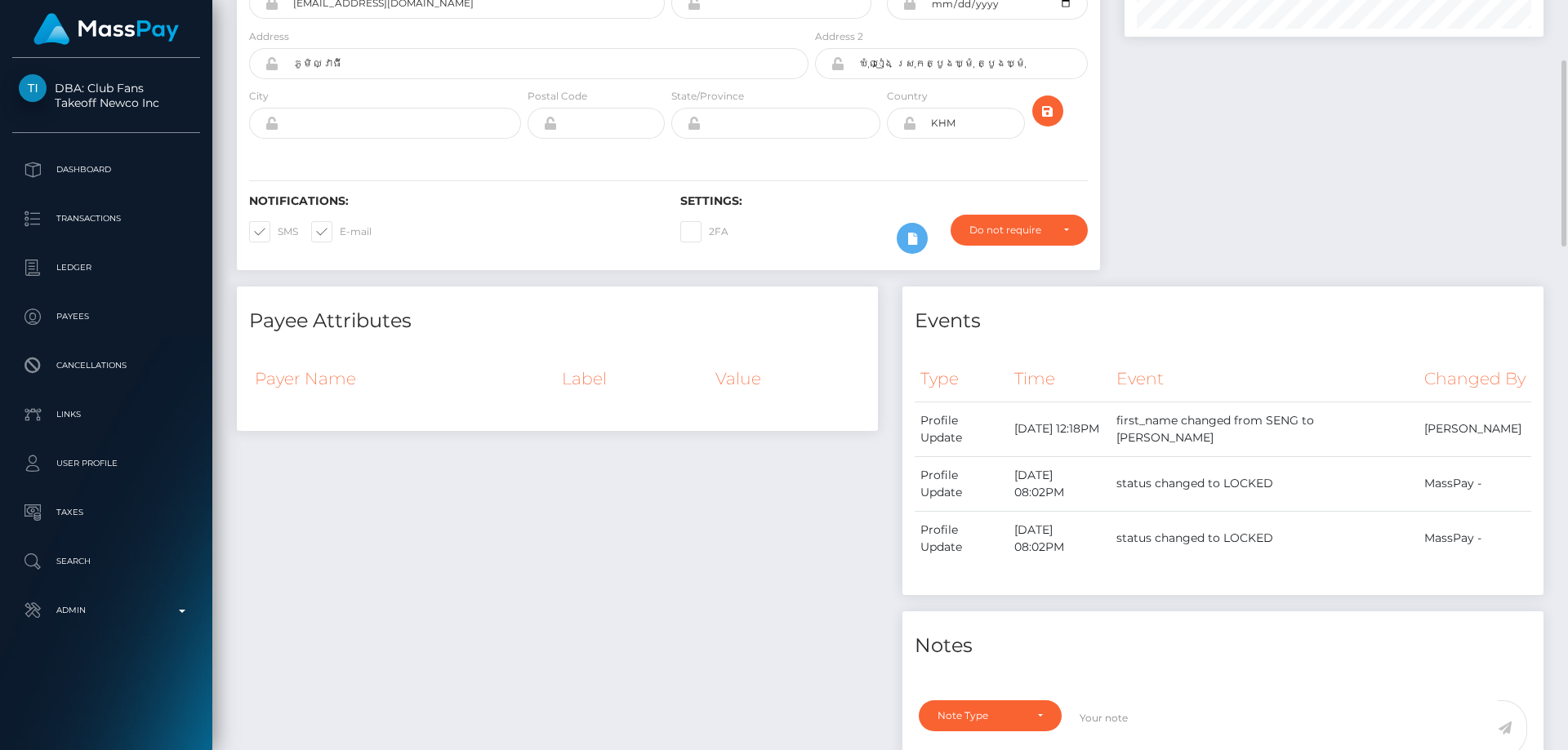
scroll to position [0, 0]
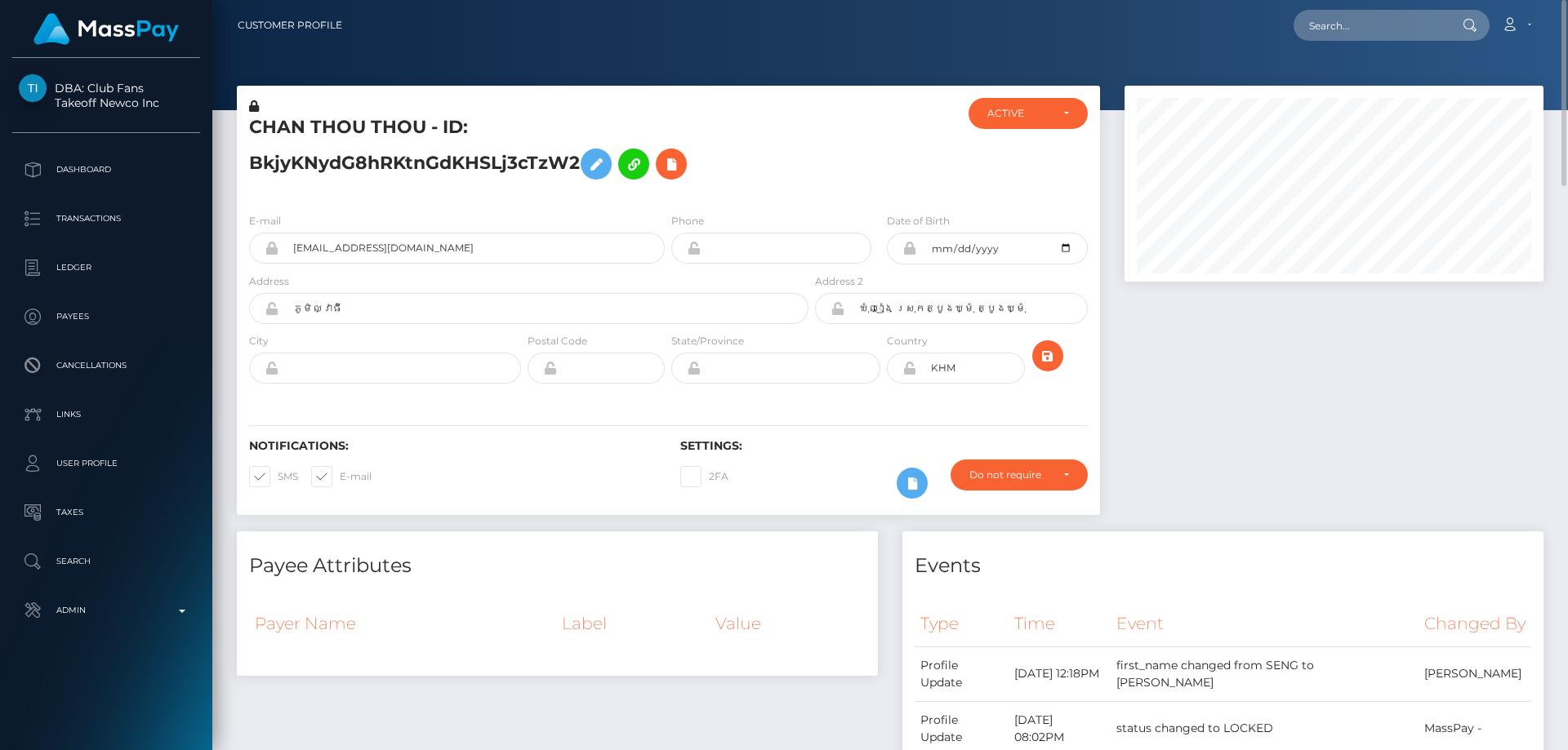
click at [255, 104] on icon at bounding box center [253, 106] width 9 height 11
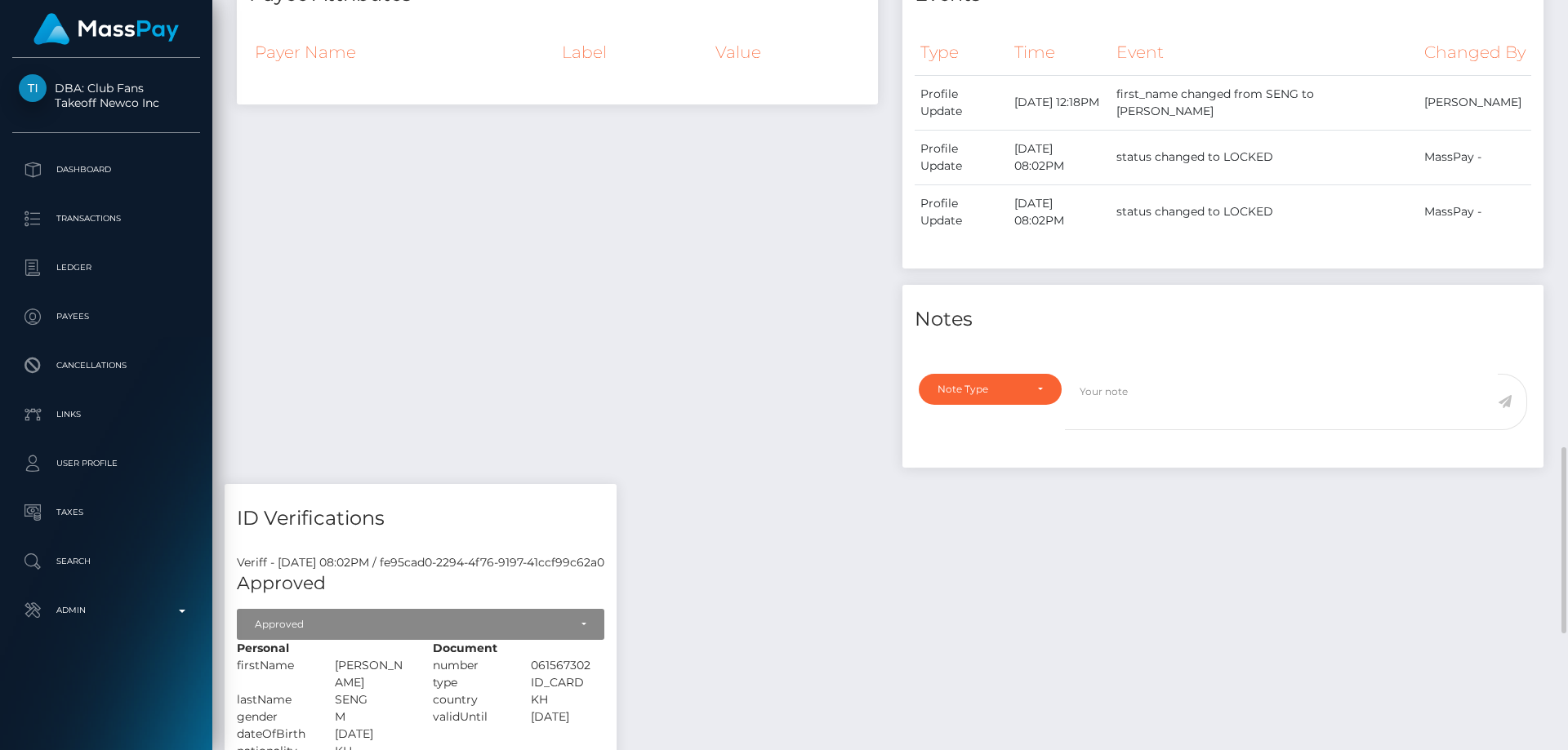
scroll to position [816, 0]
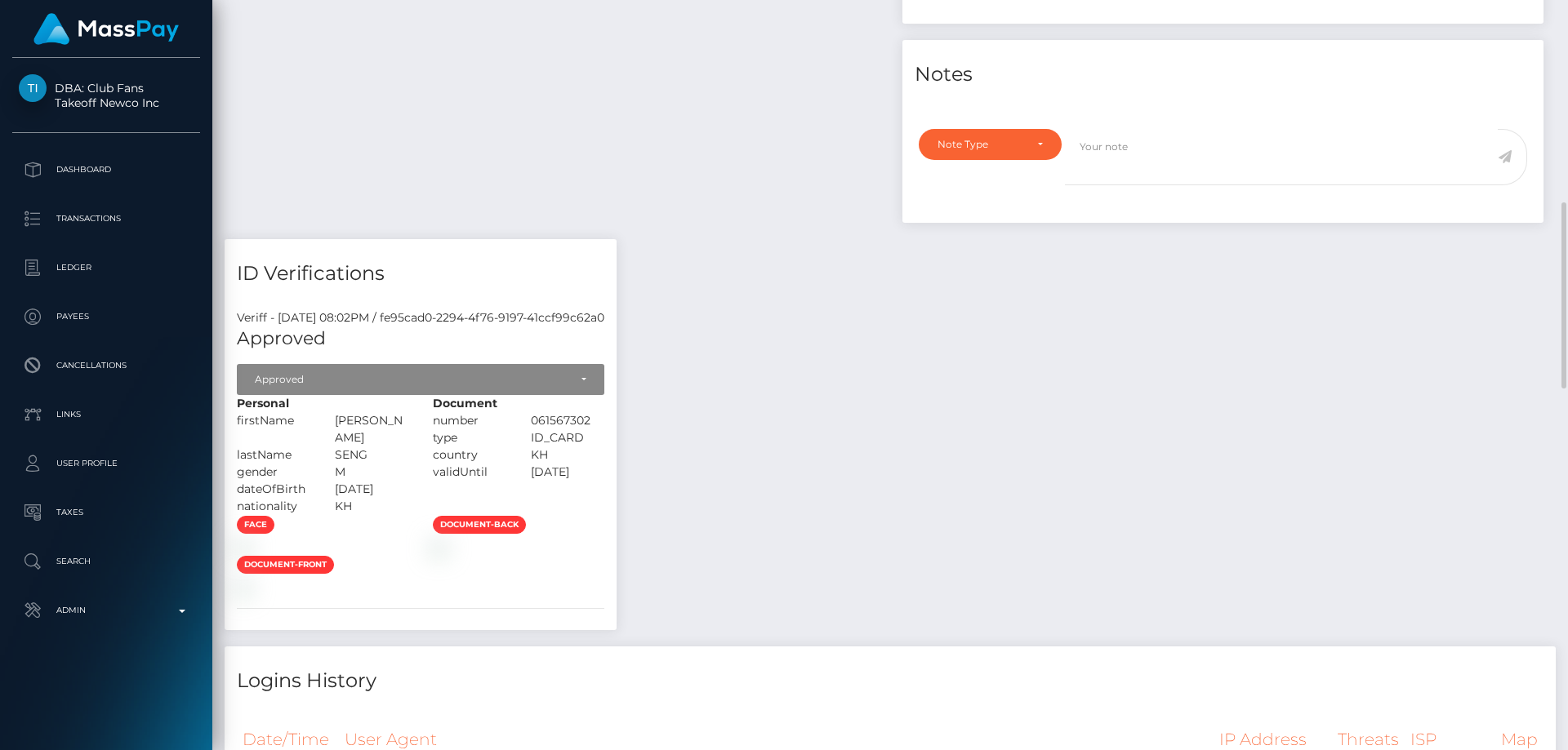
drag, startPoint x: 483, startPoint y: 455, endPoint x: 434, endPoint y: 457, distance: 49.0
click at [420, 456] on div "SENG" at bounding box center [371, 455] width 98 height 17
copy div "SENG"
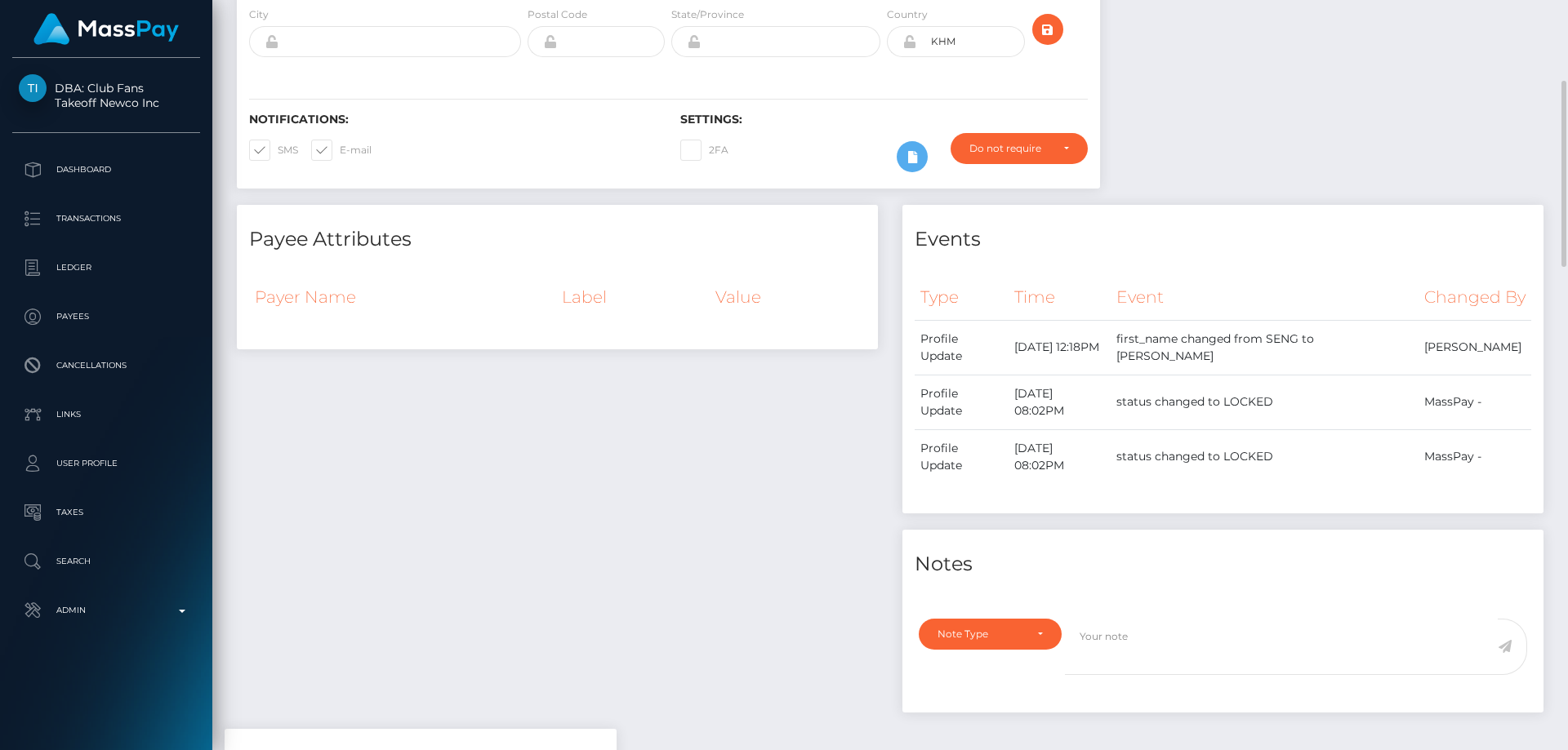
scroll to position [0, 0]
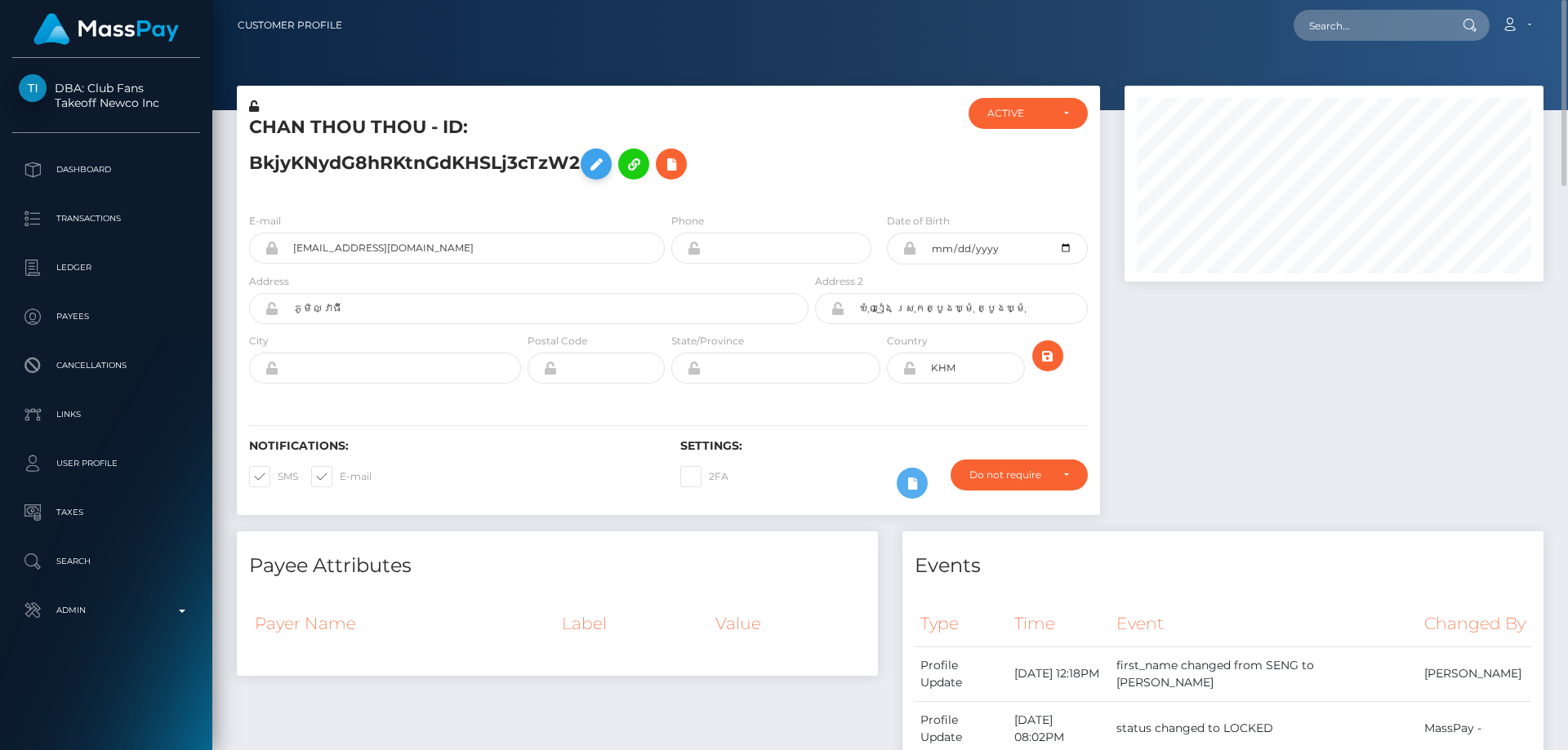
click at [606, 158] on icon at bounding box center [596, 164] width 20 height 21
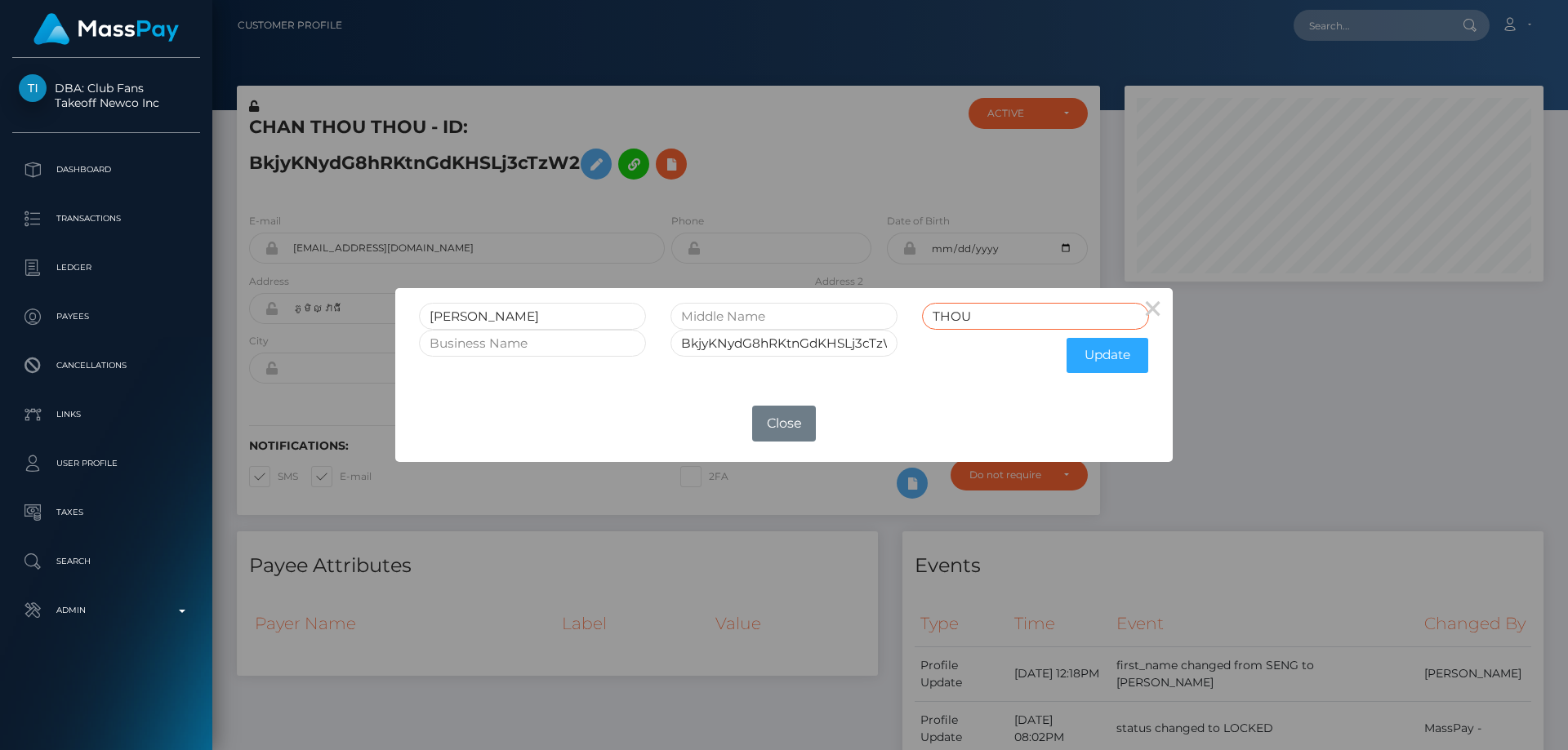
click at [893, 313] on div "CHAN THOU THOU" at bounding box center [784, 316] width 755 height 27
paste input "SENG"
type input "SENG"
click at [1101, 363] on button "Update" at bounding box center [1107, 355] width 82 height 35
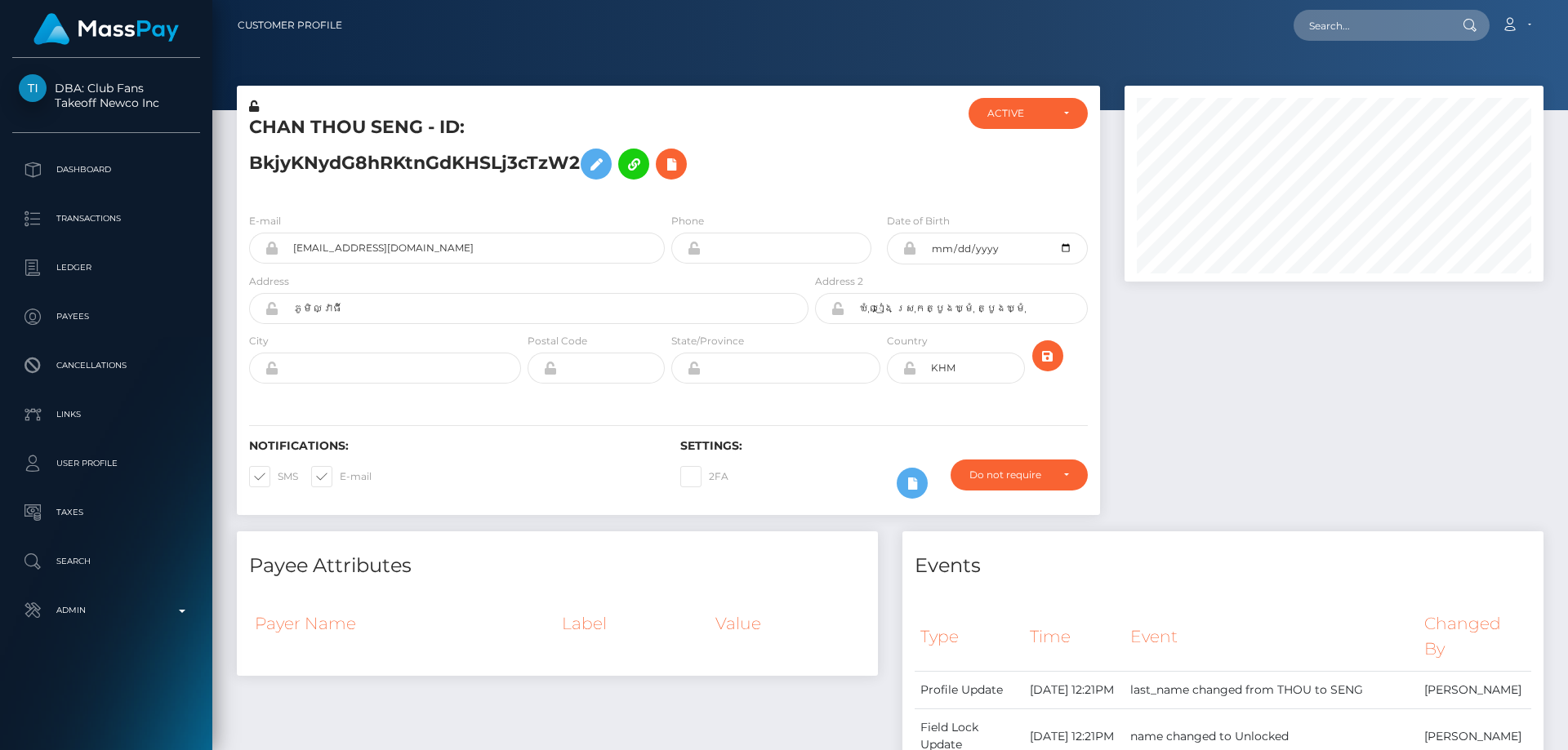
scroll to position [195, 420]
click at [254, 106] on icon at bounding box center [253, 106] width 9 height 11
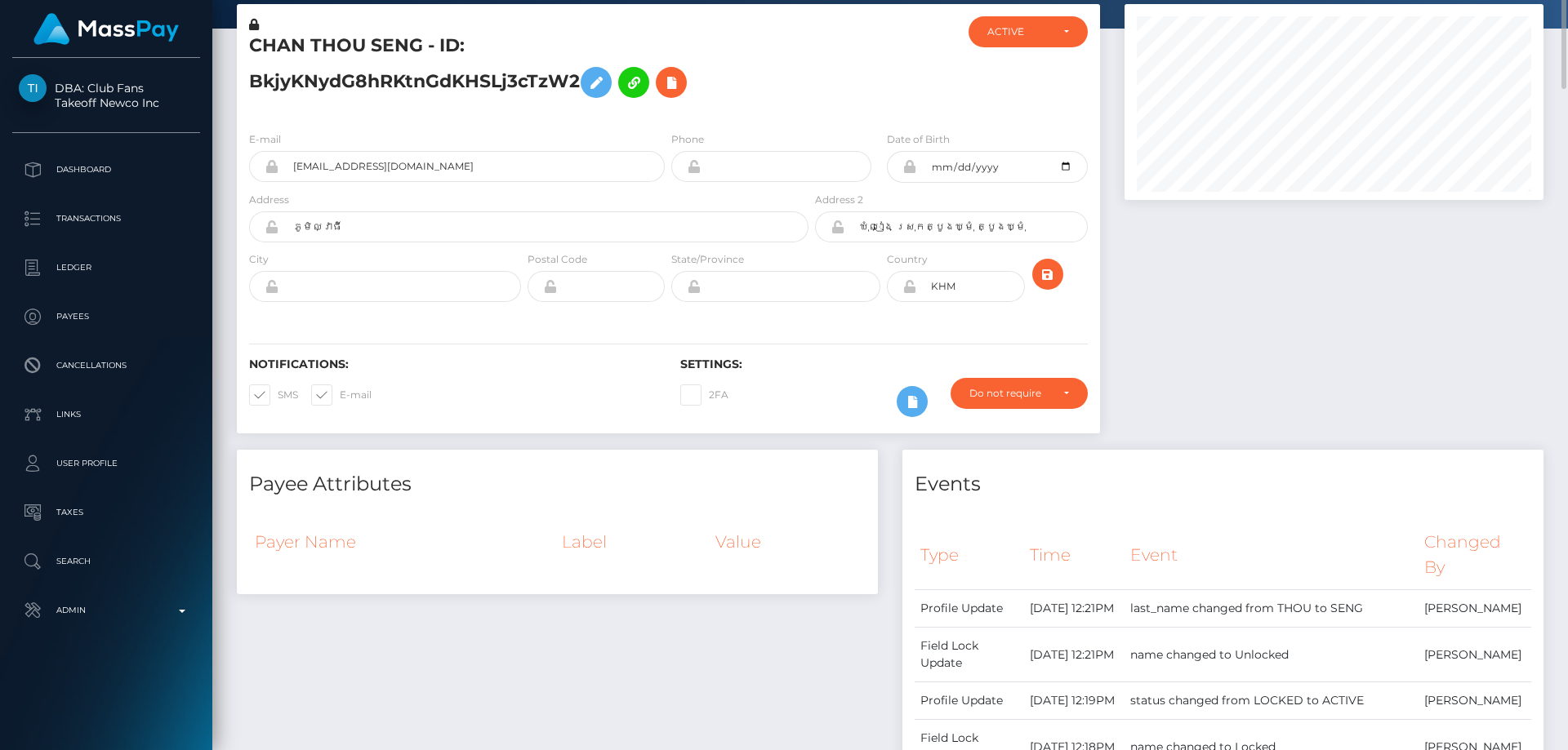
scroll to position [0, 0]
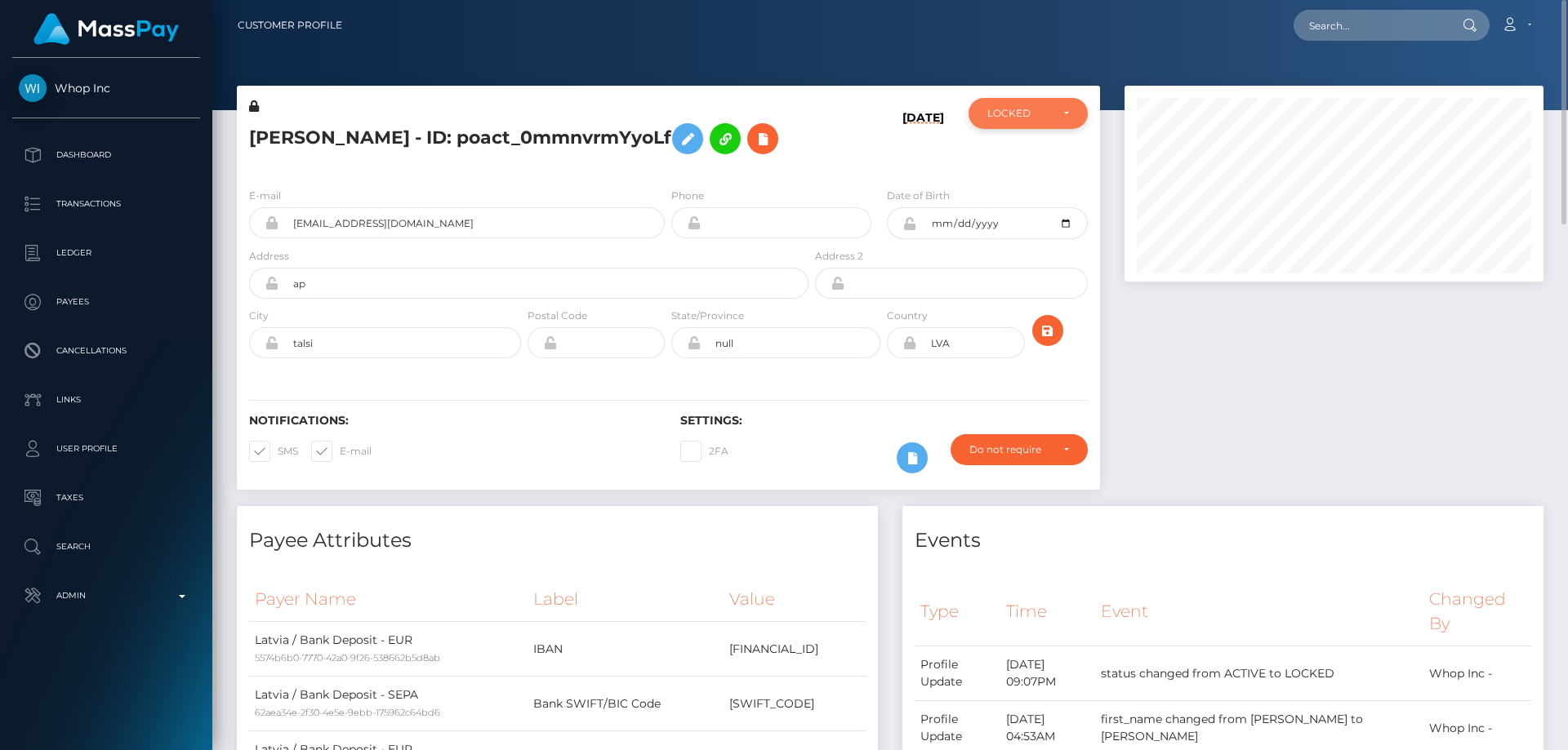
click at [1038, 121] on div "LOCKED" at bounding box center [1028, 114] width 119 height 31
click at [1023, 157] on span "ACTIVE" at bounding box center [1006, 157] width 37 height 15
select select "ACTIVE"
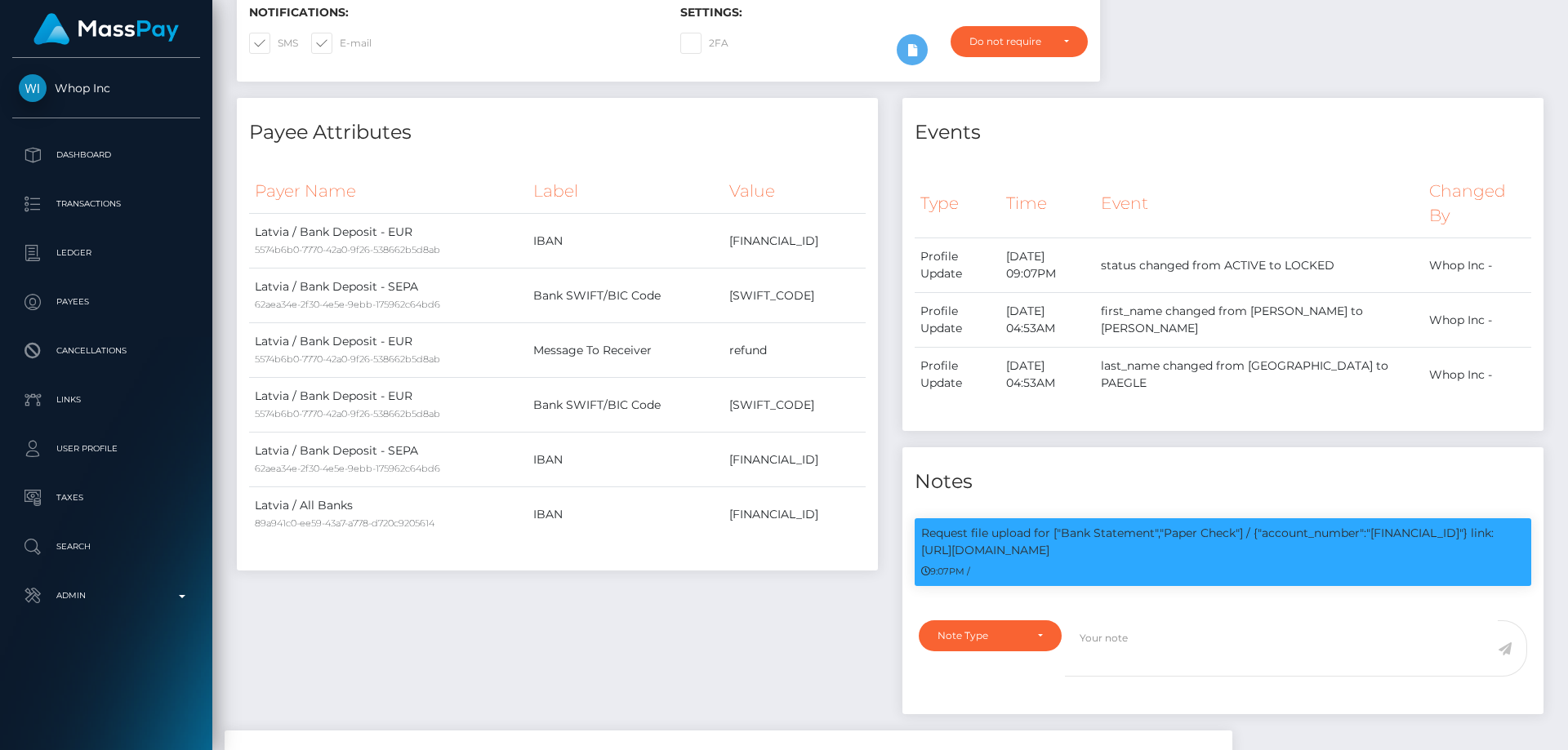
scroll to position [0, 0]
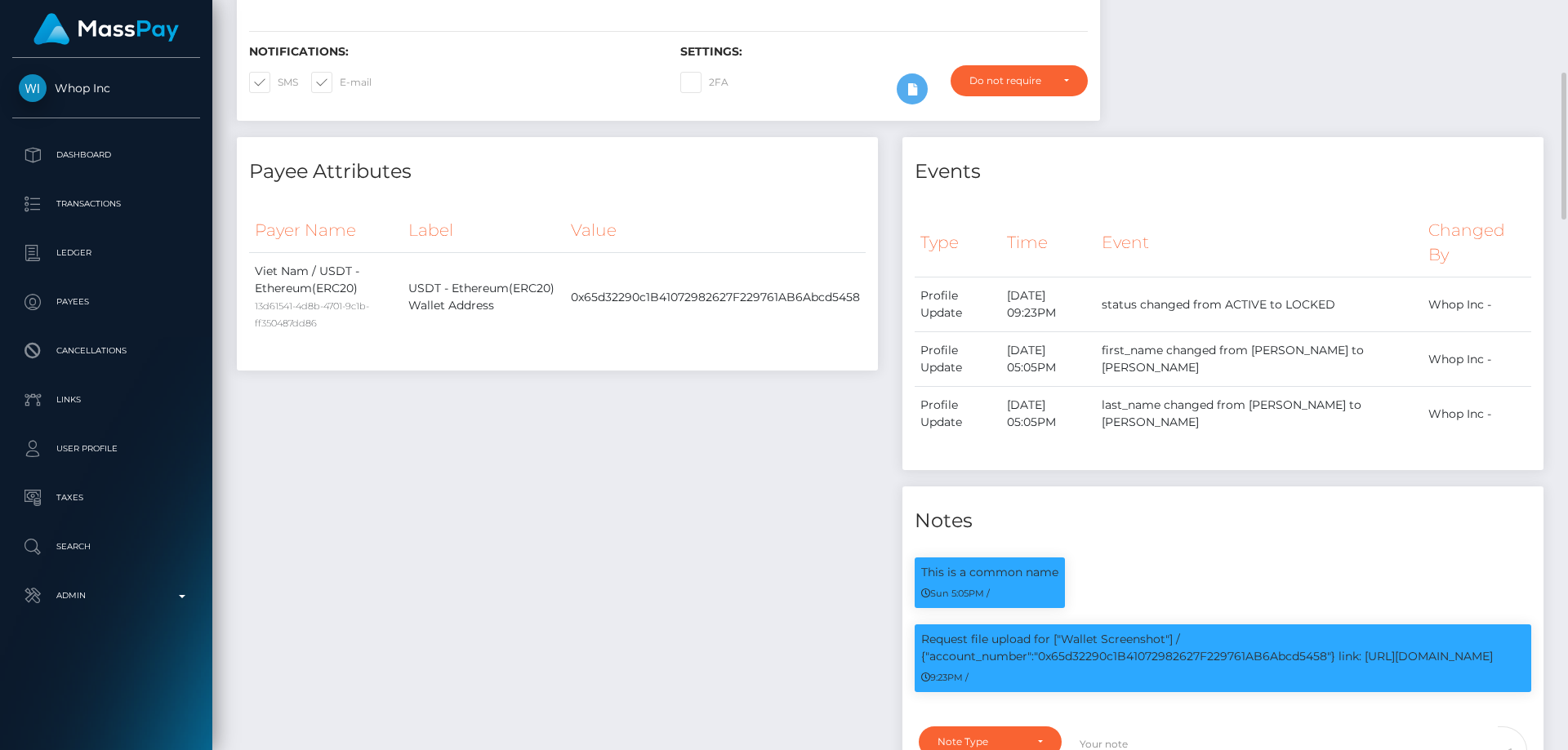
scroll to position [42, 0]
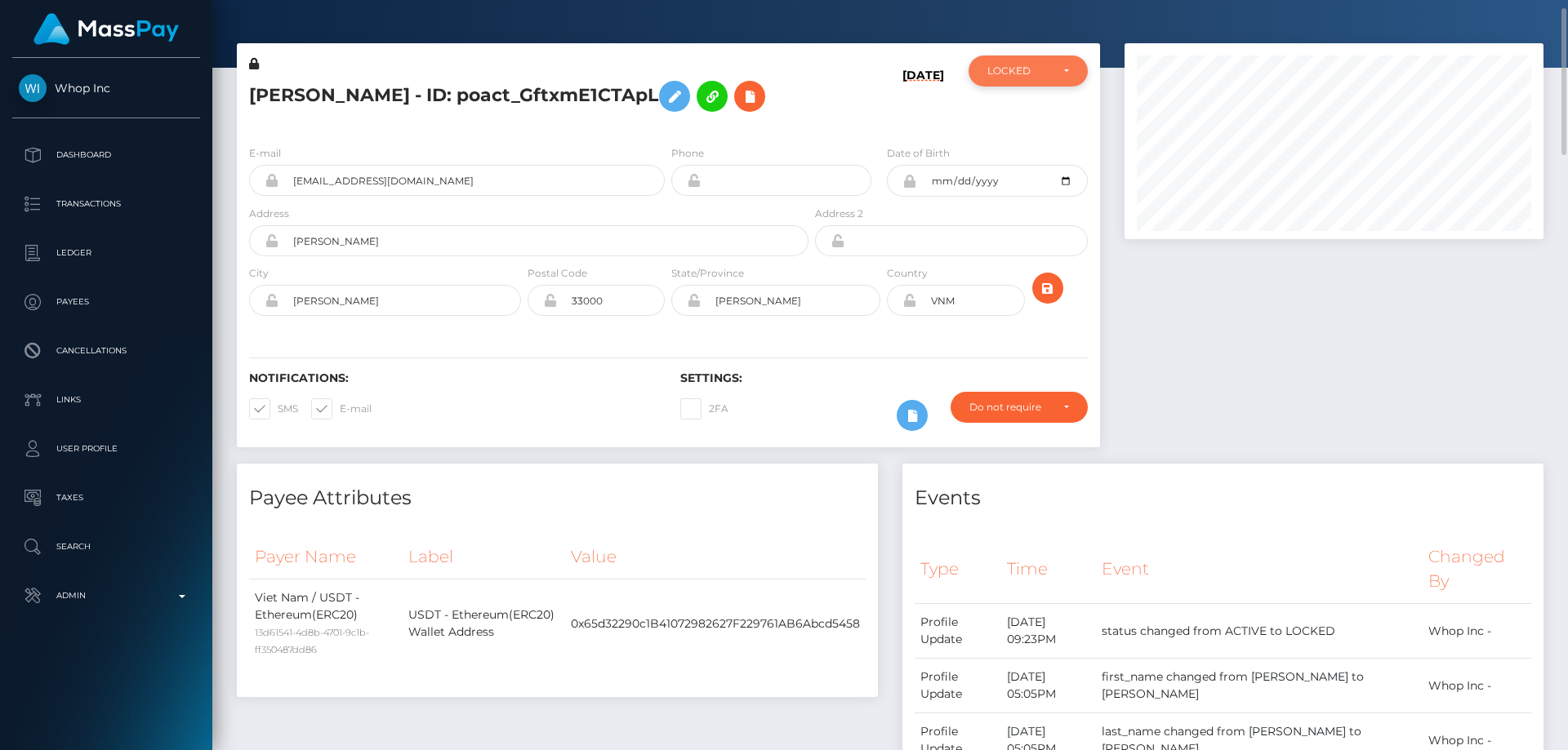
click at [1048, 69] on div "LOCKED" at bounding box center [1018, 71] width 63 height 13
click at [1035, 117] on link "ACTIVE" at bounding box center [1028, 115] width 119 height 30
select select "ACTIVE"
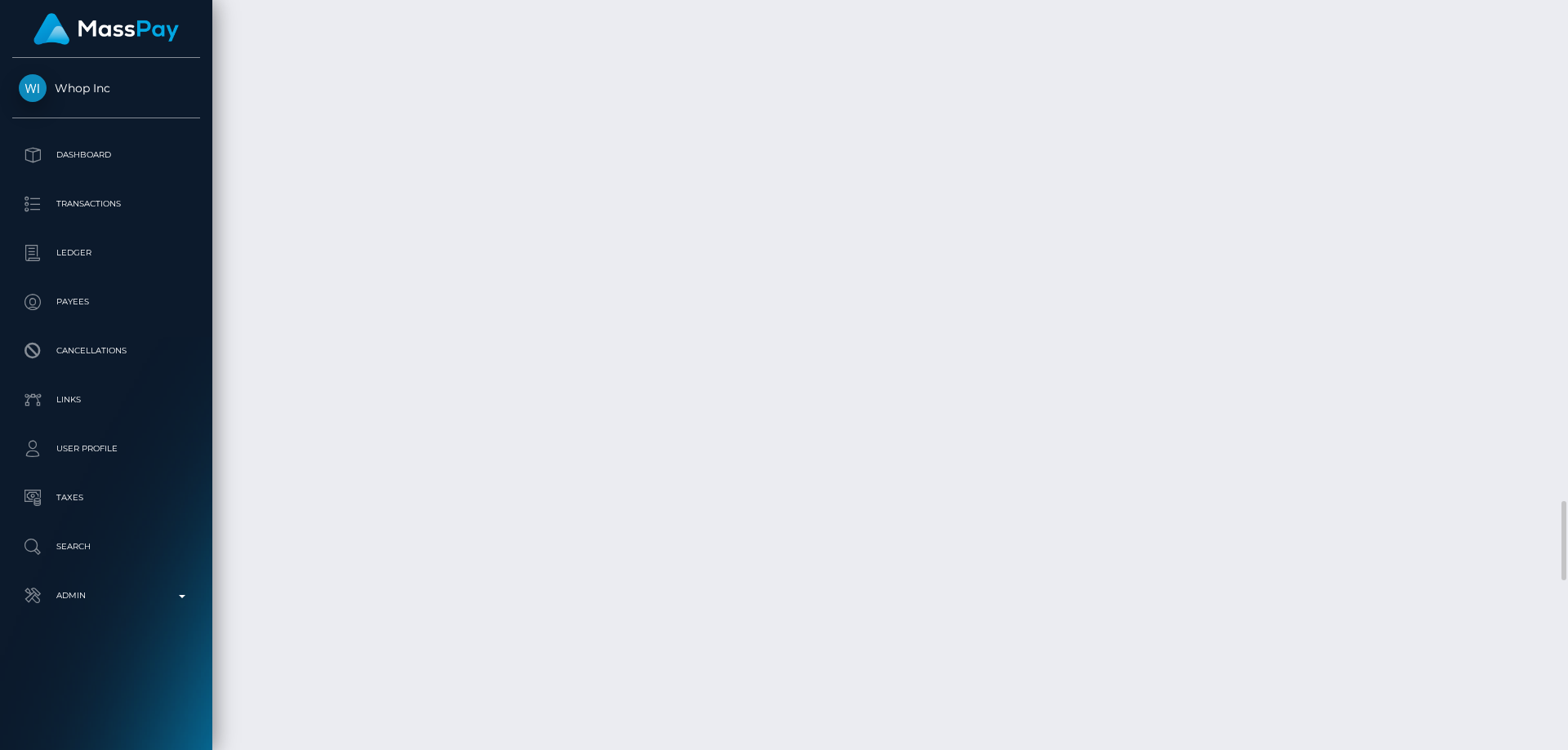
scroll to position [4979, 0]
checkbox input "true"
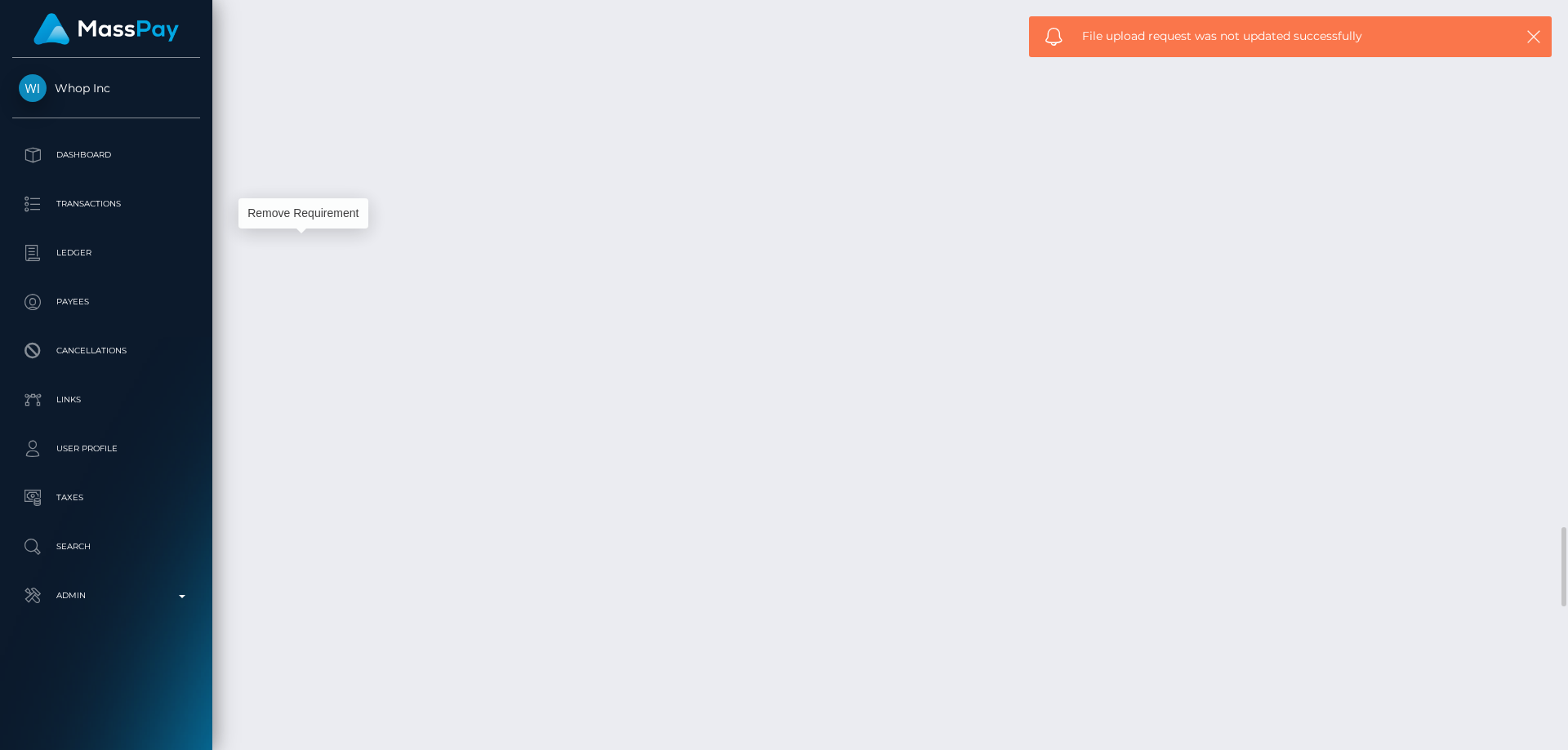
scroll to position [195, 420]
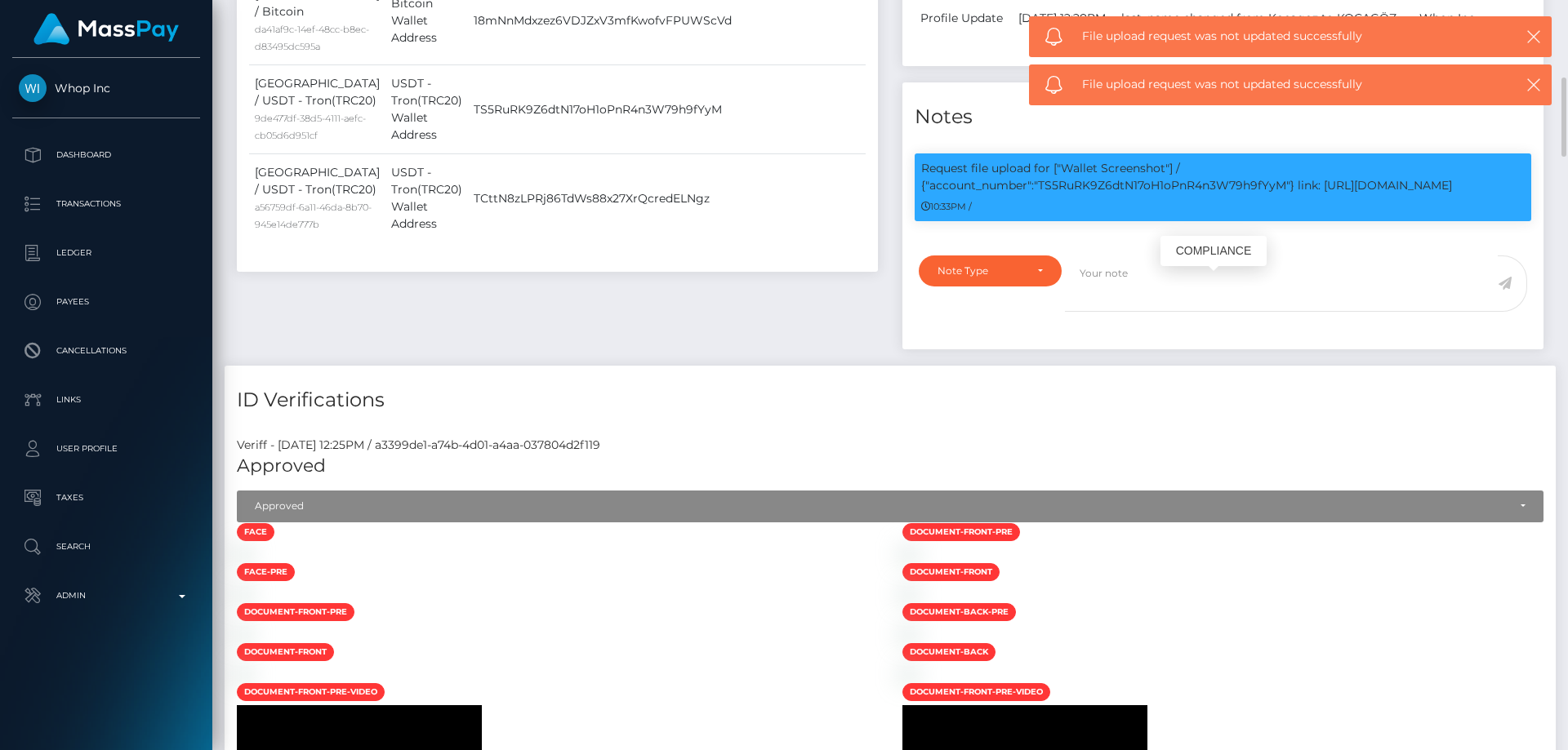
click at [1082, 195] on p "Request file upload for ["Wallet Screenshot"] / {"account_number":"TS5RuRK9Z6dt…" at bounding box center [1223, 177] width 603 height 34
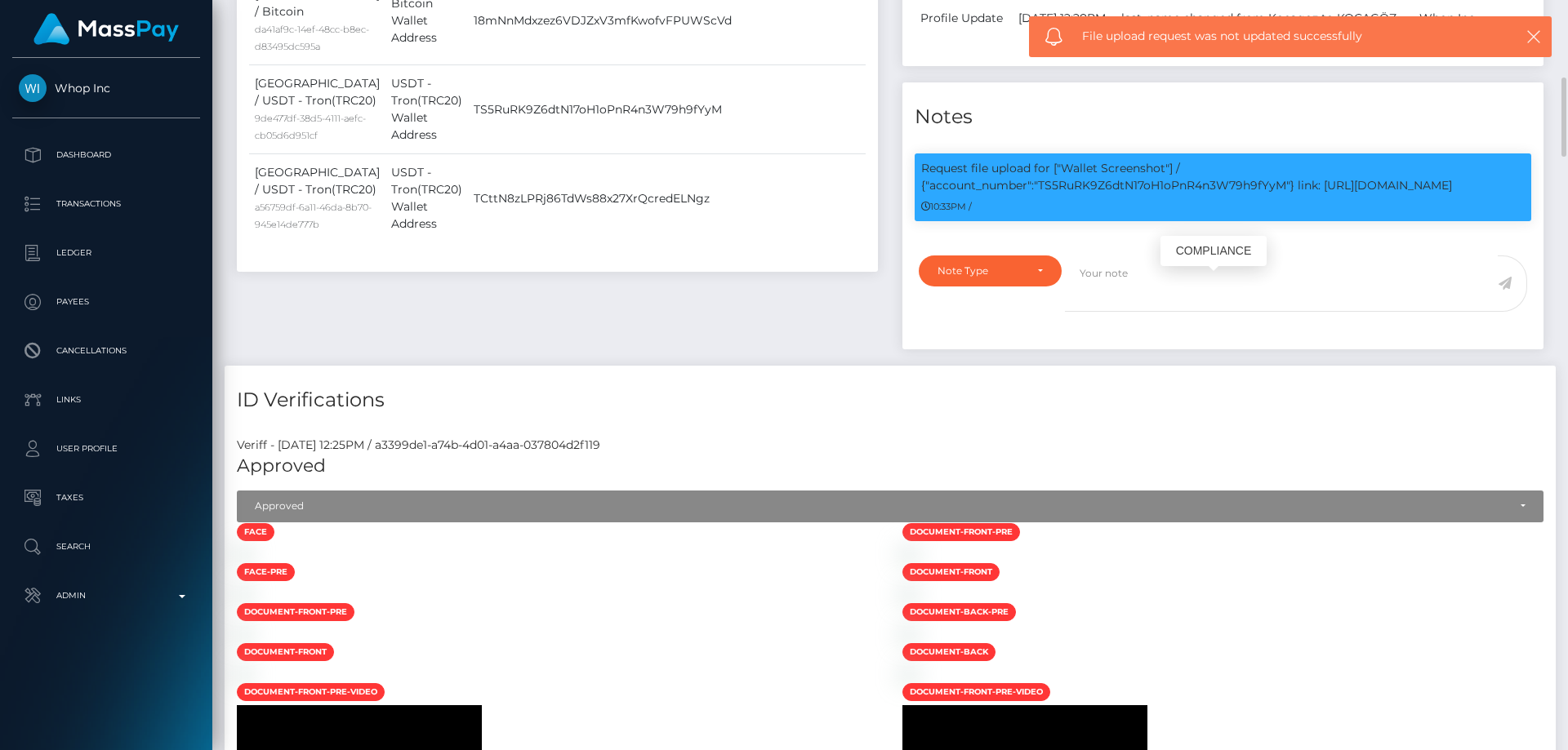
copy p "TS5RuRK9Z6dtN17oH1oPnR4n3W79h9fYyM"
click at [1001, 277] on div "Note Type" at bounding box center [980, 270] width 86 height 13
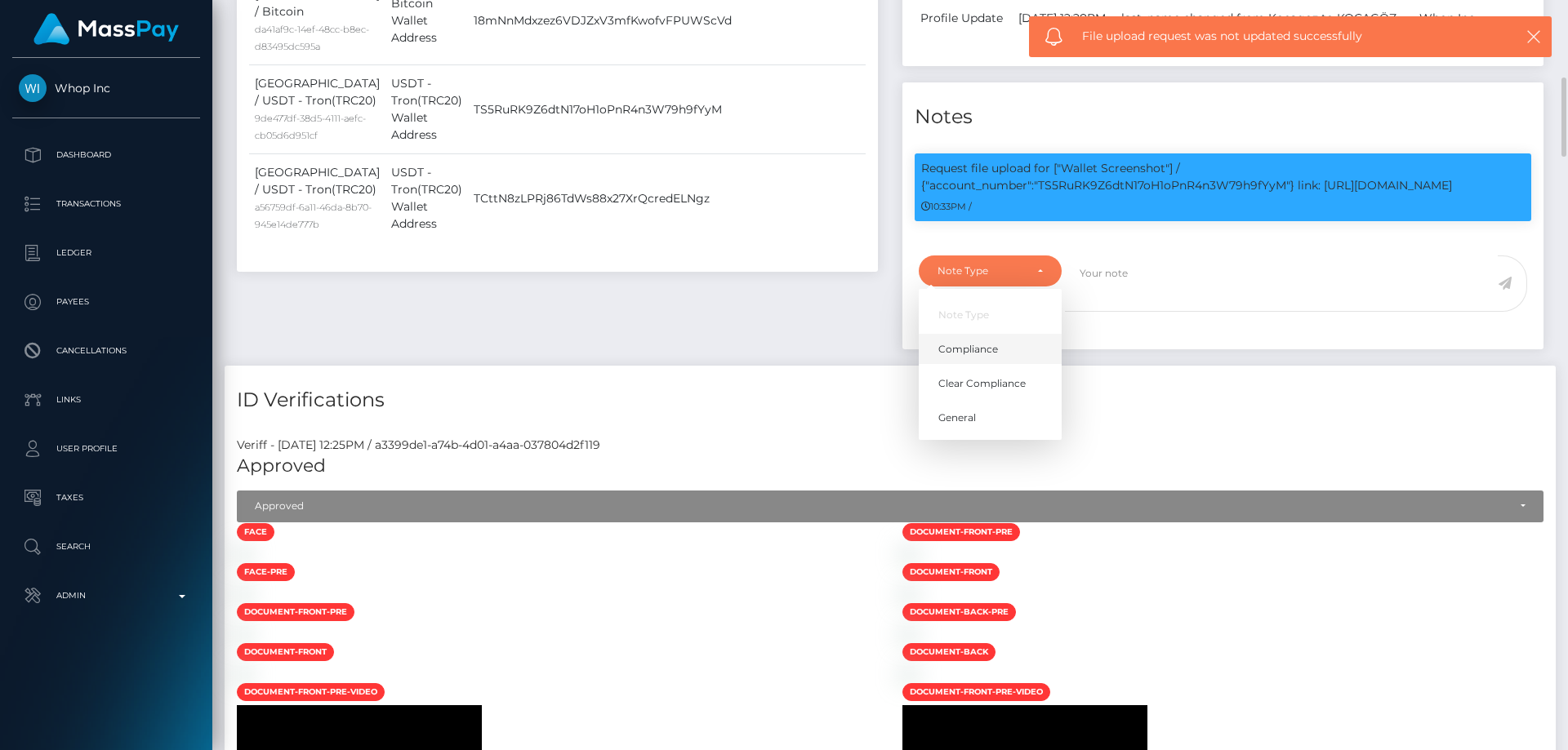
drag, startPoint x: 984, startPoint y: 464, endPoint x: 1094, endPoint y: 420, distance: 118.5
click at [986, 356] on span "Compliance" at bounding box center [968, 349] width 59 height 15
select select "COMPLIANCE"
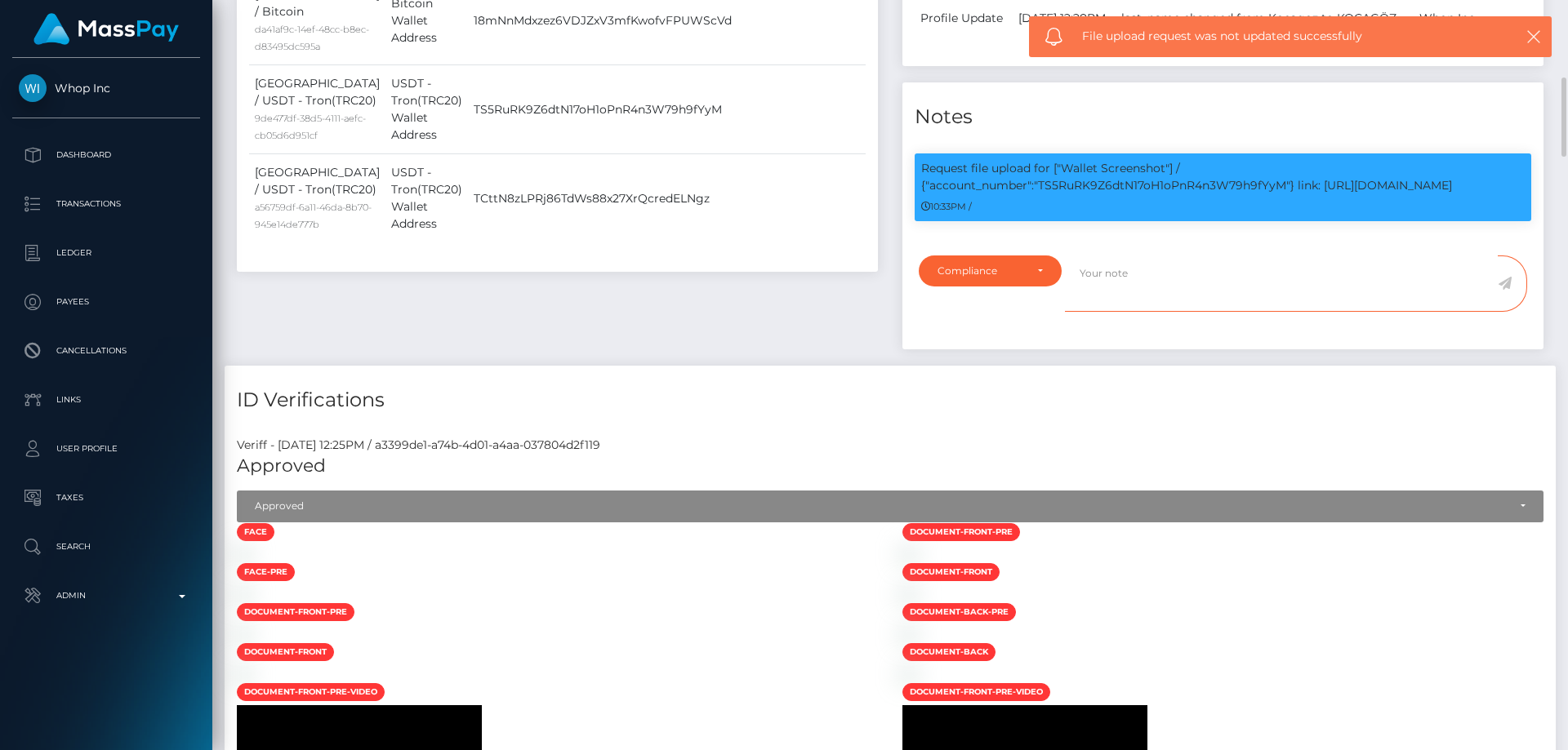
click at [1151, 312] on textarea at bounding box center [1281, 283] width 432 height 56
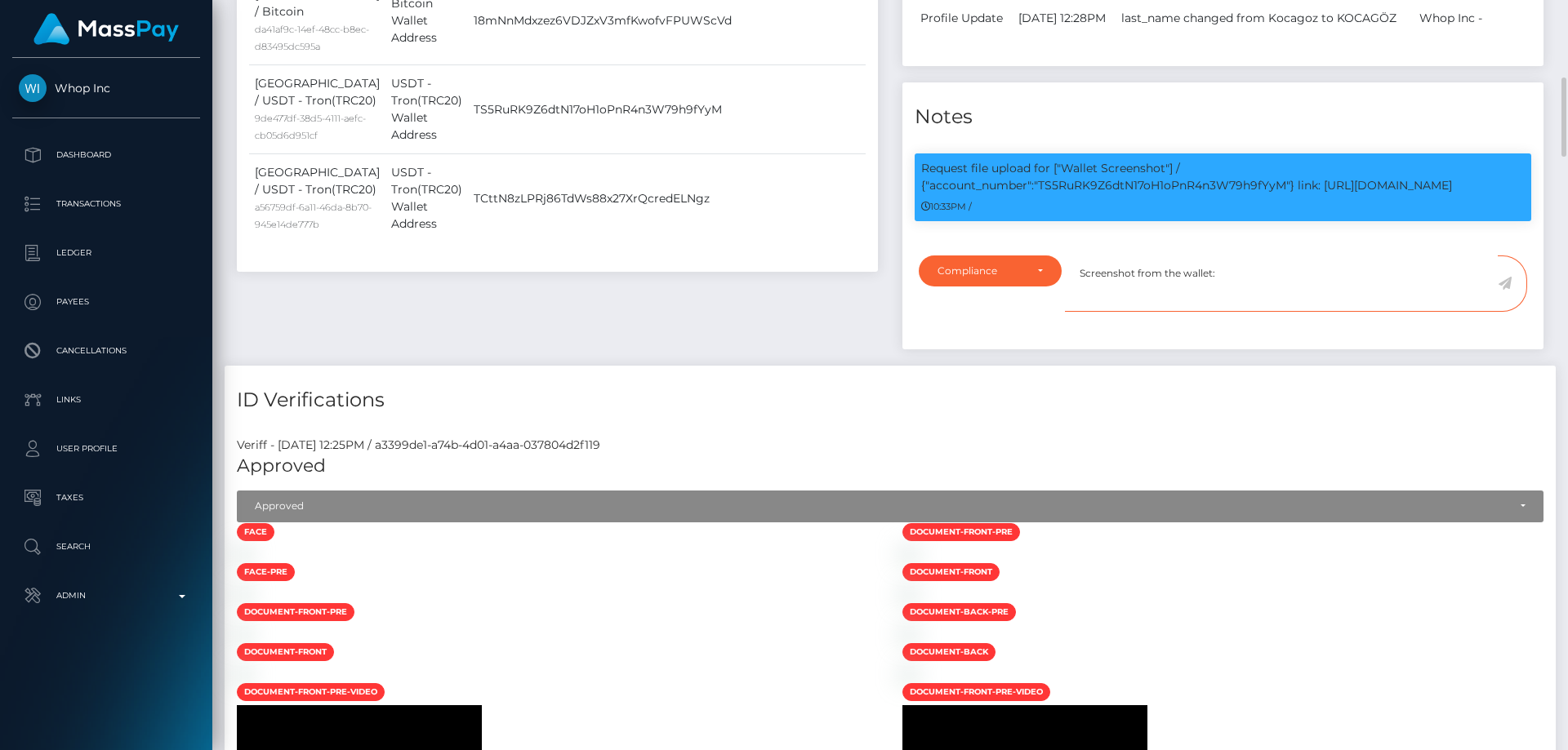
paste textarea "TS5RuRK9Z6dtN17oH1oPnR4n3W79h9fYyM"
type textarea "Screenshot from the wallet: TS5RuRK9Z6dtN17oH1oPnR4n3W79h9fYyM provided."
click at [1505, 289] on icon at bounding box center [1504, 282] width 14 height 13
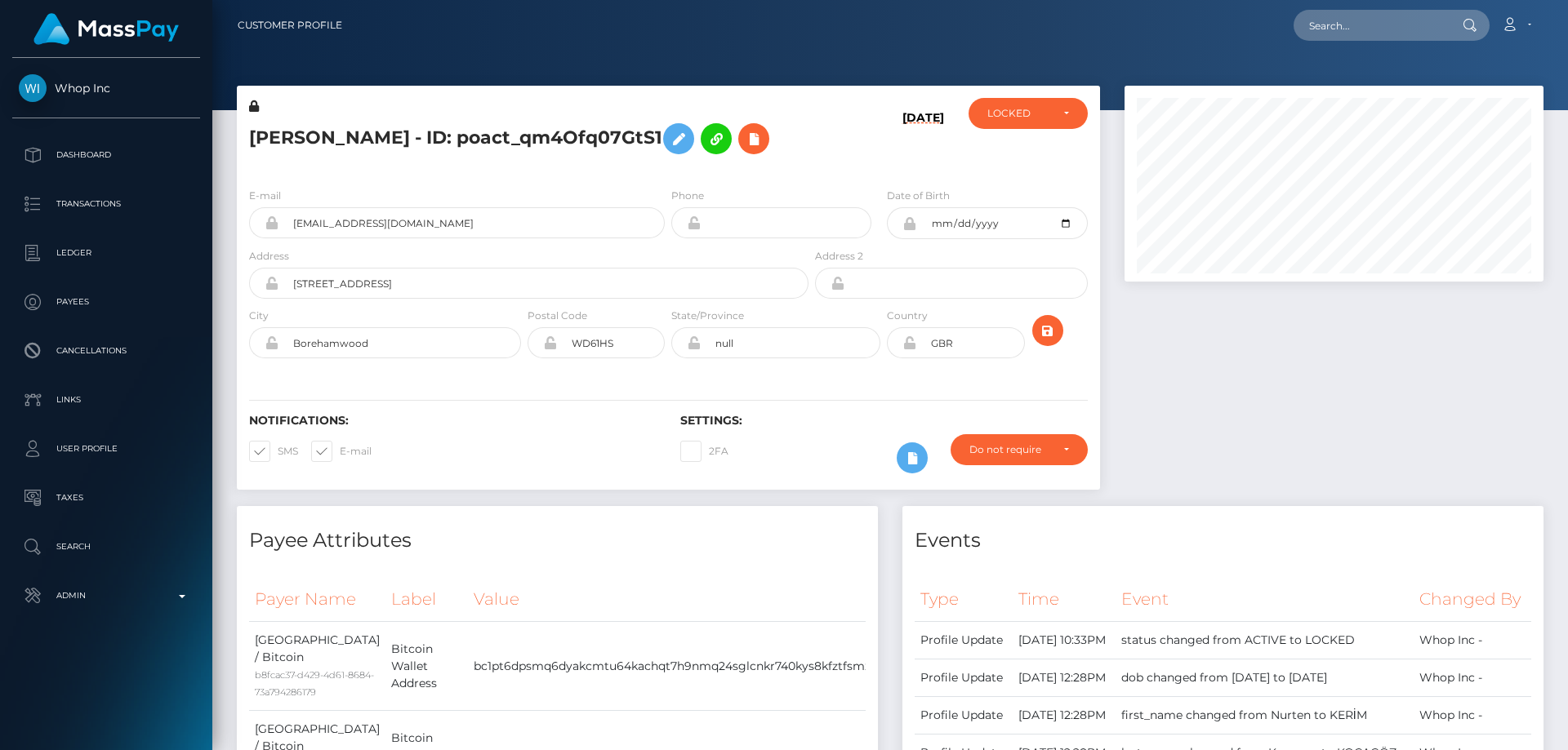
scroll to position [195, 420]
click at [1029, 125] on div "LOCKED" at bounding box center [1028, 114] width 119 height 31
click at [1028, 154] on link "ACTIVE" at bounding box center [1028, 157] width 119 height 30
select select "ACTIVE"
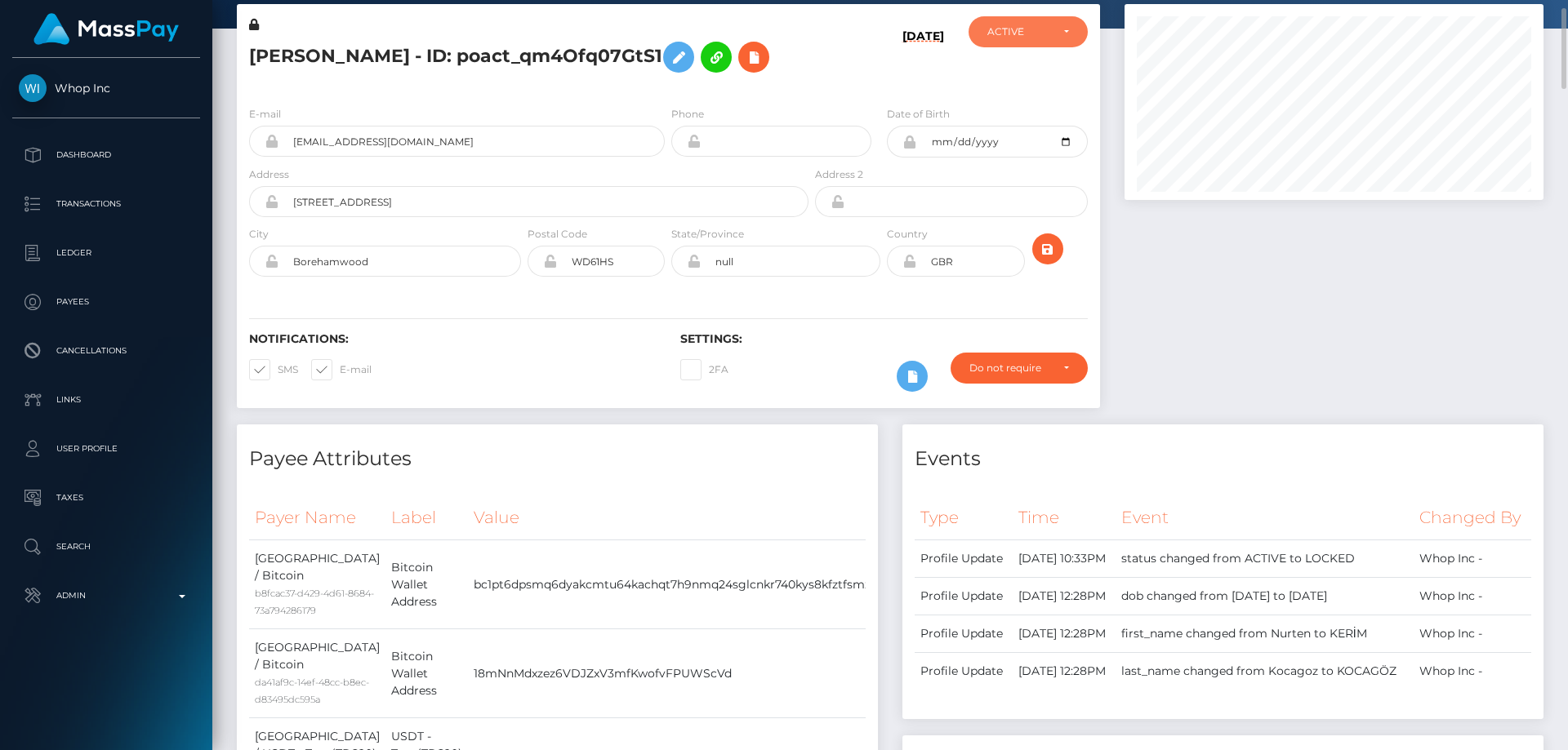
scroll to position [0, 0]
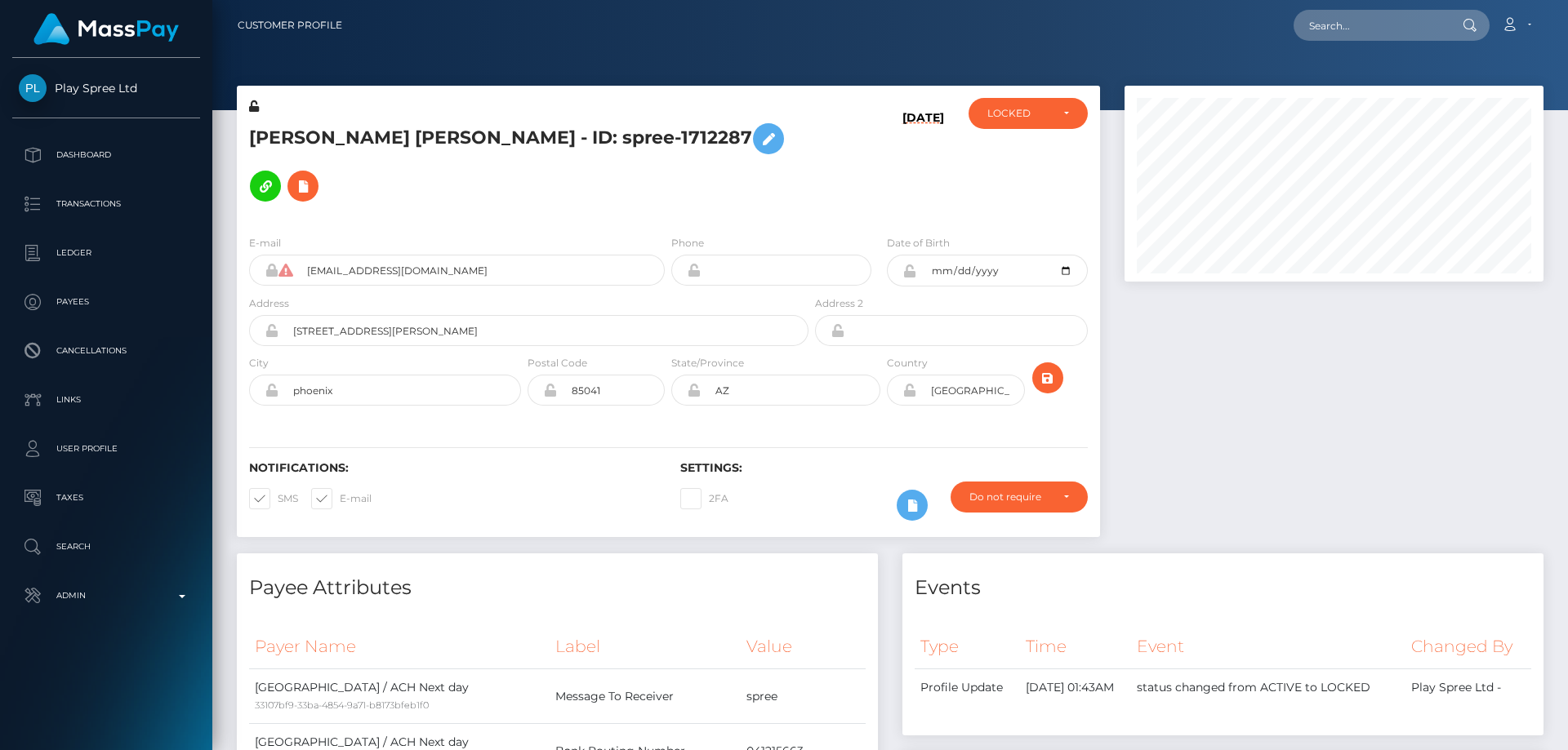
scroll to position [195, 420]
click at [439, 211] on div "[PERSON_NAME] [PERSON_NAME] - ID: spree-1712287" at bounding box center [524, 160] width 575 height 124
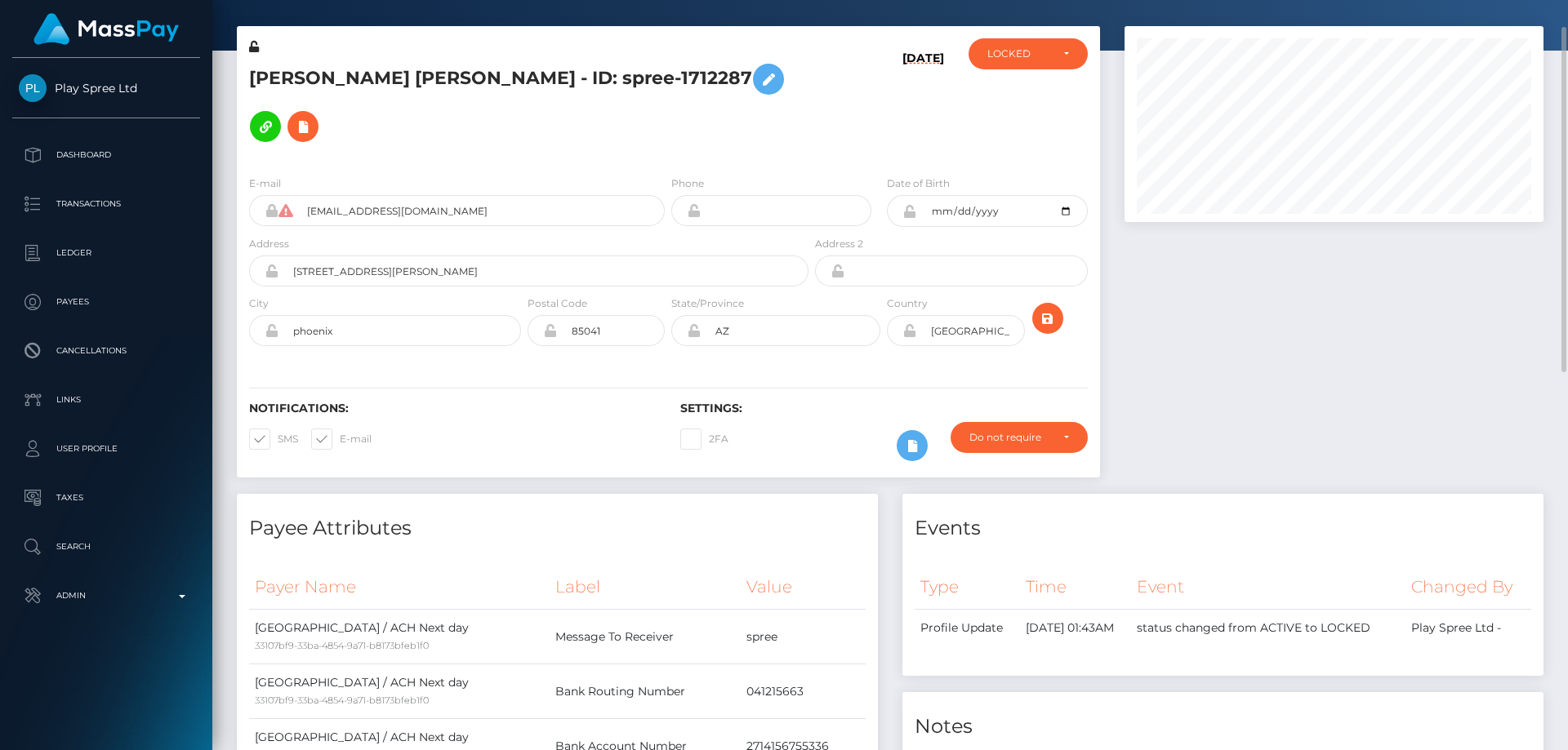
scroll to position [0, 0]
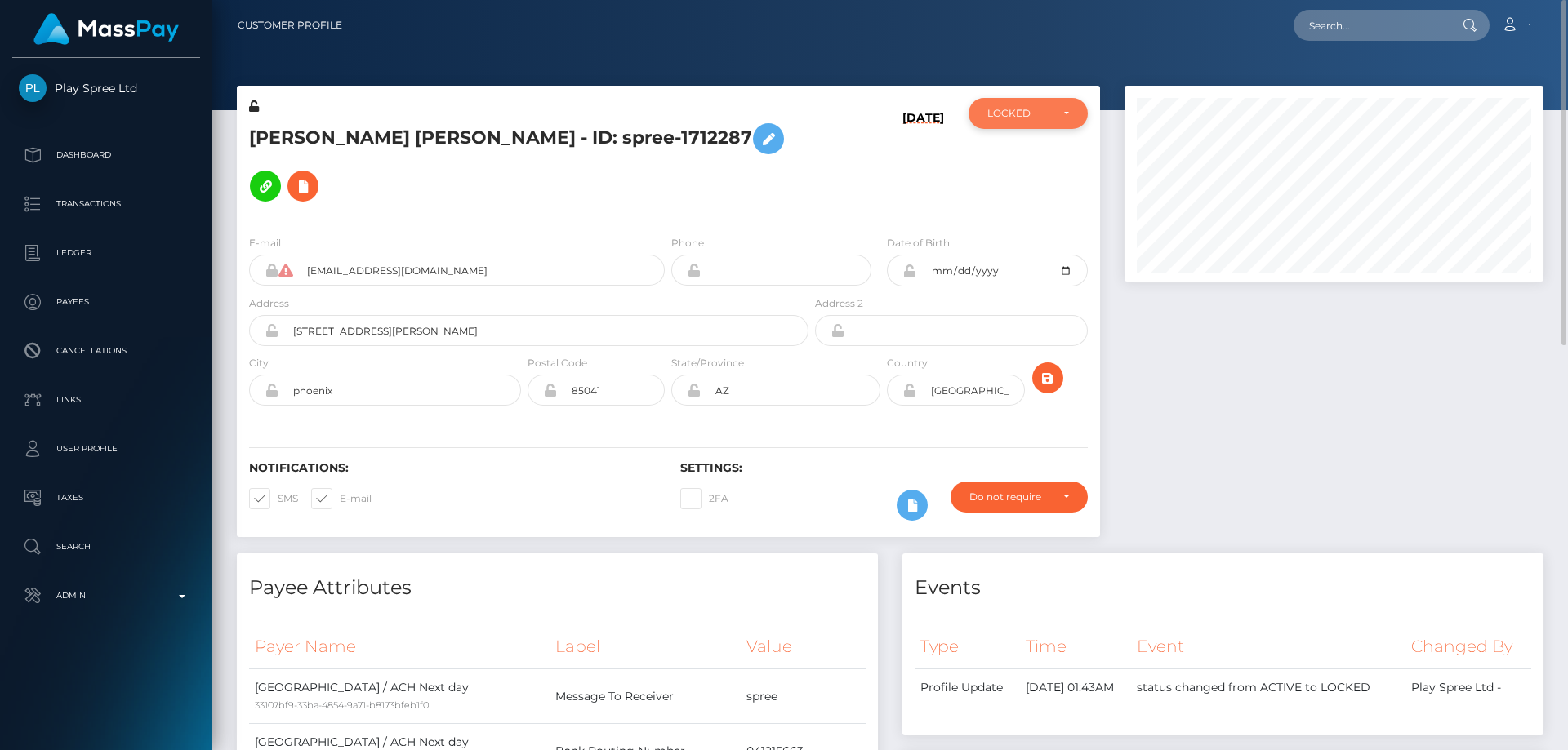
click at [1045, 109] on div "LOCKED" at bounding box center [1018, 113] width 63 height 13
click at [1041, 154] on link "ACTIVE" at bounding box center [1028, 157] width 119 height 30
select select "ACTIVE"
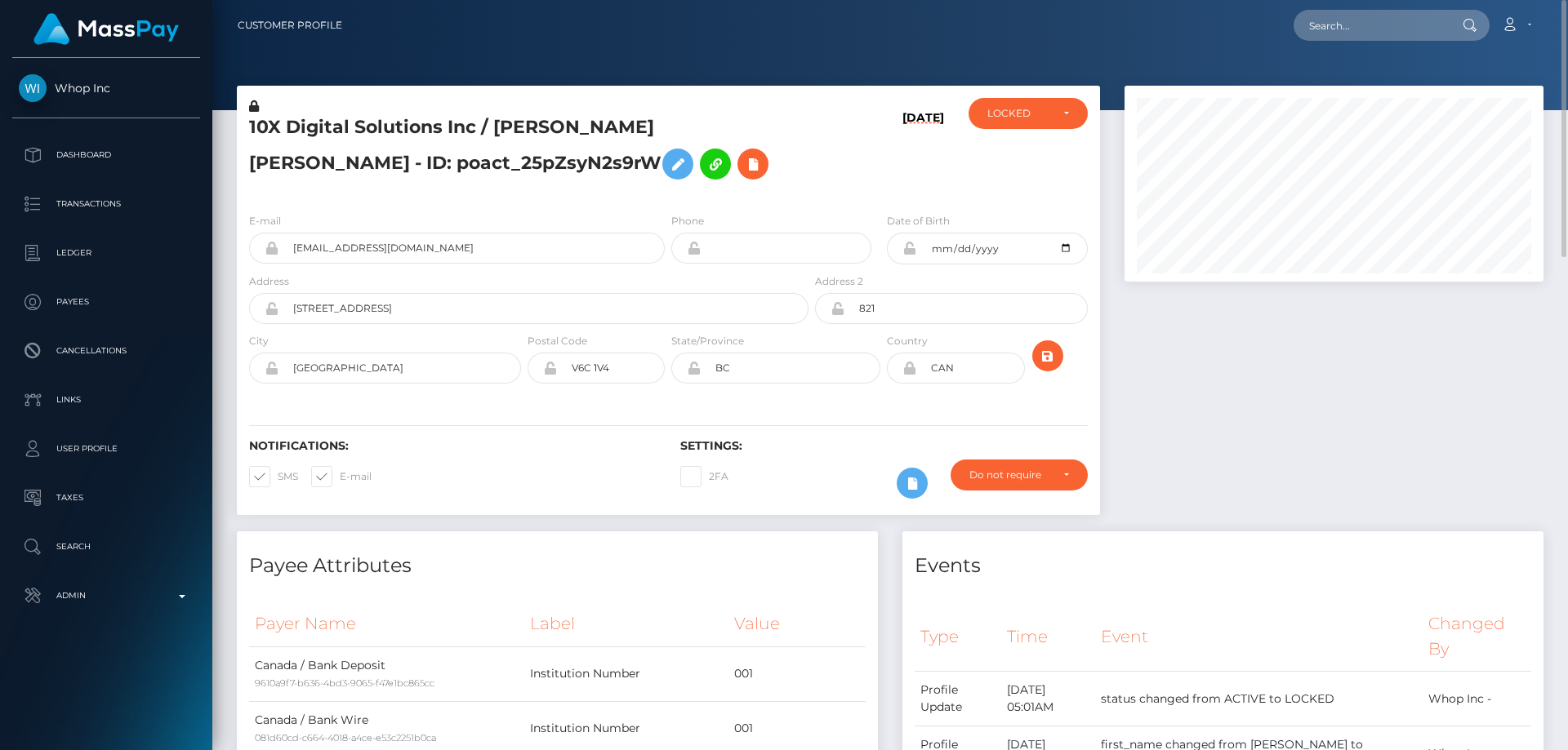
click at [359, 174] on h5 "10X Digital Solutions Inc / AHFAZ IQBAL SHAIKH - ID: poact_25pZsyN2s9rW" at bounding box center [524, 152] width 551 height 72
click at [356, 167] on h5 "10X Digital Solutions Inc / AHFAZ IQBAL SHAIKH - ID: poact_25pZsyN2s9rW" at bounding box center [524, 152] width 551 height 72
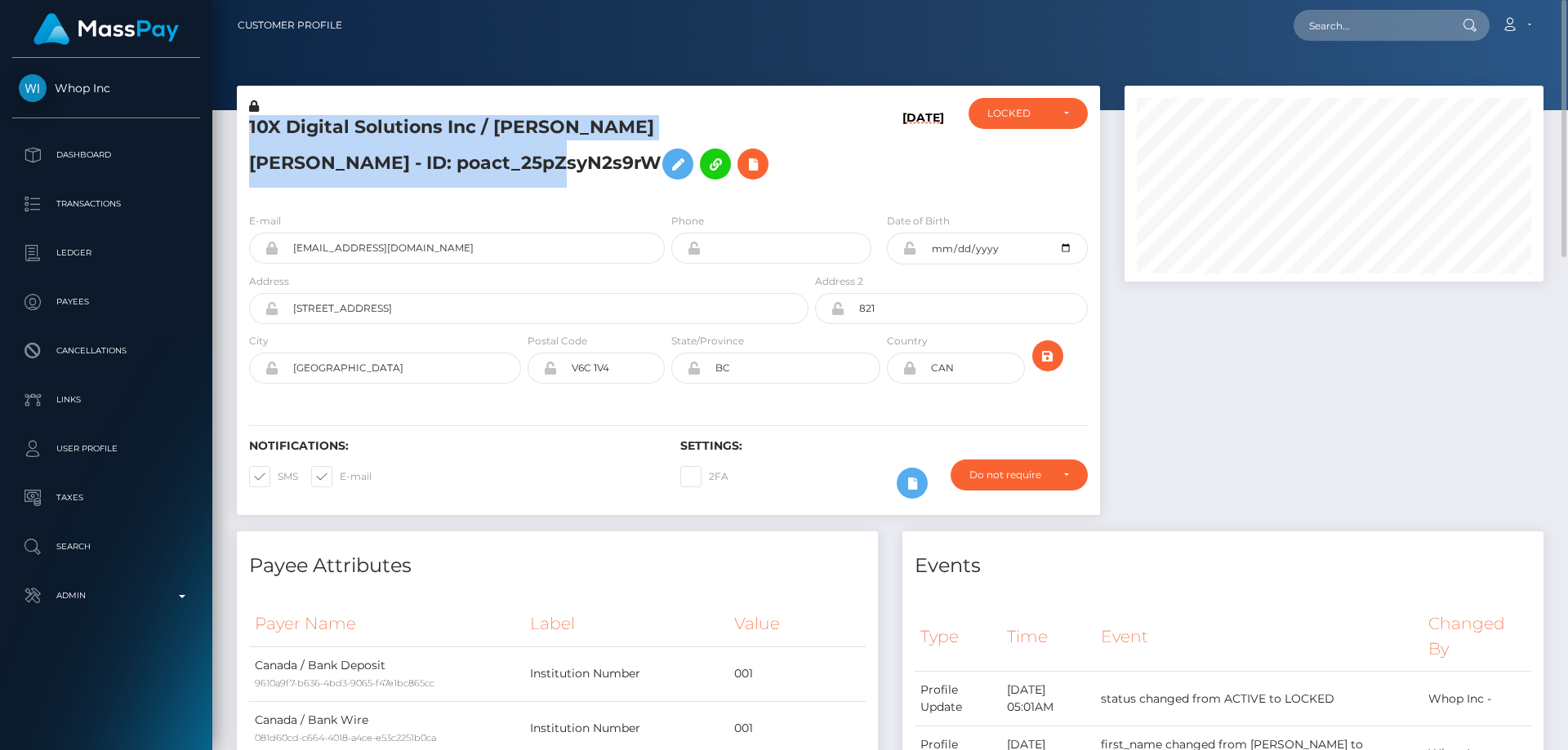
click at [356, 167] on h5 "10X Digital Solutions Inc / AHFAZ IQBAL SHAIKH - ID: poact_25pZsyN2s9rW" at bounding box center [524, 152] width 551 height 72
copy h5 "10X Digital Solutions Inc / AHFAZ IQBAL SHAIKH - ID: poact_25pZsyN2s9rW"
drag, startPoint x: 1035, startPoint y: 103, endPoint x: 1028, endPoint y: 143, distance: 40.6
click at [1035, 105] on div "LOCKED" at bounding box center [1028, 114] width 119 height 31
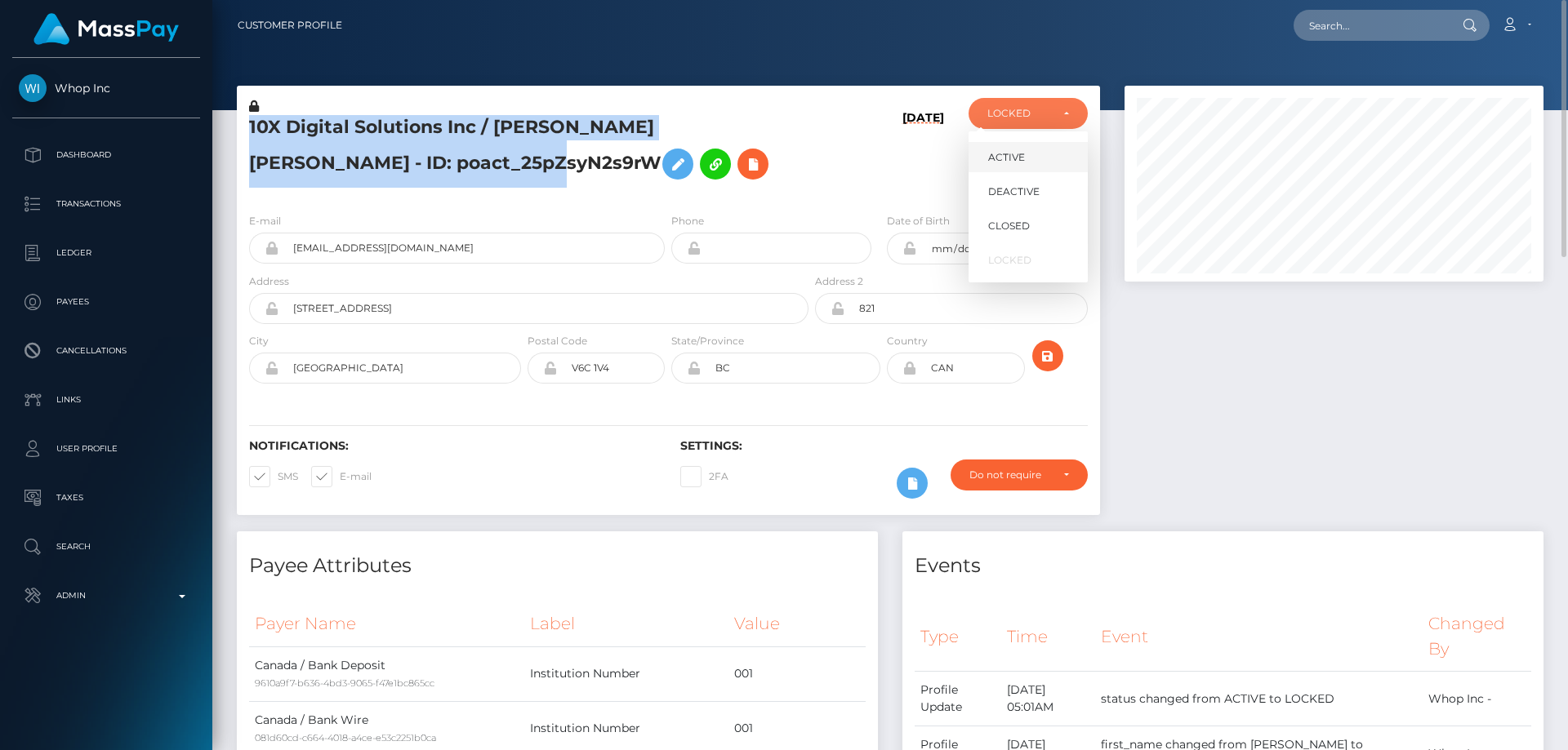
click at [1023, 153] on span "ACTIVE" at bounding box center [1006, 157] width 37 height 15
select select "ACTIVE"
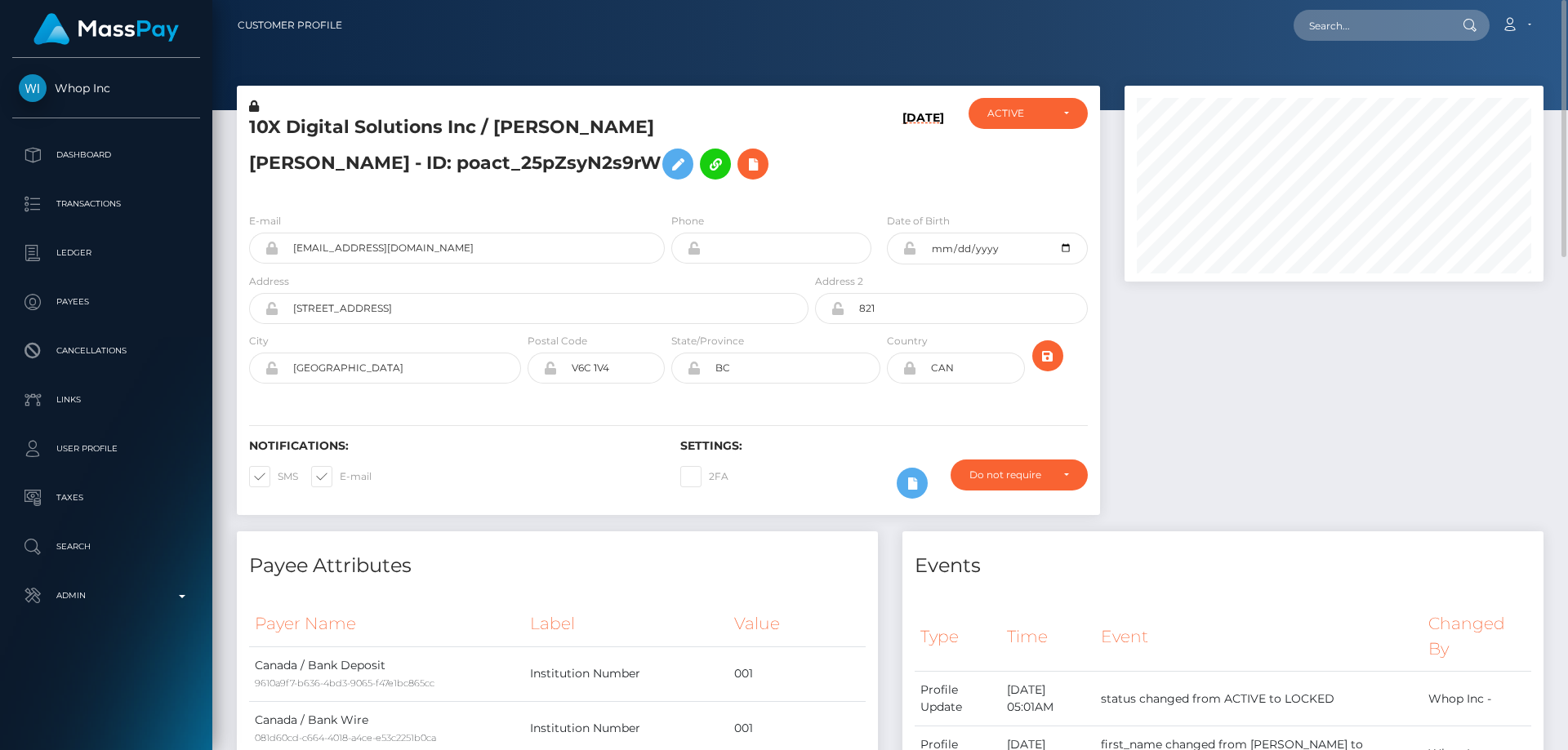
click at [665, 196] on div "10X Digital Solutions Inc / AHFAZ IQBAL SHAIKH - ID: poact_25pZsyN2s9rW" at bounding box center [524, 149] width 575 height 102
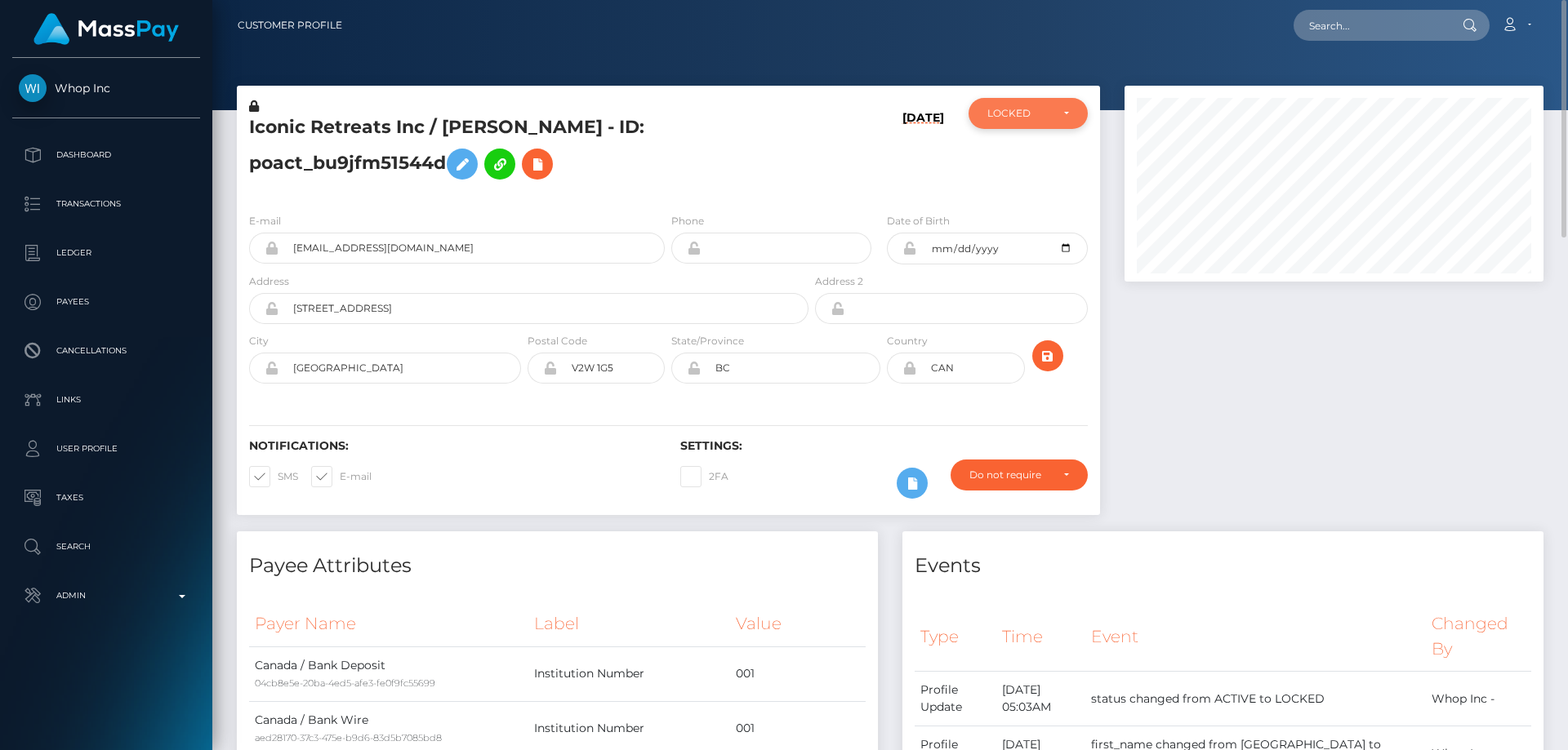
click at [994, 121] on div "LOCKED" at bounding box center [1028, 114] width 119 height 31
click at [1007, 158] on span "ACTIVE" at bounding box center [1006, 157] width 37 height 15
select select "ACTIVE"
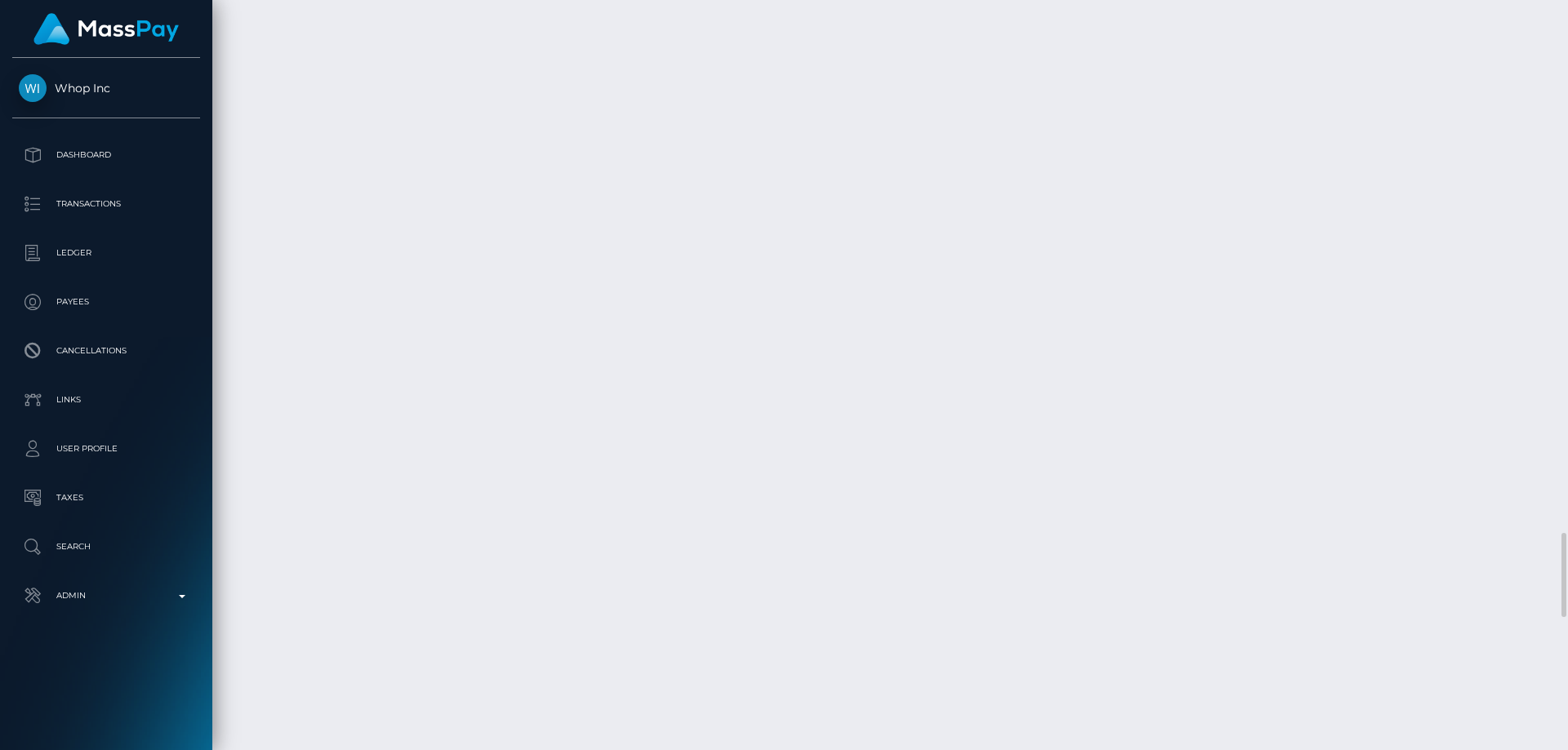
scroll to position [5061, 0]
checkbox input "true"
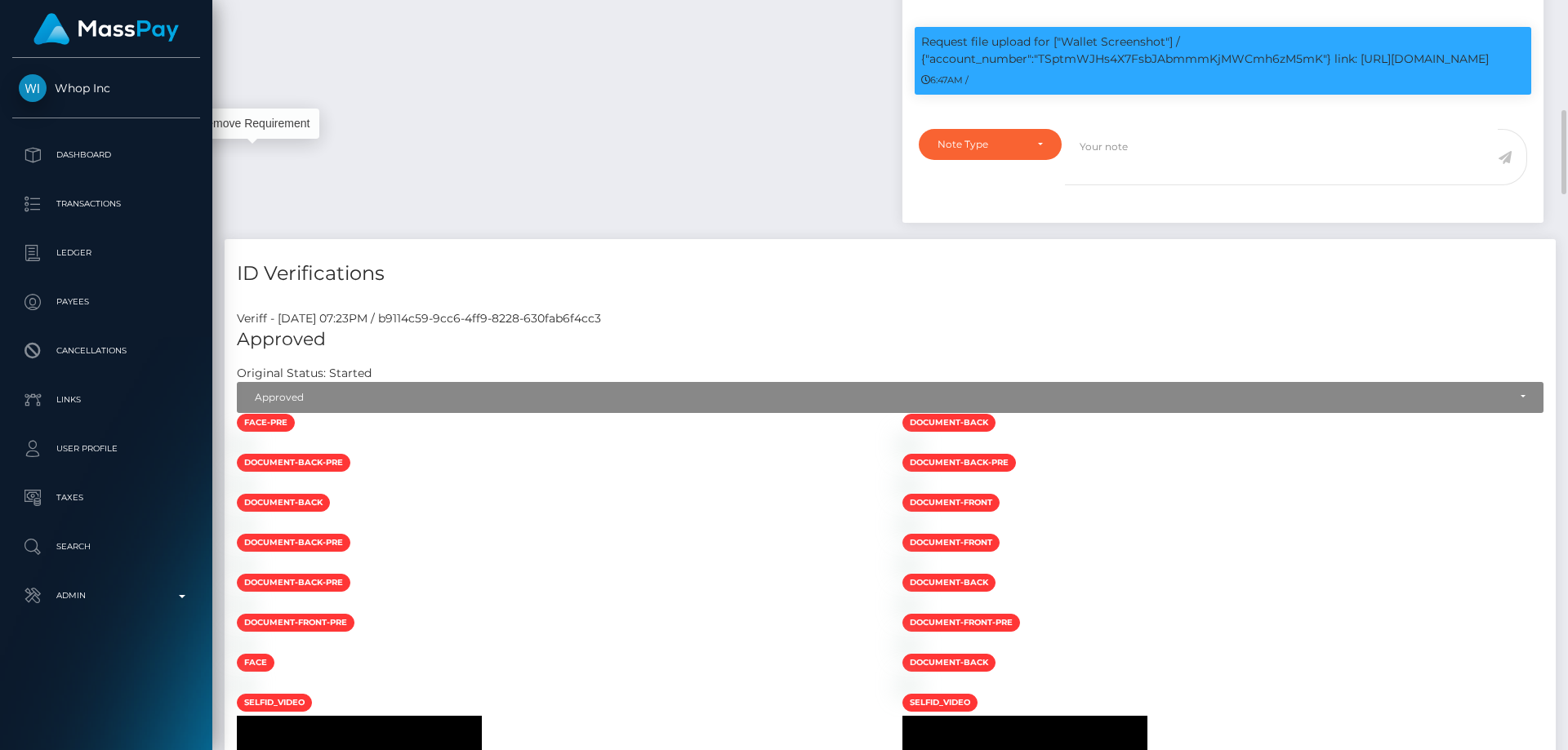
scroll to position [653, 0]
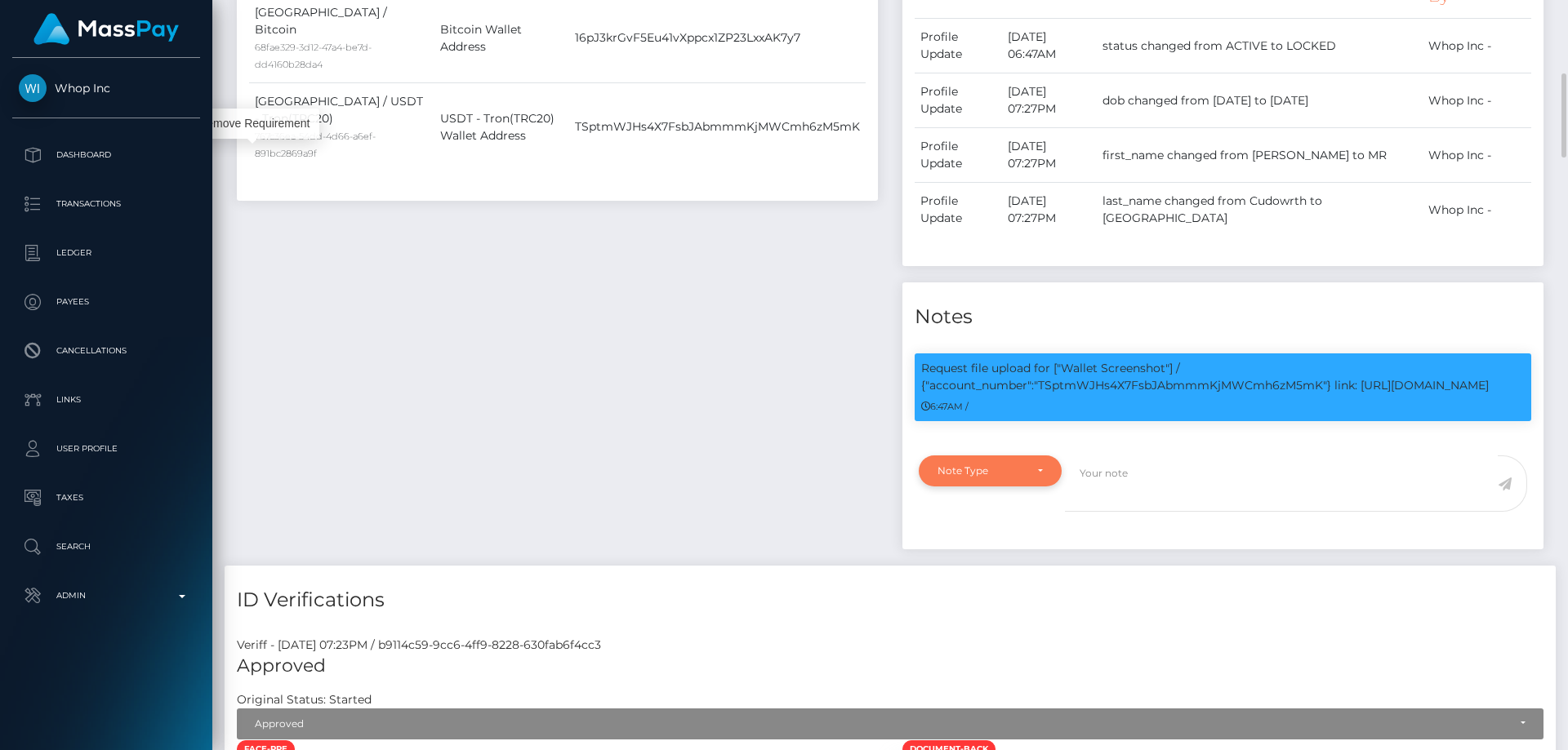
click at [1016, 466] on div "Note Type" at bounding box center [980, 470] width 86 height 13
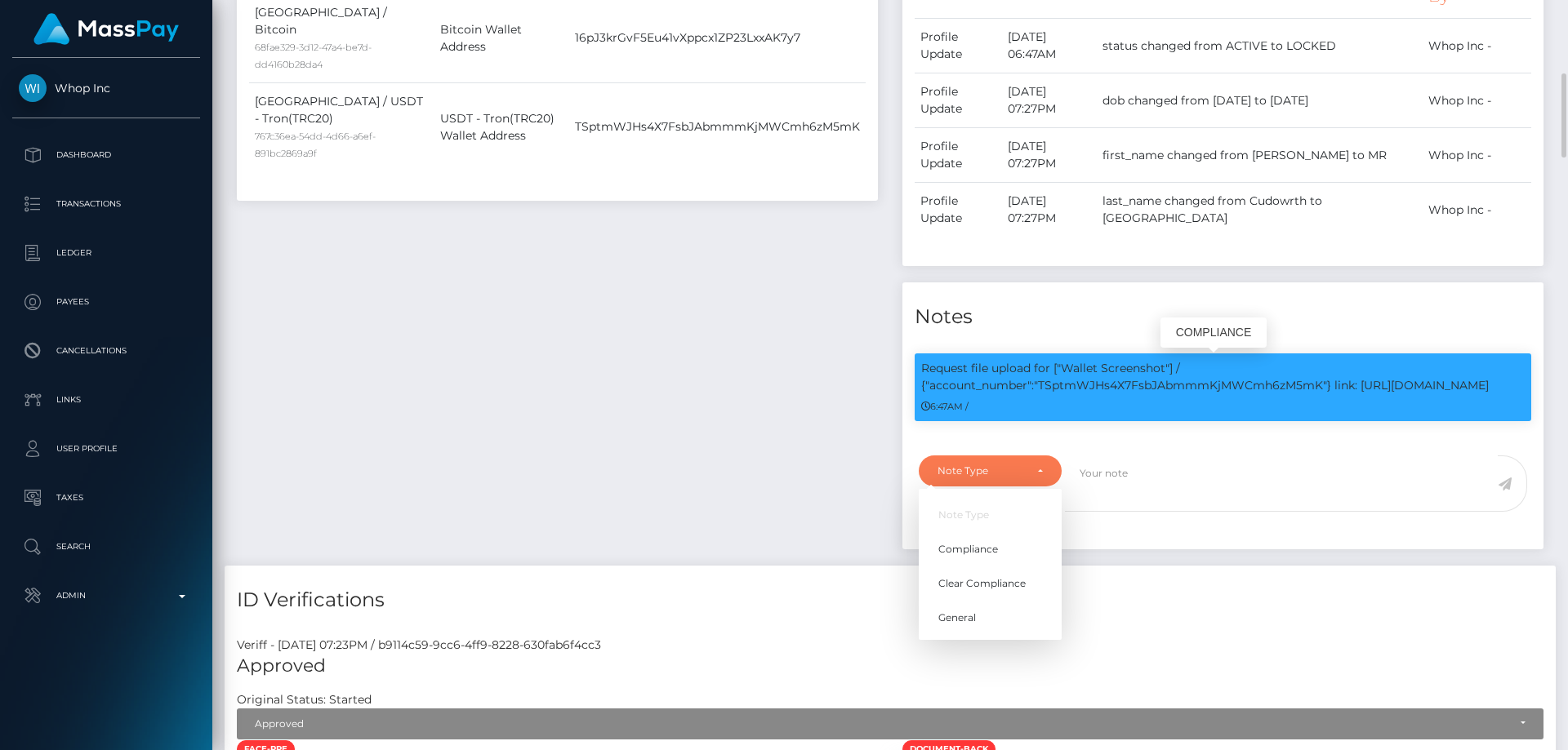
click at [1200, 383] on p "Request file upload for ["Wallet Screenshot"] / {"account_number":"TSptmWJHs4X7…" at bounding box center [1223, 377] width 603 height 34
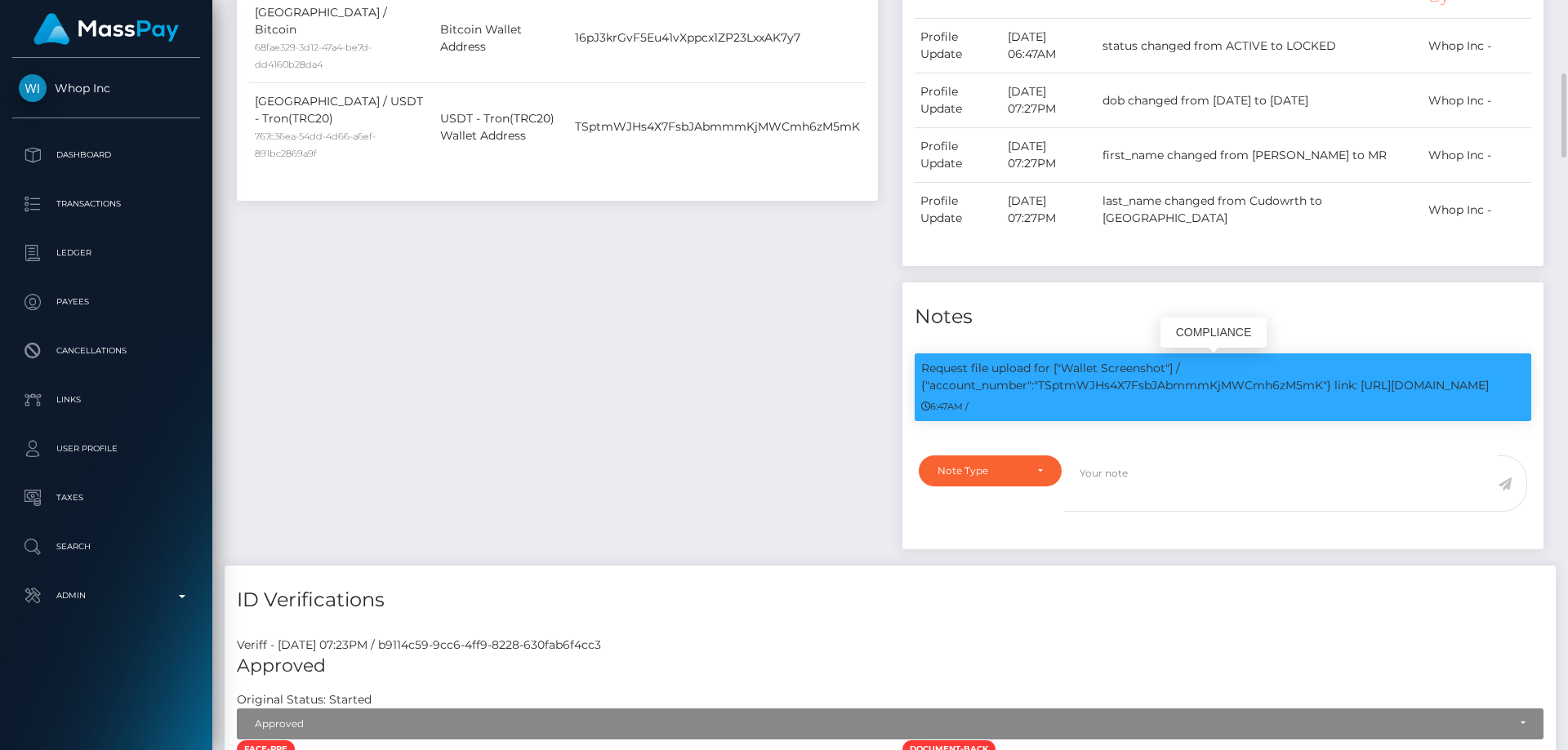
click at [1200, 383] on p "Request file upload for ["Wallet Screenshot"] / {"account_number":"TSptmWJHs4X7…" at bounding box center [1223, 377] width 603 height 34
copy p "TSptmWJHs4X7FsbJAbmmmKjMWCmh6zM5mK"
click at [980, 478] on div "Note Type" at bounding box center [990, 471] width 143 height 31
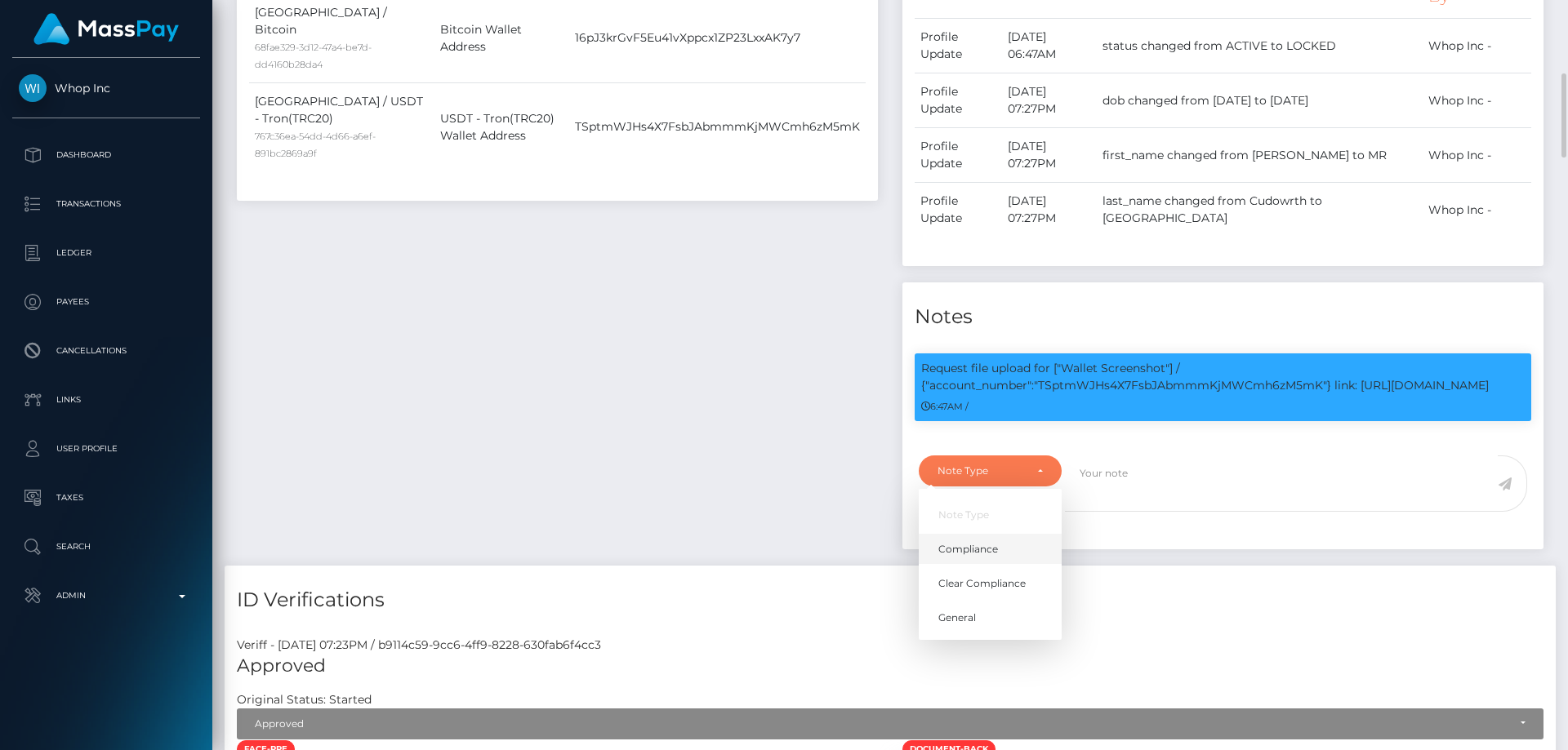
drag, startPoint x: 958, startPoint y: 541, endPoint x: 998, endPoint y: 530, distance: 41.5
click at [960, 542] on span "Compliance" at bounding box center [968, 549] width 59 height 15
select select "COMPLIANCE"
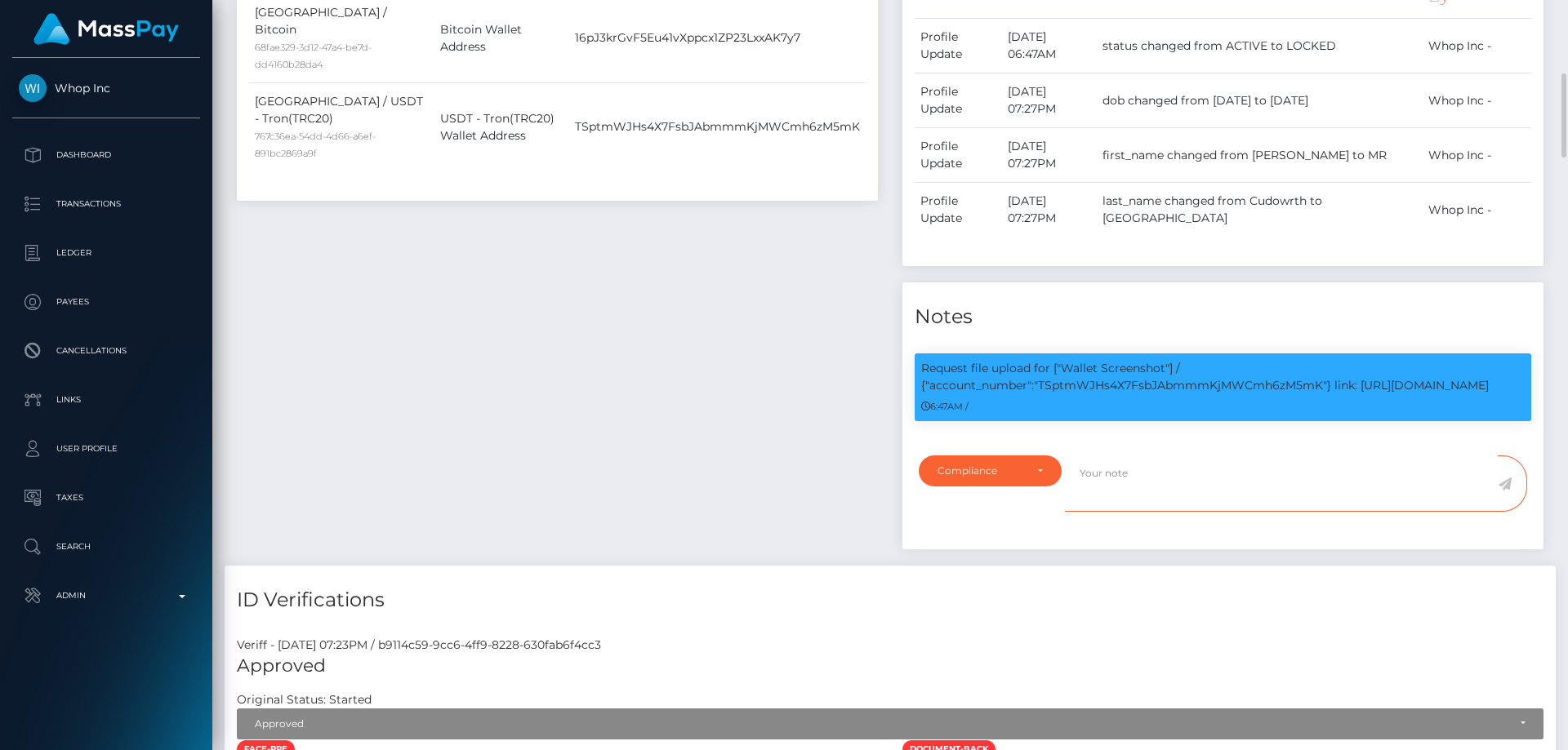
click at [1107, 479] on textarea at bounding box center [1281, 483] width 432 height 56
paste textarea "TSptmWJHs4X7FsbJAbmmmKjMWCmh6zM5mK"
click at [1476, 464] on textarea "Screenshot from the wallet: TSptmWJHs4X7FsbJAbmmmKjMWCmh6zM5mK" at bounding box center [1281, 483] width 432 height 56
type textarea "Screenshot from the wallet: TSptmWJHs4X7FsbJAbmmmKjMWCmh6zM5mK provided."
click at [1504, 481] on icon at bounding box center [1504, 483] width 14 height 13
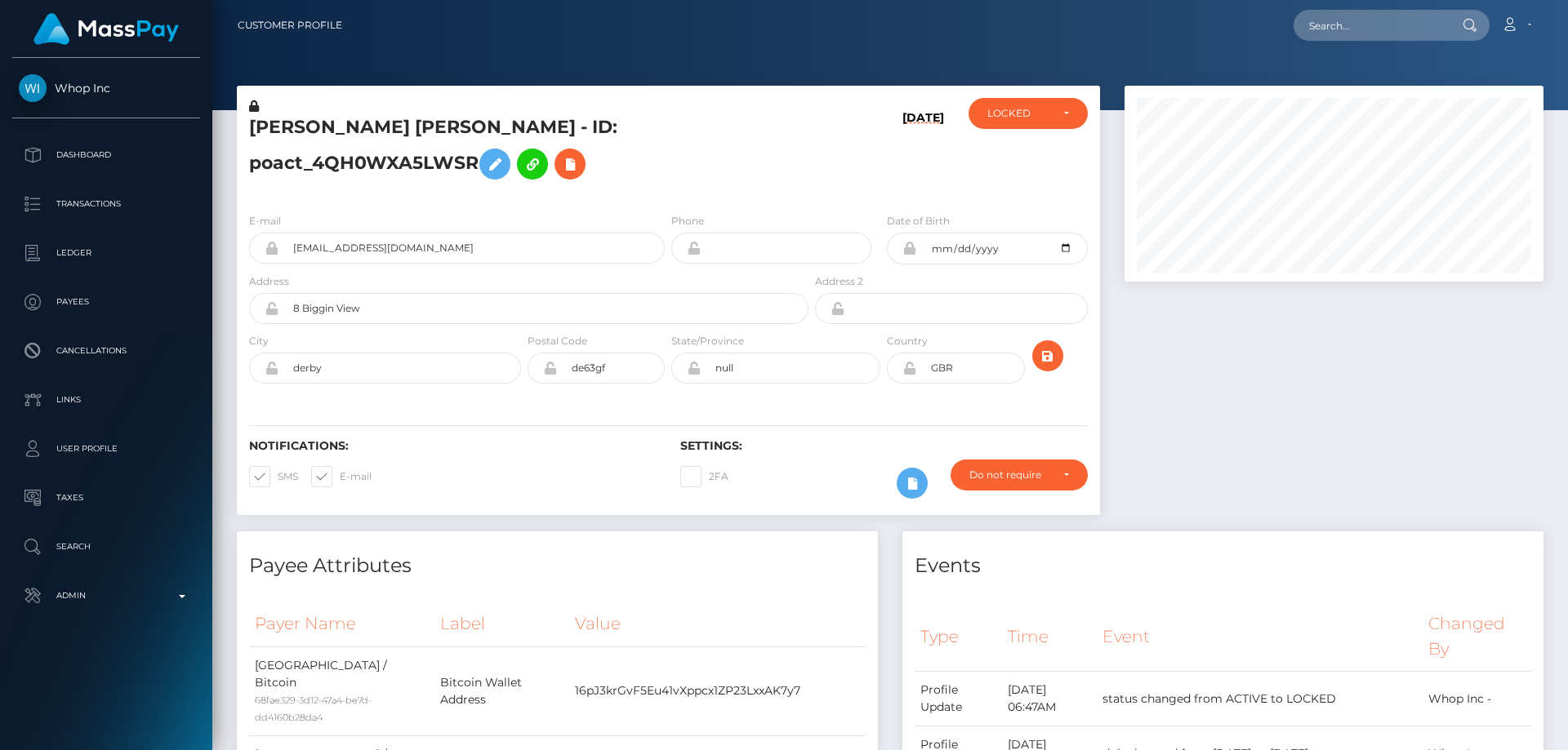
scroll to position [195, 420]
click at [1027, 122] on div "LOCKED" at bounding box center [1028, 114] width 119 height 31
click at [1023, 158] on span "ACTIVE" at bounding box center [1006, 157] width 37 height 15
select select "ACTIVE"
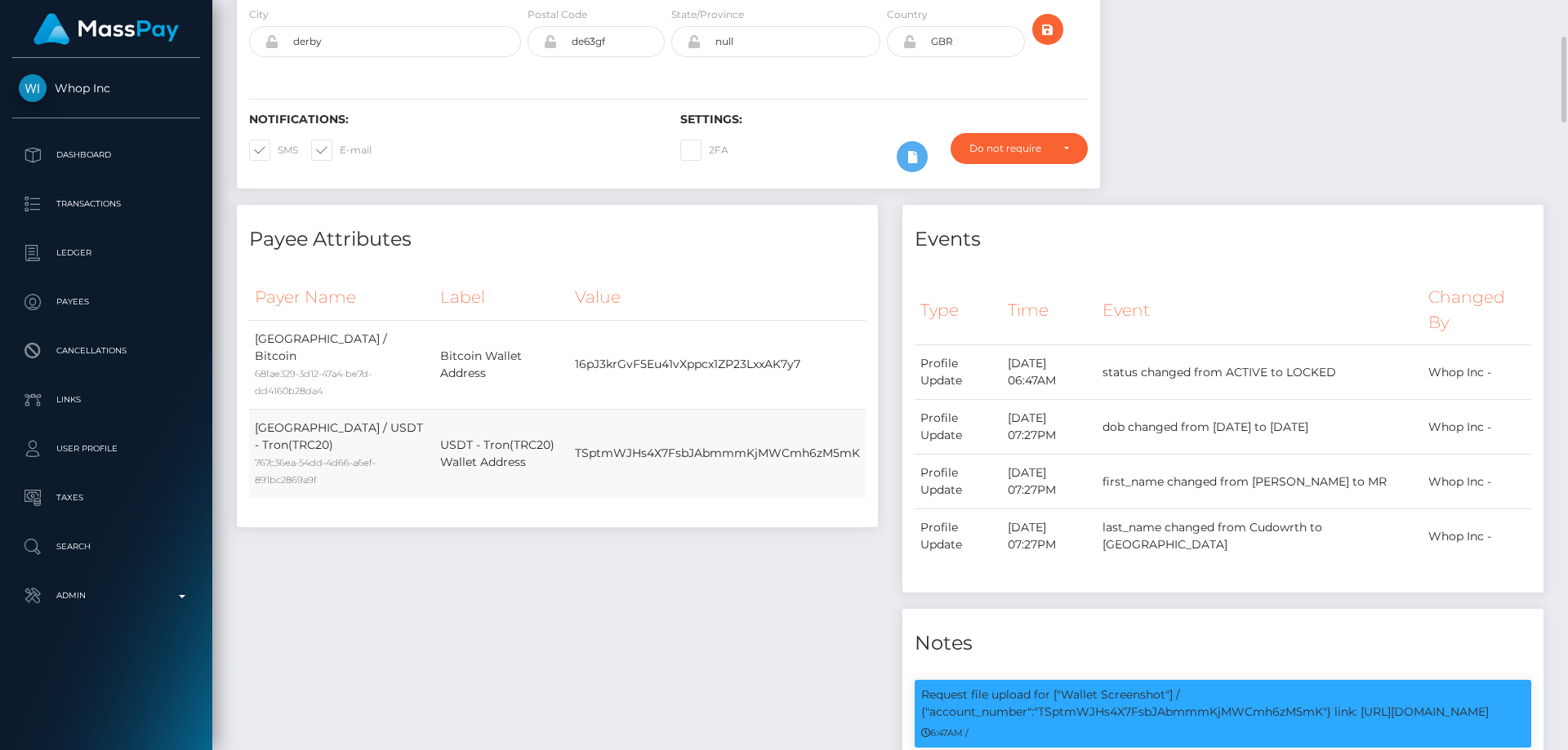
scroll to position [0, 0]
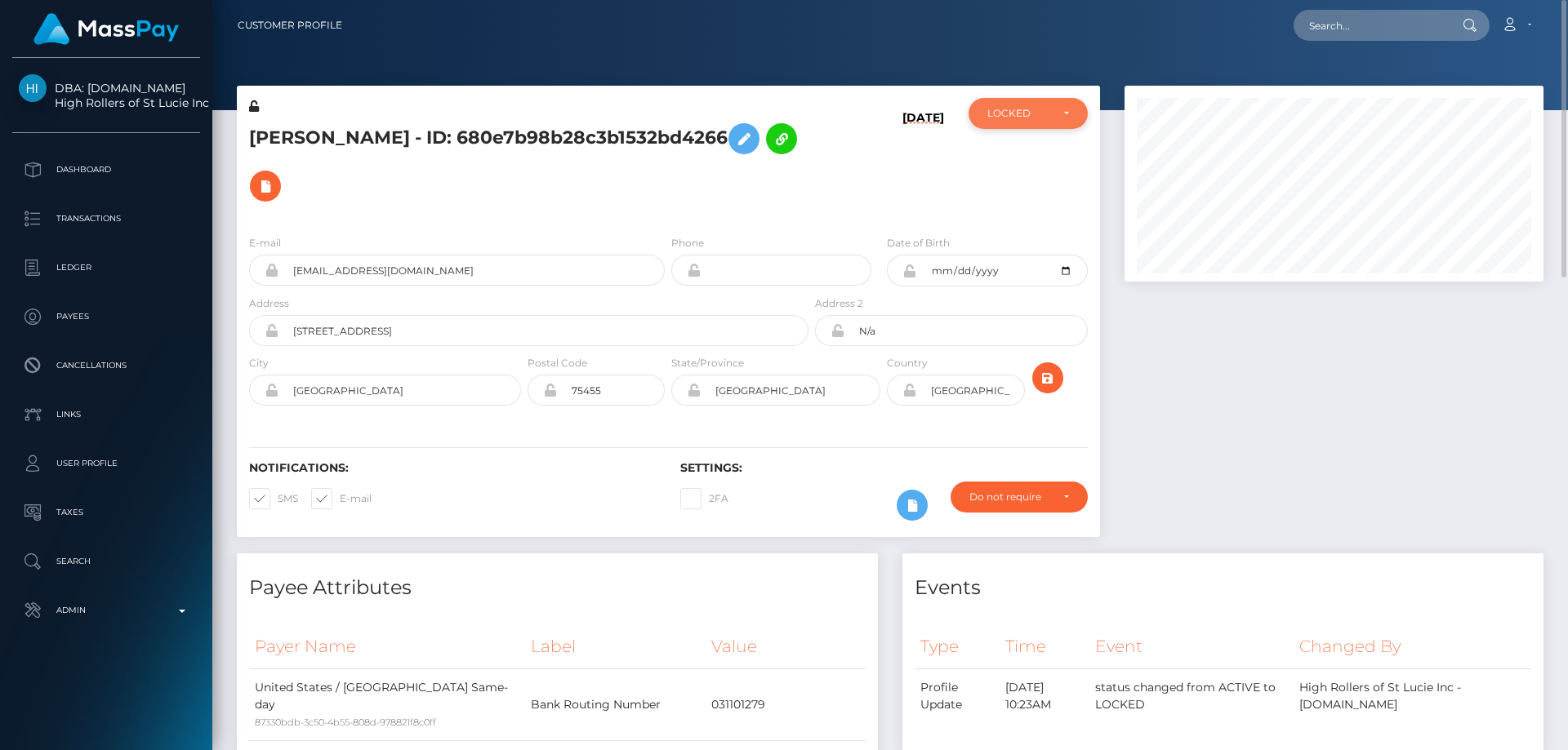
click at [987, 109] on div "LOCKED" at bounding box center [1018, 113] width 63 height 13
click at [999, 164] on span "ACTIVE" at bounding box center [1006, 157] width 37 height 15
select select "ACTIVE"
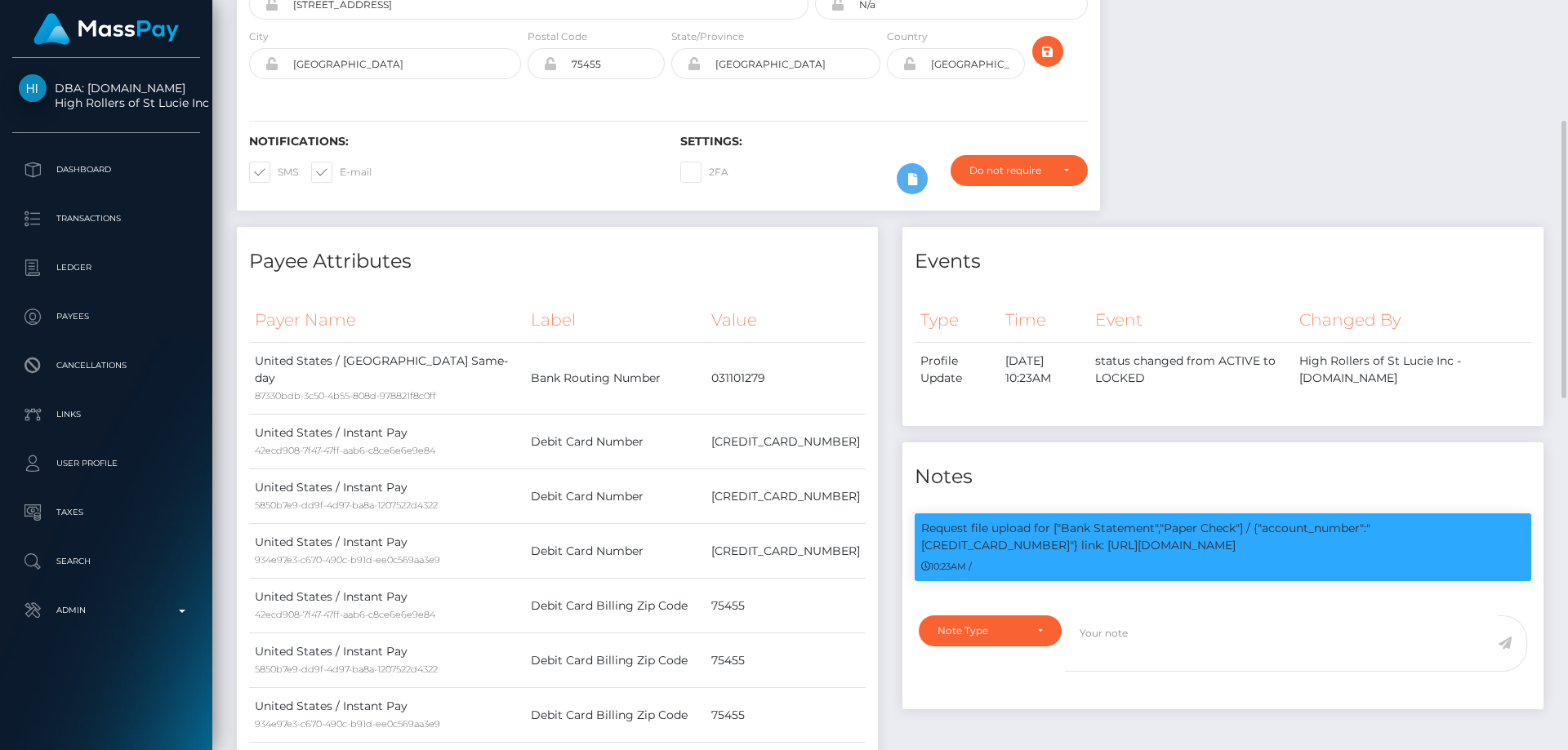
scroll to position [0, 0]
